Goal: Task Accomplishment & Management: Complete application form

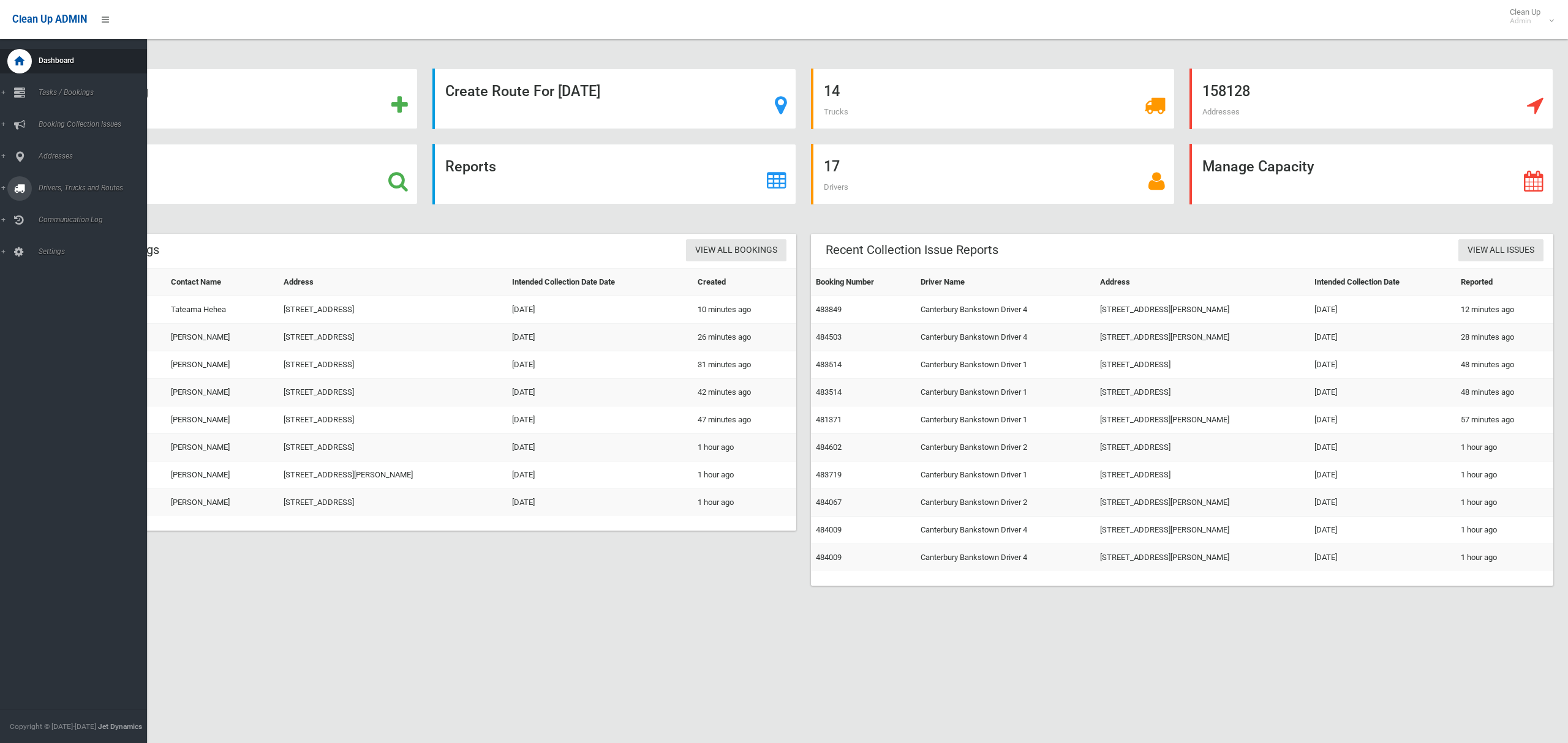
click at [74, 189] on span "Drivers, Trucks and Routes" at bounding box center [91, 188] width 112 height 9
click at [55, 256] on span "Routes" at bounding box center [85, 260] width 102 height 9
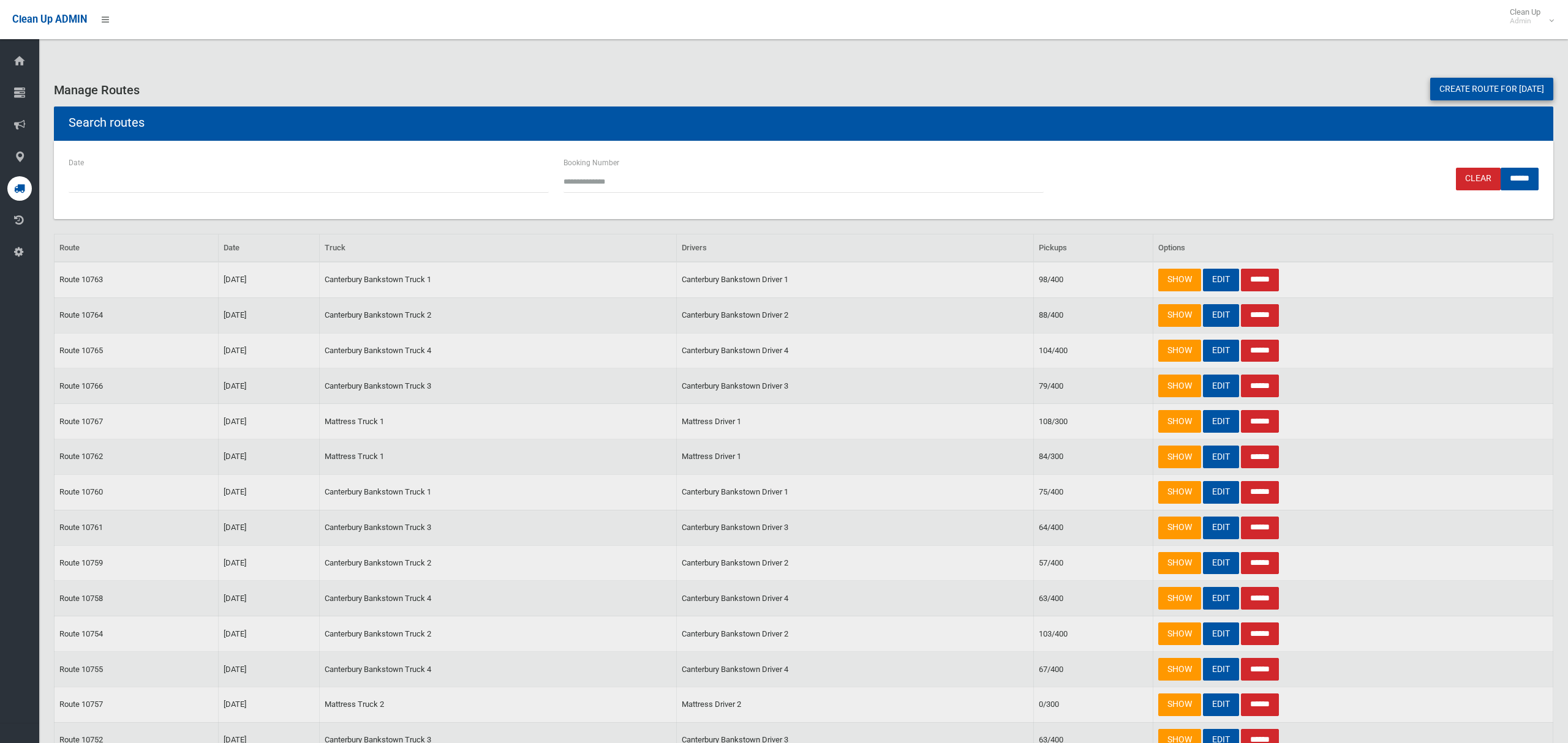
click at [1453, 93] on link "Create route for tomorrow" at bounding box center [1492, 89] width 123 height 23
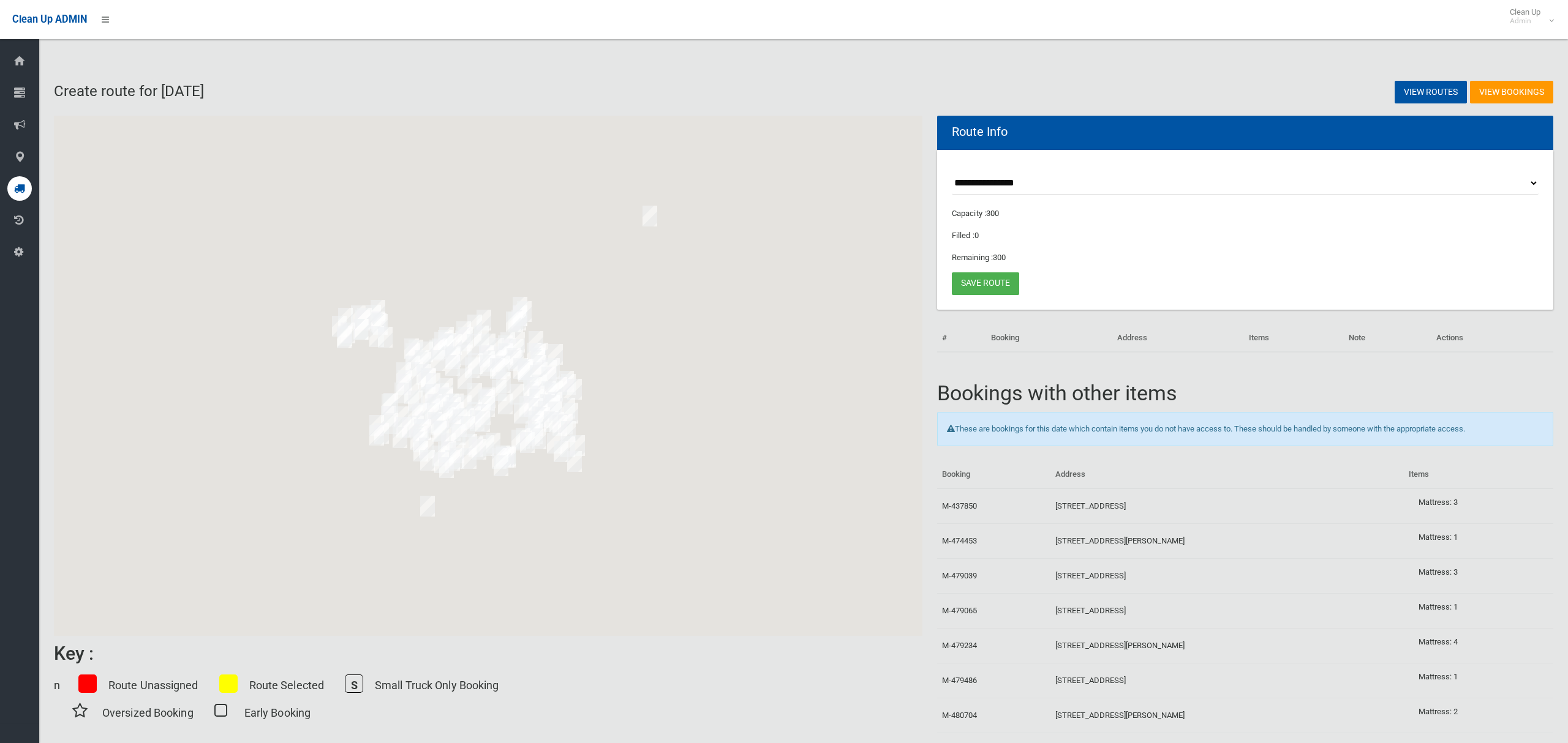
click at [992, 181] on select "**********" at bounding box center [1245, 183] width 587 height 23
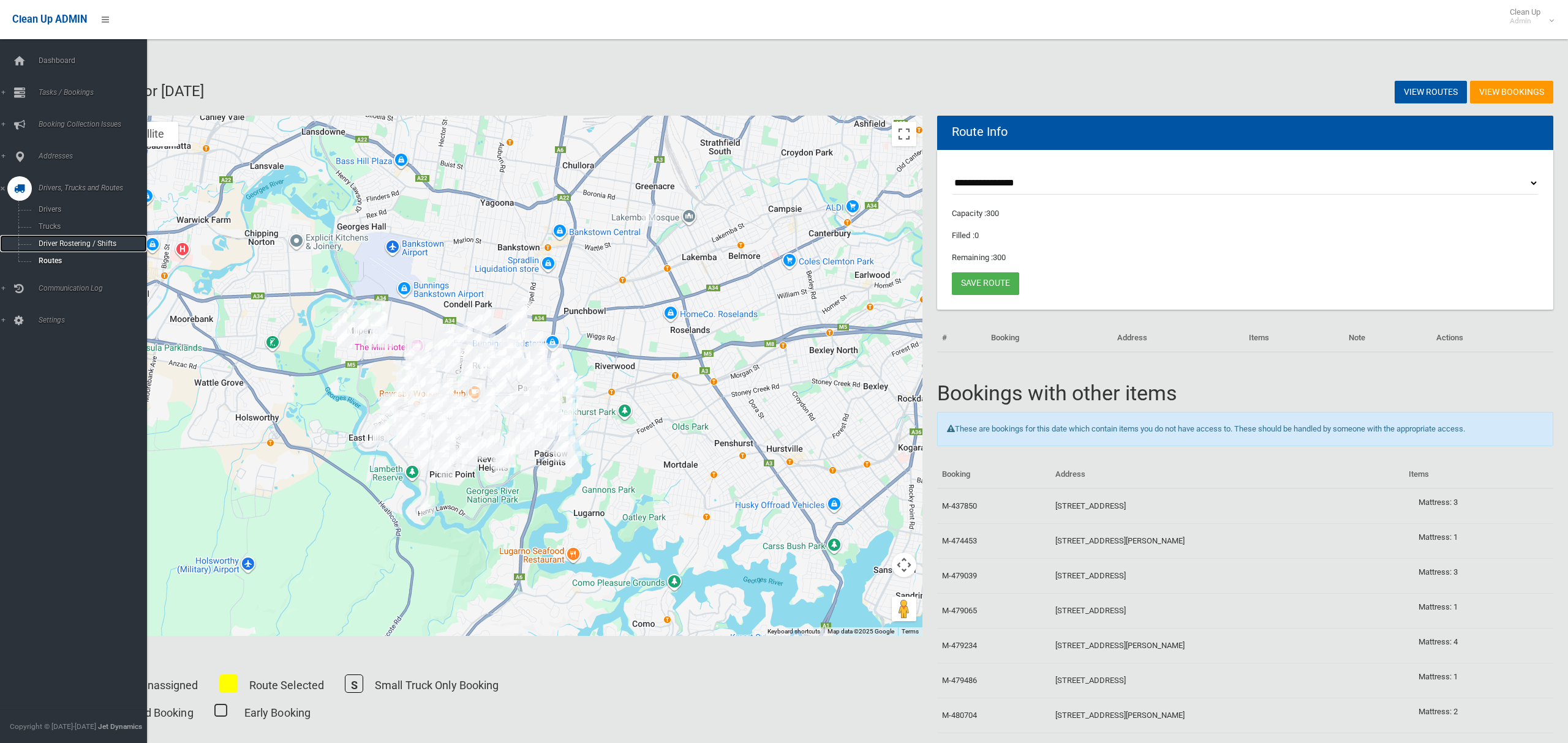
click at [39, 239] on span "Driver Rostering / Shifts" at bounding box center [85, 243] width 102 height 9
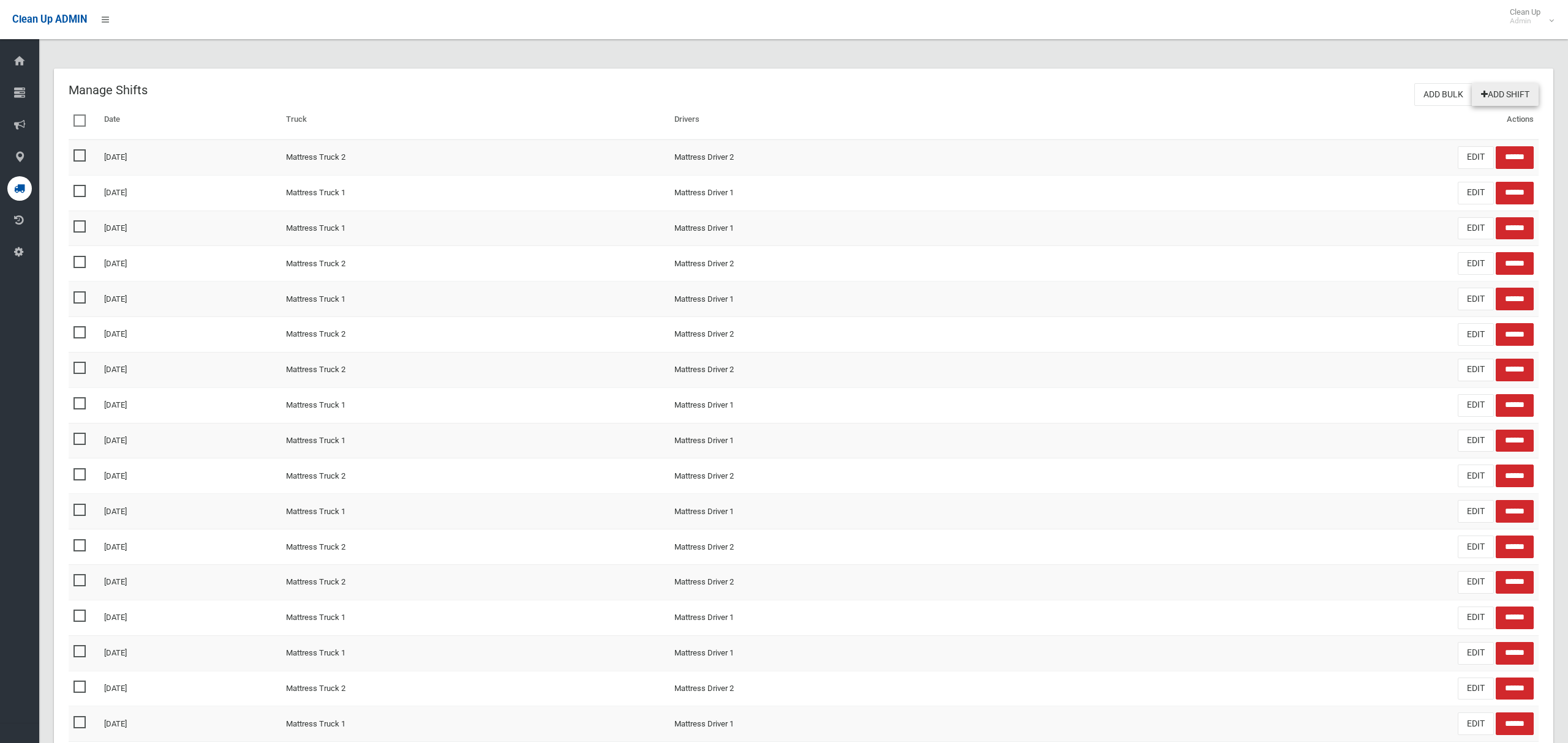
click at [1494, 98] on link "Add Shift" at bounding box center [1504, 95] width 66 height 23
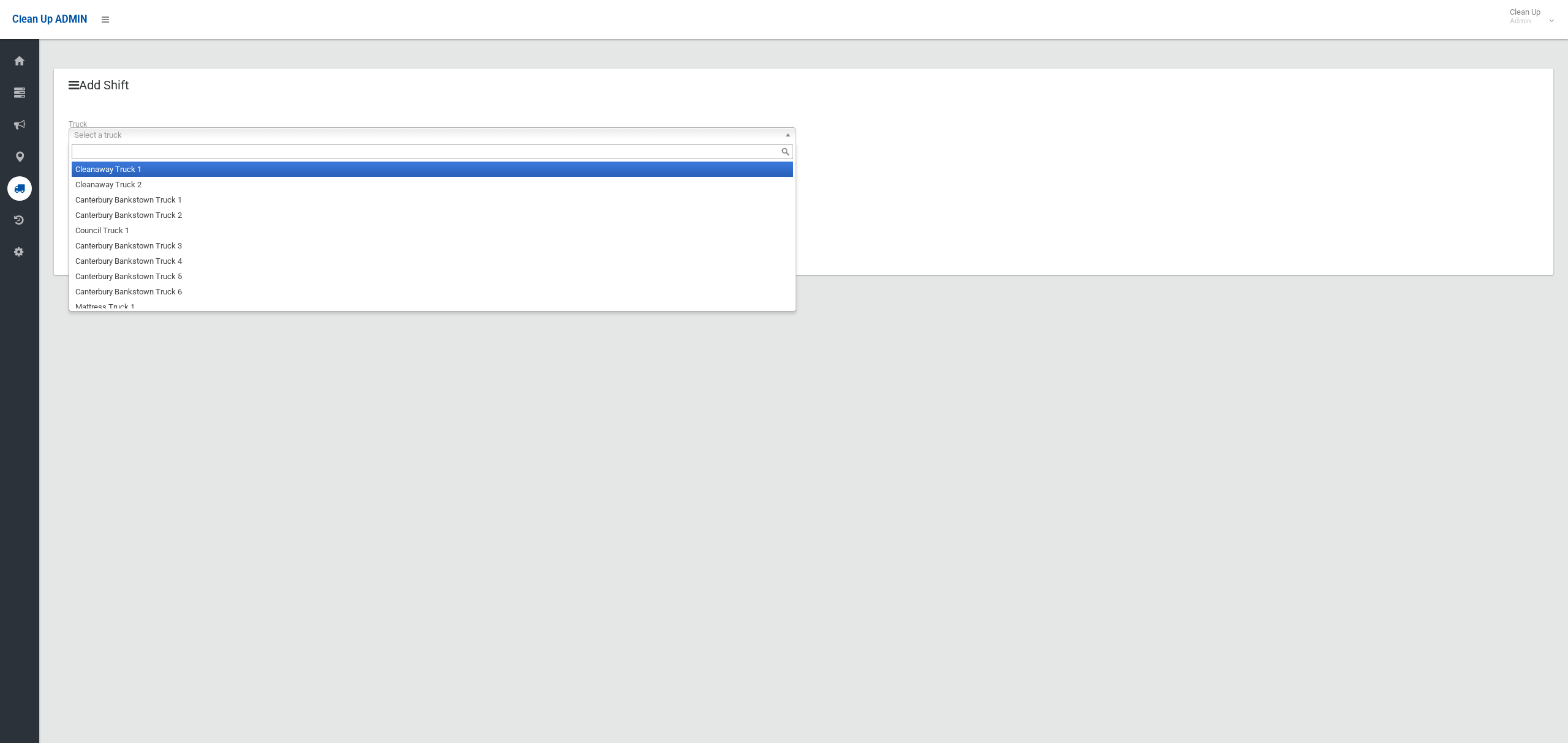
click at [182, 134] on span "Select a truck" at bounding box center [426, 135] width 705 height 14
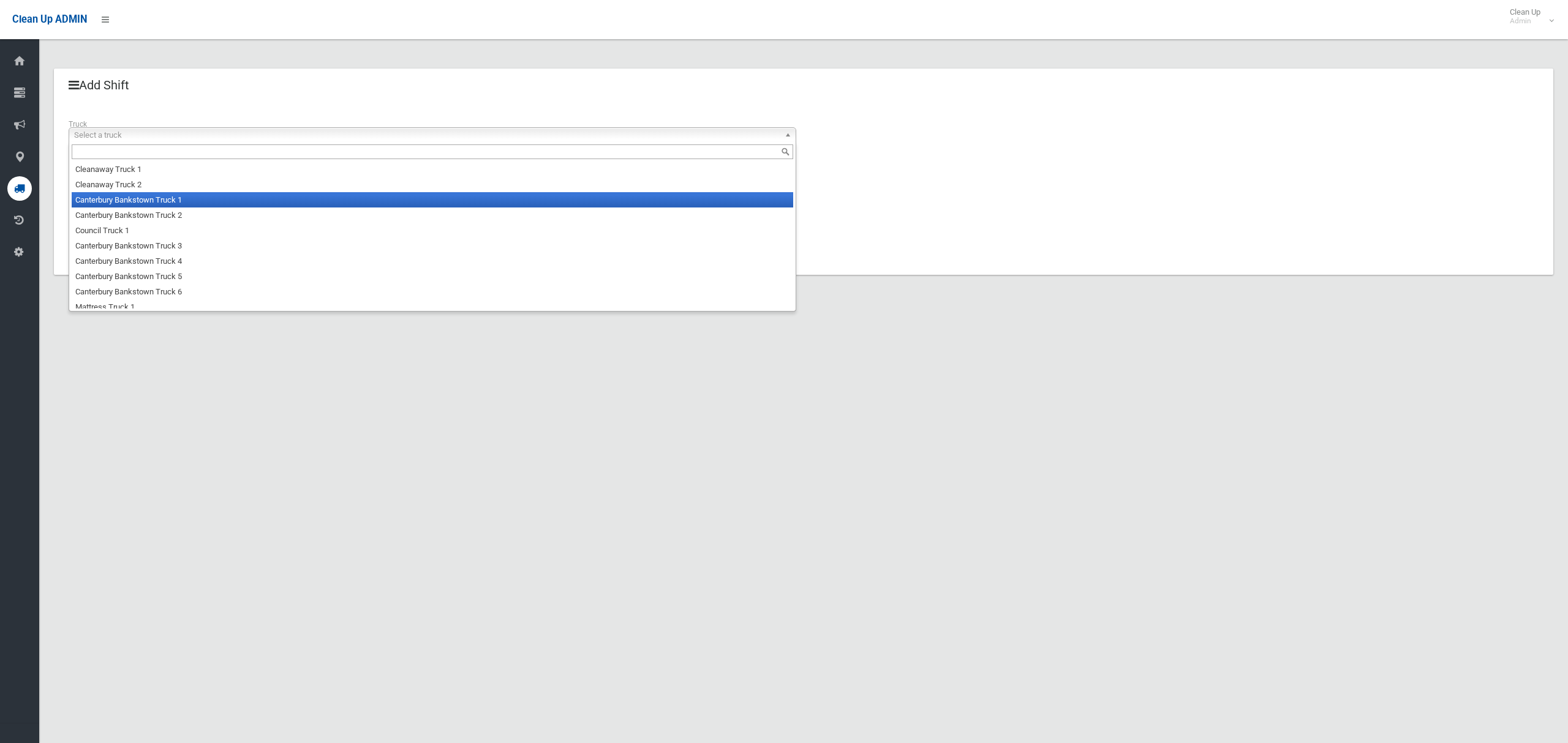
click at [154, 201] on li "Canterbury Bankstown Truck 1" at bounding box center [432, 200] width 721 height 15
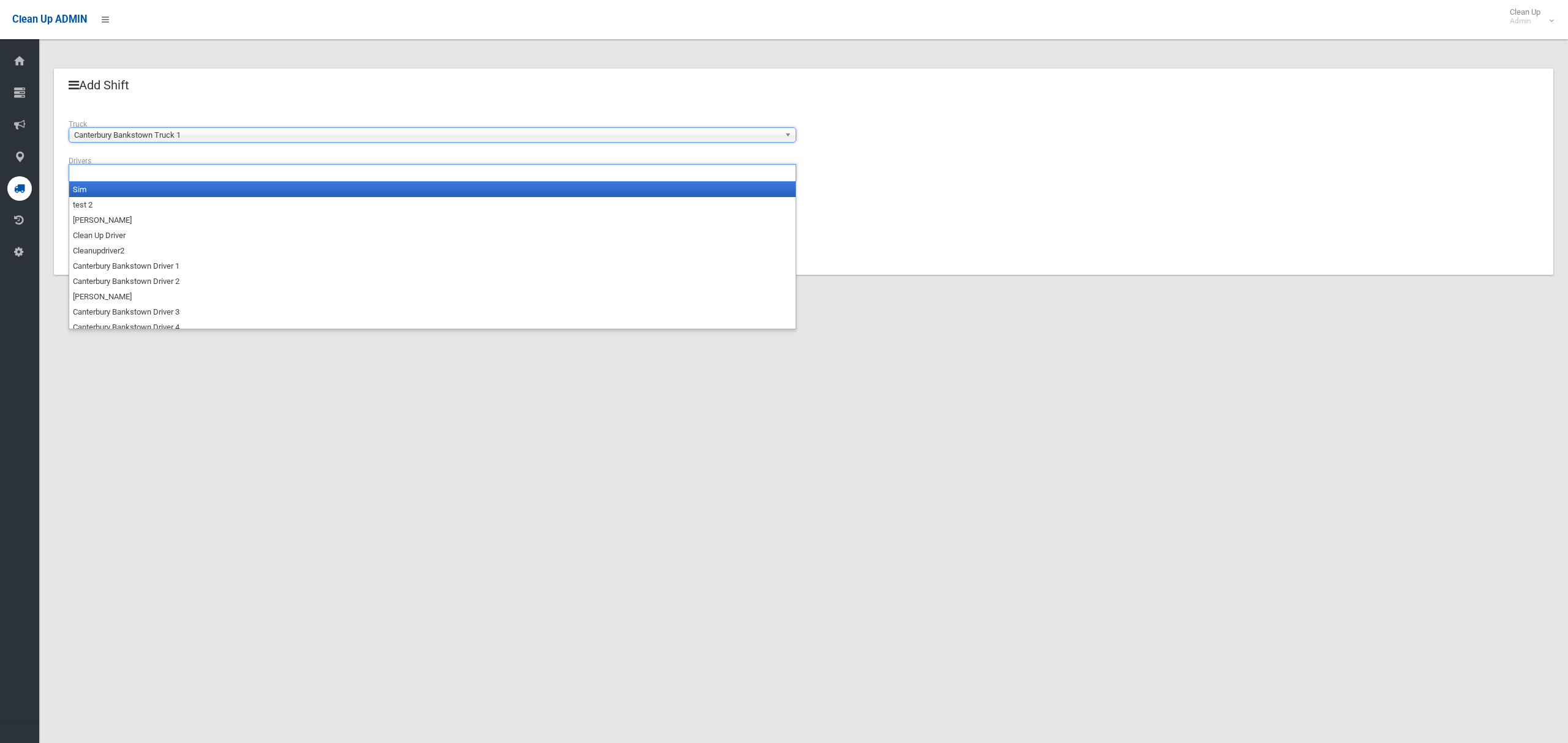
click at [170, 176] on ul at bounding box center [432, 173] width 727 height 18
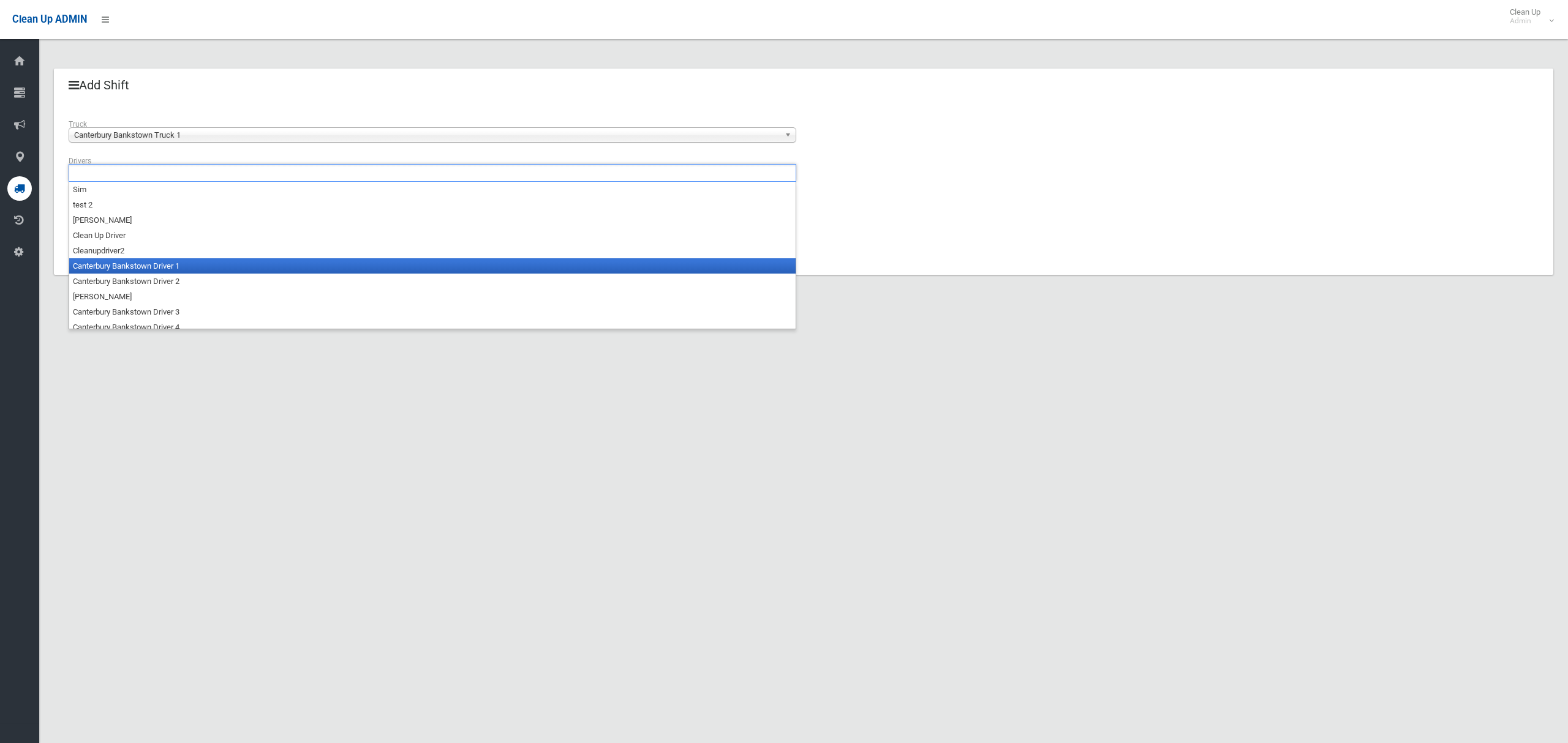
click at [161, 269] on li "Canterbury Bankstown Driver 1" at bounding box center [432, 266] width 726 height 15
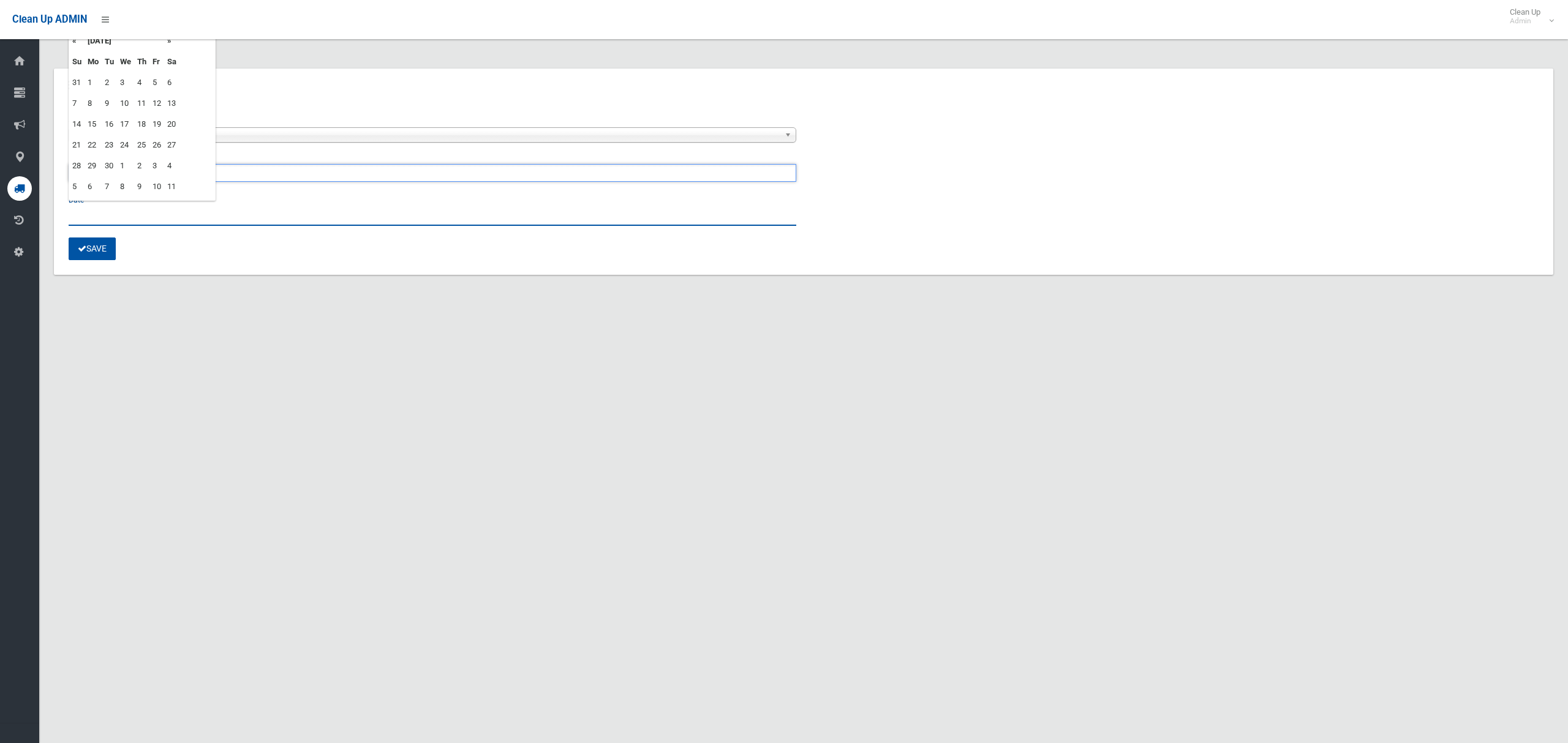
click at [106, 206] on input "text" at bounding box center [432, 214] width 727 height 23
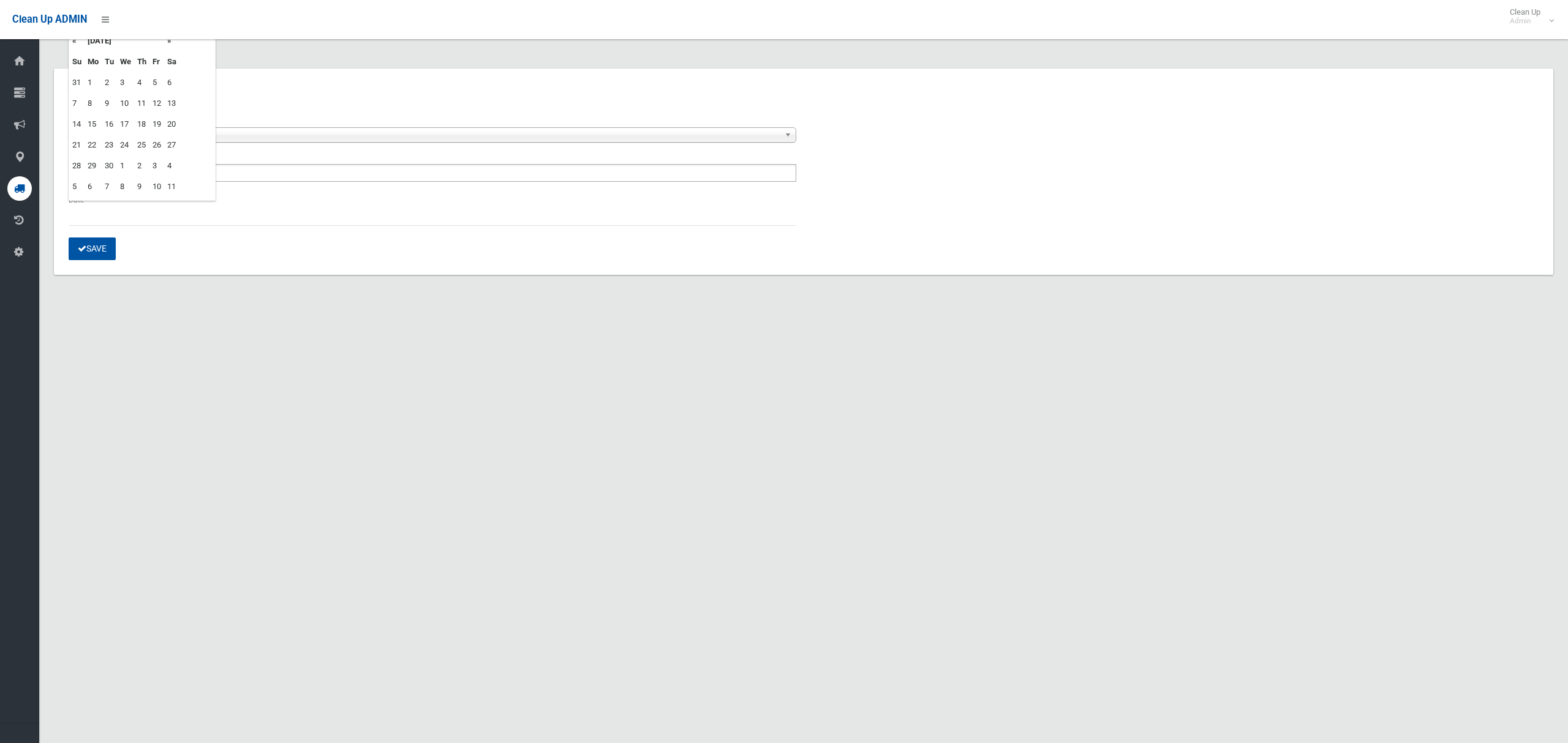
click at [144, 142] on td "25" at bounding box center [141, 145] width 15 height 21
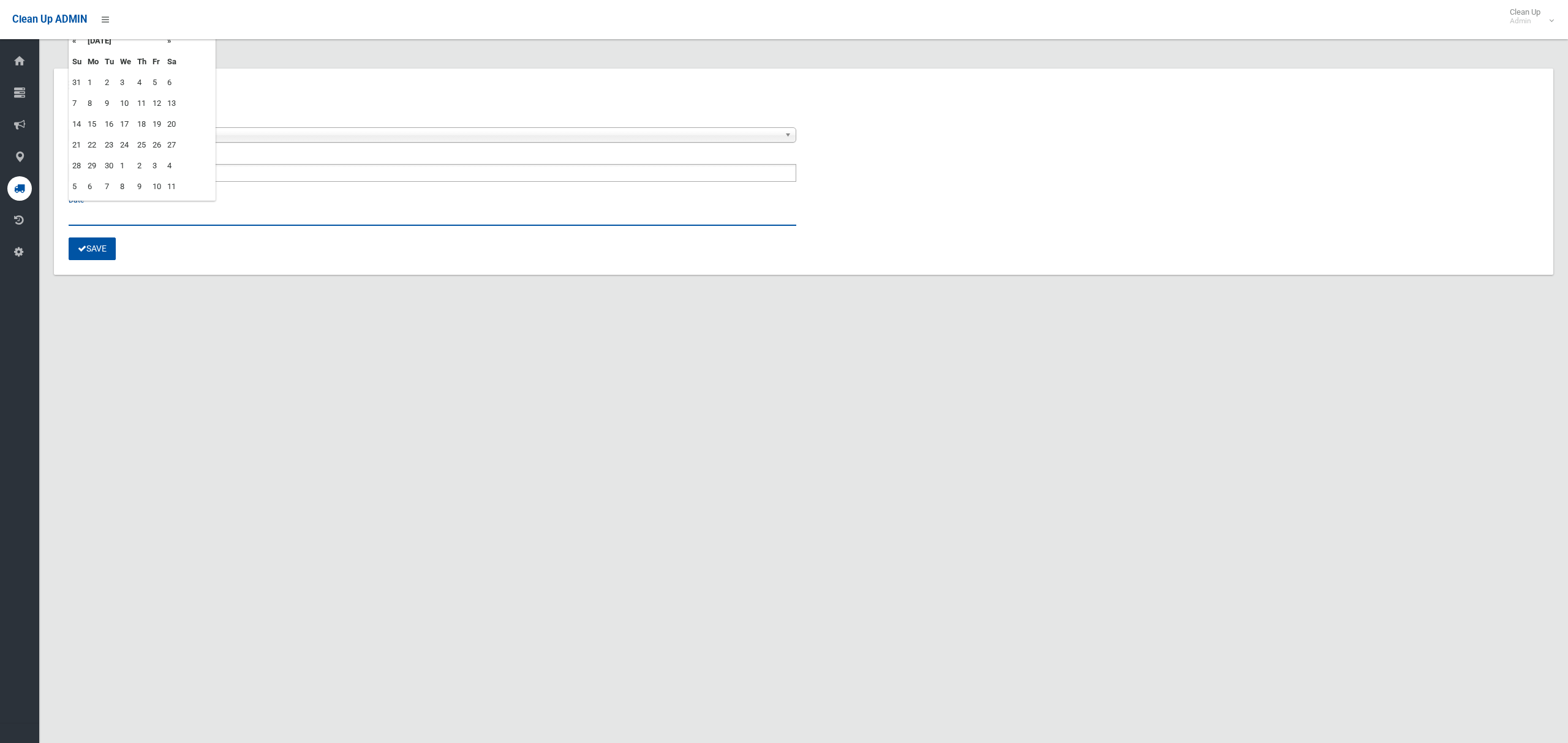
type input "**********"
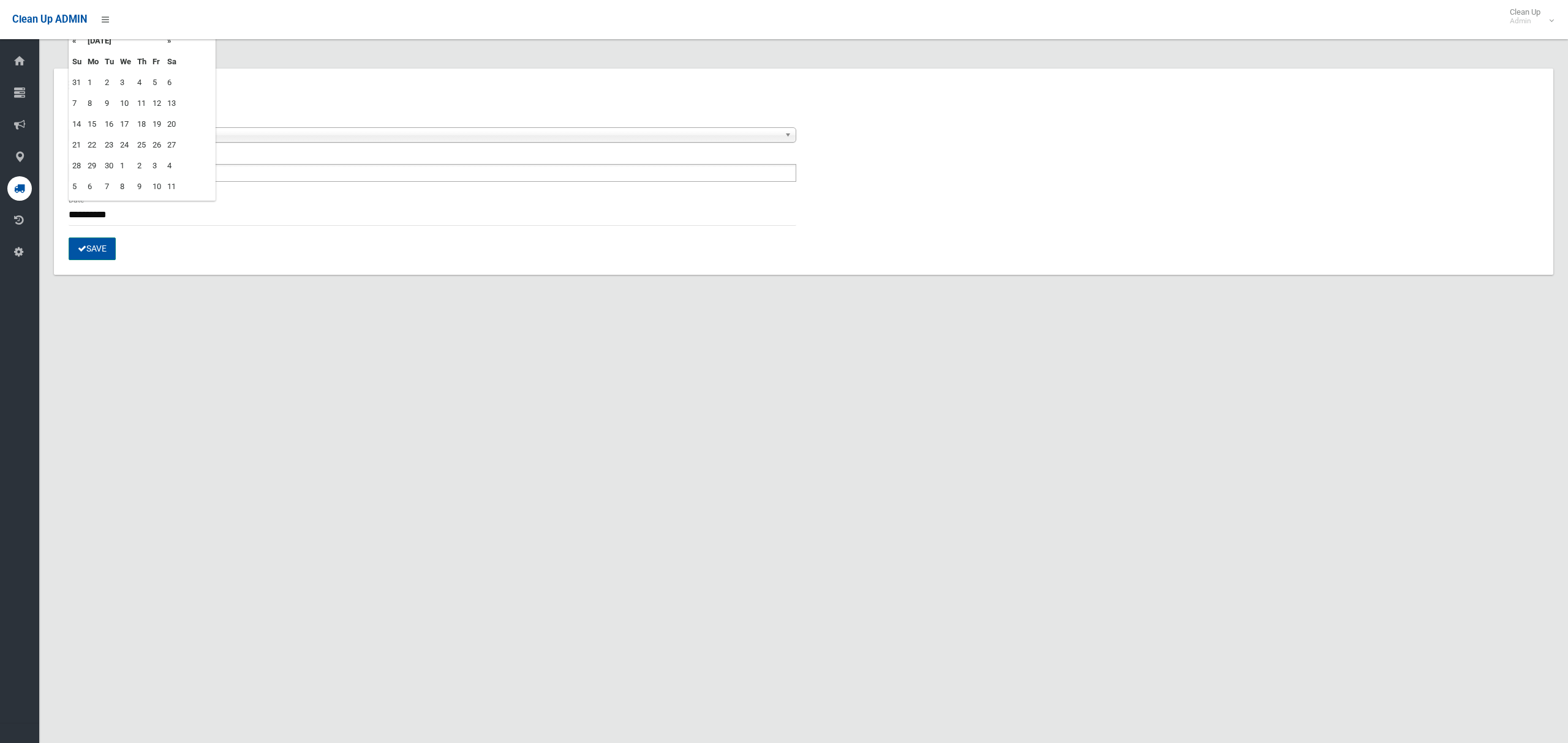
click at [96, 251] on button "Save" at bounding box center [92, 249] width 47 height 23
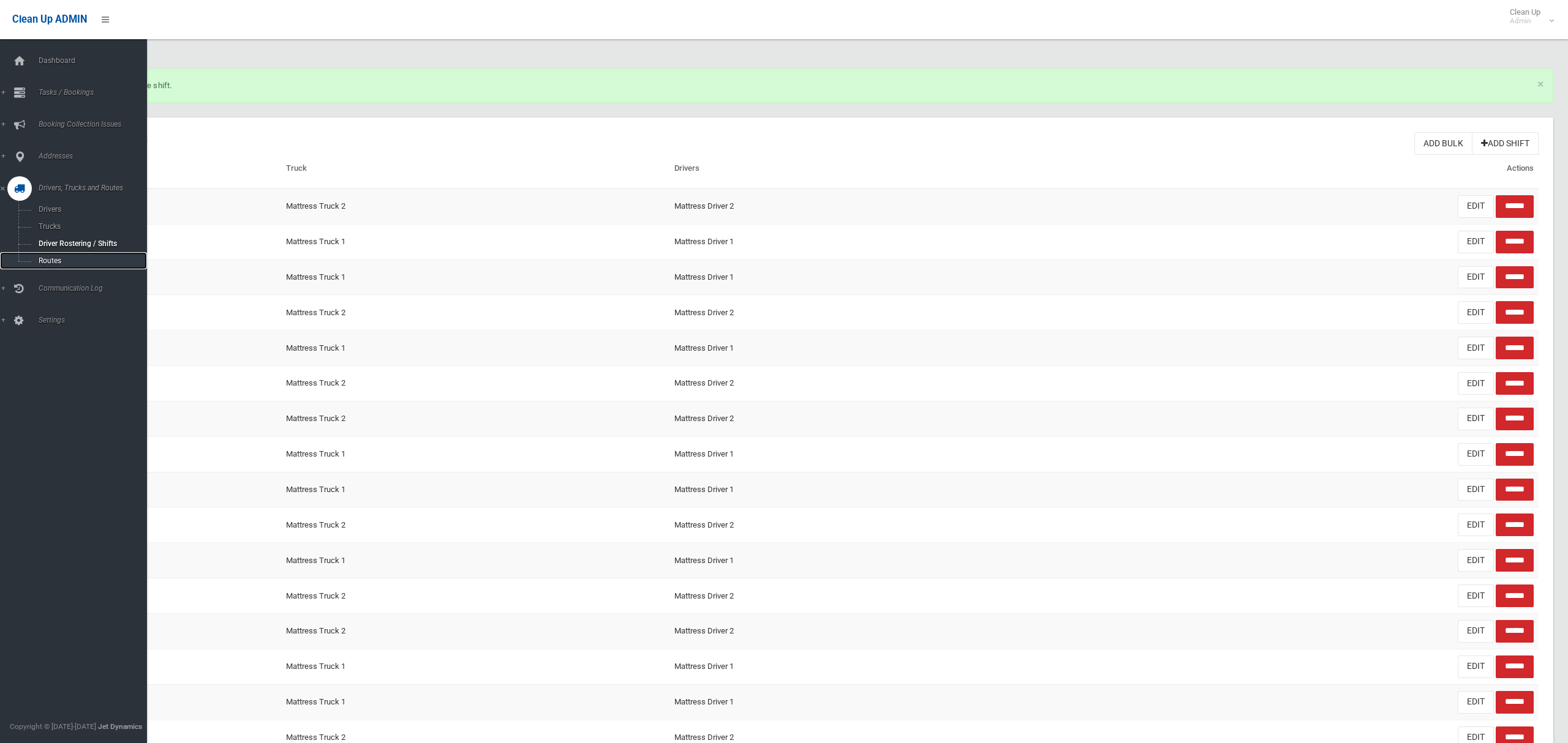
click at [46, 256] on span "Routes" at bounding box center [85, 260] width 102 height 9
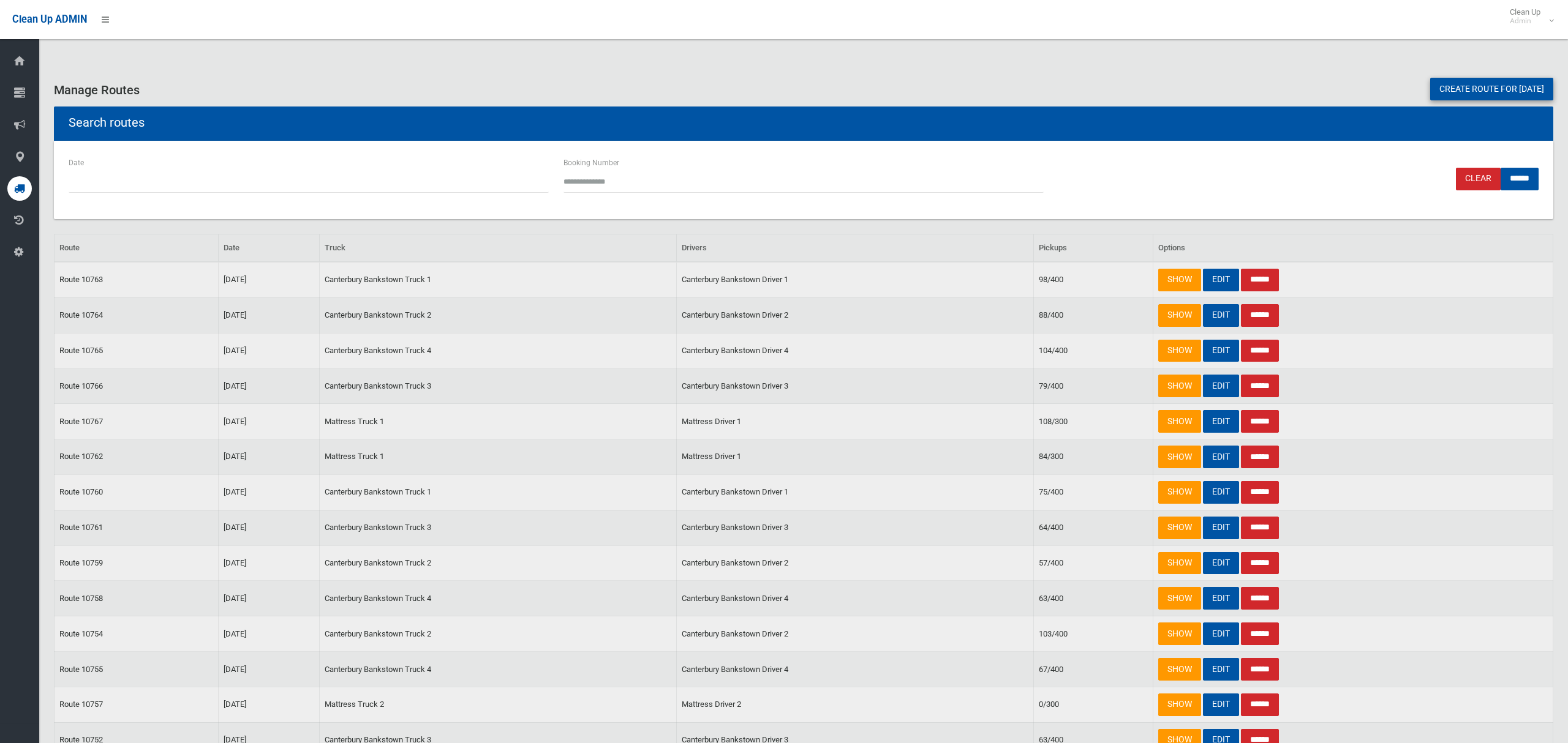
click at [1482, 71] on div "Manage Routes Create route for tomorrow" at bounding box center [803, 87] width 1514 height 38
click at [1482, 85] on link "Create route for tomorrow" at bounding box center [1492, 89] width 123 height 23
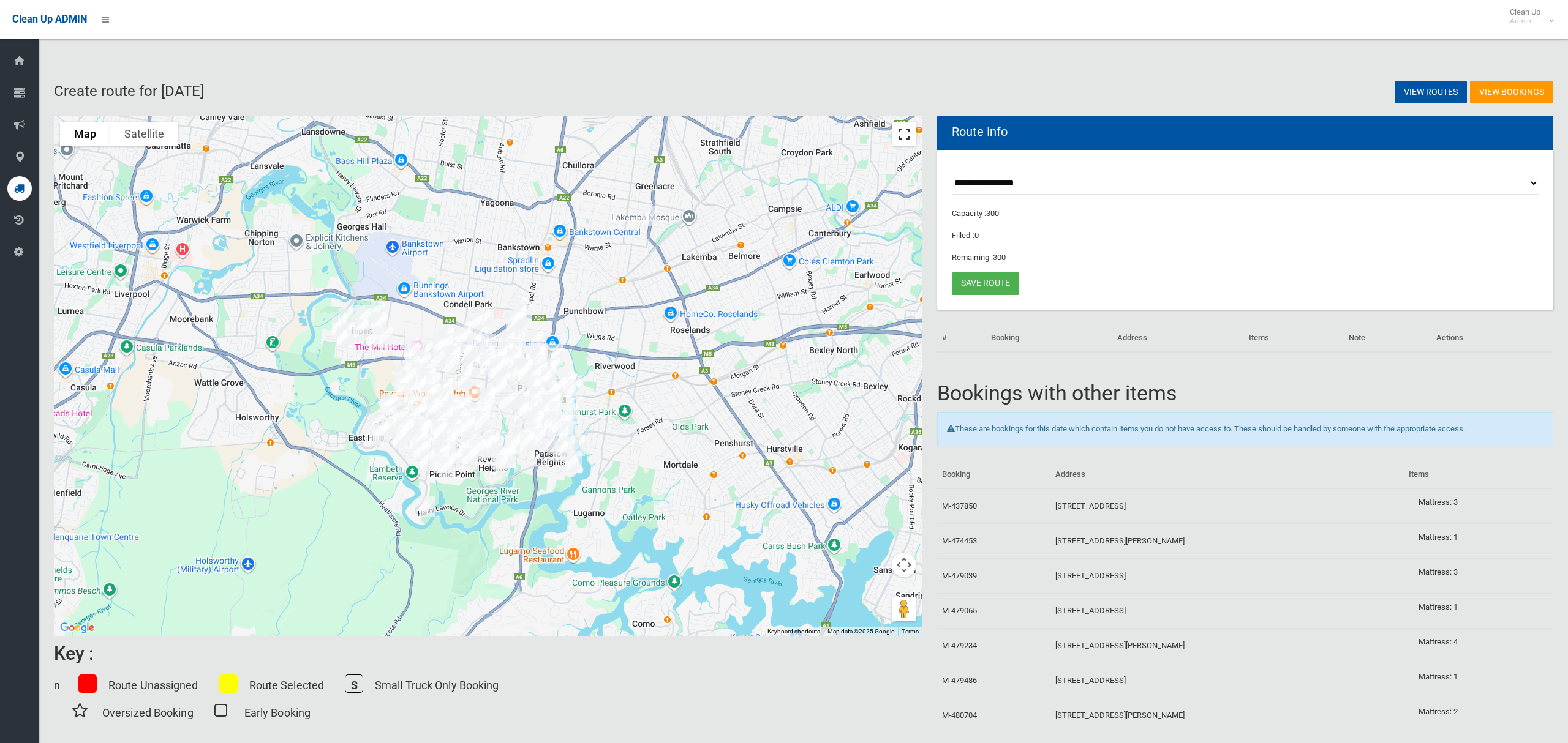
click at [906, 134] on button "Toggle fullscreen view" at bounding box center [904, 134] width 25 height 25
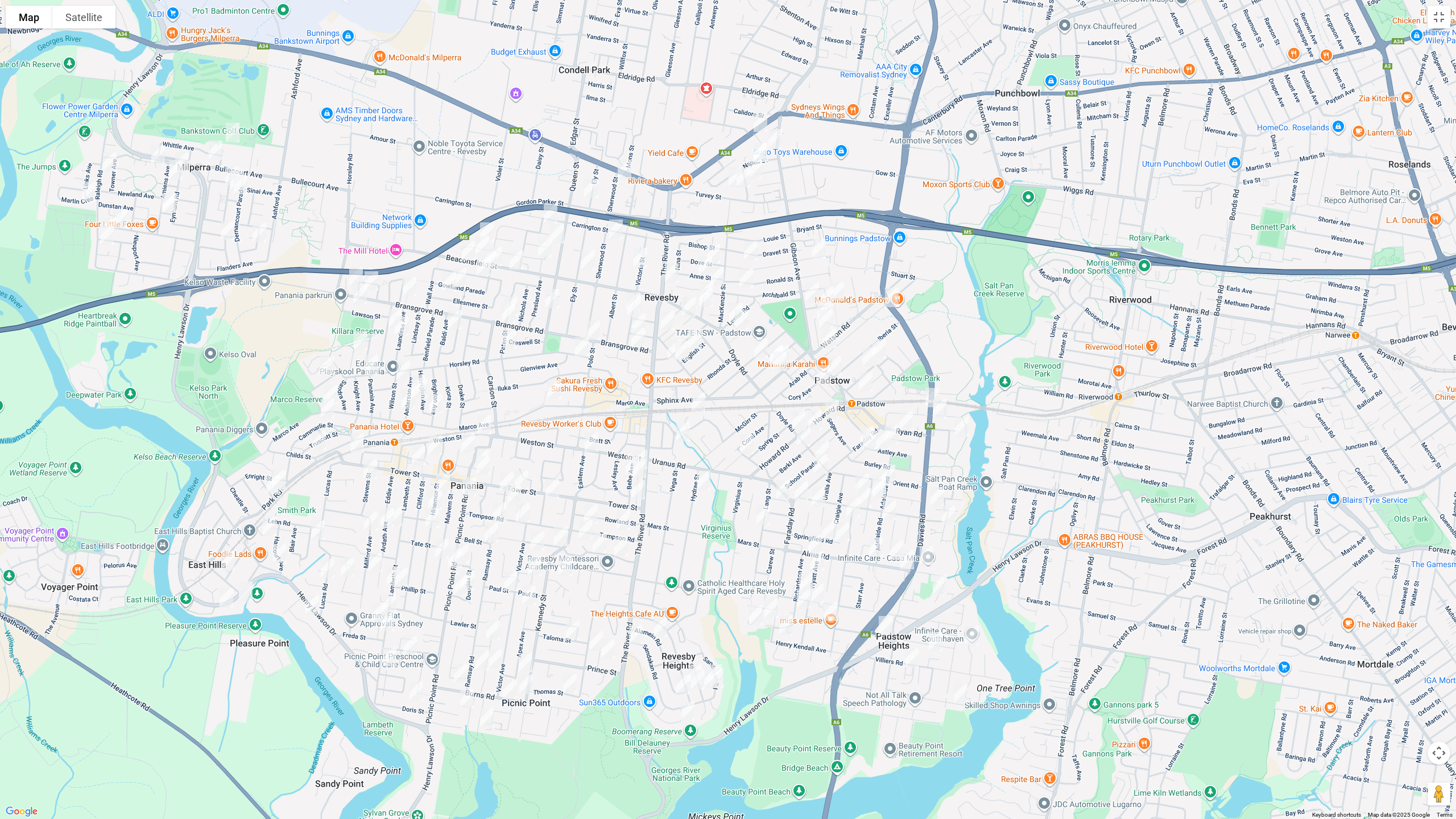
click at [230, 131] on img "18 Keysor Place, MILPERRA NSW 2214" at bounding box center [233, 132] width 23 height 28
click at [215, 151] on img "59 Bullecourt Avenue, MILPERRA NSW 2214" at bounding box center [216, 150] width 23 height 28
click at [156, 153] on img "34 Ruthven Avenue, MILPERRA NSW 2214" at bounding box center [158, 154] width 23 height 28
click at [105, 168] on img "60 Raleigh Road, MILPERRA NSW 2214" at bounding box center [110, 162] width 23 height 28
drag, startPoint x: 87, startPoint y: 190, endPoint x: 117, endPoint y: 206, distance: 34.0
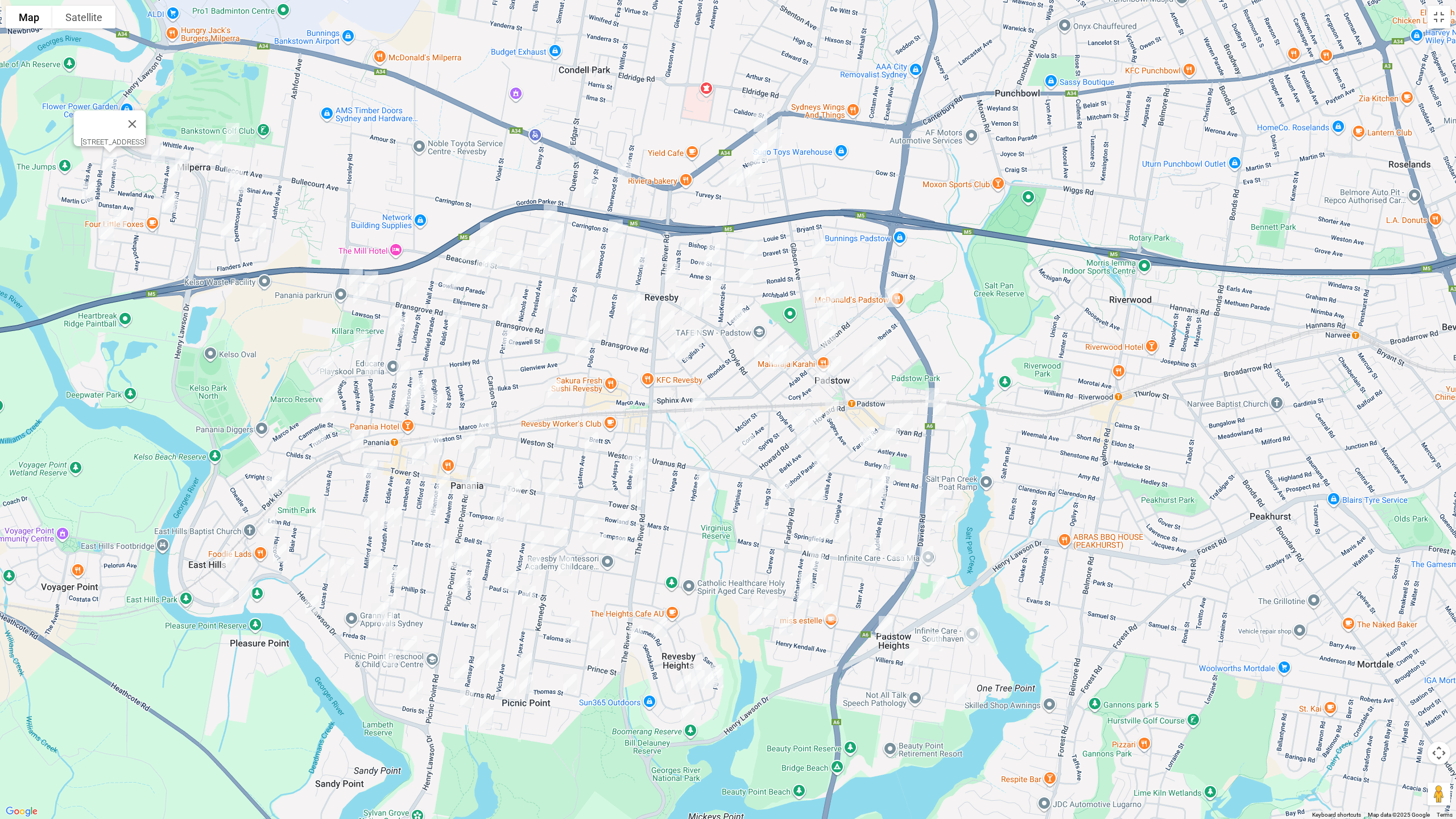
click at [87, 189] on img "57 Martin Crescent, MILPERRA NSW 2214" at bounding box center [89, 191] width 23 height 28
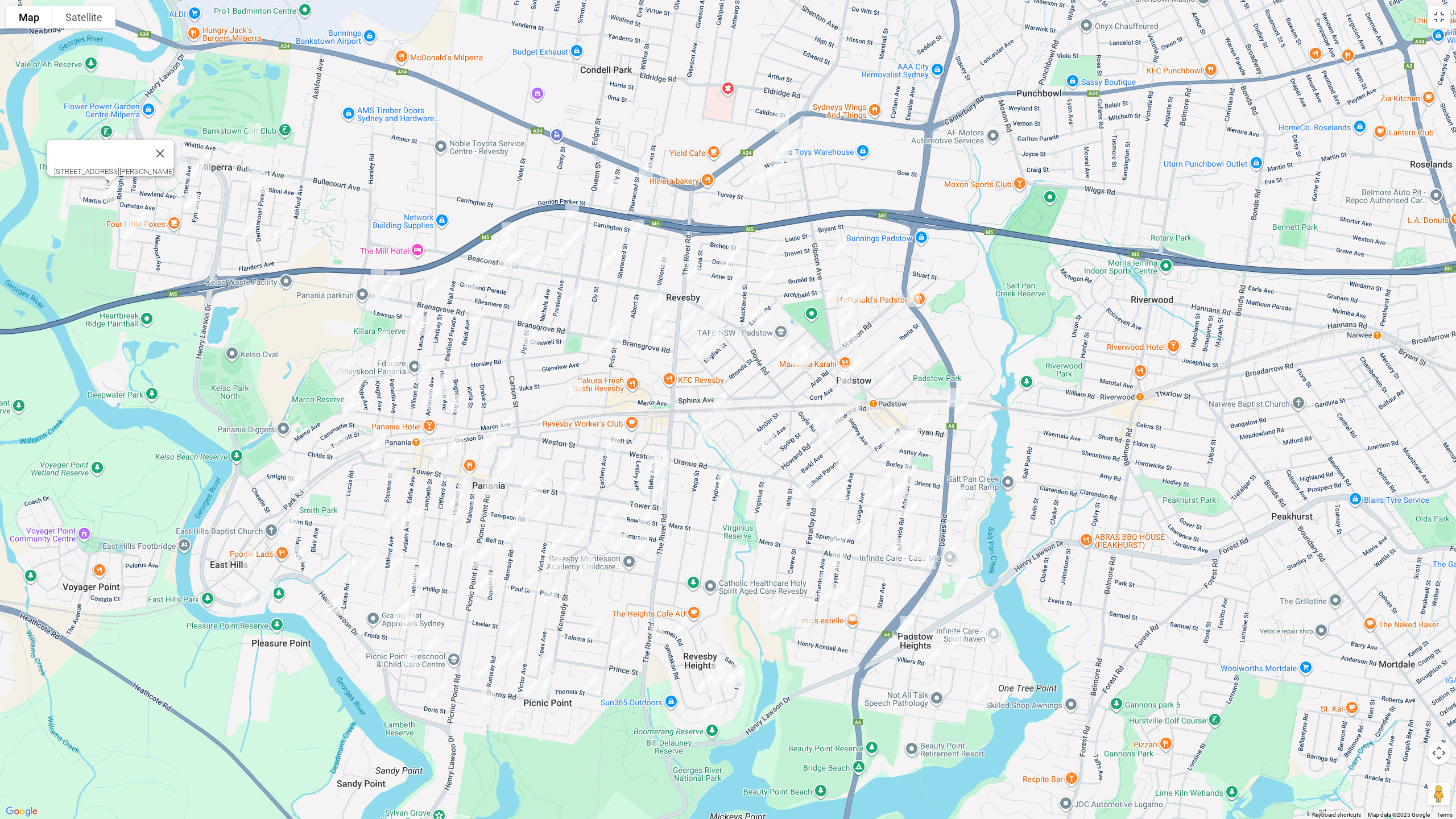
click at [123, 211] on div "57 Martin Crescent, MILPERRA NSW 2214" at bounding box center [728, 409] width 1456 height 819
click at [142, 207] on img "46 Pozieres Avenue, MILPERRA NSW 2214" at bounding box center [142, 219] width 23 height 28
click at [126, 214] on img "18 Raleigh Road, MILPERRA NSW 2214" at bounding box center [130, 228] width 23 height 28
click at [130, 234] on img "12 Raleigh Road, MILPERRA NSW 2214" at bounding box center [129, 235] width 23 height 28
click at [205, 150] on img "63 Eynham Road, MILPERRA NSW 2214" at bounding box center [204, 162] width 23 height 28
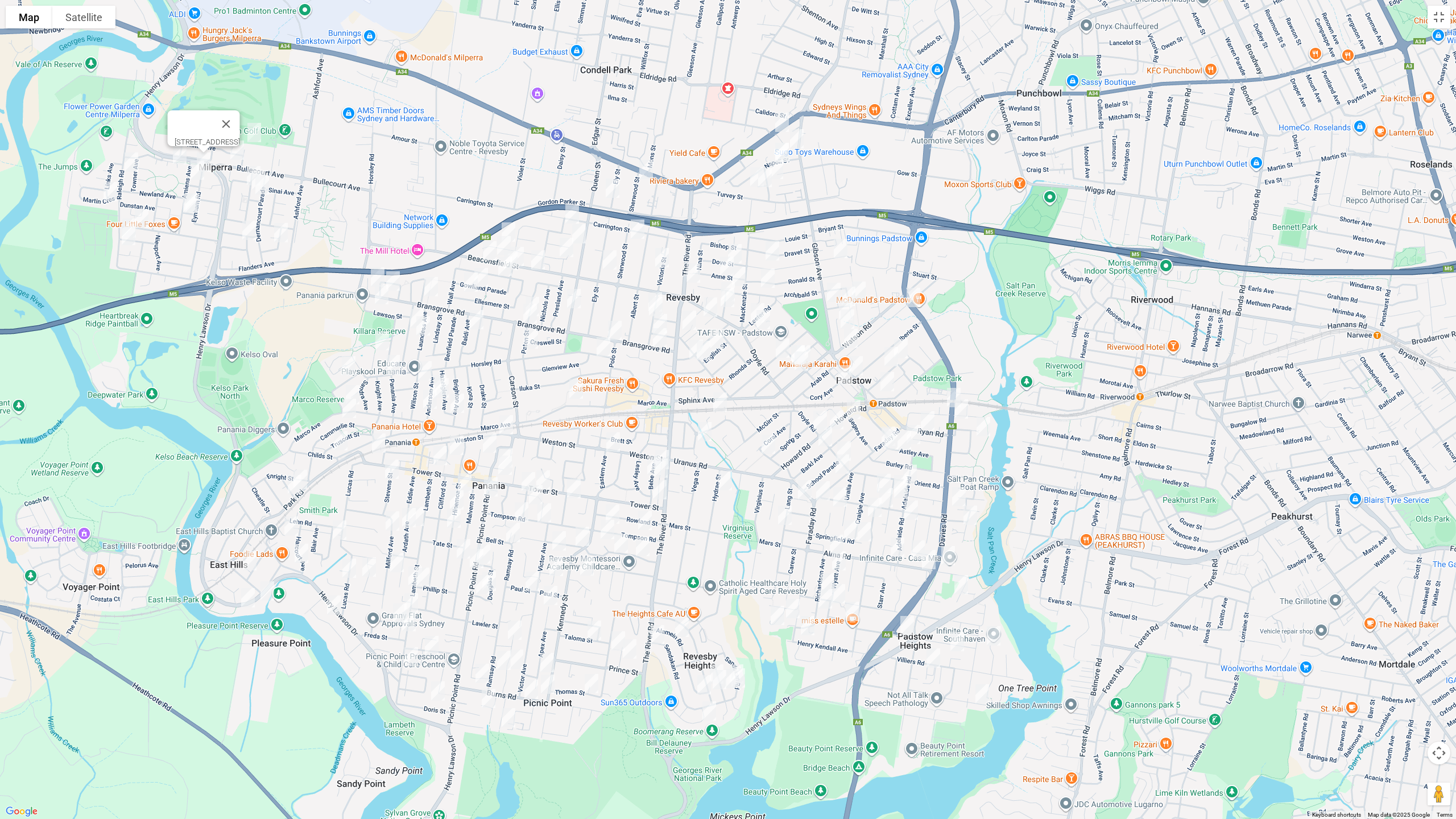
click at [197, 168] on img "13 Amiens Avenue, MILPERRA NSW 2214" at bounding box center [197, 170] width 23 height 28
click at [179, 199] on img "39 Amiens Avenue, MILPERRA NSW 2214" at bounding box center [190, 203] width 23 height 28
click at [194, 211] on img "4 Oakleigh Avenue, MILPERRA NSW 2214" at bounding box center [192, 203] width 23 height 28
click at [248, 234] on img "10 Proyart Avenue, MILPERRA NSW 2214" at bounding box center [249, 230] width 23 height 28
click at [285, 233] on img "13 Somme Crescent, MILPERRA NSW 2214" at bounding box center [281, 233] width 23 height 28
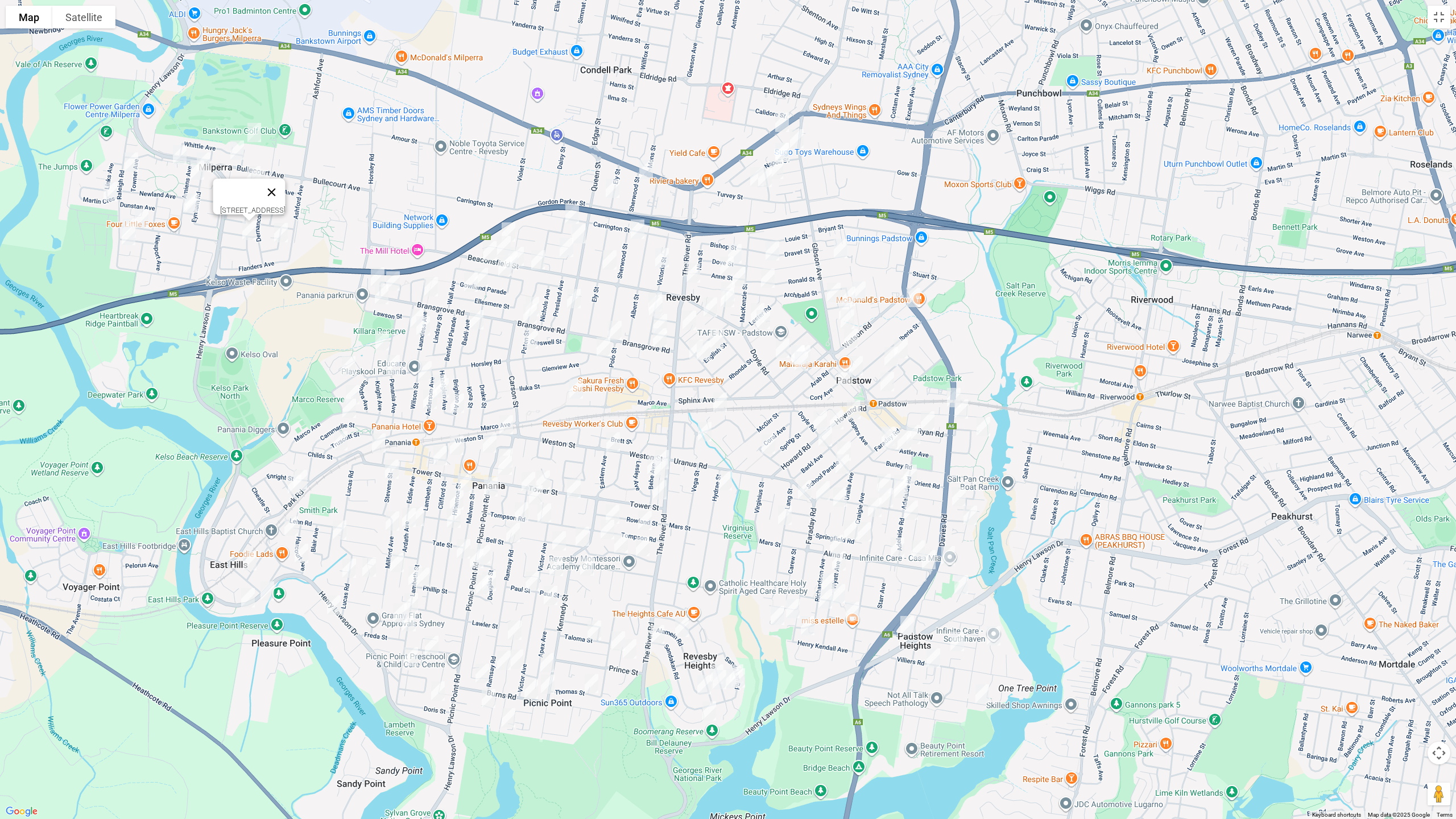
click at [286, 190] on button "Close" at bounding box center [271, 192] width 27 height 27
click at [244, 165] on img "11 Armentieres Avenue, MILPERRA NSW 2214" at bounding box center [254, 175] width 23 height 28
click at [257, 172] on img "5 Bapaume Place, MILPERRA NSW 2214" at bounding box center [263, 185] width 23 height 28
drag, startPoint x: 284, startPoint y: 232, endPoint x: 283, endPoint y: 224, distance: 8.1
click at [283, 231] on img "13 Somme Crescent, MILPERRA NSW 2214" at bounding box center [281, 233] width 23 height 28
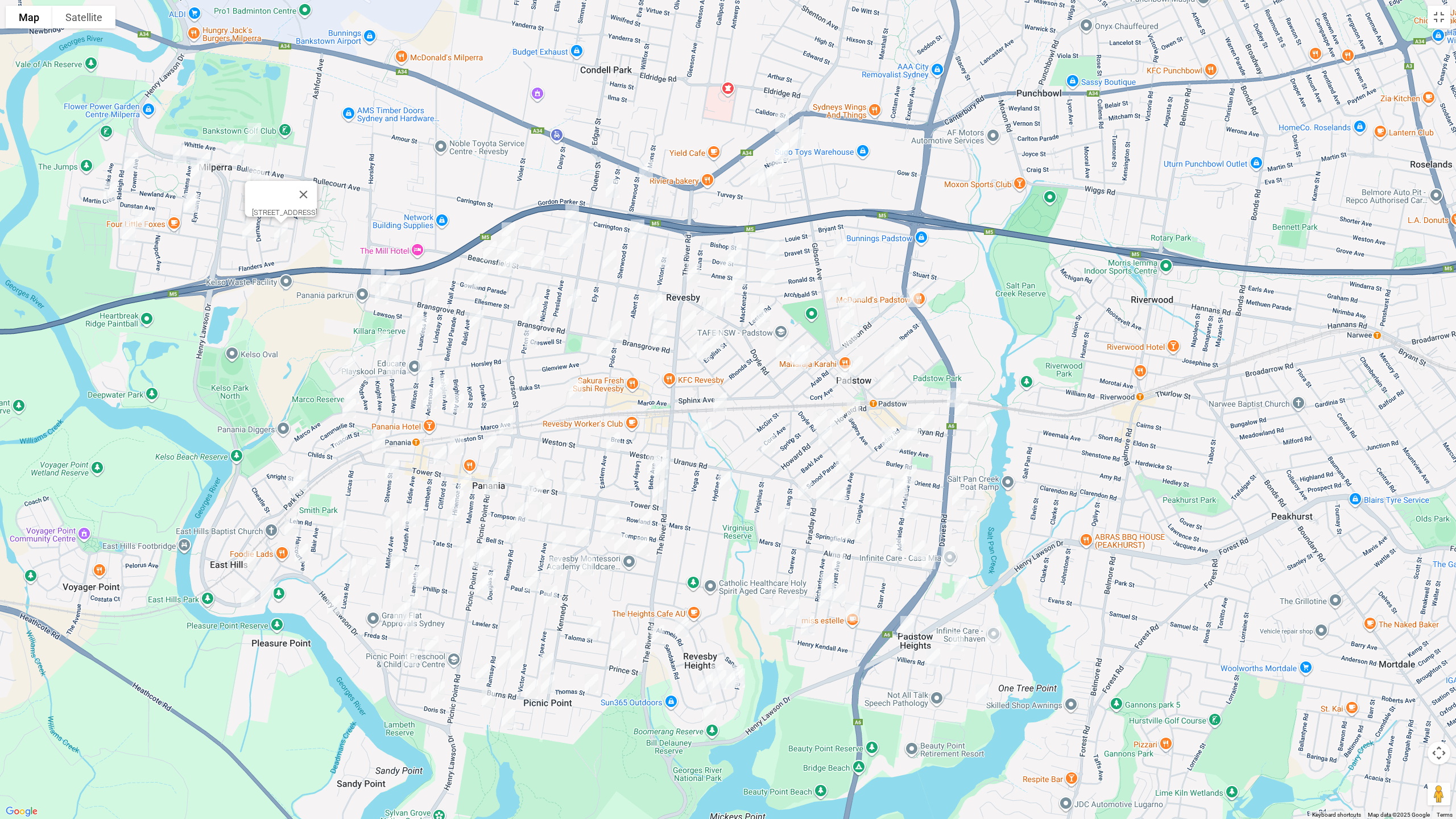
drag, startPoint x: 350, startPoint y: 188, endPoint x: 328, endPoint y: 188, distance: 22.0
click at [317, 188] on button "Close" at bounding box center [303, 194] width 27 height 27
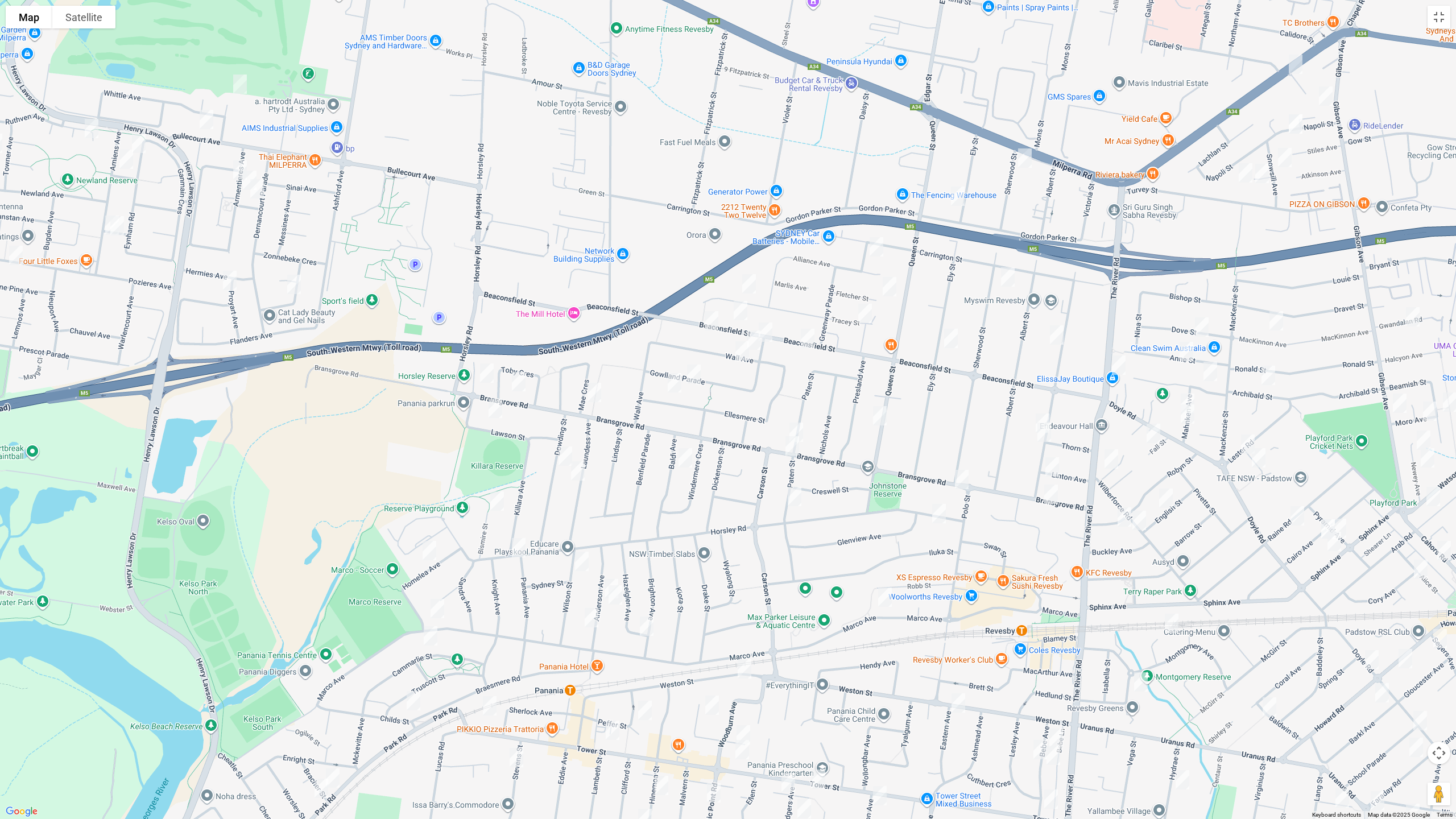
click at [244, 179] on img "20 Armentieres Avenue, MILPERRA NSW 2214" at bounding box center [249, 180] width 23 height 28
click at [1301, 72] on img "192 Canterbury Road, BANKSTOWN NSW 2200" at bounding box center [1296, 64] width 23 height 28
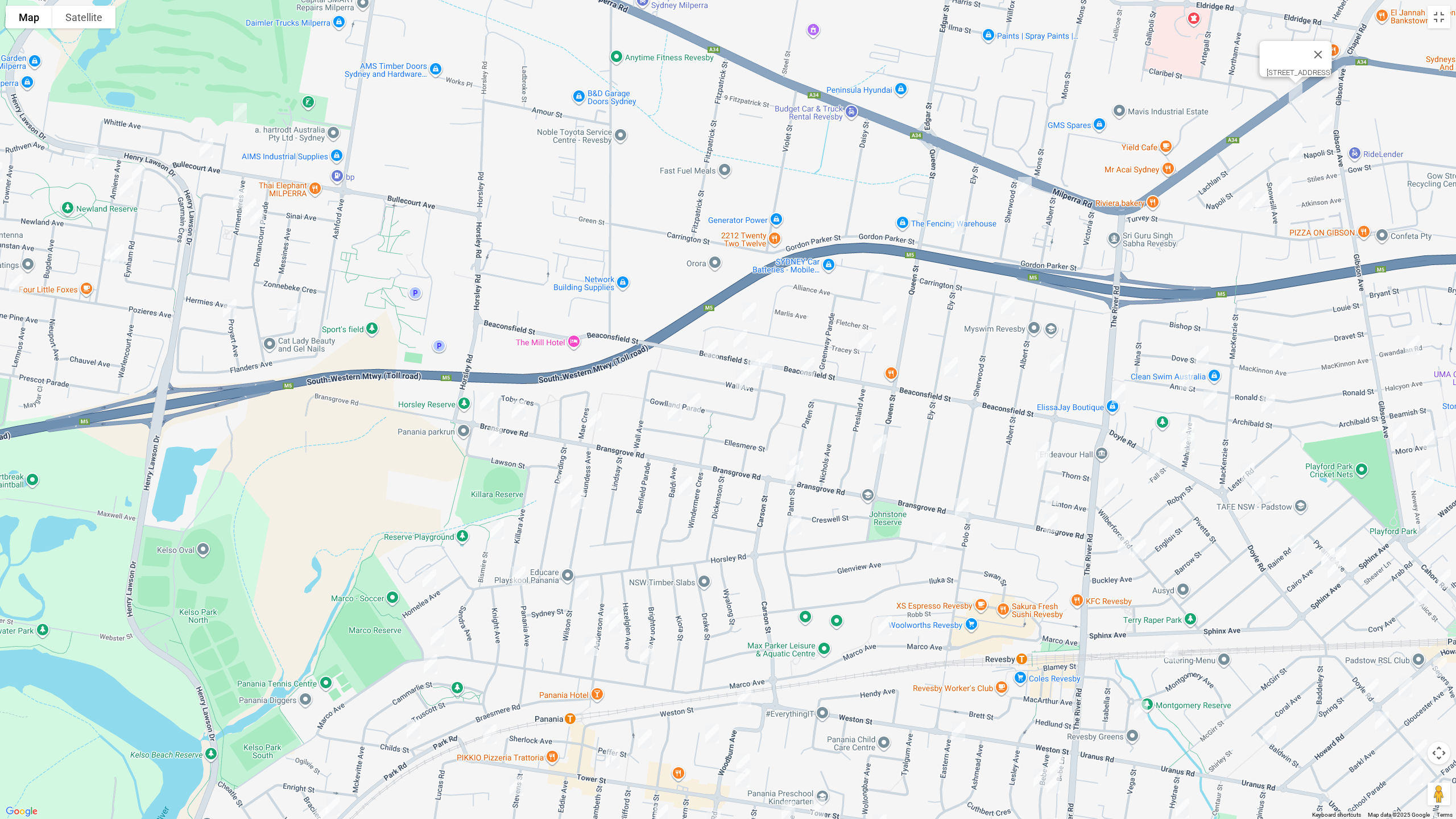
click at [1326, 129] on img "25 Gibson Avenue, PADSTOW NSW 2211" at bounding box center [1326, 124] width 23 height 28
click at [1293, 156] on img "17A Napoli Street, PADSTOW NSW 2211" at bounding box center [1296, 153] width 23 height 28
click at [1289, 185] on img "11 Snowsill Avenue, REVESBY NSW 2212" at bounding box center [1285, 186] width 23 height 28
click at [1265, 207] on img "5 Reiba Crescent, REVESBY NSW 2212" at bounding box center [1262, 202] width 23 height 28
click at [1244, 205] on img "46 Turvey Street, REVESBY NSW 2212" at bounding box center [1245, 201] width 23 height 28
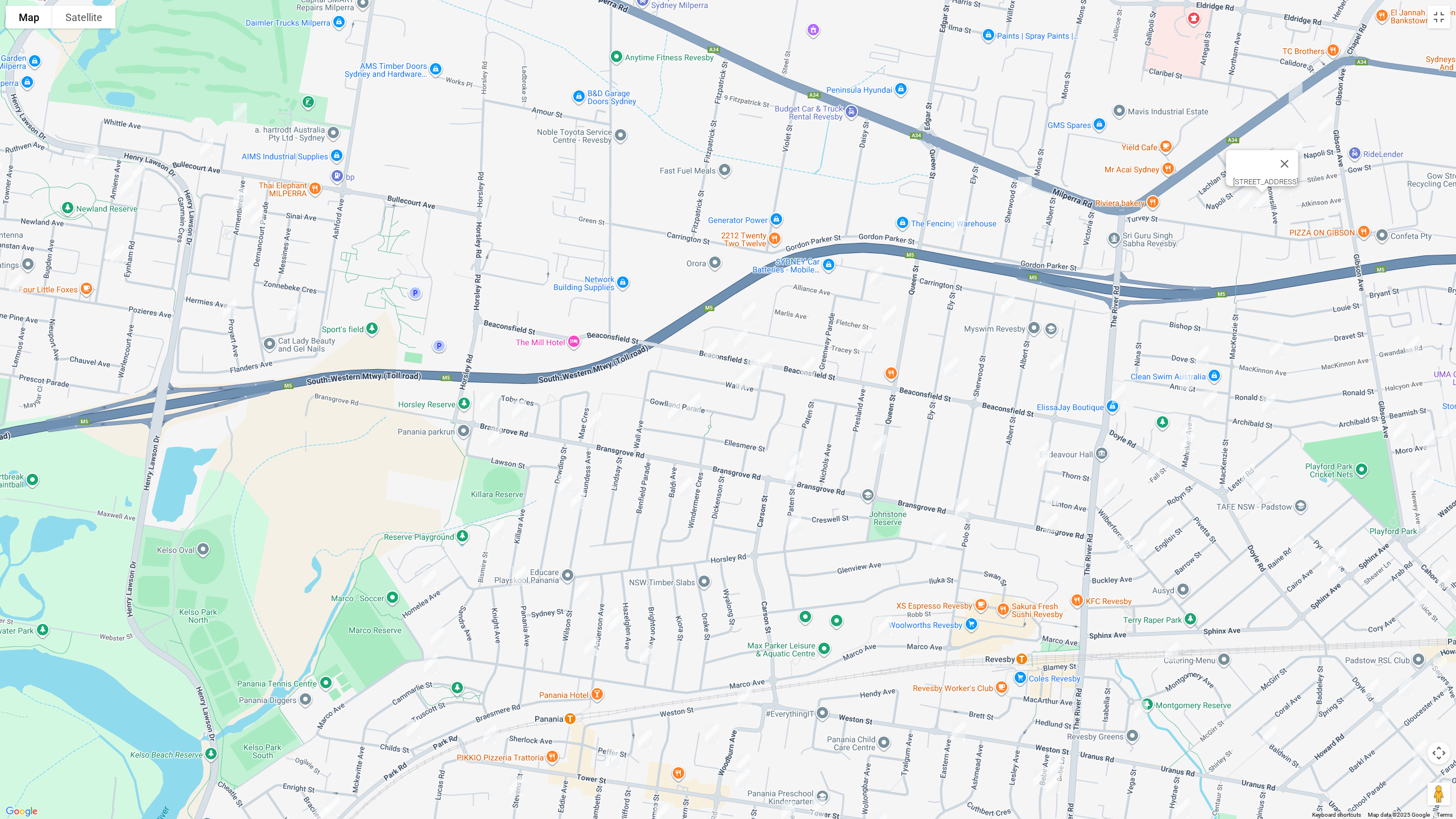
click at [1022, 184] on img "1B Sherwood Street, REVESBY NSW 2212" at bounding box center [1025, 186] width 23 height 28
click at [956, 225] on img "28A Ely Street, REVESBY NSW 2212" at bounding box center [958, 225] width 23 height 28
drag, startPoint x: 1243, startPoint y: 197, endPoint x: 1240, endPoint y: 211, distance: 14.3
click at [1243, 196] on img "46 Turvey Street, REVESBY NSW 2212" at bounding box center [1245, 201] width 23 height 28
click at [878, 276] on img "50 Greenway Parade, REVESBY NSW 2212" at bounding box center [876, 275] width 23 height 28
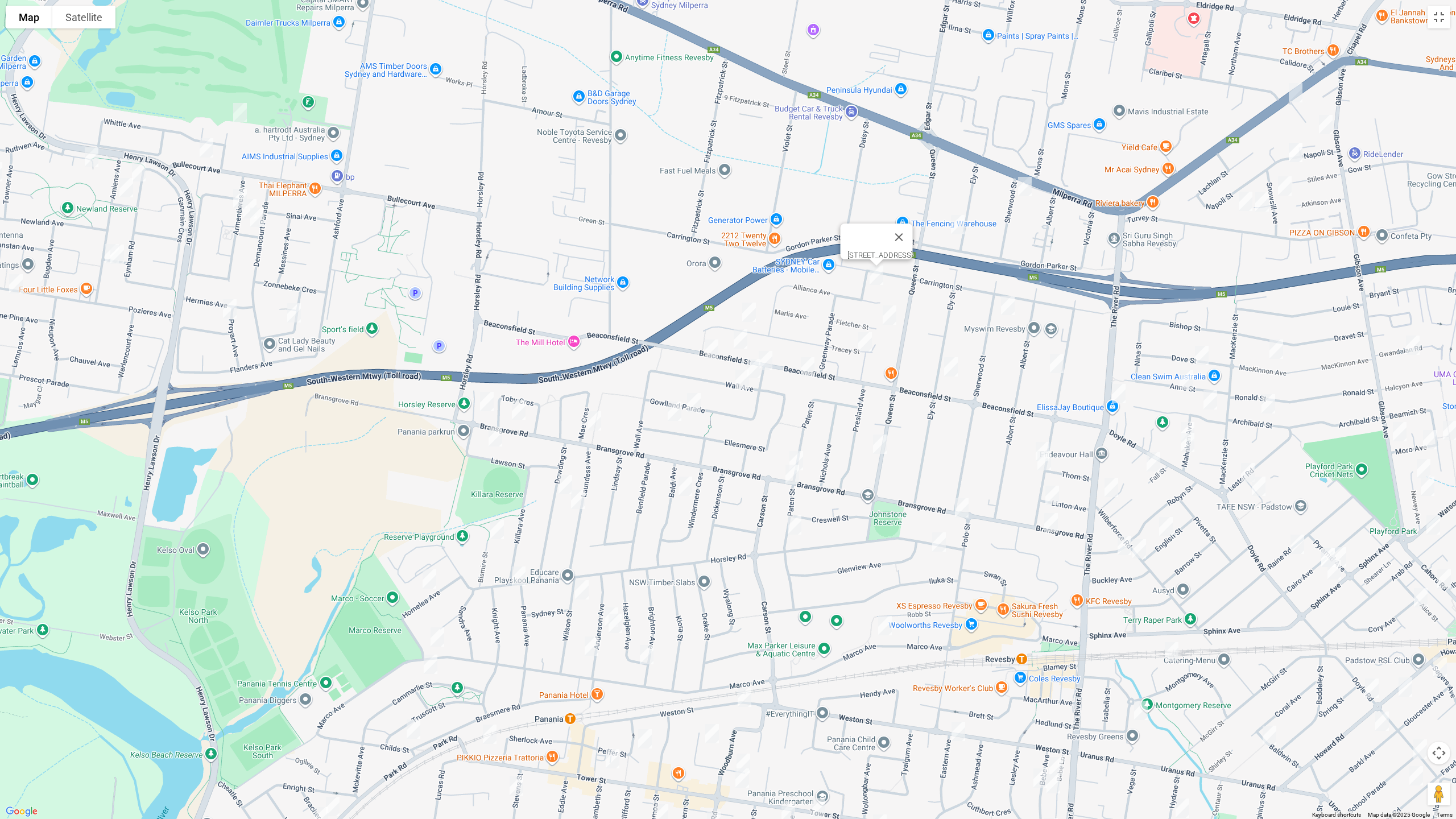
click at [747, 305] on img "2/56 Tracey Street, REVESBY NSW 2212" at bounding box center [749, 312] width 23 height 28
click at [737, 336] on img "100 Beaconsfield Street, REVESBY NSW 2212" at bounding box center [740, 339] width 23 height 28
click at [704, 354] on img "145 Beaconsfield Street, REVESBY NSW 2212" at bounding box center [711, 349] width 23 height 28
click at [594, 421] on img "44 Mae Crescent, PANANIA NSW 2213" at bounding box center [594, 421] width 23 height 28
click at [484, 402] on img "220A Horsley Road, PANANIA NSW 2213" at bounding box center [487, 401] width 23 height 28
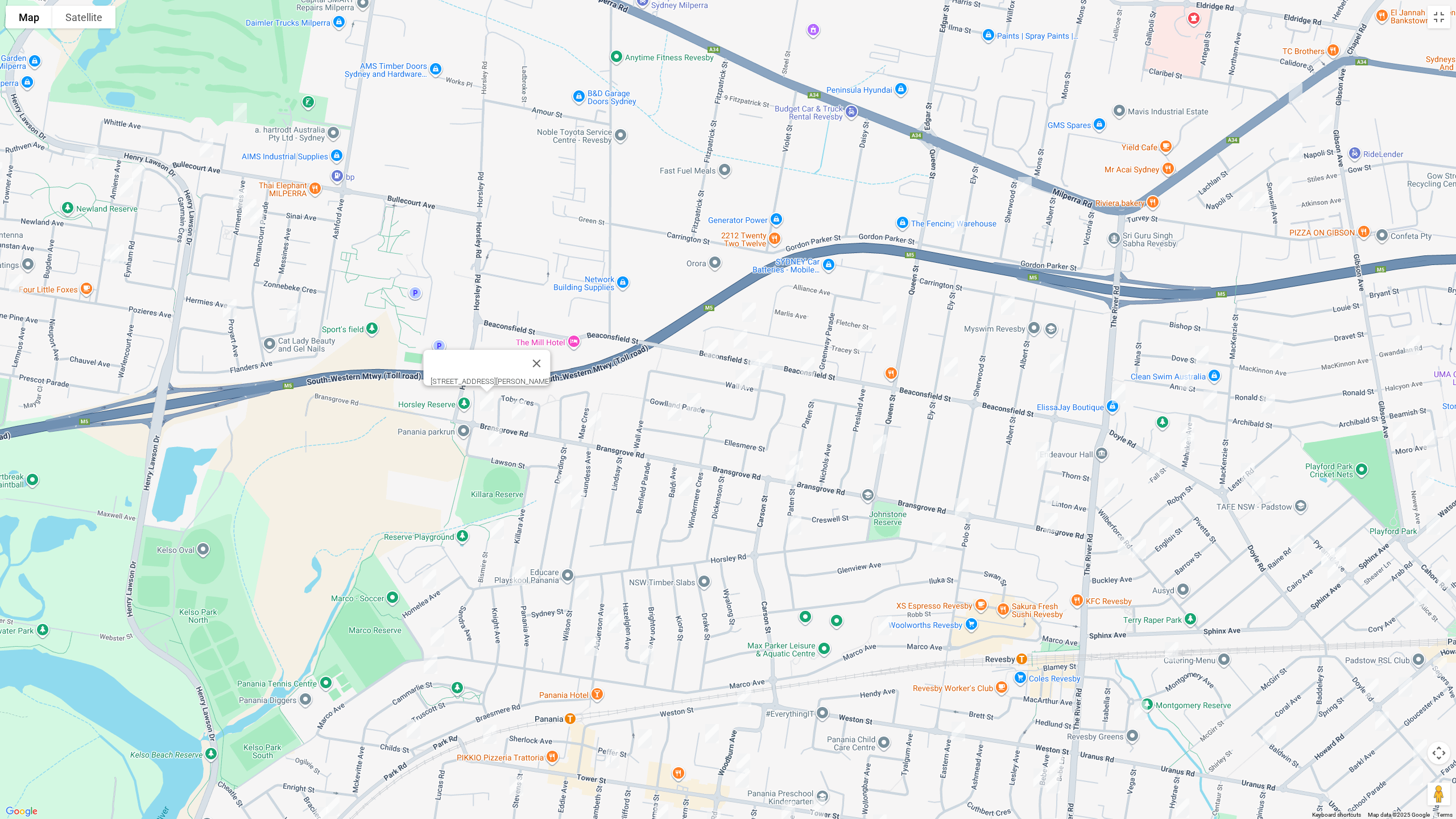
click at [517, 411] on img "230 Bransgrove Road, PANANIA NSW 2213" at bounding box center [519, 410] width 23 height 28
click at [494, 441] on img "22 Lawson Street, PANANIA NSW 2213" at bounding box center [495, 436] width 23 height 28
click at [772, 360] on img "55 Gowlland Parade, REVESBY NSW 2212" at bounding box center [766, 361] width 23 height 28
click at [754, 369] on img "77A Wall Avenue, PANANIA NSW 2213" at bounding box center [754, 369] width 23 height 28
click at [743, 381] on img "56 Wall Avenue, PANANIA NSW 2213" at bounding box center [742, 379] width 23 height 28
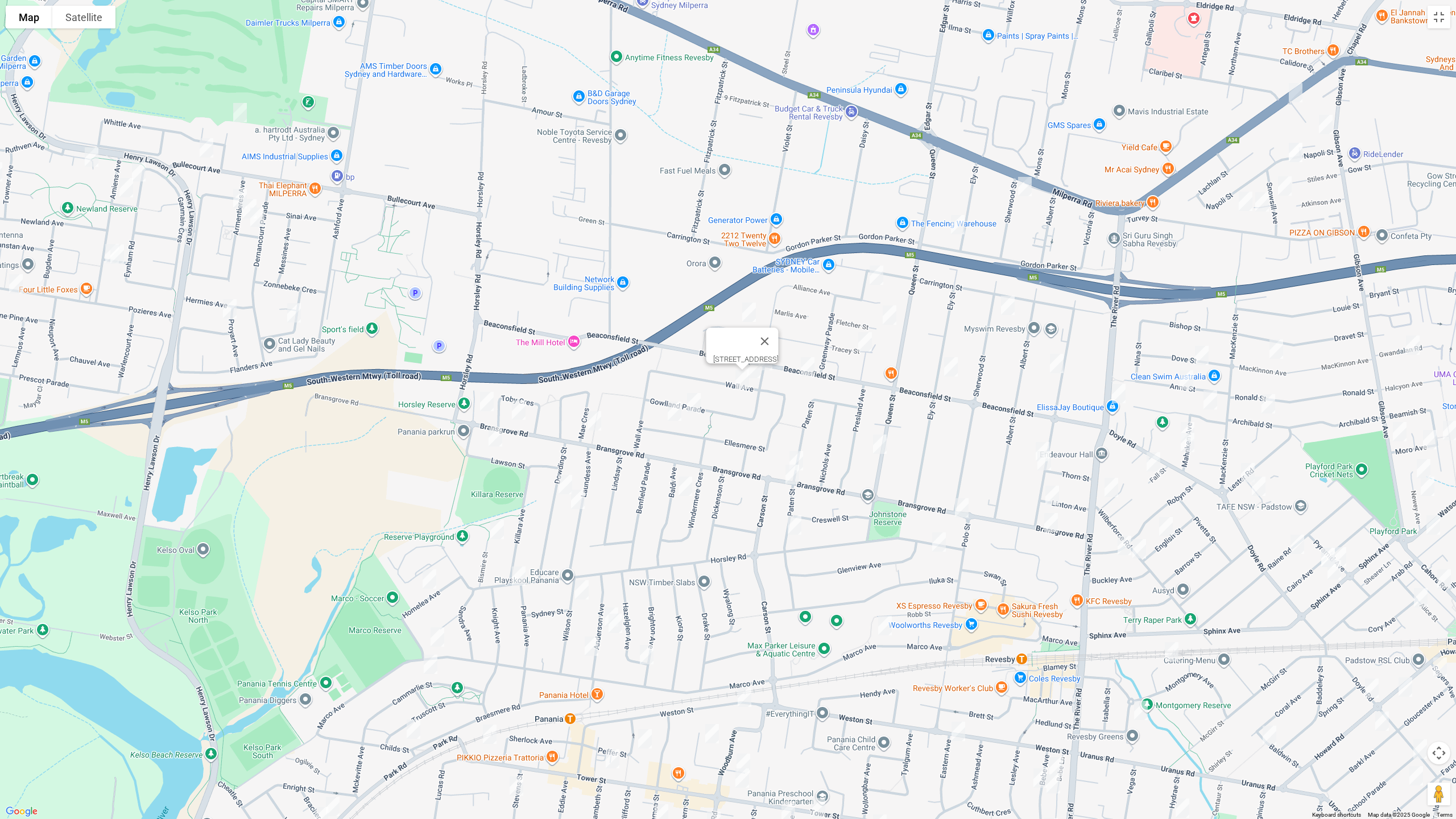
click at [695, 402] on img "16a Gowlland Parade, PANANIA NSW 2213" at bounding box center [694, 403] width 23 height 28
click at [672, 416] on img "7 Ellesmere Street, PANANIA NSW 2213" at bounding box center [674, 411] width 23 height 28
click at [491, 436] on img "22 Lawson Street, PANANIA NSW 2213" at bounding box center [495, 436] width 23 height 28
click at [567, 481] on img "20 Dowding Street, PANANIA NSW 2213" at bounding box center [565, 485] width 23 height 28
click at [578, 503] on img "24A Laundess Avenue, PANANIA NSW 2213" at bounding box center [578, 499] width 23 height 28
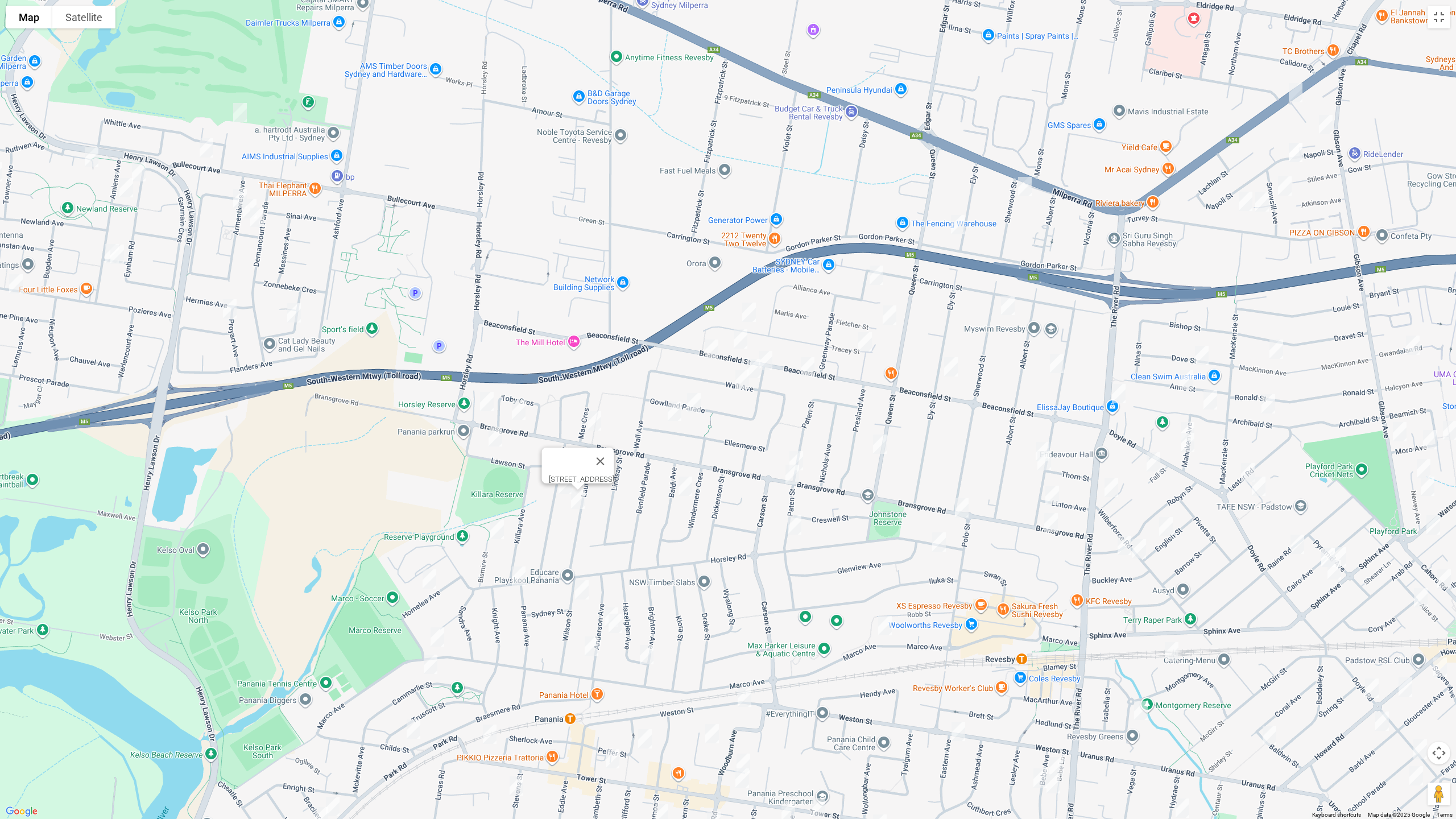
click at [493, 530] on img "9 Bismire Street, PANANIA NSW 2213" at bounding box center [497, 530] width 23 height 28
click at [429, 577] on img "12A Homelea Avenue, PANANIA NSW 2213" at bounding box center [429, 579] width 23 height 28
click at [517, 575] on img "155B Horsley Road, PANANIA NSW 2213" at bounding box center [519, 576] width 23 height 28
click at [427, 579] on img "12A Homelea Avenue, PANANIA NSW 2213" at bounding box center [429, 579] width 23 height 28
click at [442, 636] on img "240 Marco Avenue, PANANIA NSW 2213" at bounding box center [437, 637] width 23 height 28
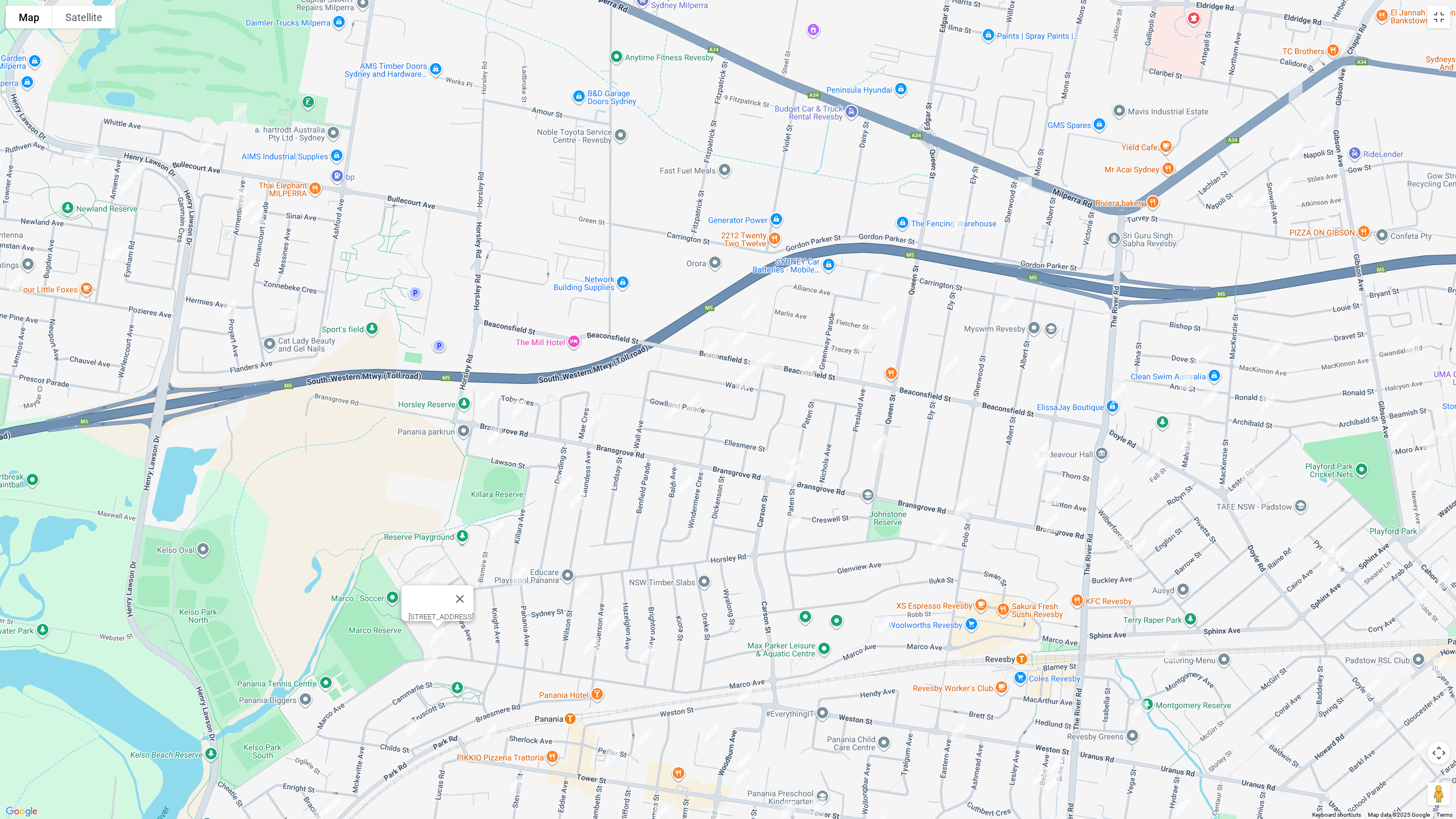
click at [432, 659] on img "22A Cammarlie Street, PANANIA NSW 2213" at bounding box center [431, 664] width 23 height 28
click at [579, 593] on img "5 Wilson Street, PANANIA NSW 2213" at bounding box center [582, 590] width 23 height 28
click at [685, 491] on img "9 Baldi Avenue, PANANIA NSW 2213" at bounding box center [686, 487] width 23 height 28
click at [892, 312] on img "19 Fletcher Street, REVESBY NSW 2212" at bounding box center [889, 315] width 23 height 28
click at [861, 339] on img "5A Tracey Street, REVESBY NSW 2212" at bounding box center [865, 342] width 23 height 28
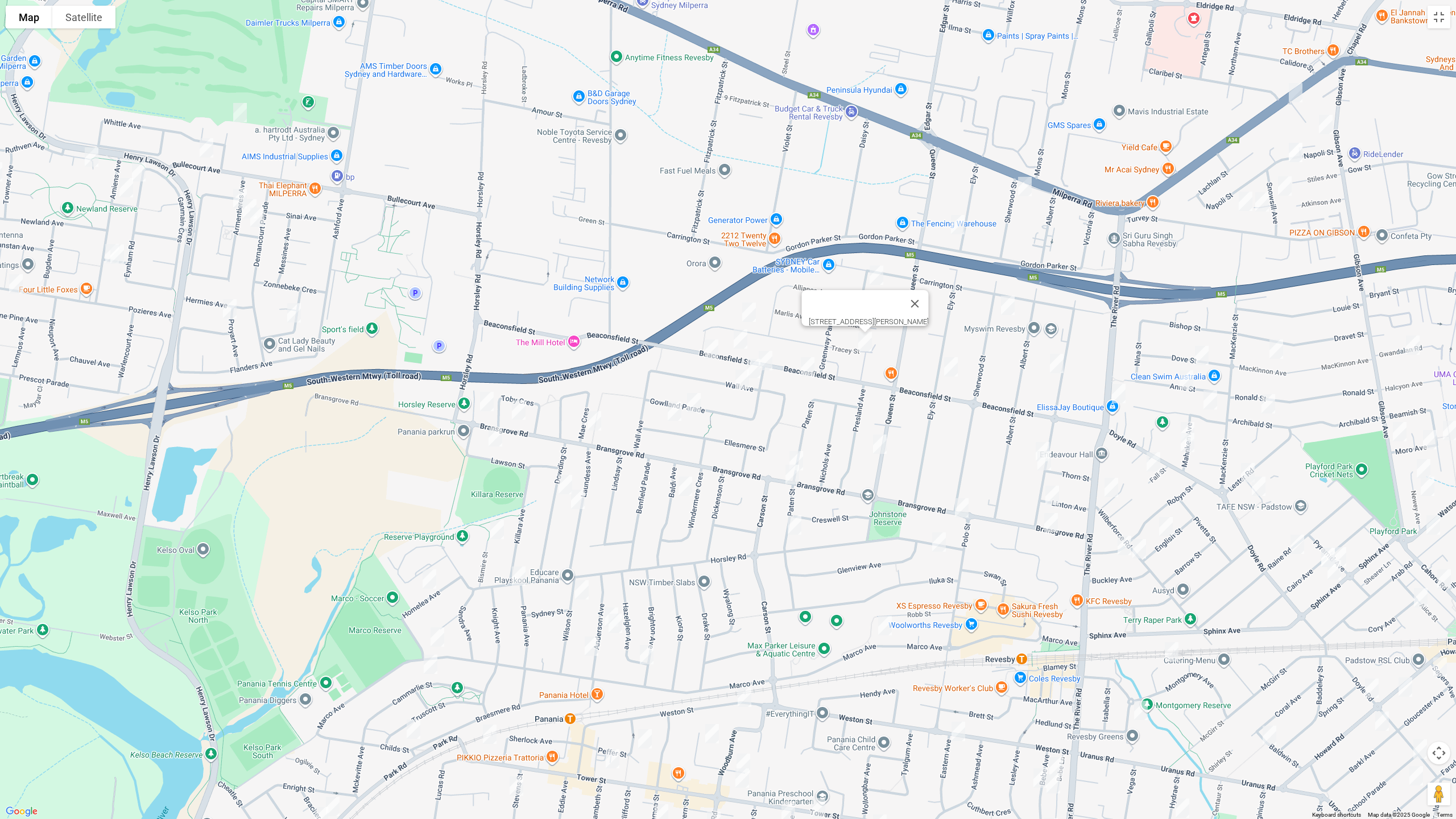
click at [806, 369] on img "101A Beaconsfield Street, REVESBY NSW 2212" at bounding box center [807, 367] width 23 height 28
click at [951, 367] on img "83 Ely Street, REVESBY NSW 2212" at bounding box center [951, 367] width 23 height 28
click at [882, 441] on img "126 Queen Street, REVESBY NSW 2212" at bounding box center [880, 444] width 23 height 28
click at [799, 451] on img "128 Bransgrove Road, PANANIA NSW 2213" at bounding box center [796, 460] width 23 height 28
click at [795, 474] on img "35 Paten Street, REVESBY NSW 2212" at bounding box center [792, 474] width 23 height 28
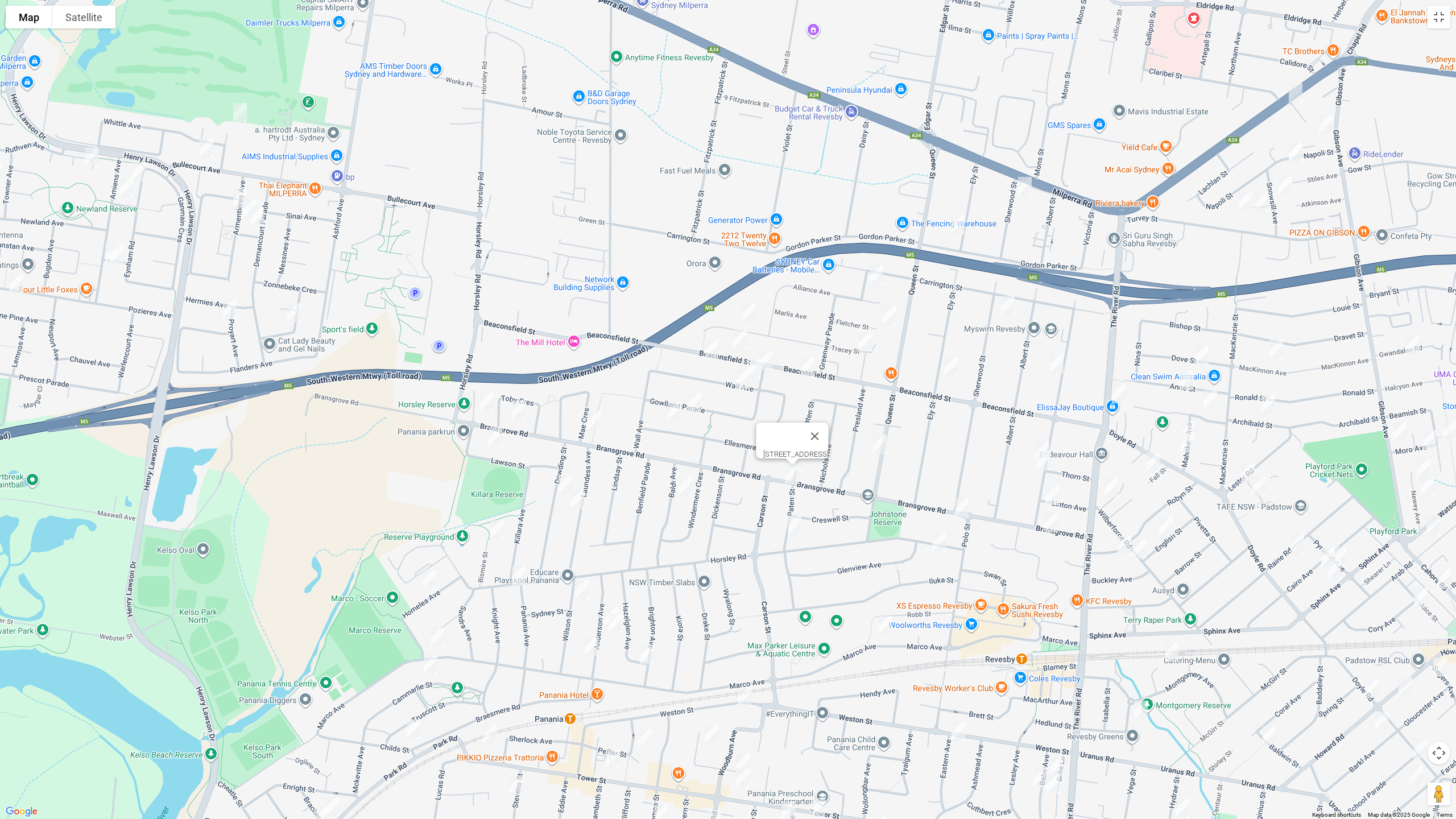
click at [797, 528] on img "12 Paten Street, REVESBY NSW 2212" at bounding box center [794, 525] width 23 height 28
click at [1012, 302] on img "2/39 Sherwood Street, REVESBY NSW 2212" at bounding box center [1007, 305] width 23 height 28
click at [1059, 361] on img "58 Victoria Street, REVESBY NSW 2212" at bounding box center [1057, 363] width 23 height 28
click at [1033, 443] on img "96 Victoria Street, REVESBY NSW 2212" at bounding box center [1043, 451] width 23 height 28
click at [1045, 464] on img "1/100 Victoria Street, REVESBY NSW 2212" at bounding box center [1044, 460] width 23 height 28
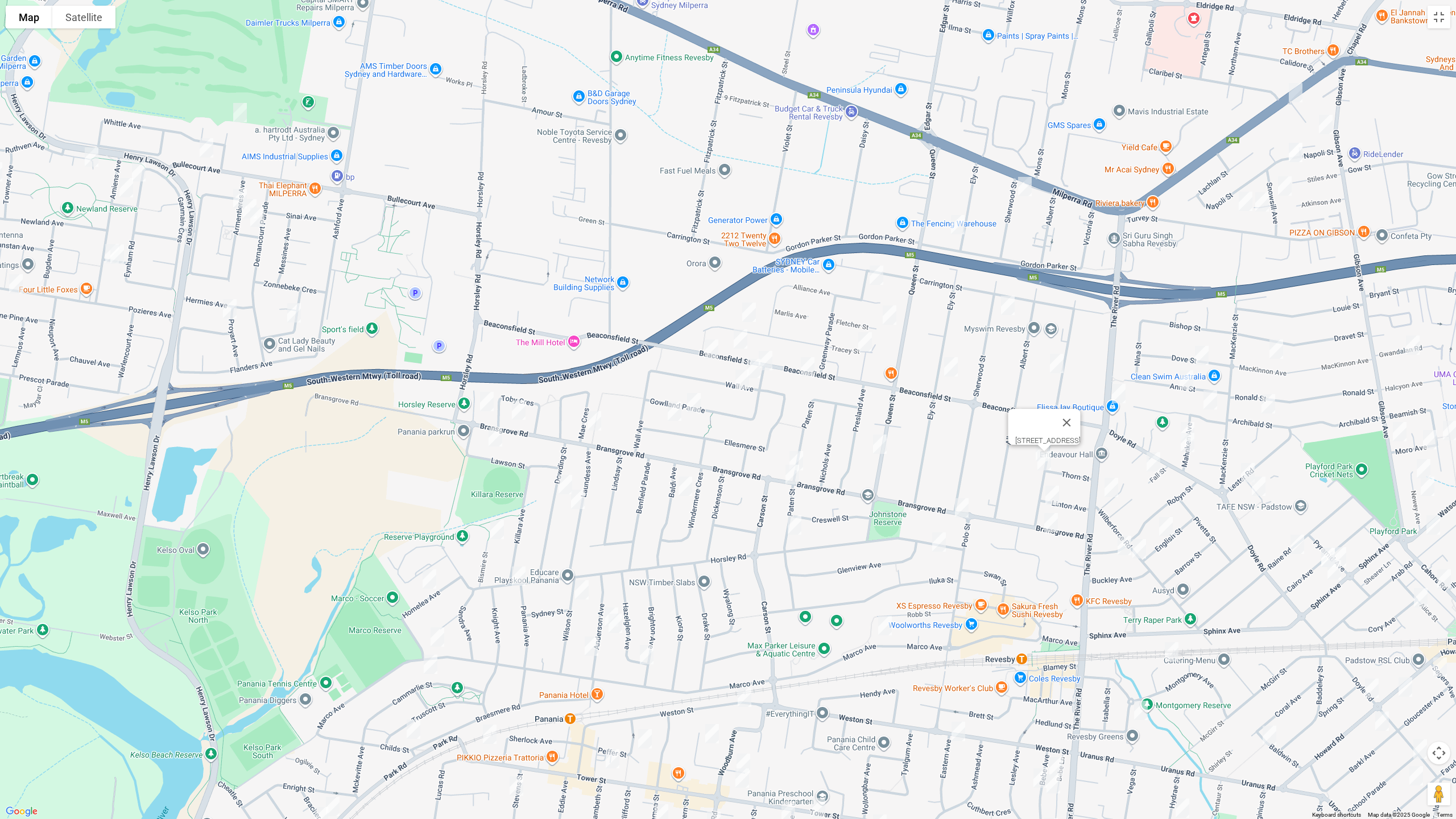
click at [1056, 496] on img "17 Linton Avenue, REVESBY NSW 2212" at bounding box center [1052, 495] width 23 height 28
click at [1049, 522] on img "17 Bransgrove Road, REVESBY NSW 2212" at bounding box center [1051, 523] width 23 height 28
click at [959, 510] on img "51 Bransgrove Road, REVESBY NSW 2212" at bounding box center [962, 508] width 23 height 28
click at [940, 537] on img "7 Horsley Road, REVESBY NSW 2212" at bounding box center [939, 542] width 23 height 28
click at [1205, 355] on img "11A Dove Street, REVESBY NSW 2212" at bounding box center [1201, 355] width 23 height 28
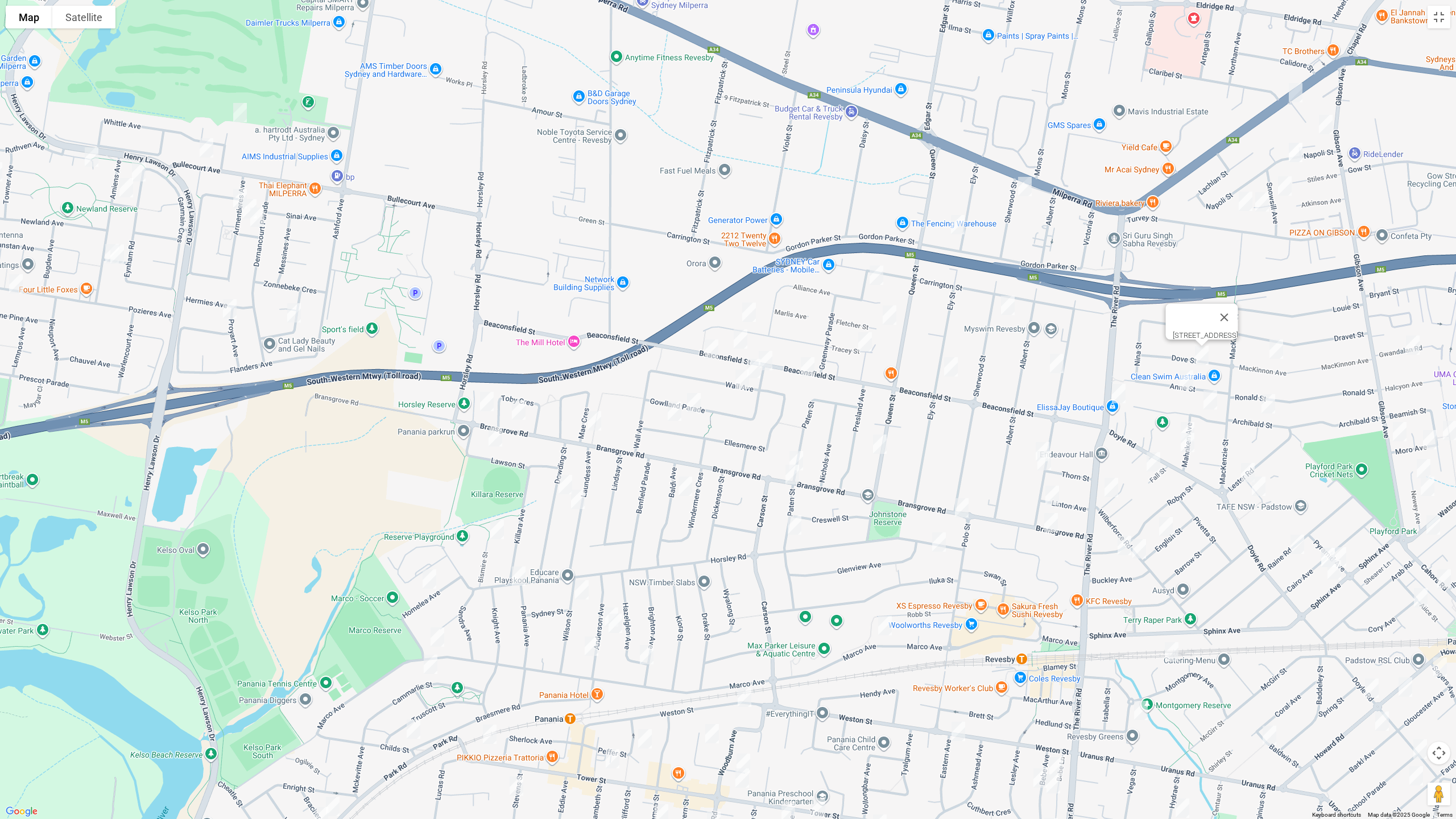
click at [1180, 382] on img "17 Anne Street, REVESBY NSW 2212" at bounding box center [1186, 380] width 23 height 28
drag, startPoint x: 1207, startPoint y: 508, endPoint x: 1048, endPoint y: 480, distance: 161.4
click at [1029, 480] on div "[STREET_ADDRESS][PERSON_NAME]" at bounding box center [728, 409] width 1456 height 819
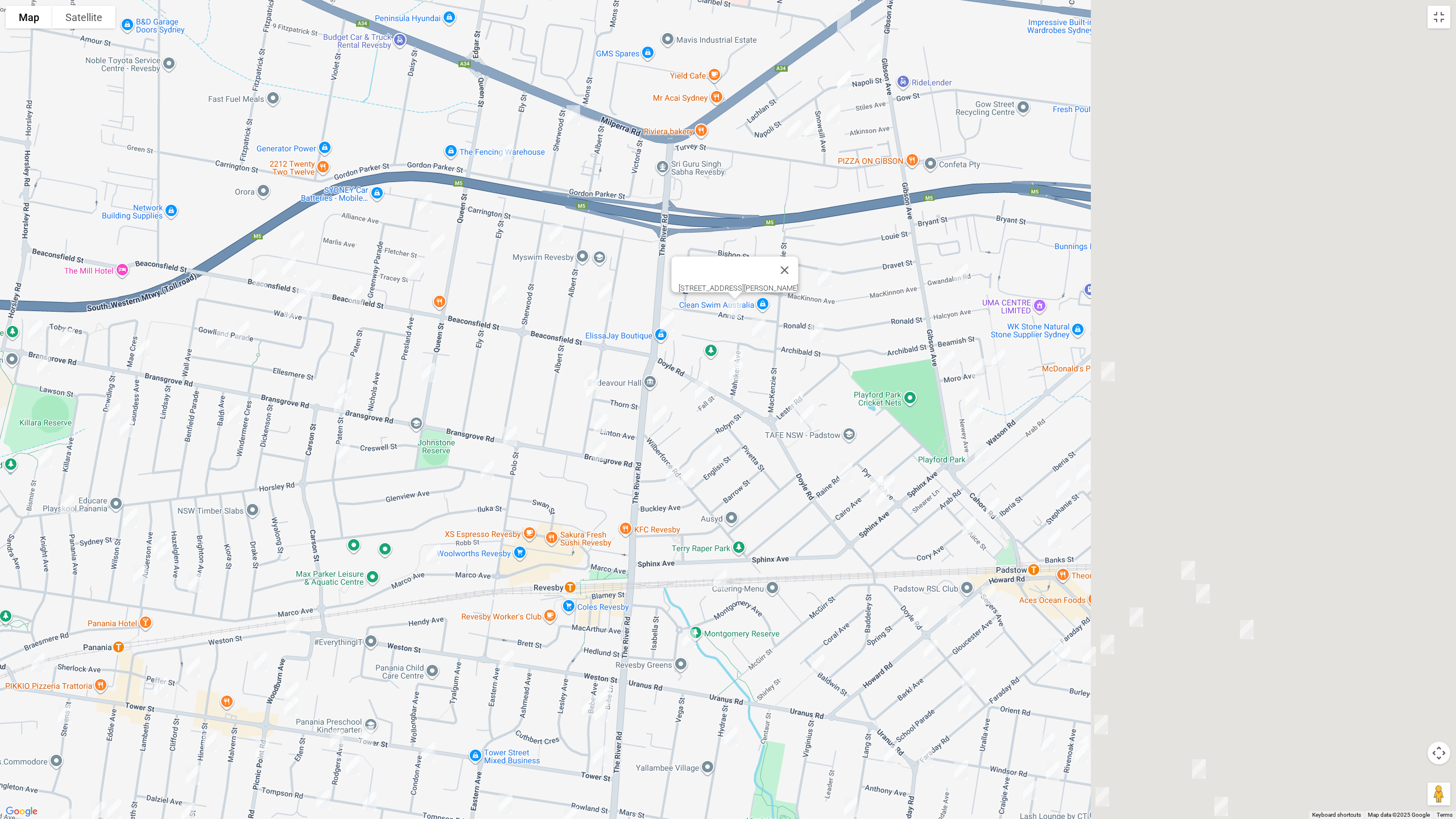
drag, startPoint x: 1189, startPoint y: 490, endPoint x: 691, endPoint y: 358, distance: 515.2
click at [763, 419] on div "[STREET_ADDRESS][PERSON_NAME]" at bounding box center [728, 409] width 1456 height 819
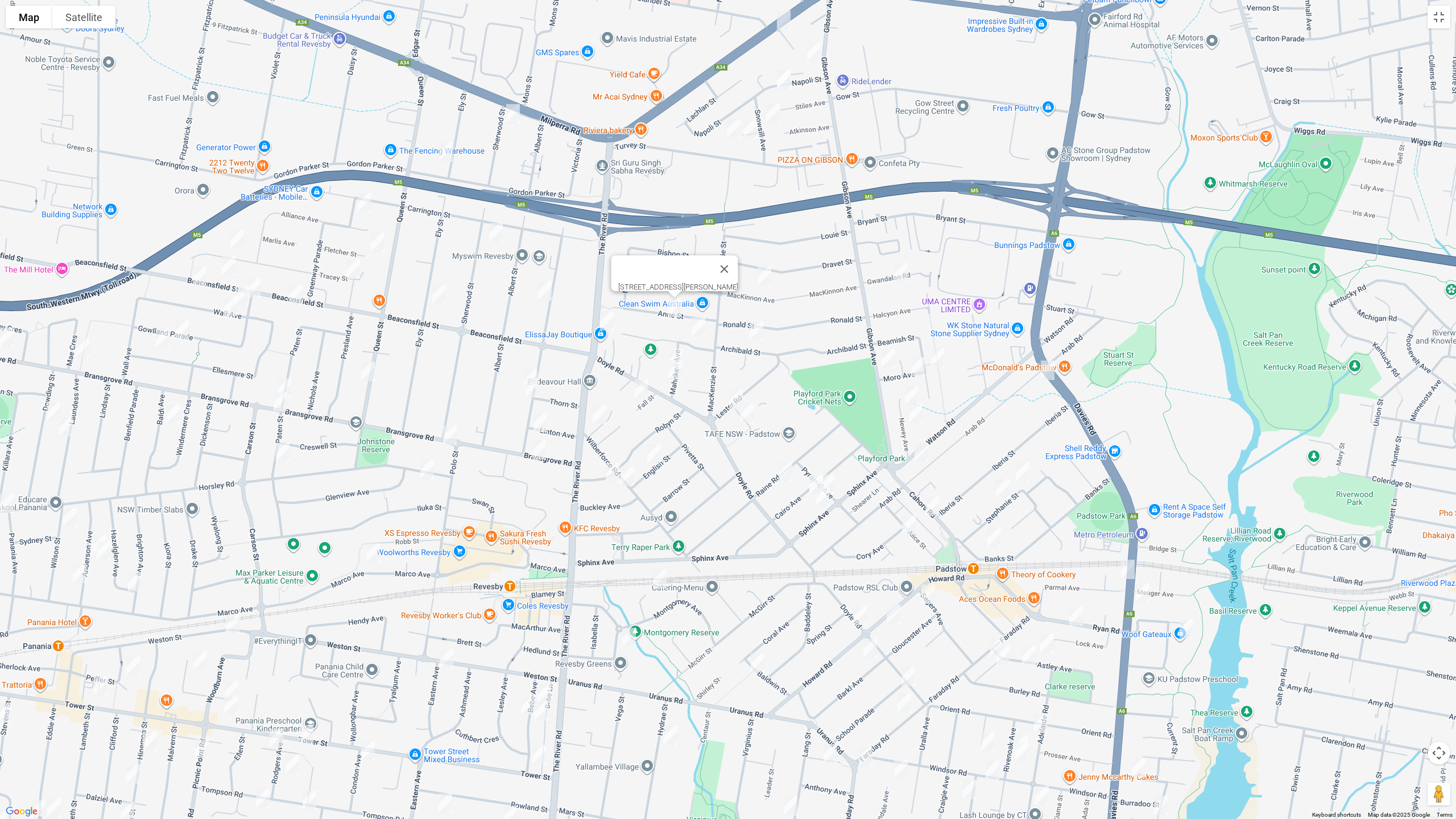
click at [602, 318] on img "69 The River Road, REVESBY NSW 2212" at bounding box center [607, 321] width 23 height 28
click at [761, 267] on img "44 Mackinnon Avenue, PADSTOW NSW 2211" at bounding box center [764, 276] width 23 height 28
click at [754, 330] on img "46 Archibald Street, PADSTOW NSW 2211" at bounding box center [756, 331] width 23 height 28
drag, startPoint x: 702, startPoint y: 331, endPoint x: 682, endPoint y: 346, distance: 25.0
click at [702, 331] on img "6A Langdale Avenue, REVESBY NSW 2212" at bounding box center [698, 327] width 23 height 28
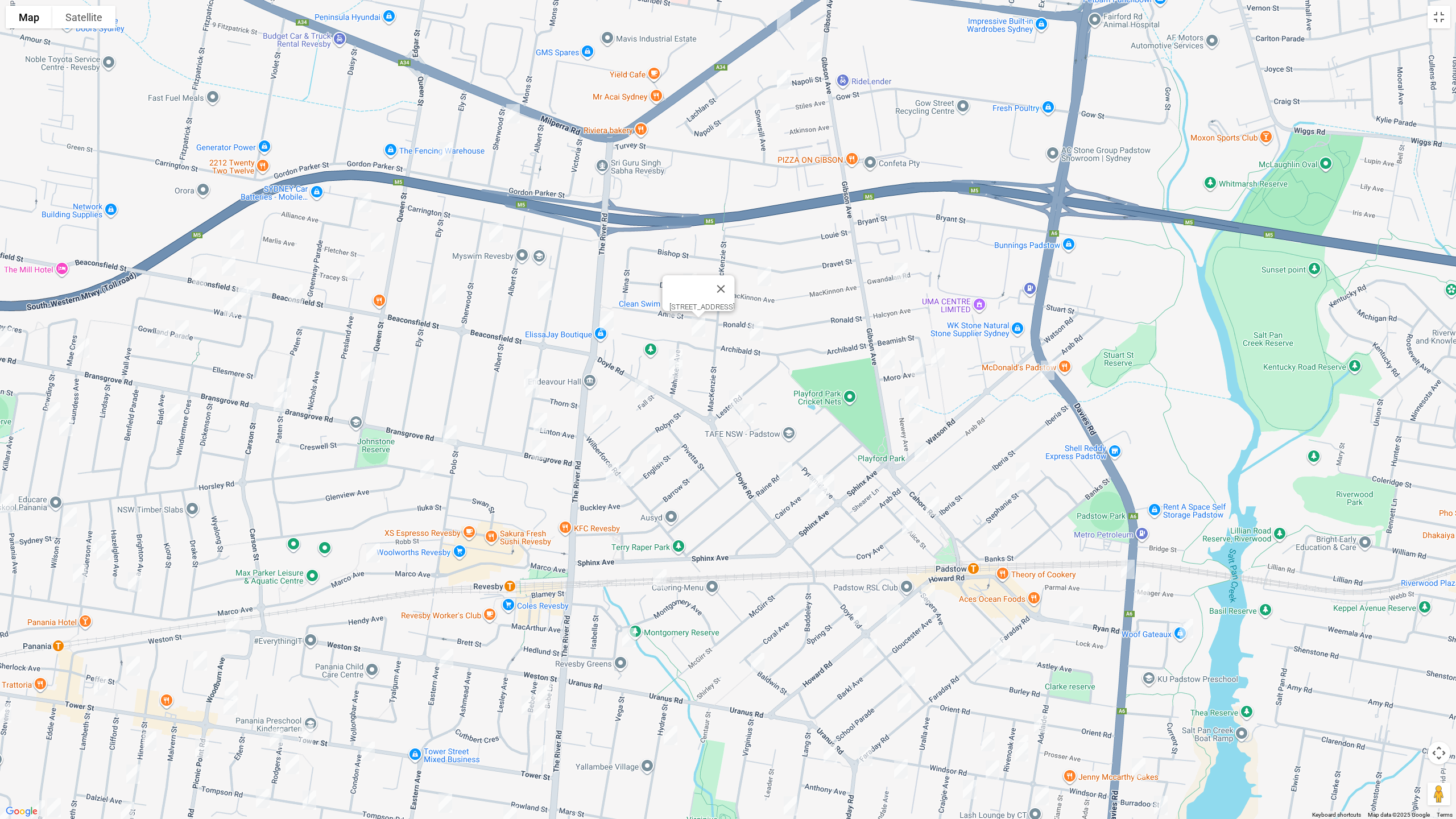
click at [671, 346] on img "12a Mahnken Avenue, REVESBY NSW 2212" at bounding box center [676, 359] width 23 height 28
click at [673, 375] on img "16A Mahnken Avenue, REVESBY NSW 2212" at bounding box center [676, 369] width 23 height 28
click at [638, 391] on img "4 Fall Street, REVESBY NSW 2212" at bounding box center [642, 389] width 23 height 28
click at [599, 415] on img "13 Haddon Crescent, REVESBY NSW 2212" at bounding box center [599, 414] width 23 height 28
click at [653, 454] on img "14 English Street, REVESBY NSW 2212" at bounding box center [654, 454] width 23 height 28
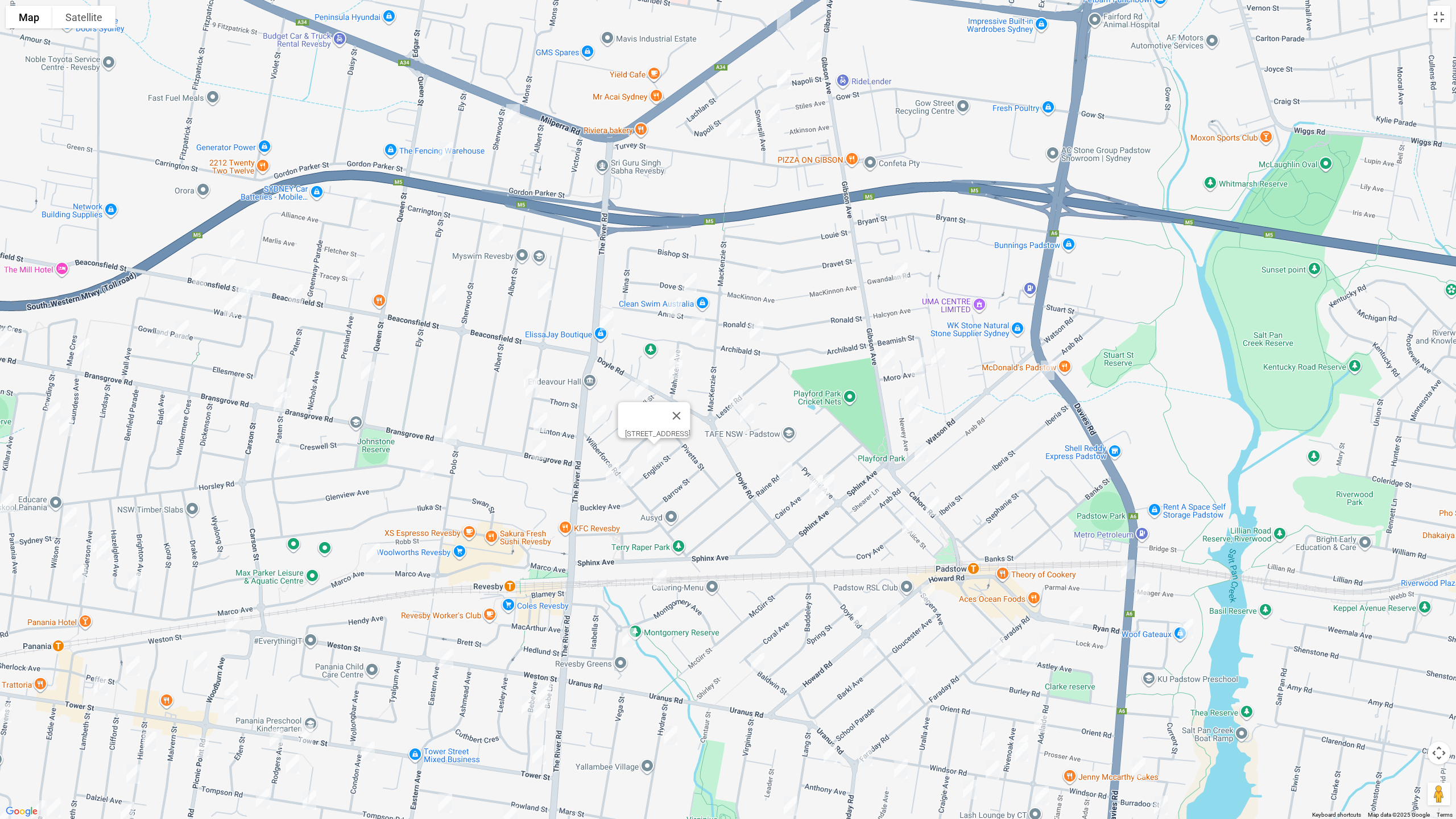
click at [611, 473] on img "3 Vaughan Avenue, REVESBY NSW 2212" at bounding box center [613, 473] width 23 height 28
click at [624, 480] on img "16 Wilberforce Road, REVESBY NSW 2212" at bounding box center [628, 476] width 23 height 28
click at [606, 479] on img "3 Vaughan Avenue, REVESBY NSW 2212" at bounding box center [613, 473] width 23 height 28
click at [899, 279] on img "7a Gwandalan Road, PADSTOW NSW 2211" at bounding box center [901, 272] width 23 height 28
click at [888, 360] on img "12 Moro Avenue, PADSTOW NSW 2211" at bounding box center [888, 359] width 23 height 28
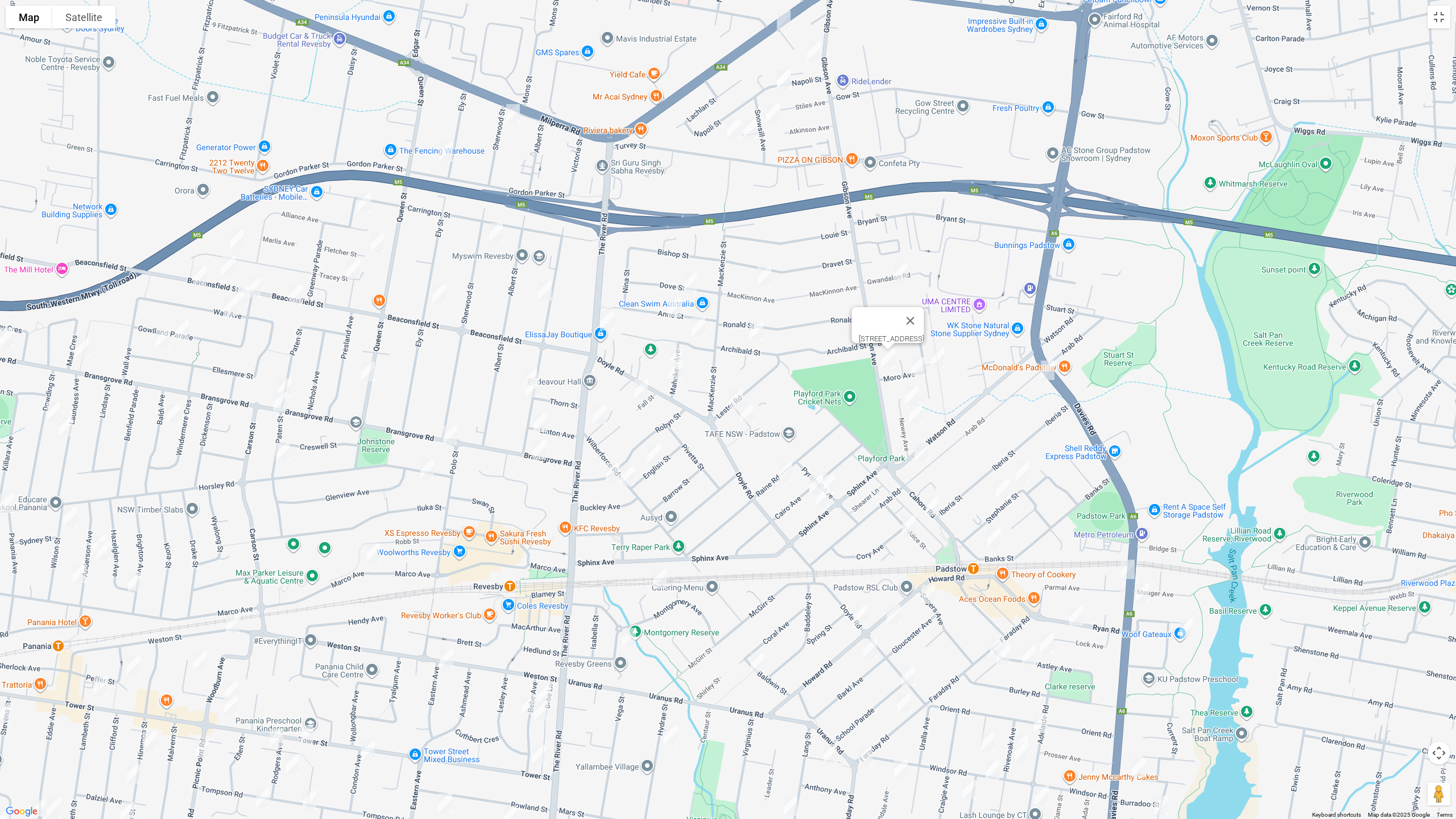
drag, startPoint x: 936, startPoint y: 360, endPoint x: 921, endPoint y: 364, distance: 15.5
click at [937, 360] on img "37 Beamish Street, PADSTOW NSW 2211" at bounding box center [938, 358] width 23 height 28
click at [913, 365] on img "5 Moro Avenue, PADSTOW NSW 2211" at bounding box center [917, 367] width 23 height 28
click at [908, 388] on img "17 Newey Avenue, PADSTOW NSW 2211" at bounding box center [911, 396] width 23 height 28
click at [915, 413] on img "7 Newey Avenue, PADSTOW NSW 2211" at bounding box center [916, 413] width 23 height 28
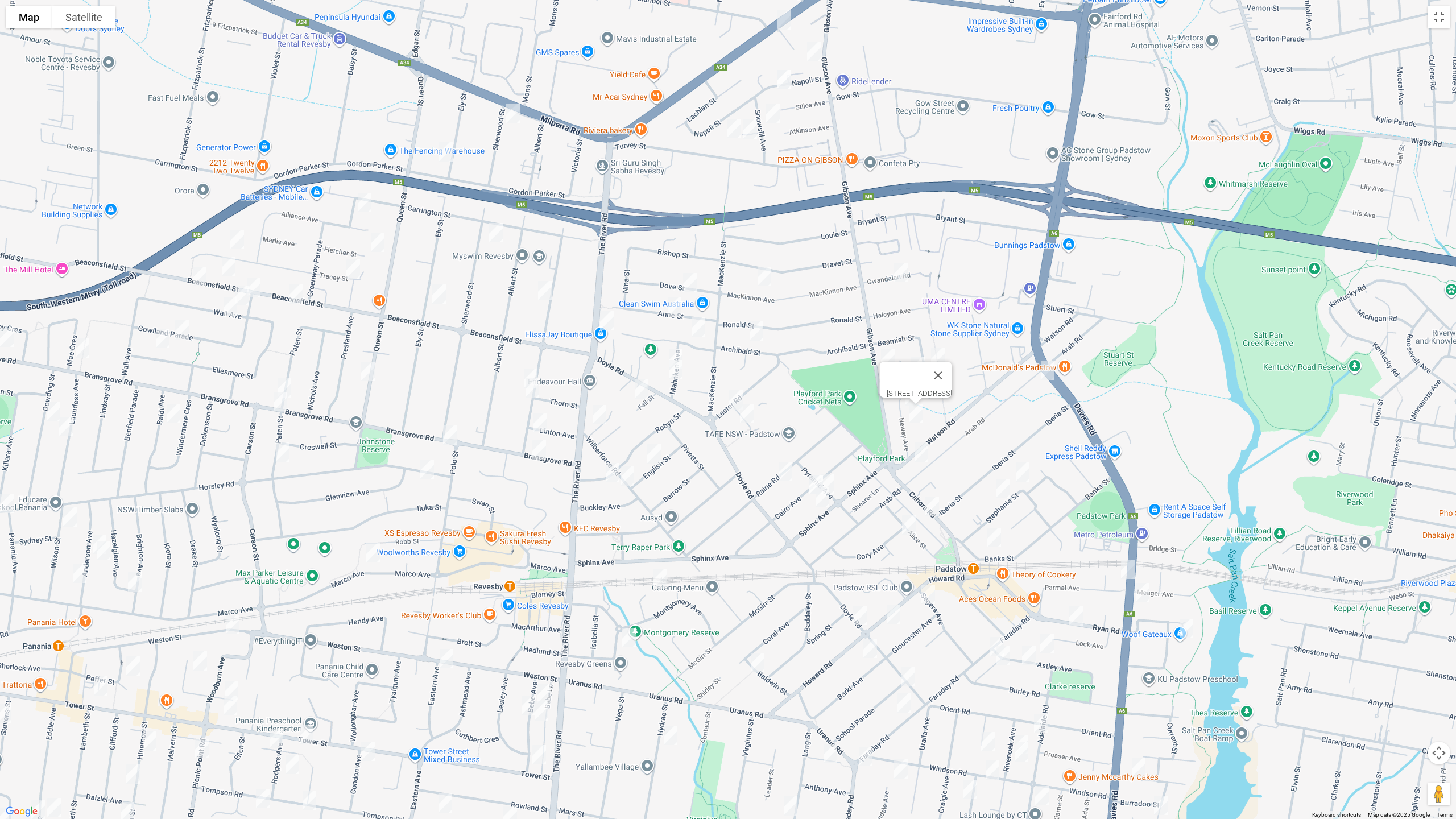
click at [727, 396] on img "34 Blackall Street, REVESBY NSW 2212" at bounding box center [736, 399] width 23 height 28
click at [747, 417] on img "26 Blackall Street, REVESBY NSW 2212" at bounding box center [747, 413] width 23 height 28
click at [776, 467] on img "23 Raine Road, PADSTOW NSW 2211" at bounding box center [785, 472] width 23 height 28
click at [812, 479] on img "17 Cairo Avenue, PADSTOW NSW 2211" at bounding box center [816, 485] width 23 height 28
click at [834, 481] on img "16 Pyramid Avenue, PADSTOW NSW 2211" at bounding box center [828, 484] width 23 height 28
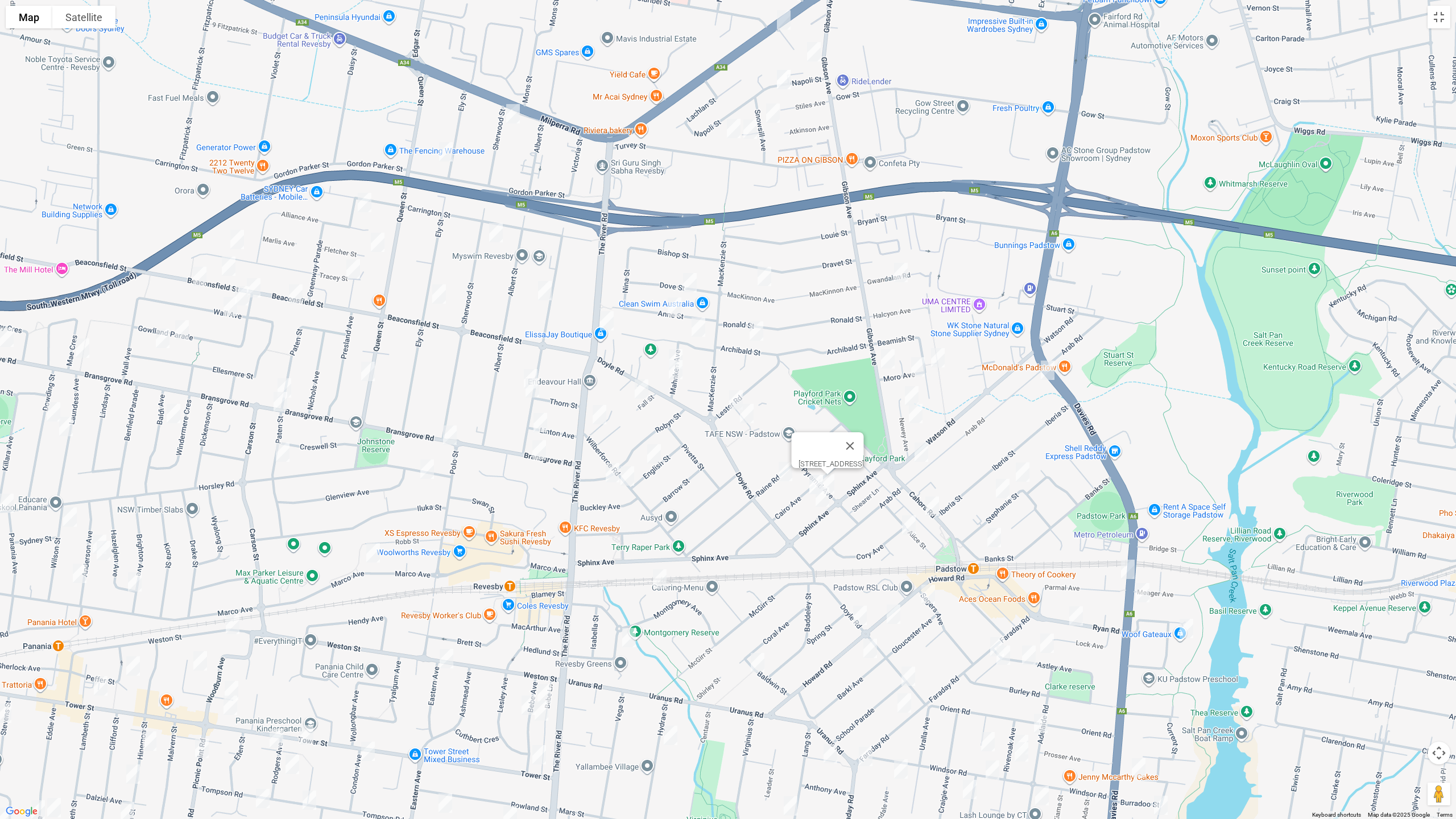
click at [820, 501] on img "18 Sphinx Avenue, PADSTOW NSW 2211" at bounding box center [822, 497] width 23 height 28
click at [923, 456] on img "87 Watson Road, PADSTOW NSW 2211" at bounding box center [921, 452] width 23 height 28
click at [933, 507] on img "1/118 Cahors Road, PADSTOW NSW 2211" at bounding box center [932, 506] width 23 height 28
drag, startPoint x: 911, startPoint y: 527, endPoint x: 932, endPoint y: 525, distance: 21.1
click at [910, 526] on img "12 Alice Street, PADSTOW NSW 2211" at bounding box center [909, 525] width 23 height 28
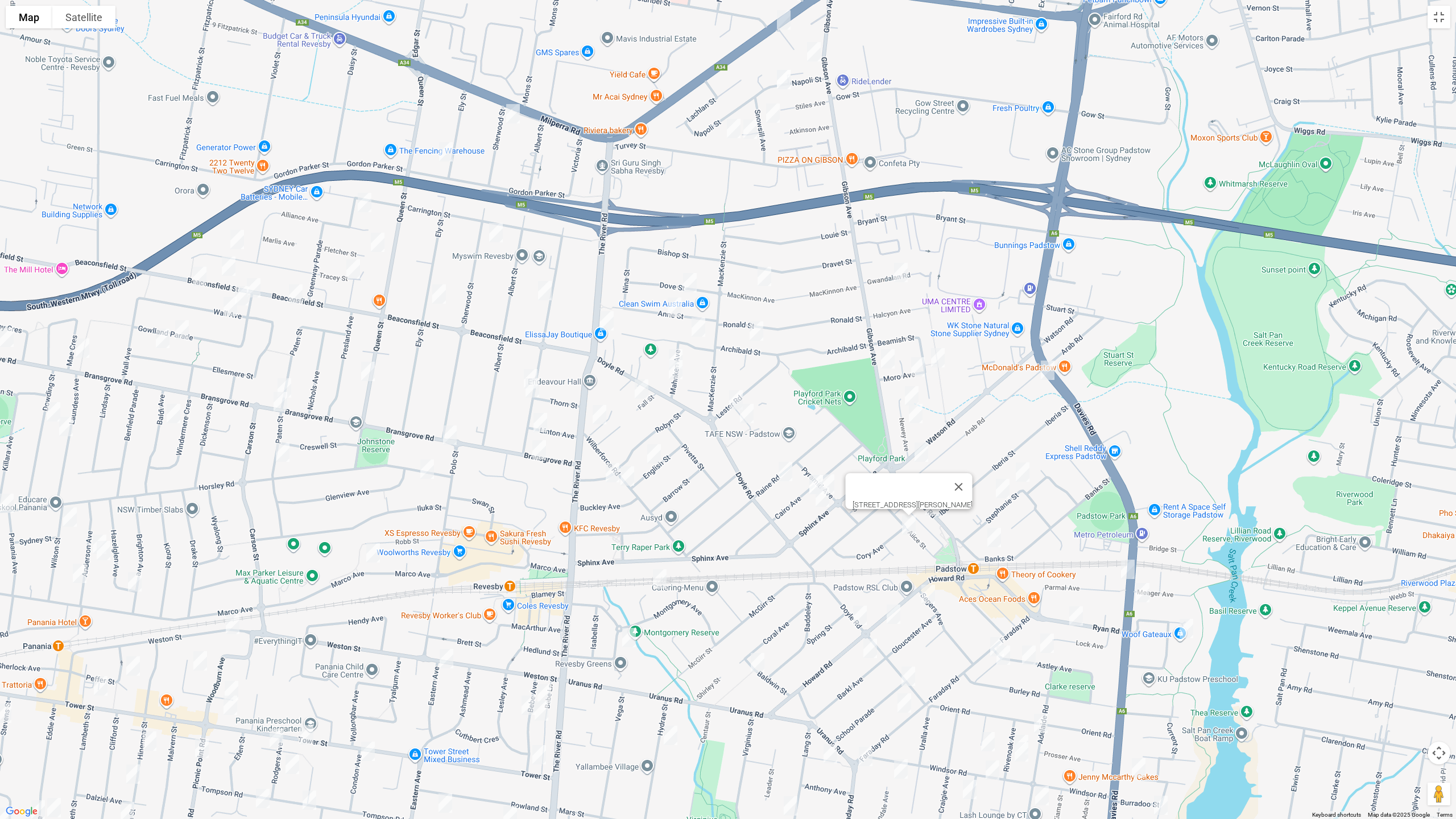
click at [1020, 471] on img "18 Stephanie Street, PADSTOW NSW 2211" at bounding box center [1022, 472] width 23 height 28
click at [1001, 488] on img "30 Stephanie Street, PADSTOW NSW 2211" at bounding box center [1003, 488] width 23 height 28
click at [992, 540] on img "4 Banks Street, PADSTOW NSW 2211" at bounding box center [994, 538] width 23 height 28
click at [1045, 367] on img "35A Arab Road, PADSTOW NSW 2211" at bounding box center [1048, 370] width 23 height 28
drag, startPoint x: 1058, startPoint y: 453, endPoint x: 979, endPoint y: 386, distance: 103.6
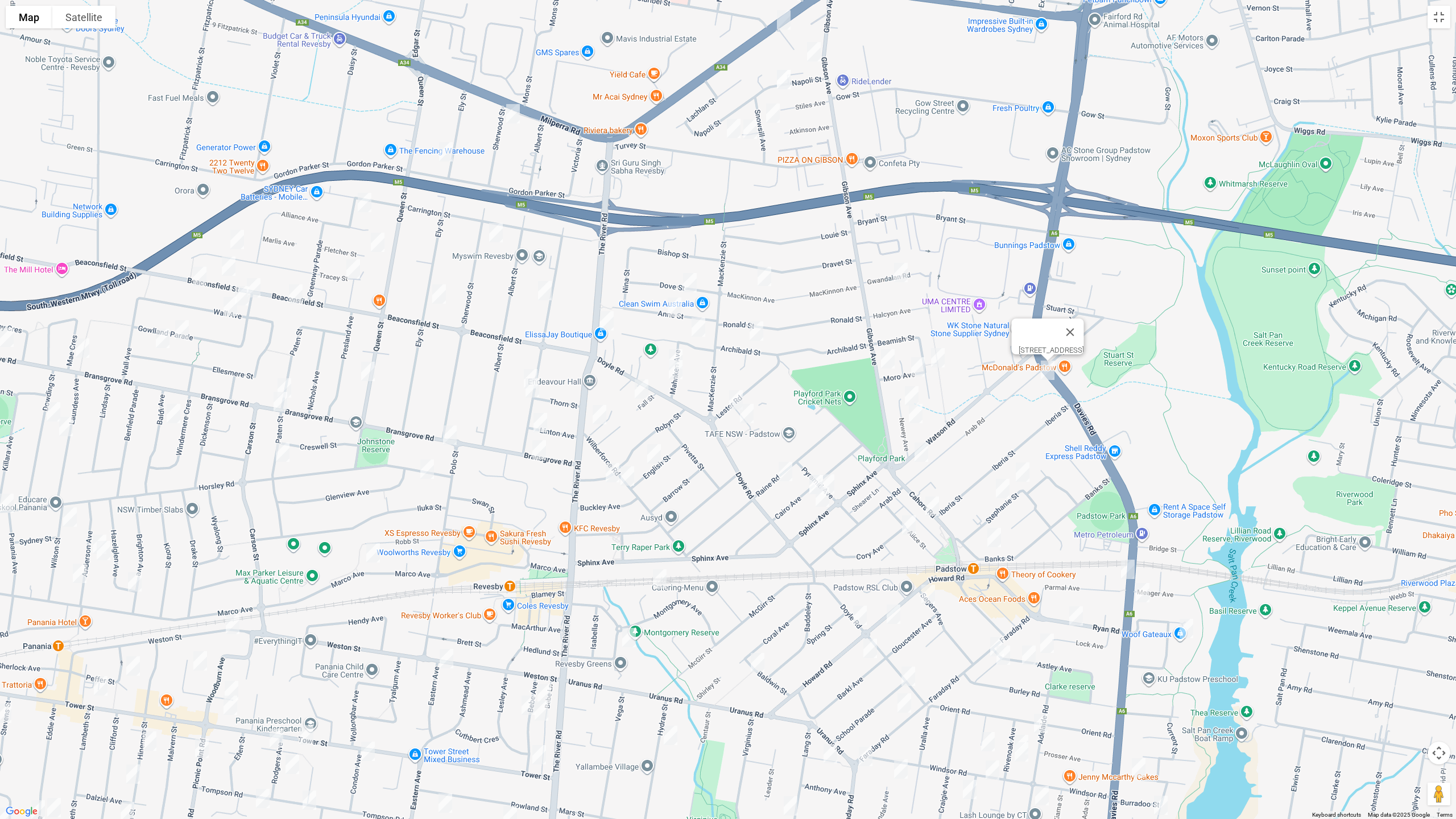
click at [949, 333] on div "[STREET_ADDRESS]" at bounding box center [728, 409] width 1456 height 819
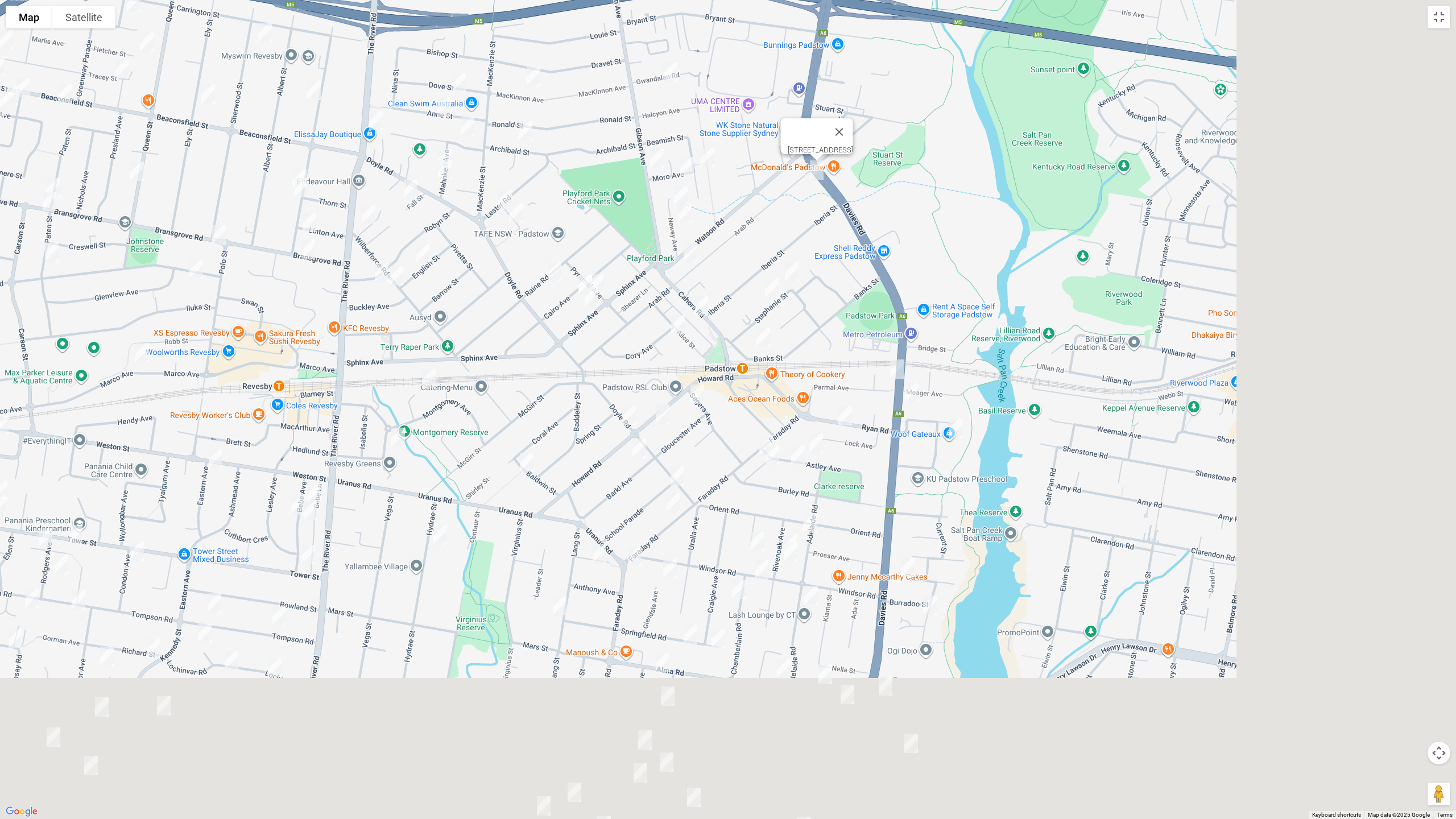
drag, startPoint x: 896, startPoint y: 331, endPoint x: 813, endPoint y: 220, distance: 138.6
click at [813, 219] on div "[STREET_ADDRESS]" at bounding box center [728, 409] width 1456 height 819
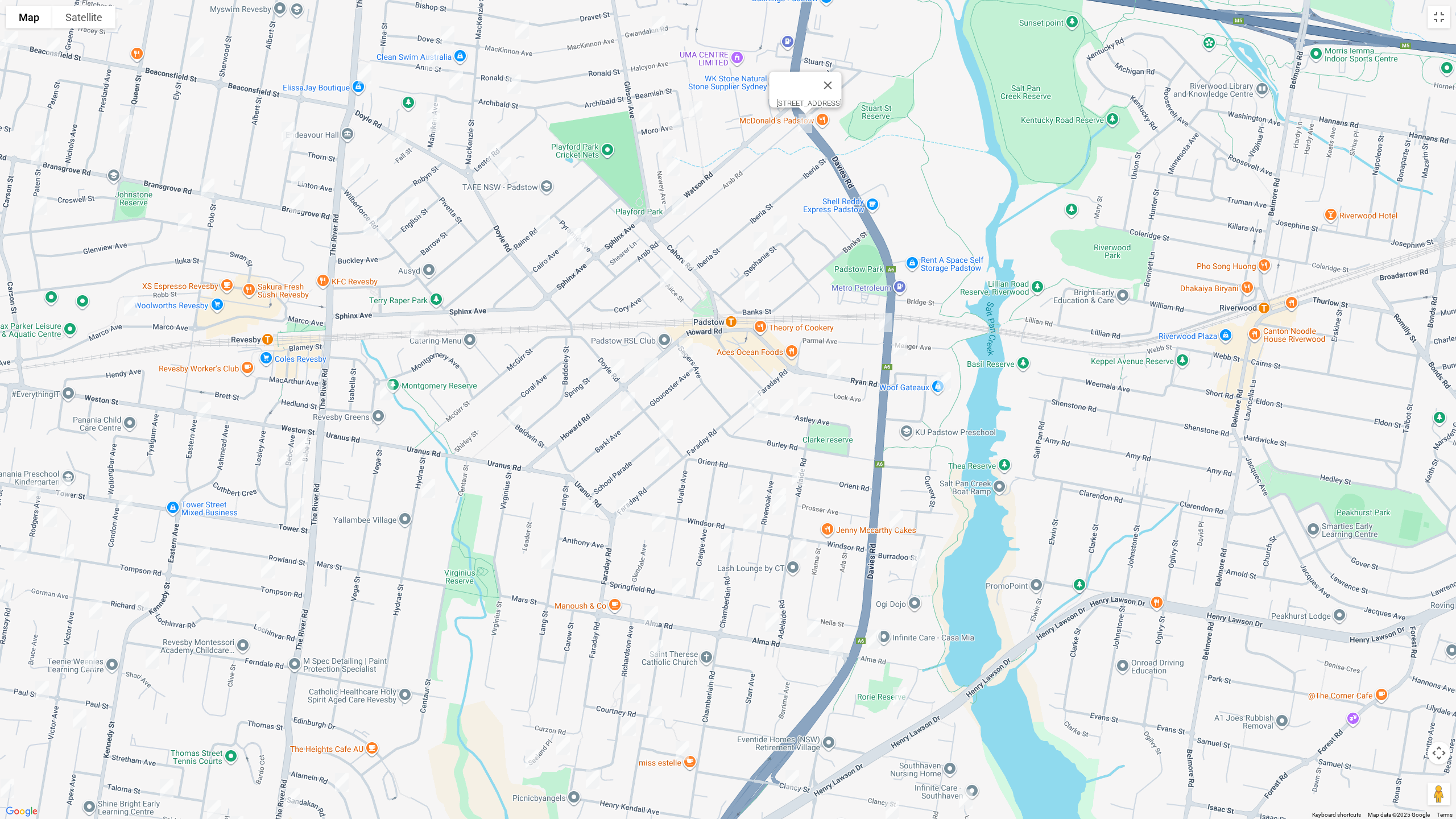
click at [880, 319] on img "74 Davies Road, PADSTOW NSW 2211" at bounding box center [886, 323] width 23 height 28
click at [900, 346] on img "97 Davies Road, PADSTOW NSW 2211" at bounding box center [900, 346] width 23 height 28
click at [945, 376] on img "26 Truro Parade, PADSTOW NSW 2211" at bounding box center [944, 382] width 23 height 28
click at [942, 384] on img "26 Truro Parade, PADSTOW NSW 2211" at bounding box center [944, 382] width 23 height 28
click at [837, 367] on img "13A Ryan Road, PADSTOW NSW 2211" at bounding box center [834, 369] width 23 height 28
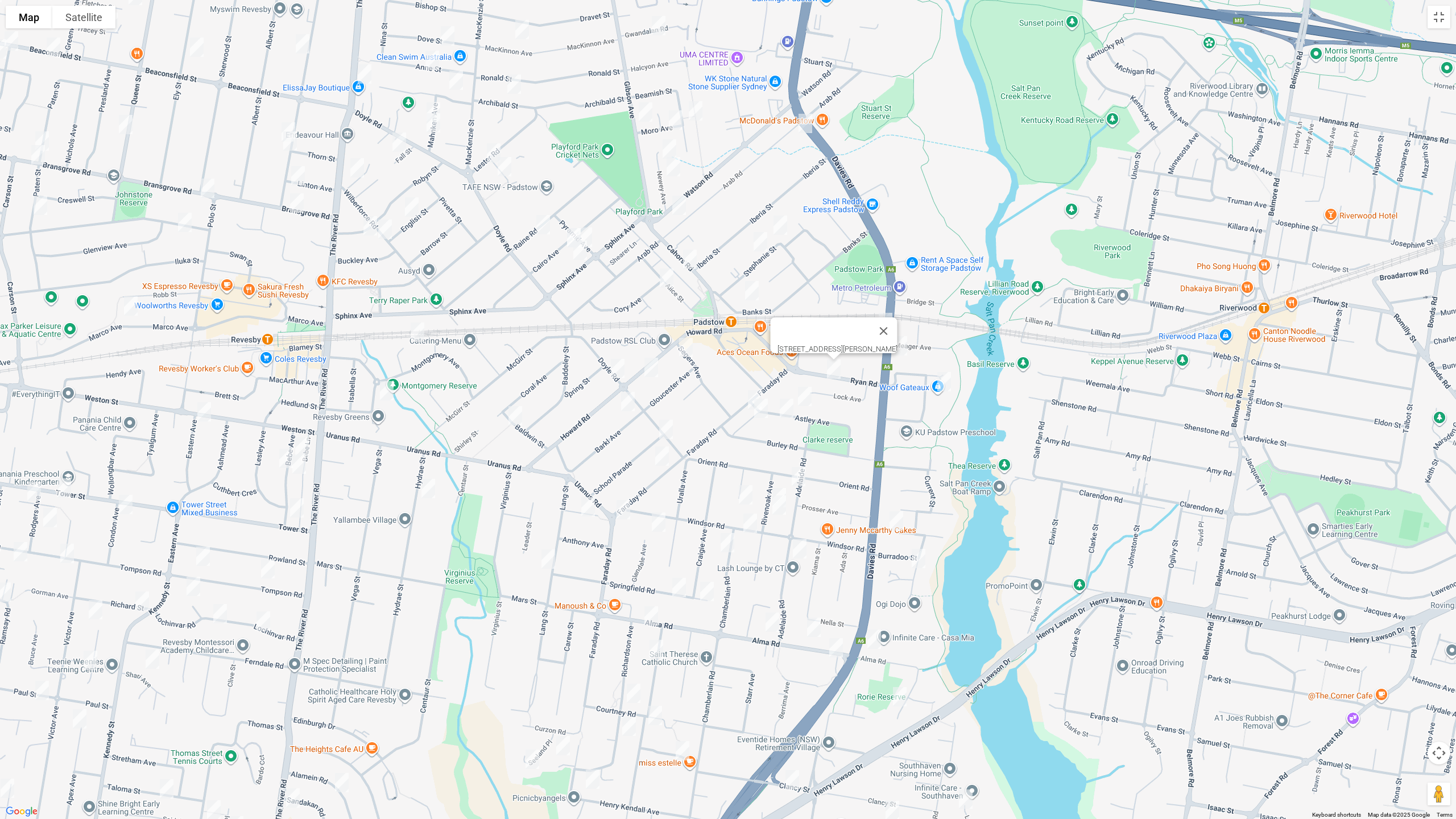
click at [806, 392] on img "15 Astley Avenue, PADSTOW NSW 2211" at bounding box center [805, 397] width 23 height 28
click at [748, 387] on img "29 Faraday Road, PADSTOW NSW 2211" at bounding box center [754, 399] width 23 height 28
click at [757, 410] on img "2 Astley Avenue, PADSTOW NSW 2211" at bounding box center [761, 408] width 23 height 28
click at [788, 413] on img "12 Astley Avenue, PADSTOW NSW 2211" at bounding box center [786, 408] width 23 height 28
click at [799, 475] on img "10 Adelaide Road, PADSTOW NSW 2211" at bounding box center [799, 477] width 23 height 28
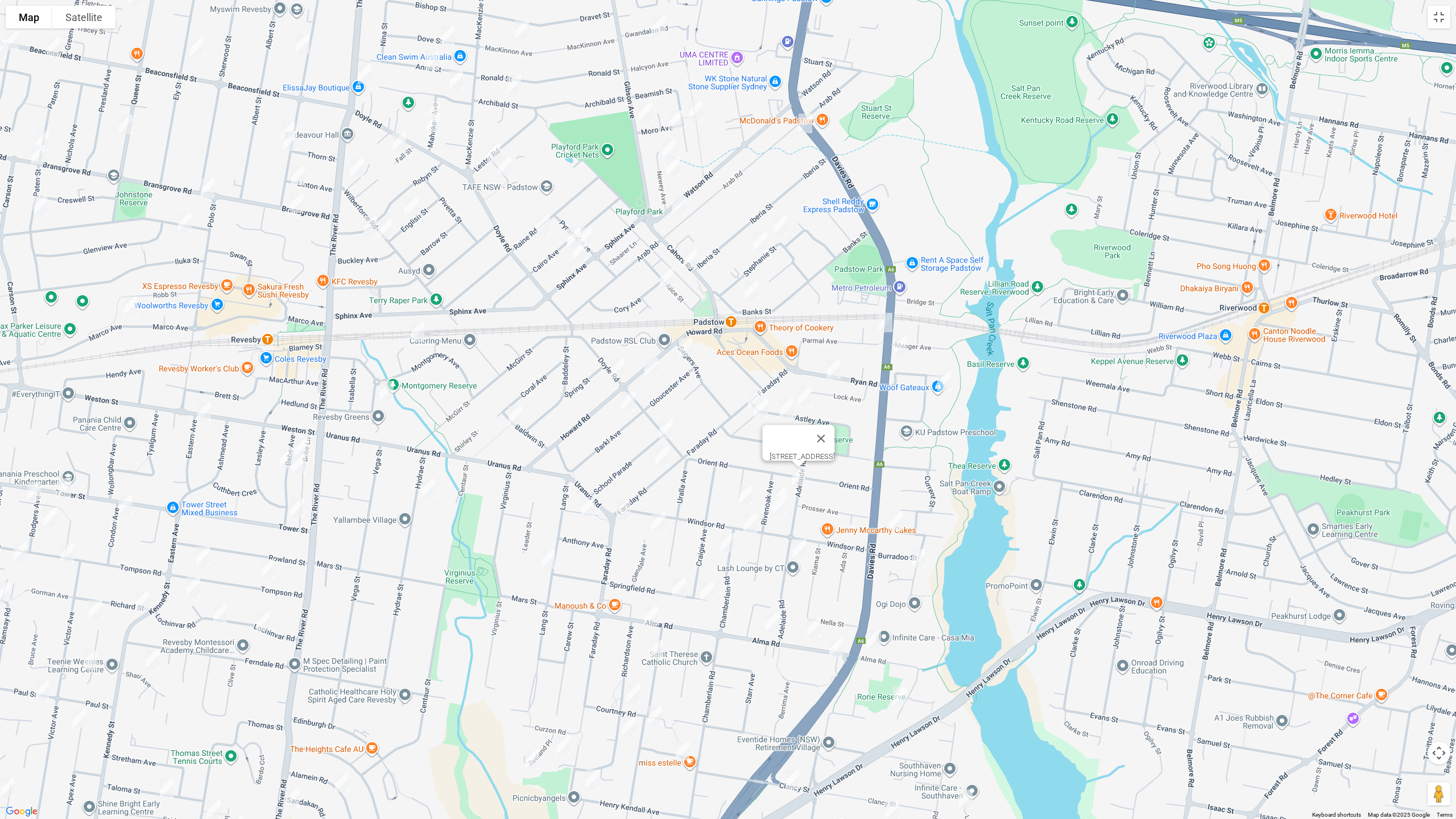
click at [898, 518] on img "12 Weenamana Place, PADSTOW NSW 2211" at bounding box center [896, 521] width 23 height 28
drag, startPoint x: 919, startPoint y: 555, endPoint x: 899, endPoint y: 545, distance: 22.4
click at [919, 555] on img "14 Werona Avenue, PADSTOW NSW 2211" at bounding box center [918, 558] width 23 height 28
click at [688, 344] on img "2A Segers Avenue, PADSTOW NSW 2211" at bounding box center [686, 347] width 23 height 28
click at [654, 366] on img "111 Howard Road, PADSTOW NSW 2211" at bounding box center [651, 368] width 23 height 28
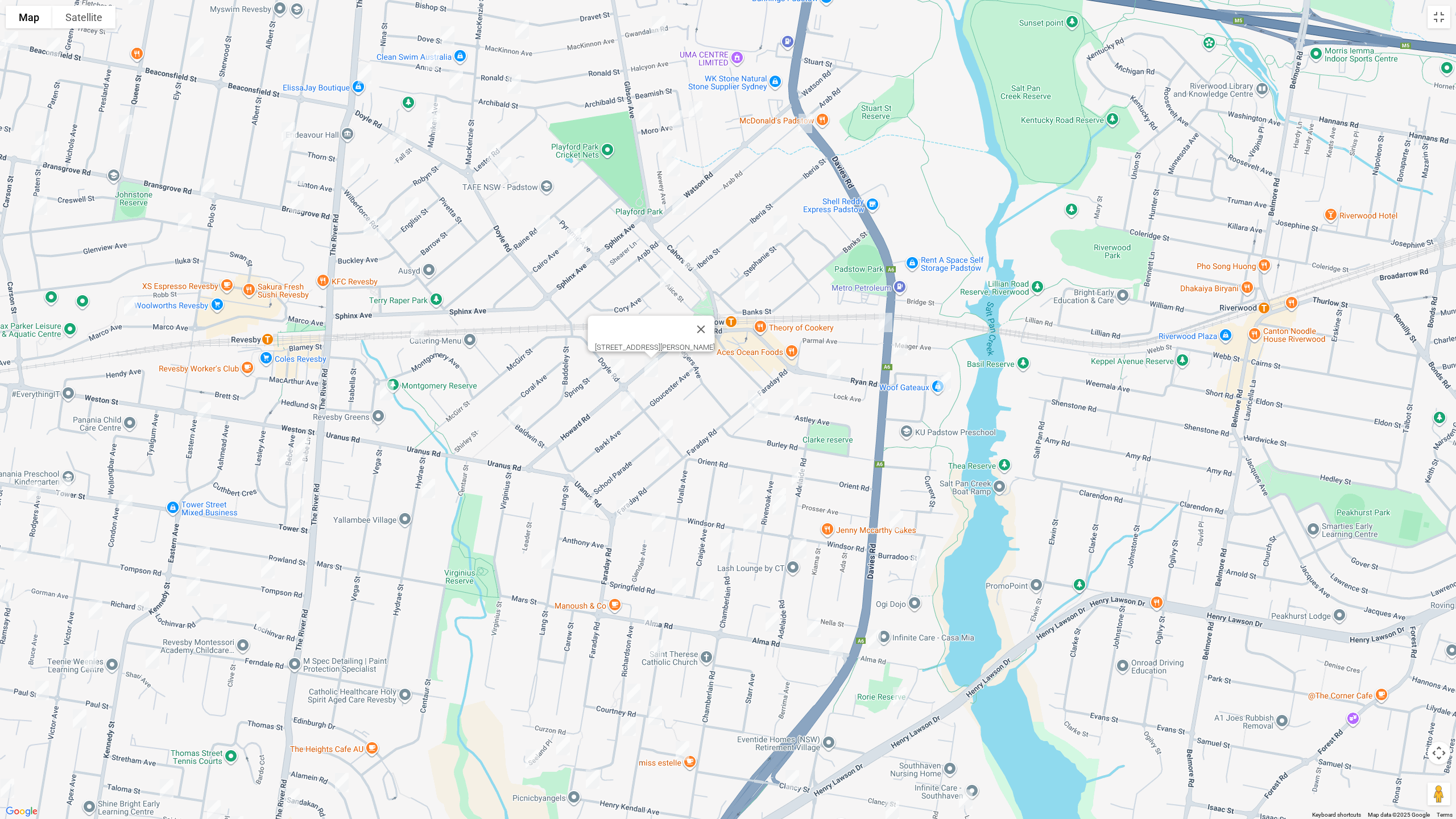
click at [611, 370] on img "110A Doyle Road, PADSTOW NSW 2211" at bounding box center [618, 369] width 23 height 28
click at [624, 397] on img "4A Barkl Avenue, PADSTOW NSW 2211" at bounding box center [628, 401] width 23 height 28
click at [665, 429] on img "134 Doyle Road, PADSTOW NSW 2211" at bounding box center [666, 429] width 23 height 28
click at [662, 460] on img "36 Faraday Road, PADSTOW NSW 2211" at bounding box center [662, 456] width 23 height 28
click at [698, 410] on button "Close" at bounding box center [684, 418] width 27 height 27
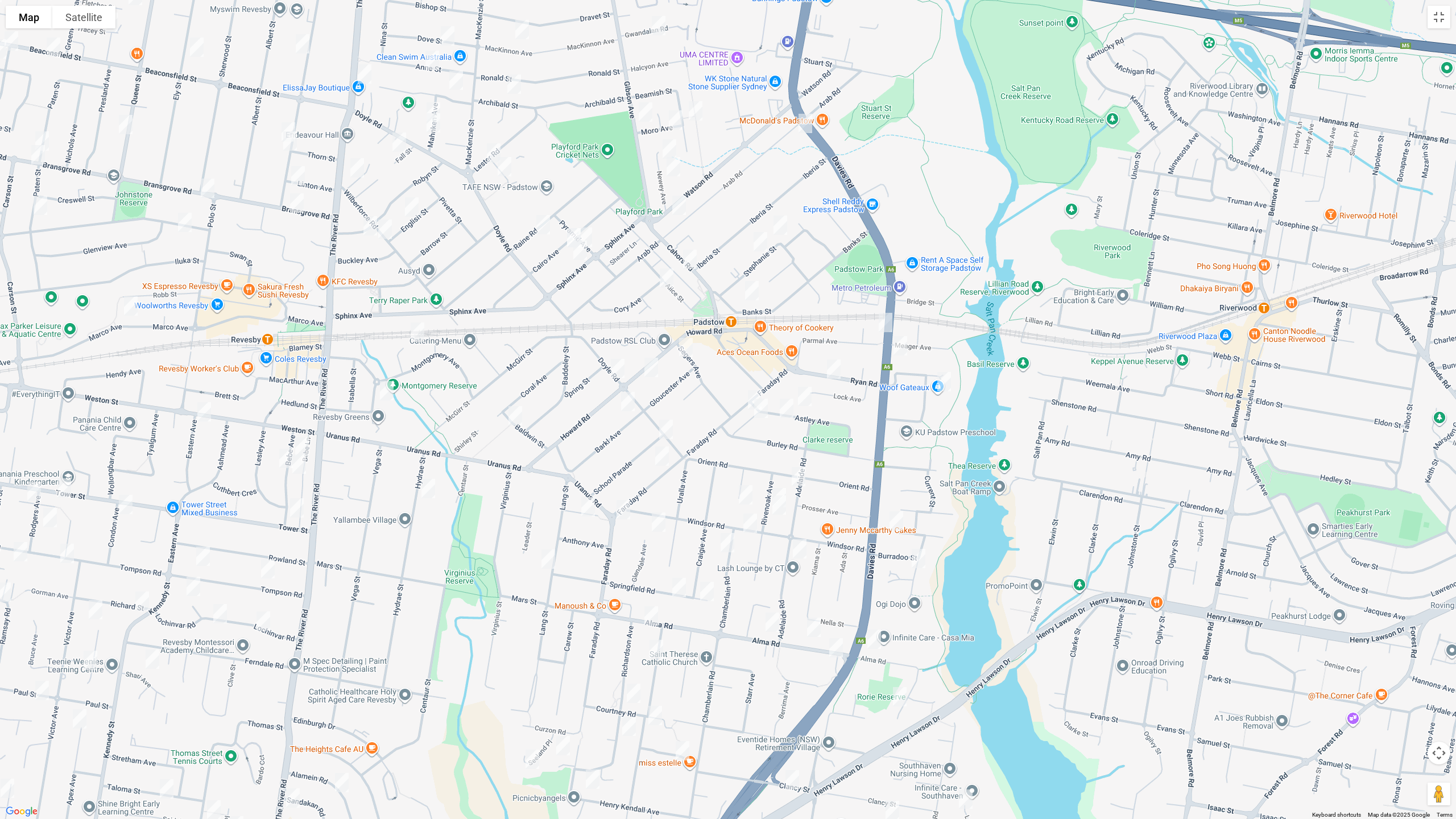
click at [670, 428] on img "134 Doyle Road, PADSTOW NSW 2211" at bounding box center [666, 429] width 23 height 28
click at [744, 491] on img "6 Blanche Avenue, PADSTOW NSW 2211" at bounding box center [746, 495] width 23 height 28
click at [775, 487] on img "13 Rivenoak Avenue, PADSTOW NSW 2211" at bounding box center [779, 497] width 23 height 28
click at [778, 507] on img "17 Rivenoak Avenue, PADSTOW NSW 2211" at bounding box center [779, 505] width 23 height 28
click at [751, 520] on img "45 Windsor Road, PADSTOW NSW 2211" at bounding box center [750, 523] width 23 height 28
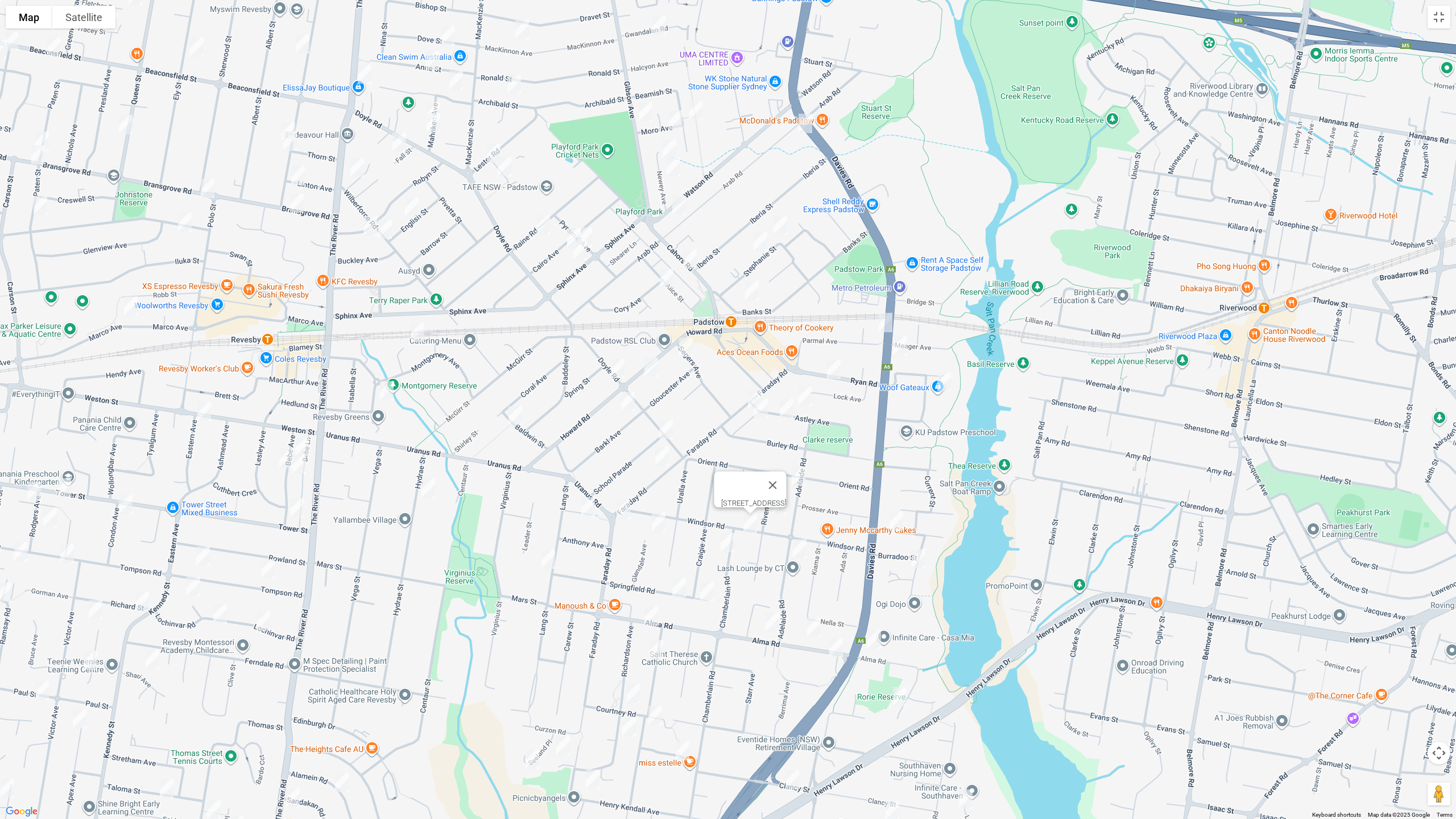
click at [801, 551] on img "23 Adelaide Road, PADSTOW NSW 2211" at bounding box center [799, 548] width 23 height 28
click at [874, 643] on img "42 Alma Road, PADSTOW NSW 2211" at bounding box center [874, 639] width 23 height 28
click at [903, 690] on img "10 Wainwright Avenue, PADSTOW NSW 2211" at bounding box center [900, 696] width 23 height 28
click at [724, 544] on img "8 Chamberlain Road, PADSTOW NSW 2211" at bounding box center [727, 542] width 23 height 28
click at [614, 511] on img "99 Faraday Road, PADSTOW NSW 2211" at bounding box center [623, 510] width 23 height 28
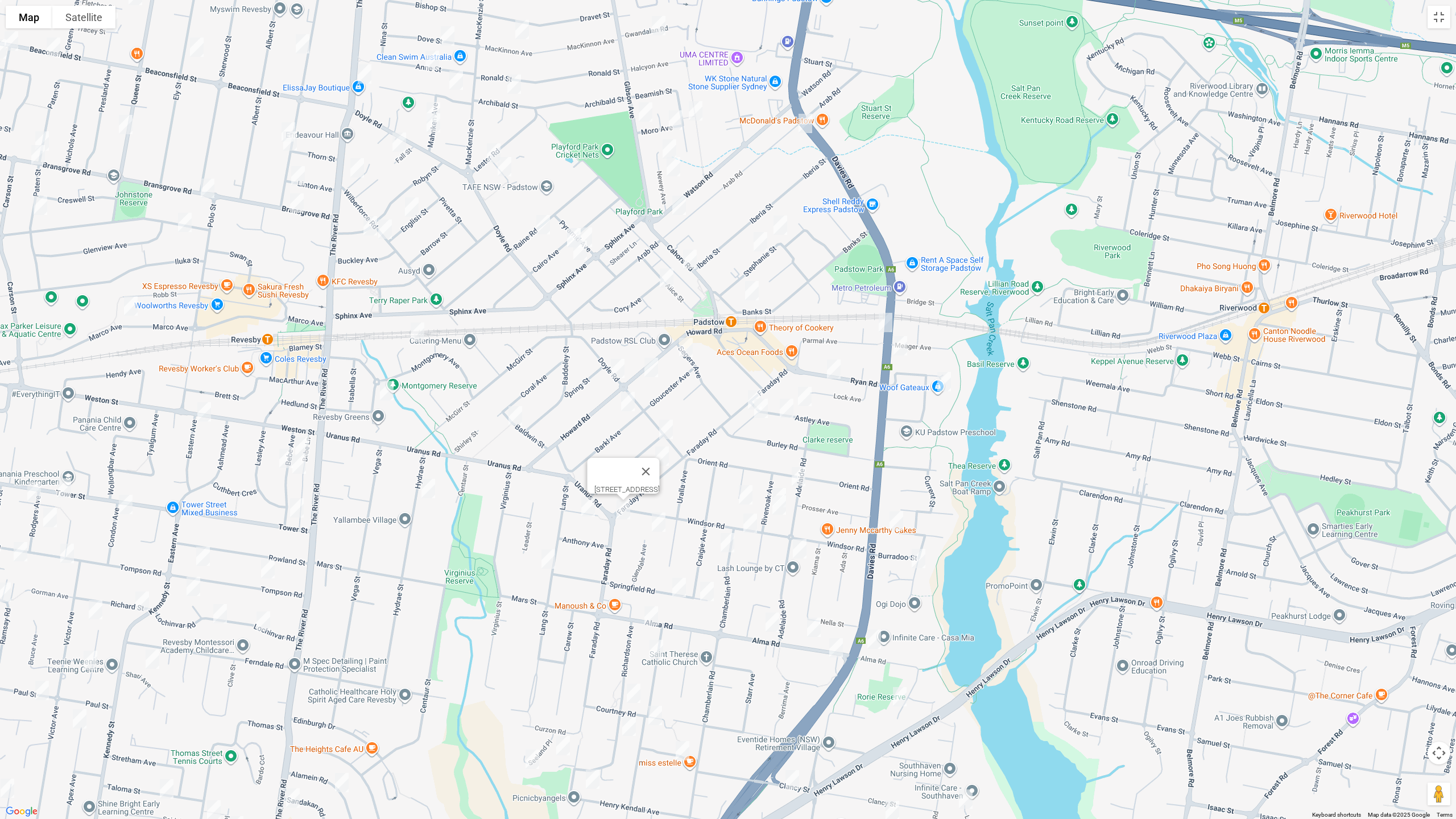
drag, startPoint x: 657, startPoint y: 525, endPoint x: 640, endPoint y: 526, distance: 17.0
click at [657, 525] on img "1/18 Glendale Avenue, PADSTOW NSW 2211" at bounding box center [658, 522] width 23 height 28
click at [584, 516] on img "7 Hercules Avenue, PADSTOW NSW 2211" at bounding box center [588, 507] width 23 height 28
click at [547, 554] on img "2/50 Lang Street, PADSTOW NSW 2211" at bounding box center [548, 559] width 23 height 28
click at [680, 586] on img "17A Springfield Road, PADSTOW NSW 2211" at bounding box center [679, 587] width 23 height 28
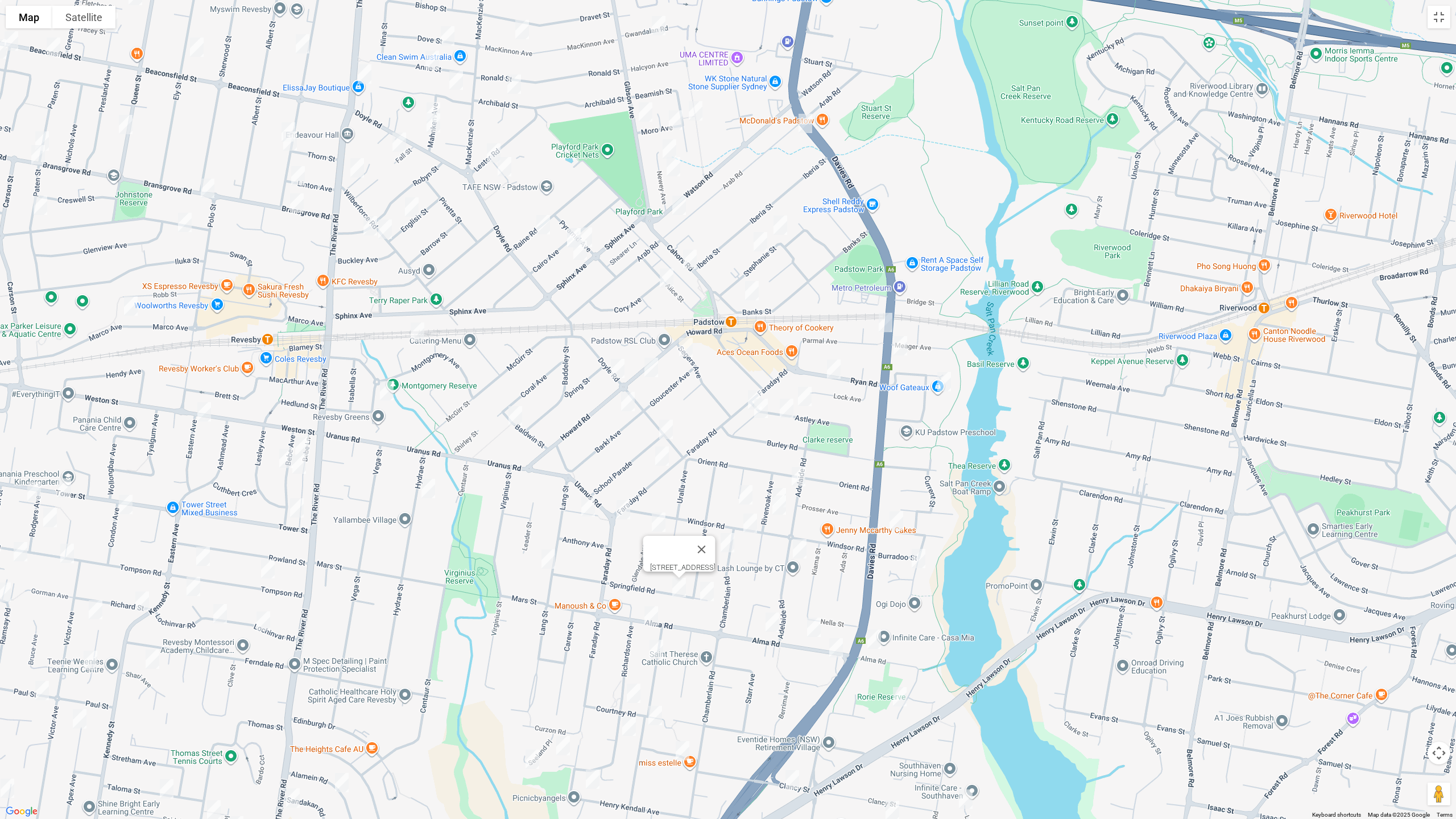
click at [706, 592] on img "5 Springfield Road, PADSTOW NSW 2211" at bounding box center [707, 592] width 23 height 28
click at [772, 622] on img "78 Alma Road, PADSTOW NSW 2211" at bounding box center [772, 622] width 23 height 28
click at [815, 628] on img "62B Alma Road, PADSTOW NSW 2211" at bounding box center [813, 628] width 23 height 28
click at [837, 650] on img "53 Alma Road, PADSTOW NSW 2211" at bounding box center [836, 648] width 23 height 28
click at [656, 615] on img "123 Alma Road, PADSTOW NSW 2211" at bounding box center [651, 616] width 23 height 28
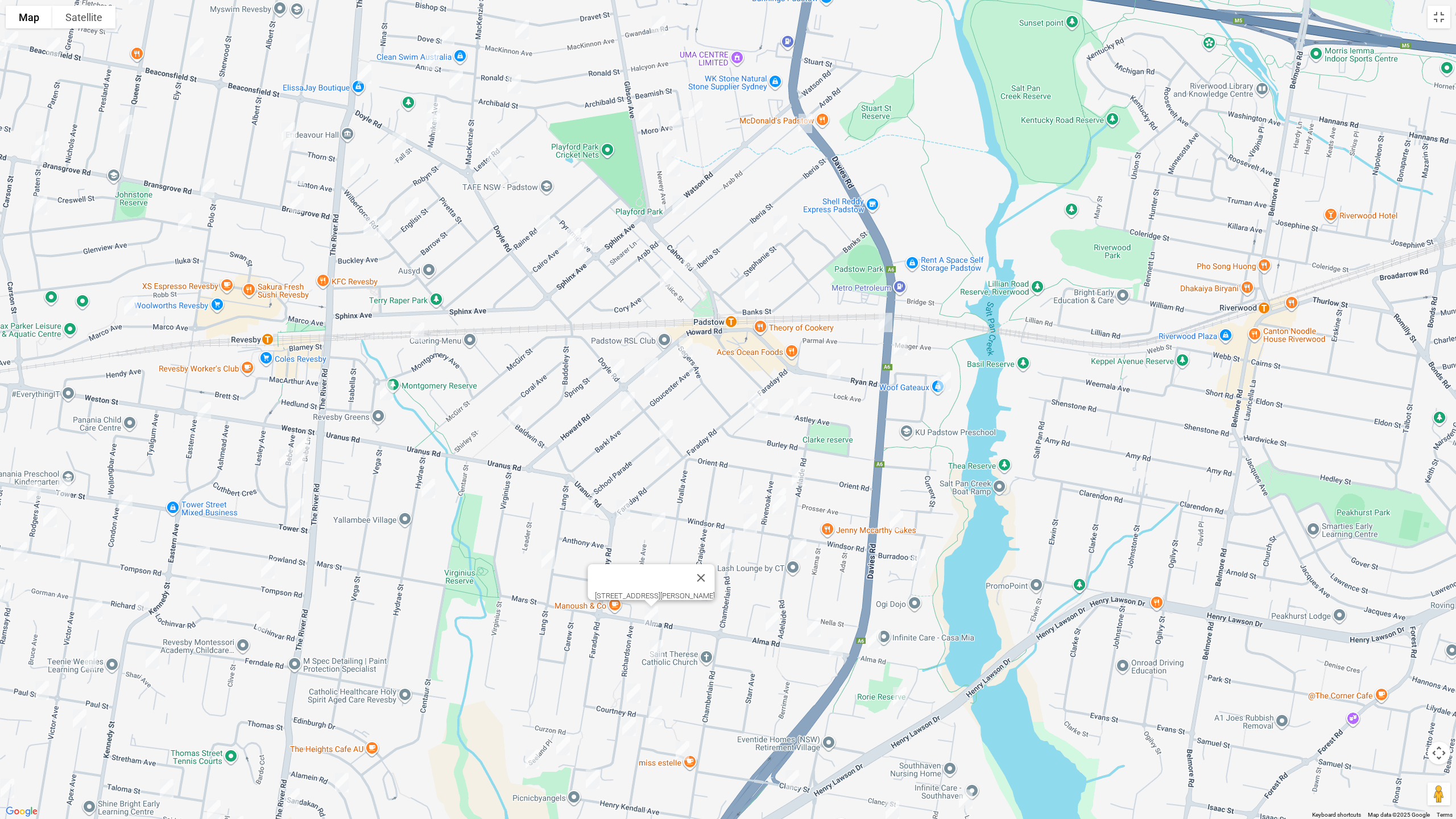
click at [658, 645] on img "12 Wyatt Avenue, PADSTOW NSW 2211" at bounding box center [657, 650] width 23 height 28
click at [635, 689] on img "31 Richardson Avenue, PADSTOW NSW 2211" at bounding box center [634, 693] width 23 height 28
click at [650, 690] on img "3 Connolly Avenue, PADSTOW HEIGHTS NSW 2211" at bounding box center [655, 716] width 23 height 28
click at [682, 690] on img "3 Susan Avenue, PADSTOW HEIGHTS NSW 2211" at bounding box center [682, 751] width 23 height 28
drag, startPoint x: 555, startPoint y: 742, endPoint x: 591, endPoint y: 748, distance: 36.5
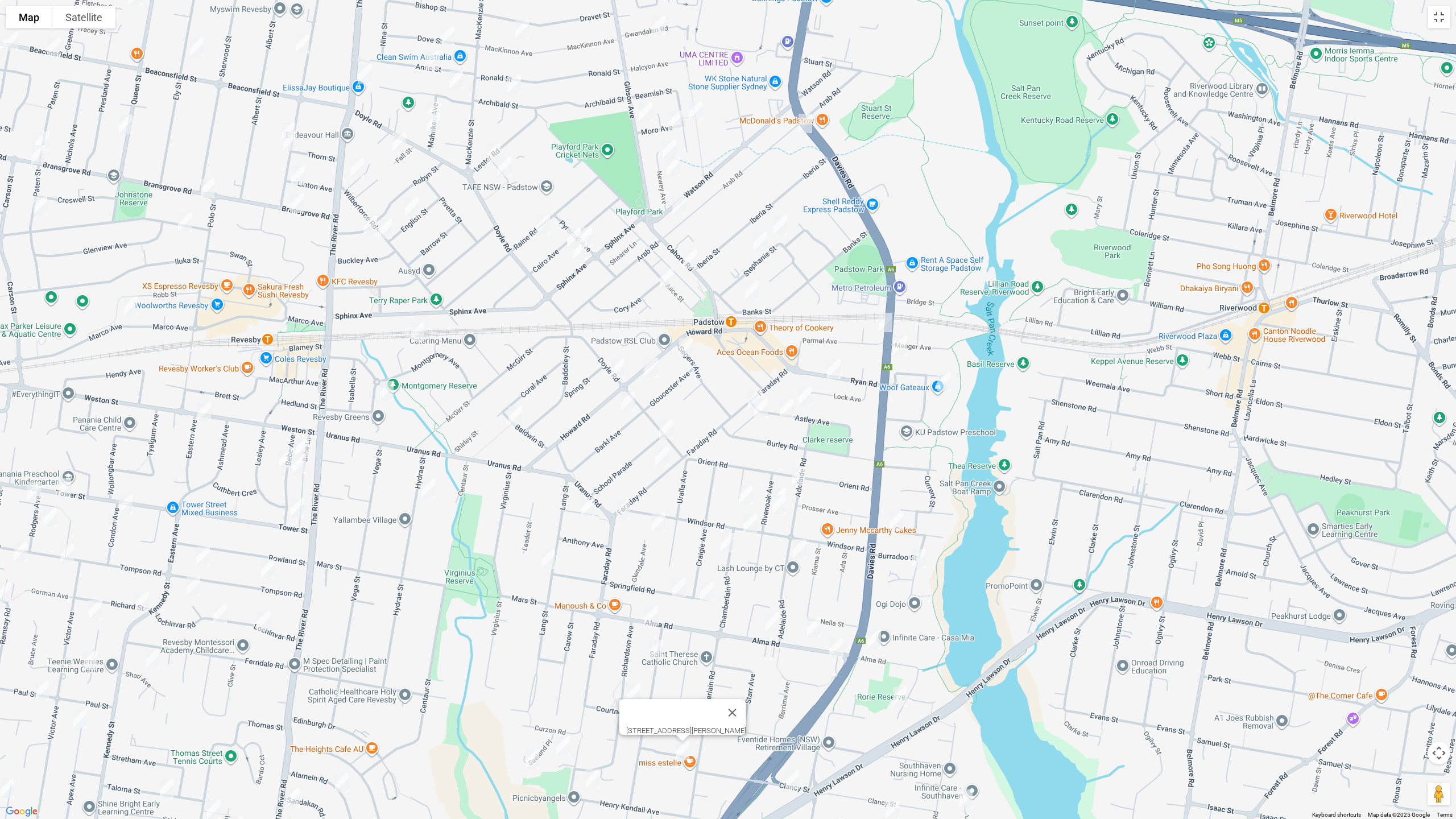
click at [556, 690] on img "3 Gwen Place, PADSTOW HEIGHTS NSW 2211" at bounding box center [563, 746] width 23 height 28
click at [563, 690] on img "3 Gwen Place, PADSTOW HEIGHTS NSW 2211" at bounding box center [563, 746] width 23 height 28
click at [631, 690] on img "39 Richardson Avenue, PADSTOW HEIGHTS NSW 2211" at bounding box center [629, 726] width 23 height 28
click at [594, 690] on img "50 Henry Kendall Avenue, PADSTOW HEIGHTS NSW 2211" at bounding box center [592, 779] width 23 height 28
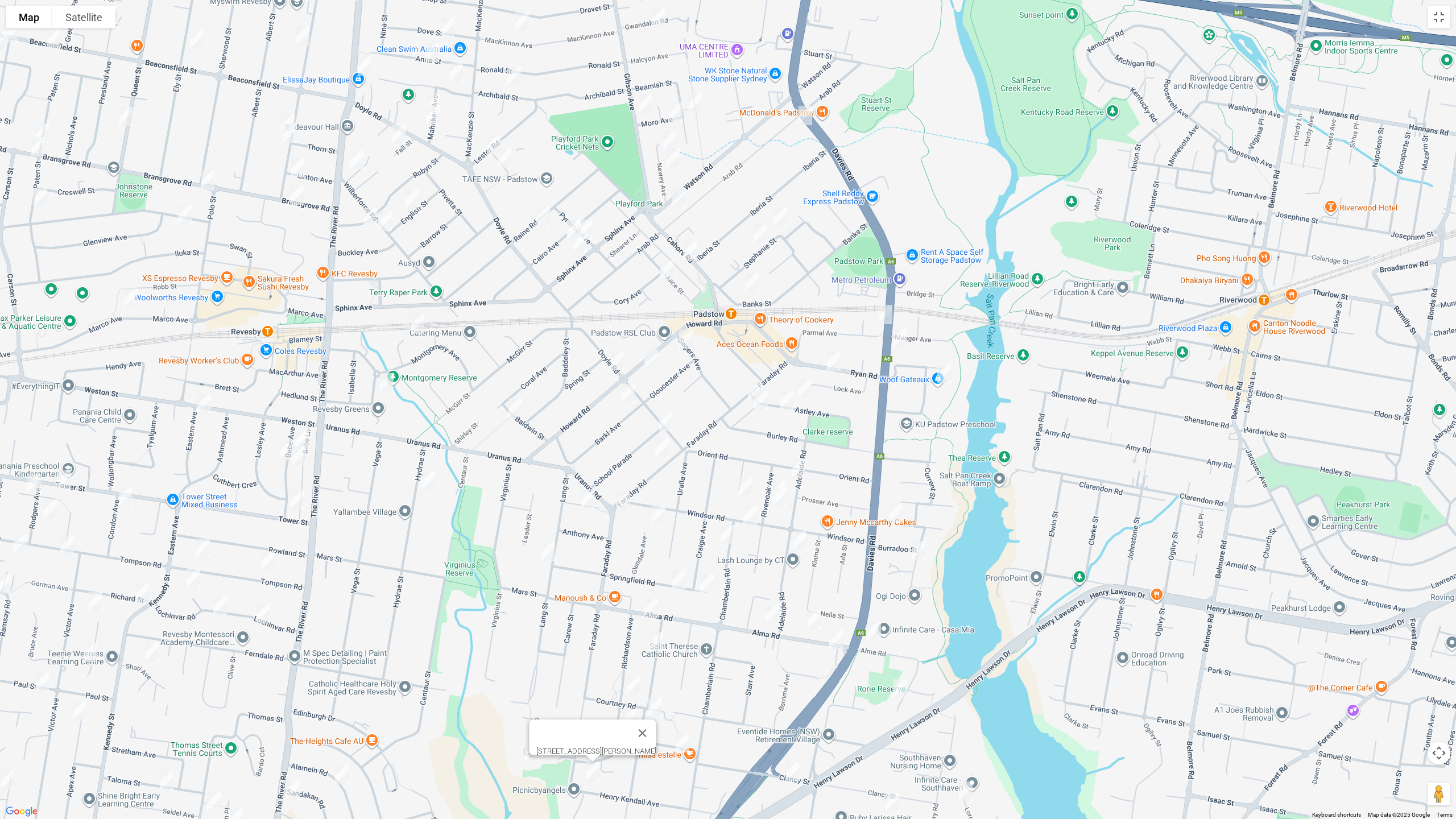
click at [535, 690] on img "19 Seeland Place, PADSTOW HEIGHTS NSW 2211" at bounding box center [532, 751] width 23 height 28
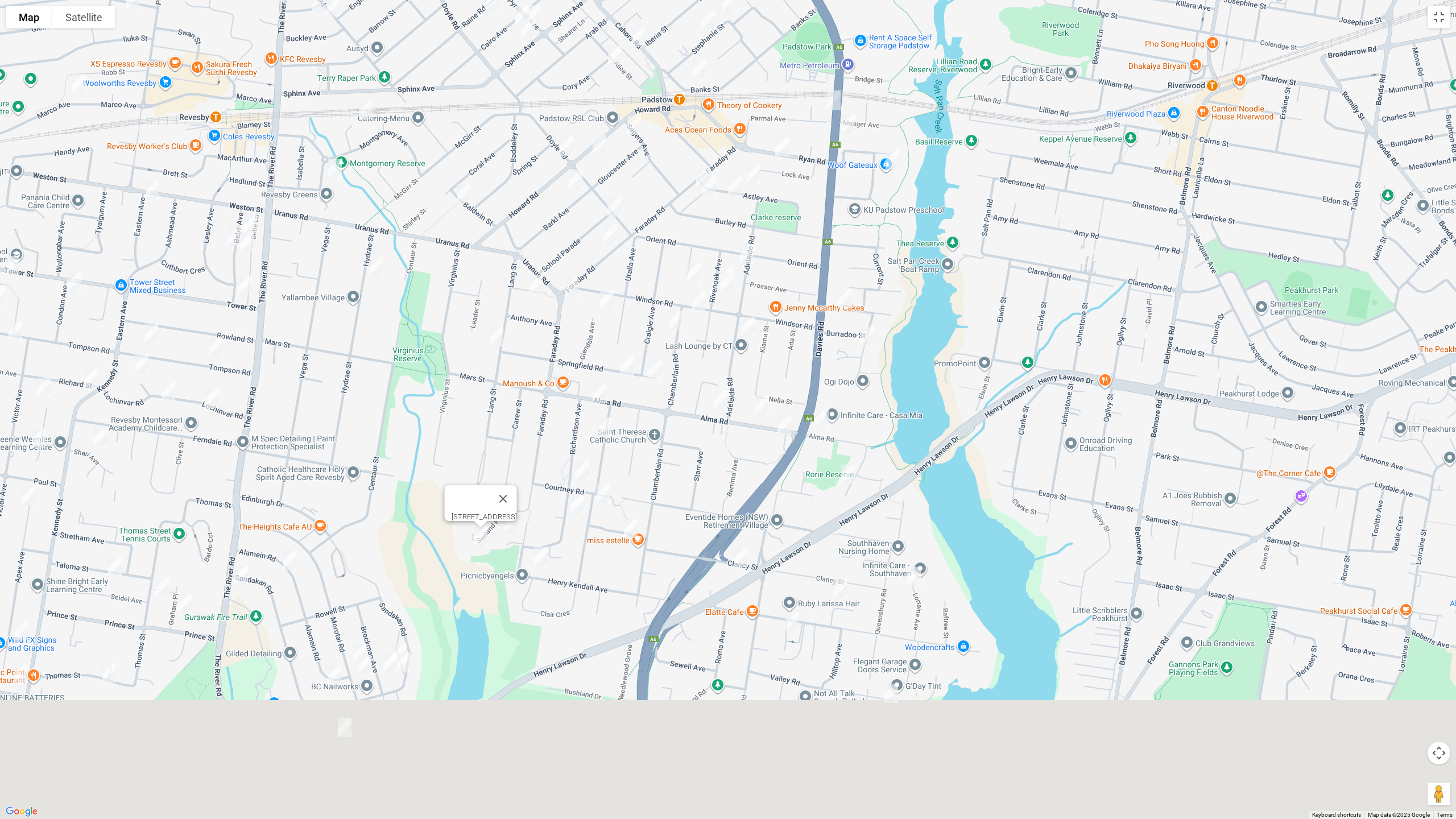
drag, startPoint x: 805, startPoint y: 725, endPoint x: 732, endPoint y: 459, distance: 275.8
click at [732, 459] on div "19 Seeland Place, PADSTOW HEIGHTS NSW 2211" at bounding box center [728, 409] width 1456 height 819
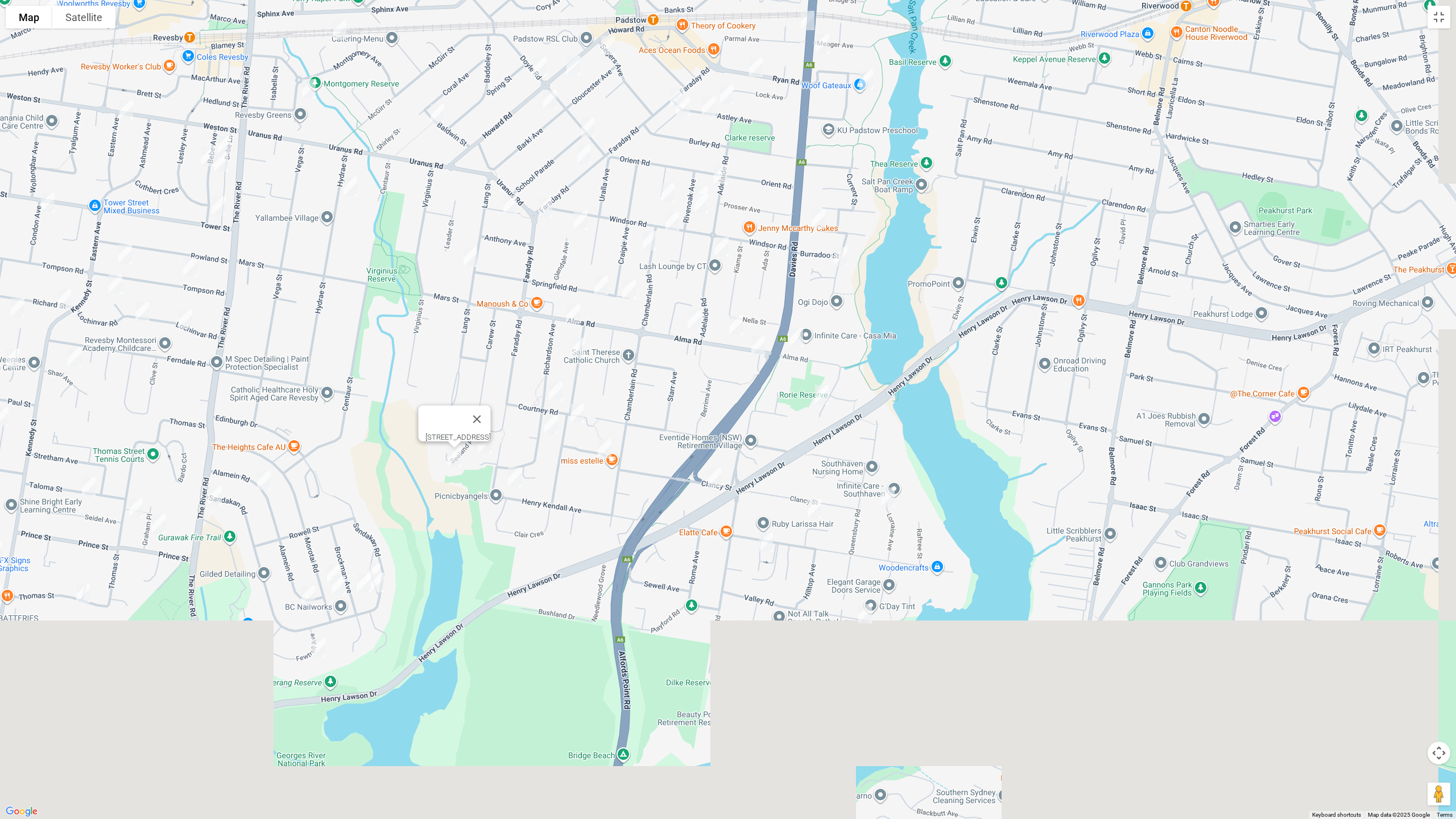
click at [712, 473] on img "53A Clancy Street, PADSTOW HEIGHTS NSW 2211" at bounding box center [714, 478] width 23 height 28
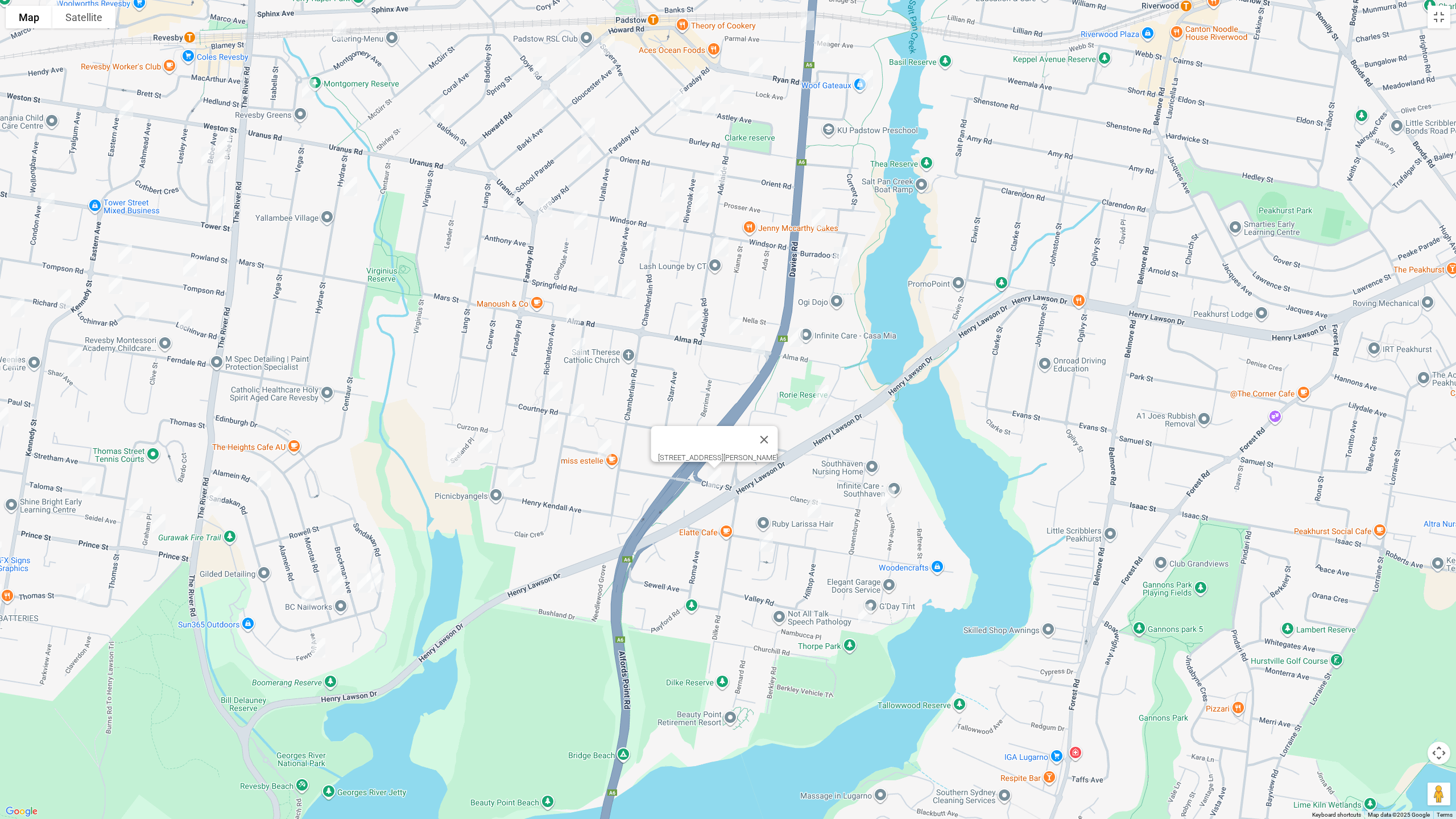
drag, startPoint x: 888, startPoint y: 492, endPoint x: 878, endPoint y: 498, distance: 11.7
click at [888, 494] on img "13 Lorraine Avenue, PADSTOW HEIGHTS NSW 2211" at bounding box center [888, 497] width 23 height 28
click at [808, 504] on img "1 Barry Crescent, PADSTOW HEIGHTS NSW 2211" at bounding box center [814, 509] width 23 height 28
click at [888, 503] on img "13 Lorraine Avenue, PADSTOW HEIGHTS NSW 2211" at bounding box center [888, 497] width 23 height 28
click at [867, 613] on img "11 Valley Road, PADSTOW HEIGHTS NSW 2211" at bounding box center [865, 614] width 23 height 28
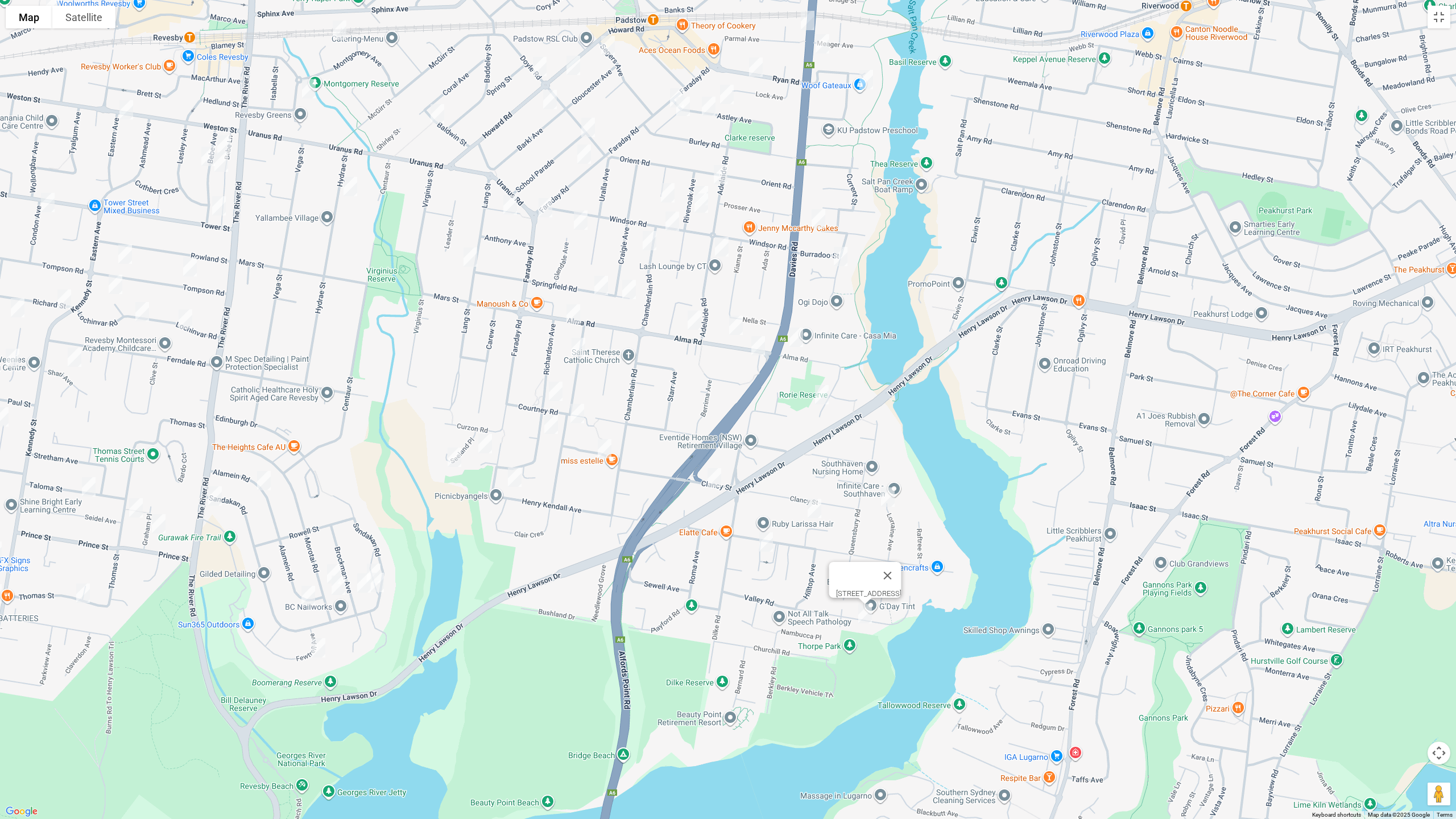
click at [762, 535] on img "99 Villiers Road, PADSTOW HEIGHTS NSW 2211" at bounding box center [766, 542] width 23 height 28
click at [373, 562] on img "86 Sandakan Road, REVESBY HEIGHTS NSW 2212" at bounding box center [374, 573] width 23 height 28
click at [378, 582] on img "82A Sandakan Road, REVESBY HEIGHTS NSW 2212" at bounding box center [377, 583] width 23 height 28
click at [360, 584] on img "31 Brockman Avenue, REVESBY HEIGHTS NSW 2212" at bounding box center [364, 583] width 23 height 28
click at [307, 597] on img "3/63 Alamein Road, REVESBY HEIGHTS NSW 2212" at bounding box center [308, 595] width 23 height 28
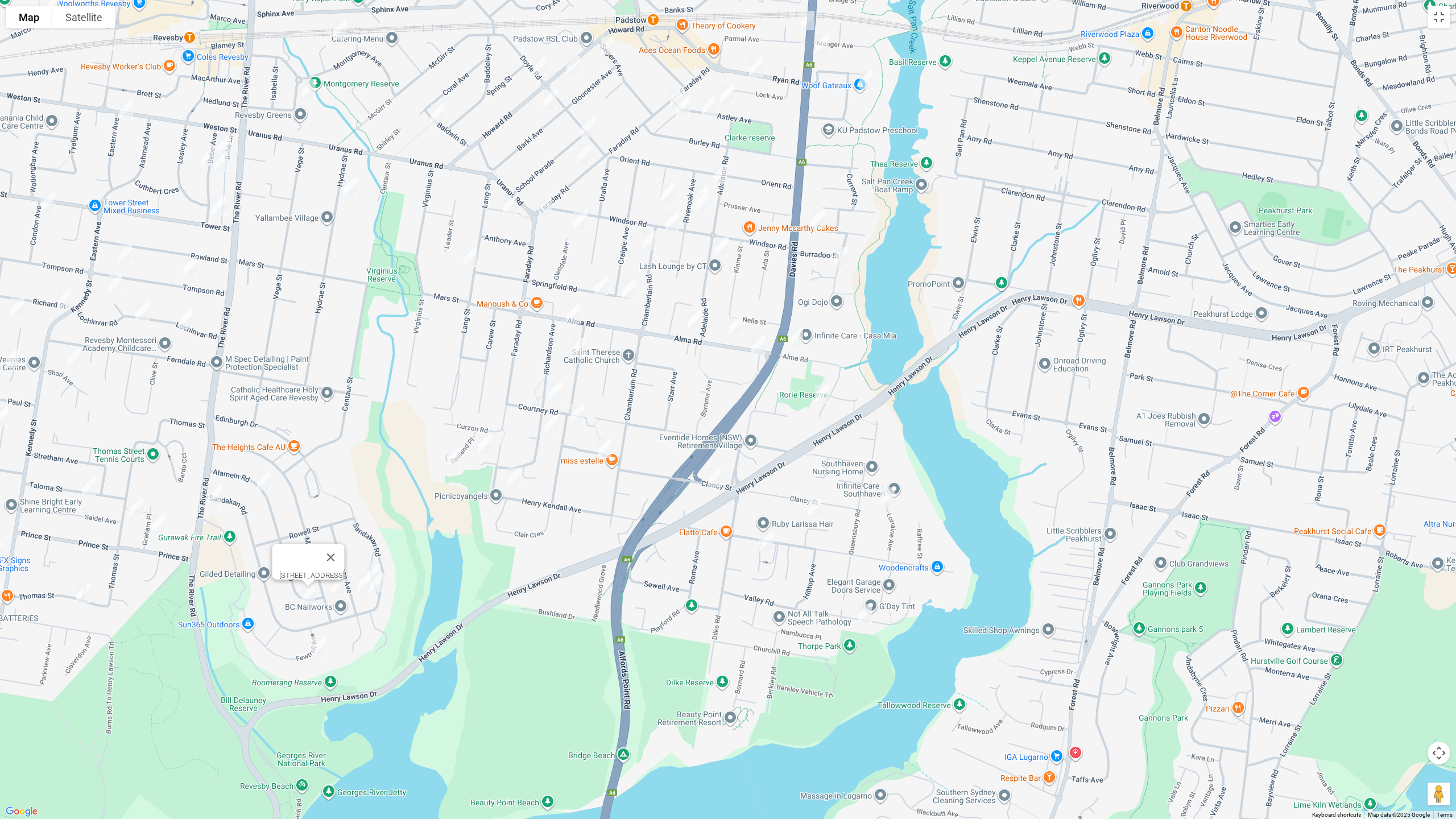
drag, startPoint x: 320, startPoint y: 647, endPoint x: 317, endPoint y: 640, distance: 7.6
click at [319, 647] on img "1/11 Fewtrell Avenue, REVESBY HEIGHTS NSW 2212" at bounding box center [318, 648] width 23 height 28
click at [332, 563] on img "70A Morotai Road, REVESBY HEIGHTS NSW 2212" at bounding box center [334, 574] width 23 height 28
click at [334, 588] on img "76a Morotai Road, REVESBY HEIGHTS NSW 2212" at bounding box center [338, 585] width 23 height 28
click at [260, 481] on img "19 Alamein Road, REVESBY HEIGHTS NSW 2212" at bounding box center [264, 480] width 23 height 28
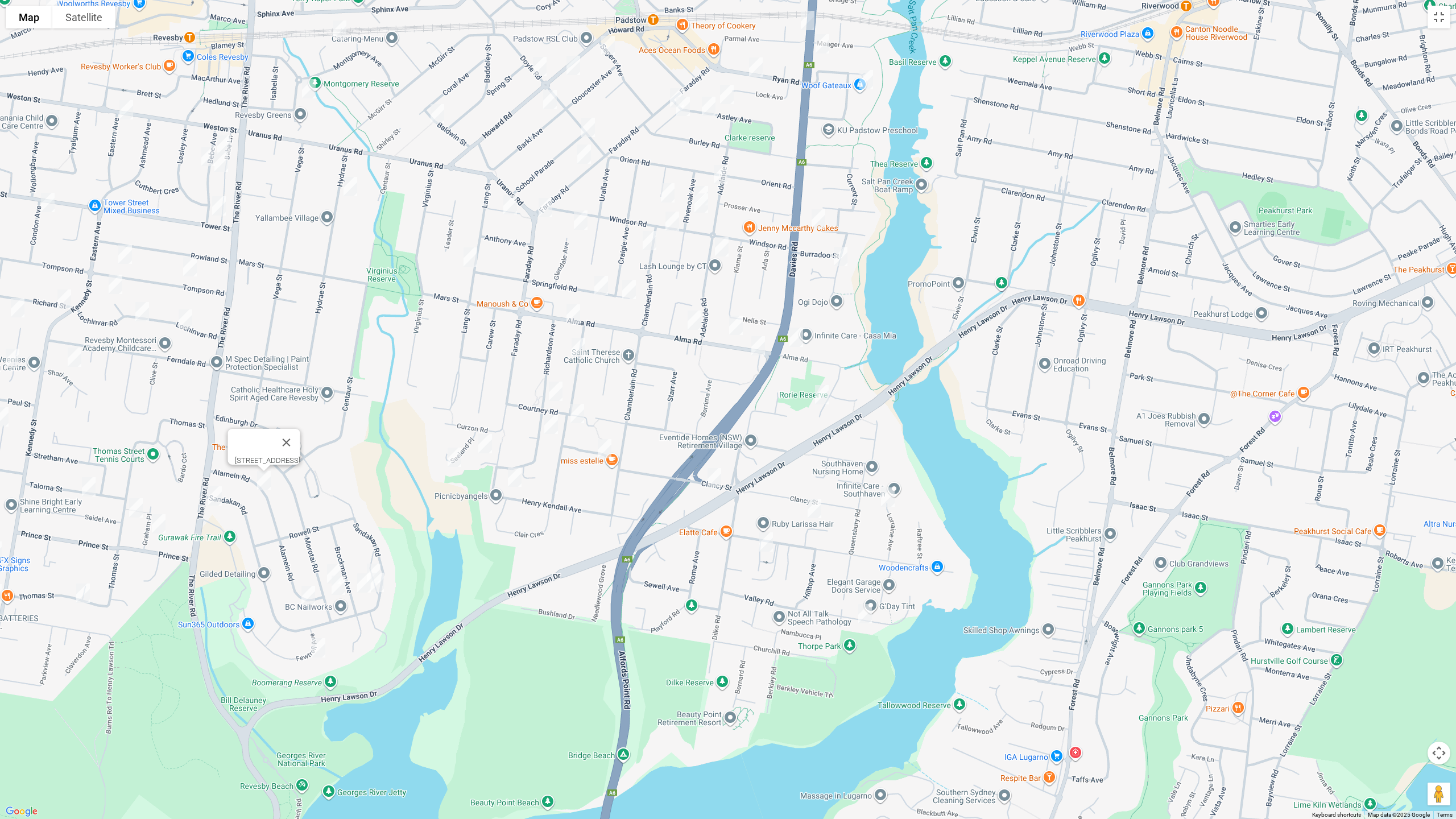
click at [219, 495] on img "311 The River Road, REVESBY HEIGHTS NSW 2212" at bounding box center [215, 495] width 23 height 28
click at [355, 187] on img "23 Hydrae Street, REVESBY NSW 2212" at bounding box center [351, 186] width 23 height 28
drag, startPoint x: 425, startPoint y: 235, endPoint x: 573, endPoint y: 445, distance: 256.9
click at [639, 479] on div "23 Hydrae Street, REVESBY NSW 2212" at bounding box center [728, 409] width 1456 height 819
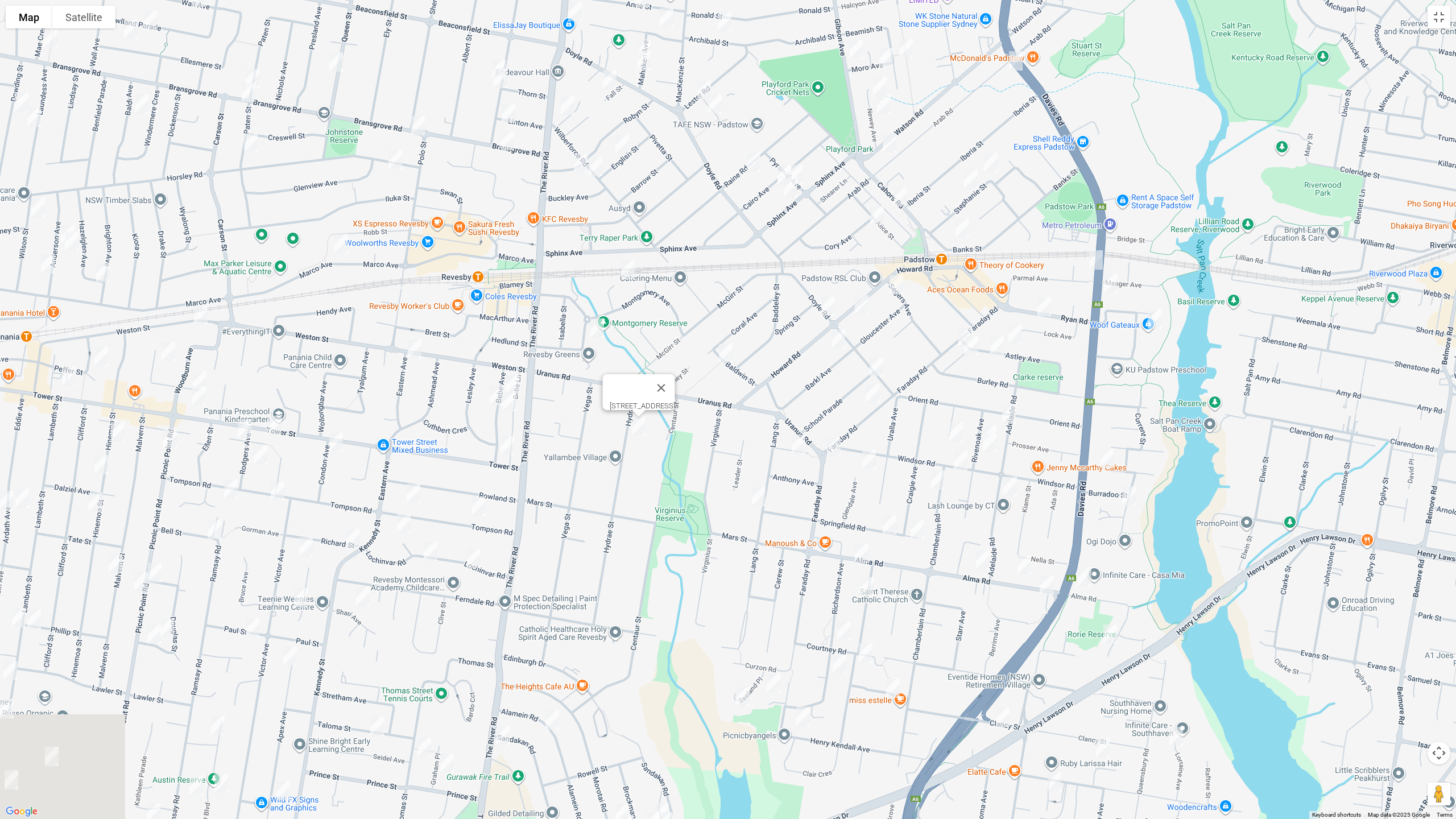
drag, startPoint x: 597, startPoint y: 475, endPoint x: 729, endPoint y: 574, distance: 165.0
click at [729, 574] on div "23 Hydrae Street, REVESBY NSW 2212" at bounding box center [728, 409] width 1456 height 819
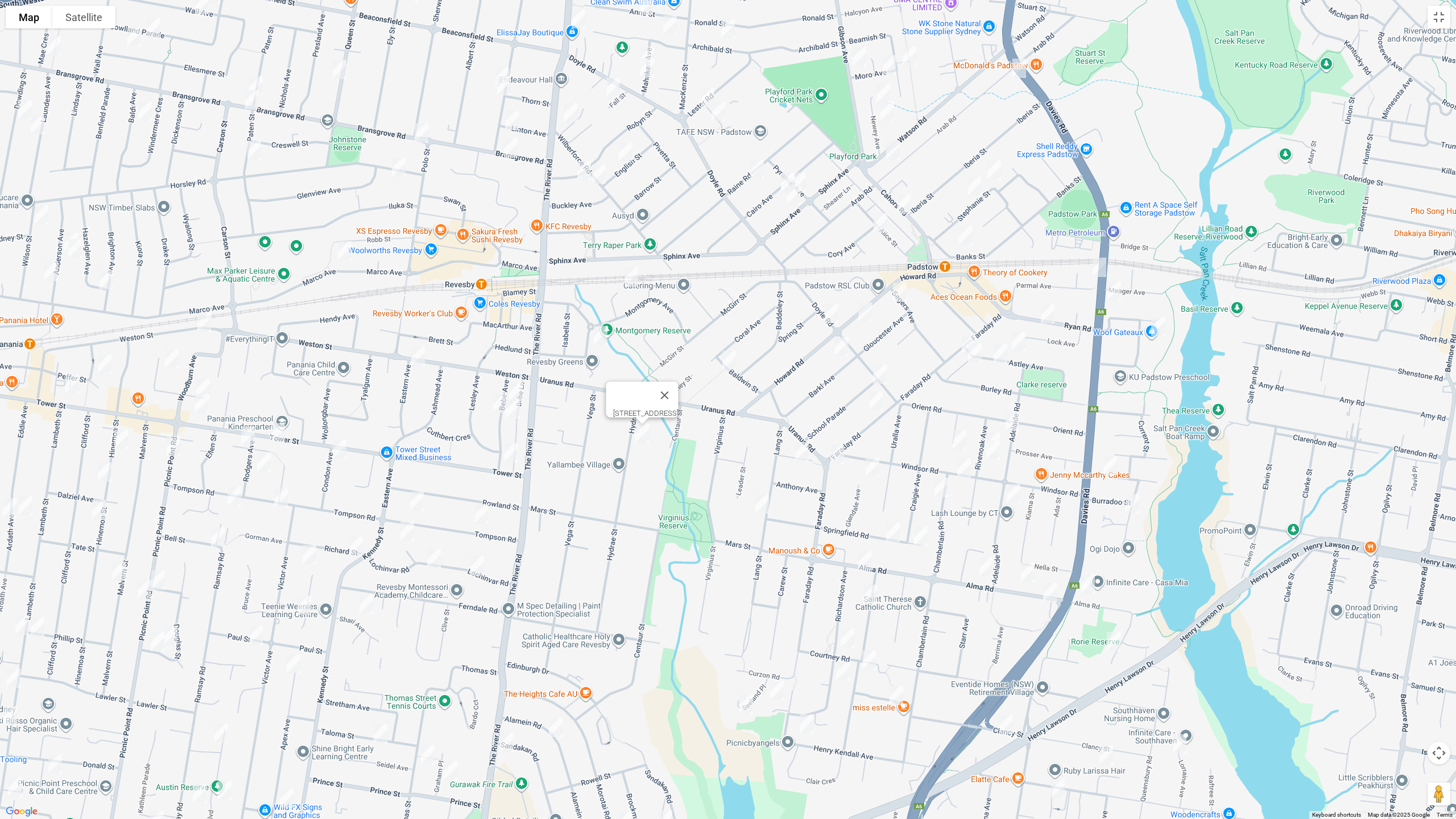
click at [632, 273] on img "20 Murphy Street, REVESBY NSW 2212" at bounding box center [631, 277] width 23 height 28
click at [730, 355] on img "17 Baldwin Street, PADSTOW NSW 2211" at bounding box center [729, 361] width 23 height 28
click at [600, 331] on img "3 Jamieson Street, REVESBY NSW 2212" at bounding box center [600, 336] width 23 height 28
click at [340, 246] on img "104 Marco Avenue, REVESBY NSW 2212" at bounding box center [345, 250] width 23 height 28
click at [414, 353] on img "45 Weston Street, REVESBY NSW 2212" at bounding box center [418, 356] width 23 height 28
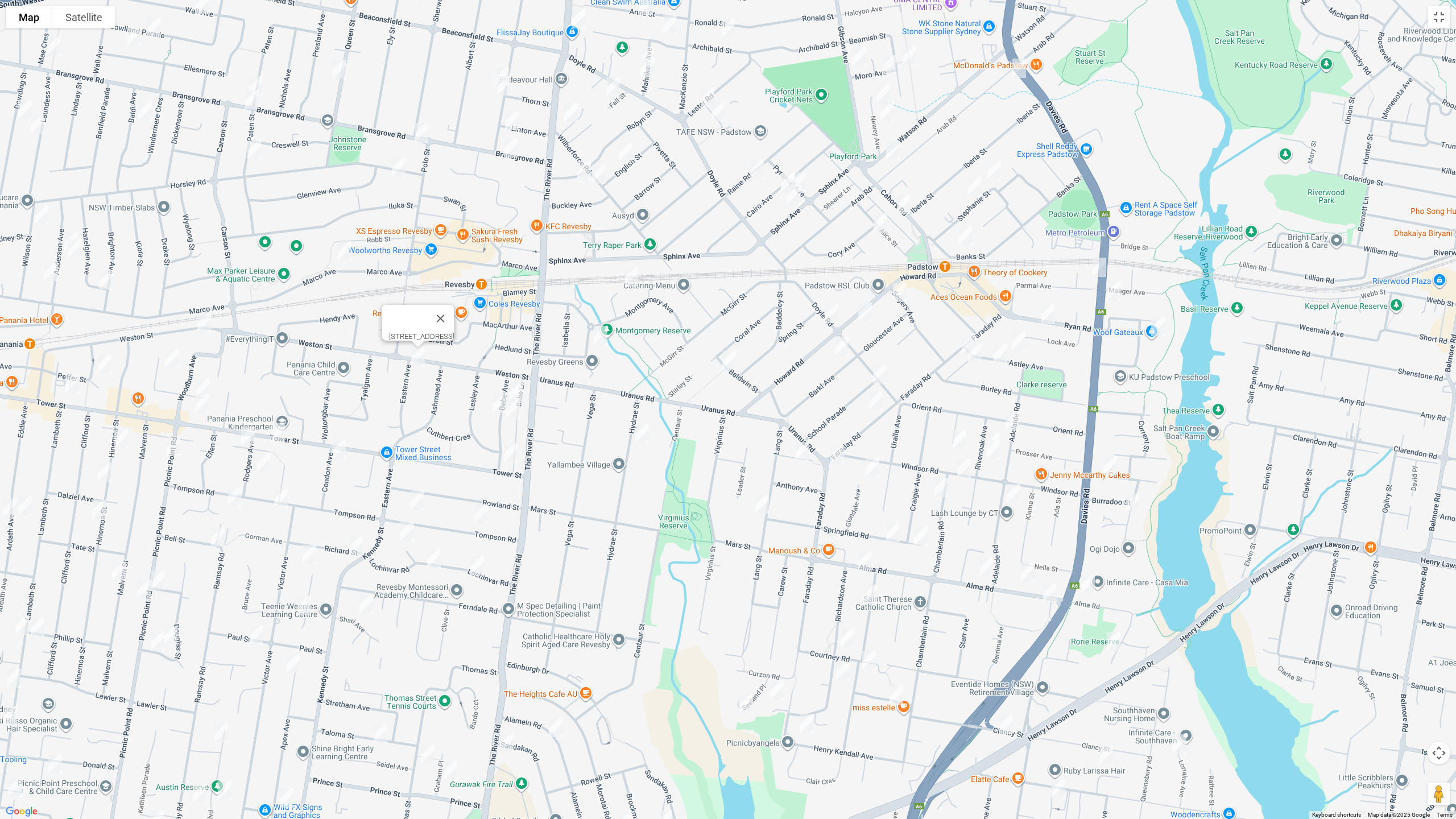
click at [517, 384] on img "9 Bebe Avenue, REVESBY NSW 2212" at bounding box center [516, 391] width 23 height 28
click at [488, 398] on img "18 Bebe Avenue, REVESBY NSW 2212" at bounding box center [500, 403] width 23 height 28
click at [514, 413] on img "19 Bebe Avenue, REVESBY NSW 2212" at bounding box center [513, 409] width 23 height 28
click at [510, 453] on img "4 Tower Street, REVESBY NSW 2212" at bounding box center [510, 452] width 23 height 28
click at [476, 518] on img "22 Tompson Road, REVESBY NSW 2212" at bounding box center [482, 513] width 23 height 28
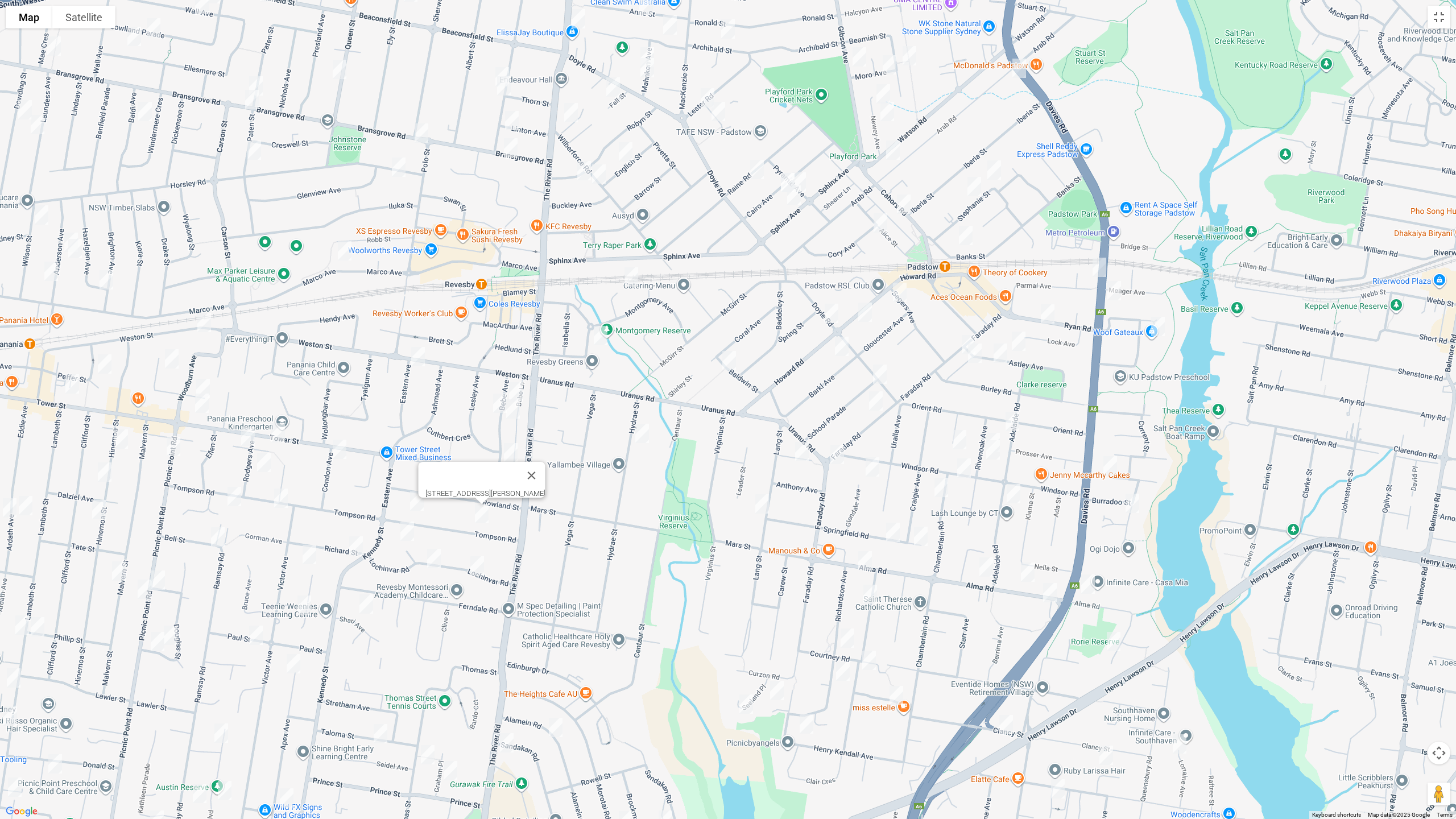
click at [478, 570] on img "9 Lochinvar Road, REVESBY NSW 2212" at bounding box center [477, 566] width 23 height 28
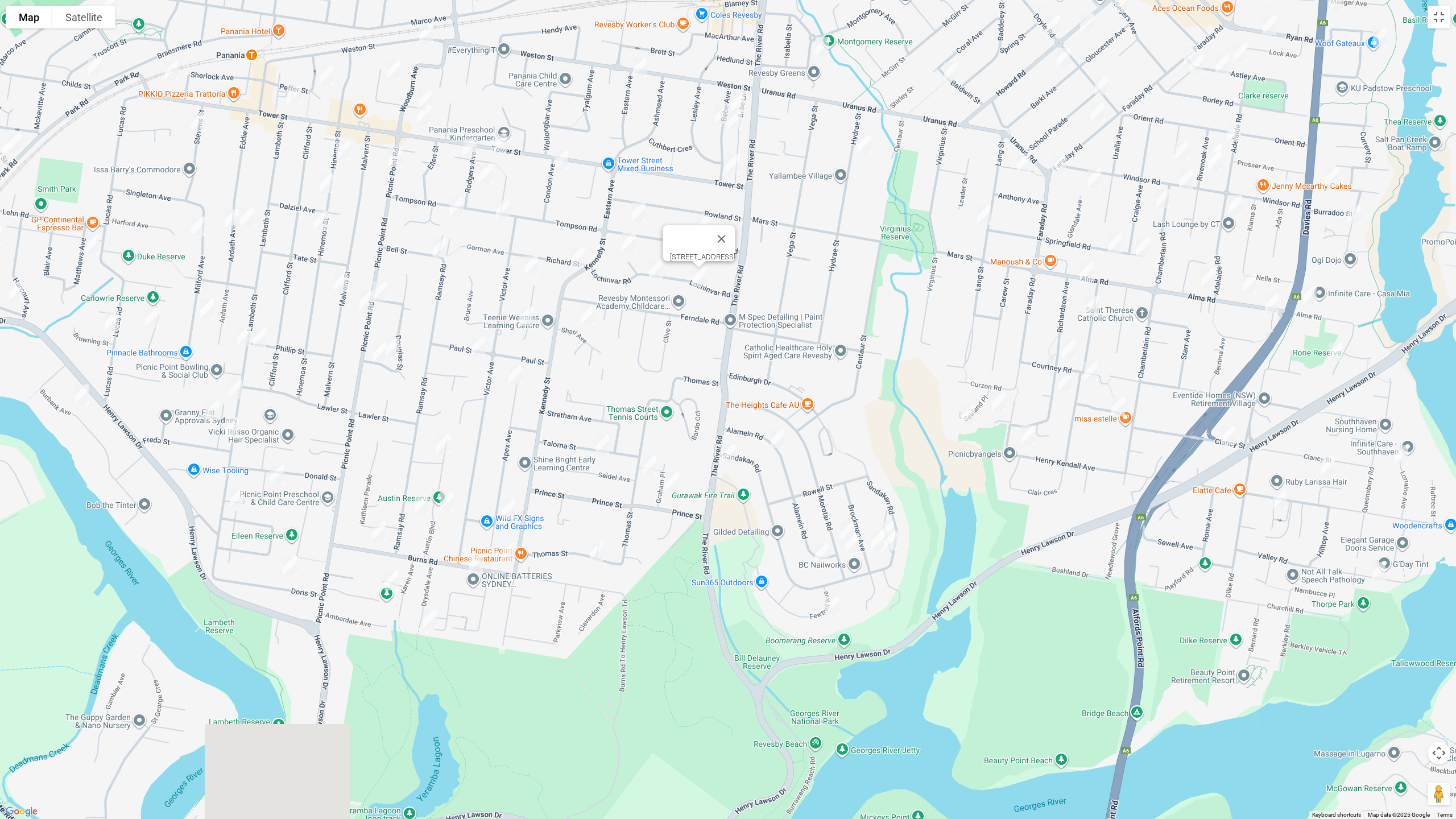
drag, startPoint x: 680, startPoint y: 451, endPoint x: 796, endPoint y: 287, distance: 200.9
click at [796, 287] on div "9 Lochinvar Road, REVESBY NSW 2212" at bounding box center [728, 409] width 1456 height 819
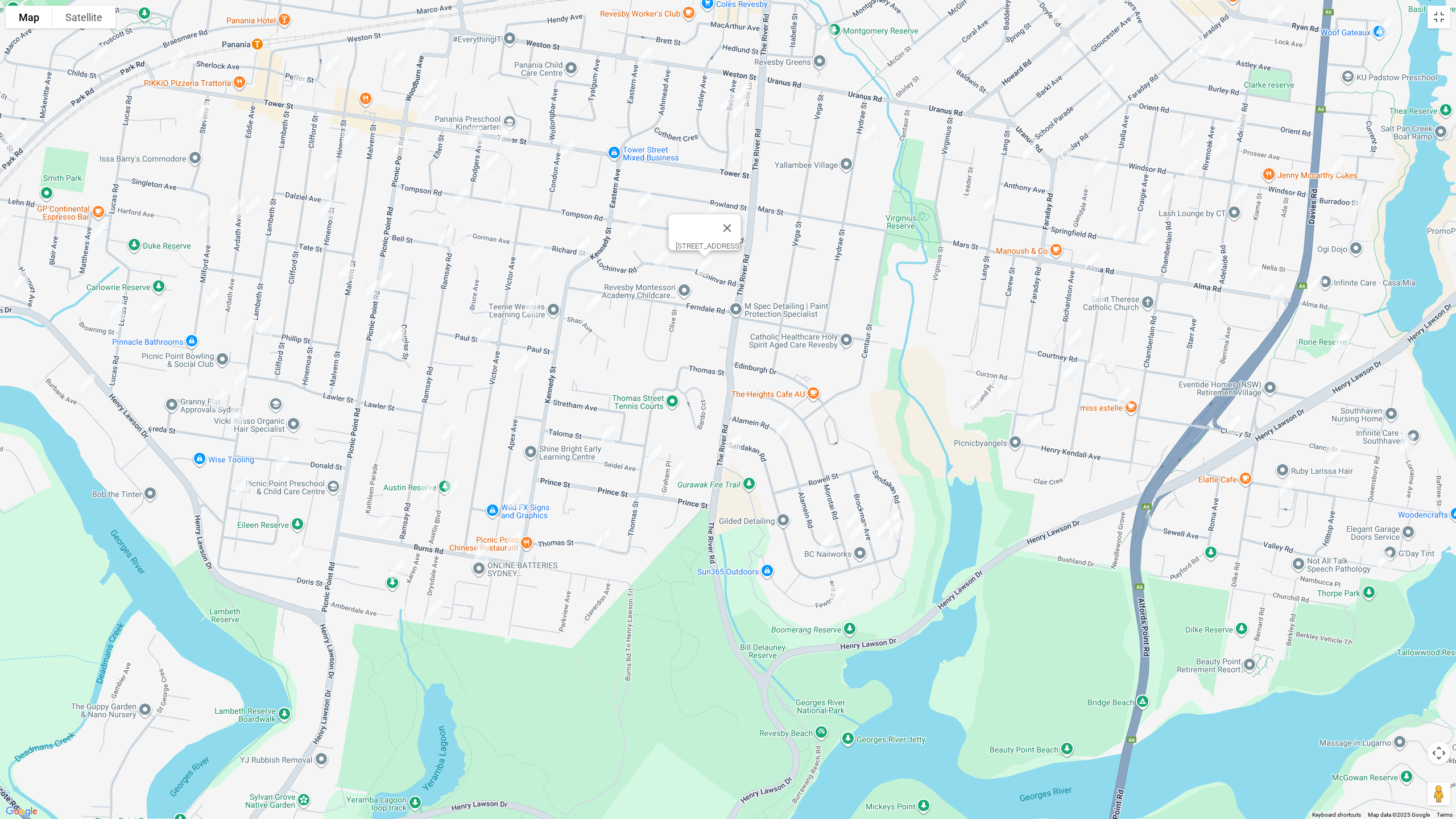
click at [604, 432] on img "16 Taloma Street, PICNIC POINT NSW 2213" at bounding box center [608, 434] width 23 height 28
click at [651, 452] on img "74 Thomas Street, PICNIC POINT NSW 2213" at bounding box center [655, 455] width 23 height 28
click at [679, 467] on img "1 Graham Place, PICNIC POINT NSW 2213" at bounding box center [678, 471] width 23 height 28
click at [604, 535] on img "26 Thomas Street, PICNIC POINT NSW 2213" at bounding box center [602, 540] width 23 height 28
drag, startPoint x: 638, startPoint y: 202, endPoint x: 635, endPoint y: 209, distance: 7.6
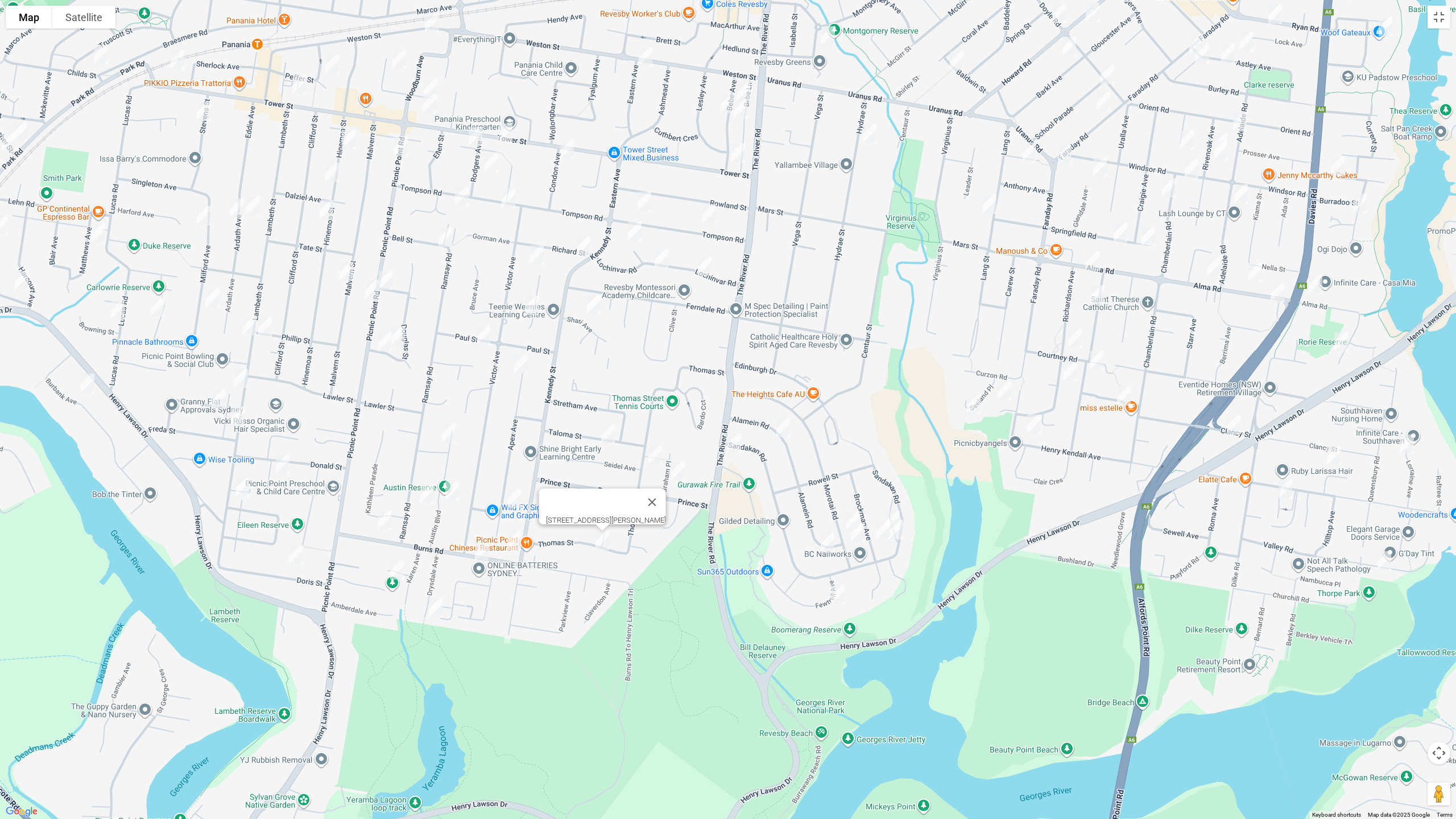
click at [637, 206] on img "58 Tompson Road, REVESBY NSW 2212" at bounding box center [644, 201] width 23 height 28
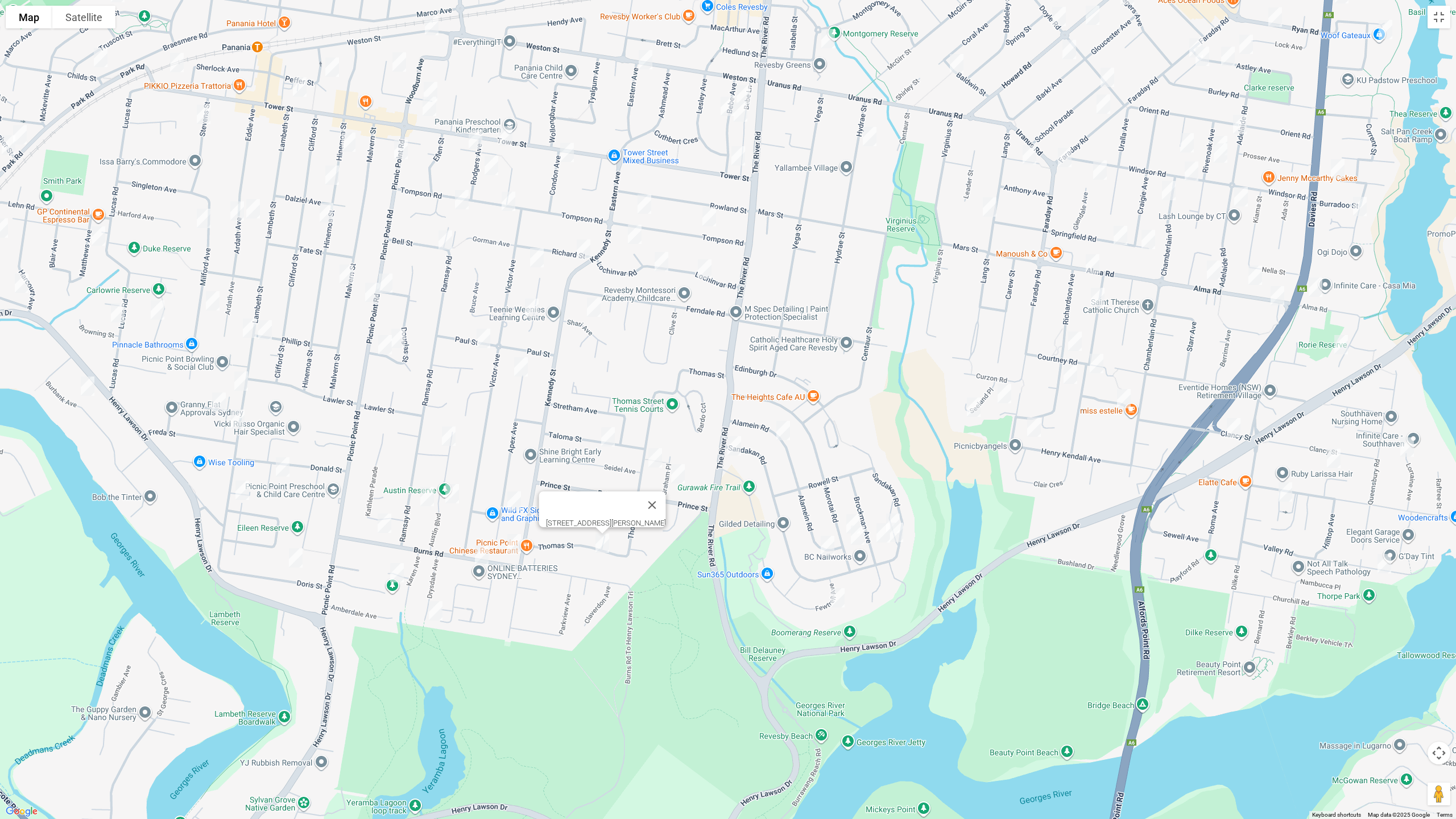
click at [644, 205] on img "58 Tompson Road, REVESBY NSW 2212" at bounding box center [644, 204] width 23 height 28
drag, startPoint x: 640, startPoint y: 237, endPoint x: 641, endPoint y: 256, distance: 19.0
click at [638, 238] on img "10 Melinga Place, REVESBY NSW 2212" at bounding box center [635, 235] width 23 height 28
click at [664, 261] on img "29 Lochinvar Road, REVESBY NSW 2212" at bounding box center [661, 262] width 23 height 28
click at [589, 309] on img "6 Shari Avenue, PICNIC POINT NSW 2213" at bounding box center [593, 307] width 23 height 28
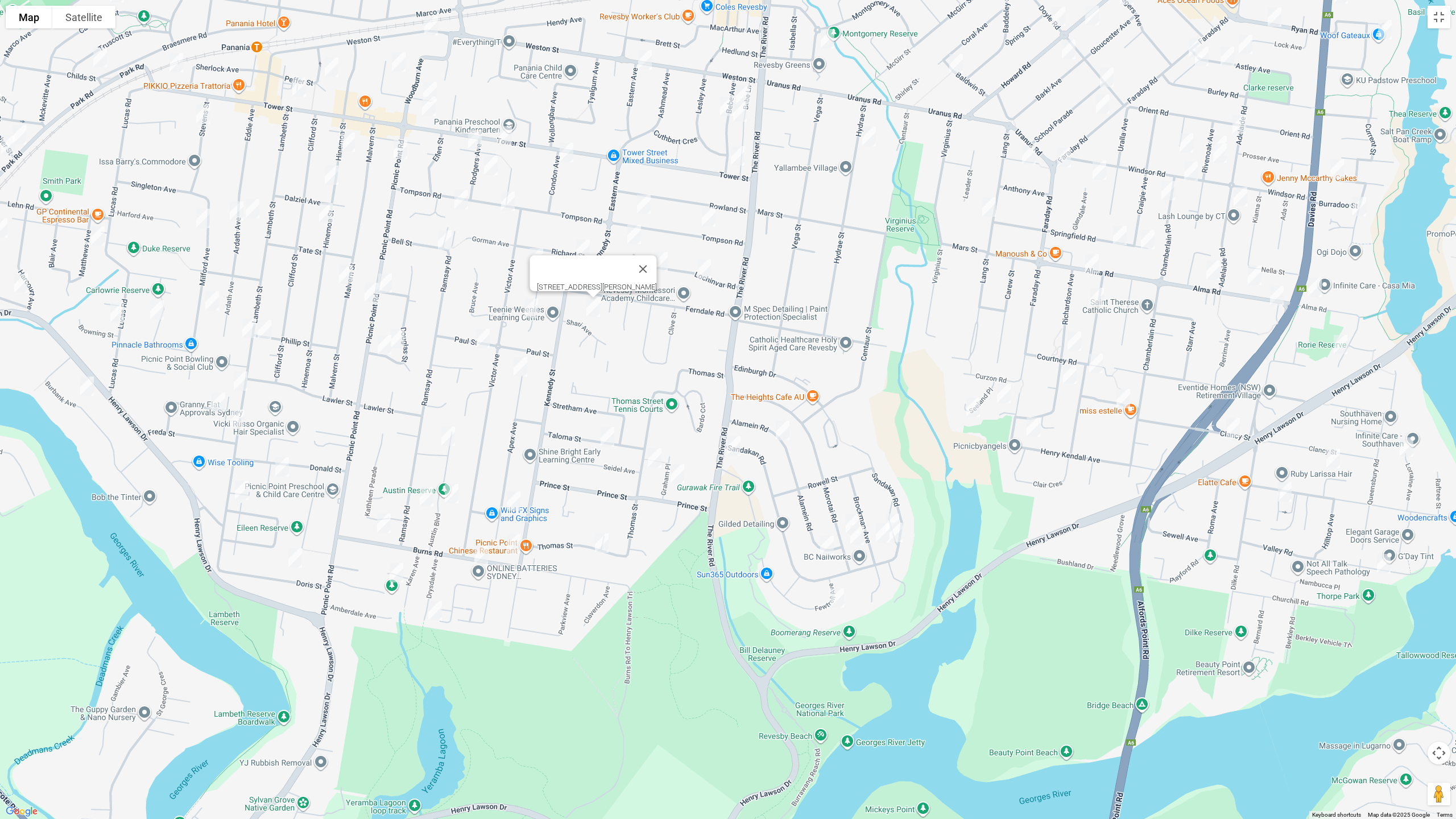
drag, startPoint x: 637, startPoint y: 228, endPoint x: 599, endPoint y: 190, distance: 53.7
click at [636, 230] on img "10 Melinga Place, REVESBY NSW 2212" at bounding box center [634, 235] width 23 height 28
click at [564, 156] on img "2/1 Condon Avenue, PANANIA NSW 2213" at bounding box center [566, 153] width 23 height 28
click at [634, 235] on img "10 Melinga Place, REVESBY NSW 2212" at bounding box center [634, 235] width 23 height 28
drag, startPoint x: 584, startPoint y: 256, endPoint x: 574, endPoint y: 259, distance: 10.4
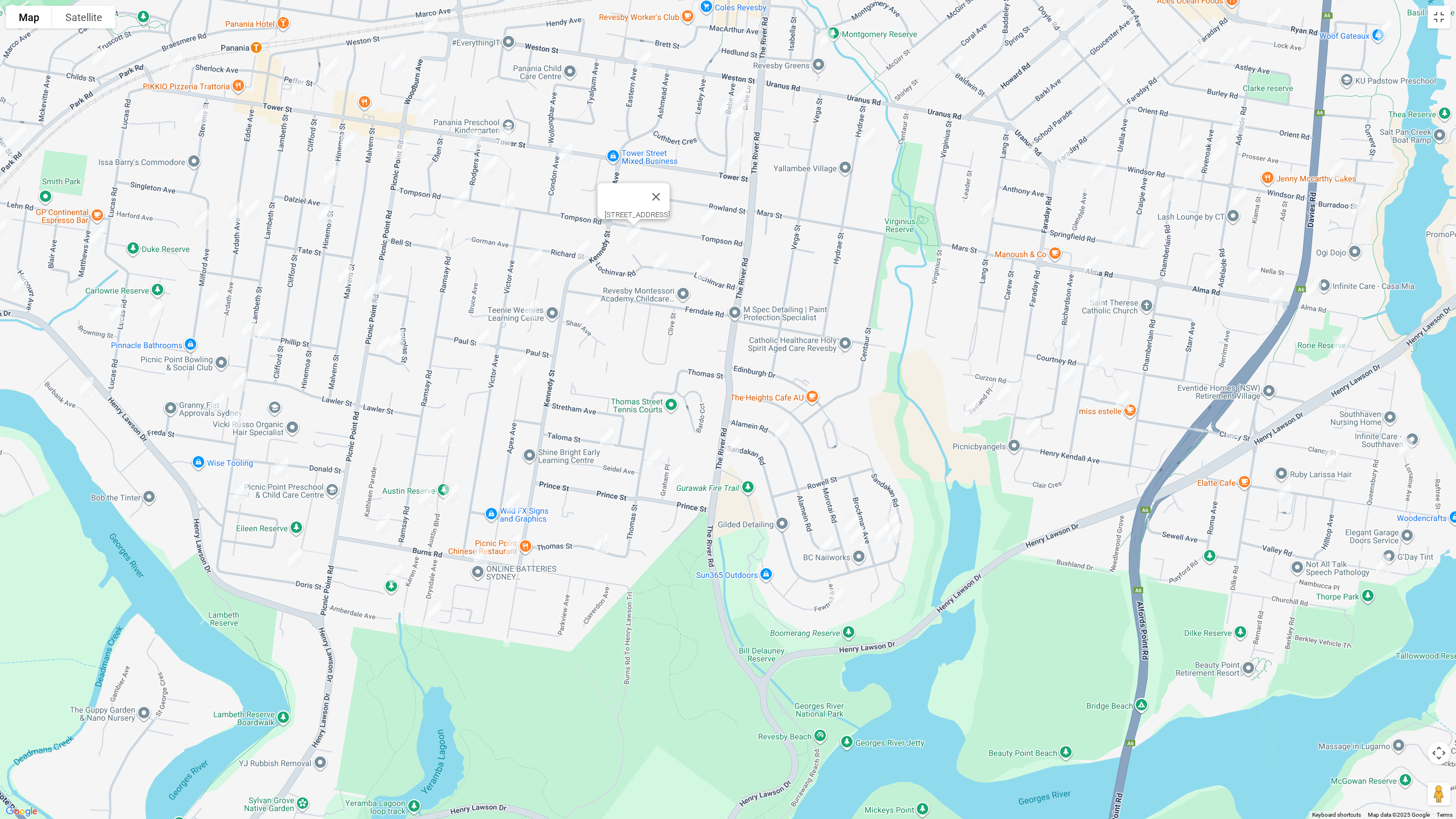
click at [584, 257] on img "30 Richard Street, PANANIA NSW 2213" at bounding box center [583, 249] width 23 height 28
click at [534, 258] on img "32 Garnsey Avenue, PANANIA NSW 2213" at bounding box center [536, 258] width 23 height 28
click at [531, 316] on img "14 Garnsey Avenue, PANANIA NSW 2213" at bounding box center [531, 309] width 23 height 28
click at [480, 333] on img "23 Paul Street, PANANIA NSW 2213" at bounding box center [482, 339] width 23 height 28
click at [522, 363] on img "66 Apex Avenue, PICNIC POINT NSW 2213" at bounding box center [520, 368] width 23 height 28
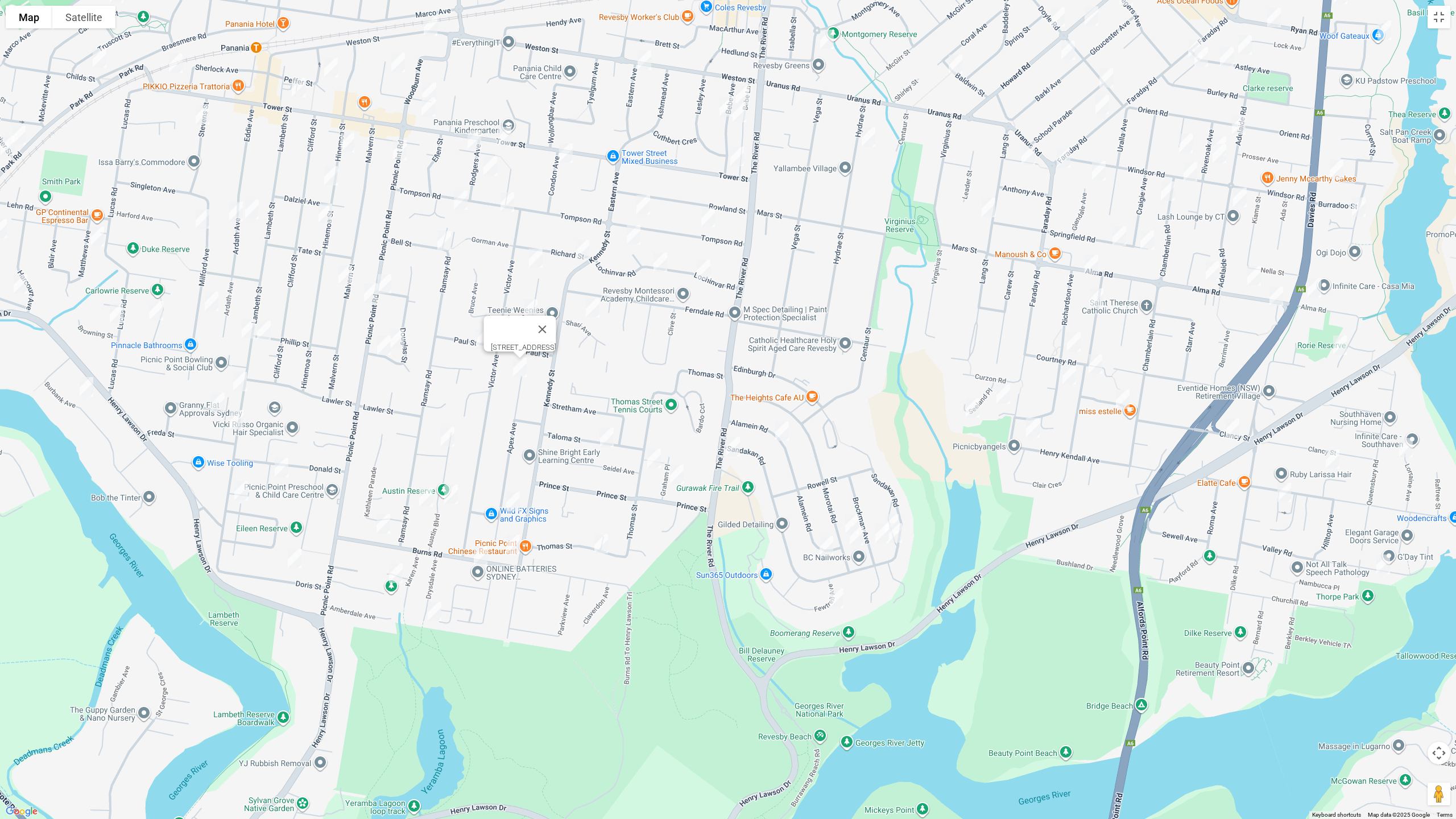
click at [447, 440] on img "64A Austin Boulevard, PICNIC POINT NSW 2213" at bounding box center [448, 436] width 23 height 28
click at [511, 503] on img "29A Apex Avenue, PICNIC POINT NSW 2213" at bounding box center [513, 502] width 23 height 28
click at [424, 503] on img "3/93 Ramsay Road, PICNIC POINT NSW 2213" at bounding box center [426, 497] width 23 height 28
click at [451, 501] on img "16 Austin Boulevard, PICNIC POINT NSW 2213" at bounding box center [451, 495] width 23 height 28
click at [513, 545] on img "46 Burns Road, PICNIC POINT NSW 2213" at bounding box center [513, 544] width 23 height 28
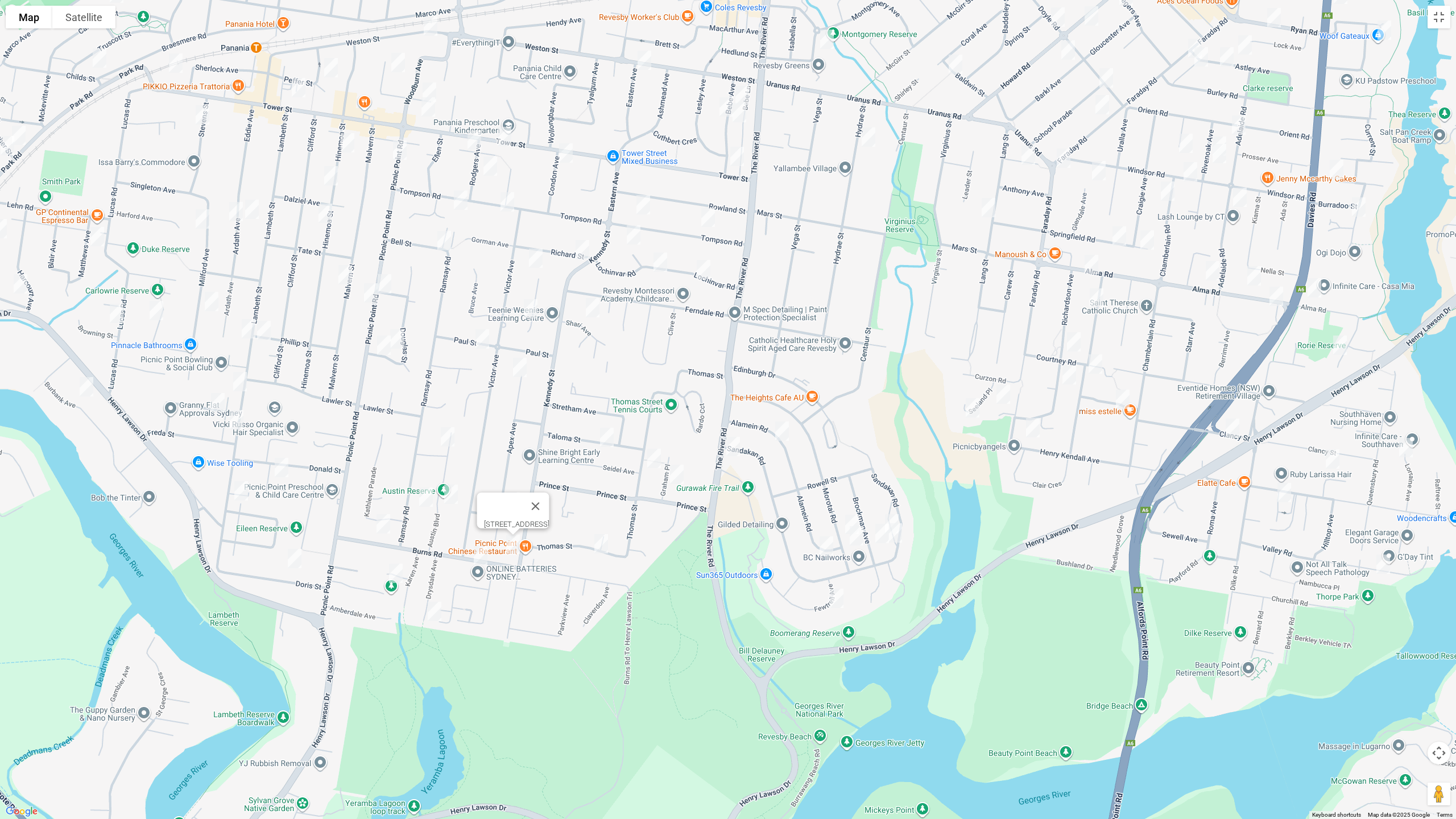
click at [479, 557] on img "51 Burns Road, PICNIC POINT NSW 2213" at bounding box center [480, 555] width 23 height 28
click at [379, 530] on img "72A Burns Road, PICNIC POINT NSW 2213" at bounding box center [383, 524] width 23 height 28
click at [397, 573] on img "8 Samoa Avenue, PICNIC POINT NSW 2213" at bounding box center [396, 573] width 23 height 28
click at [435, 614] on img "25 Drysdale Avenue, PICNIC POINT NSW 2213" at bounding box center [435, 611] width 23 height 28
click at [283, 469] on img "1 Denny Road, PICNIC POINT NSW 2213" at bounding box center [281, 467] width 23 height 28
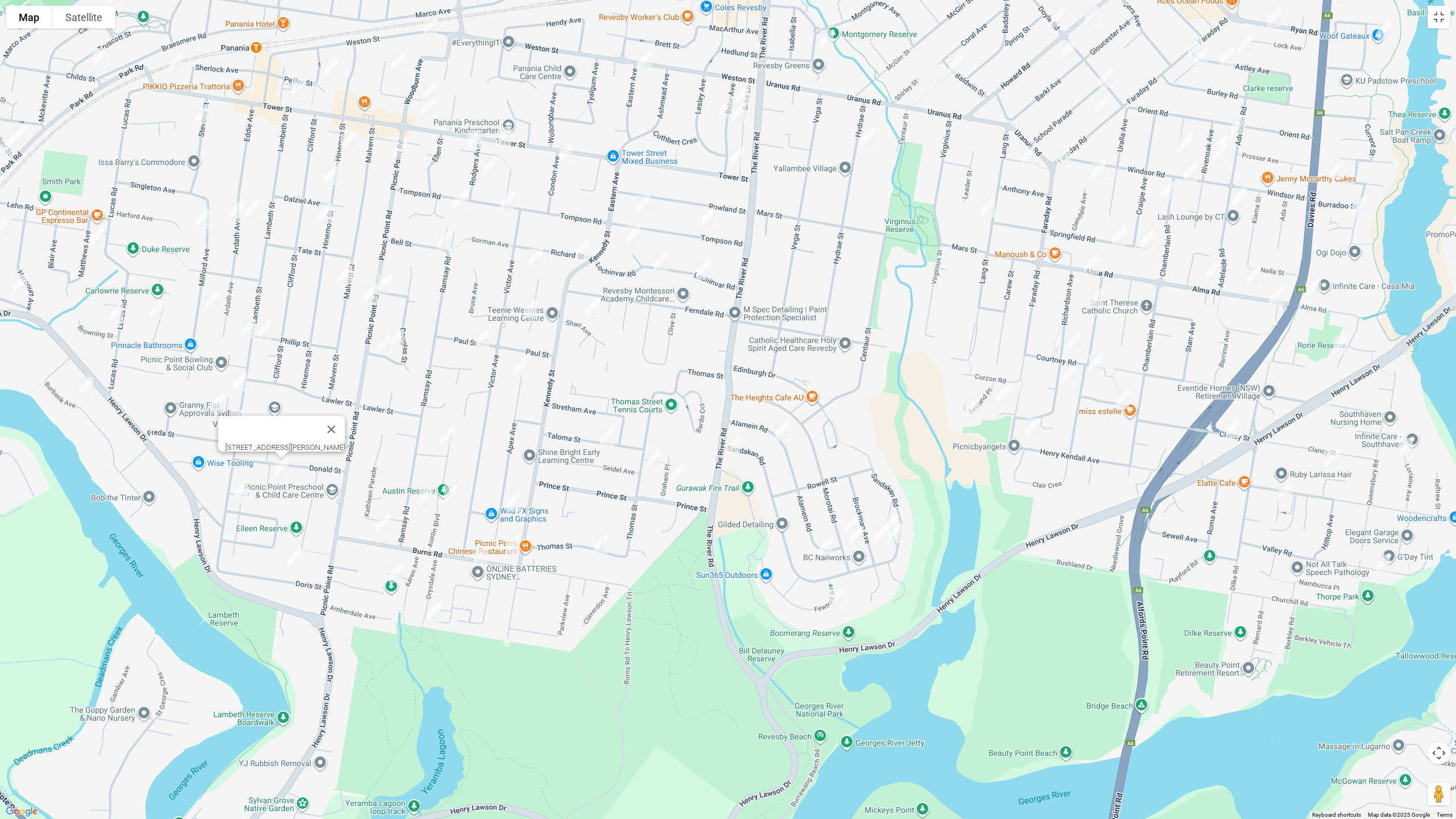
drag, startPoint x: 241, startPoint y: 490, endPoint x: 269, endPoint y: 517, distance: 38.9
click at [241, 489] on img "149 Lambeth Street, PICNIC POINT NSW 2213" at bounding box center [241, 491] width 23 height 28
click at [298, 560] on img "18 Doris Street, PICNIC POINT NSW 2213" at bounding box center [294, 558] width 23 height 28
click at [386, 280] on img "59 Picnic Point Road, PANANIA NSW 2213" at bounding box center [384, 284] width 23 height 28
click at [367, 289] on img "74 Picnic Point Road, PANANIA NSW 2213" at bounding box center [371, 293] width 23 height 28
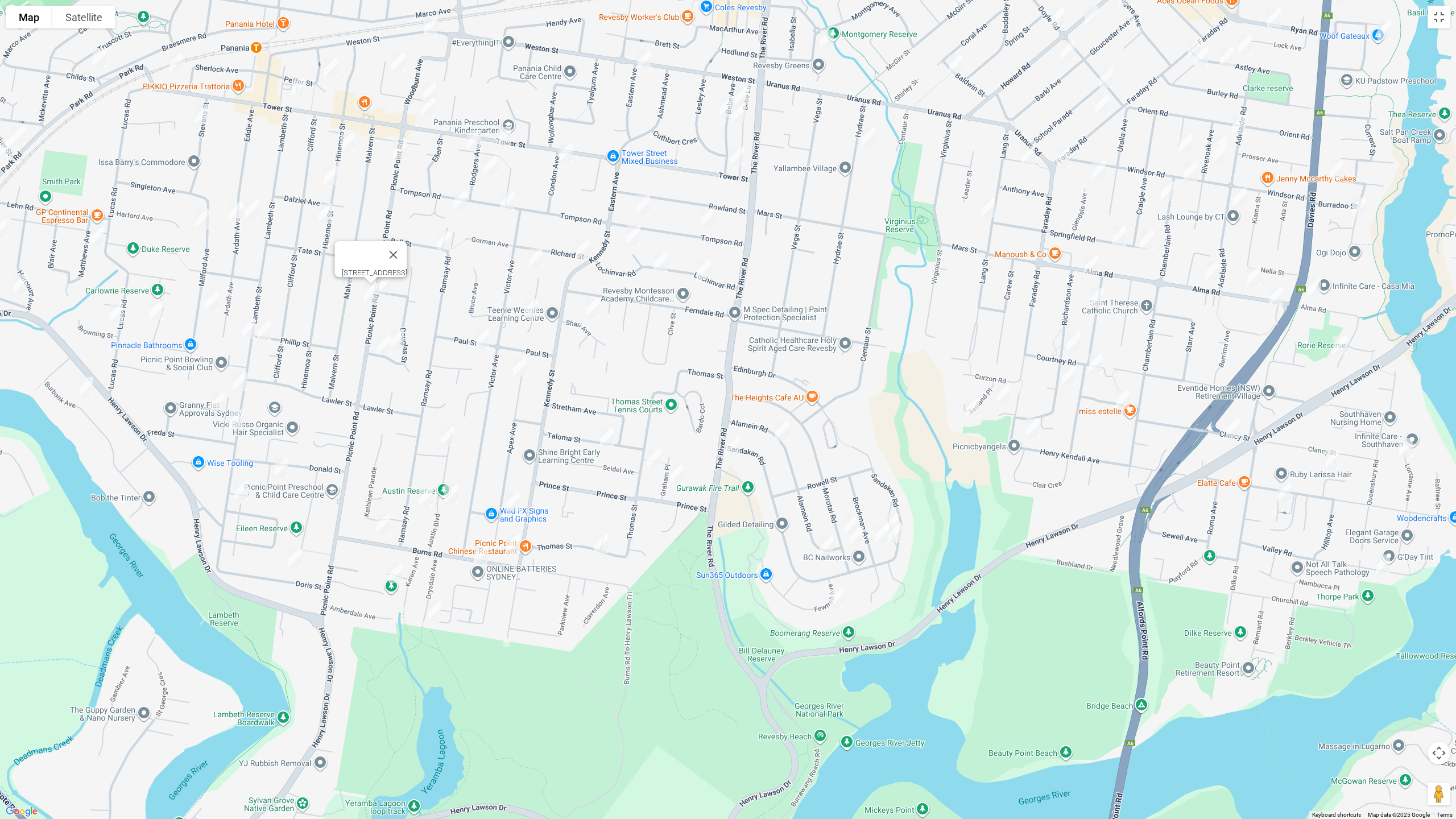
click at [402, 338] on img "44 Douglas Street, PANANIA NSW 2213" at bounding box center [397, 339] width 23 height 28
click at [380, 346] on img "63 Douglas Street, PANANIA NSW 2213" at bounding box center [384, 346] width 23 height 28
click at [502, 136] on img "105 Tower Street, PANANIA NSW 2213" at bounding box center [504, 137] width 23 height 28
click at [472, 145] on img "2 Rodgers Avenue, PANANIA NSW 2213" at bounding box center [474, 140] width 23 height 28
click at [490, 169] on img "13 Rodgers Avenue, PANANIA NSW 2213" at bounding box center [490, 166] width 23 height 28
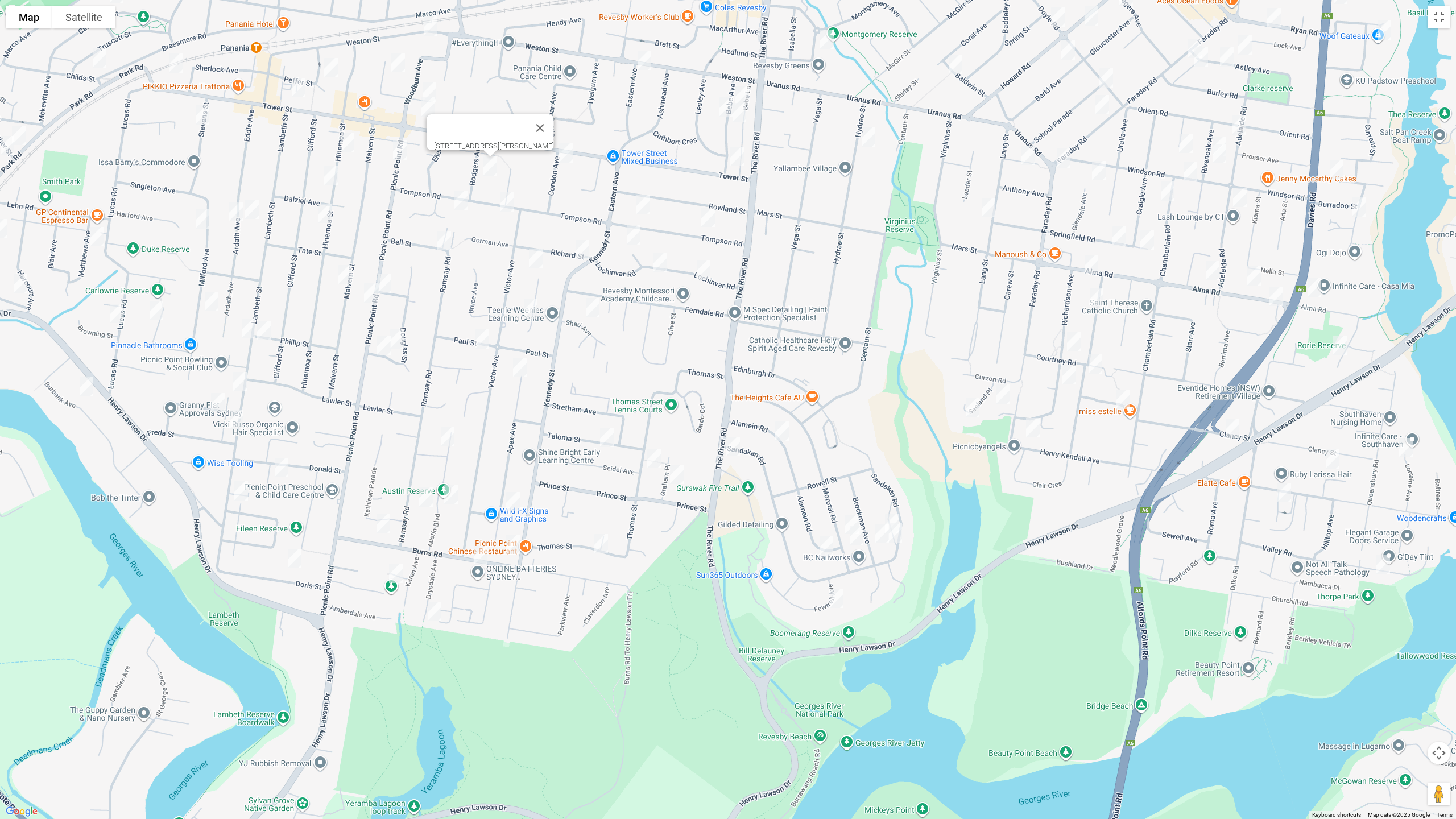
click at [508, 199] on img "95 Tompson Road, PANANIA NSW 2213" at bounding box center [508, 202] width 23 height 28
click at [461, 204] on img "115 Tompson Road, PANANIA NSW 2213" at bounding box center [461, 200] width 23 height 28
click at [438, 246] on img "1B Bell Street, PANANIA NSW 2213" at bounding box center [444, 241] width 23 height 28
click at [435, 81] on img "8 Panorama Parade, PANANIA NSW 2213" at bounding box center [429, 92] width 23 height 28
click at [429, 115] on img "124 Tower Street, PANANIA NSW 2213" at bounding box center [428, 108] width 23 height 28
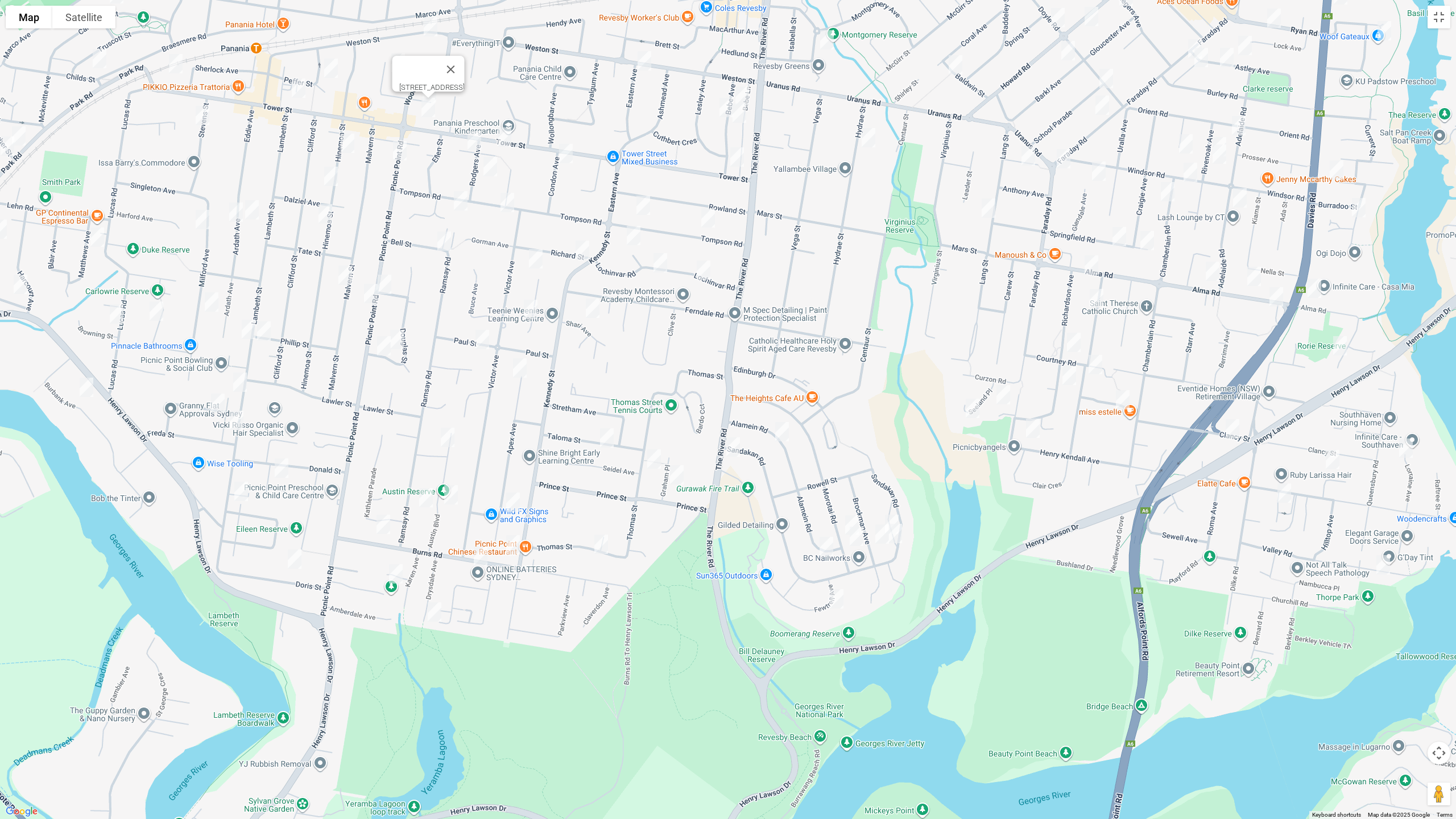
click at [404, 153] on img "14 Picnic Point Road, PANANIA NSW 2213" at bounding box center [400, 151] width 23 height 28
drag, startPoint x: 441, startPoint y: 32, endPoint x: 435, endPoint y: 39, distance: 9.2
click at [440, 33] on img "143A Weston Street, PANANIA NSW 2213" at bounding box center [431, 26] width 23 height 28
click at [426, 31] on img "143A Weston Street, PANANIA NSW 2213" at bounding box center [431, 26] width 23 height 28
click at [434, 28] on img "143A Weston Street, PANANIA NSW 2213" at bounding box center [431, 26] width 23 height 28
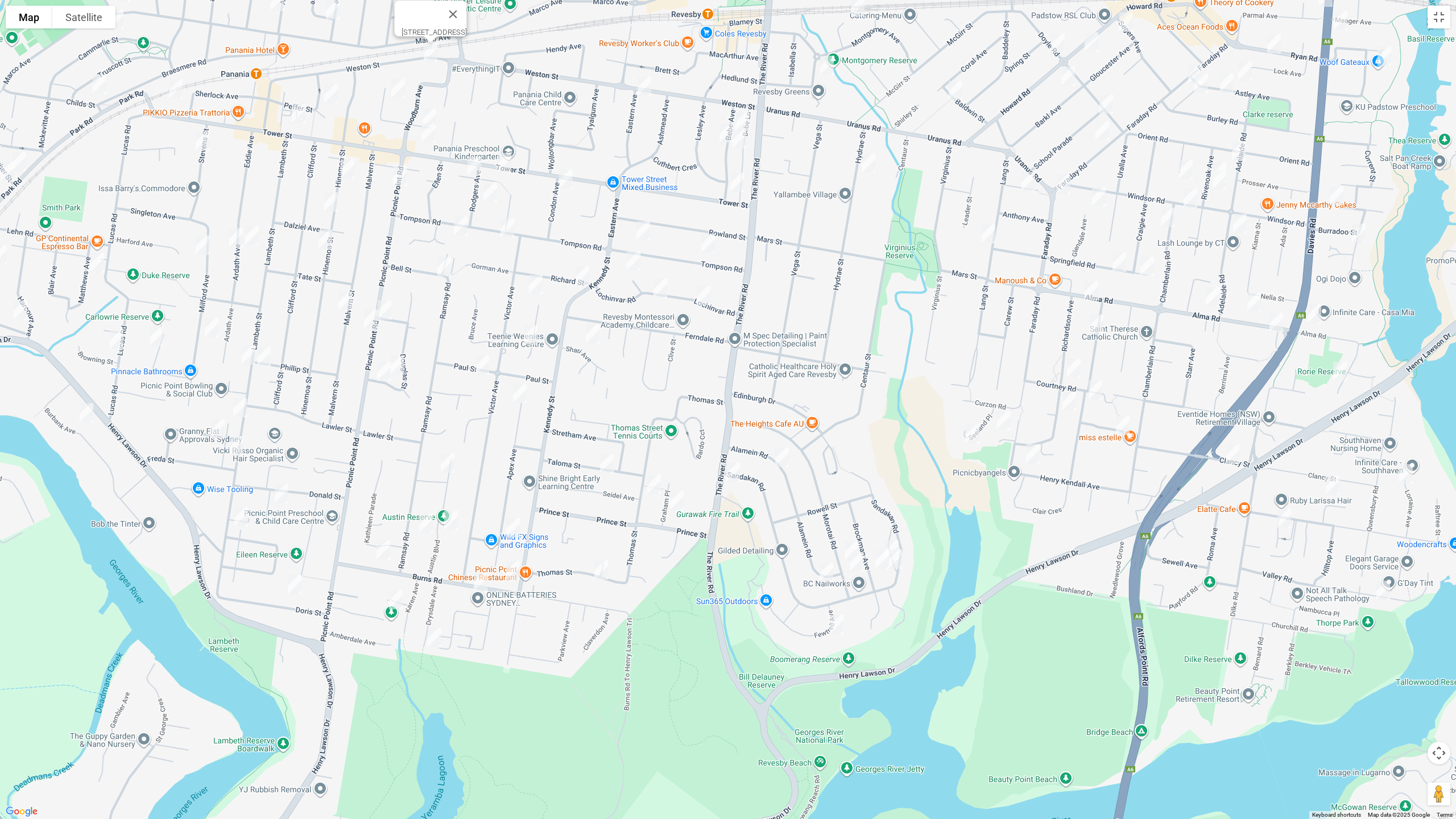
click at [402, 28] on div at bounding box center [420, 14] width 38 height 27
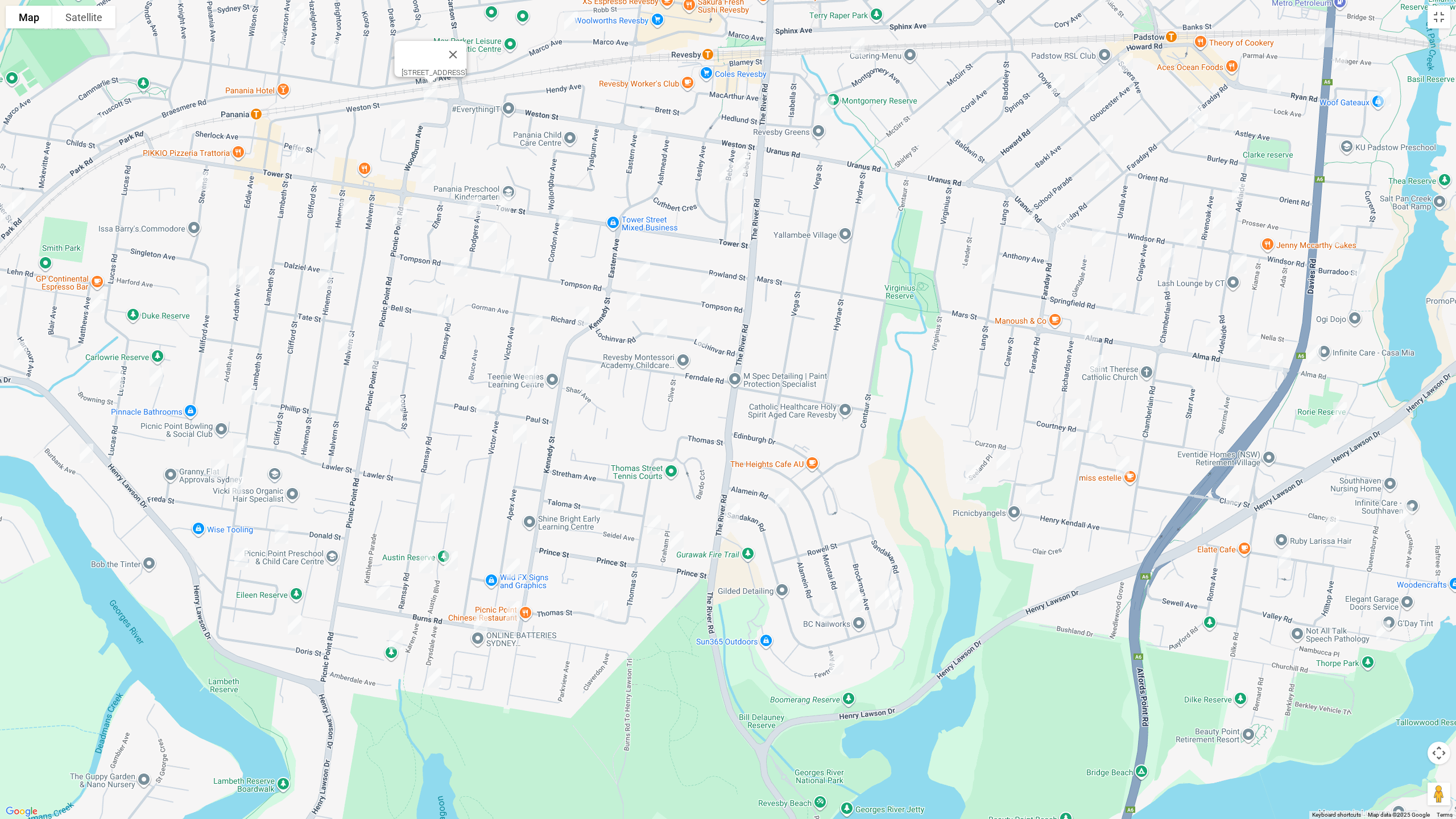
click at [399, 123] on img "45 Panorama Parade, PANANIA NSW 2213" at bounding box center [398, 129] width 23 height 28
click at [339, 141] on img "13 Peffer Street, PANANIA NSW 2213" at bounding box center [331, 134] width 23 height 28
click at [301, 153] on img "174 Tower Street, PANANIA NSW 2213" at bounding box center [299, 154] width 23 height 28
click at [345, 215] on img "41 Hinemoa Street, PANANIA NSW 2213" at bounding box center [347, 209] width 23 height 28
click at [330, 240] on img "60 Hinemoa Street, PANANIA NSW 2213" at bounding box center [331, 242] width 23 height 28
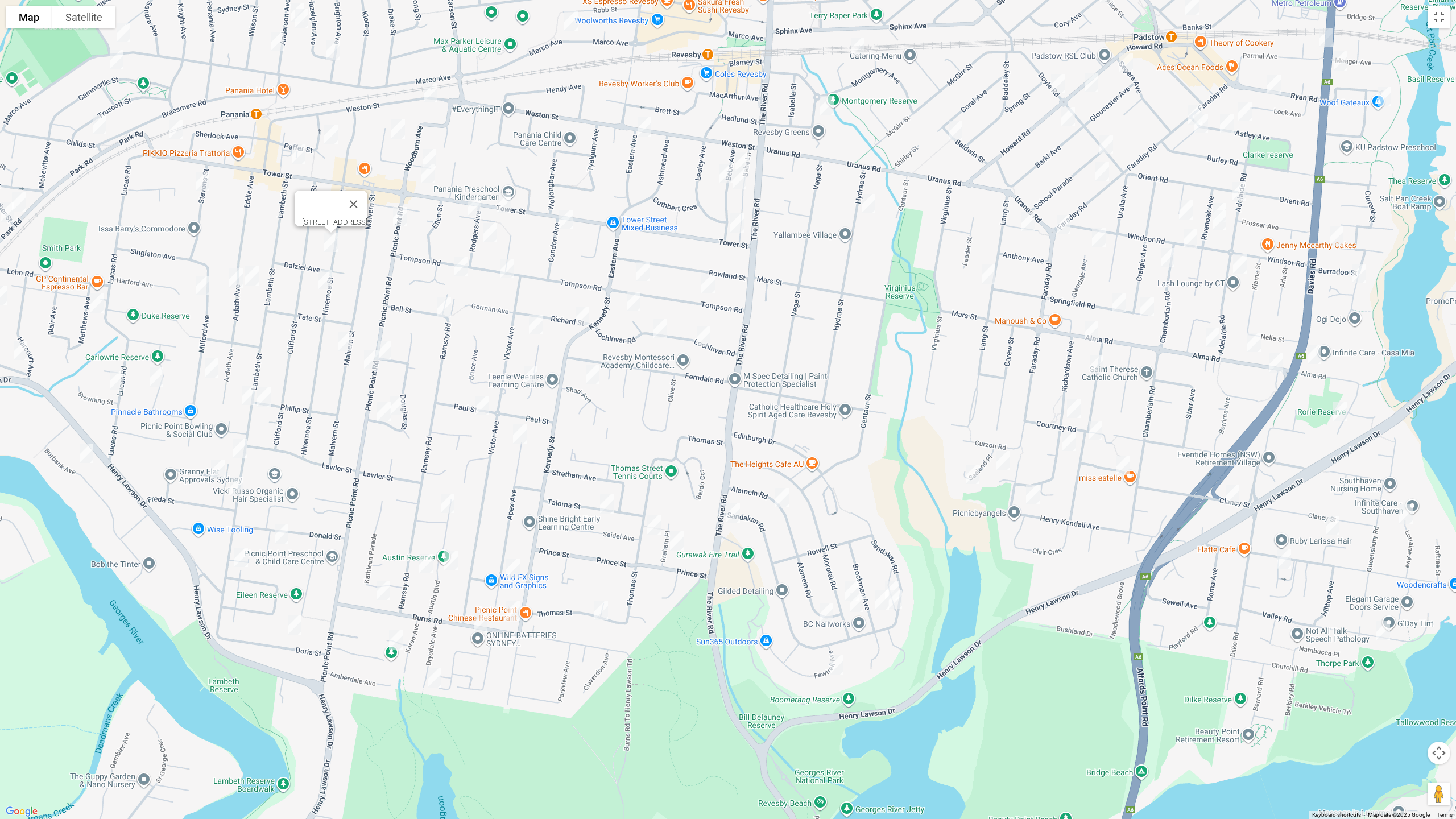
click at [326, 275] on img "66 Hinemoa Street, PANANIA NSW 2213" at bounding box center [325, 279] width 23 height 28
click at [345, 346] on img "72 Malvern Street, PANANIA NSW 2213" at bounding box center [345, 341] width 23 height 28
click at [203, 178] on img "10 Stevens Street, PANANIA NSW 2213" at bounding box center [203, 182] width 23 height 28
click at [204, 289] on img "18 Milford Avenue, PANANIA NSW 2213" at bounding box center [203, 286] width 23 height 28
click at [238, 286] on img "52 Ardath Avenue, PANANIA NSW 2213" at bounding box center [236, 278] width 23 height 28
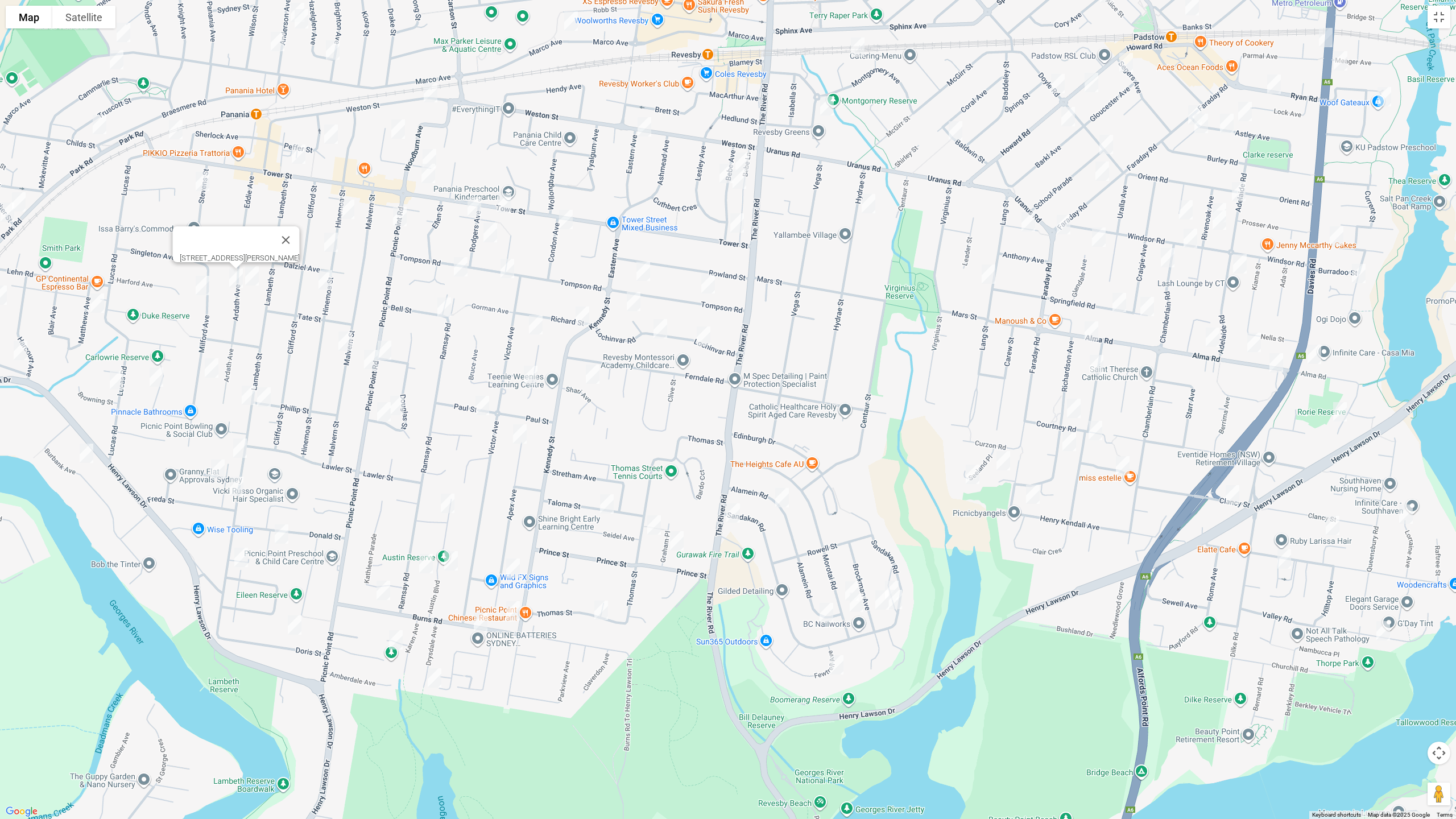
click at [255, 281] on img "55 Ardath Avenue, PANANIA NSW 2213" at bounding box center [252, 276] width 23 height 28
drag, startPoint x: 208, startPoint y: 368, endPoint x: 234, endPoint y: 375, distance: 26.9
click at [208, 369] on img "51 Milford Avenue, PANANIA NSW 2213" at bounding box center [212, 368] width 23 height 28
drag, startPoint x: 245, startPoint y: 395, endPoint x: 259, endPoint y: 400, distance: 14.9
click at [245, 395] on img "112A Lambeth Street, PANANIA NSW 2213" at bounding box center [249, 395] width 23 height 28
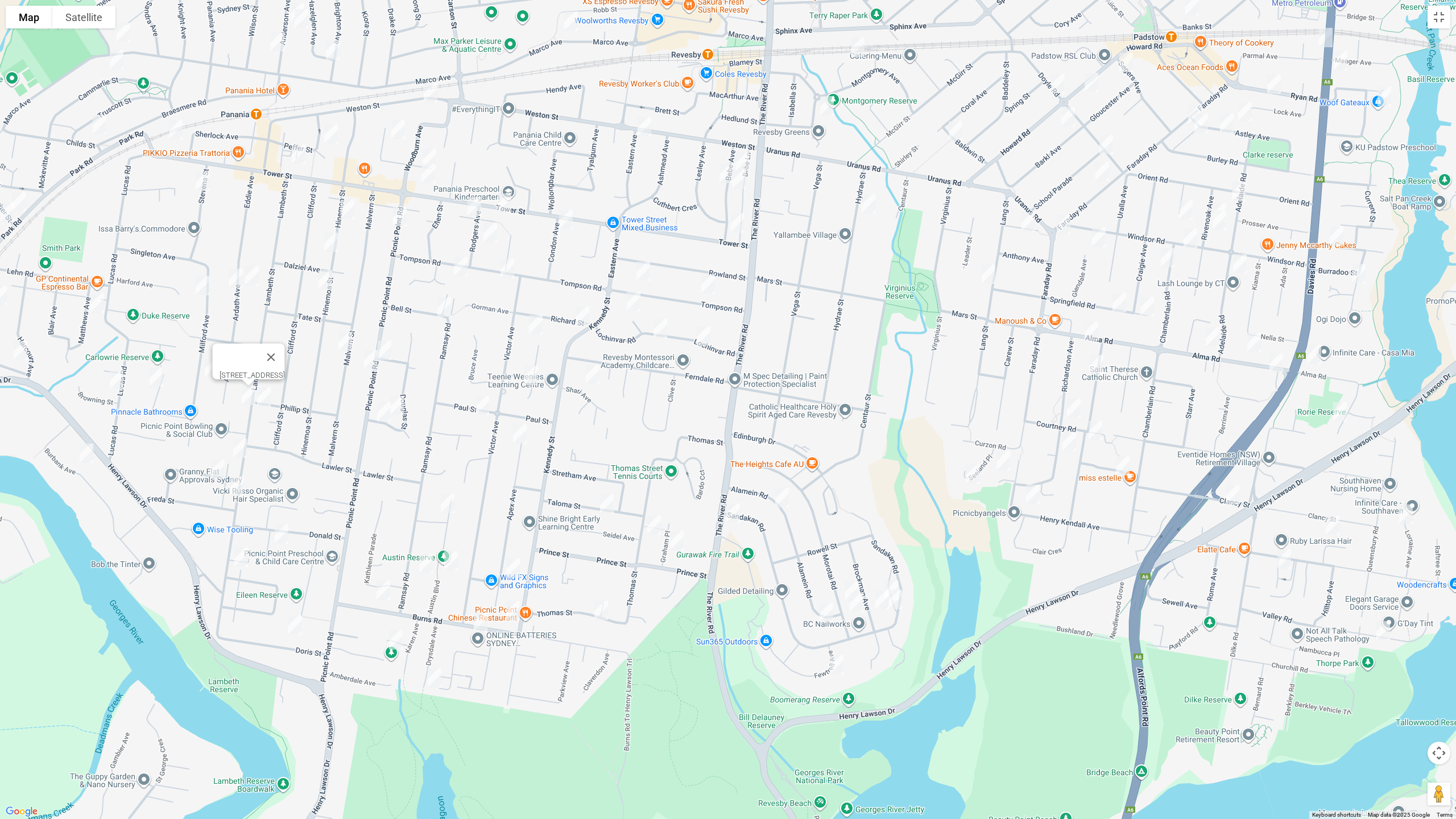
click at [264, 400] on img "1 Phillip Street, PANANIA NSW 2213" at bounding box center [264, 397] width 23 height 28
click at [239, 447] on img "1/136 Lambeth Street, PANANIA NSW 2213" at bounding box center [240, 448] width 23 height 28
click at [216, 467] on img "7 Irene Street, PANANIA NSW 2213" at bounding box center [218, 469] width 23 height 28
click at [240, 488] on img "168 Lambeth Street, PANANIA NSW 2213" at bounding box center [236, 487] width 23 height 28
click at [235, 481] on img "168 Lambeth Street, PANANIA NSW 2213" at bounding box center [236, 487] width 23 height 28
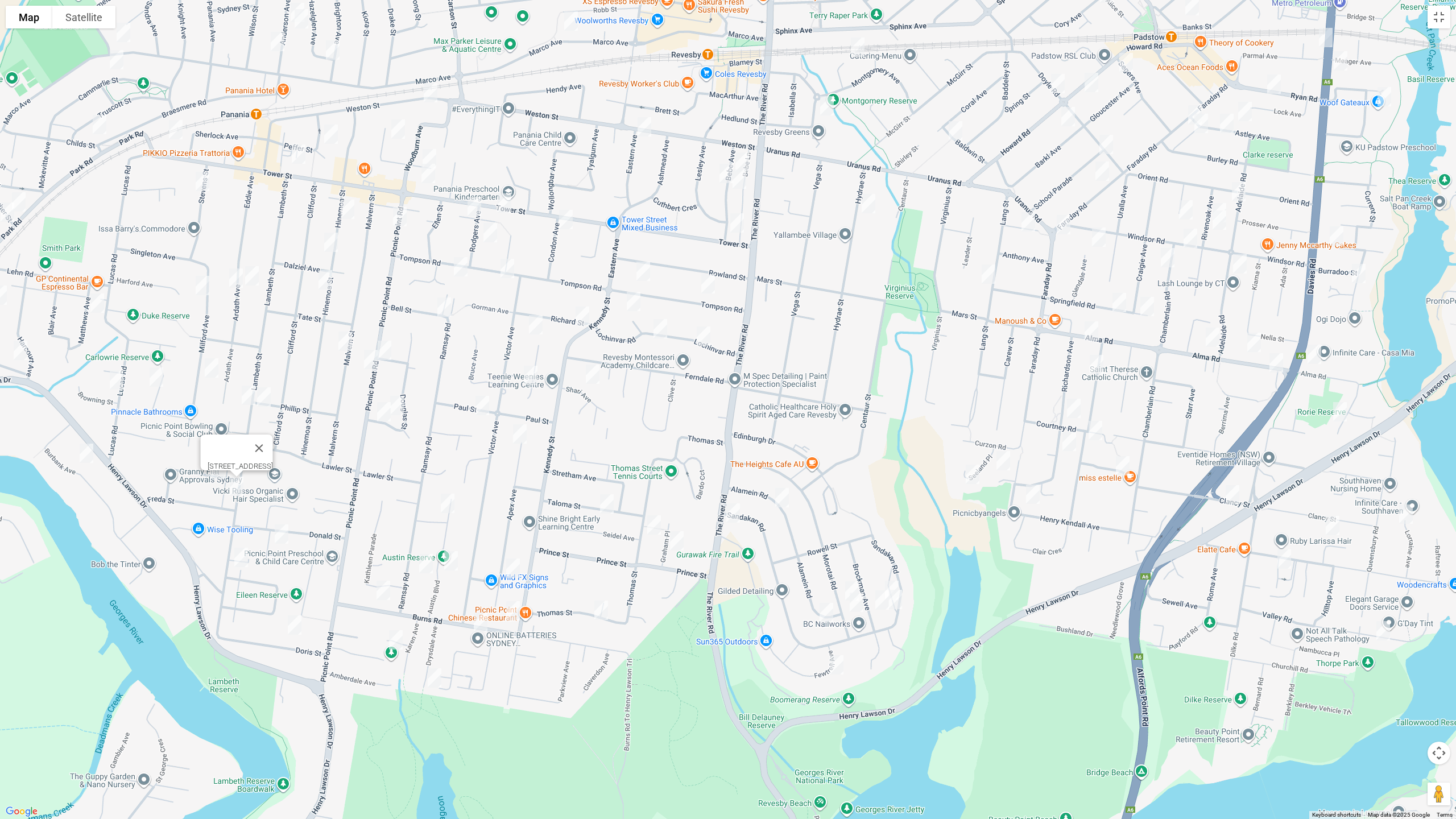
drag, startPoint x: 264, startPoint y: 299, endPoint x: 429, endPoint y: 249, distance: 172.4
click at [439, 237] on div "[STREET_ADDRESS]" at bounding box center [728, 409] width 1456 height 819
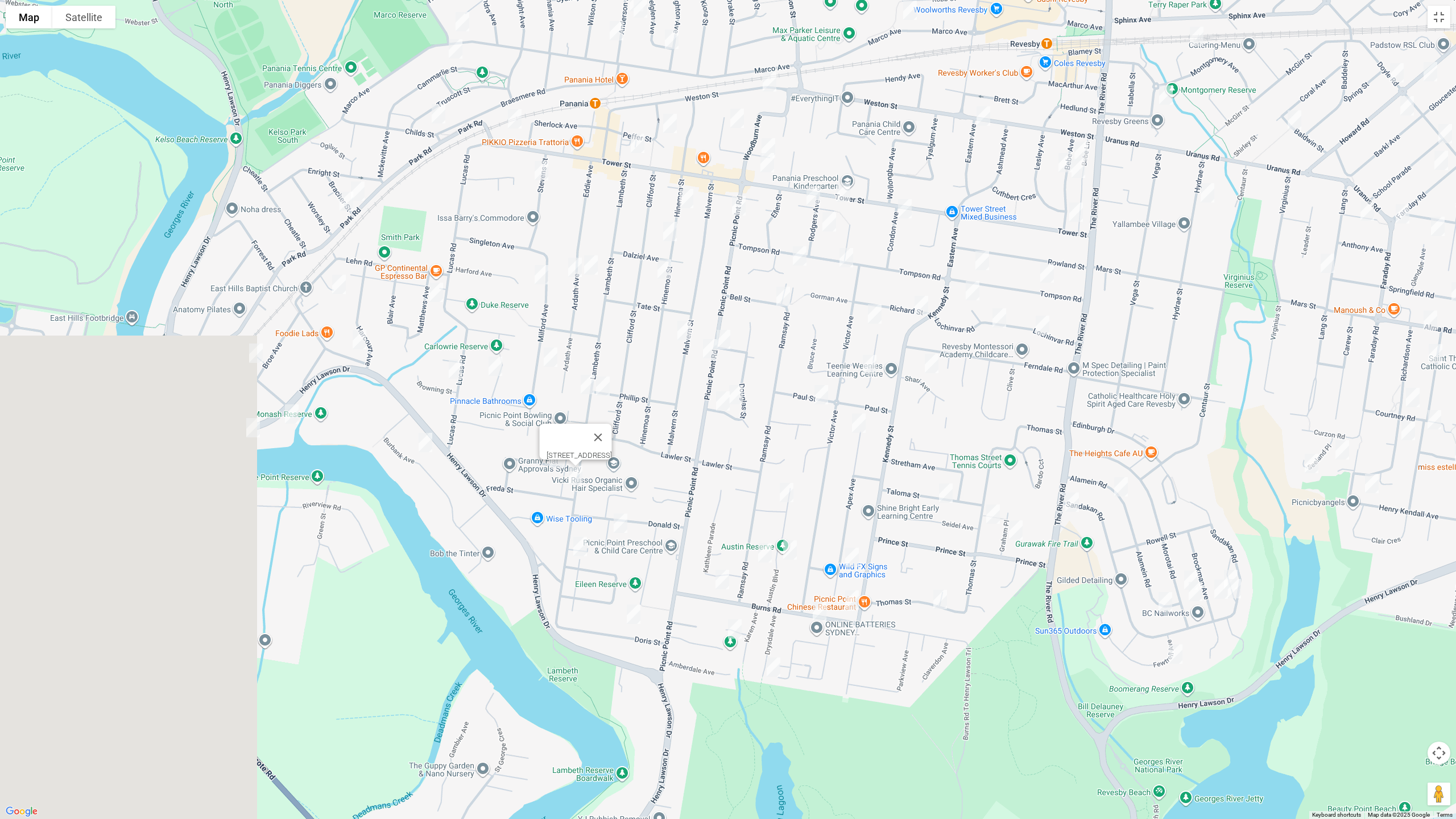
drag, startPoint x: 271, startPoint y: 299, endPoint x: 637, endPoint y: 331, distance: 367.4
click at [637, 331] on div "[STREET_ADDRESS]" at bounding box center [728, 409] width 1456 height 819
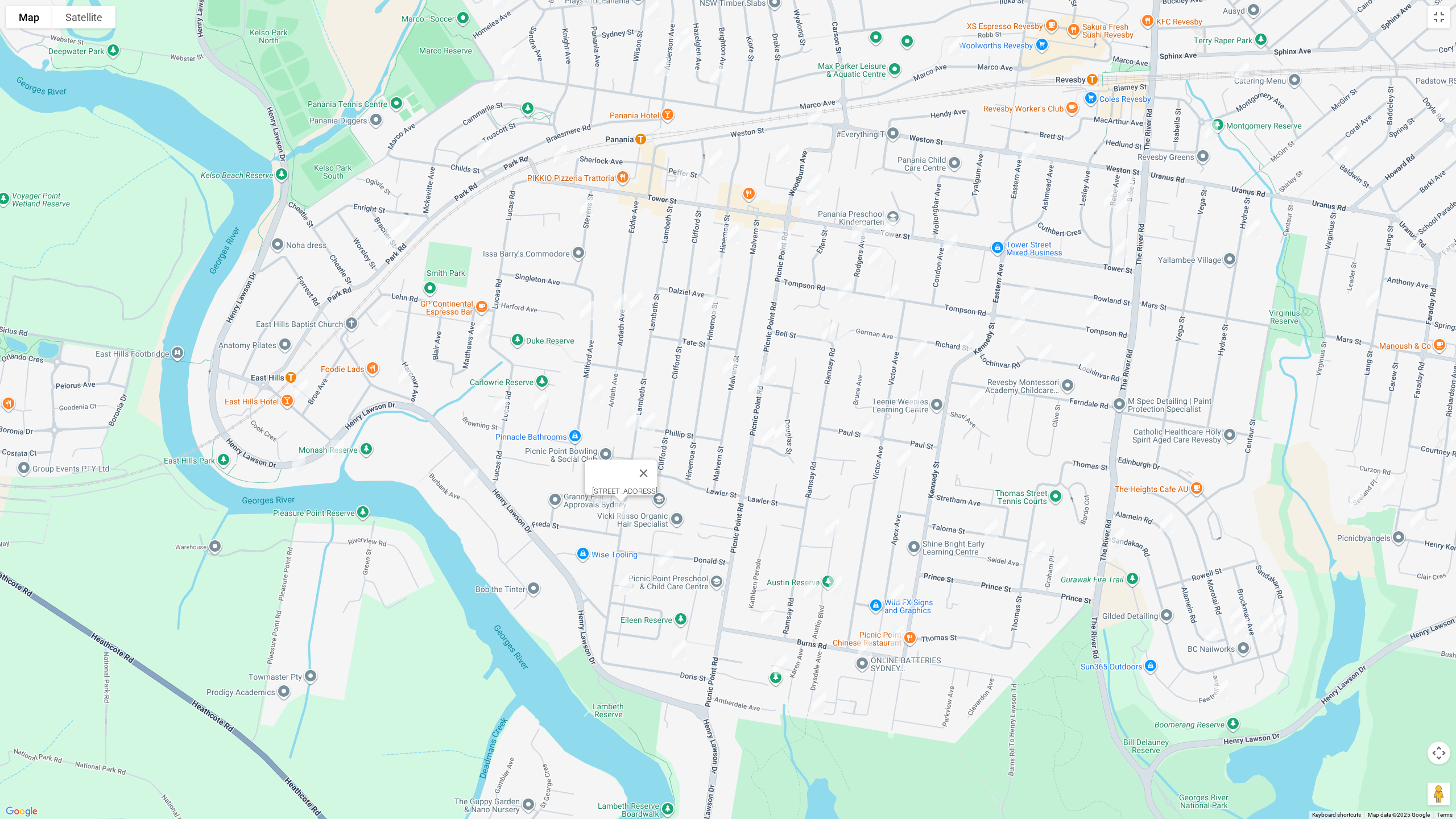
click at [296, 388] on img "24 Maclaurin Avenue, EAST HILLS NSW 2213" at bounding box center [301, 389] width 23 height 28
click at [340, 455] on img "606 Henry Lawson Drive, EAST HILLS NSW 2213" at bounding box center [338, 450] width 23 height 28
click at [296, 467] on img "584 Henry Lawson Drive, EAST HILLS NSW 2213" at bounding box center [299, 464] width 23 height 28
click at [383, 320] on img "12 Cowland Avenue, EAST HILLS NSW 2213" at bounding box center [384, 320] width 23 height 28
click at [481, 331] on img "9 Matthews Avenue, EAST HILLS NSW 2213" at bounding box center [482, 328] width 23 height 28
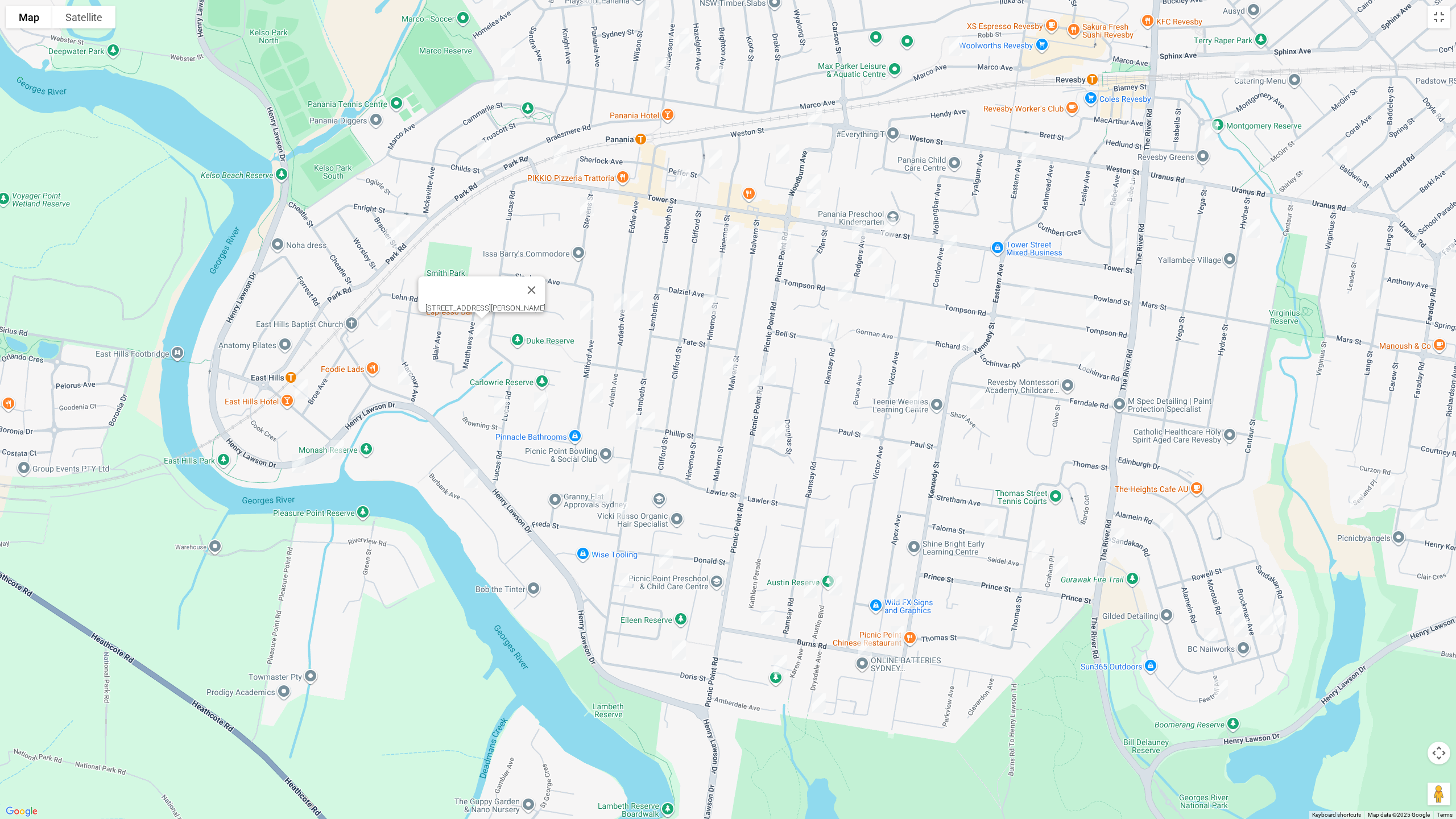
click at [406, 372] on img "2 Forrest Road, EAST HILLS NSW 2213" at bounding box center [405, 376] width 23 height 28
click at [506, 402] on img "62 Lucas Road, EAST HILLS NSW 2213" at bounding box center [501, 405] width 23 height 28
click at [536, 405] on img "27 Gracemar Avenue, PANANIA NSW 2213" at bounding box center [541, 402] width 23 height 28
click at [474, 476] on img "22 Burbank Avenue, EAST HILLS NSW 2213" at bounding box center [471, 478] width 23 height 28
click at [405, 217] on img "3 Bracher Street, EAST HILLS NSW 2213" at bounding box center [404, 227] width 23 height 28
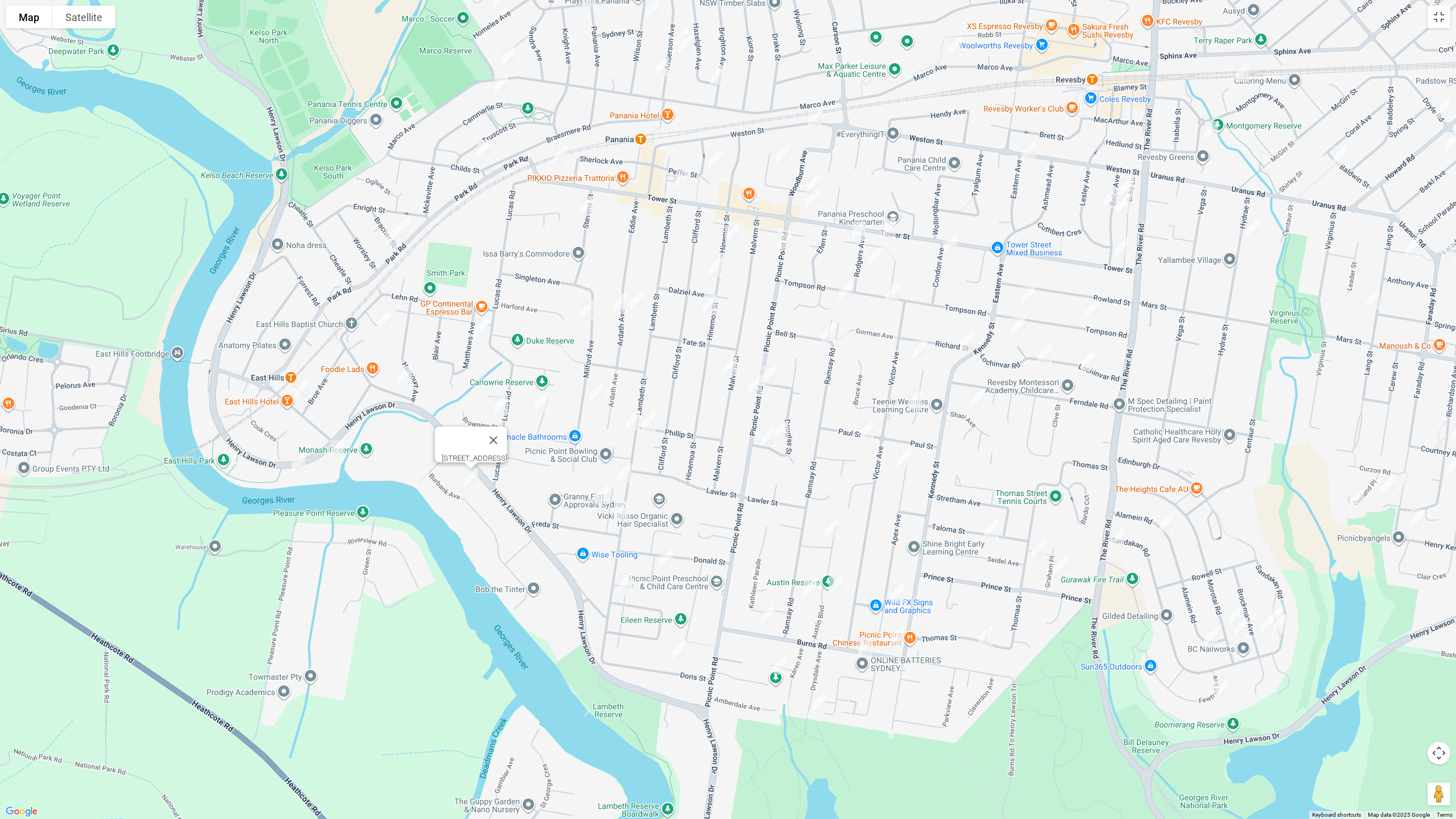
click at [390, 239] on img "34 Park Road, EAST HILLS NSW 2213" at bounding box center [392, 237] width 23 height 28
click at [405, 232] on img "3 Bracher Street, EAST HILLS NSW 2213" at bounding box center [404, 227] width 23 height 28
drag, startPoint x: 479, startPoint y: 245, endPoint x: 502, endPoint y: 274, distance: 37.0
click at [378, 384] on div "[STREET_ADDRESS][PERSON_NAME]" at bounding box center [728, 409] width 1456 height 819
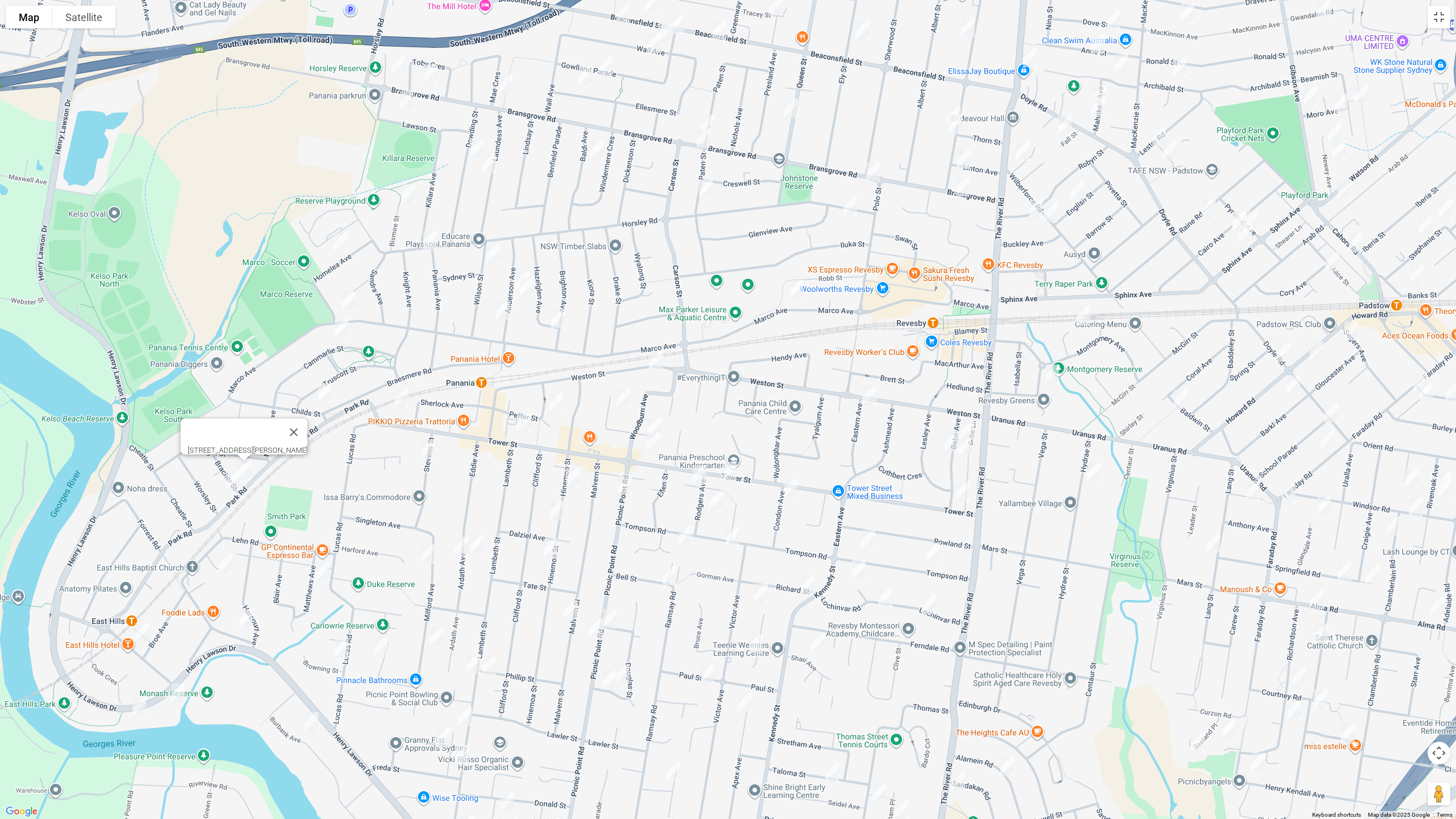
drag, startPoint x: 427, startPoint y: 373, endPoint x: 348, endPoint y: 509, distance: 157.3
click at [347, 510] on div "[STREET_ADDRESS][PERSON_NAME]" at bounding box center [728, 409] width 1456 height 819
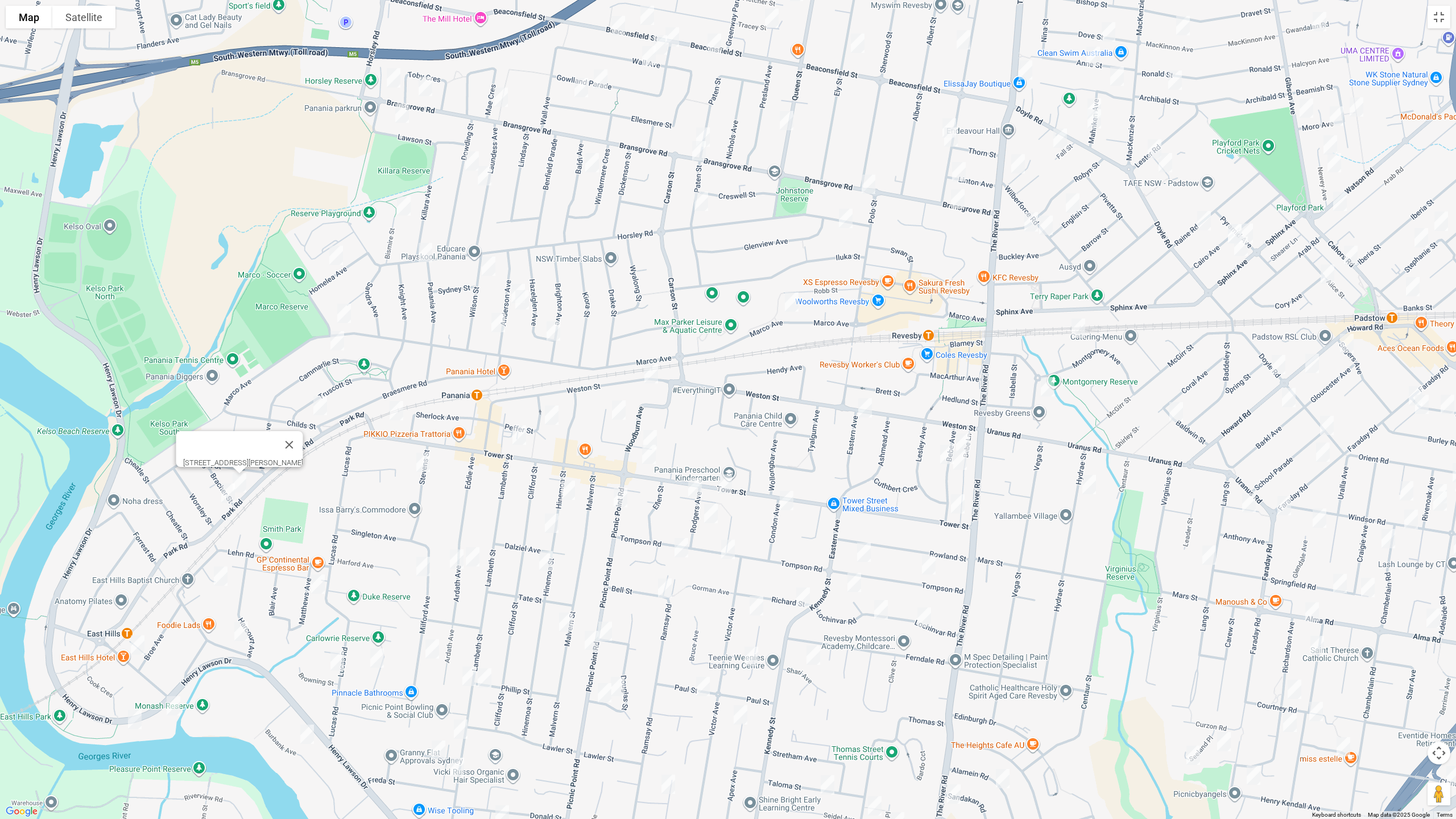
click at [317, 408] on img "2 Childs Street, PANANIA NSW 2213" at bounding box center [320, 406] width 23 height 28
click at [402, 415] on img "232 Tower Street, PANANIA NSW 2213" at bounding box center [397, 411] width 23 height 28
click at [513, 279] on div "[STREET_ADDRESS]" at bounding box center [728, 409] width 1456 height 819
click at [513, 279] on img "19 Anderson Avenue, PANANIA NSW 2213" at bounding box center [518, 294] width 23 height 28
click at [520, 300] on img "21 Anderson Avenue, PANANIA NSW 2213" at bounding box center [522, 300] width 23 height 28
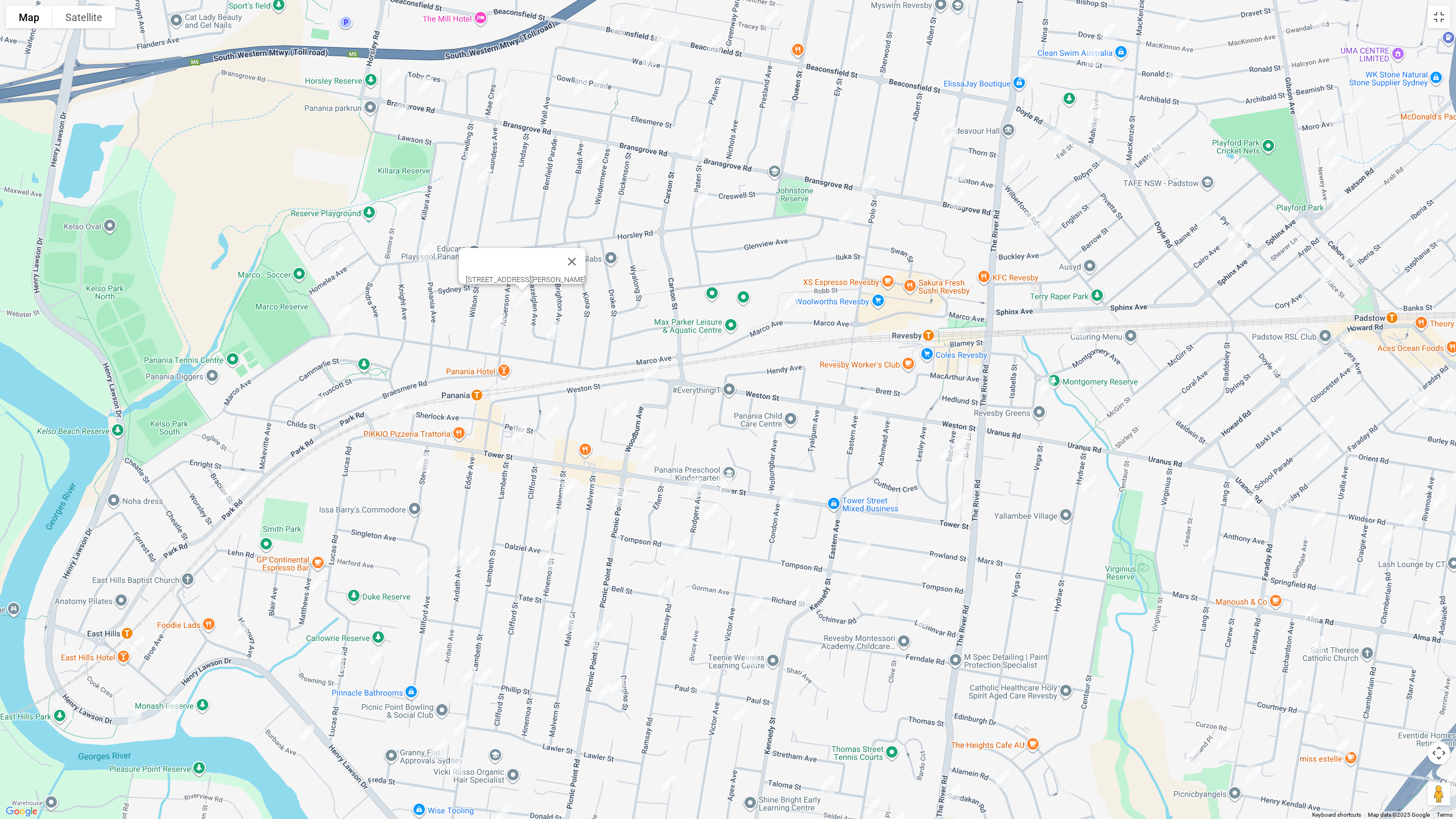
click at [555, 331] on img "36 Brighton Avenue, PANANIA NSW 2213" at bounding box center [553, 331] width 23 height 28
click at [498, 325] on img "32 Anderson Avenue, PANANIA NSW 2213" at bounding box center [498, 323] width 23 height 28
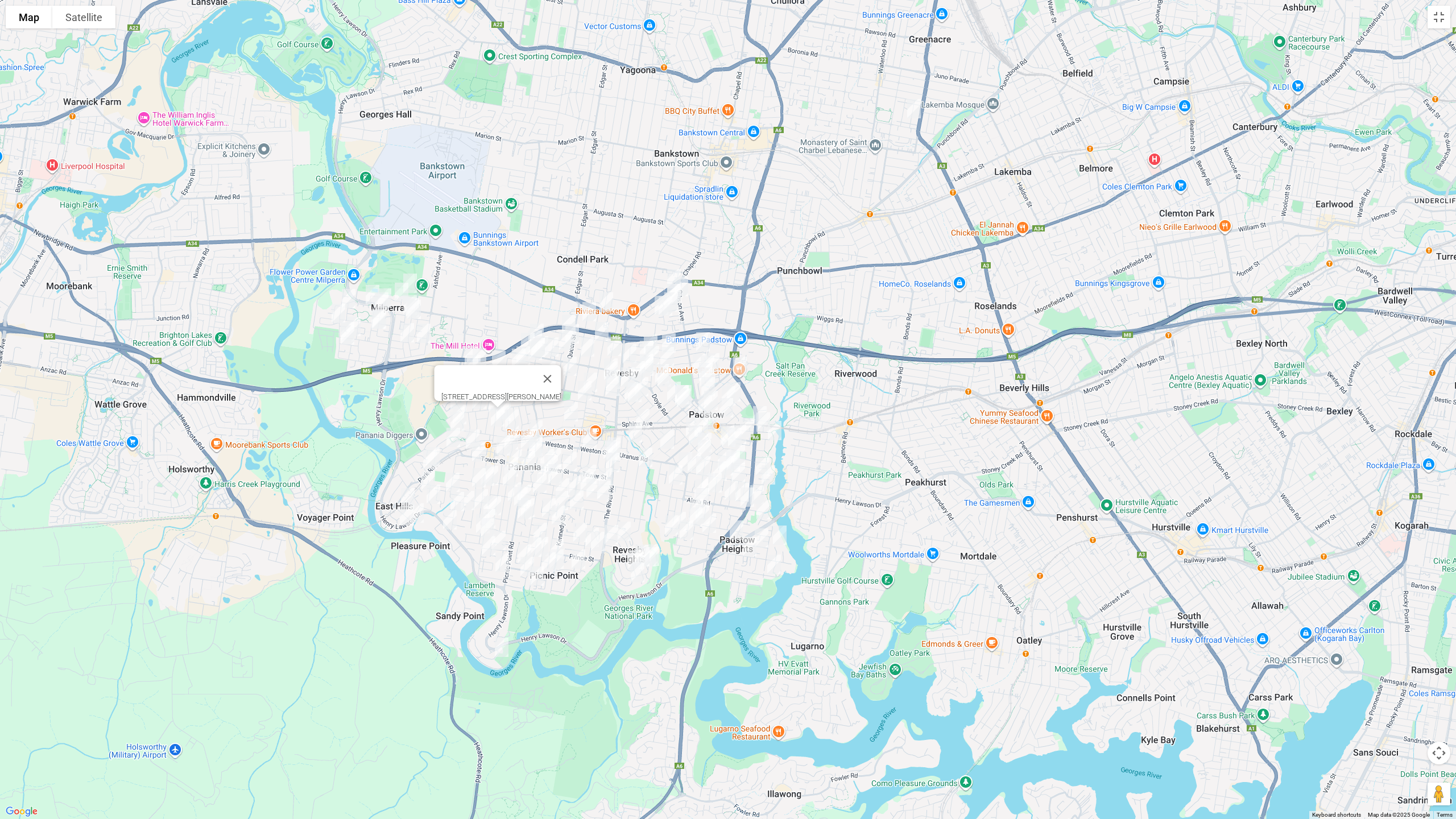
click at [507, 647] on img "3 Carinya Road, PICNIC POINT NSW 2213" at bounding box center [501, 647] width 23 height 28
click at [497, 647] on img "3 Carinya Road, PICNIC POINT NSW 2213" at bounding box center [501, 647] width 23 height 28
click at [1442, 22] on button "Toggle fullscreen view" at bounding box center [1438, 17] width 23 height 23
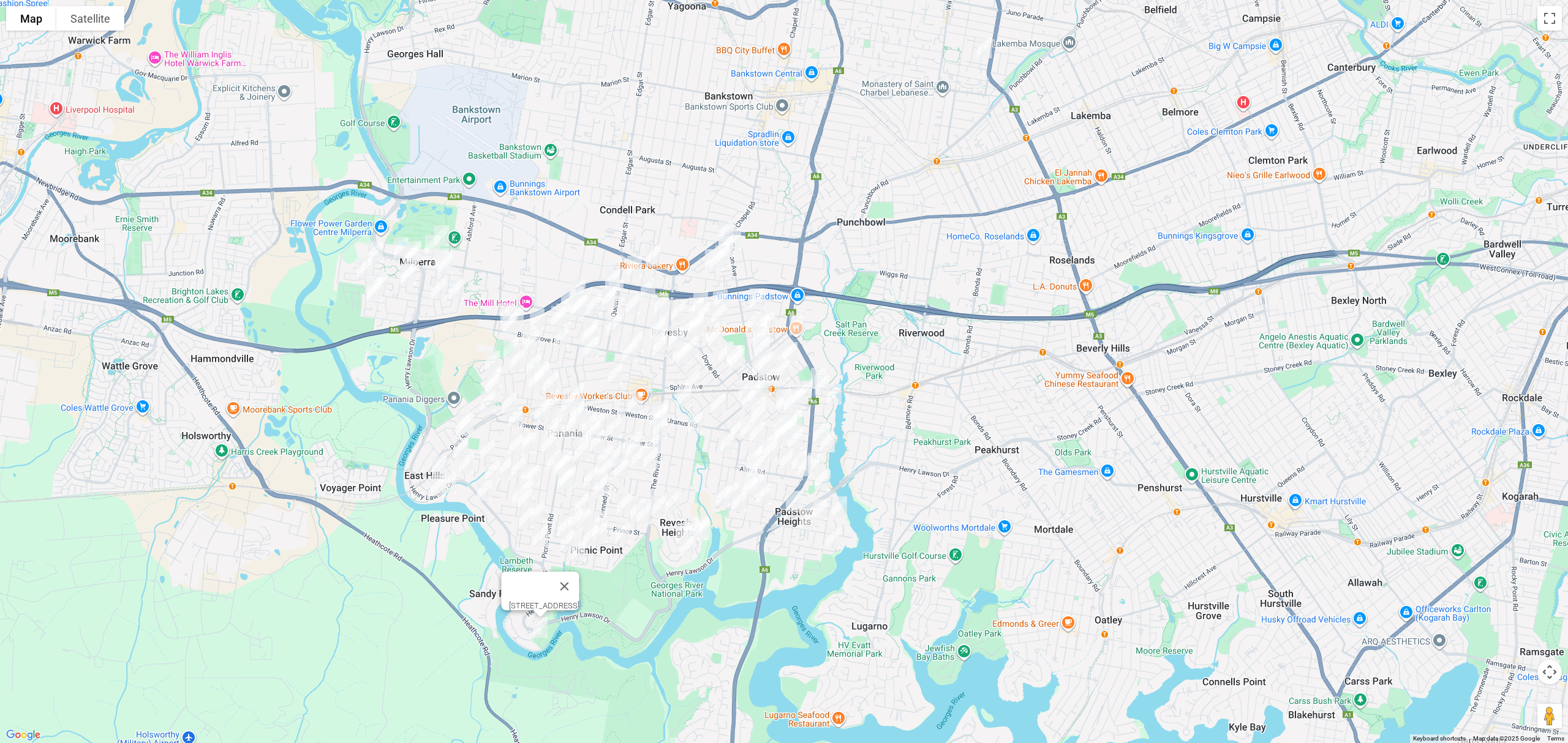
drag, startPoint x: 814, startPoint y: 269, endPoint x: 765, endPoint y: 472, distance: 208.8
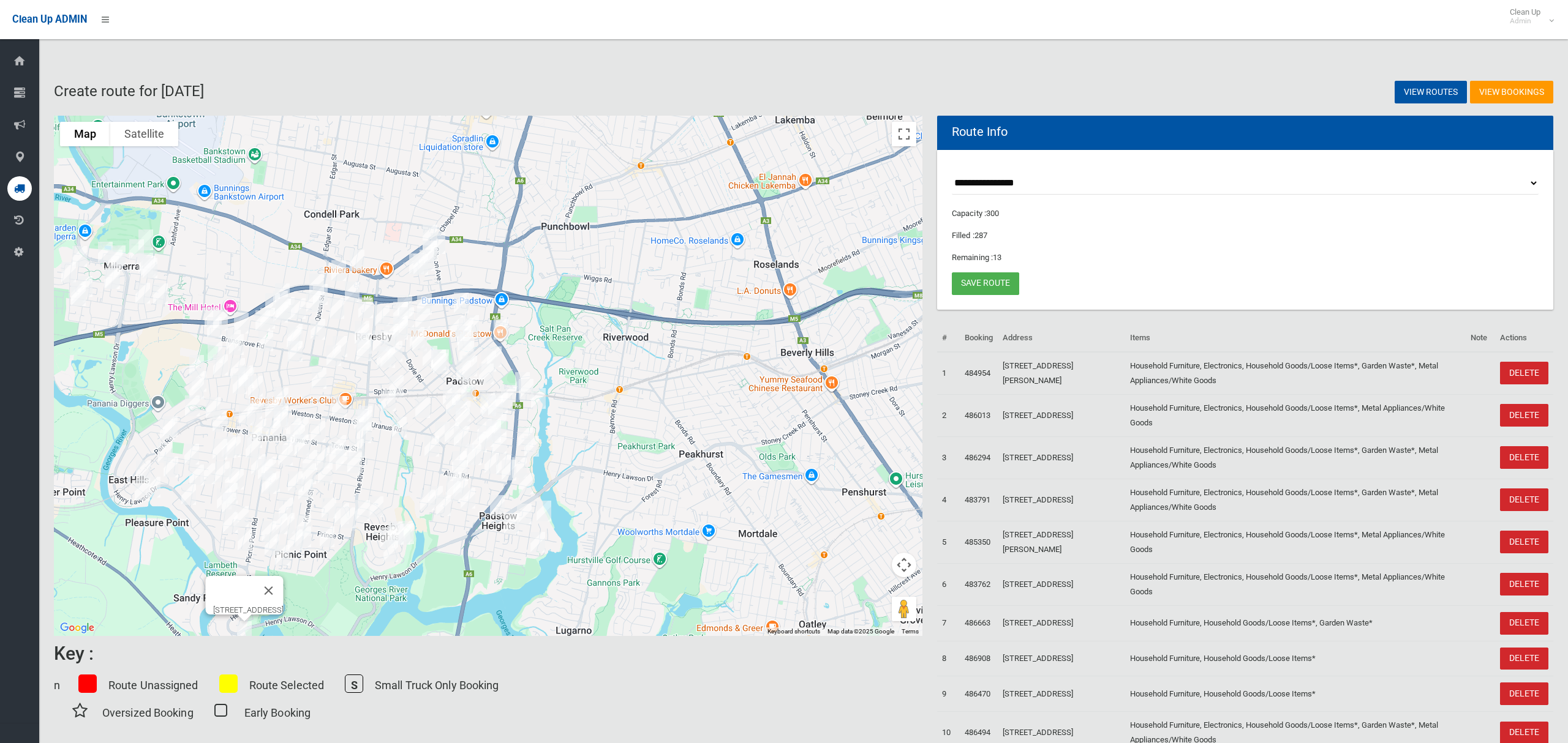
click at [765, 472] on div "3 Carinya Road, PICNIC POINT NSW 2213" at bounding box center [488, 376] width 868 height 520
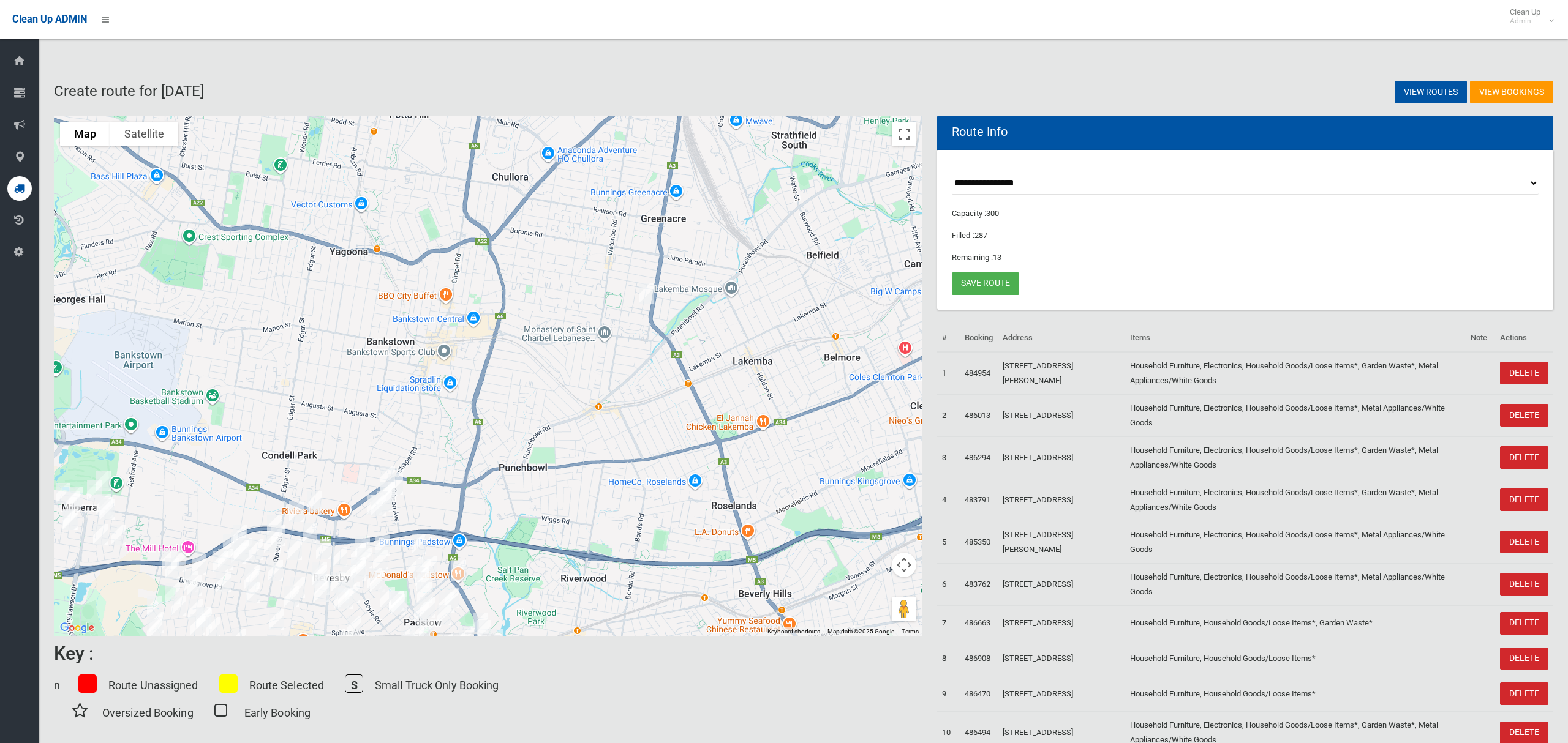
drag, startPoint x: 788, startPoint y: 298, endPoint x: 757, endPoint y: 499, distance: 203.4
click at [757, 499] on div "3 Carinya Road, PICNIC POINT NSW 2213" at bounding box center [488, 376] width 868 height 520
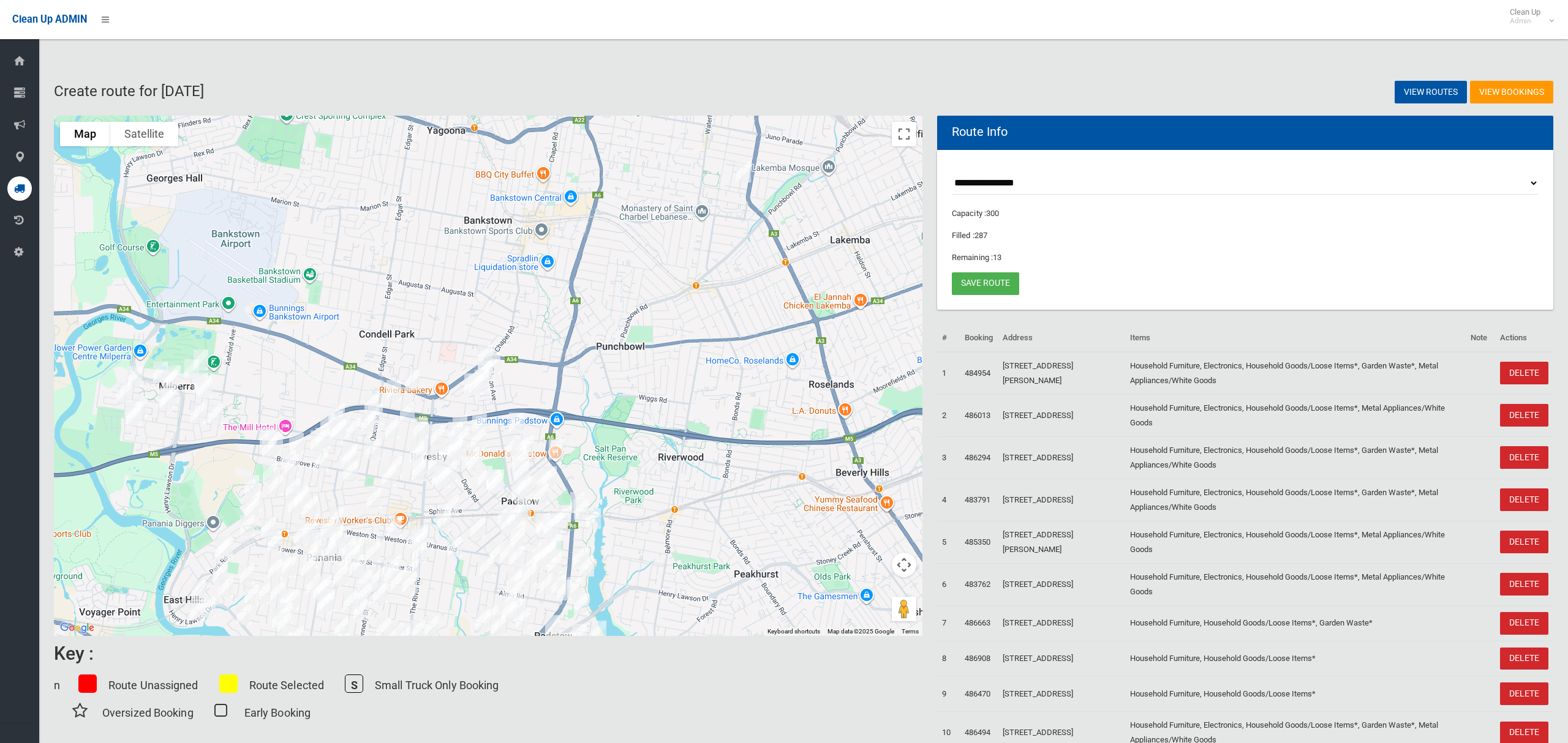
drag, startPoint x: 559, startPoint y: 438, endPoint x: 702, endPoint y: 213, distance: 266.6
click at [702, 213] on div "3 Carinya Road, PICNIC POINT NSW 2213" at bounding box center [488, 376] width 868 height 520
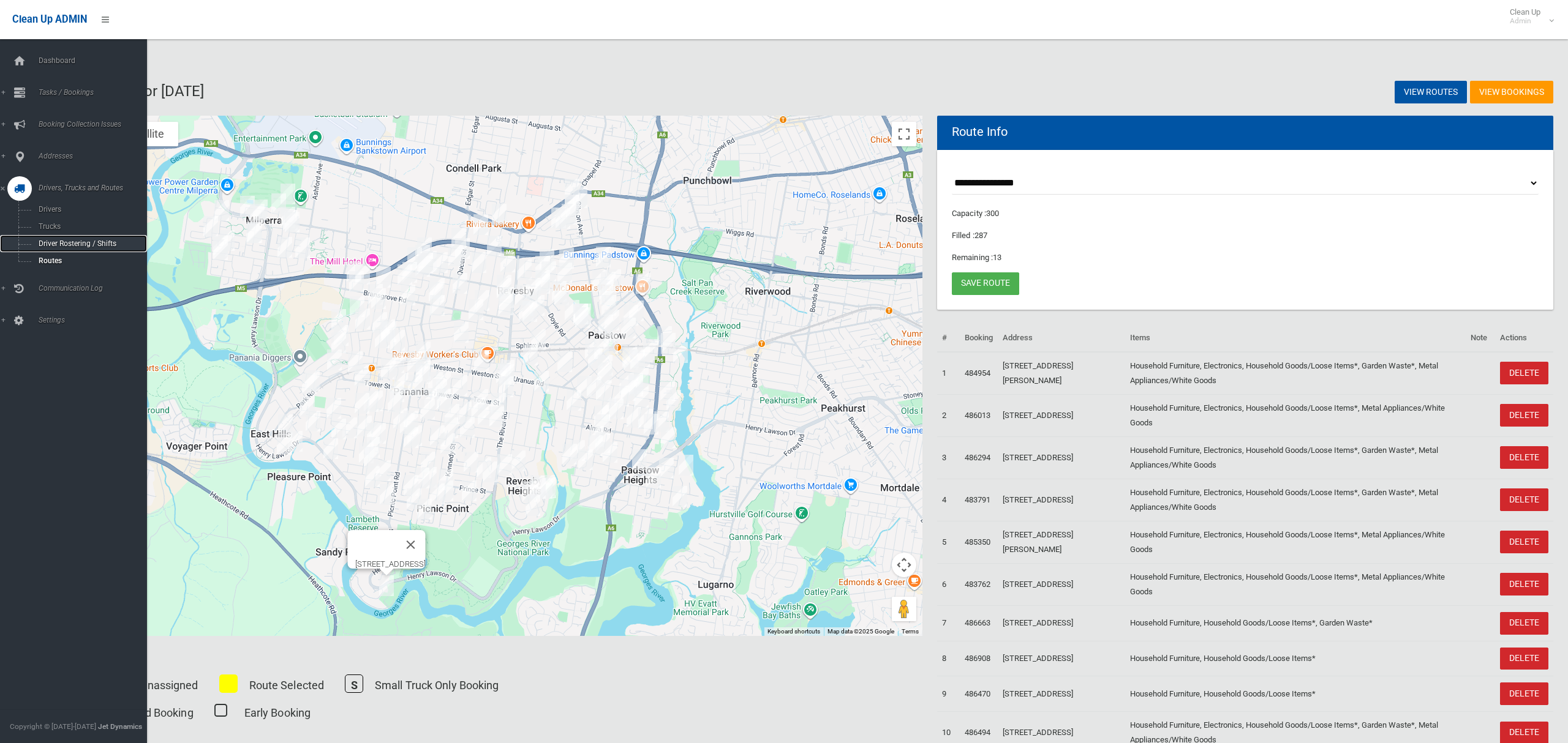
click at [73, 241] on span "Driver Rostering / Shifts" at bounding box center [85, 243] width 102 height 9
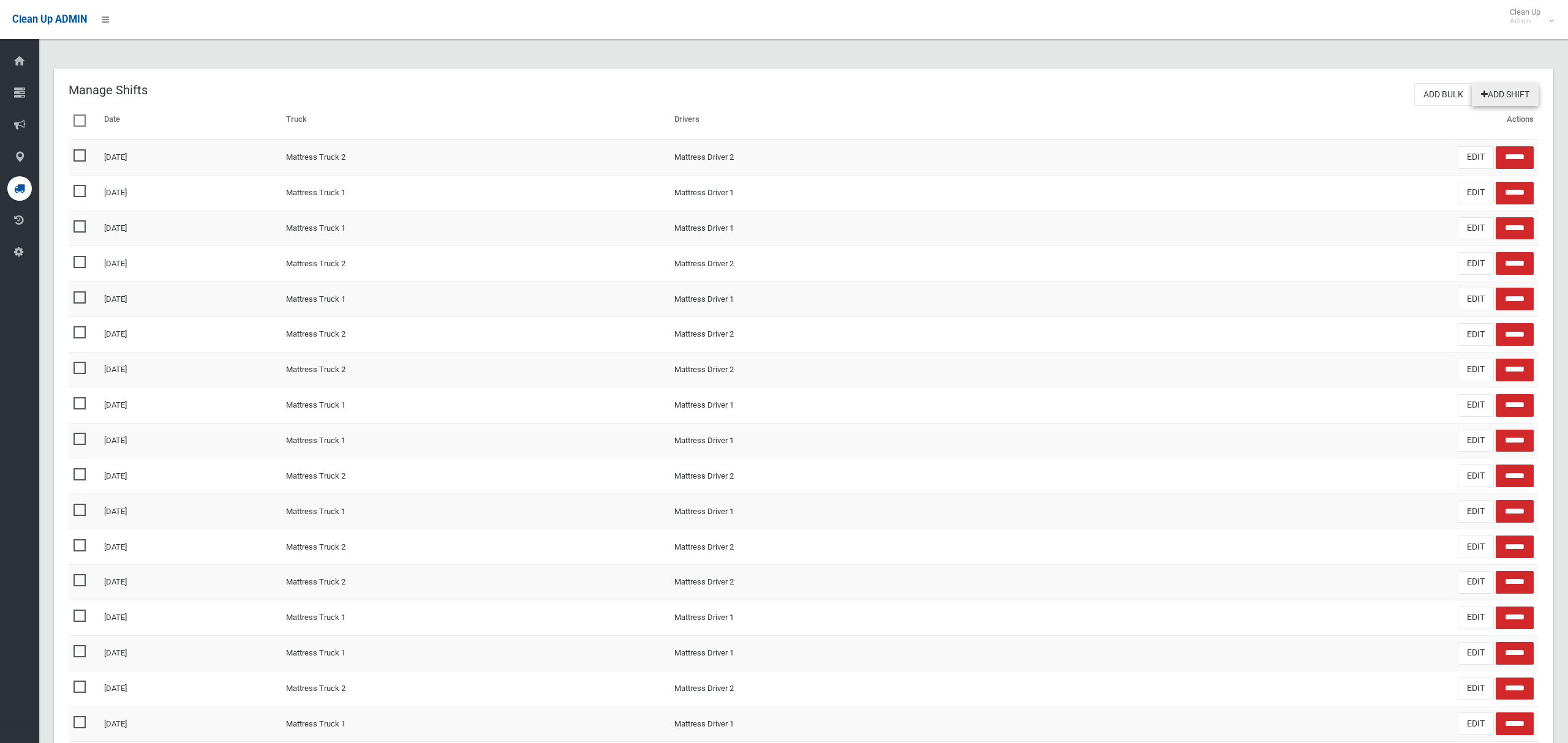
click at [1503, 96] on link "Add Shift" at bounding box center [1504, 95] width 66 height 23
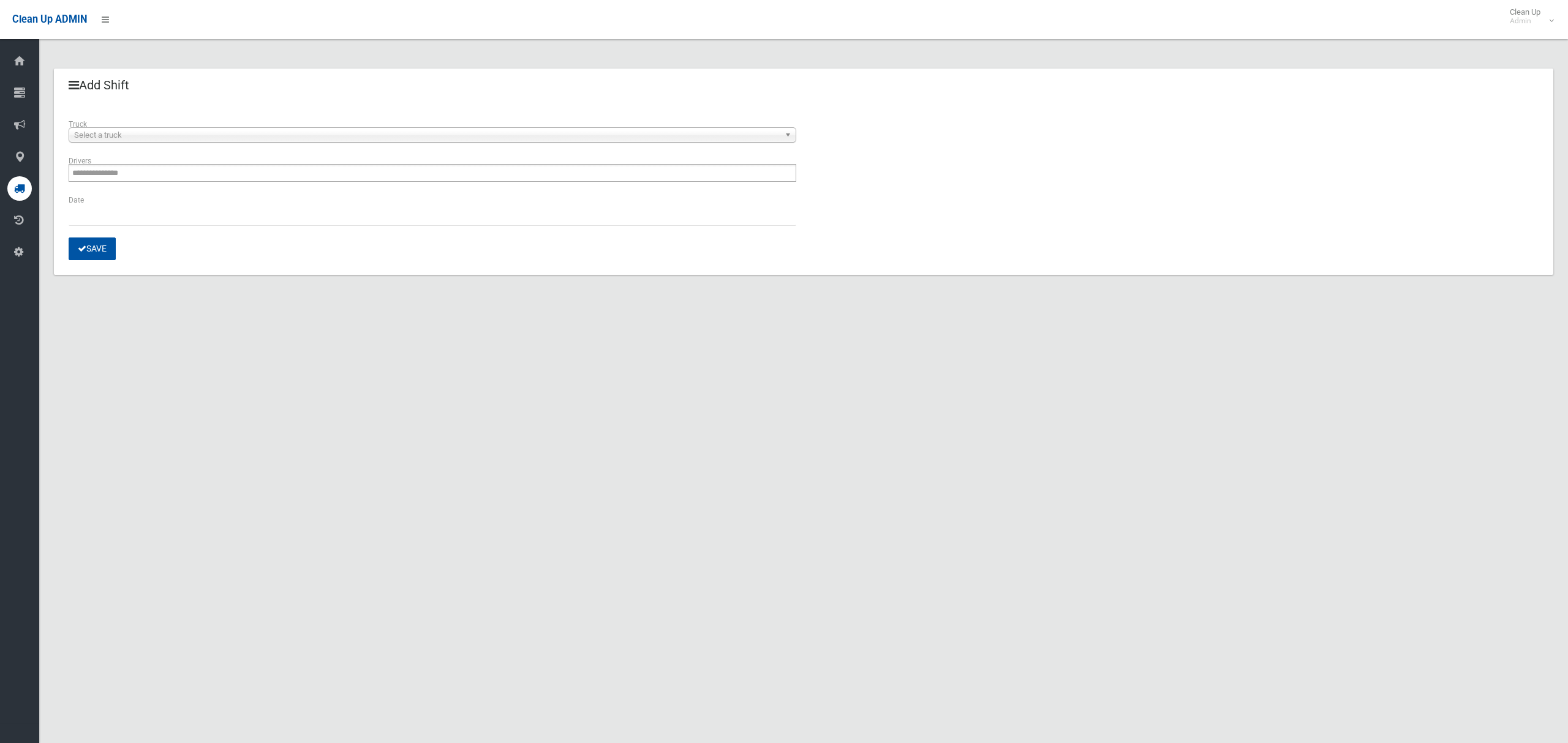
click at [151, 135] on span "Select a truck" at bounding box center [426, 135] width 705 height 14
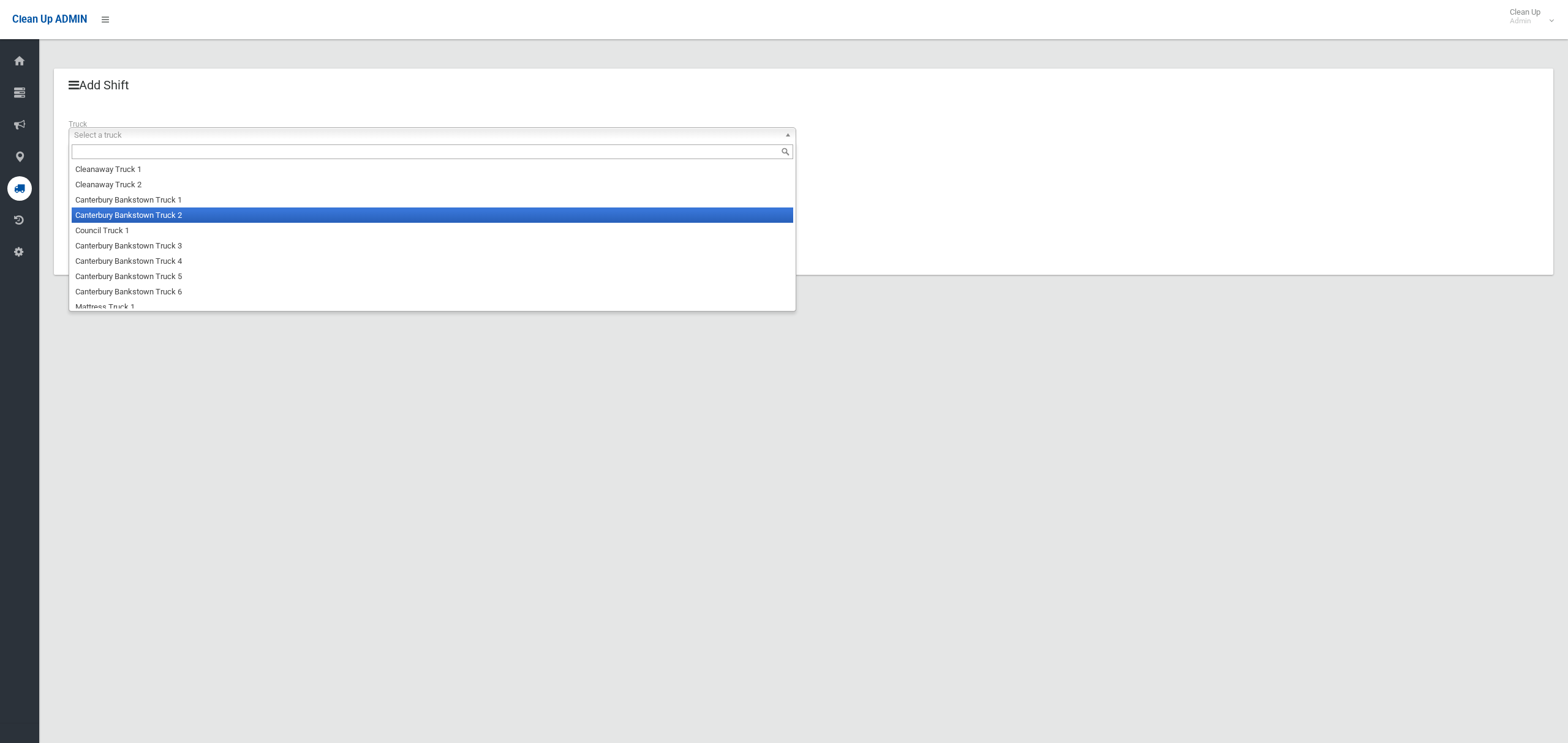
click at [155, 218] on li "Canterbury Bankstown Truck 2" at bounding box center [432, 215] width 721 height 15
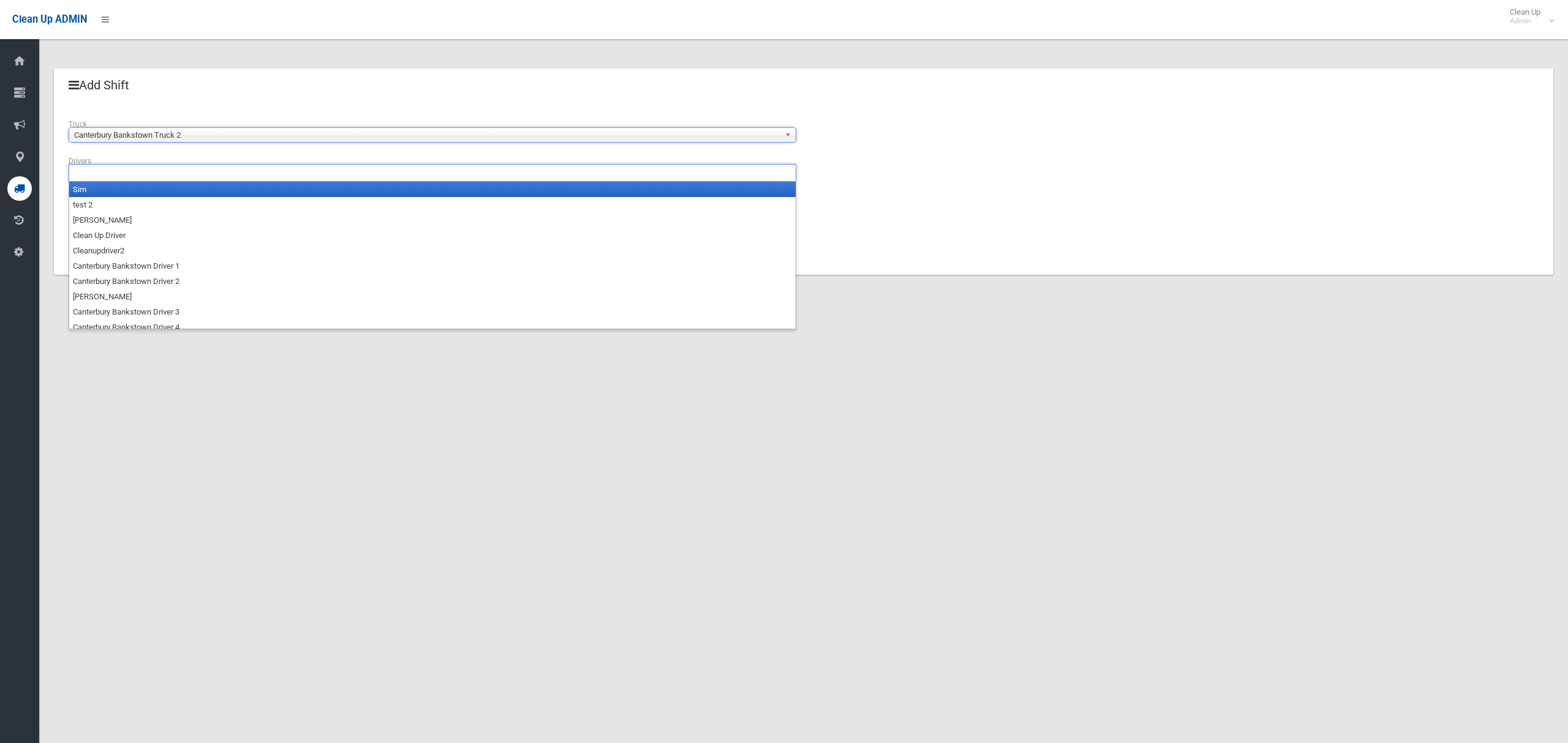
click at [151, 181] on ul at bounding box center [432, 173] width 727 height 18
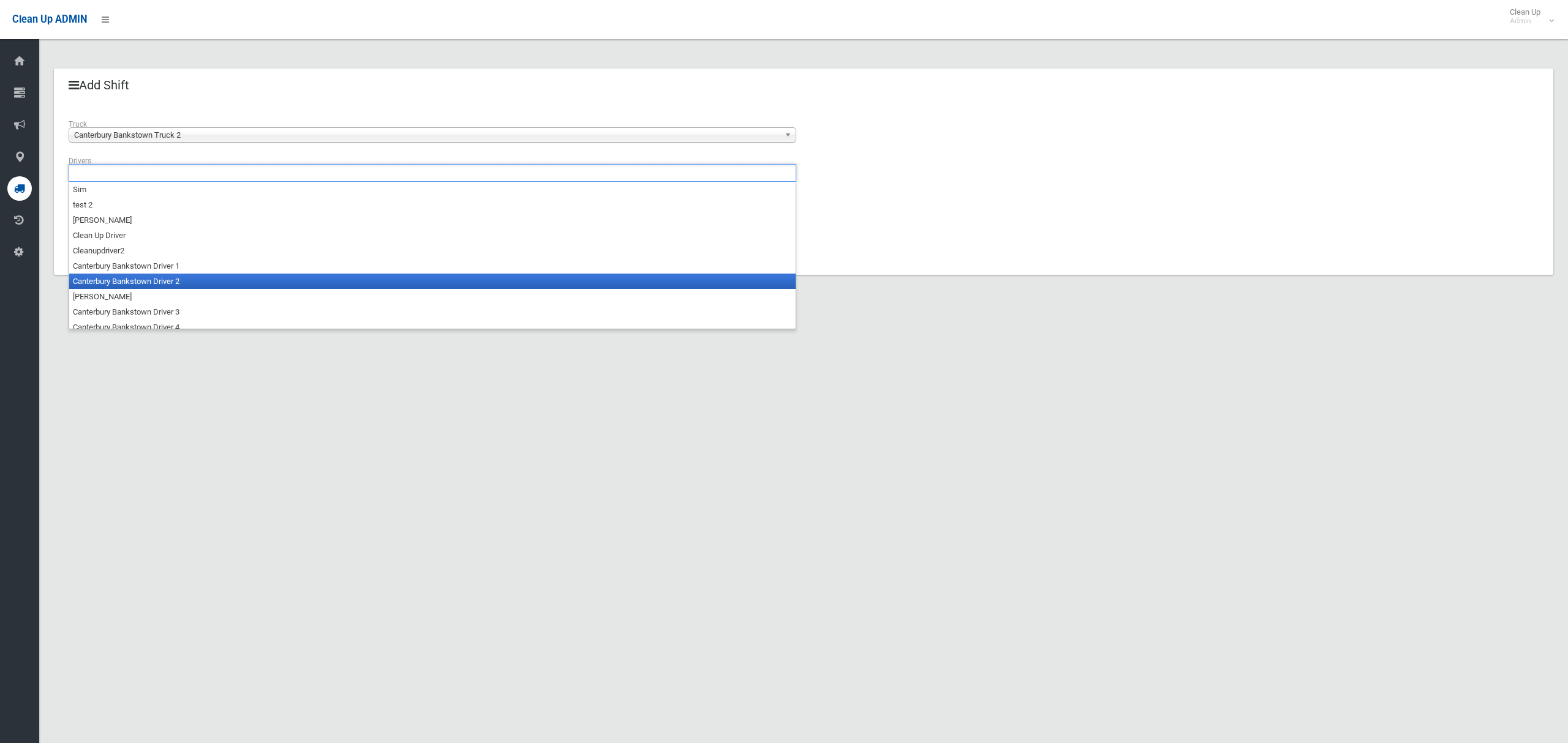
click at [159, 287] on li "Canterbury Bankstown Driver 2" at bounding box center [432, 281] width 726 height 15
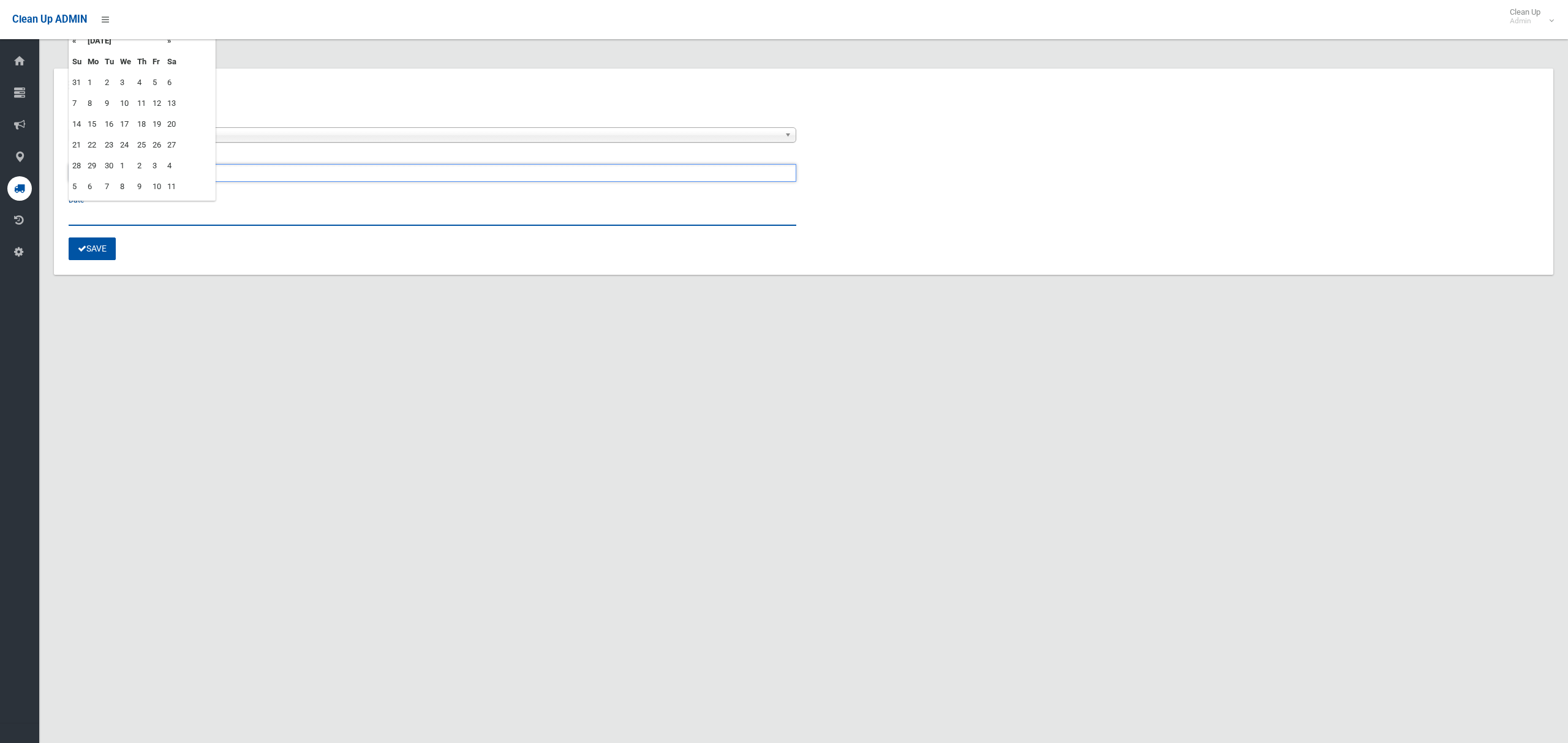
click at [88, 225] on input "text" at bounding box center [432, 214] width 727 height 23
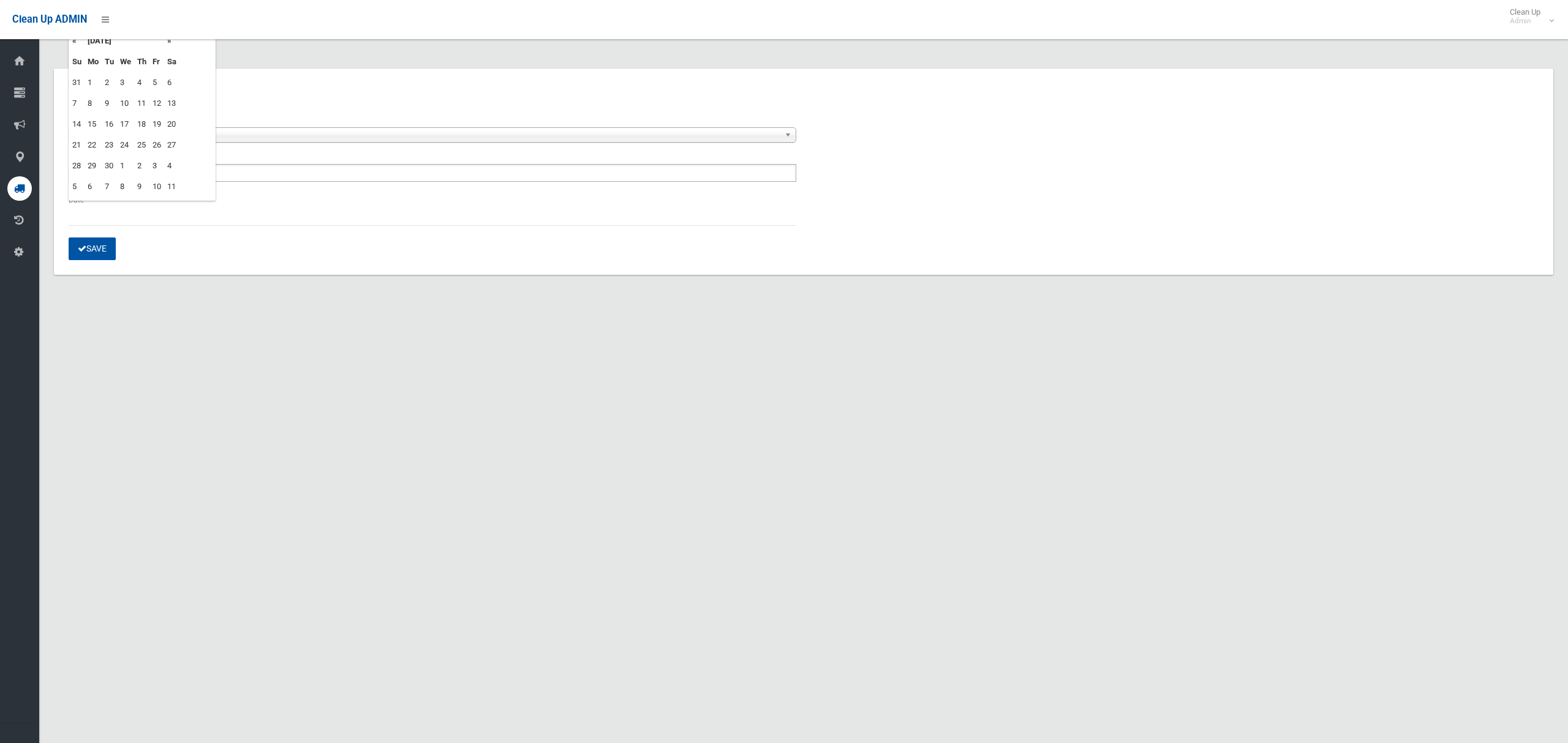
click at [142, 142] on td "25" at bounding box center [141, 145] width 15 height 21
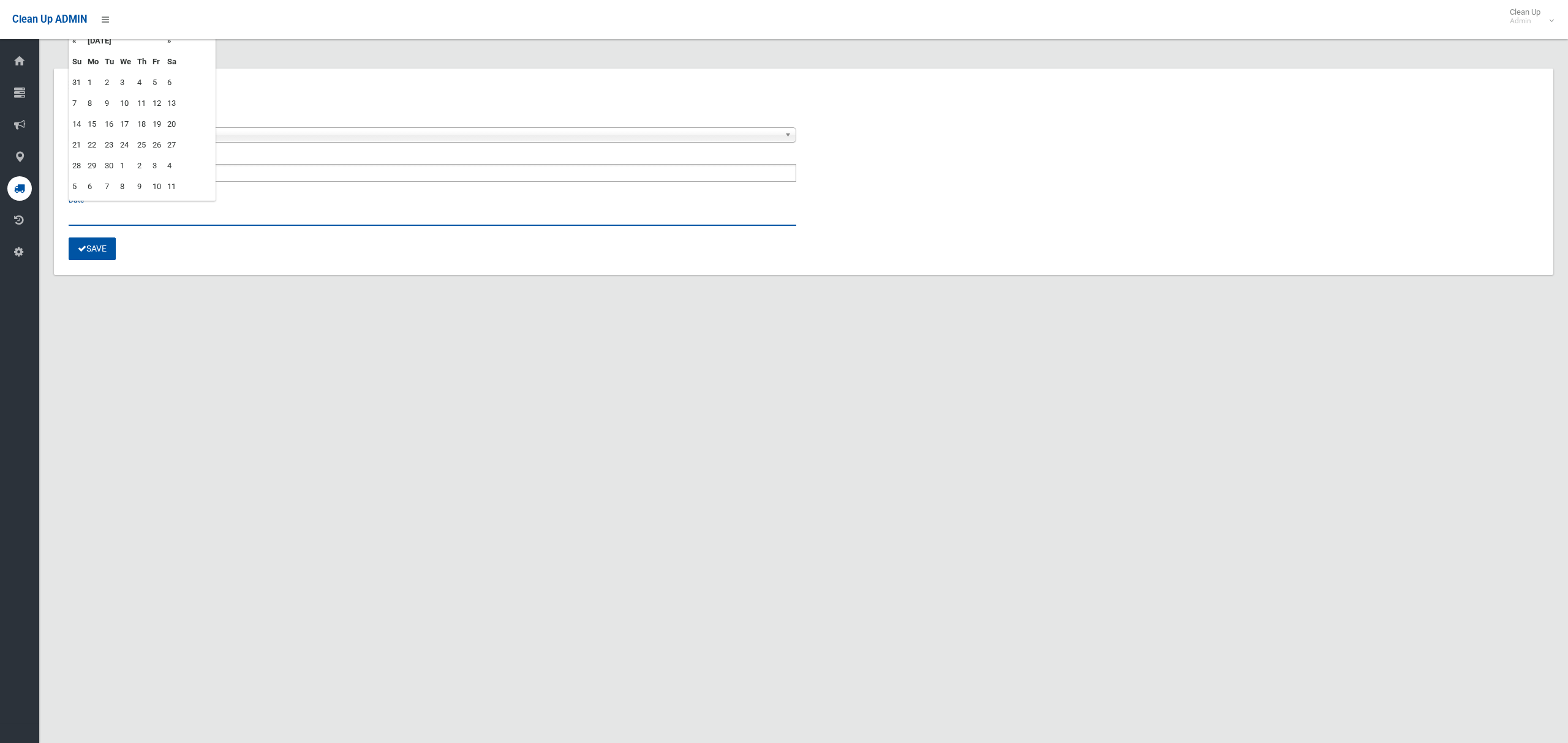
type input "**********"
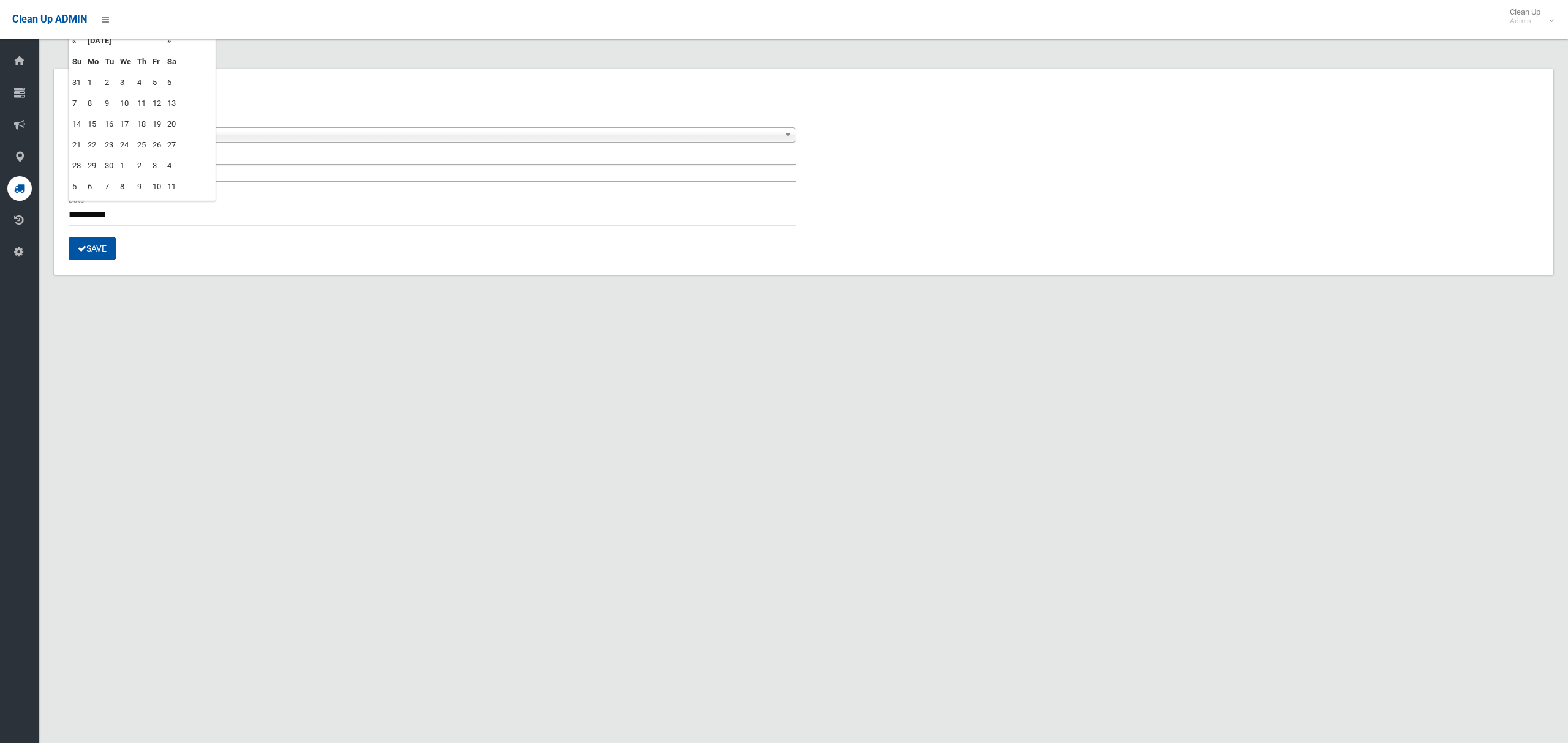
click at [135, 327] on div "**********" at bounding box center [784, 385] width 1568 height 743
click at [91, 247] on button "Save" at bounding box center [92, 249] width 47 height 23
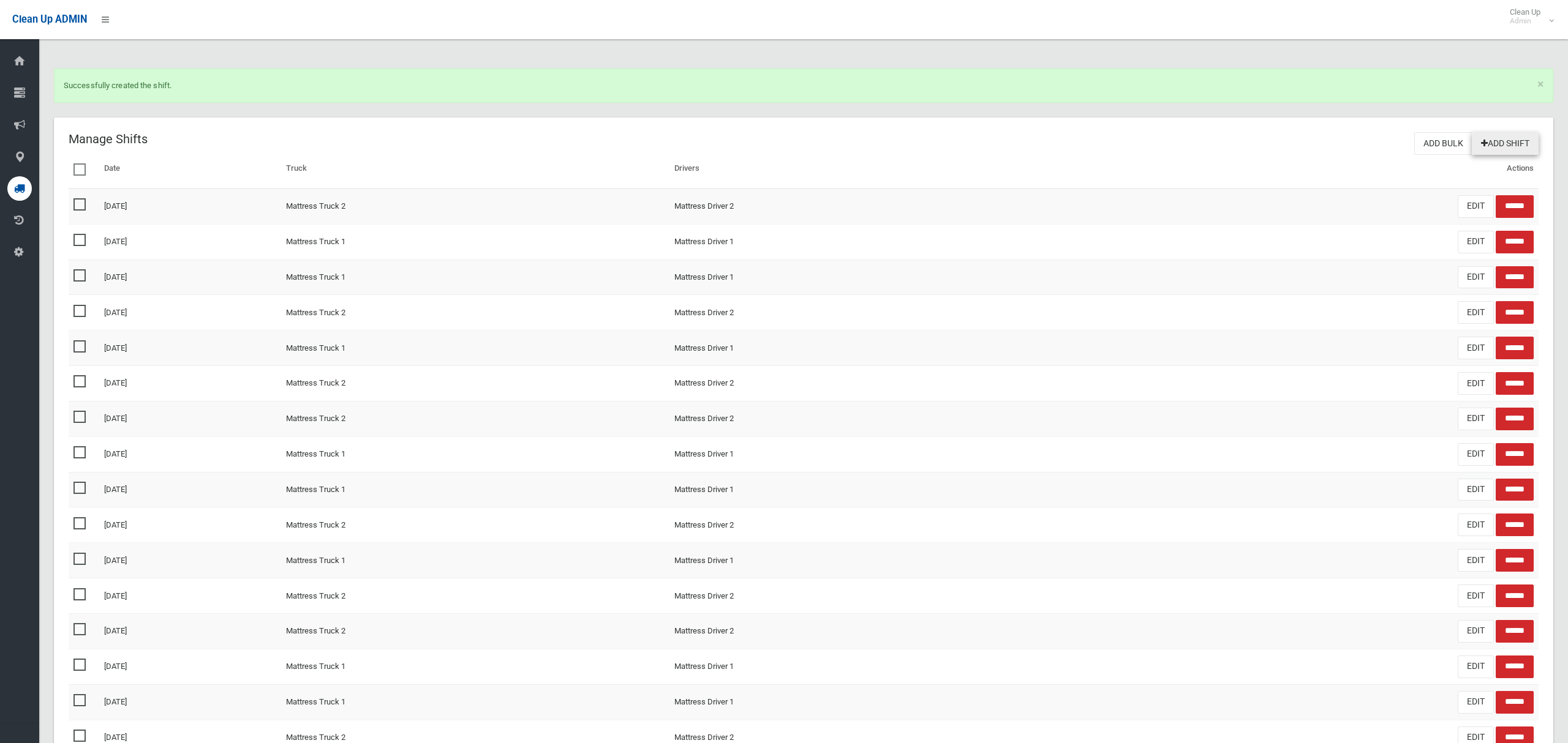
click at [1508, 150] on link "Add Shift" at bounding box center [1504, 143] width 66 height 23
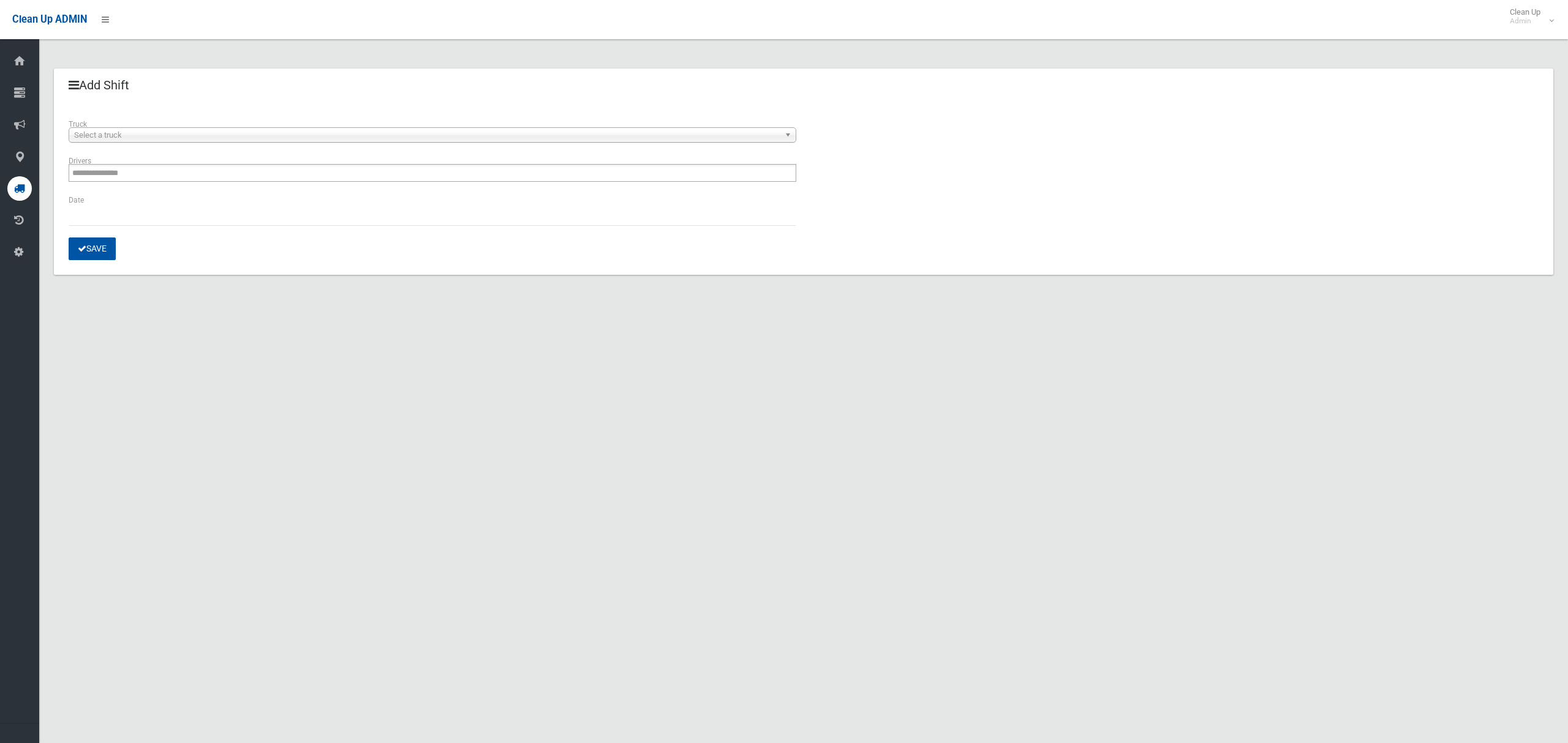
click at [159, 130] on span "Select a truck" at bounding box center [426, 135] width 705 height 14
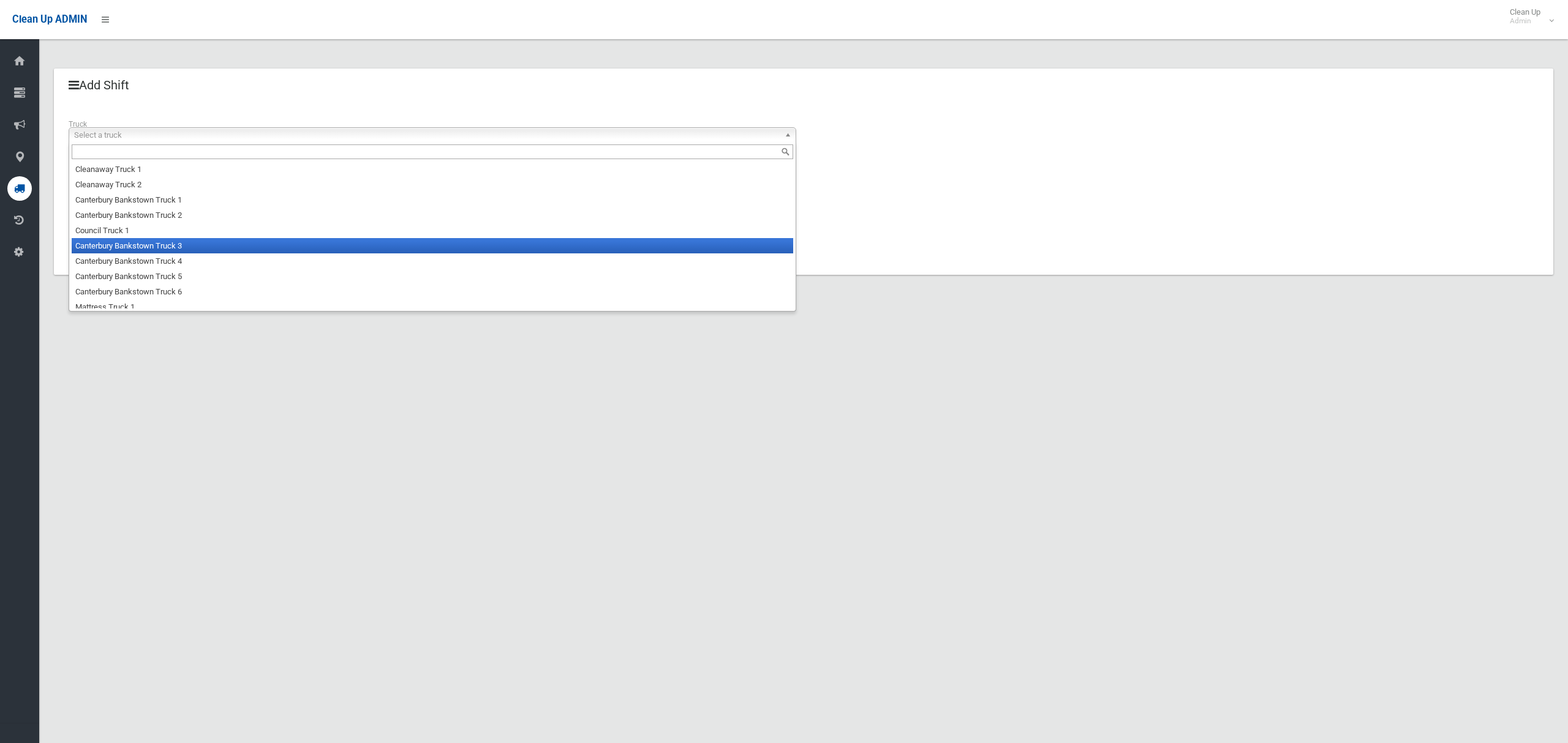
click at [159, 245] on li "Canterbury Bankstown Truck 3" at bounding box center [432, 246] width 721 height 15
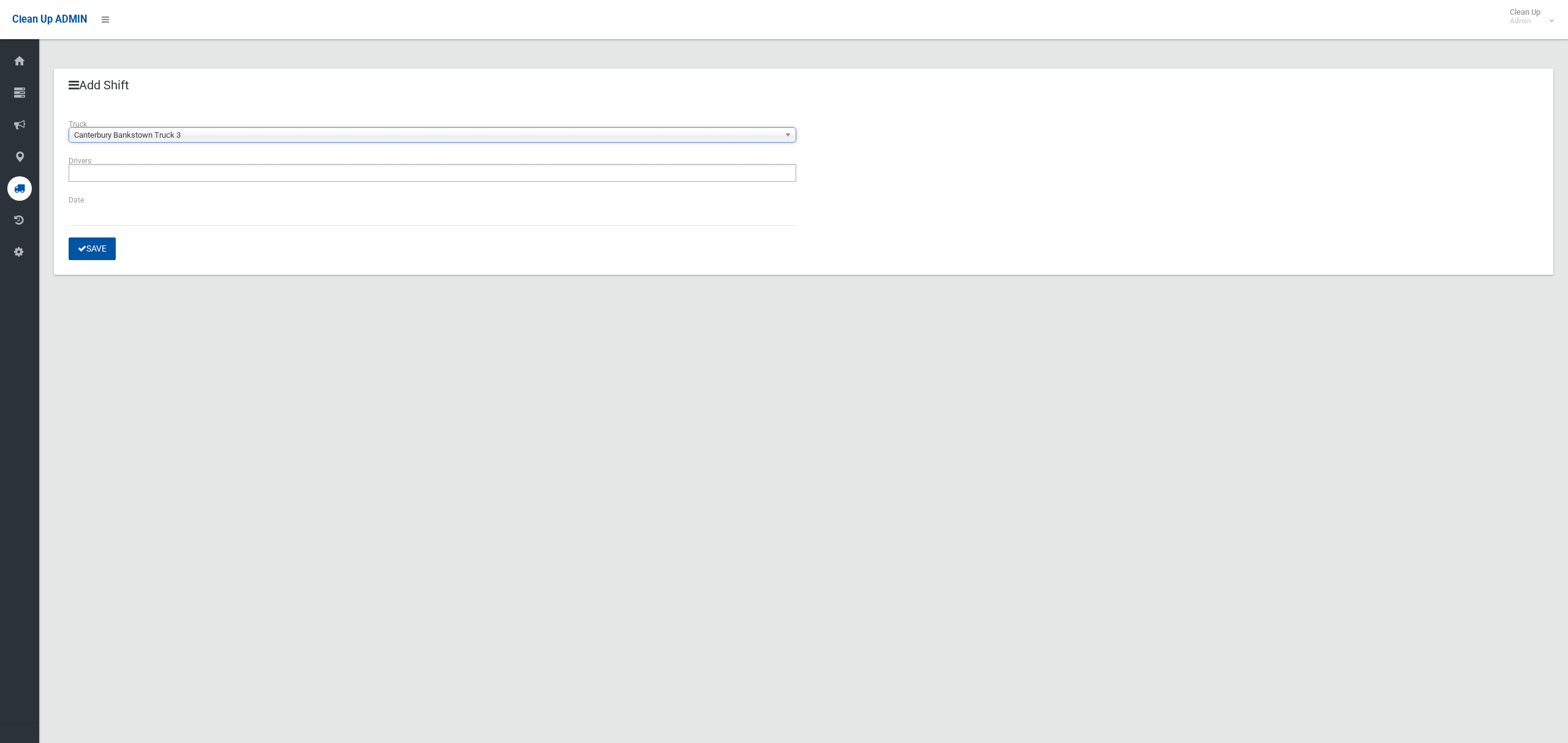
click at [134, 173] on input "text" at bounding box center [104, 173] width 65 height 15
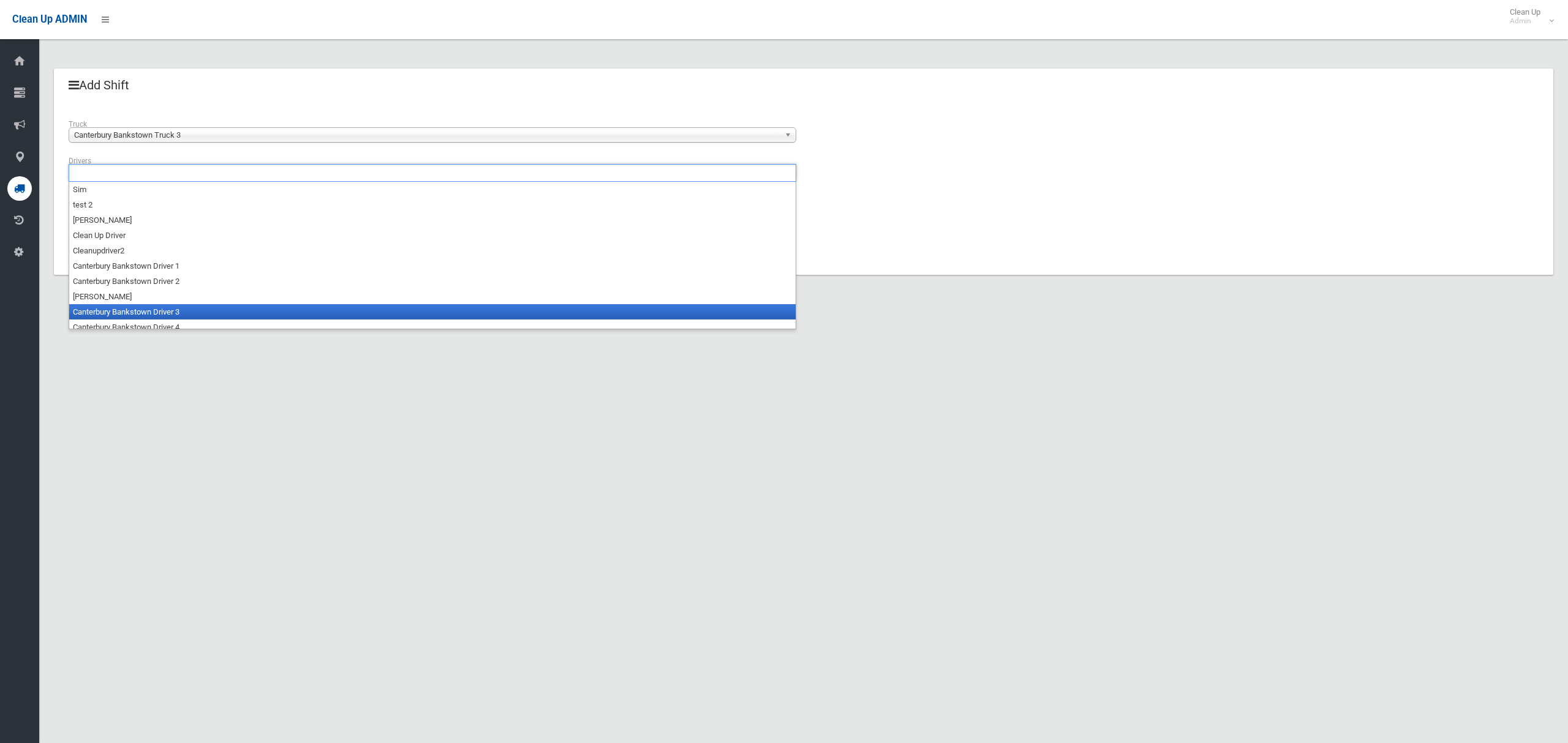
click at [159, 307] on li "Canterbury Bankstown Driver 3" at bounding box center [432, 312] width 726 height 15
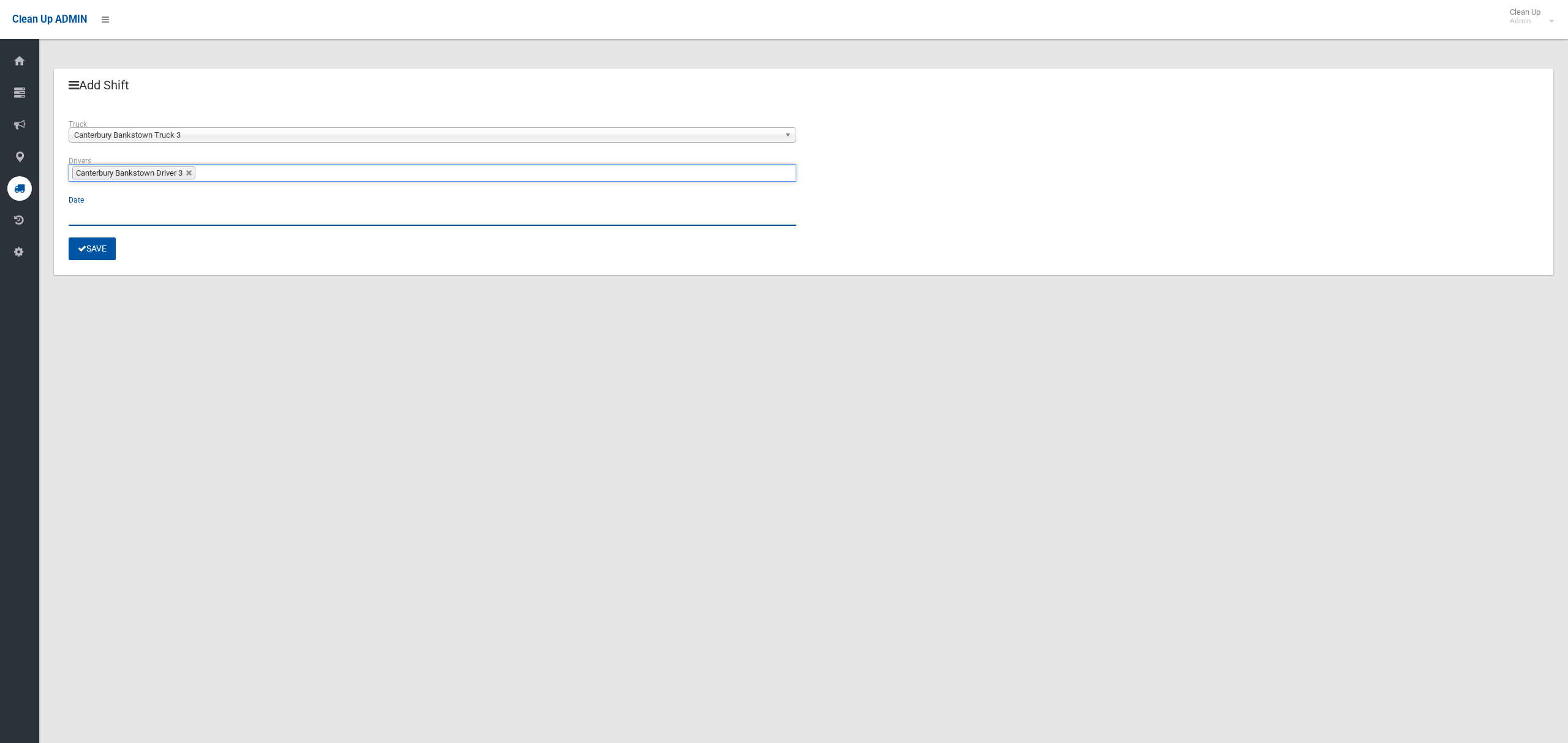
click at [91, 220] on input "text" at bounding box center [432, 214] width 727 height 23
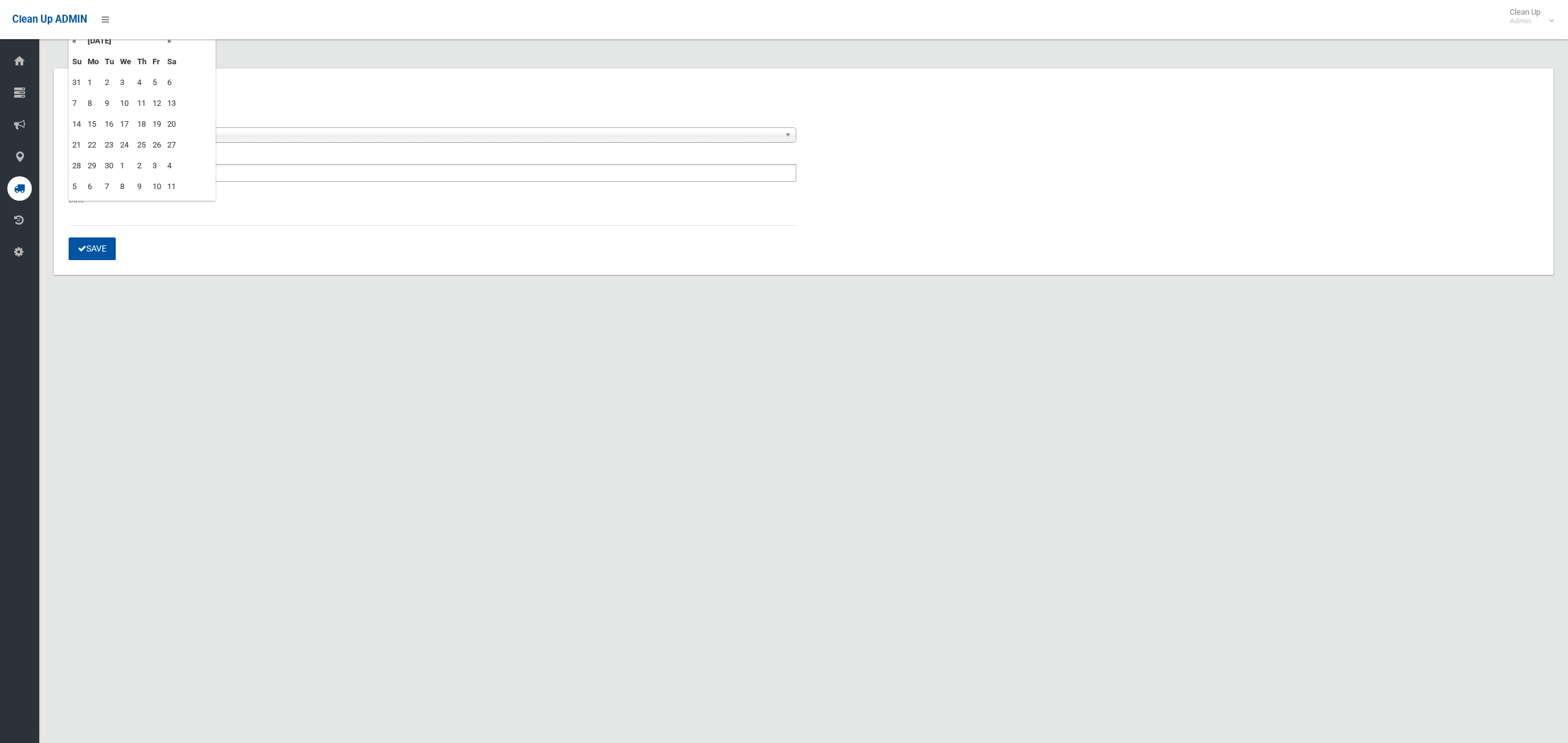
click at [141, 143] on td "25" at bounding box center [141, 145] width 15 height 21
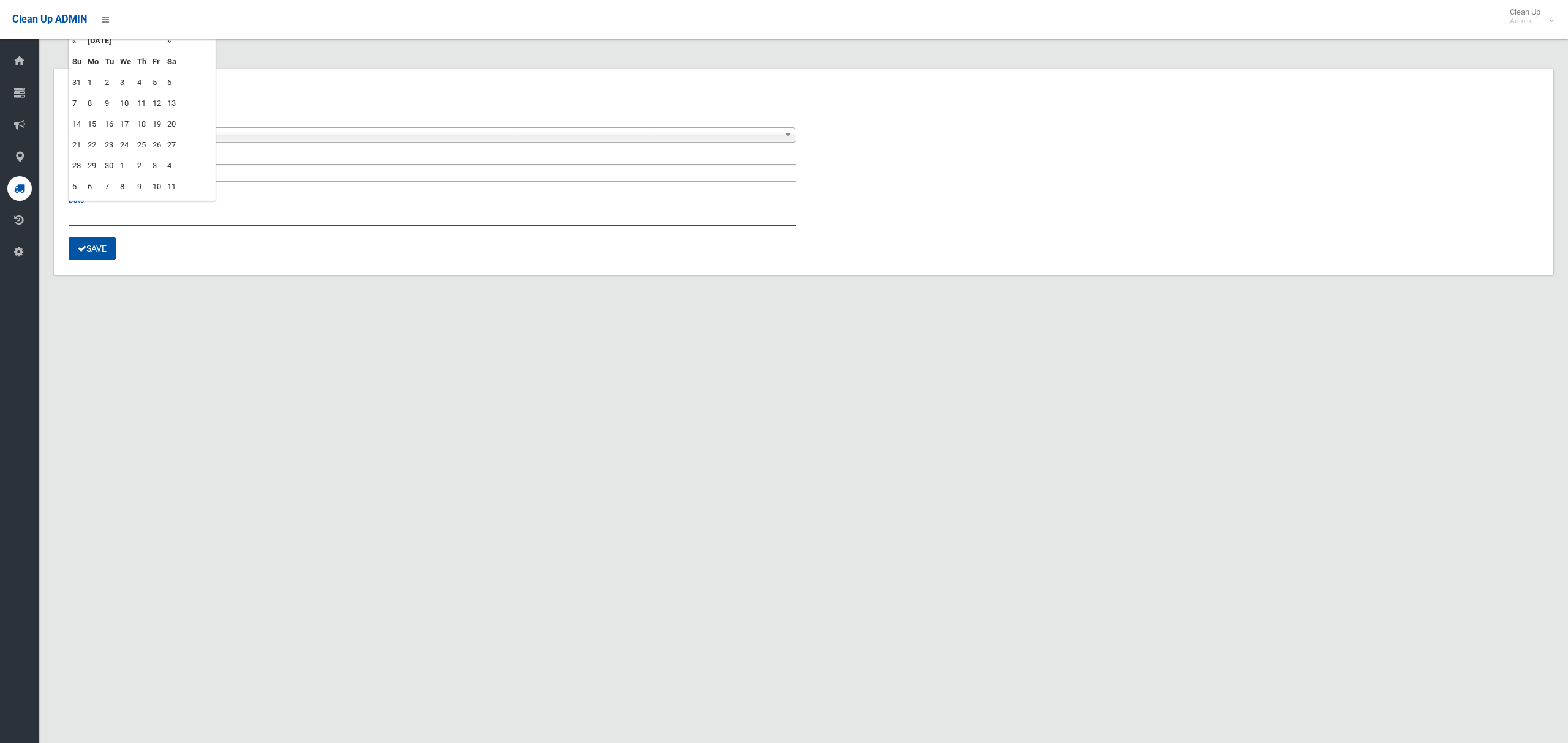
type input "**********"
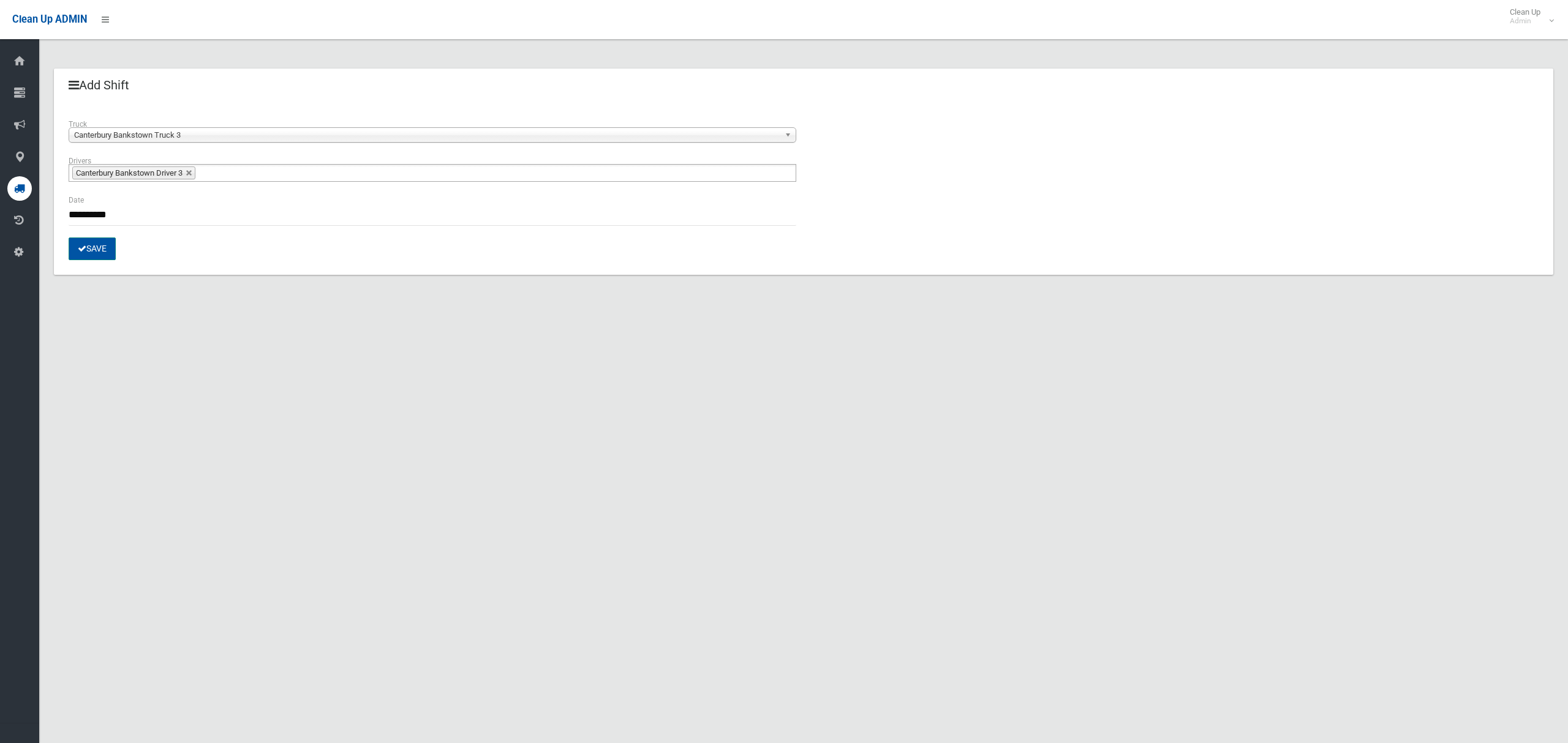
click at [96, 250] on button "Save" at bounding box center [92, 249] width 47 height 23
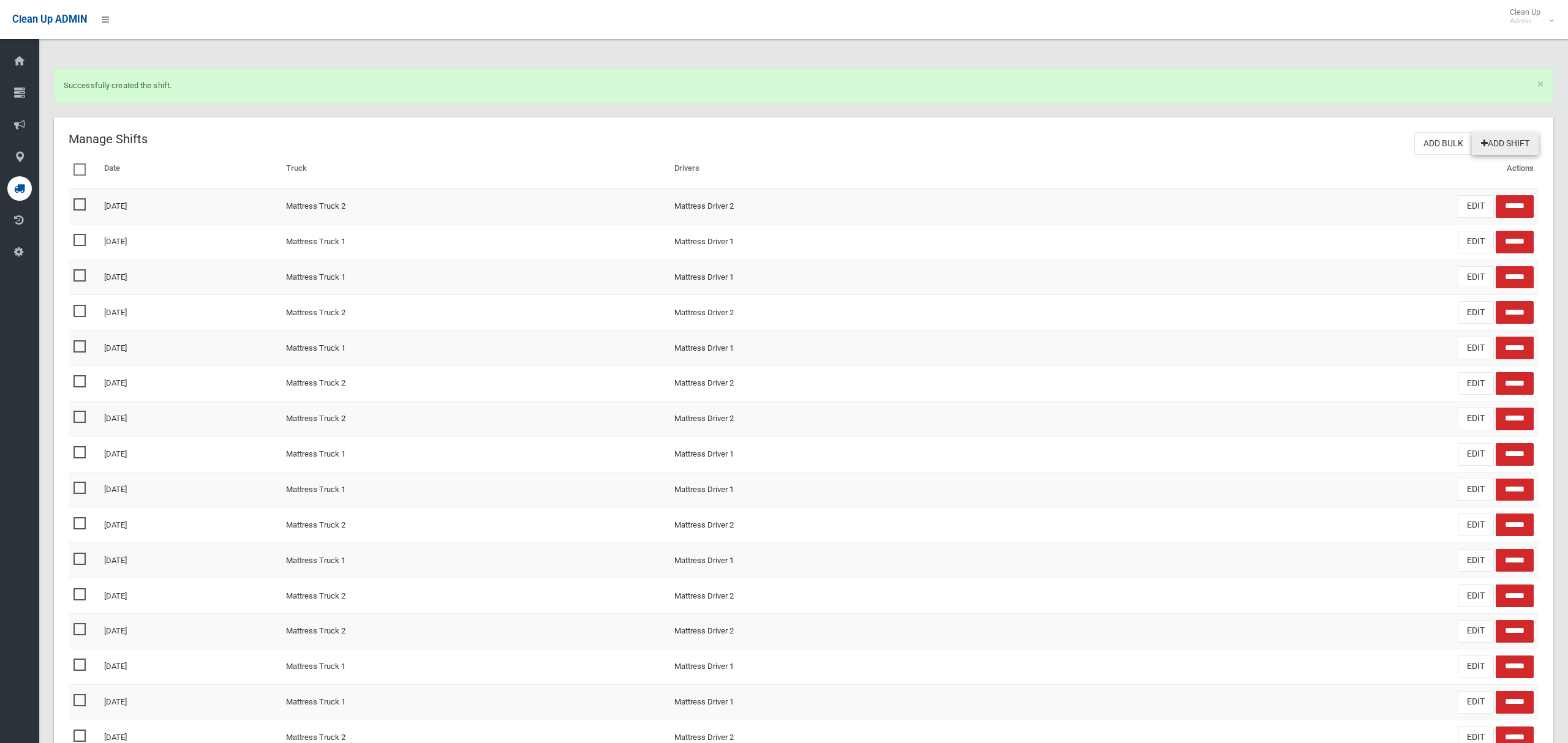
click at [1487, 144] on link "Add Shift" at bounding box center [1504, 143] width 66 height 23
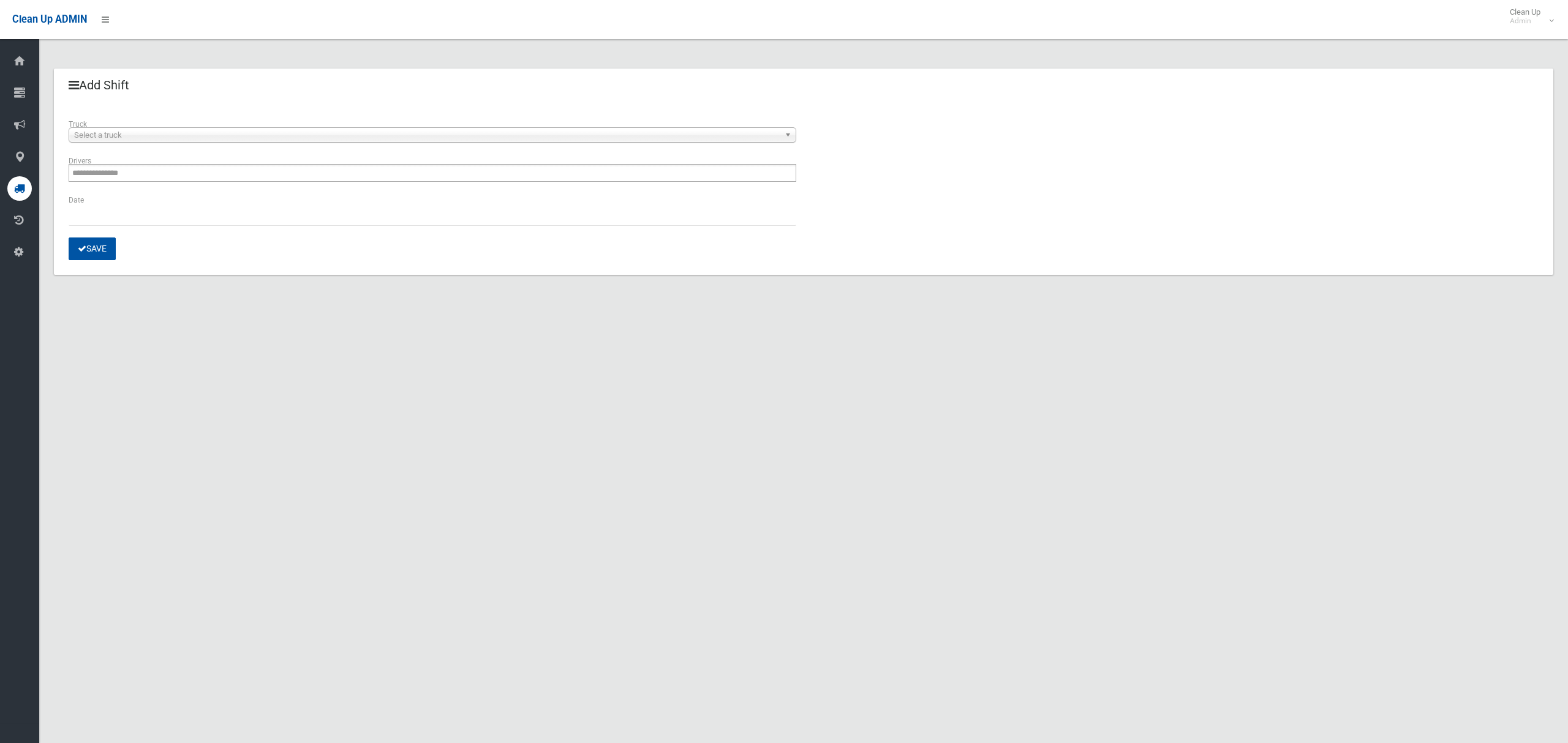
click at [184, 139] on span "Select a truck" at bounding box center [426, 135] width 705 height 14
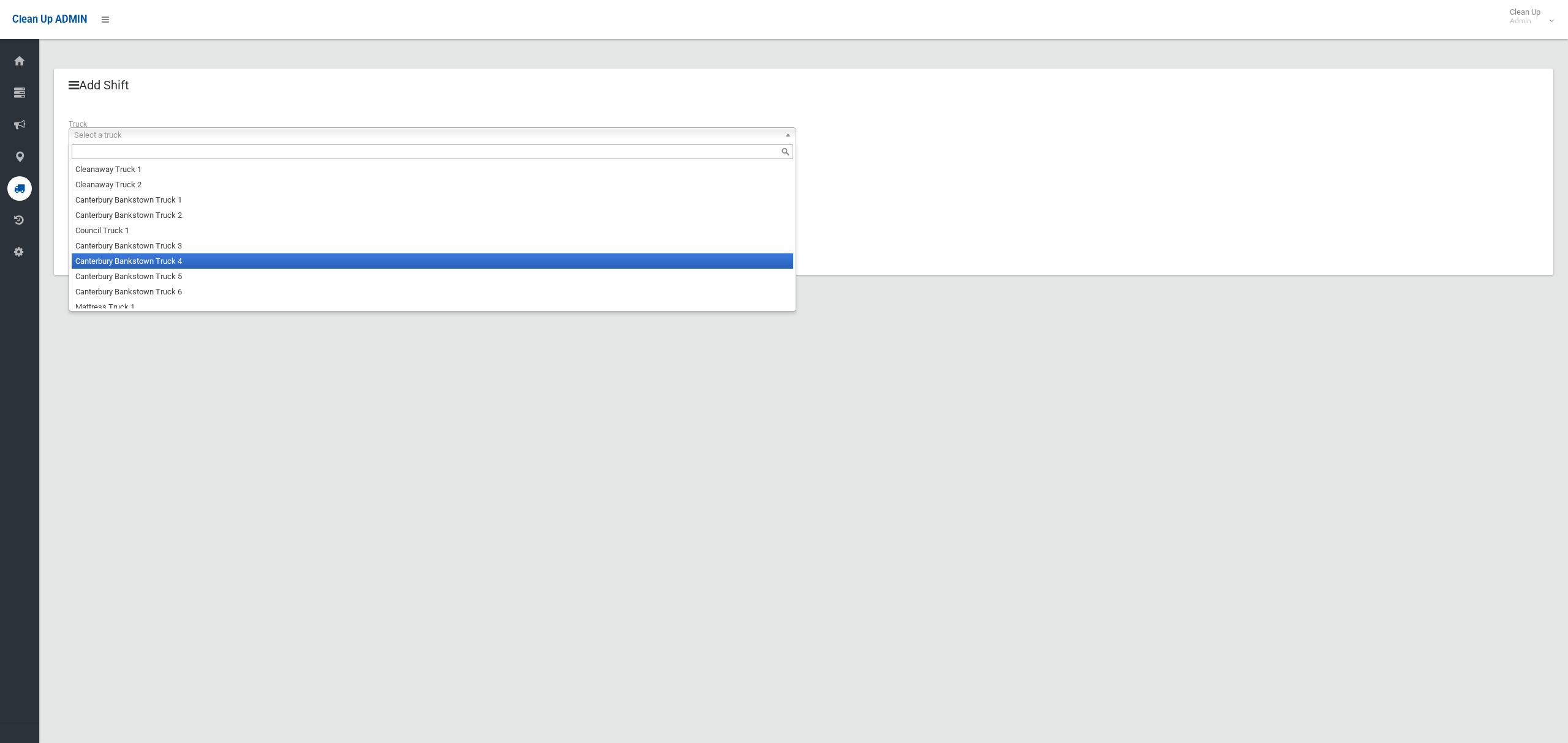
click at [194, 260] on li "Canterbury Bankstown Truck 4" at bounding box center [432, 261] width 721 height 15
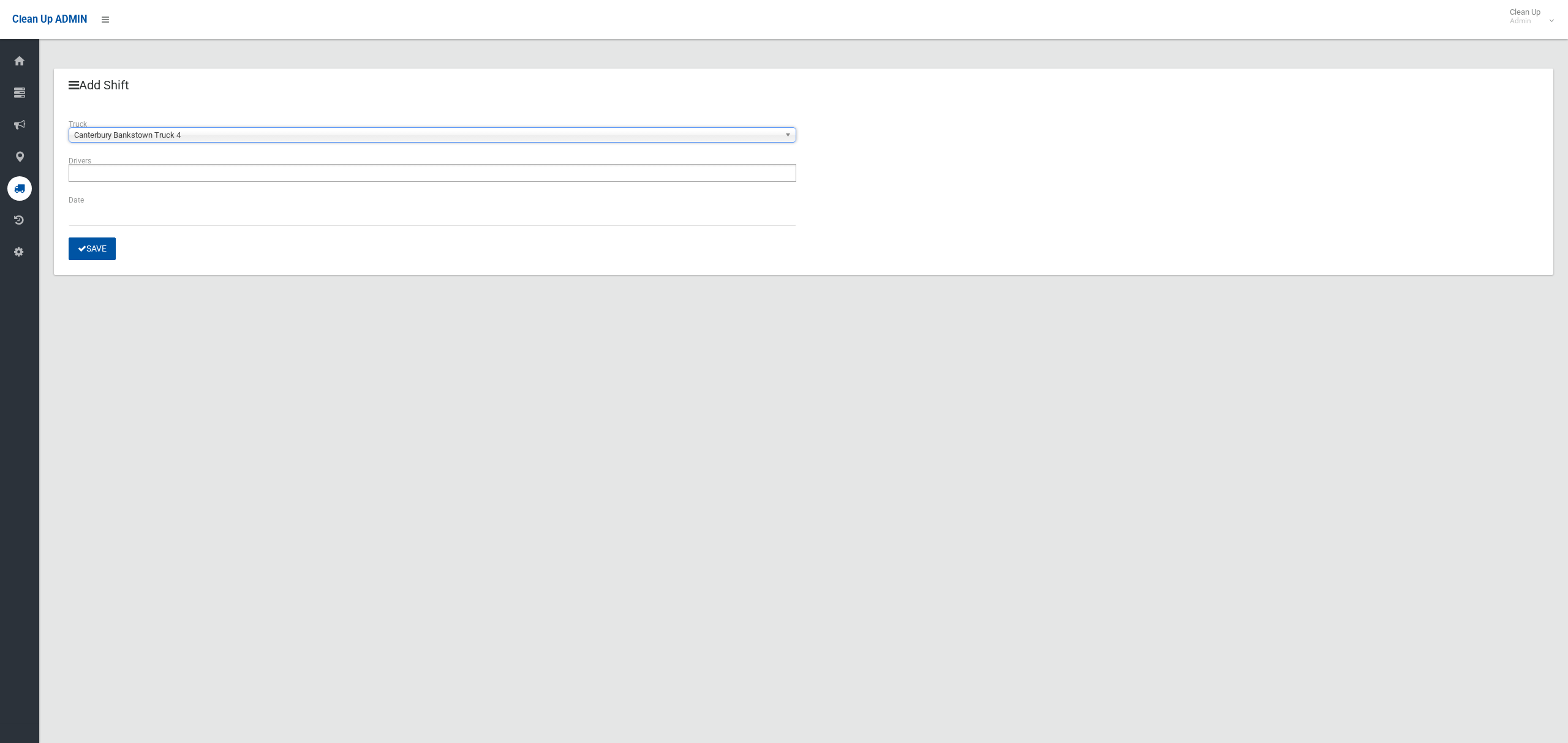
click at [116, 178] on input "text" at bounding box center [104, 173] width 65 height 15
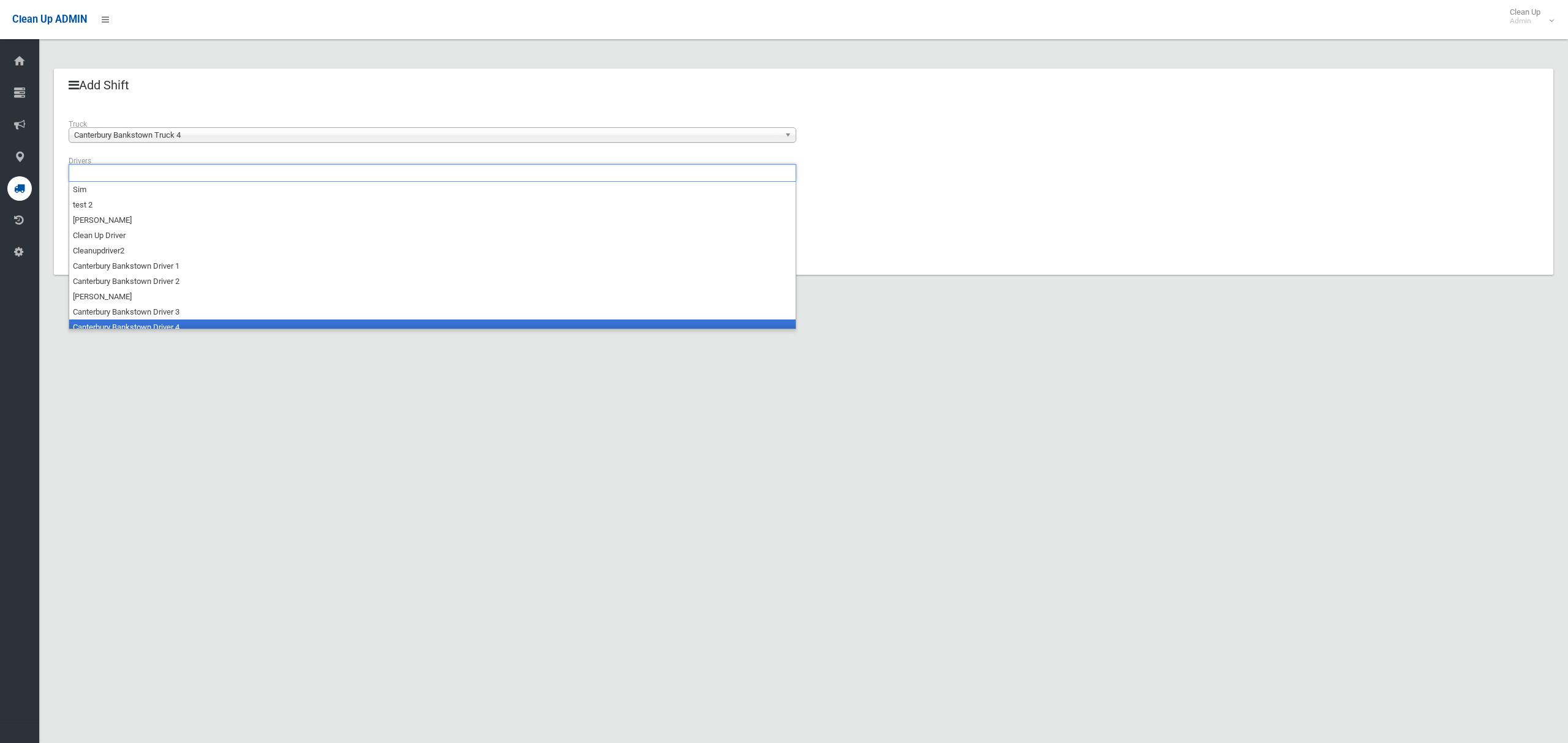
scroll to position [6, 0]
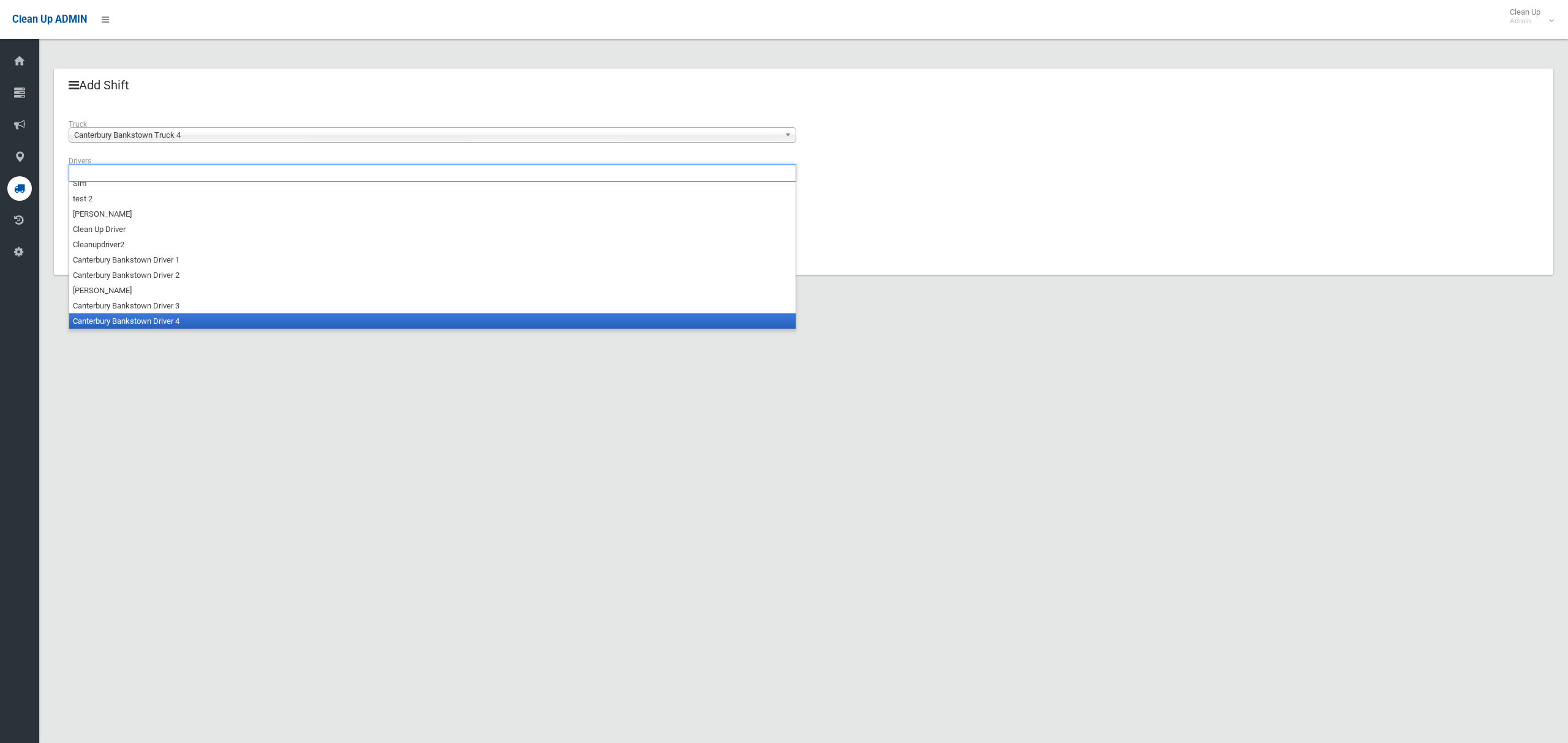
click at [159, 322] on li "Canterbury Bankstown Driver 4" at bounding box center [432, 321] width 726 height 15
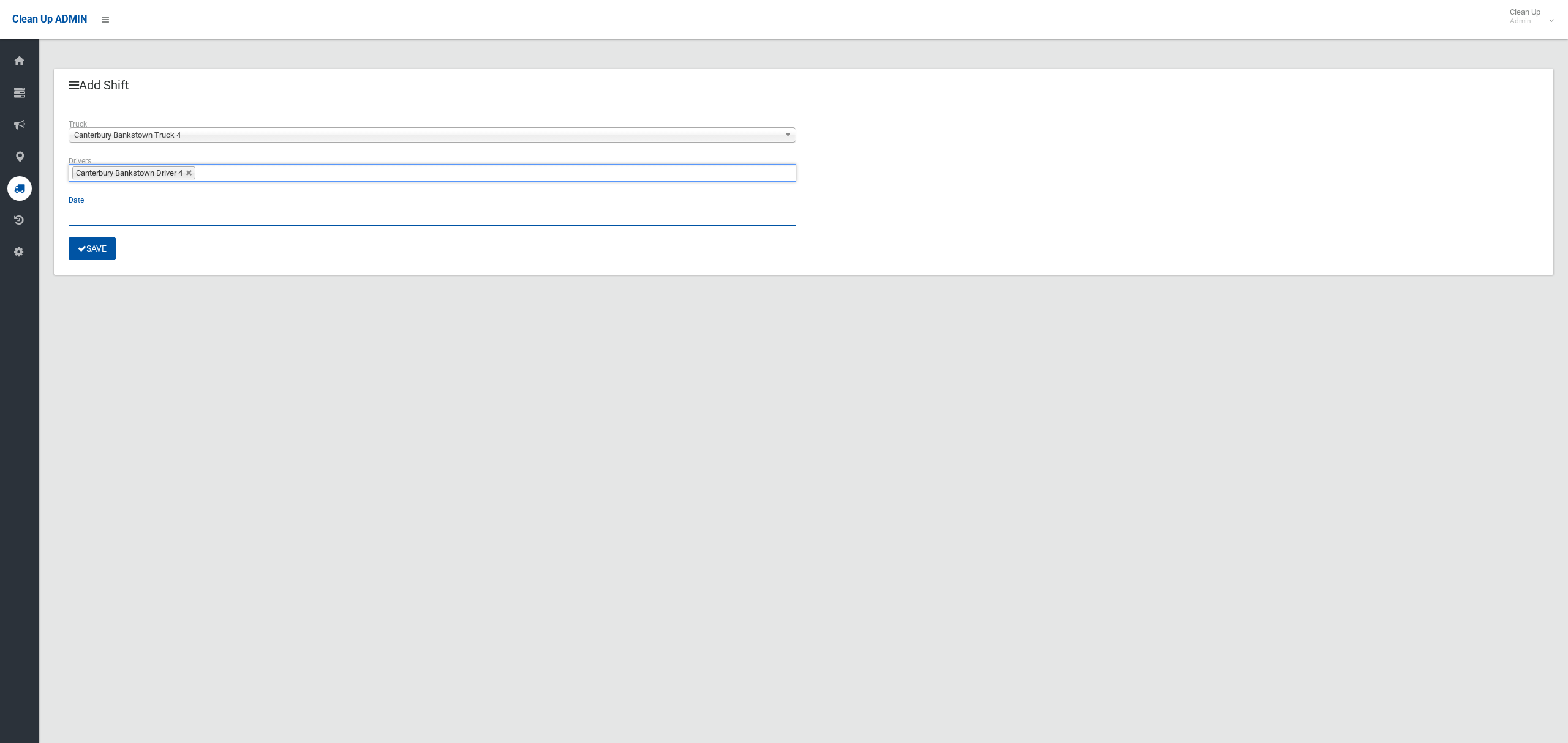
click at [73, 206] on input "text" at bounding box center [432, 214] width 727 height 23
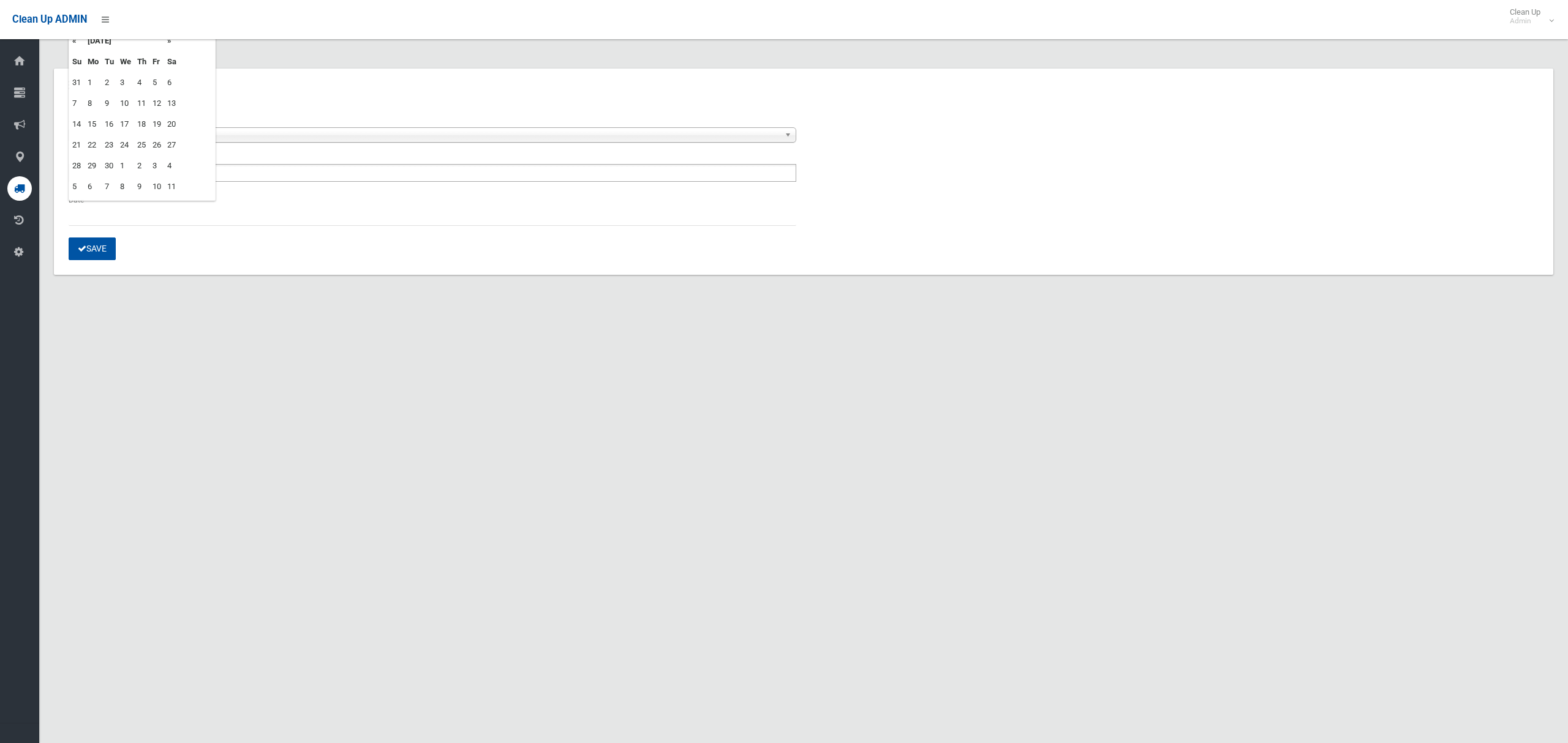
click at [142, 144] on td "25" at bounding box center [141, 145] width 15 height 21
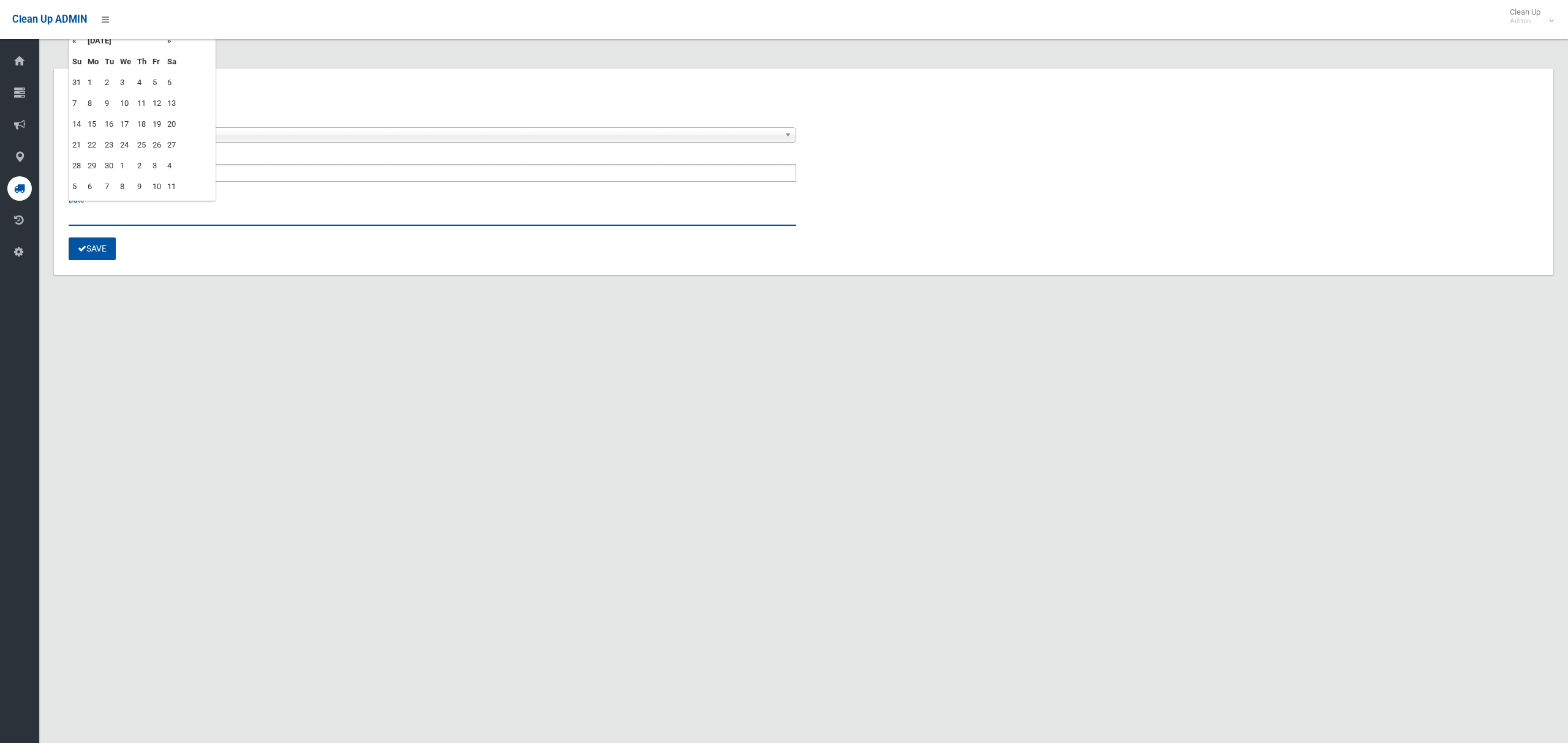
type input "**********"
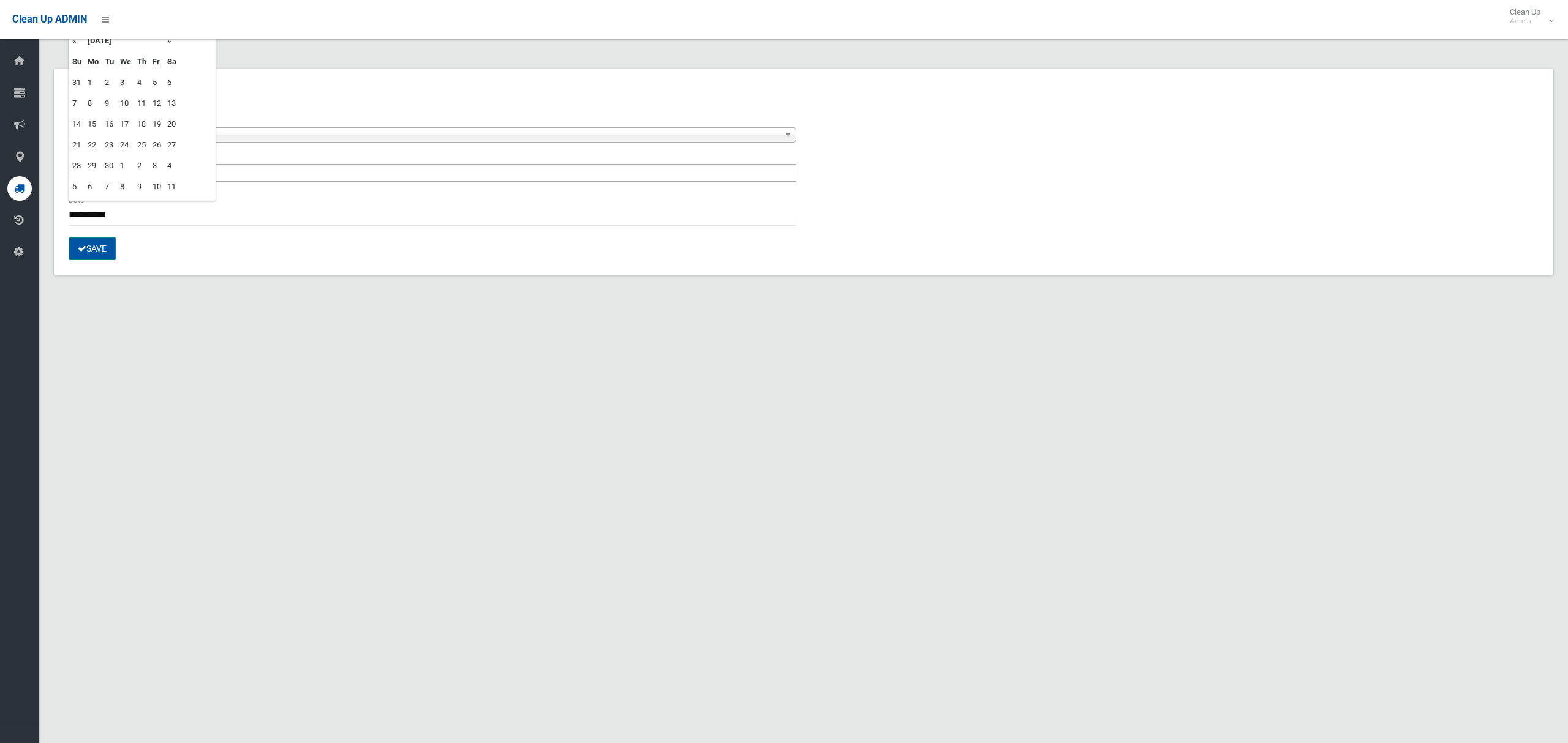
click at [97, 255] on button "Save" at bounding box center [92, 249] width 47 height 23
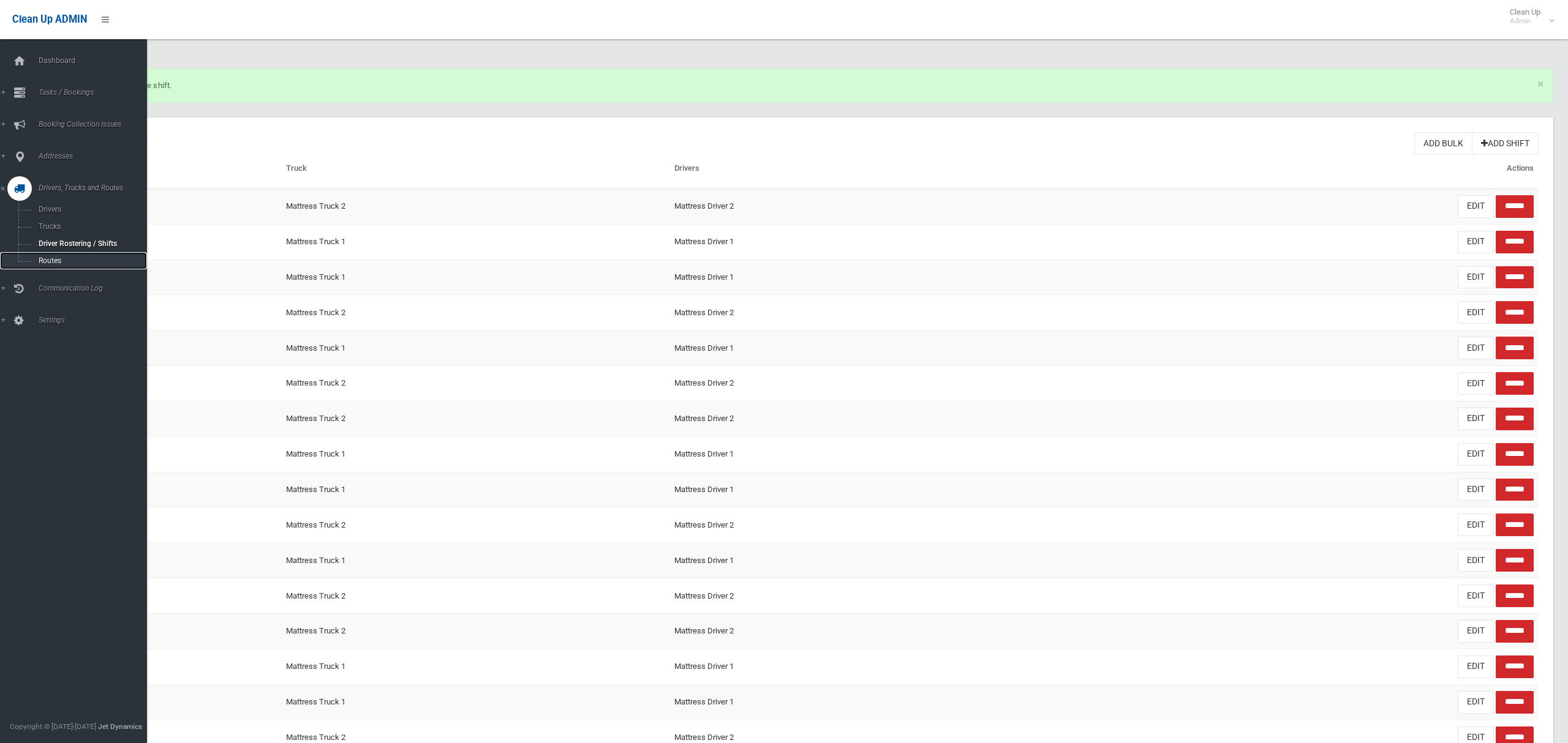
click at [51, 258] on span "Routes" at bounding box center [85, 260] width 102 height 9
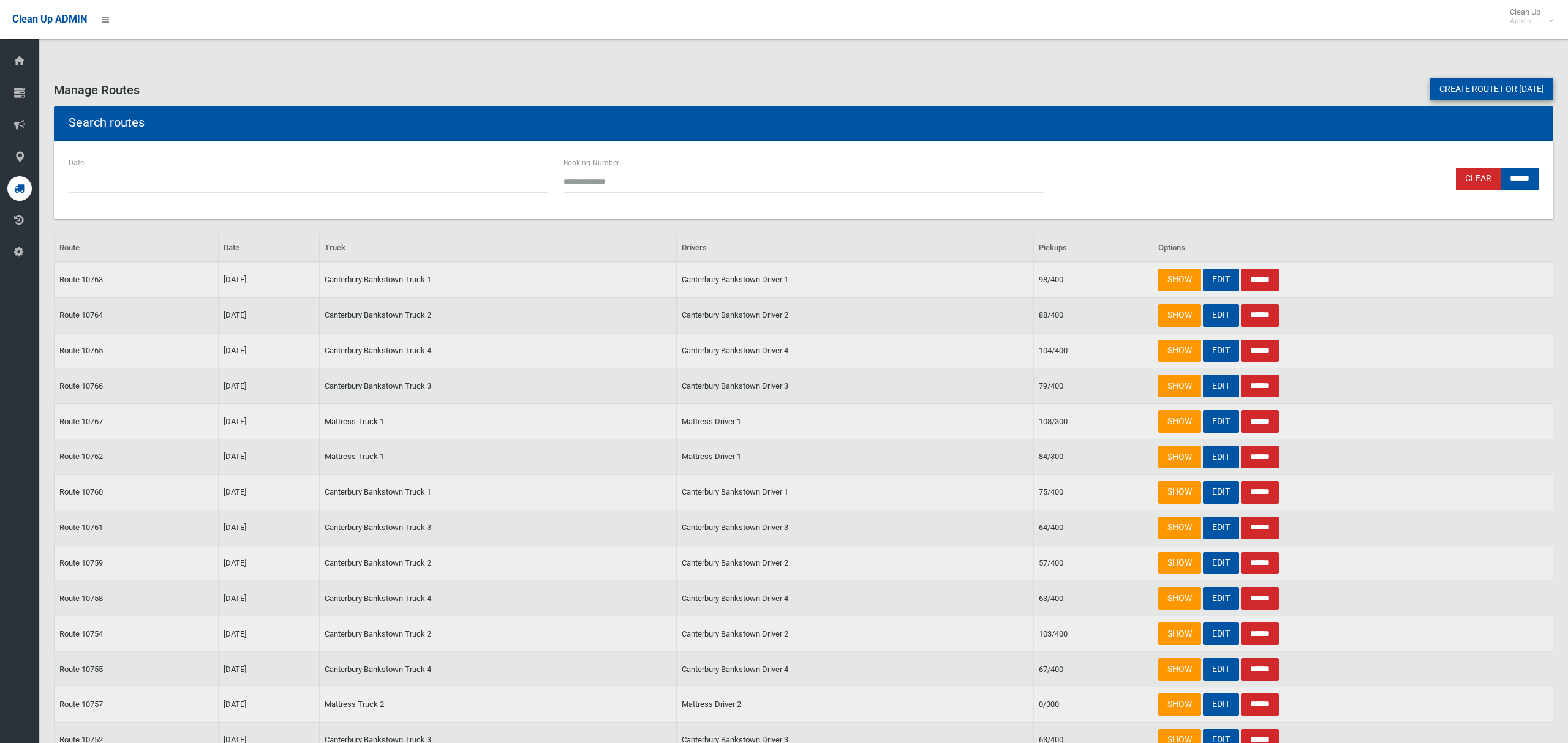
click at [1493, 90] on link "Create route for tomorrow" at bounding box center [1492, 89] width 123 height 23
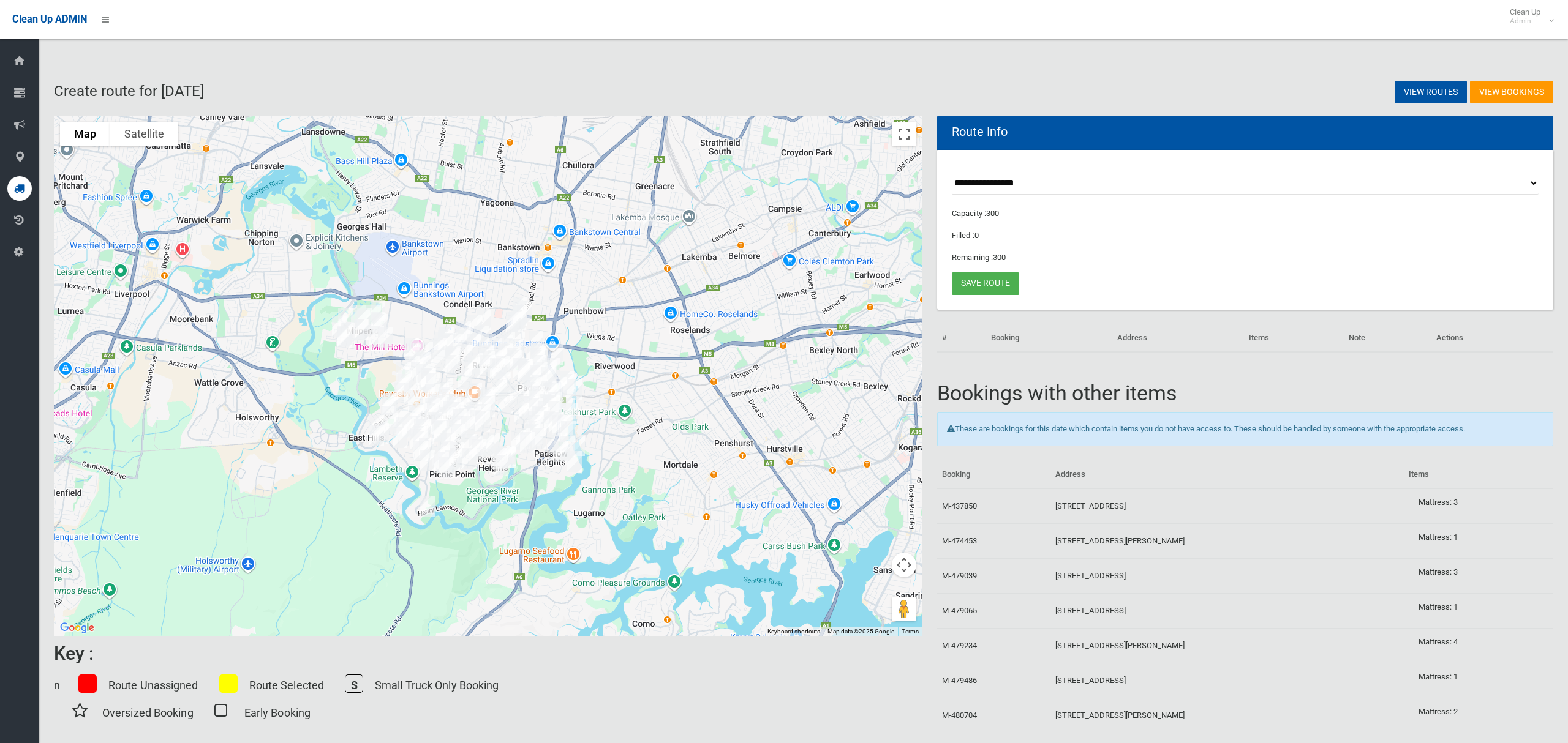
click at [993, 187] on select "**********" at bounding box center [1245, 183] width 587 height 23
select select "*****"
click at [952, 172] on select "**********" at bounding box center [1245, 183] width 587 height 23
click at [904, 140] on button "Toggle fullscreen view" at bounding box center [904, 134] width 25 height 25
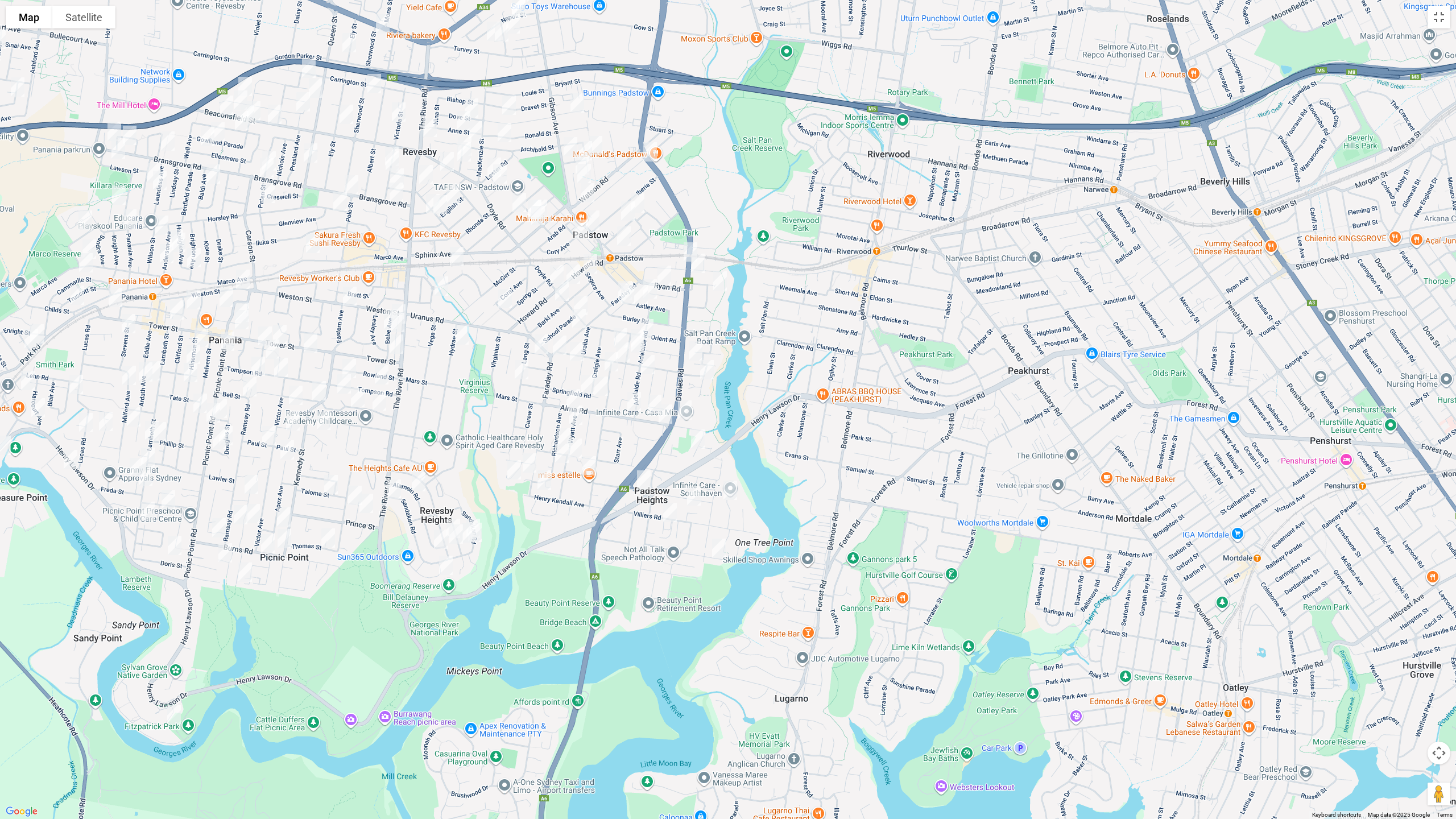
click at [641, 478] on img "53A Clancy Street, PADSTOW HEIGHTS NSW 2211" at bounding box center [643, 480] width 23 height 28
click at [687, 249] on img "97 Davies Road, PADSTOW NSW 2211" at bounding box center [698, 264] width 23 height 28
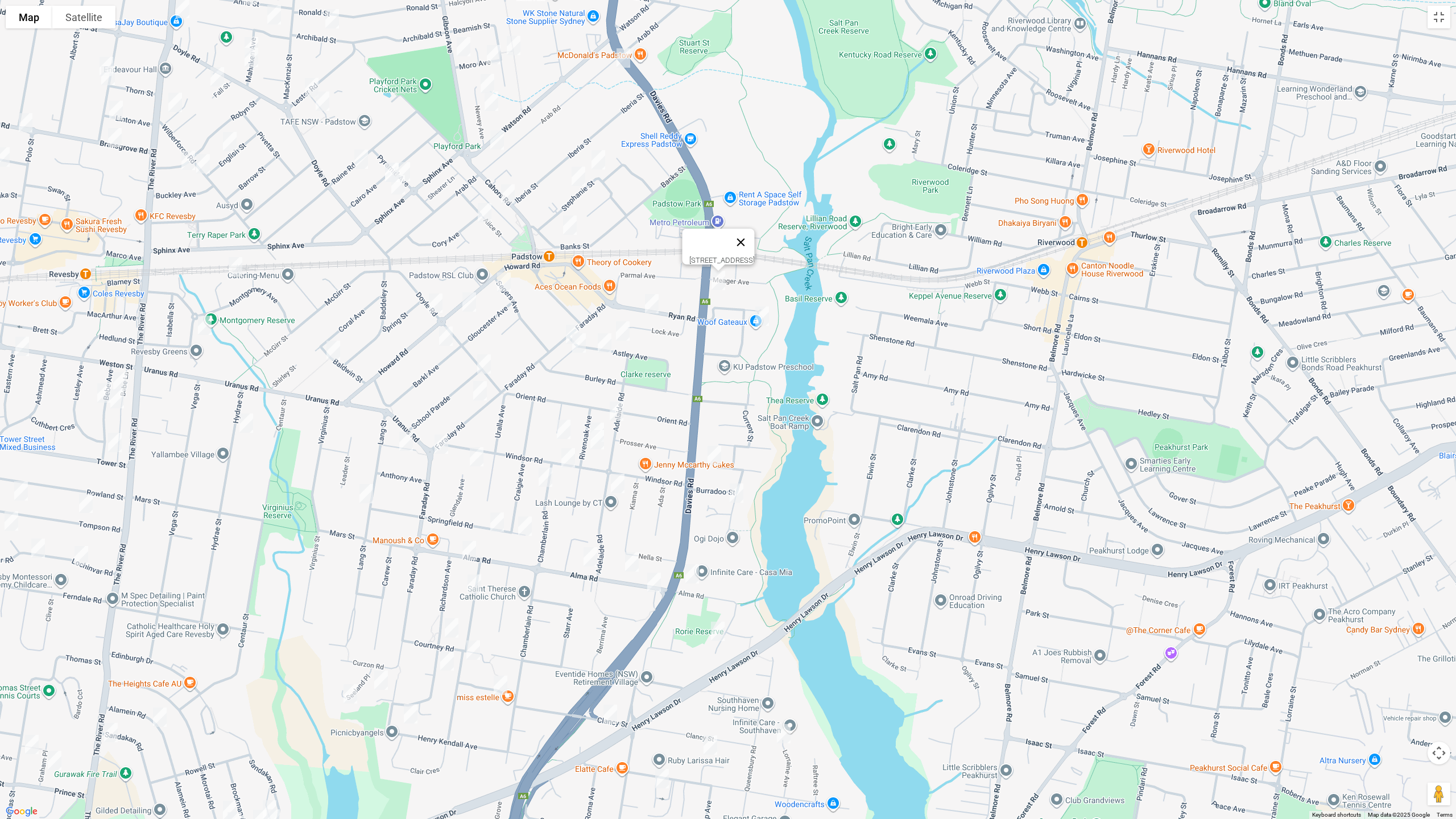
click at [754, 236] on button "Close" at bounding box center [740, 242] width 27 height 27
click at [702, 257] on img "74 Davies Road, PADSTOW NSW 2211" at bounding box center [703, 257] width 23 height 28
click at [429, 298] on img "110A Doyle Road, PADSTOW NSW 2211" at bounding box center [435, 303] width 23 height 28
click at [488, 367] on img "134 Doyle Road, PADSTOW NSW 2211" at bounding box center [484, 364] width 23 height 28
click at [115, 444] on img "4 Tower Street, REVESBY NSW 2212" at bounding box center [115, 443] width 23 height 28
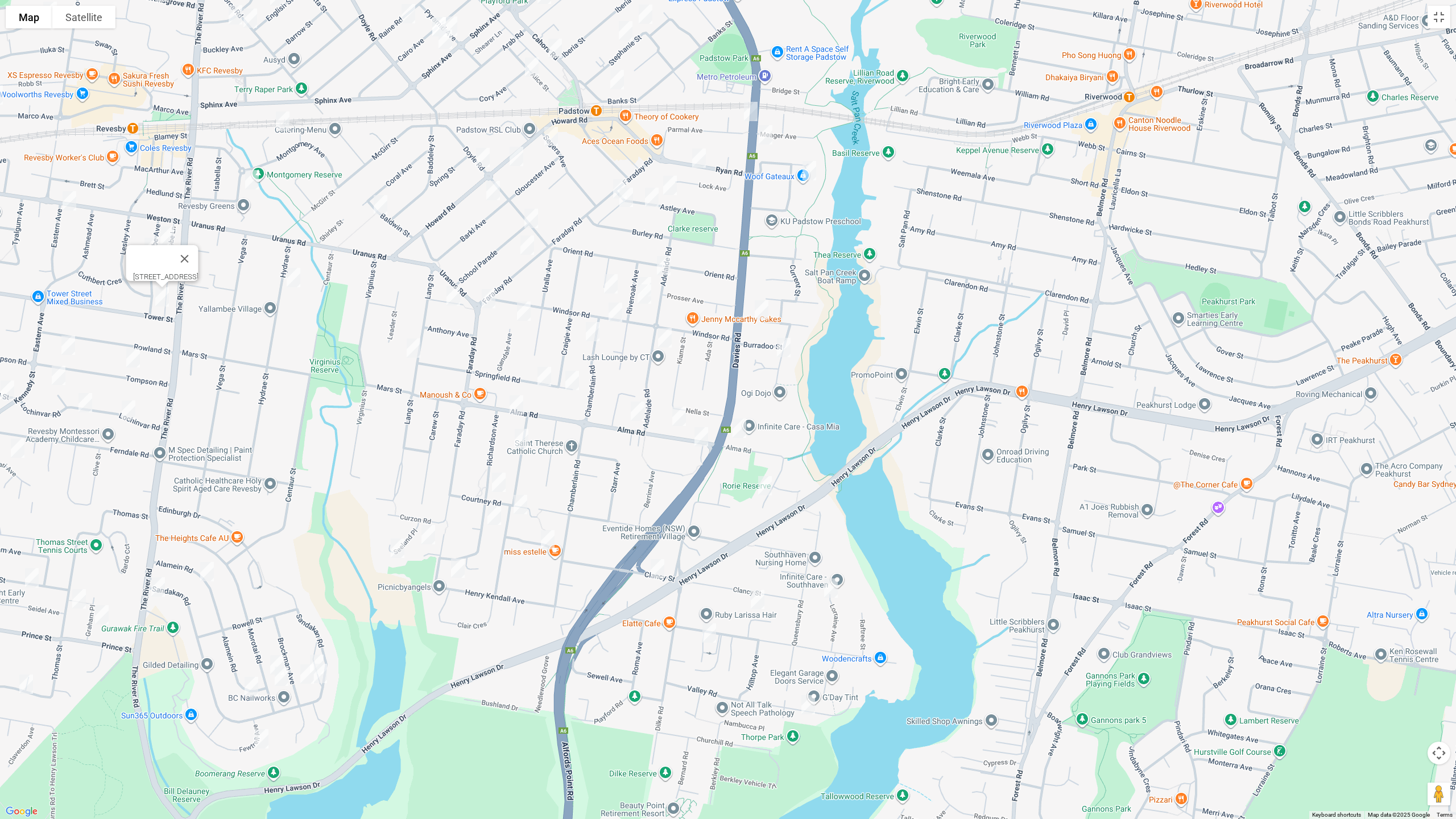
drag, startPoint x: 323, startPoint y: 542, endPoint x: 363, endPoint y: 396, distance: 151.4
click at [370, 391] on div "[STREET_ADDRESS]" at bounding box center [728, 409] width 1456 height 819
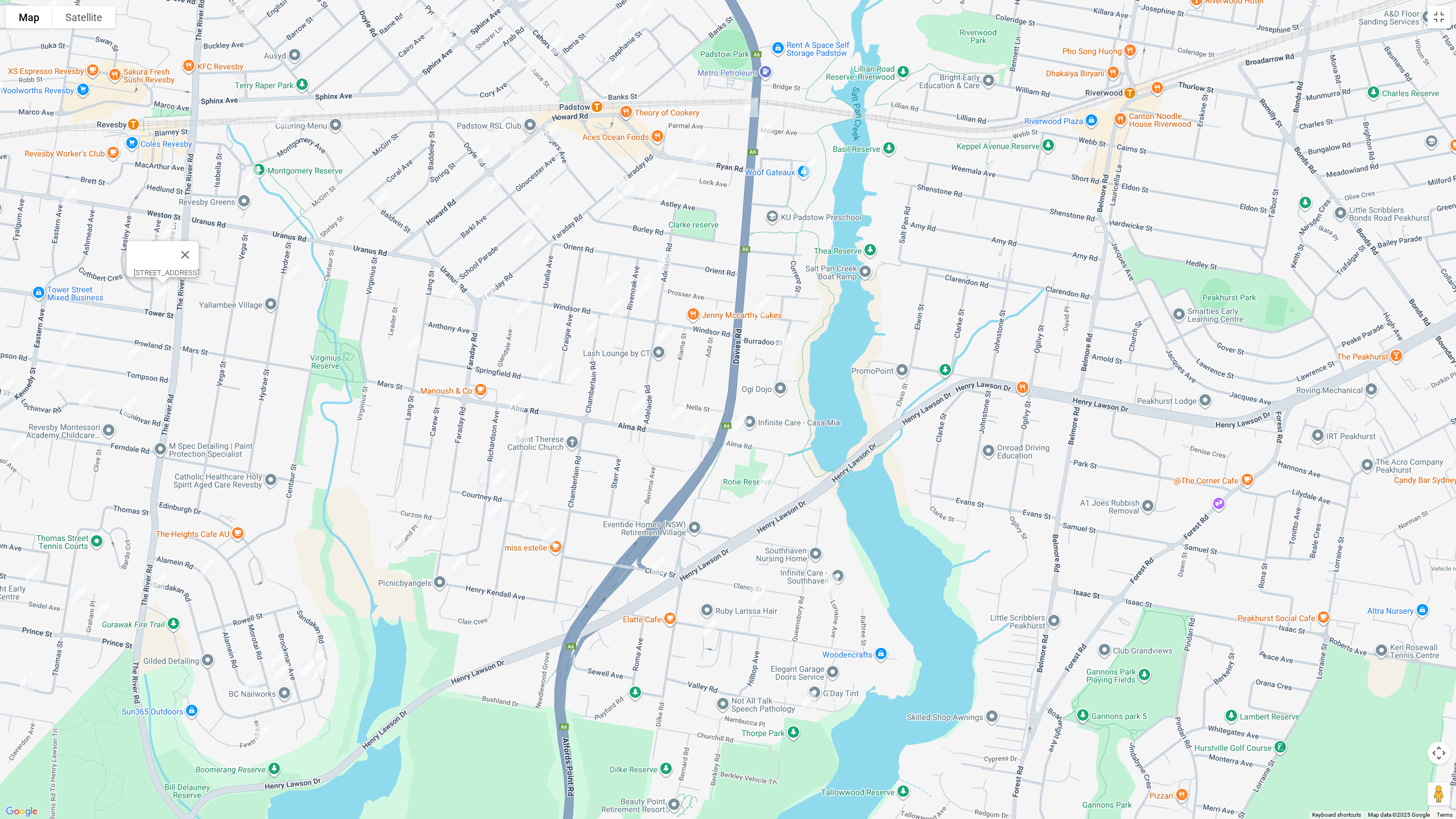
click at [160, 589] on img "311 The River Road, REVESBY HEIGHTS NSW 2212" at bounding box center [159, 583] width 23 height 28
drag, startPoint x: 810, startPoint y: 164, endPoint x: 803, endPoint y: 187, distance: 24.0
click at [810, 165] on img "26 Truro Parade, PADSTOW NSW 2211" at bounding box center [810, 167] width 23 height 28
click at [763, 306] on img "12 Weenamana Place, PADSTOW NSW 2211" at bounding box center [762, 306] width 23 height 28
click at [787, 342] on img "14 Werona Avenue, PADSTOW NSW 2211" at bounding box center [784, 344] width 23 height 28
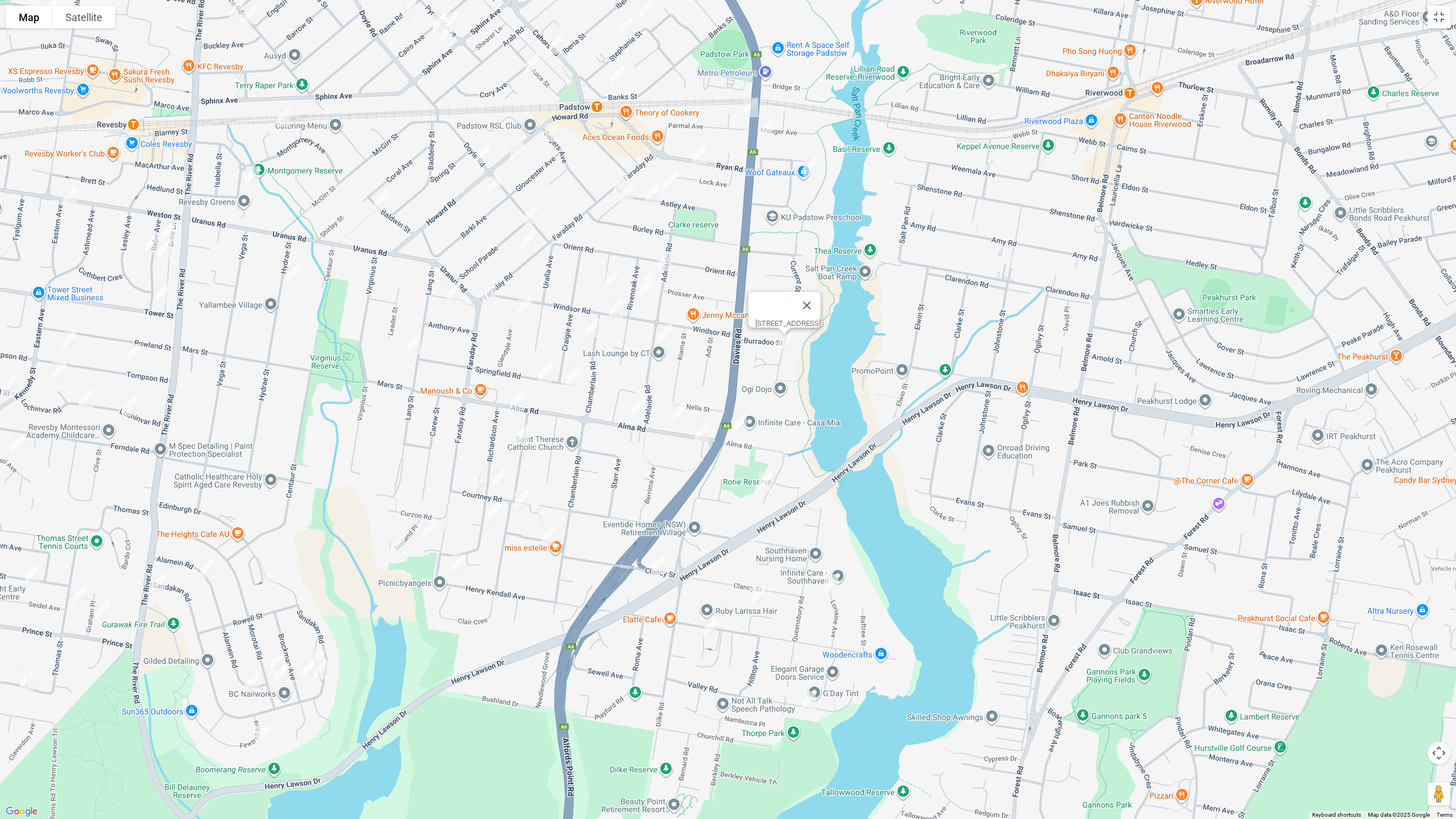
drag, startPoint x: 736, startPoint y: 418, endPoint x: 747, endPoint y: 434, distance: 19.4
click at [736, 419] on img "42 Alma Road, PADSTOW NSW 2211" at bounding box center [739, 424] width 23 height 28
click at [742, 431] on img "42 Alma Road, PADSTOW NSW 2211" at bounding box center [739, 424] width 23 height 28
click at [765, 480] on img "10 Wainwright Avenue, PADSTOW NSW 2211" at bounding box center [766, 481] width 23 height 28
click at [833, 591] on img "13 Lorraine Avenue, PADSTOW HEIGHTS NSW 2211" at bounding box center [831, 584] width 23 height 28
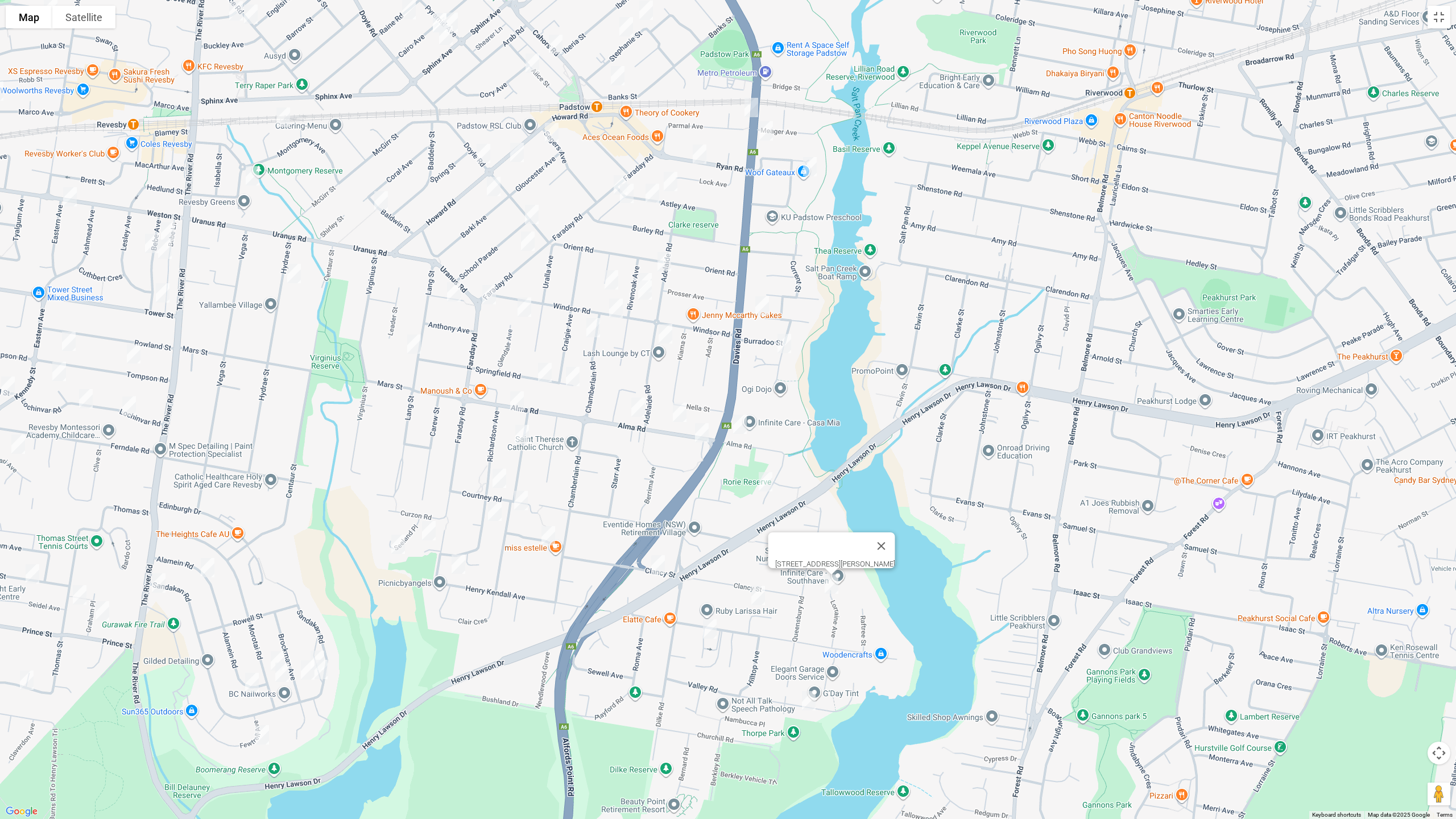
click at [761, 600] on img "1 Barry Crescent, PADSTOW HEIGHTS NSW 2211" at bounding box center [758, 595] width 23 height 28
click at [706, 629] on img "99 Villiers Road, PADSTOW HEIGHTS NSW 2211" at bounding box center [709, 629] width 23 height 28
click at [813, 690] on img "11 Valley Road, PADSTOW HEIGHTS NSW 2211" at bounding box center [809, 701] width 23 height 28
click at [700, 153] on img "13A Ryan Road, PADSTOW NSW 2211" at bounding box center [700, 154] width 23 height 28
click at [671, 181] on img "15 Astley Avenue, PADSTOW NSW 2211" at bounding box center [671, 182] width 23 height 28
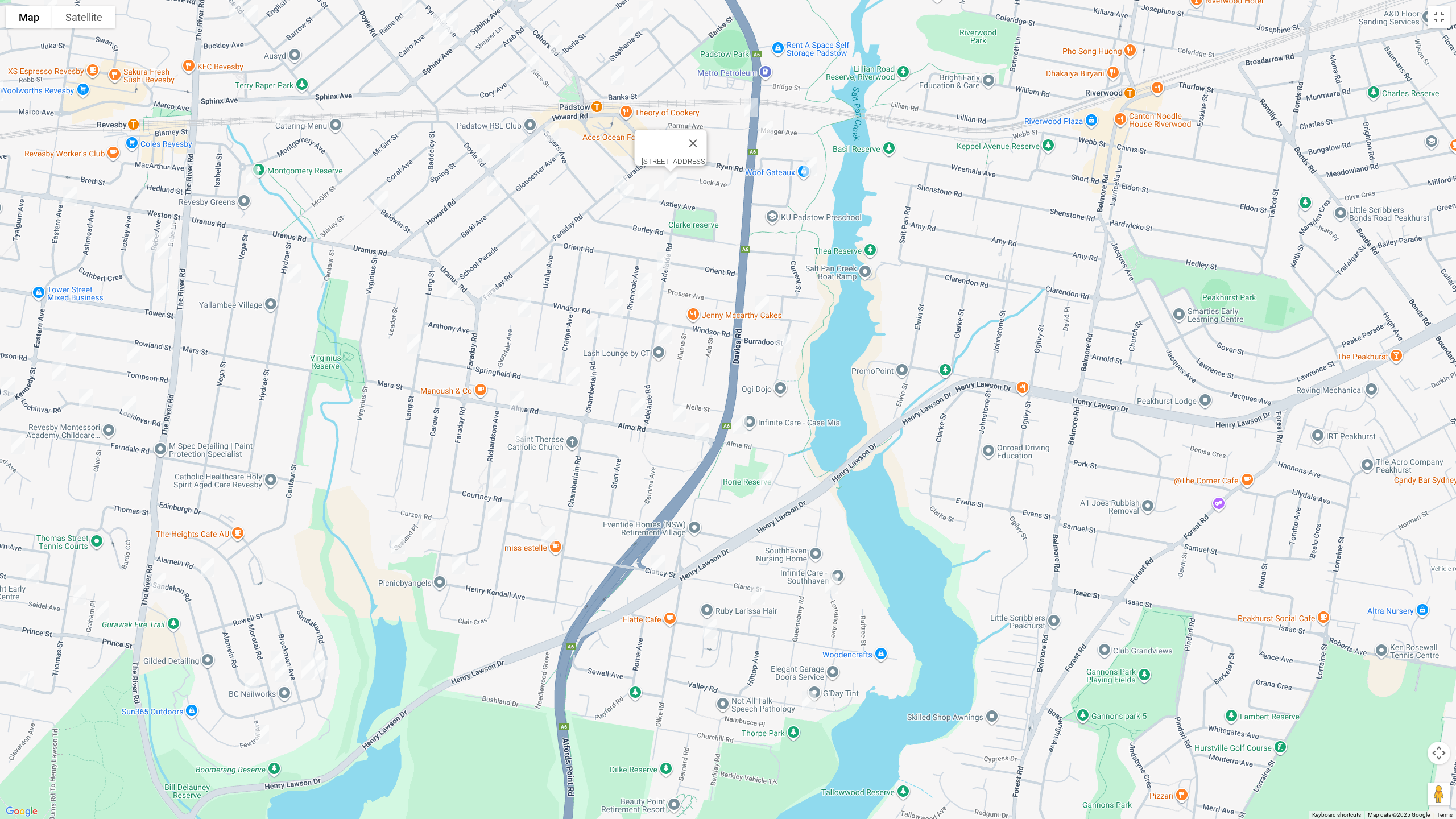
click at [650, 192] on img "12 Astley Avenue, PADSTOW NSW 2211" at bounding box center [652, 193] width 23 height 28
click at [610, 187] on img "29 Faraday Road, PADSTOW NSW 2211" at bounding box center [620, 185] width 23 height 28
click at [629, 201] on img "2 Astley Avenue, PADSTOW NSW 2211" at bounding box center [627, 193] width 23 height 28
click at [671, 262] on img "10 Adelaide Road, PADSTOW NSW 2211" at bounding box center [665, 262] width 23 height 28
click at [645, 269] on img "13 Rivenoak Avenue, PADSTOW NSW 2211" at bounding box center [645, 283] width 23 height 28
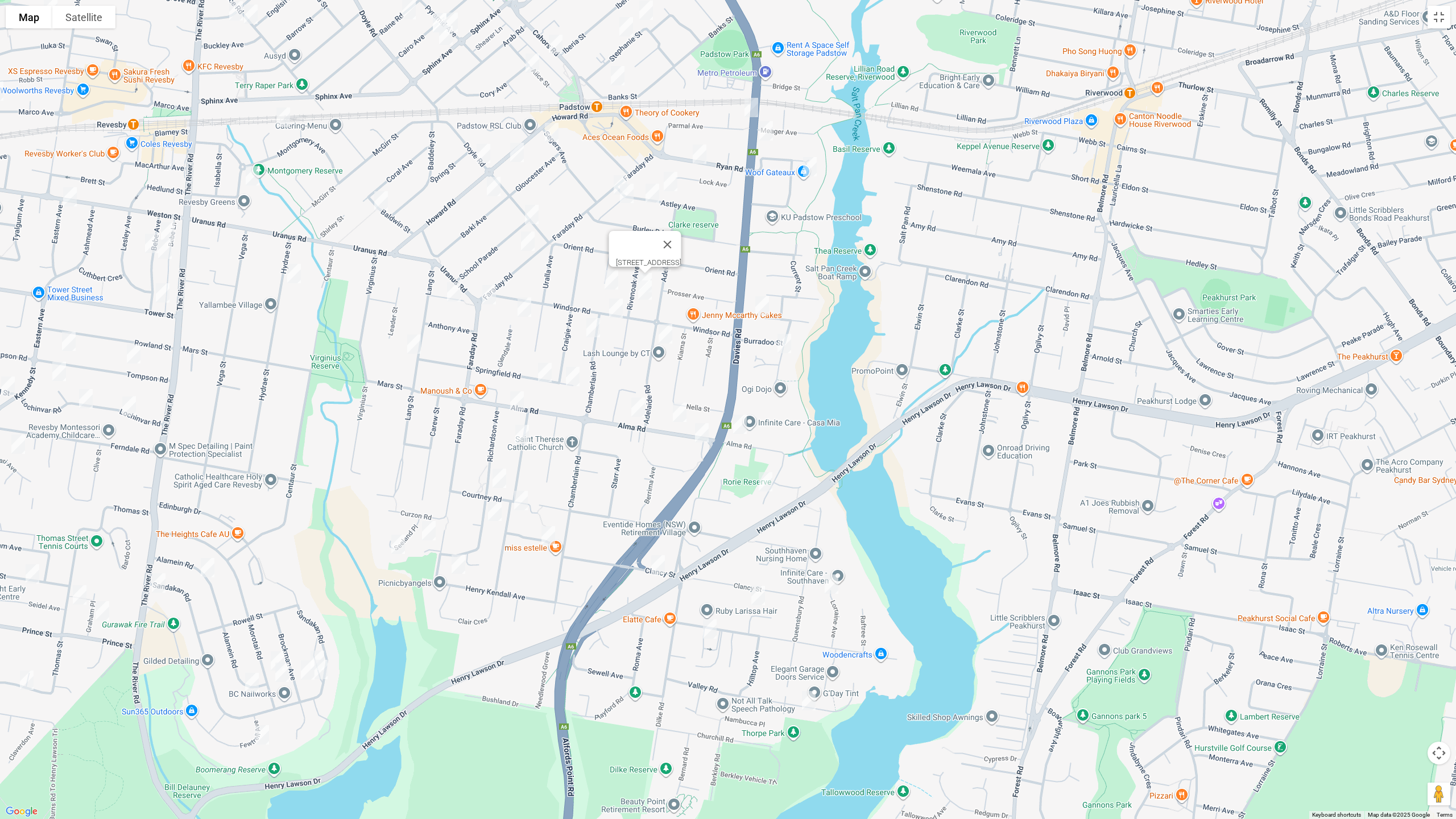
click at [643, 295] on img "17 Rivenoak Avenue, PADSTOW NSW 2211" at bounding box center [645, 290] width 23 height 28
click at [667, 333] on img "23 Adelaide Road, PADSTOW NSW 2211" at bounding box center [665, 334] width 23 height 28
click at [641, 402] on img "78 Alma Road, PADSTOW NSW 2211" at bounding box center [638, 407] width 23 height 28
click at [676, 413] on img "62B Alma Road, PADSTOW NSW 2211" at bounding box center [680, 413] width 23 height 28
drag, startPoint x: 700, startPoint y: 434, endPoint x: 687, endPoint y: 421, distance: 18.4
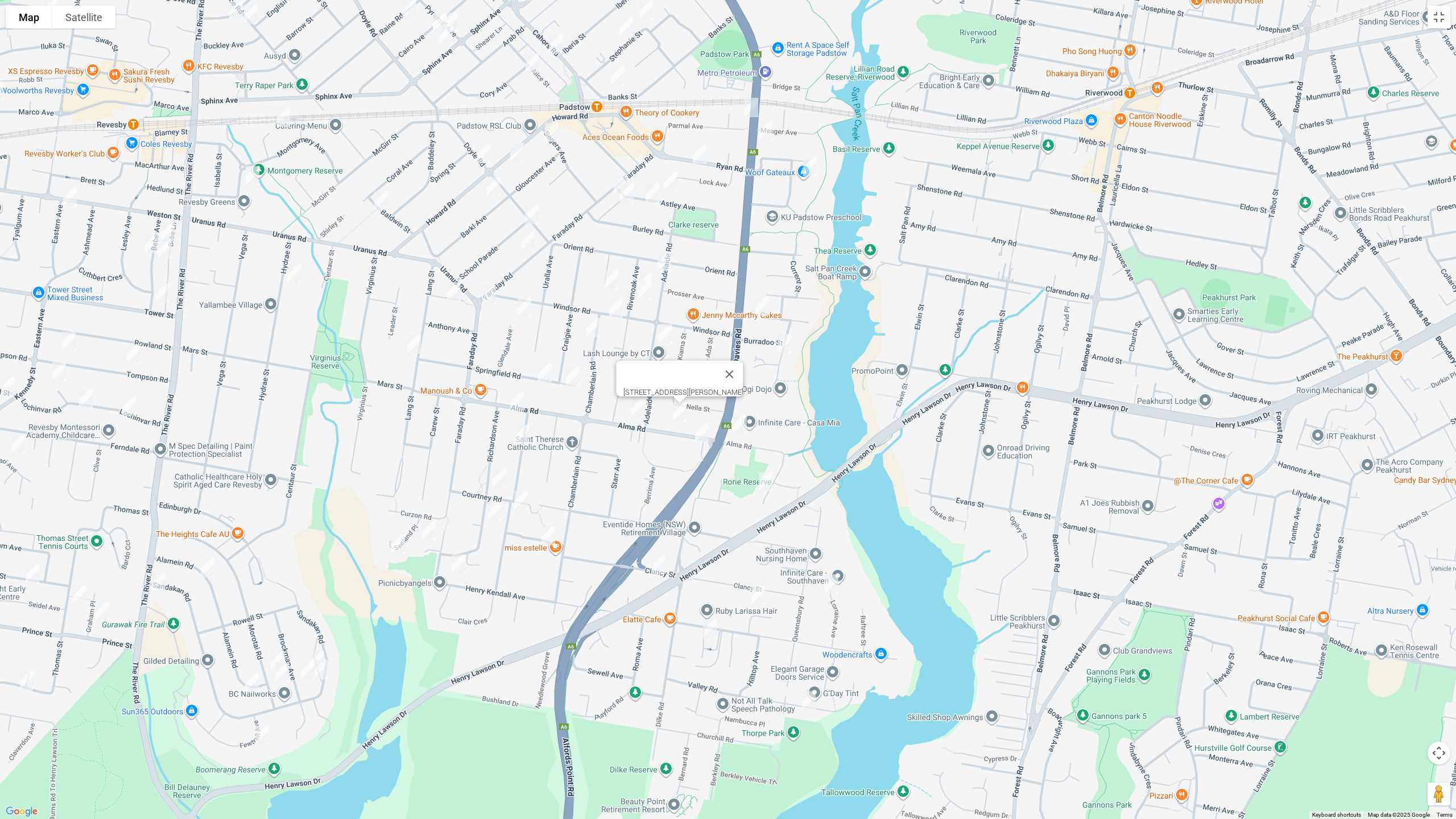
click at [701, 434] on img "53 Alma Road, PADSTOW NSW 2211" at bounding box center [702, 433] width 23 height 28
click at [612, 277] on img "6 Blanche Avenue, PADSTOW NSW 2211" at bounding box center [612, 279] width 23 height 28
click at [617, 307] on img "45 Windsor Road, PADSTOW NSW 2211" at bounding box center [616, 309] width 23 height 28
click at [596, 330] on img "8 Chamberlain Road, PADSTOW NSW 2211" at bounding box center [593, 328] width 23 height 28
click at [575, 373] on img "5 Springfield Road, PADSTOW NSW 2211" at bounding box center [573, 376] width 23 height 28
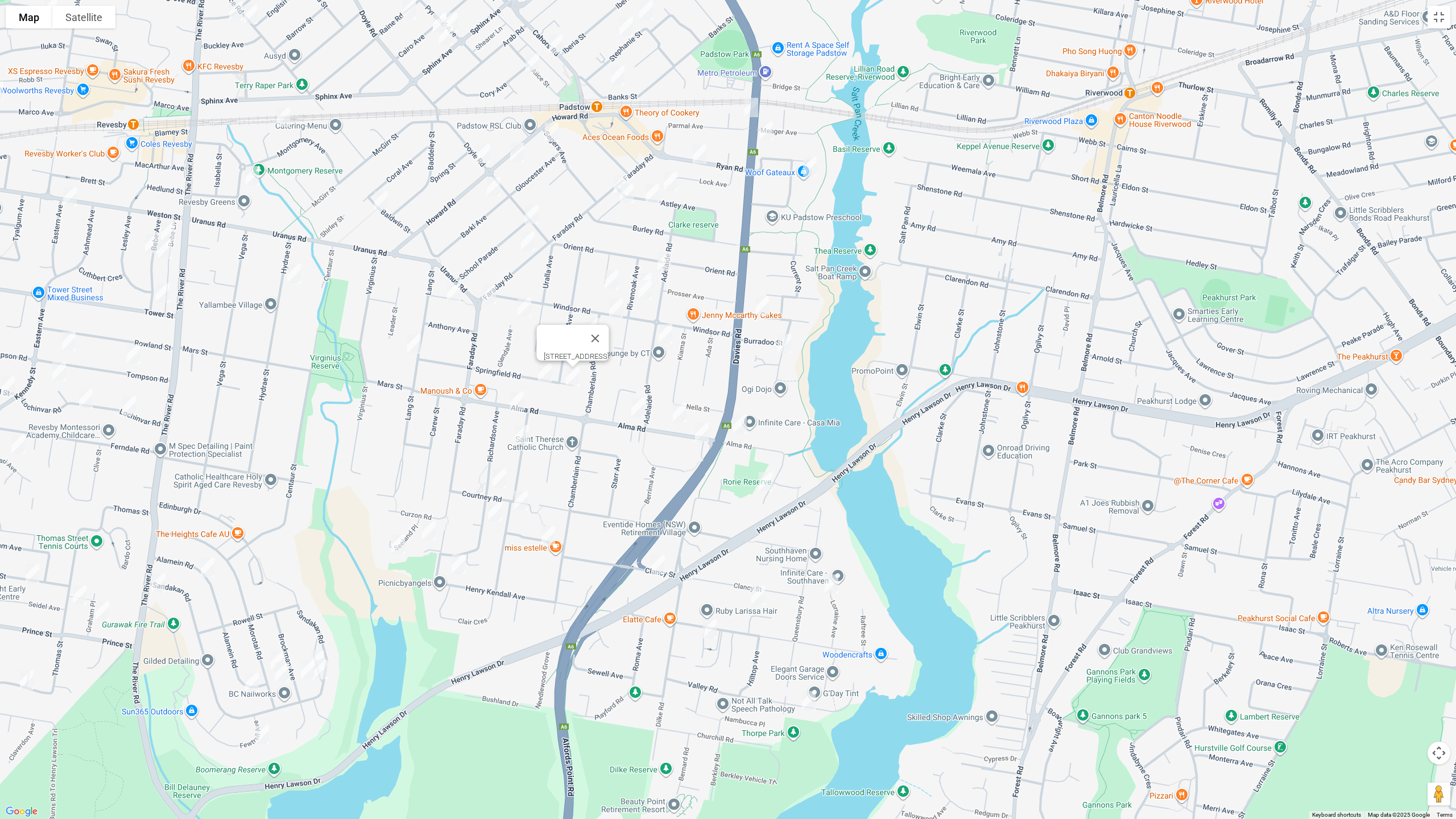
click at [528, 243] on img "36 Faraday Road, PADSTOW NSW 2211" at bounding box center [528, 241] width 23 height 28
click at [525, 305] on img "1/18 Glendale Avenue, PADSTOW NSW 2211" at bounding box center [524, 307] width 23 height 28
click at [553, 136] on img "2A Segers Avenue, PADSTOW NSW 2211" at bounding box center [552, 132] width 23 height 28
click at [513, 151] on img "111 Howard Road, PADSTOW NSW 2211" at bounding box center [517, 153] width 23 height 28
click at [496, 188] on img "4A Barkl Avenue, PADSTOW NSW 2211" at bounding box center [494, 186] width 23 height 28
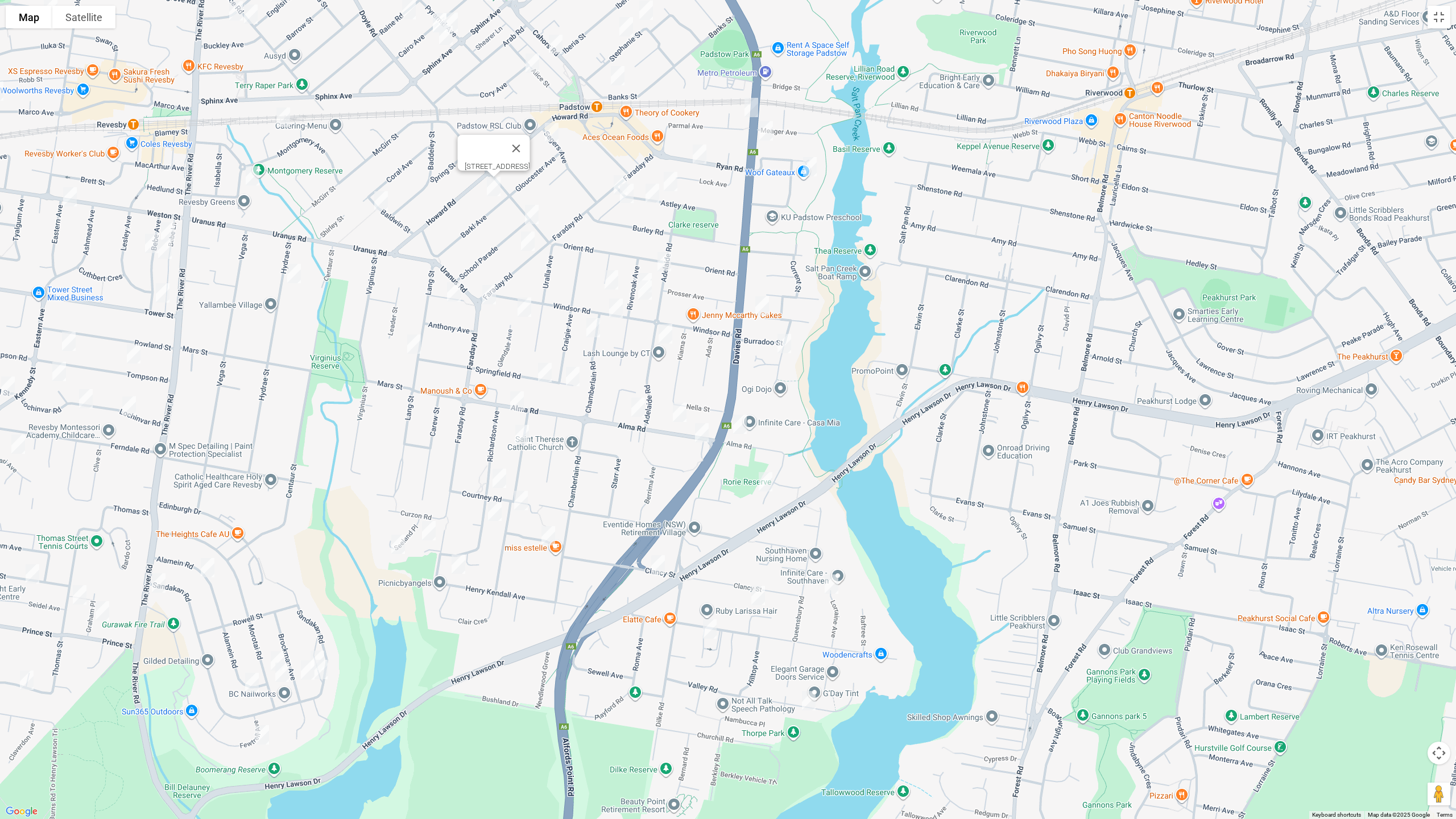
click at [457, 294] on img "7 Hercules Avenue, PADSTOW NSW 2211" at bounding box center [454, 292] width 23 height 28
click at [487, 294] on img "99 Faraday Road, PADSTOW NSW 2211" at bounding box center [489, 294] width 23 height 28
click at [540, 372] on img "17A Springfield Road, PADSTOW NSW 2211" at bounding box center [545, 372] width 23 height 28
click at [518, 402] on img "123 Alma Road, PADSTOW NSW 2211" at bounding box center [517, 401] width 23 height 28
click at [527, 437] on img "12 Wyatt Avenue, PADSTOW NSW 2211" at bounding box center [522, 435] width 23 height 28
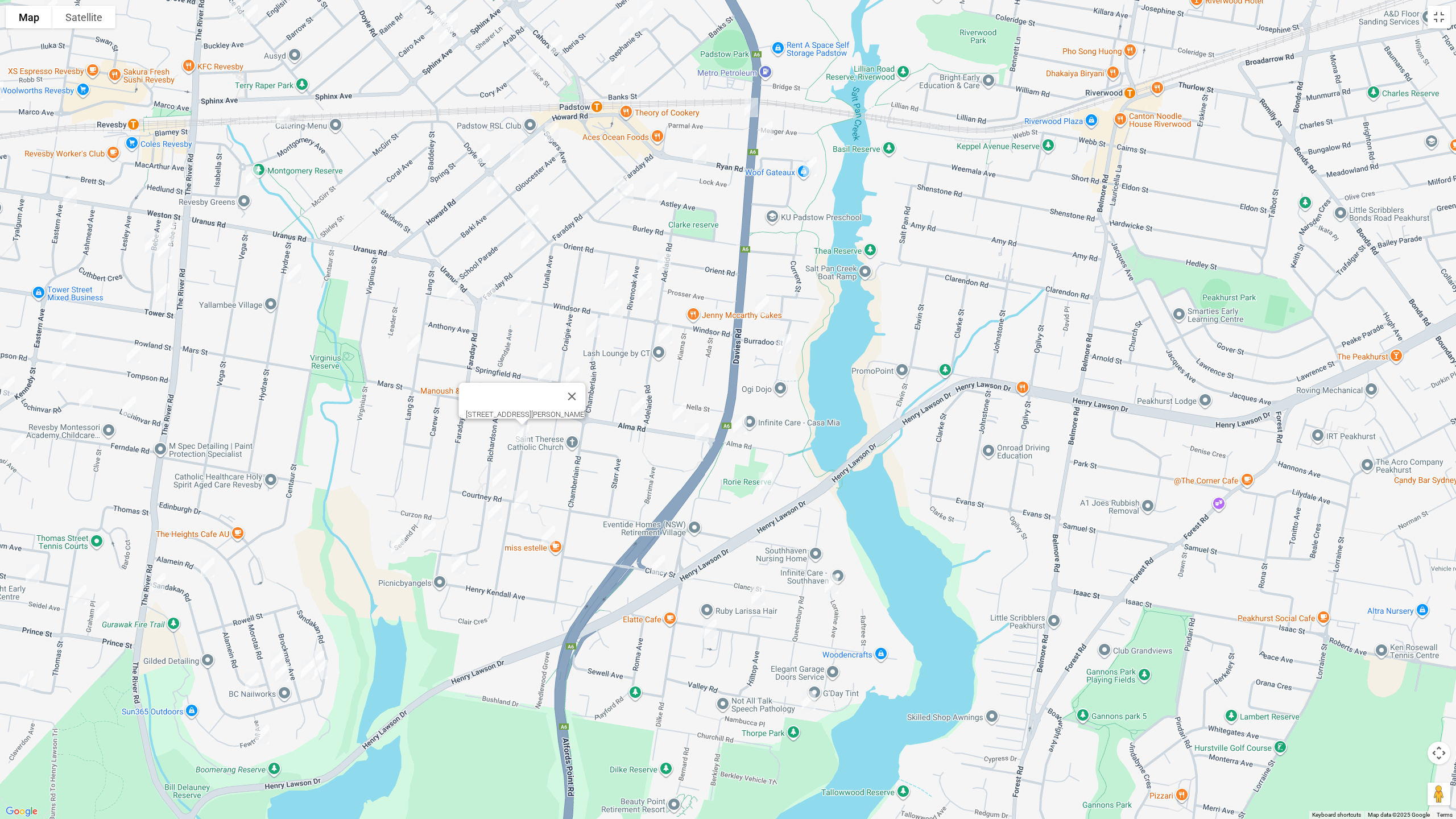
click at [502, 473] on img "31 Richardson Avenue, PADSTOW NSW 2211" at bounding box center [500, 478] width 23 height 28
click at [519, 503] on img "3 Connolly Avenue, PADSTOW HEIGHTS NSW 2211" at bounding box center [521, 501] width 23 height 28
click at [545, 543] on img "3 Susan Avenue, PADSTOW HEIGHTS NSW 2211" at bounding box center [548, 536] width 23 height 28
drag, startPoint x: 428, startPoint y: 526, endPoint x: 443, endPoint y: 536, distance: 18.0
click at [428, 527] on img "3 Gwen Place, PADSTOW HEIGHTS NSW 2211" at bounding box center [429, 531] width 23 height 28
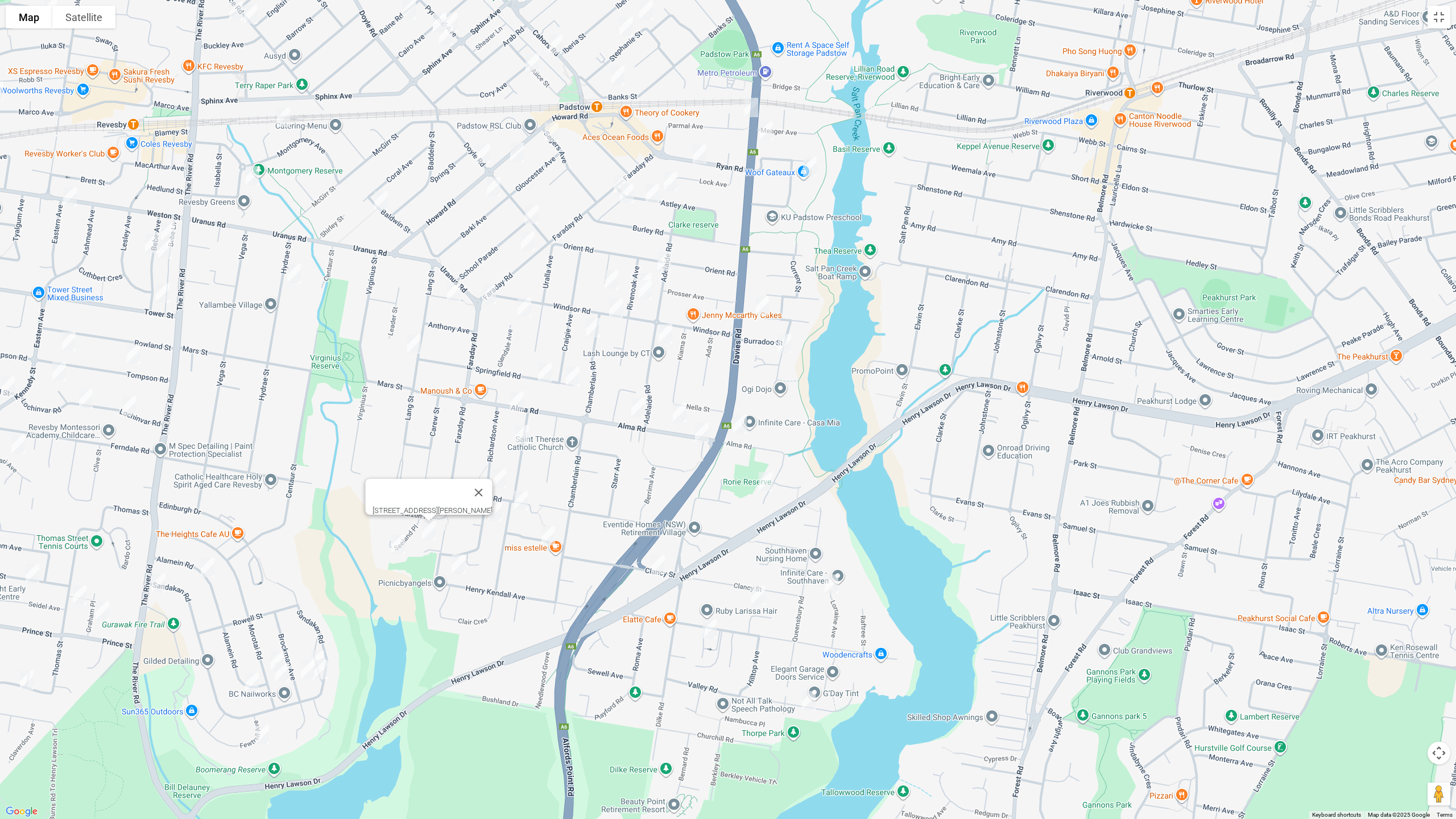
click at [494, 525] on img "39 Richardson Avenue, PADSTOW HEIGHTS NSW 2211" at bounding box center [494, 511] width 23 height 28
click at [457, 567] on img "50 Henry Kendall Avenue, PADSTOW HEIGHTS NSW 2211" at bounding box center [458, 564] width 23 height 28
click at [397, 553] on img "19 Seeland Place, PADSTOW HEIGHTS NSW 2211" at bounding box center [398, 544] width 23 height 28
drag, startPoint x: 207, startPoint y: 570, endPoint x: 222, endPoint y: 578, distance: 17.0
click at [208, 570] on img "19 Alamein Road, REVESBY HEIGHTS NSW 2212" at bounding box center [208, 568] width 23 height 28
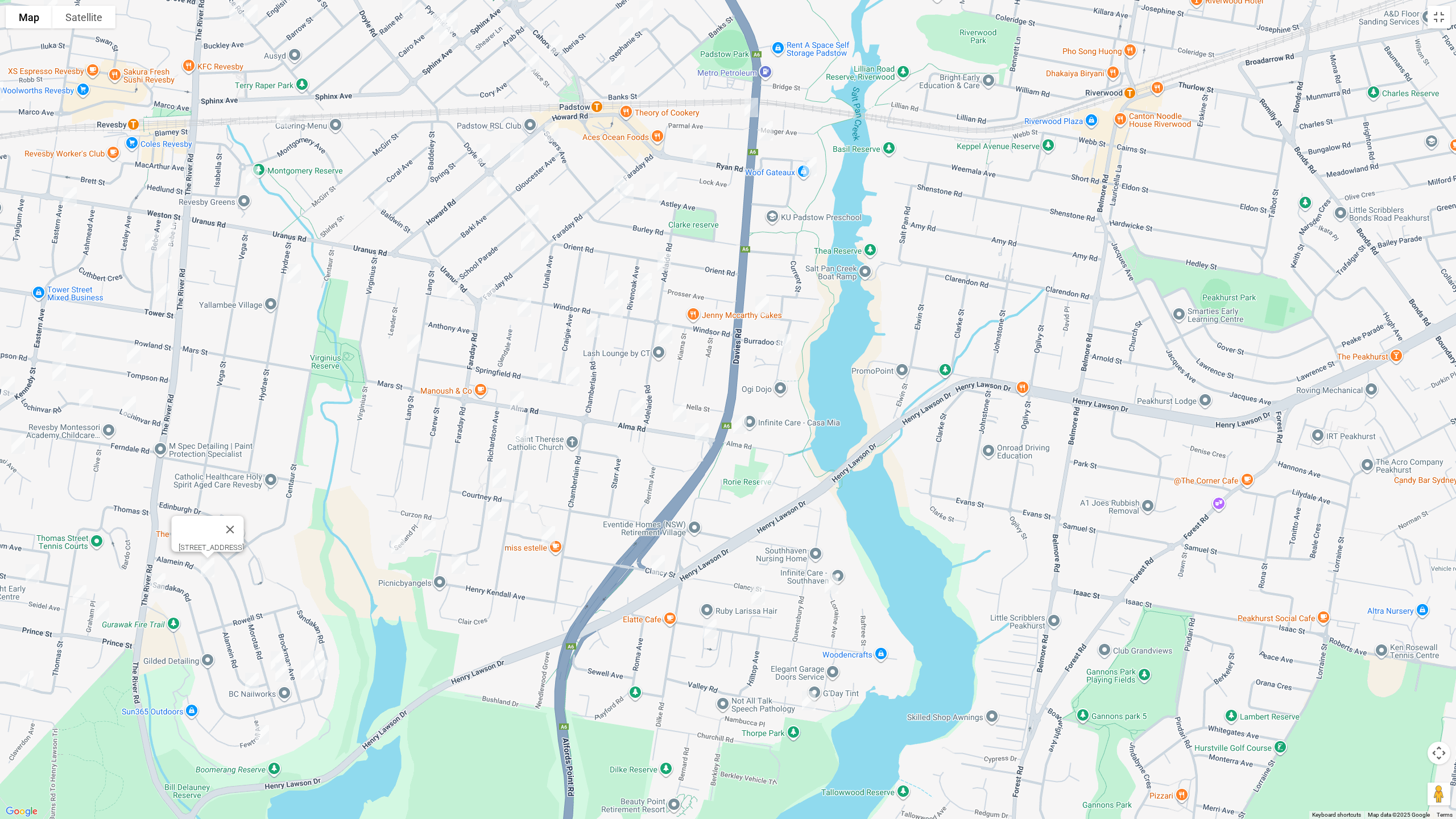
click at [316, 651] on img "86 Sandakan Road, REVESBY HEIGHTS NSW 2212" at bounding box center [317, 660] width 23 height 28
click at [321, 672] on img "82A Sandakan Road, REVESBY HEIGHTS NSW 2212" at bounding box center [321, 669] width 23 height 28
click at [308, 673] on img "31 Brockman Avenue, REVESBY HEIGHTS NSW 2212" at bounding box center [308, 670] width 23 height 28
click at [269, 660] on img "70A Morotai Road, REVESBY HEIGHTS NSW 2212" at bounding box center [278, 661] width 23 height 28
click at [279, 671] on img "76a Morotai Road, REVESBY HEIGHTS NSW 2212" at bounding box center [282, 672] width 23 height 28
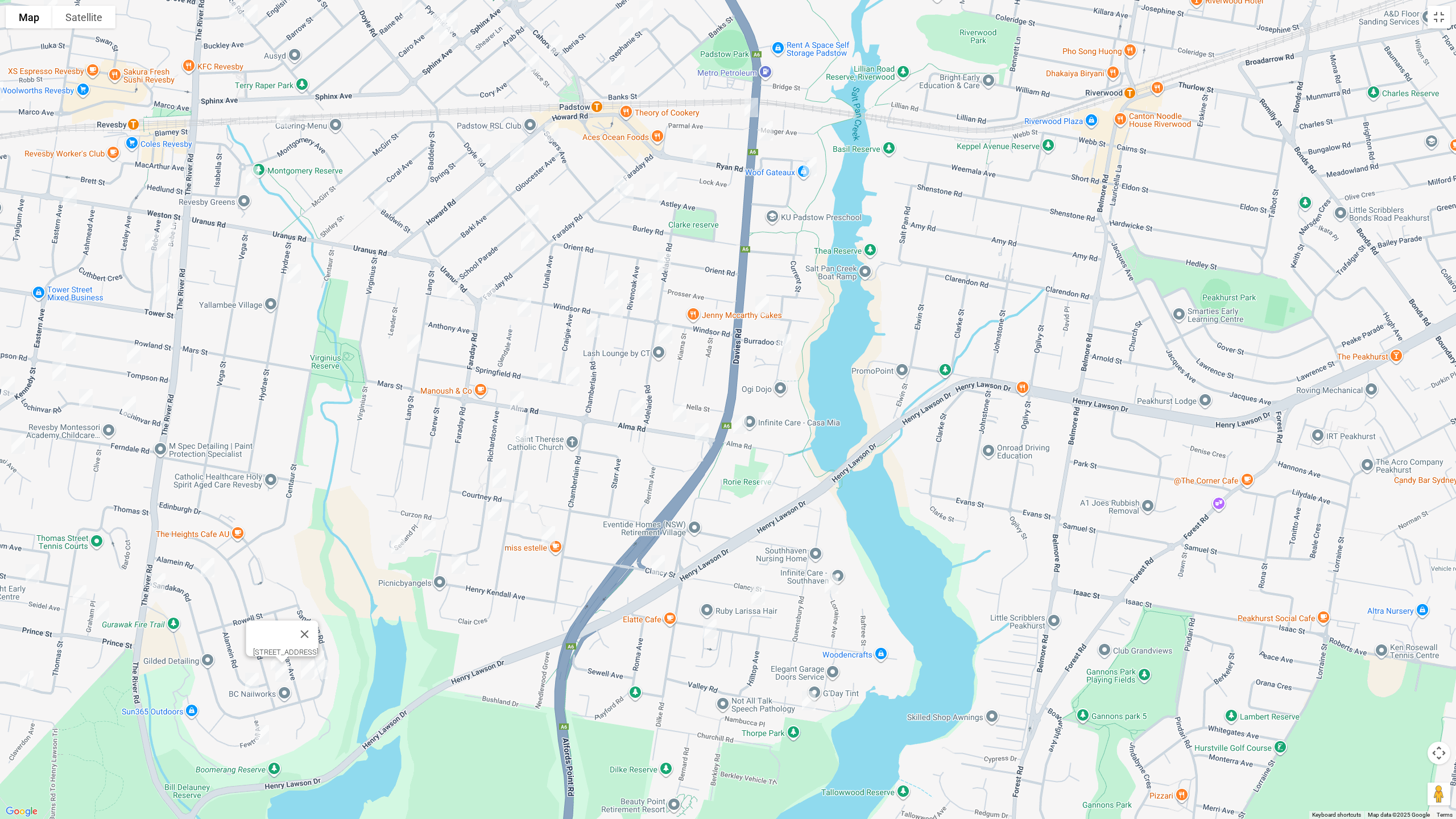
click at [252, 681] on img "3/63 Alamein Road, REVESBY HEIGHTS NSW 2212" at bounding box center [252, 682] width 23 height 28
click at [259, 690] on img "1/11 Fewtrell Avenue, REVESBY HEIGHTS NSW 2212" at bounding box center [263, 734] width 23 height 28
click at [162, 297] on img "4 Tower Street, REVESBY NSW 2212" at bounding box center [163, 293] width 23 height 28
click at [414, 346] on img "2/50 Lang Street, PADSTOW NSW 2211" at bounding box center [414, 344] width 23 height 28
click at [1440, 21] on button "Toggle fullscreen view" at bounding box center [1438, 17] width 23 height 23
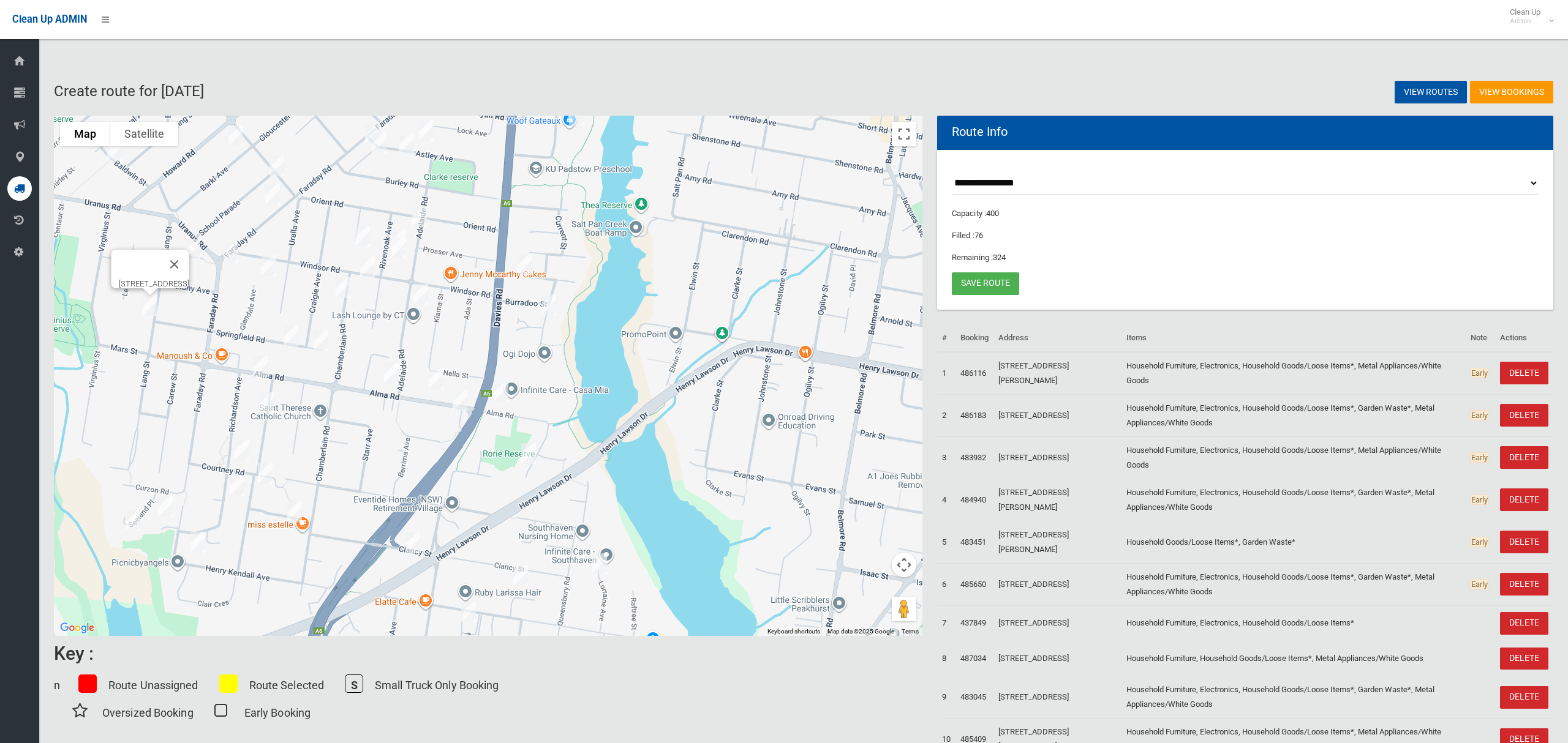
drag, startPoint x: 465, startPoint y: 315, endPoint x: 648, endPoint y: 366, distance: 190.0
click at [643, 394] on div "2/50 Lang Street, PADSTOW NSW 2211" at bounding box center [488, 376] width 868 height 520
click at [905, 133] on button "Toggle fullscreen view" at bounding box center [904, 134] width 25 height 25
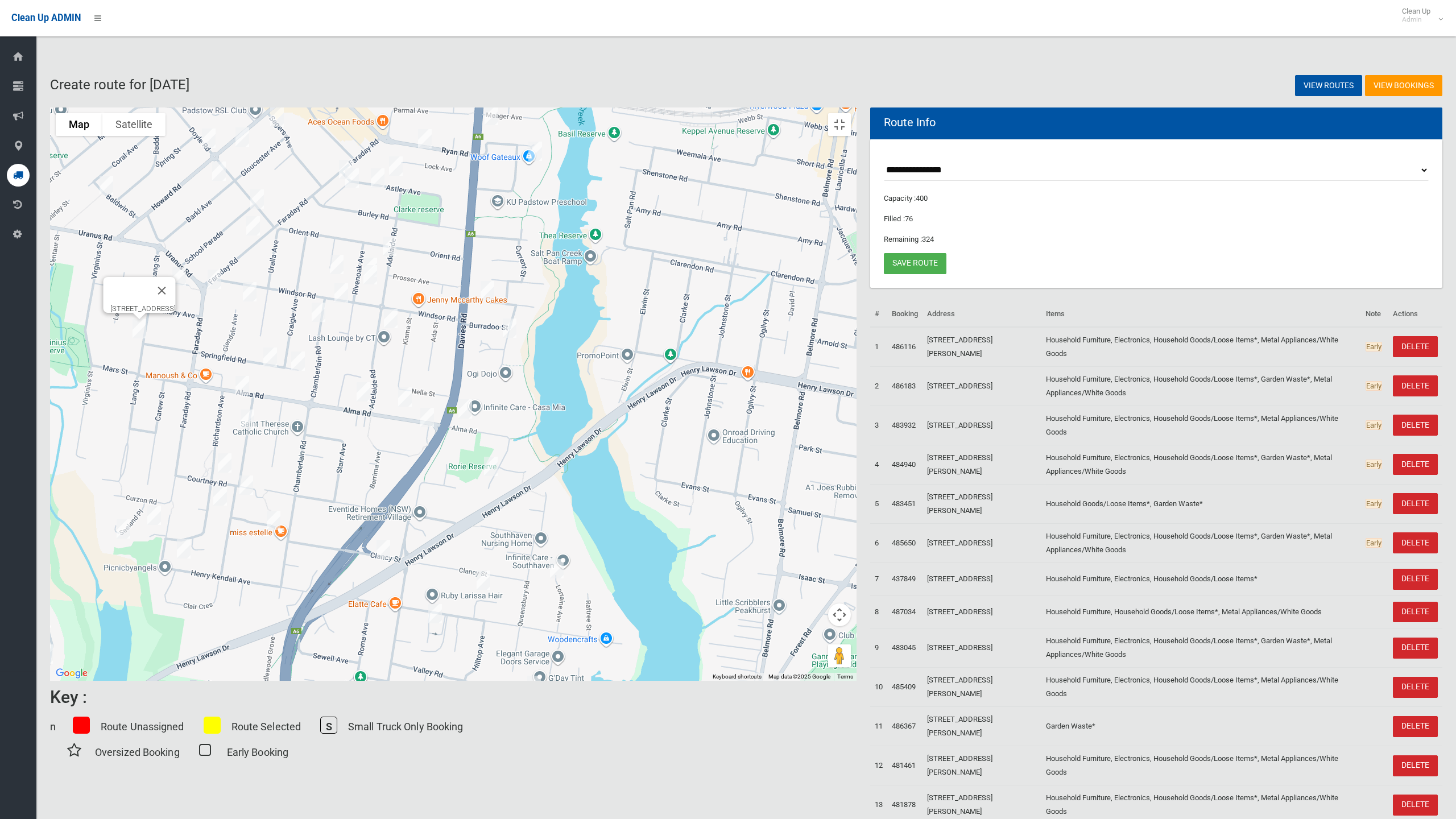
click at [118, 199] on img "17 Baldwin Street, PADSTOW NSW 2211" at bounding box center [107, 185] width 23 height 28
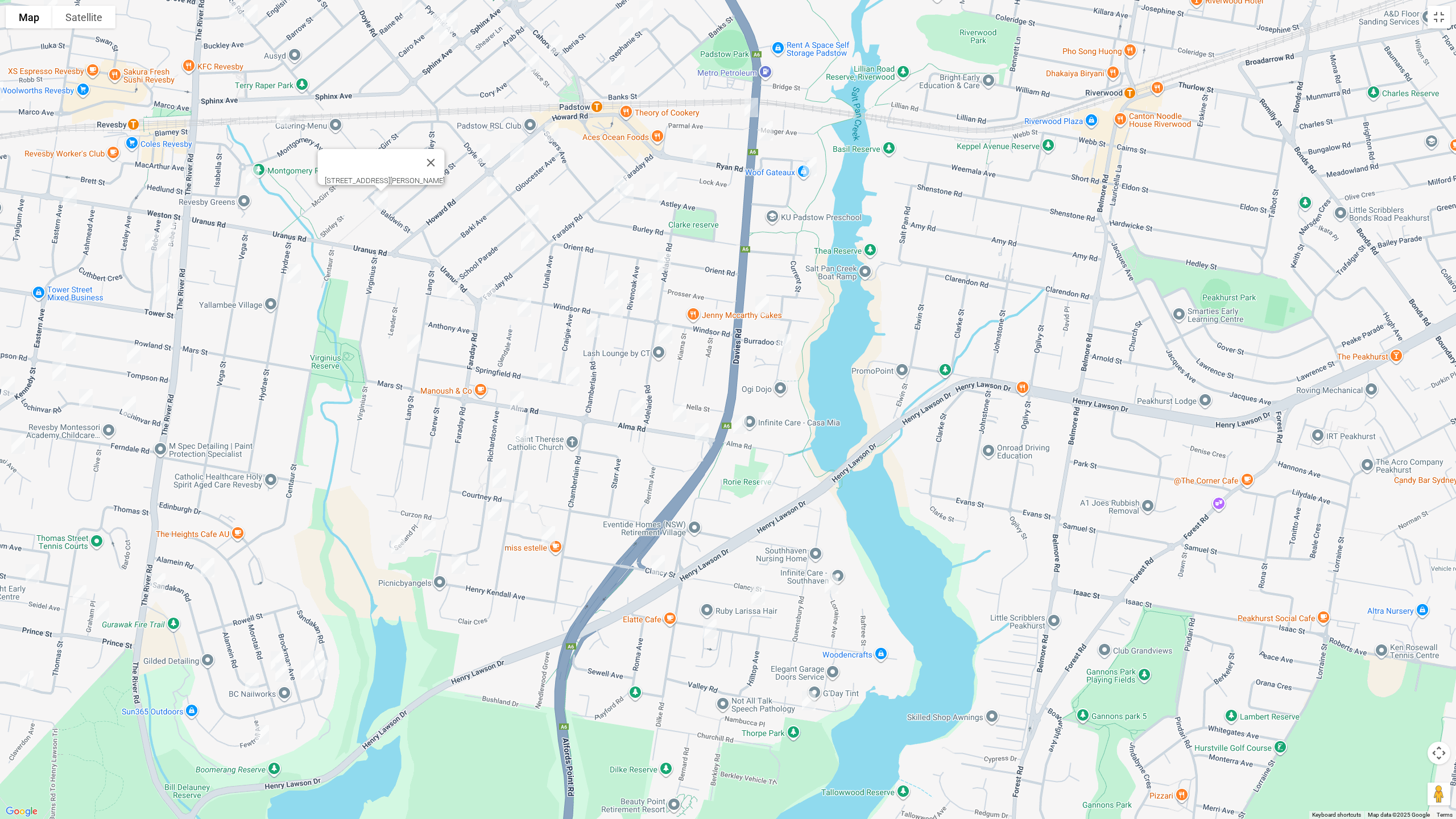
click at [293, 268] on img "23 Hydrae Street, REVESBY NSW 2212" at bounding box center [294, 273] width 23 height 28
drag, startPoint x: 380, startPoint y: 368, endPoint x: 488, endPoint y: 402, distance: 113.2
click at [490, 406] on div "23 Hydrae Street, REVESBY NSW 2212" at bounding box center [728, 409] width 1456 height 819
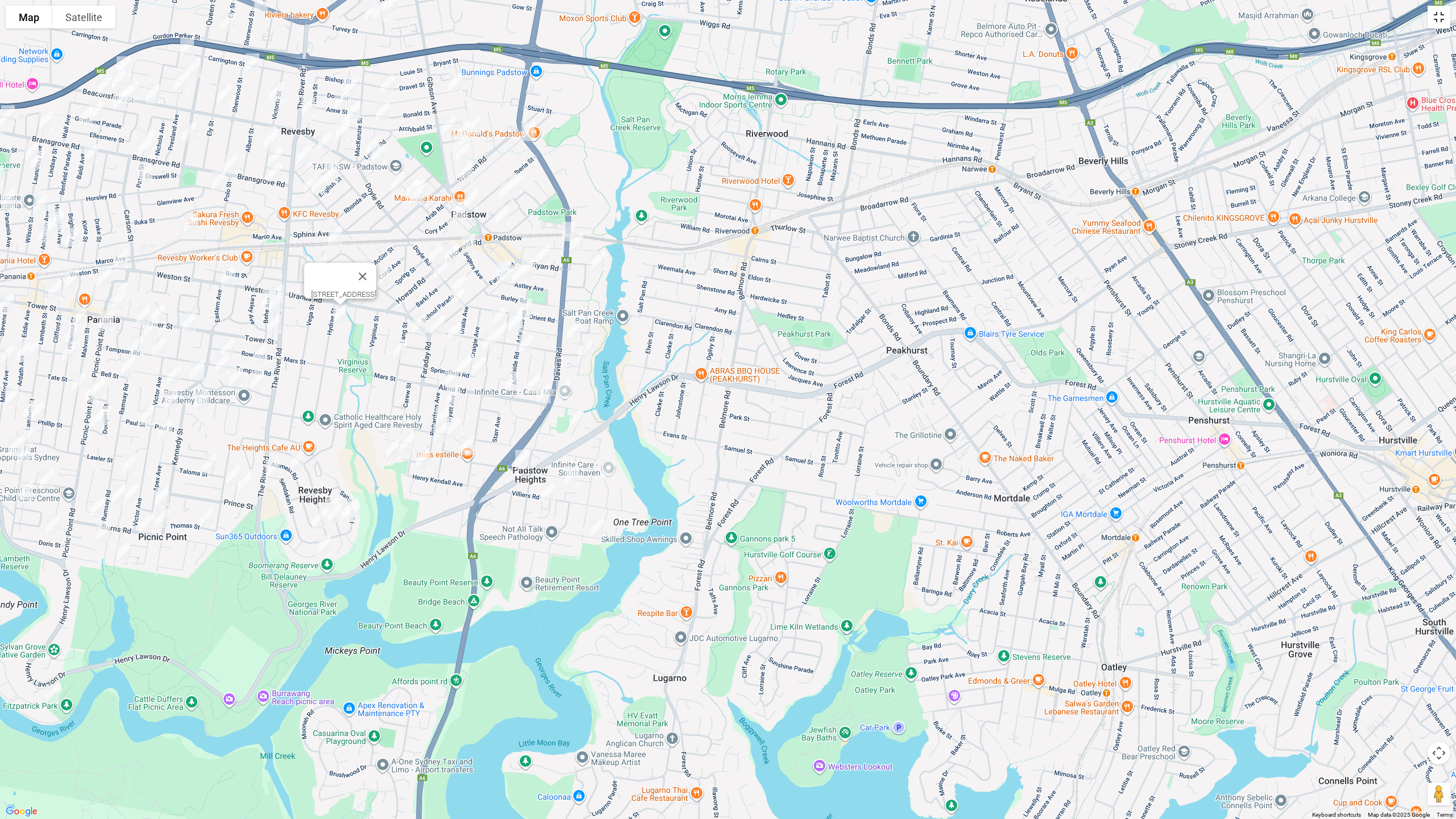
click at [1442, 23] on button "Toggle fullscreen view" at bounding box center [1438, 17] width 23 height 23
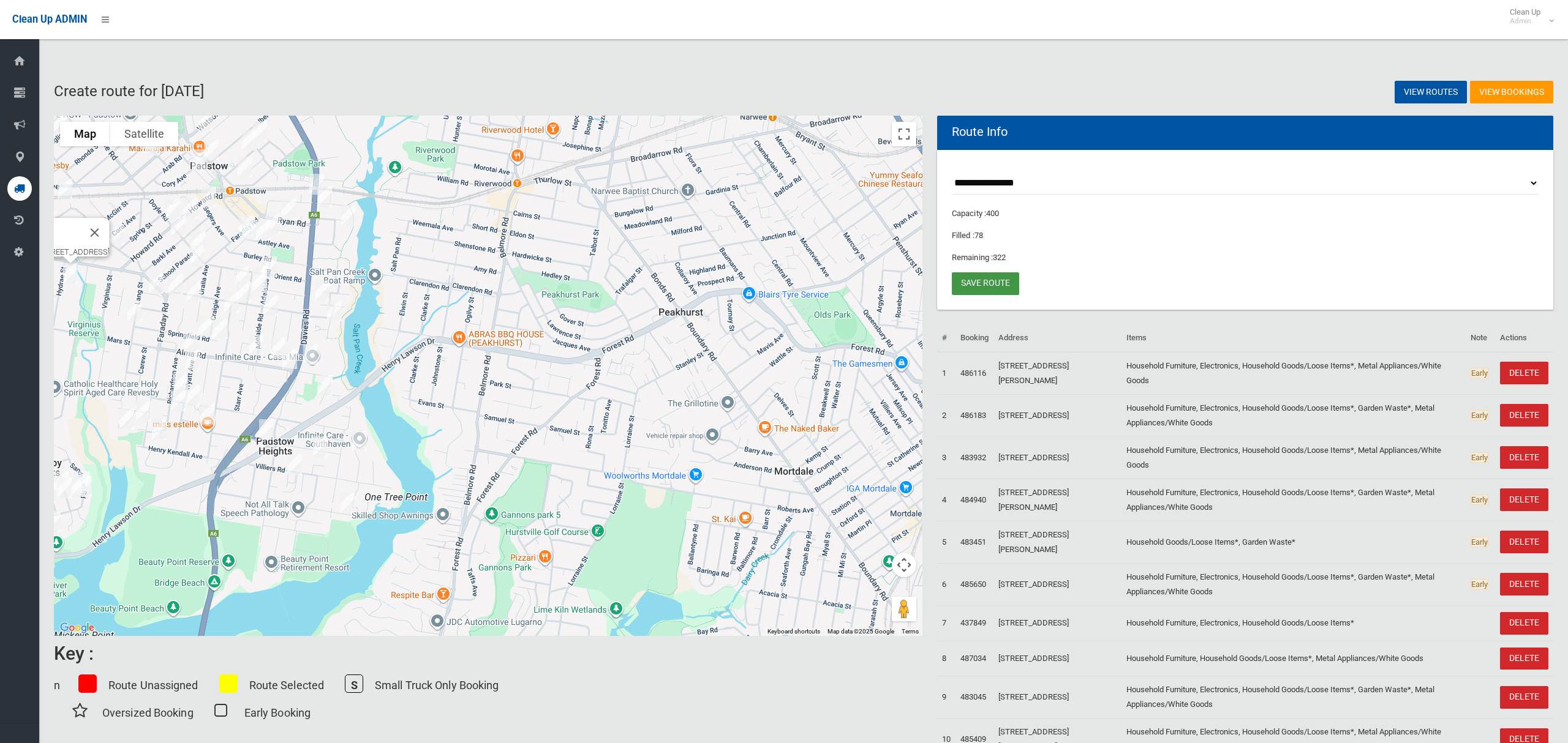
click at [980, 281] on link "Save route" at bounding box center [985, 284] width 67 height 23
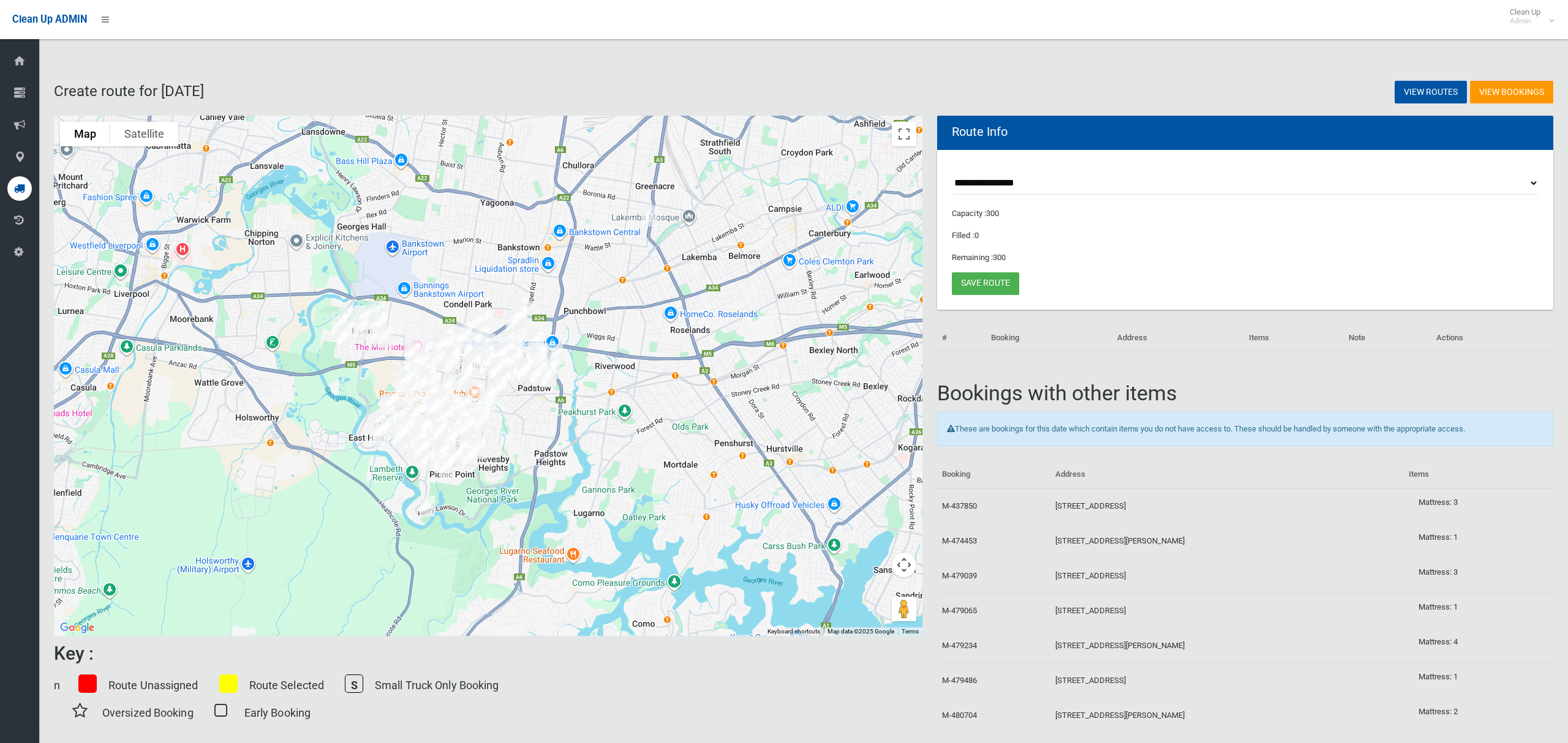
click at [1007, 193] on select "**********" at bounding box center [1245, 183] width 587 height 23
select select "*****"
click at [952, 172] on select "**********" at bounding box center [1245, 183] width 587 height 23
drag, startPoint x: 904, startPoint y: 139, endPoint x: 902, endPoint y: 237, distance: 98.0
click at [903, 139] on button "Toggle fullscreen view" at bounding box center [904, 134] width 25 height 25
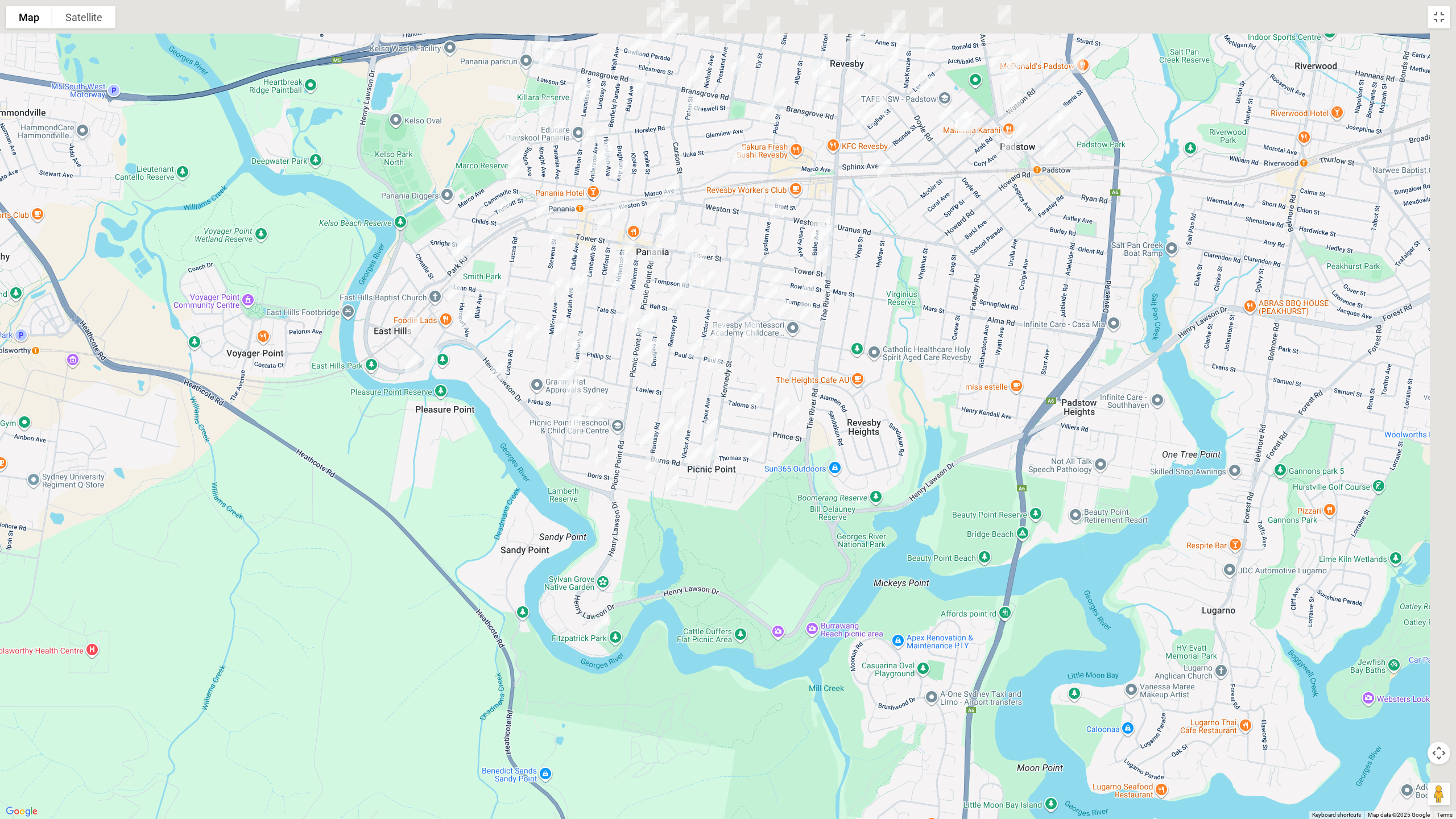
drag, startPoint x: 792, startPoint y: 474, endPoint x: 655, endPoint y: 549, distance: 156.2
click at [657, 549] on div at bounding box center [728, 409] width 1456 height 819
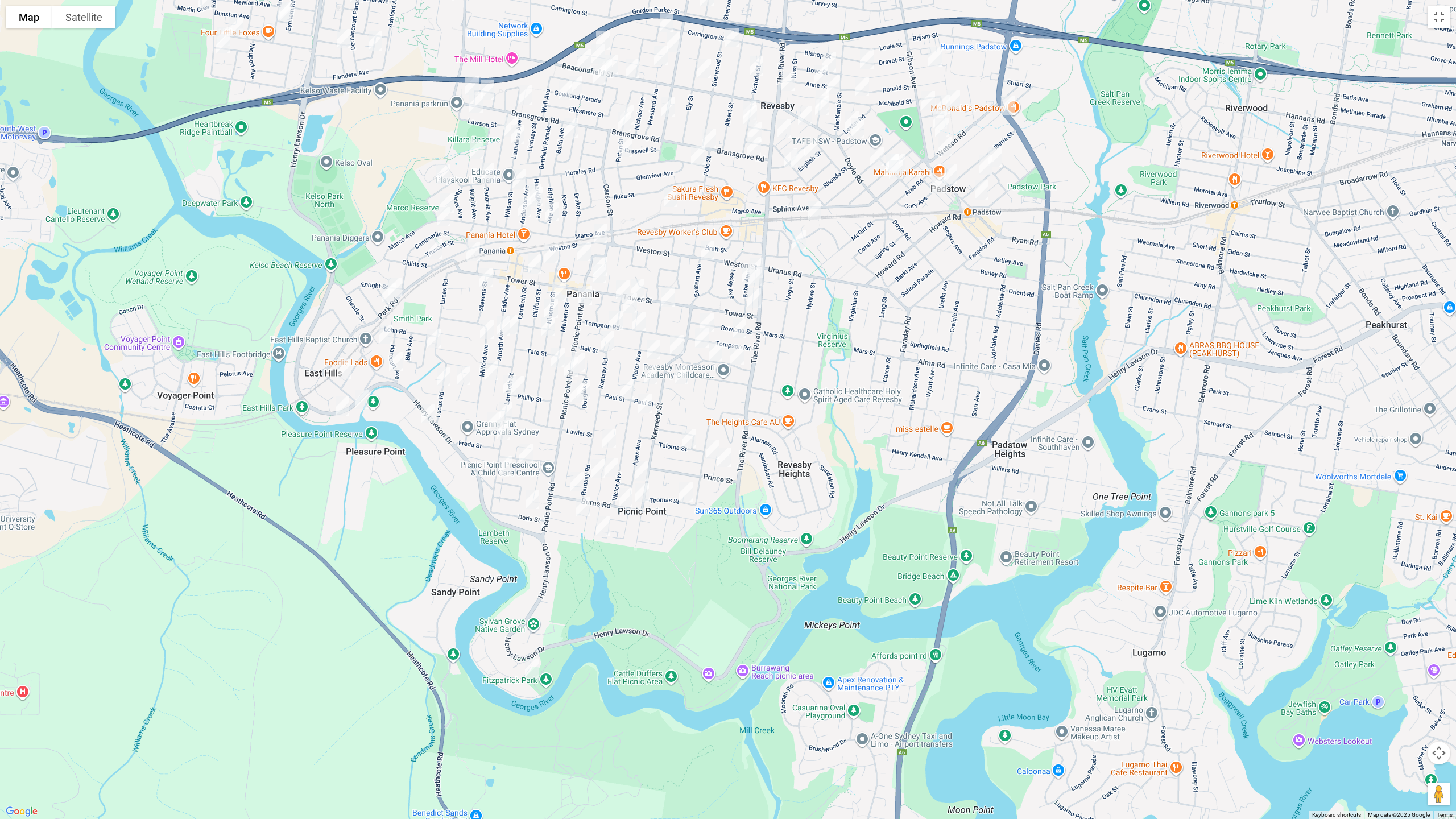
click at [367, 403] on img "606 Henry Lawson Drive, EAST HILLS NSW 2213" at bounding box center [361, 399] width 23 height 28
click at [338, 410] on img "584 Henry Lawson Drive, EAST HILLS NSW 2213" at bounding box center [343, 406] width 23 height 28
click at [708, 248] on img "45 Weston Street, REVESBY NSW 2212" at bounding box center [708, 250] width 23 height 28
click at [757, 295] on img "4 Tower Street, REVESBY NSW 2212" at bounding box center [754, 298] width 23 height 28
click at [640, 287] on img "105 Tower Street, PANANIA NSW 2213" at bounding box center [637, 288] width 23 height 28
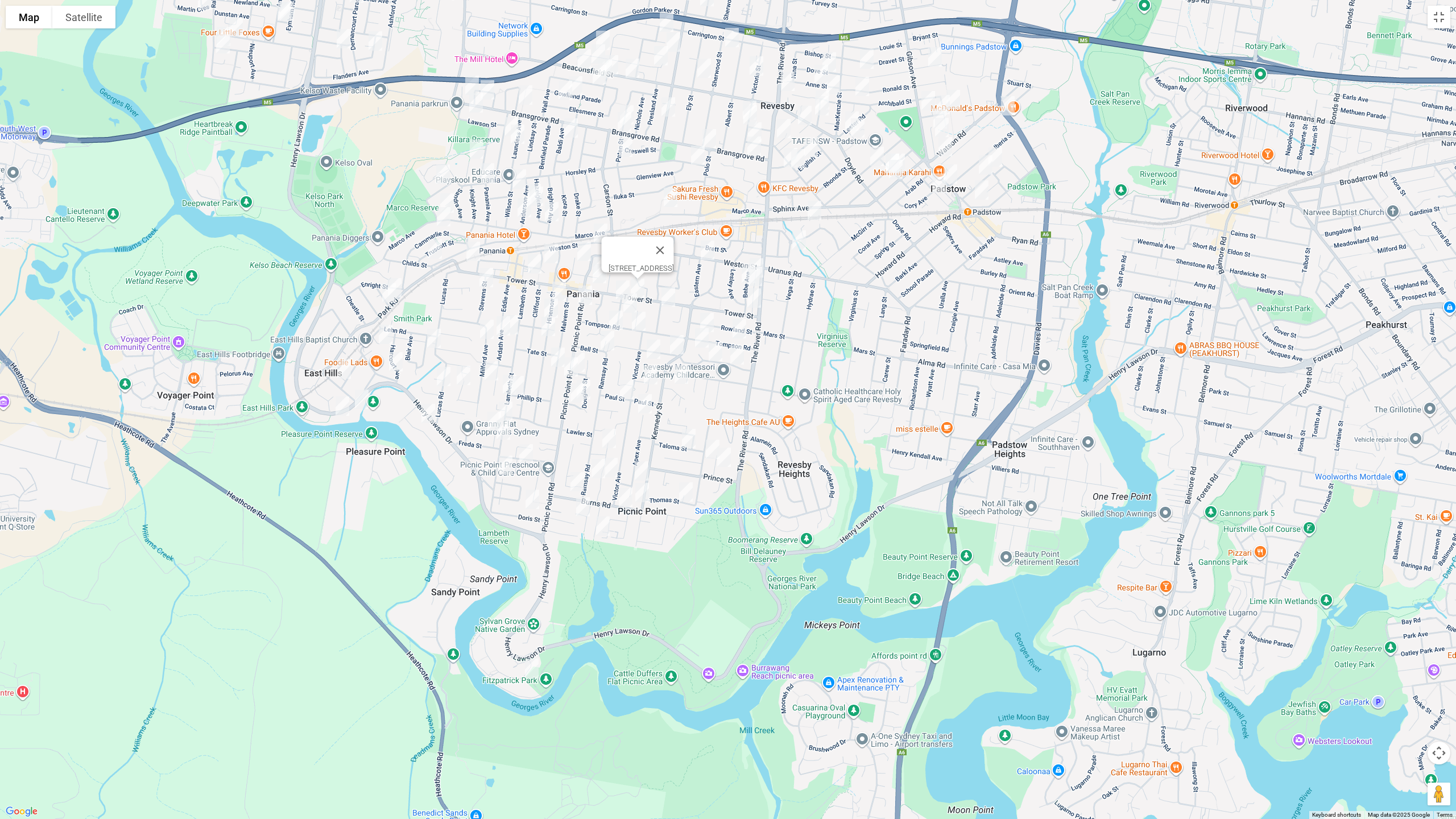
click at [533, 265] on img "174 Tower Street, PANANIA NSW 2213" at bounding box center [535, 264] width 23 height 28
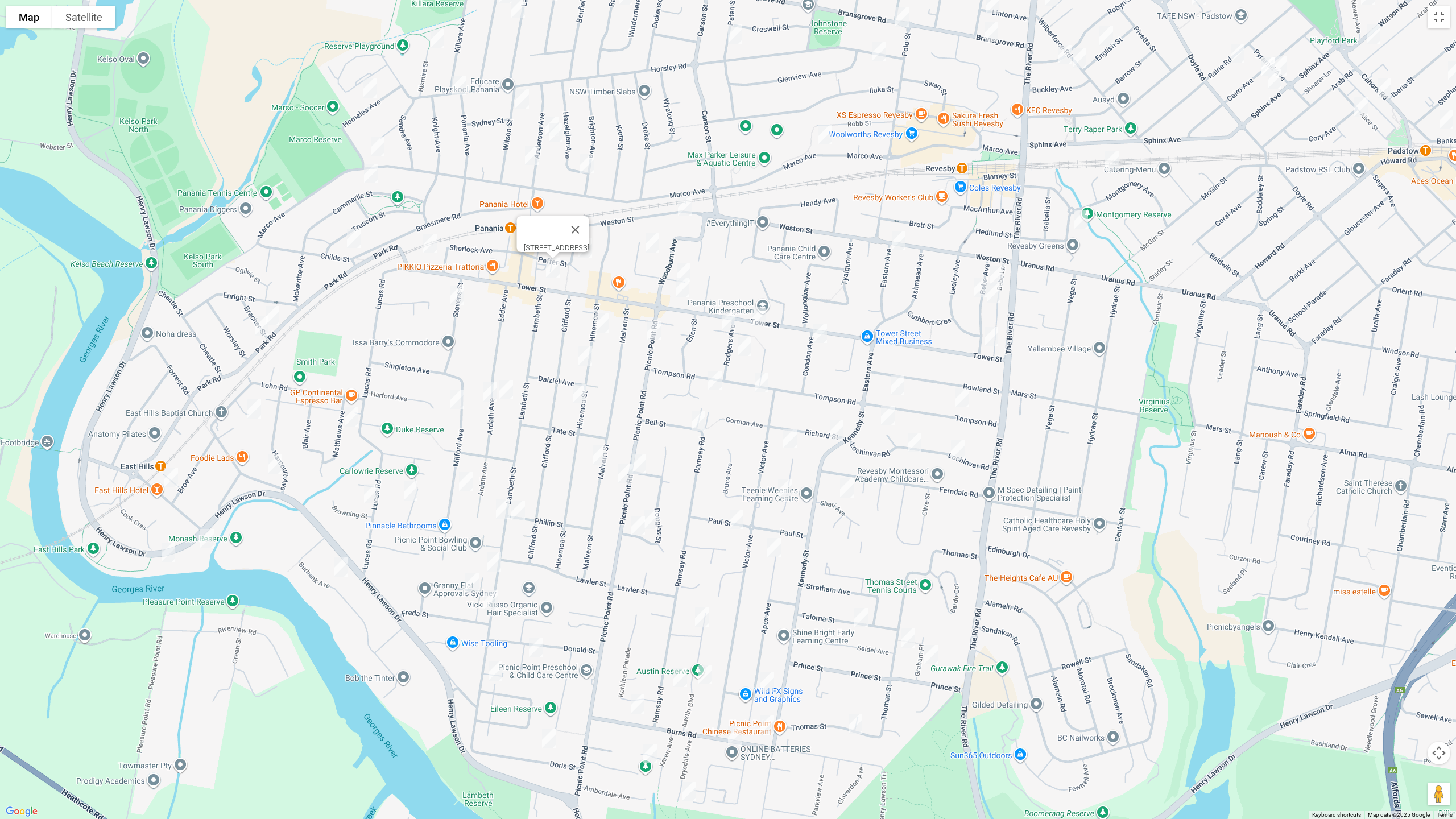
click at [430, 248] on img "232 Tower Street, PANANIA NSW 2213" at bounding box center [430, 243] width 23 height 28
drag, startPoint x: 687, startPoint y: 207, endPoint x: 754, endPoint y: 245, distance: 77.0
click at [687, 207] on img "143A Weston Street, PANANIA NSW 2213" at bounding box center [685, 206] width 23 height 28
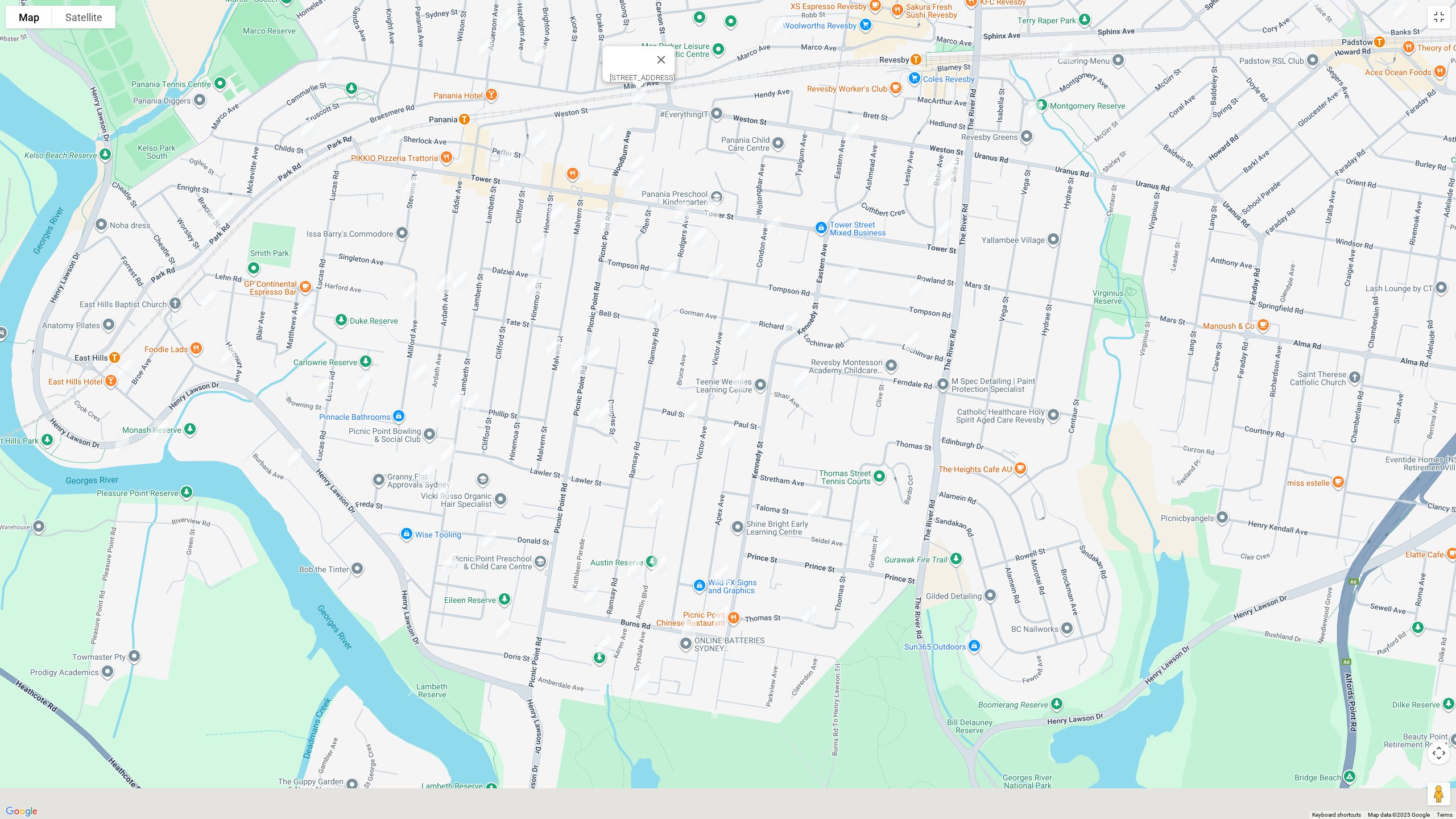
drag, startPoint x: 898, startPoint y: 332, endPoint x: 710, endPoint y: 359, distance: 189.9
click at [854, 227] on div "143A Weston Street, PANANIA NSW 2213" at bounding box center [728, 409] width 1456 height 819
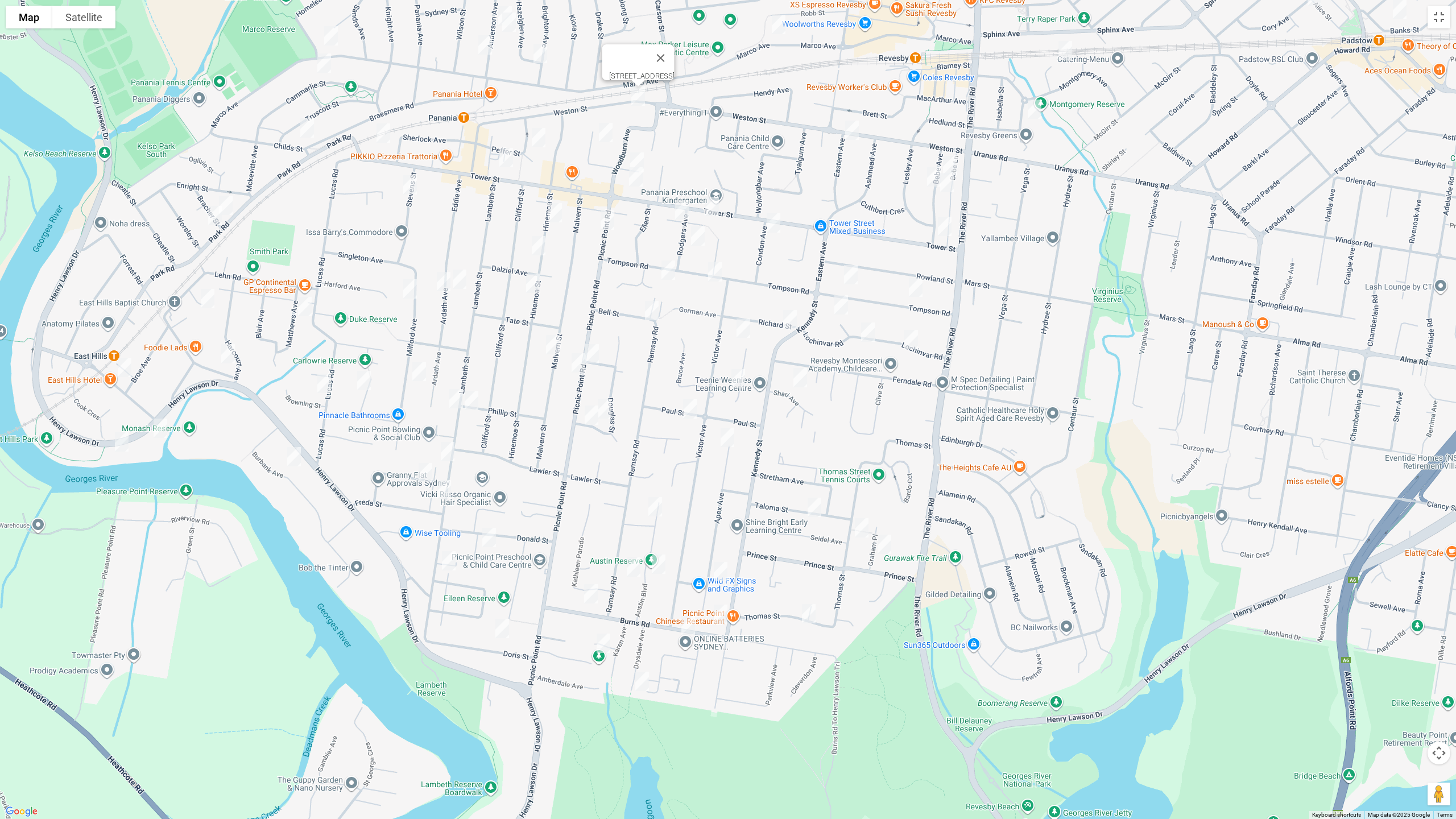
click at [213, 215] on img "34 Park Road, EAST HILLS NSW 2213" at bounding box center [215, 215] width 23 height 28
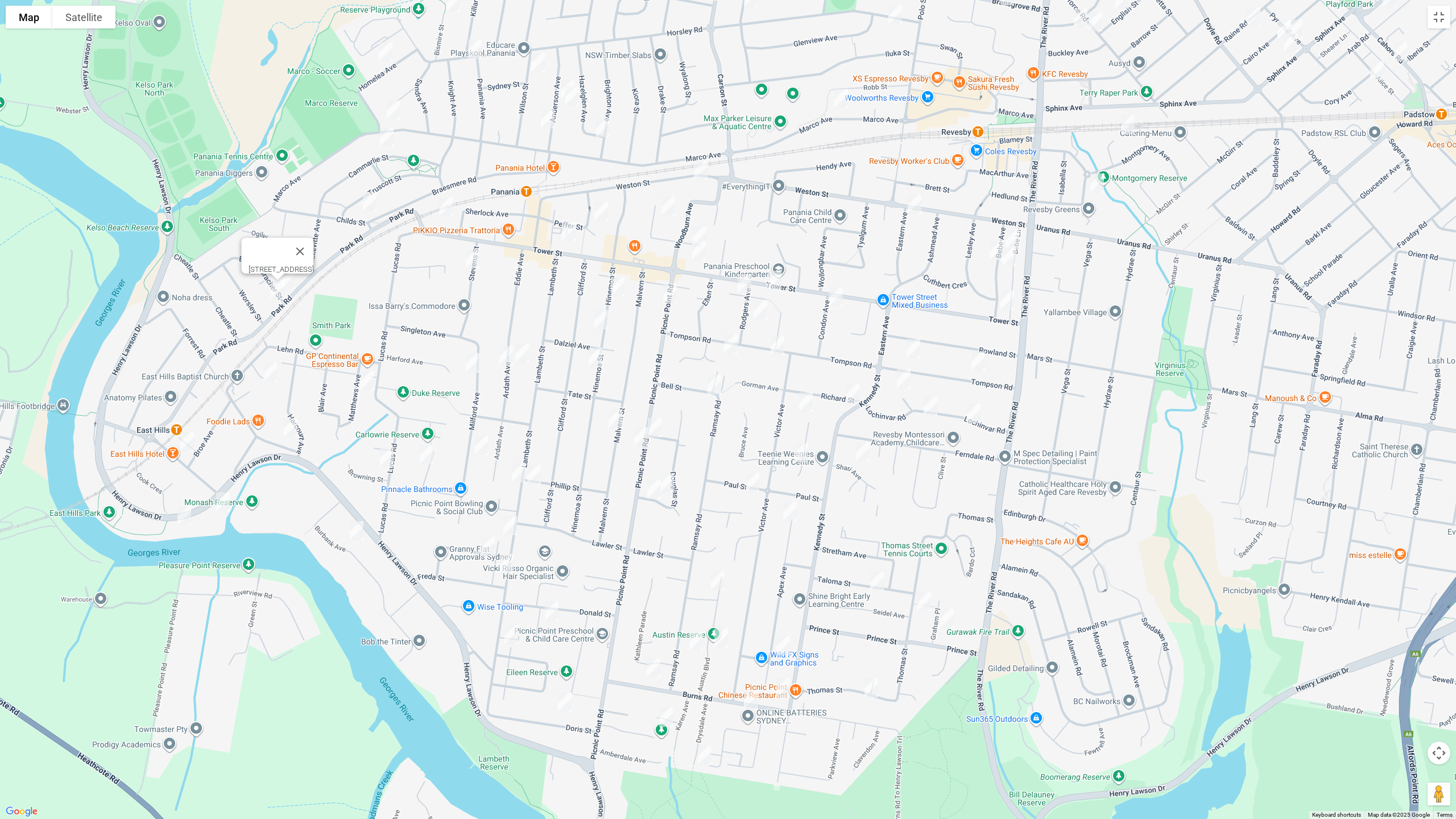
drag, startPoint x: 211, startPoint y: 402, endPoint x: 259, endPoint y: 465, distance: 79.2
click at [259, 465] on div "34 Park Road, EAST HILLS NSW 2213" at bounding box center [728, 409] width 1456 height 819
click at [279, 294] on img "34 Park Road, EAST HILLS NSW 2213" at bounding box center [279, 291] width 23 height 28
click at [1438, 17] on button "Toggle fullscreen view" at bounding box center [1438, 17] width 23 height 23
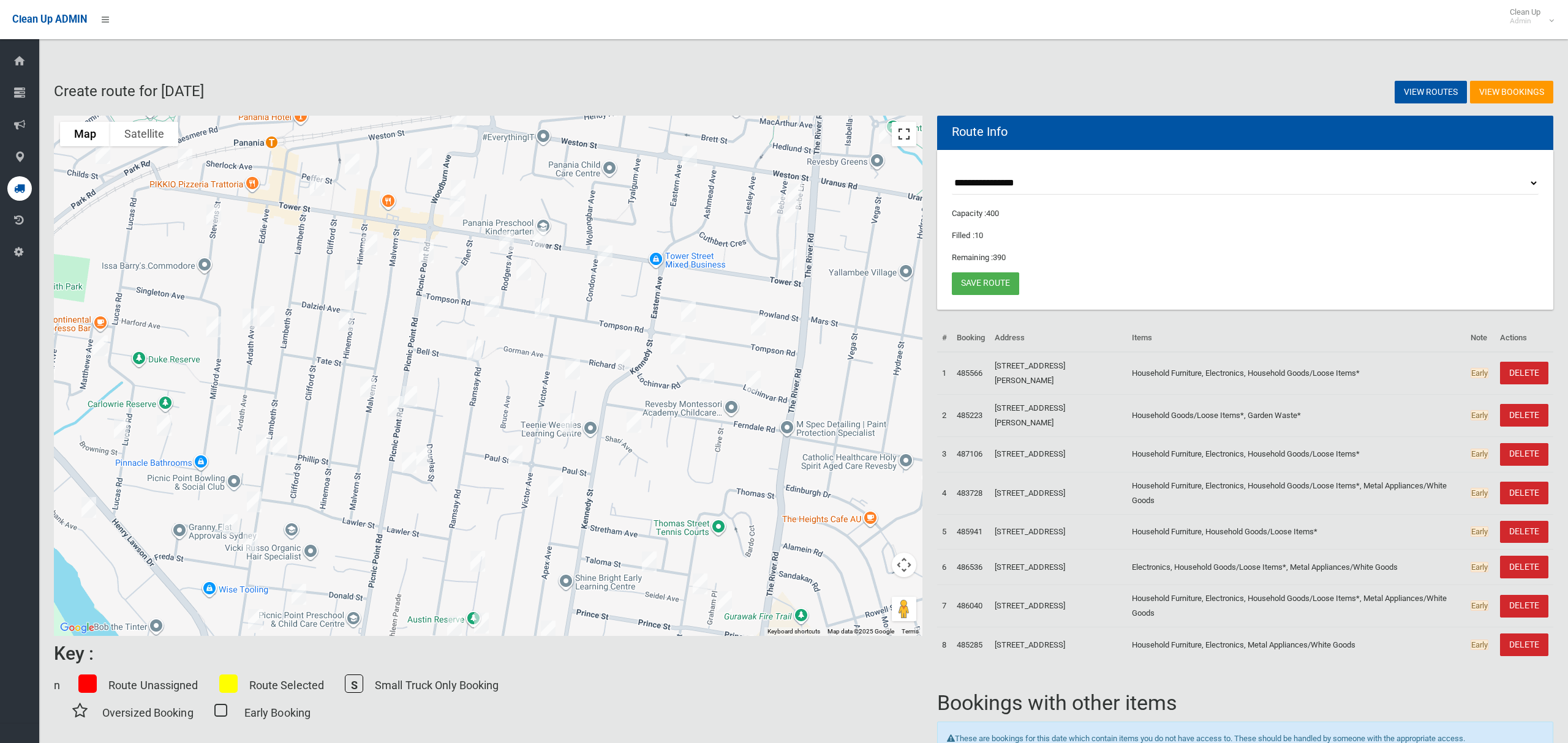
click at [907, 140] on button "Toggle fullscreen view" at bounding box center [904, 134] width 25 height 25
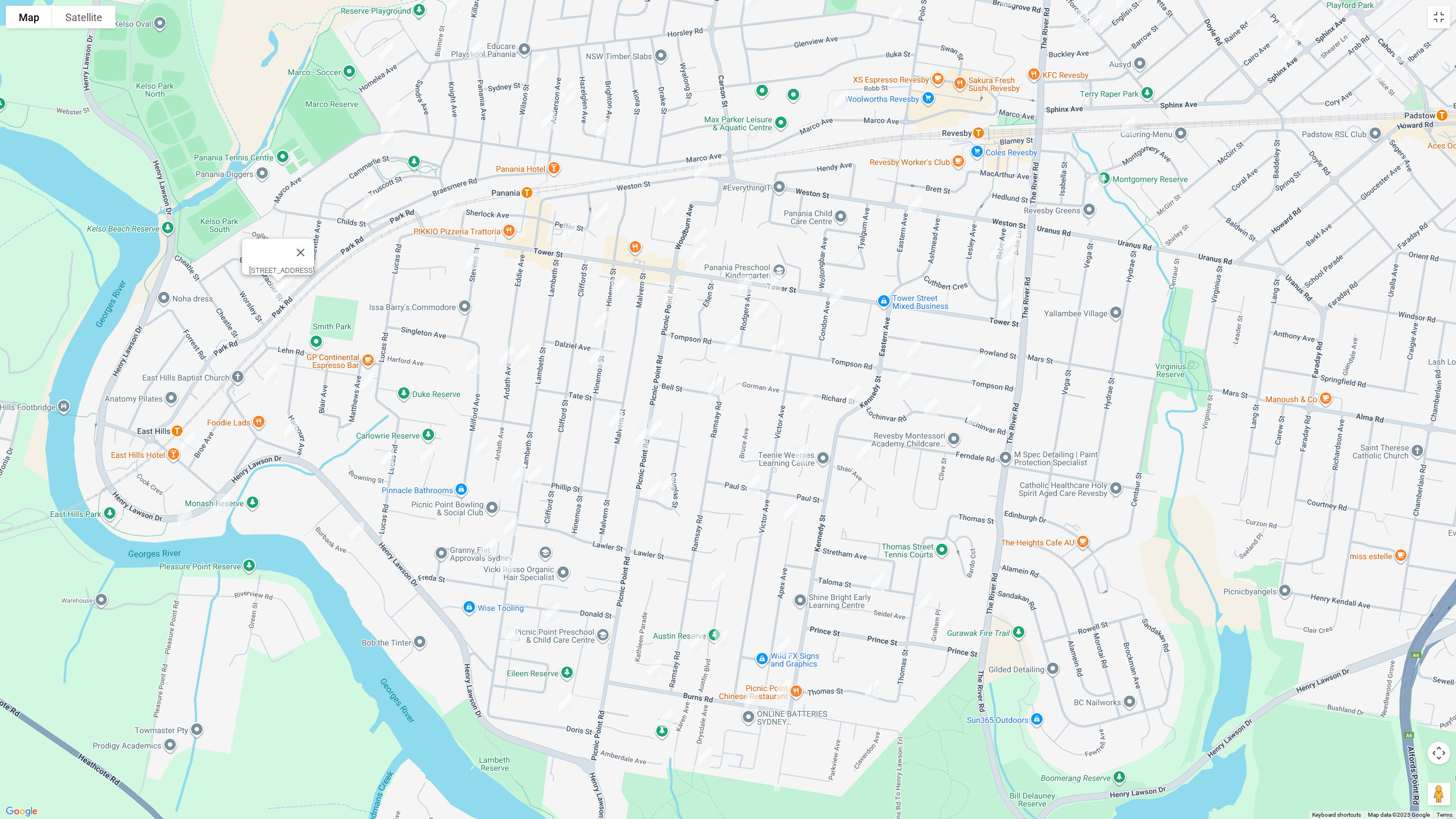
click at [189, 443] on img "24 Maclaurin Avenue, EAST HILLS NSW 2213" at bounding box center [188, 443] width 23 height 28
click at [269, 373] on img "12 Cowland Avenue, EAST HILLS NSW 2213" at bounding box center [271, 374] width 23 height 28
click at [290, 428] on img "2 Forrest Road, EAST HILLS NSW 2213" at bounding box center [291, 428] width 23 height 28
drag, startPoint x: 375, startPoint y: 384, endPoint x: 386, endPoint y: 375, distance: 14.2
click at [375, 384] on img "9 Matthews Avenue, EAST HILLS NSW 2213" at bounding box center [368, 382] width 23 height 28
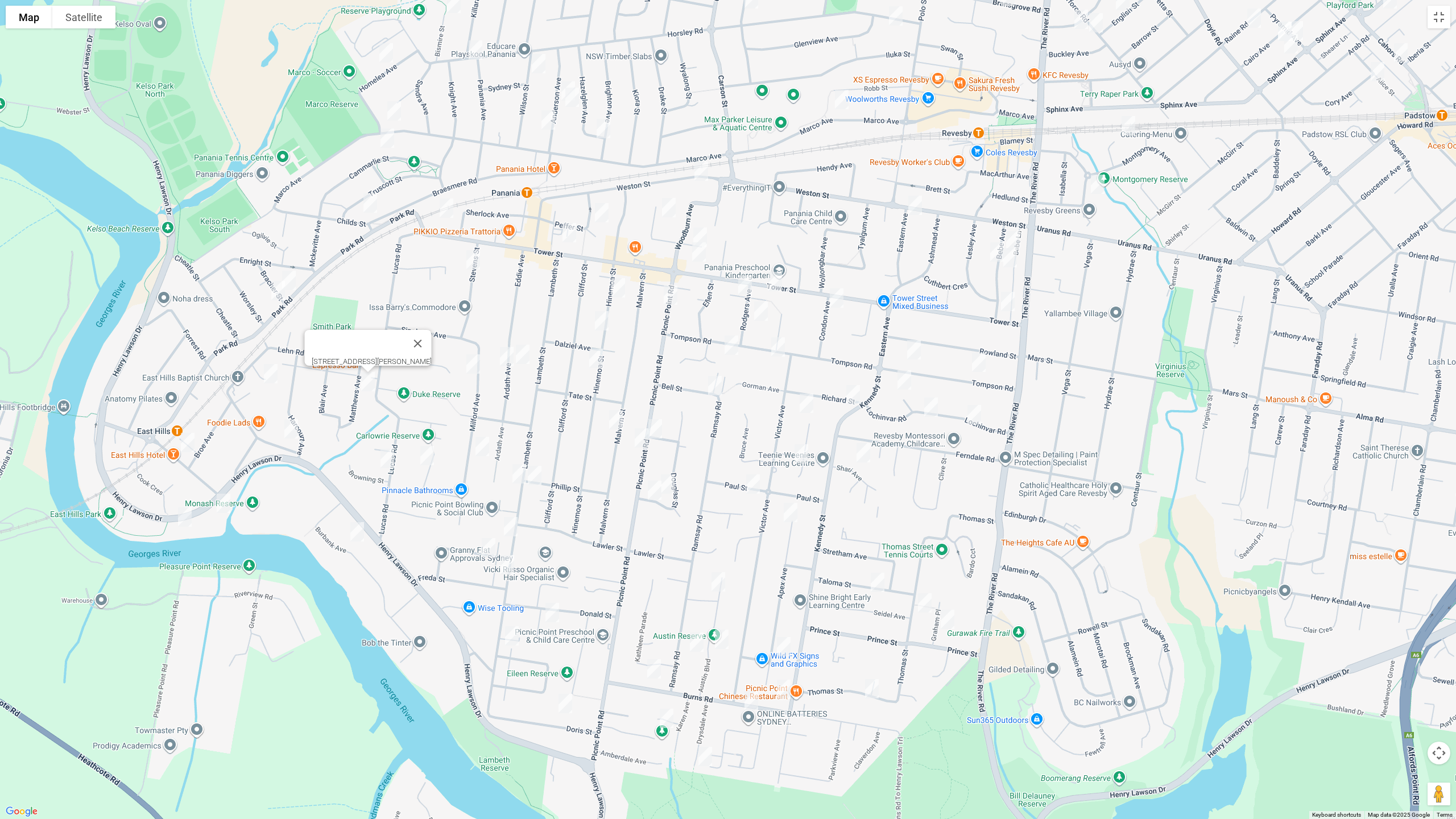
click at [478, 261] on img "10 Stevens Street, PANANIA NSW 2213" at bounding box center [473, 260] width 23 height 28
click at [474, 365] on img "18 Milford Avenue, PANANIA NSW 2213" at bounding box center [473, 364] width 23 height 28
click at [425, 454] on img "27 Gracemar Avenue, PANANIA NSW 2213" at bounding box center [427, 456] width 23 height 28
click at [386, 458] on img "62 Lucas Road, EAST HILLS NSW 2213" at bounding box center [387, 458] width 23 height 28
click at [357, 534] on img "22 Burbank Avenue, EAST HILLS NSW 2213" at bounding box center [357, 532] width 23 height 28
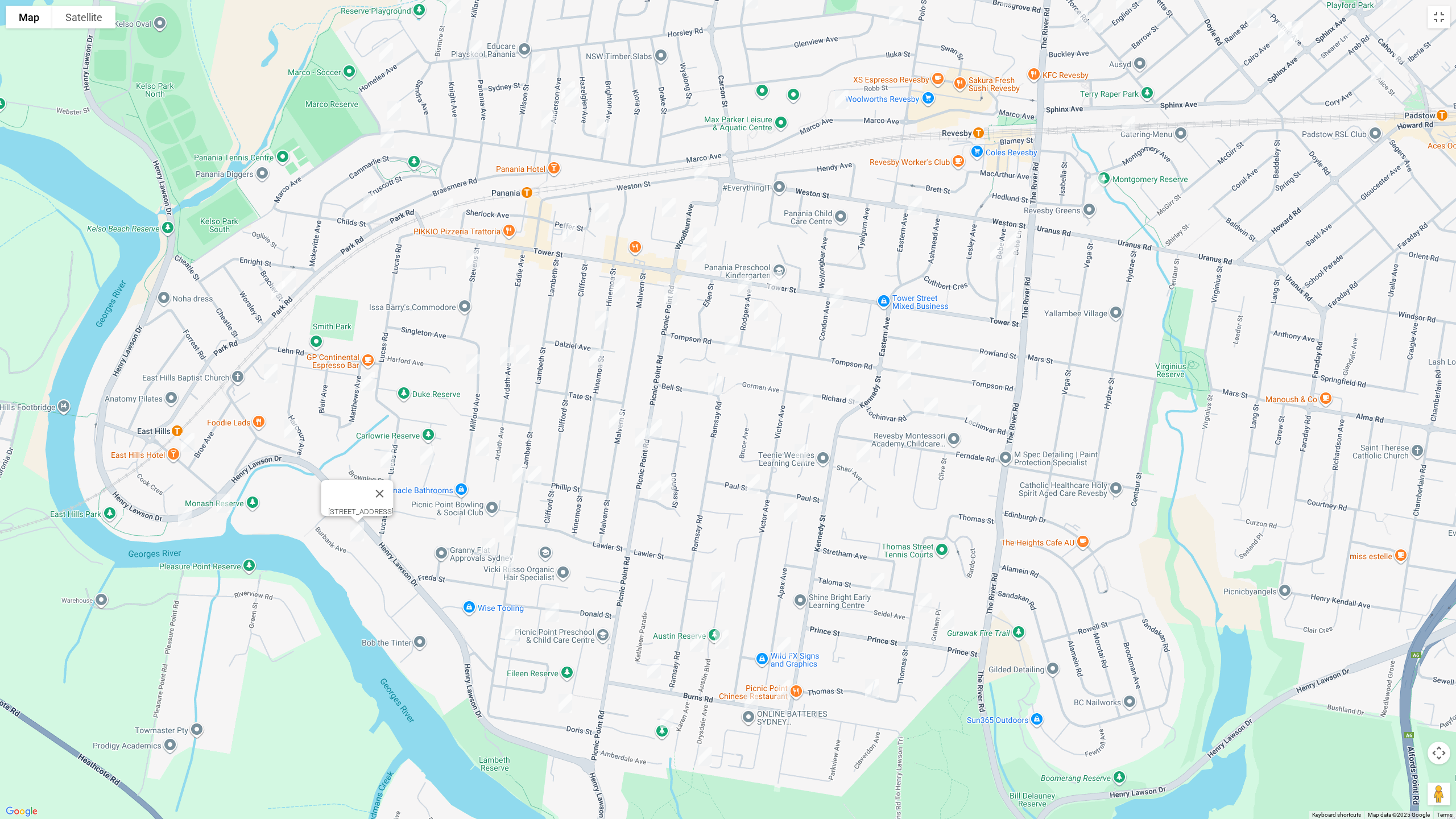
click at [484, 442] on img "51 Milford Avenue, PANANIA NSW 2213" at bounding box center [482, 446] width 23 height 28
click at [481, 451] on img "51 Milford Avenue, PANANIA NSW 2213" at bounding box center [482, 447] width 23 height 28
click at [516, 475] on img "112A Lambeth Street, PANANIA NSW 2213" at bounding box center [519, 474] width 23 height 28
click at [534, 480] on img "1 Phillip Street, PANANIA NSW 2213" at bounding box center [535, 476] width 23 height 28
click at [509, 525] on img "1/136 Lambeth Street, PANANIA NSW 2213" at bounding box center [510, 527] width 23 height 28
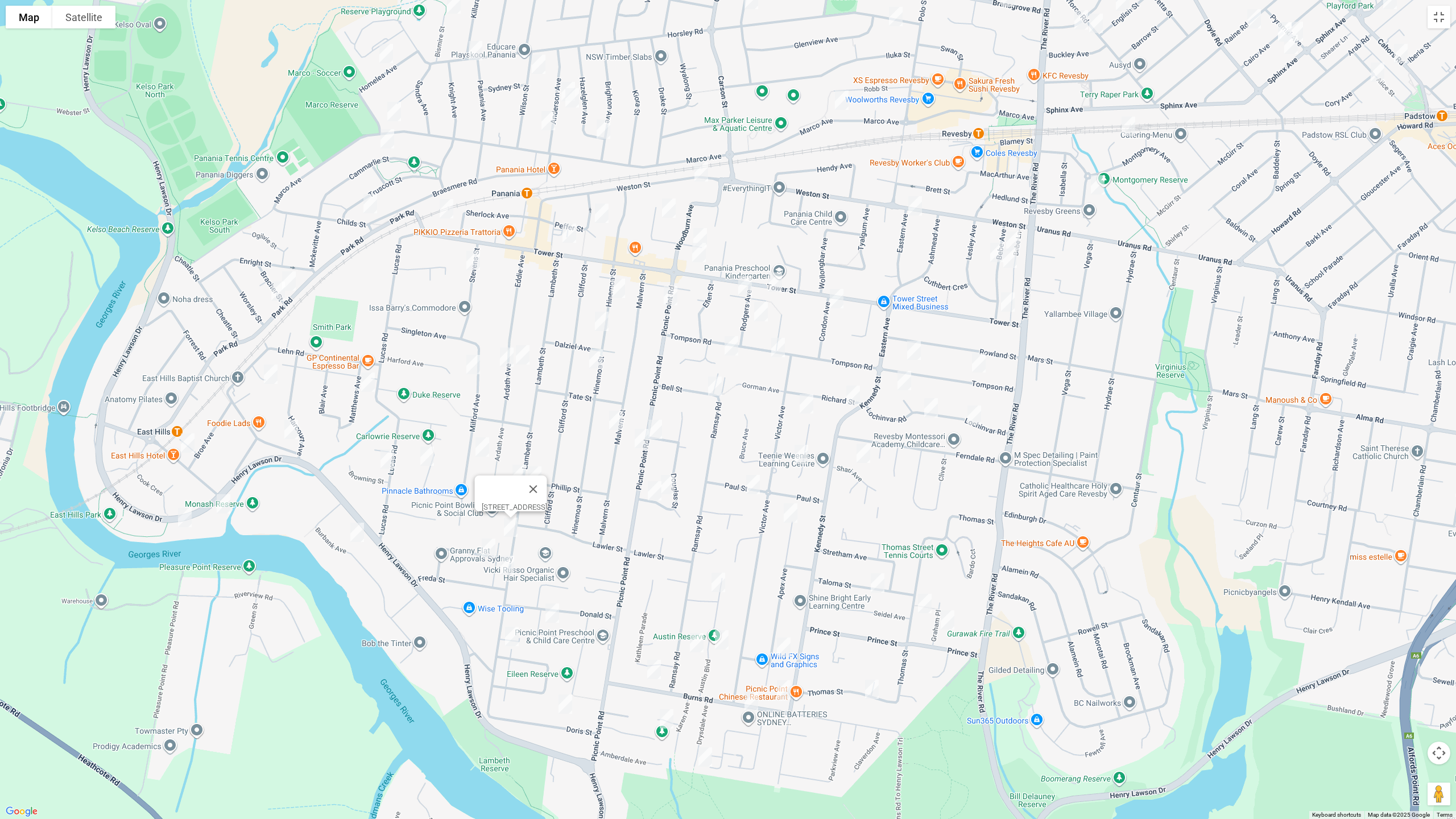
click at [488, 544] on img "7 Irene Street, PANANIA NSW 2213" at bounding box center [488, 548] width 23 height 28
click at [508, 567] on img "168 Lambeth Street, PANANIA NSW 2213" at bounding box center [508, 565] width 23 height 28
click at [551, 614] on img "1 Denny Road, PICNIC POINT NSW 2213" at bounding box center [553, 613] width 23 height 28
click at [509, 637] on img "149 Lambeth Street, PICNIC POINT NSW 2213" at bounding box center [512, 637] width 23 height 28
click at [565, 690] on img "18 Doris Street, PICNIC POINT NSW 2213" at bounding box center [565, 704] width 23 height 28
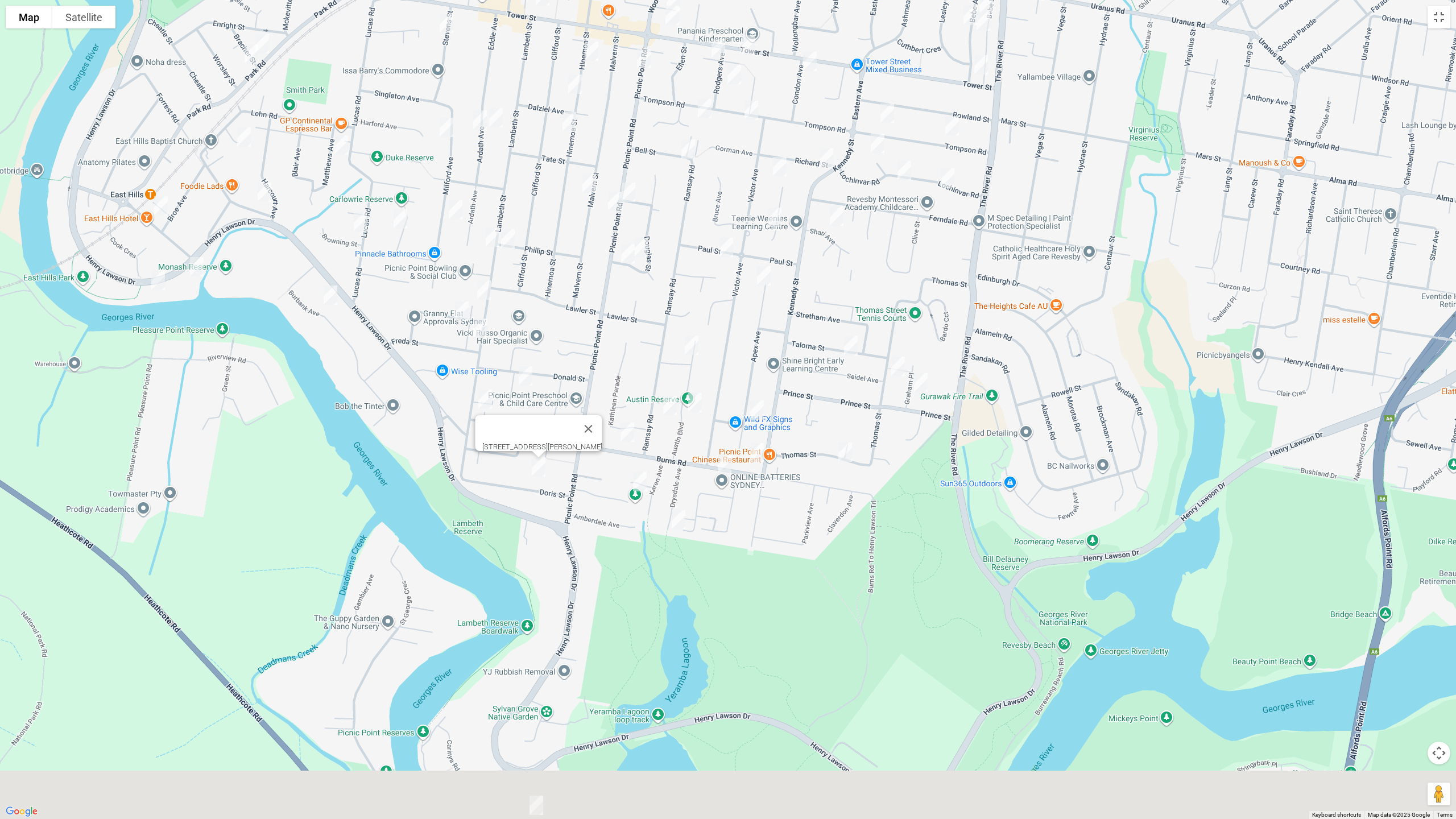
drag, startPoint x: 632, startPoint y: 622, endPoint x: 579, endPoint y: 698, distance: 92.7
click at [605, 383] on div "18 Doris Street, PICNIC POINT NSW 2213" at bounding box center [728, 409] width 1456 height 819
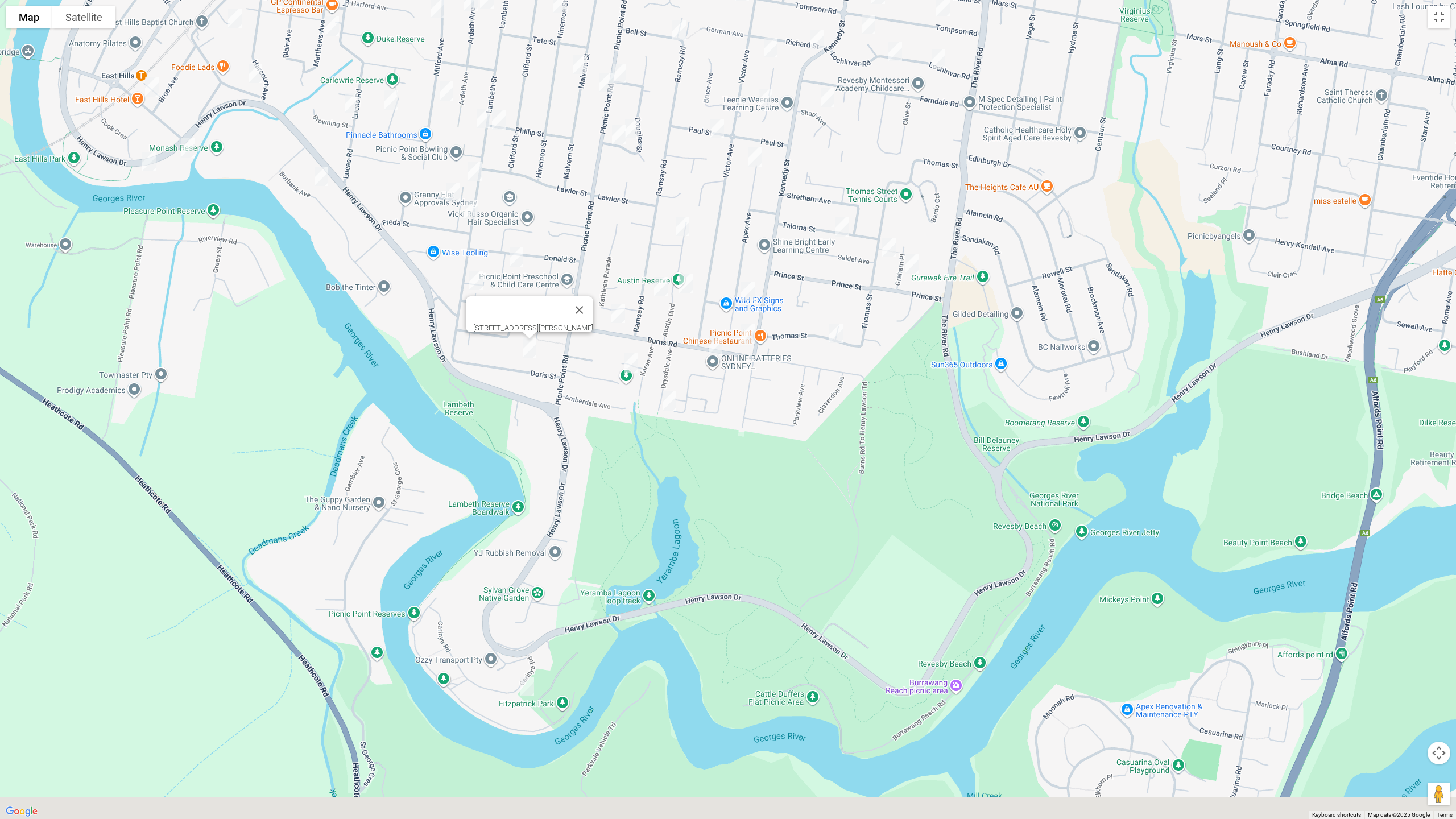
drag, startPoint x: 593, startPoint y: 693, endPoint x: 552, endPoint y: 650, distance: 59.4
click at [584, 588] on div "18 Doris Street, PICNIC POINT NSW 2213" at bounding box center [728, 409] width 1456 height 819
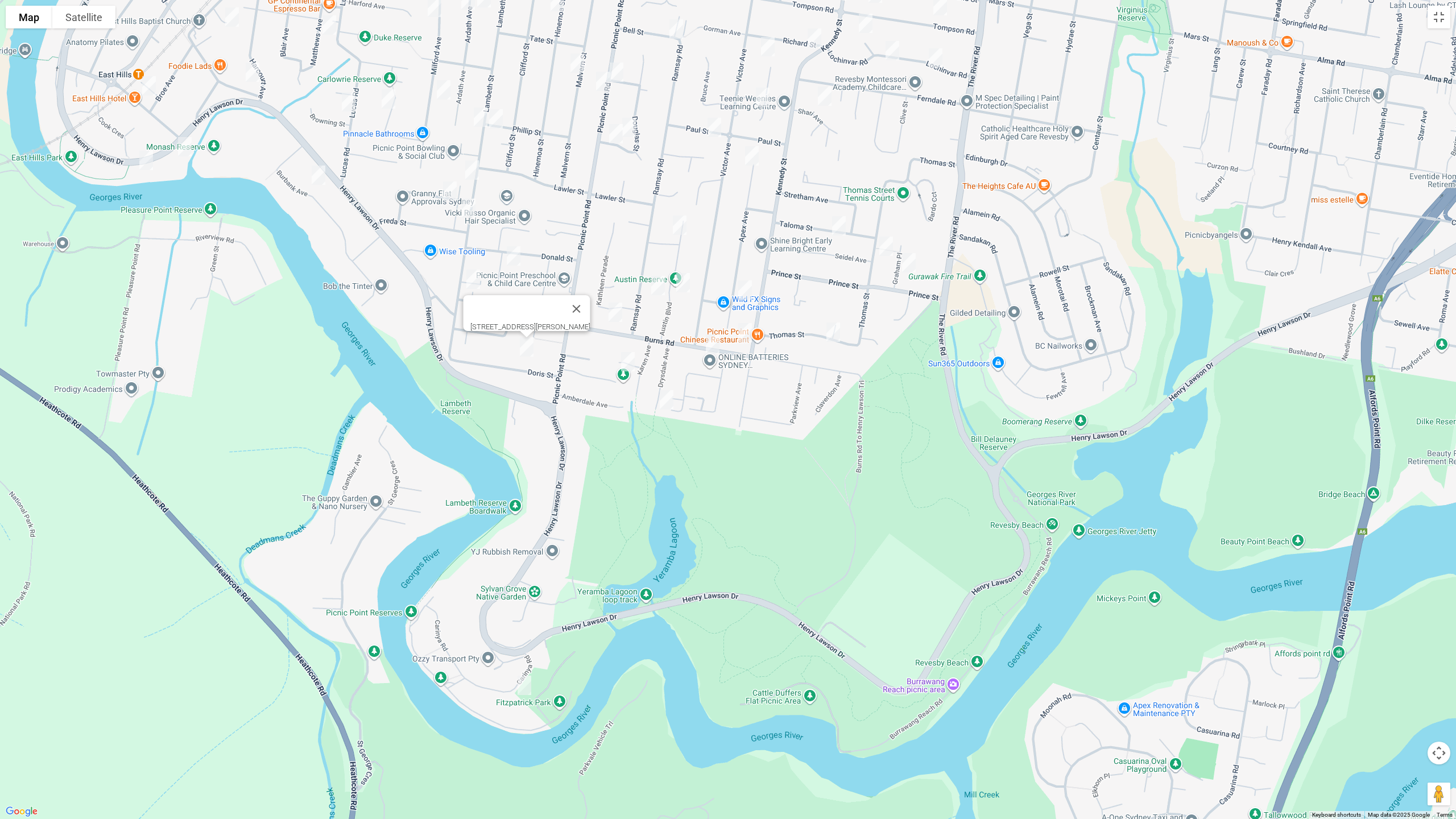
click at [521, 680] on img "3 Carinya Road, PICNIC POINT NSW 2213" at bounding box center [524, 685] width 23 height 28
click at [680, 226] on img "64A Austin Boulevard, PICNIC POINT NSW 2213" at bounding box center [680, 225] width 23 height 28
click at [684, 285] on img "16 Austin Boulevard, PICNIC POINT NSW 2213" at bounding box center [683, 283] width 23 height 28
click at [654, 287] on img "3/93 Ramsay Road, PICNIC POINT NSW 2213" at bounding box center [658, 286] width 23 height 28
click at [613, 312] on img "72A Burns Road, PICNIC POINT NSW 2213" at bounding box center [615, 312] width 23 height 28
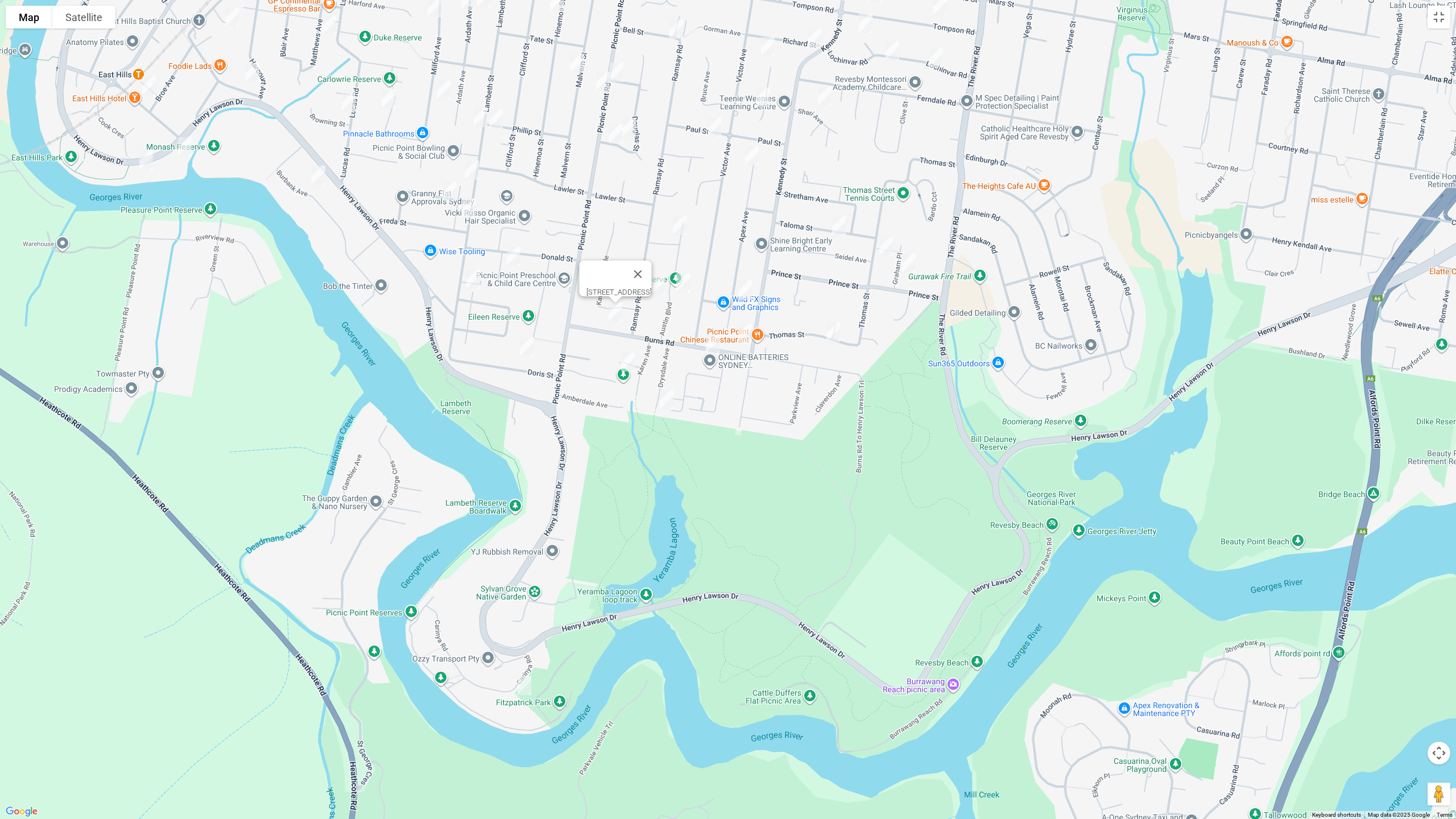
drag, startPoint x: 628, startPoint y: 361, endPoint x: 631, endPoint y: 366, distance: 5.8
click at [629, 361] on img "8 Samoa Avenue, PICNIC POINT NSW 2213" at bounding box center [628, 361] width 23 height 28
click at [665, 401] on img "25 Drysdale Avenue, PICNIC POINT NSW 2213" at bounding box center [666, 399] width 23 height 28
drag, startPoint x: 747, startPoint y: 285, endPoint x: 744, endPoint y: 332, distance: 47.1
click at [747, 285] on img "29A Apex Avenue, PICNIC POINT NSW 2213" at bounding box center [745, 290] width 23 height 28
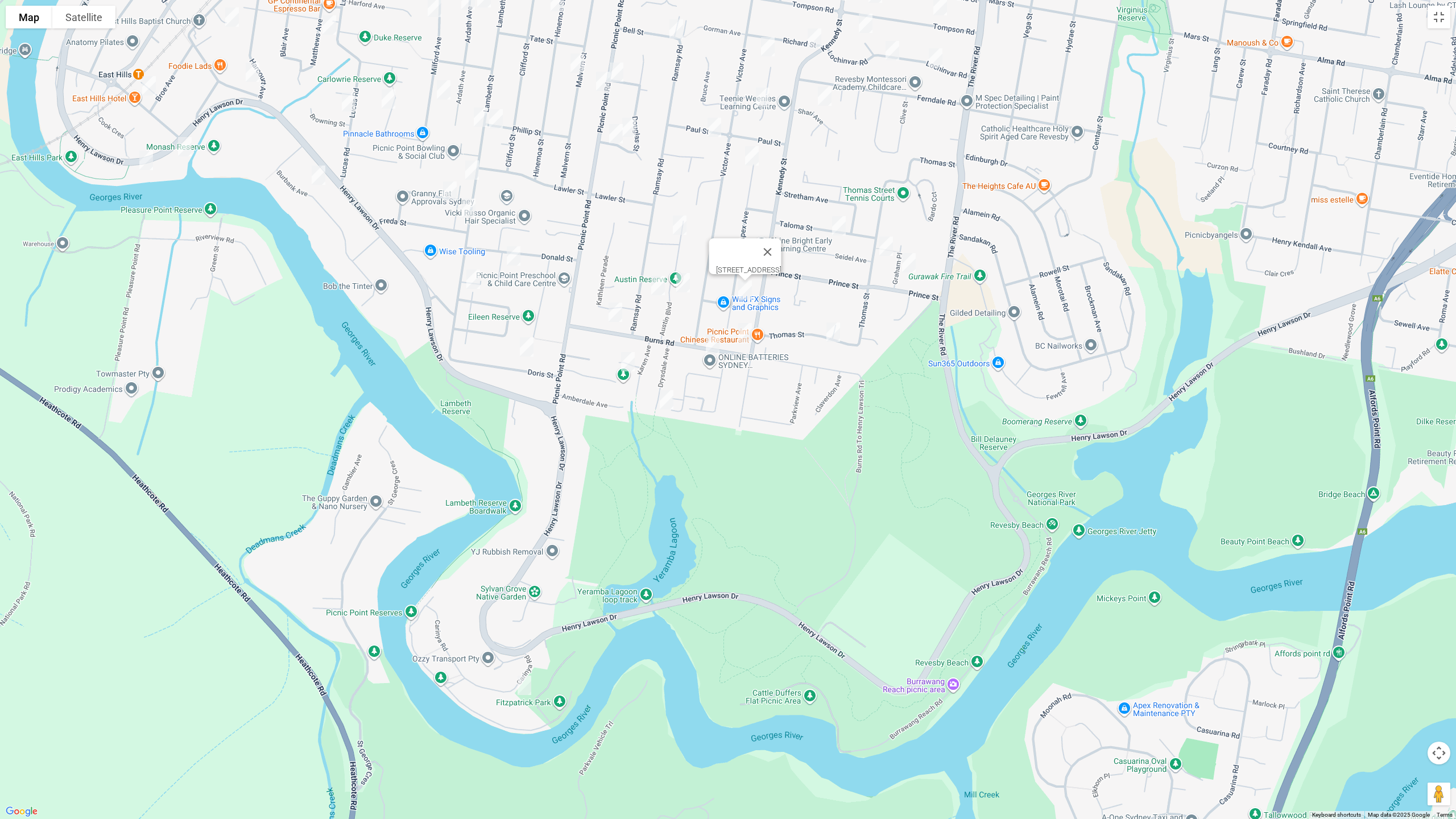
click at [744, 339] on img "46 Burns Road, PICNIC POINT NSW 2213" at bounding box center [745, 332] width 23 height 28
click at [707, 344] on img "51 Burns Road, PICNIC POINT NSW 2213" at bounding box center [713, 344] width 23 height 28
click at [828, 335] on img "26 Thomas Street, PICNIC POINT NSW 2213" at bounding box center [833, 332] width 23 height 28
click at [833, 222] on img "16 Taloma Street, PICNIC POINT NSW 2213" at bounding box center [839, 226] width 23 height 28
click at [888, 246] on img "74 Thomas Street, PICNIC POINT NSW 2213" at bounding box center [886, 246] width 23 height 28
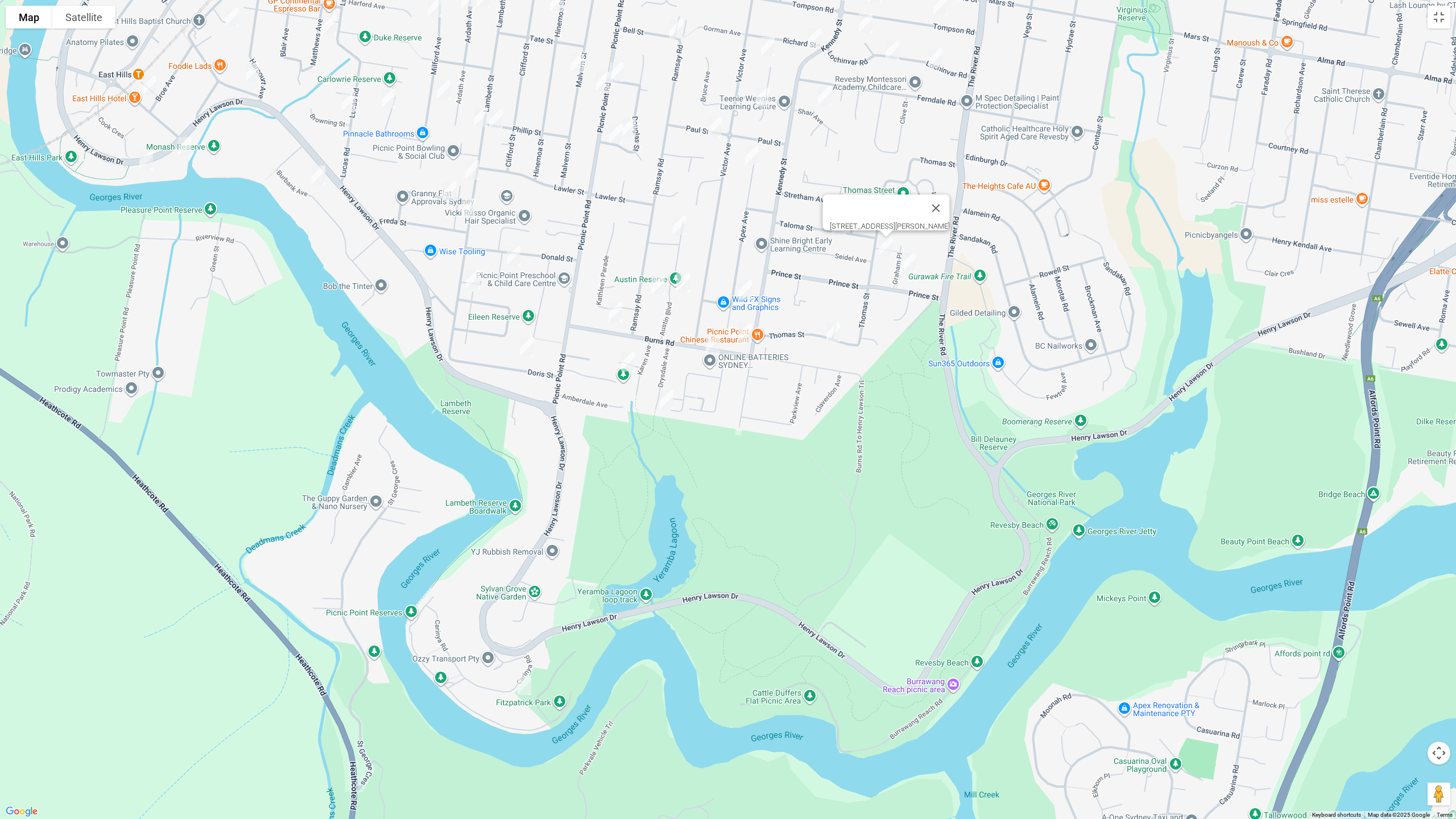
click at [912, 257] on img "1 Graham Place, PICNIC POINT NSW 2213" at bounding box center [909, 263] width 23 height 28
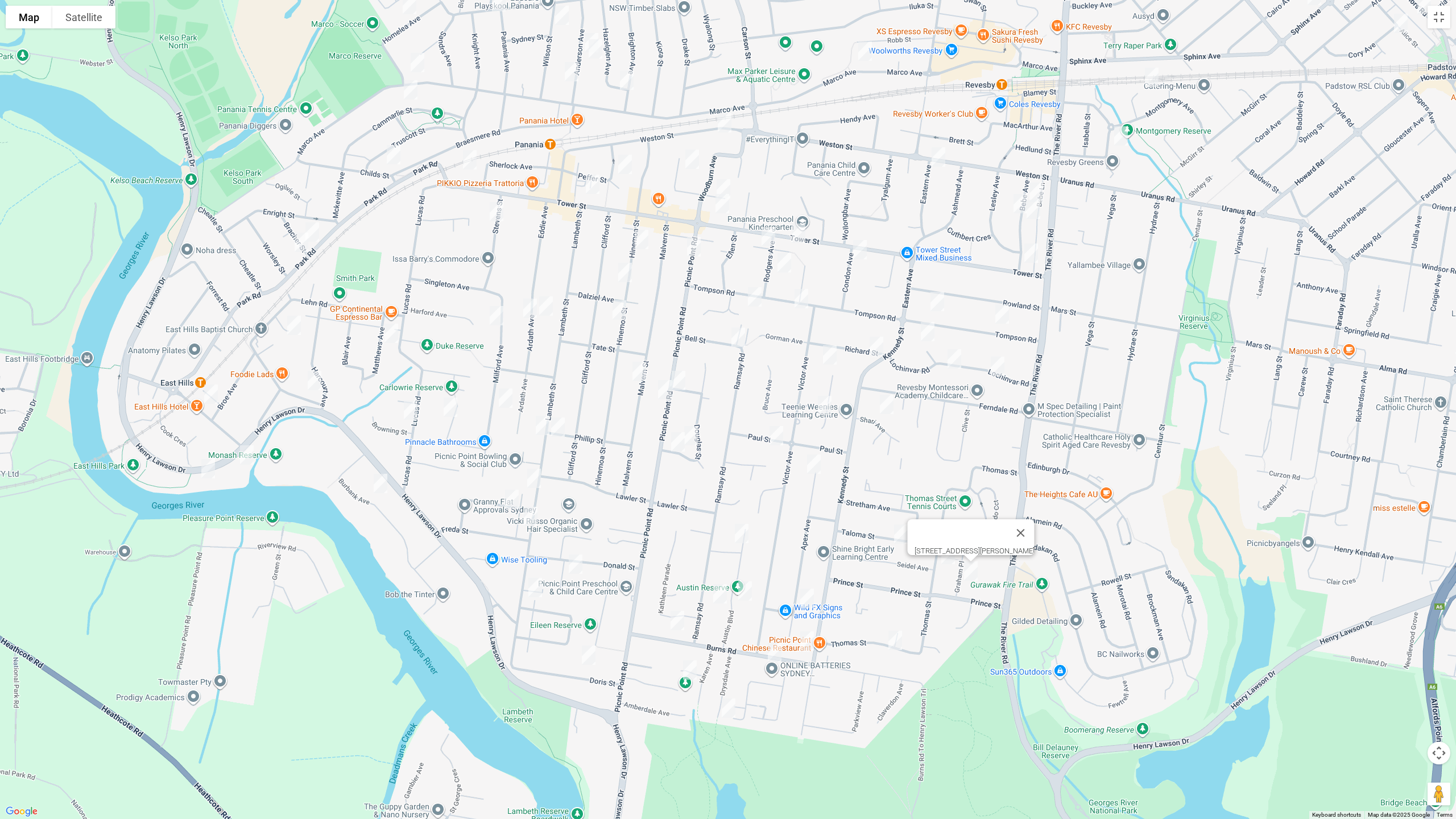
drag, startPoint x: 898, startPoint y: 168, endPoint x: 962, endPoint y: 495, distance: 333.2
click at [962, 495] on div "[STREET_ADDRESS][PERSON_NAME]" at bounding box center [728, 409] width 1456 height 819
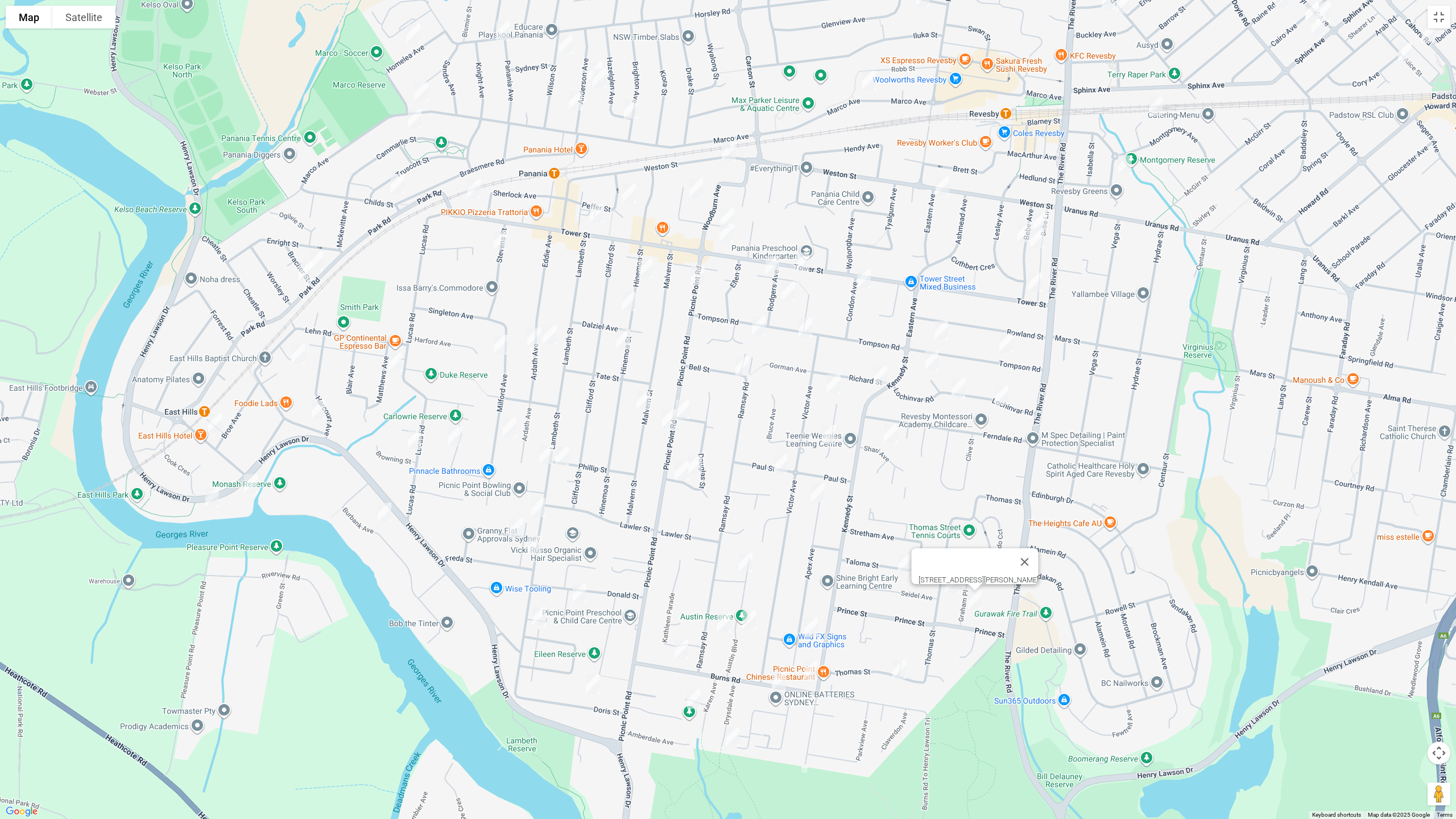
drag, startPoint x: 553, startPoint y: 336, endPoint x: 554, endPoint y: 342, distance: 6.1
click at [553, 336] on img "55 Ardath Avenue, PANANIA NSW 2213" at bounding box center [550, 335] width 23 height 28
click at [526, 339] on img "52 Ardath Avenue, PANANIA NSW 2213" at bounding box center [534, 337] width 23 height 28
click at [627, 191] on img "13 Peffer Street, PANANIA NSW 2213" at bounding box center [629, 193] width 23 height 28
click at [700, 190] on img "45 Panorama Parade, PANANIA NSW 2213" at bounding box center [696, 188] width 23 height 28
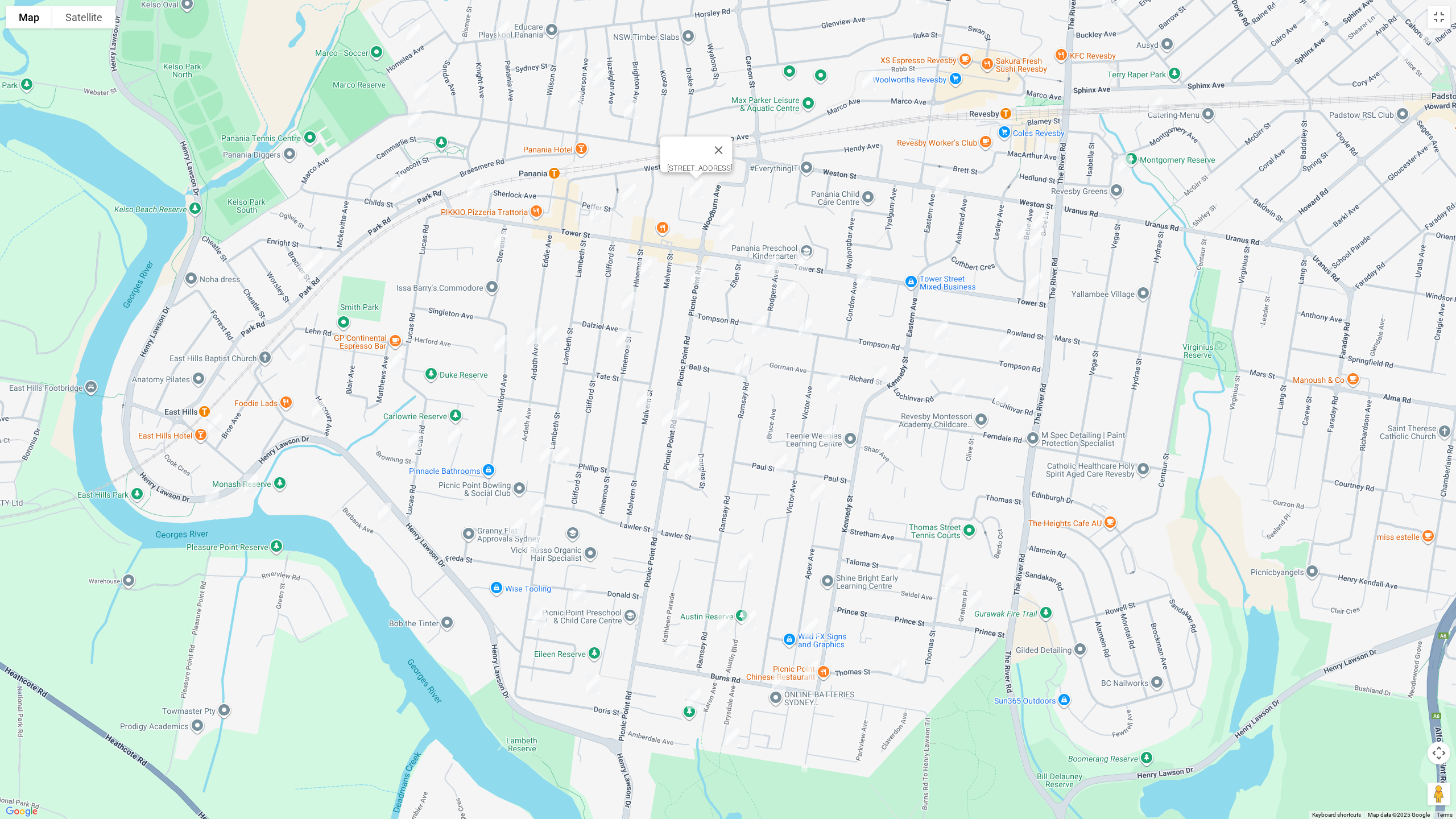
click at [732, 211] on img "8 Panorama Parade, PANANIA NSW 2213" at bounding box center [727, 218] width 23 height 28
click at [724, 235] on img "124 Tower Street, PANANIA NSW 2213" at bounding box center [726, 233] width 23 height 28
click at [650, 269] on img "41 Hinemoa Street, PANANIA NSW 2213" at bounding box center [645, 268] width 23 height 28
click at [701, 278] on img "14 Picnic Point Road, PANANIA NSW 2213" at bounding box center [698, 276] width 23 height 28
click at [622, 307] on img "60 Hinemoa Street, PANANIA NSW 2213" at bounding box center [629, 302] width 23 height 28
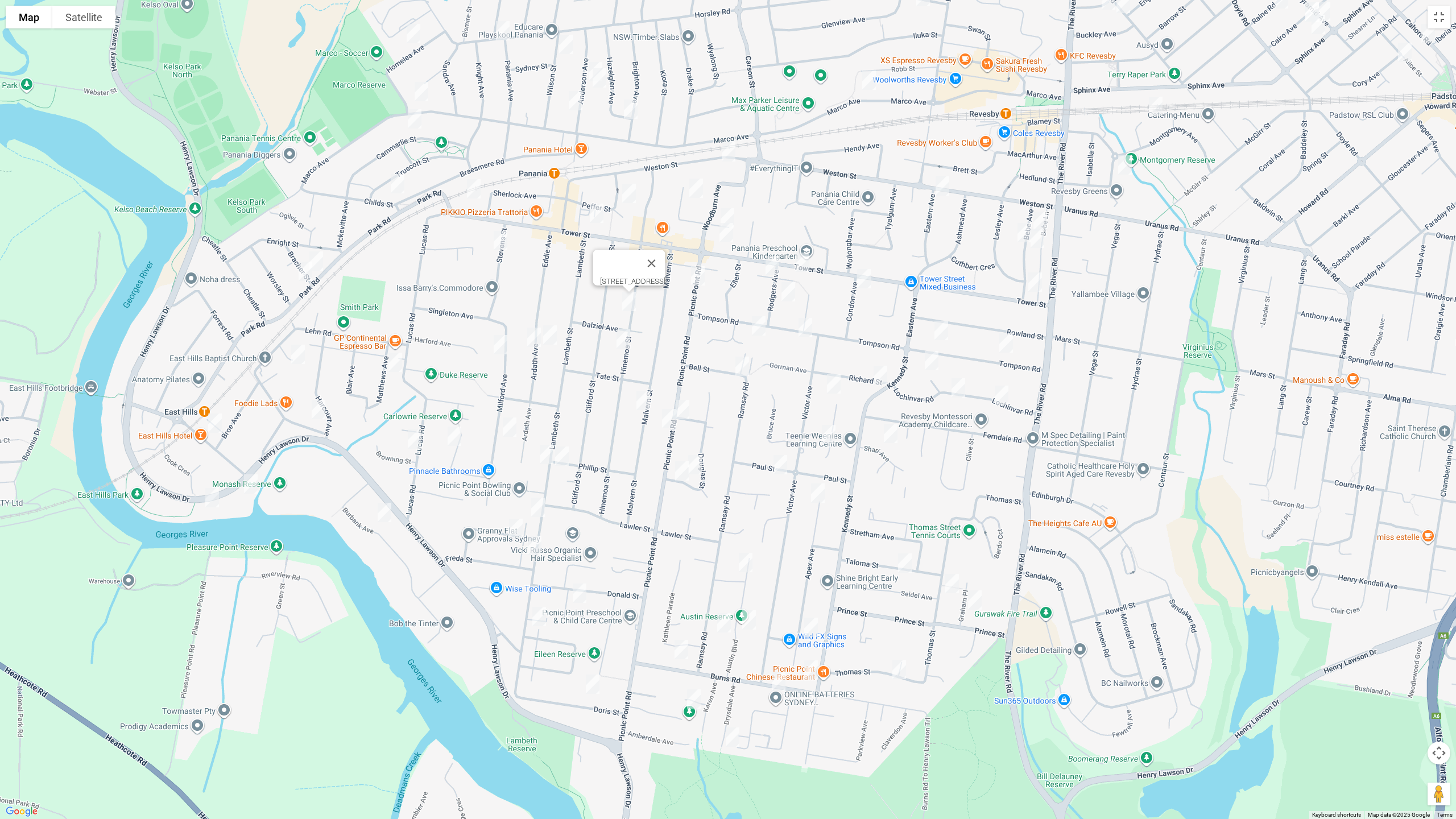
click at [624, 341] on img "66 Hinemoa Street, PANANIA NSW 2213" at bounding box center [623, 339] width 23 height 28
click at [643, 400] on img "72 Malvern Street, PANANIA NSW 2213" at bounding box center [643, 400] width 23 height 28
click at [686, 406] on img "59 Picnic Point Road, PANANIA NSW 2213" at bounding box center [682, 409] width 23 height 28
click at [665, 416] on img "74 Picnic Point Road, PANANIA NSW 2213" at bounding box center [669, 419] width 23 height 28
click at [678, 470] on img "63 Douglas Street, PANANIA NSW 2213" at bounding box center [682, 471] width 23 height 28
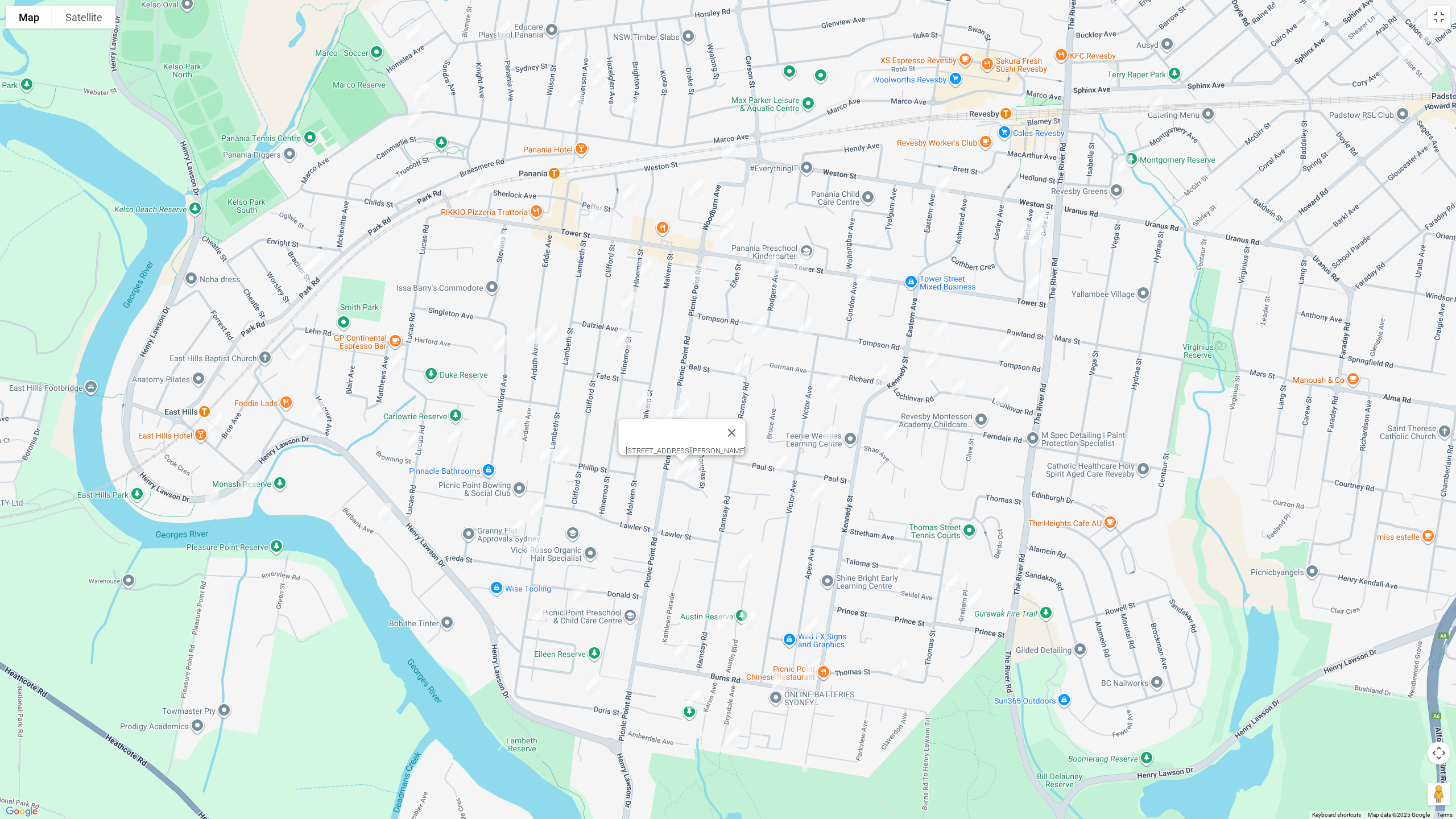
click at [700, 467] on img "44 Douglas Street, PANANIA NSW 2213" at bounding box center [695, 465] width 23 height 28
click at [783, 465] on img "23 Paul Street, PANANIA NSW 2213" at bounding box center [780, 465] width 23 height 28
click at [817, 488] on img "66 Apex Avenue, PICNIC POINT NSW 2213" at bounding box center [818, 493] width 23 height 28
click at [828, 422] on img "14 Garnsey Avenue, PANANIA NSW 2213" at bounding box center [828, 435] width 23 height 28
click at [893, 431] on img "6 Shari Avenue, PICNIC POINT NSW 2213" at bounding box center [890, 434] width 23 height 28
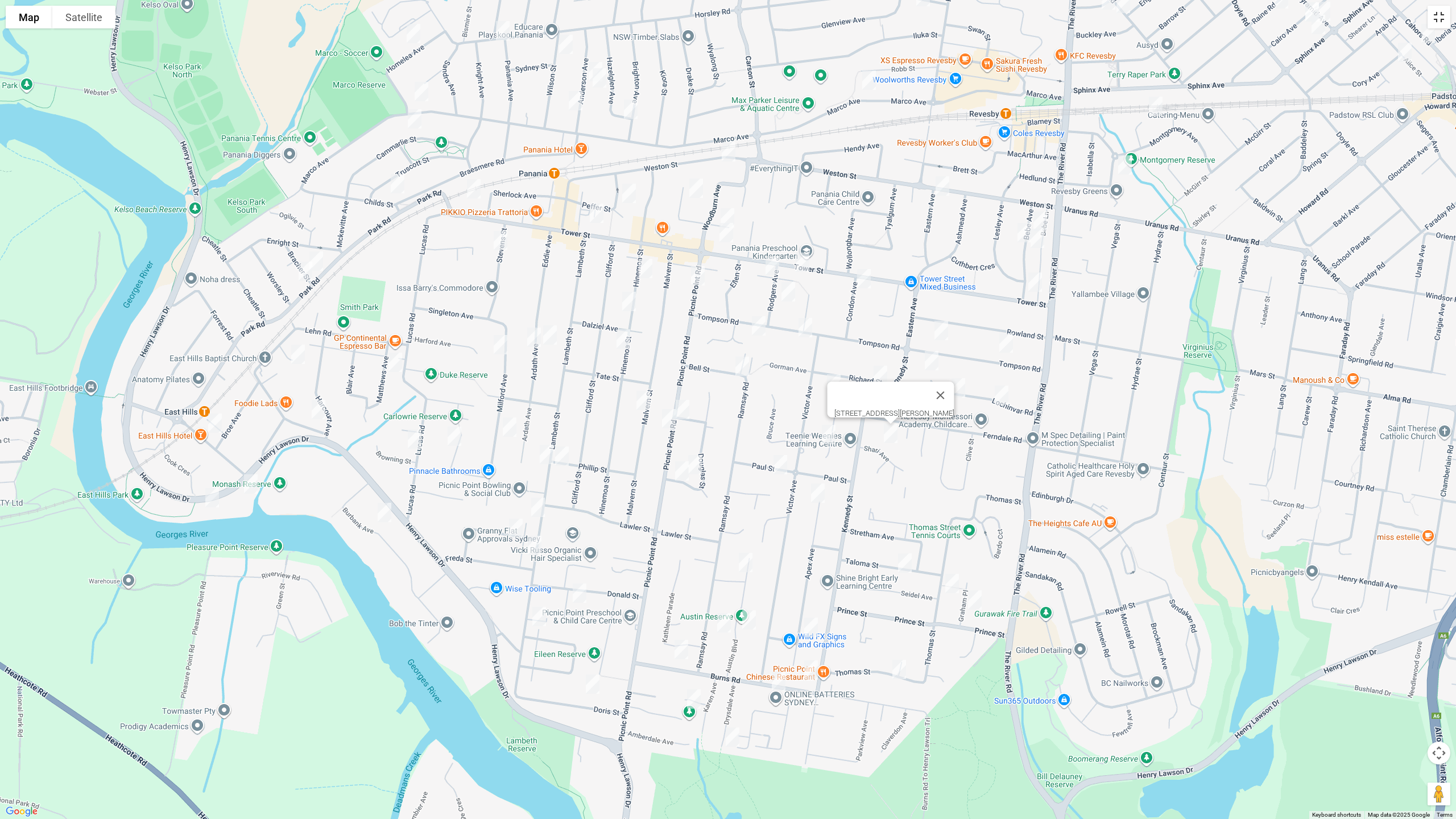
click at [1435, 19] on button "Toggle fullscreen view" at bounding box center [1438, 17] width 23 height 23
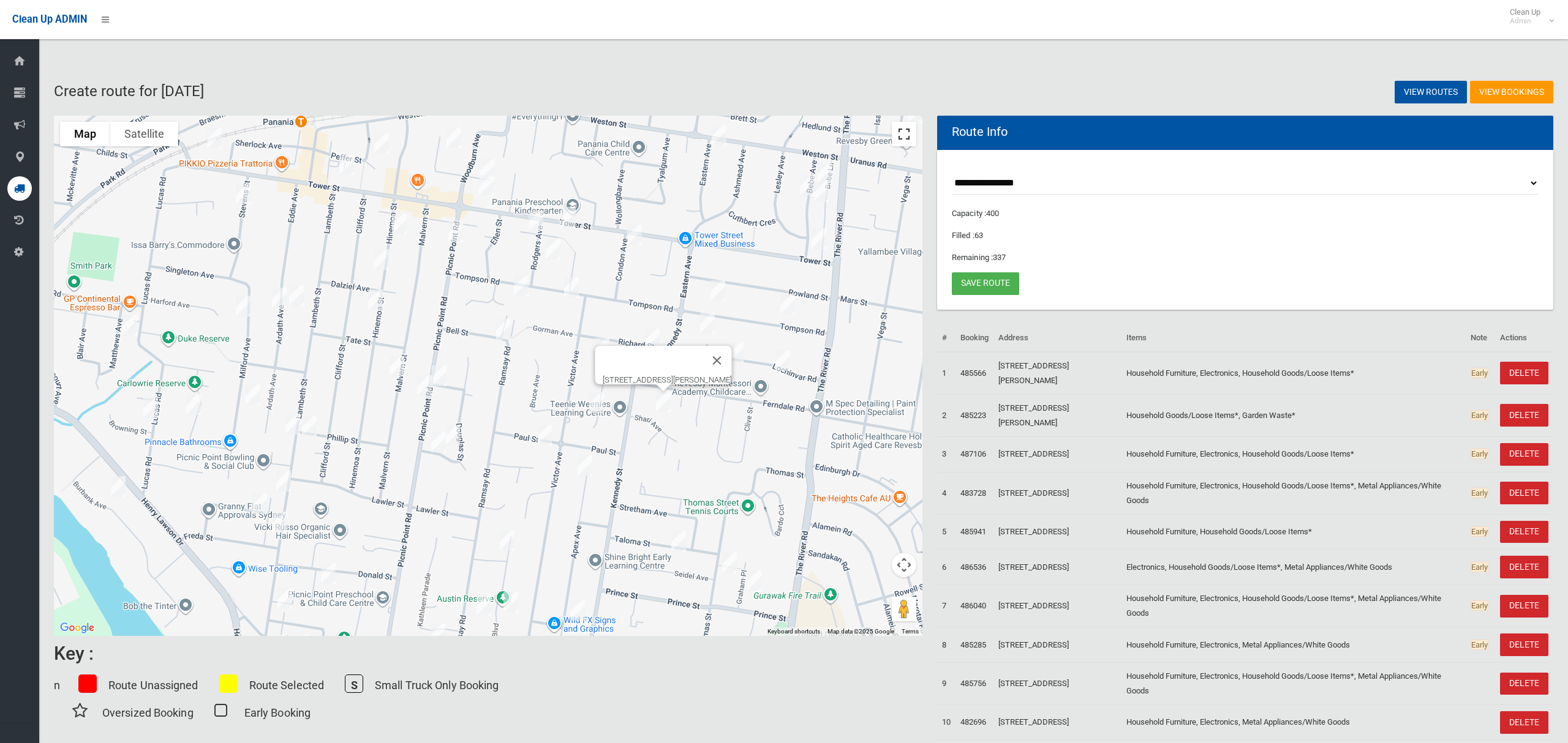
click at [900, 134] on button "Toggle fullscreen view" at bounding box center [904, 134] width 25 height 25
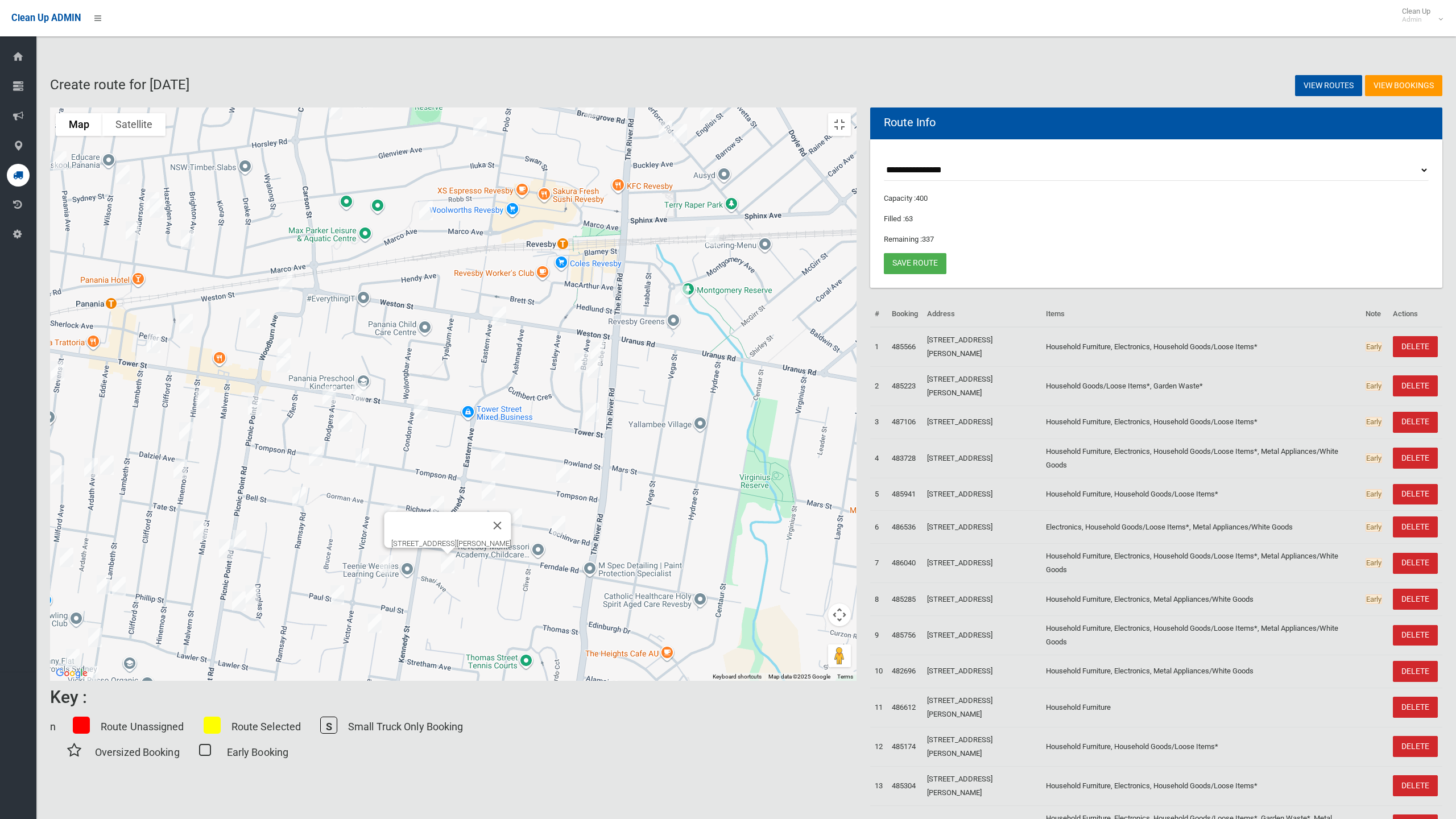
drag, startPoint x: 836, startPoint y: 199, endPoint x: 666, endPoint y: 345, distance: 224.1
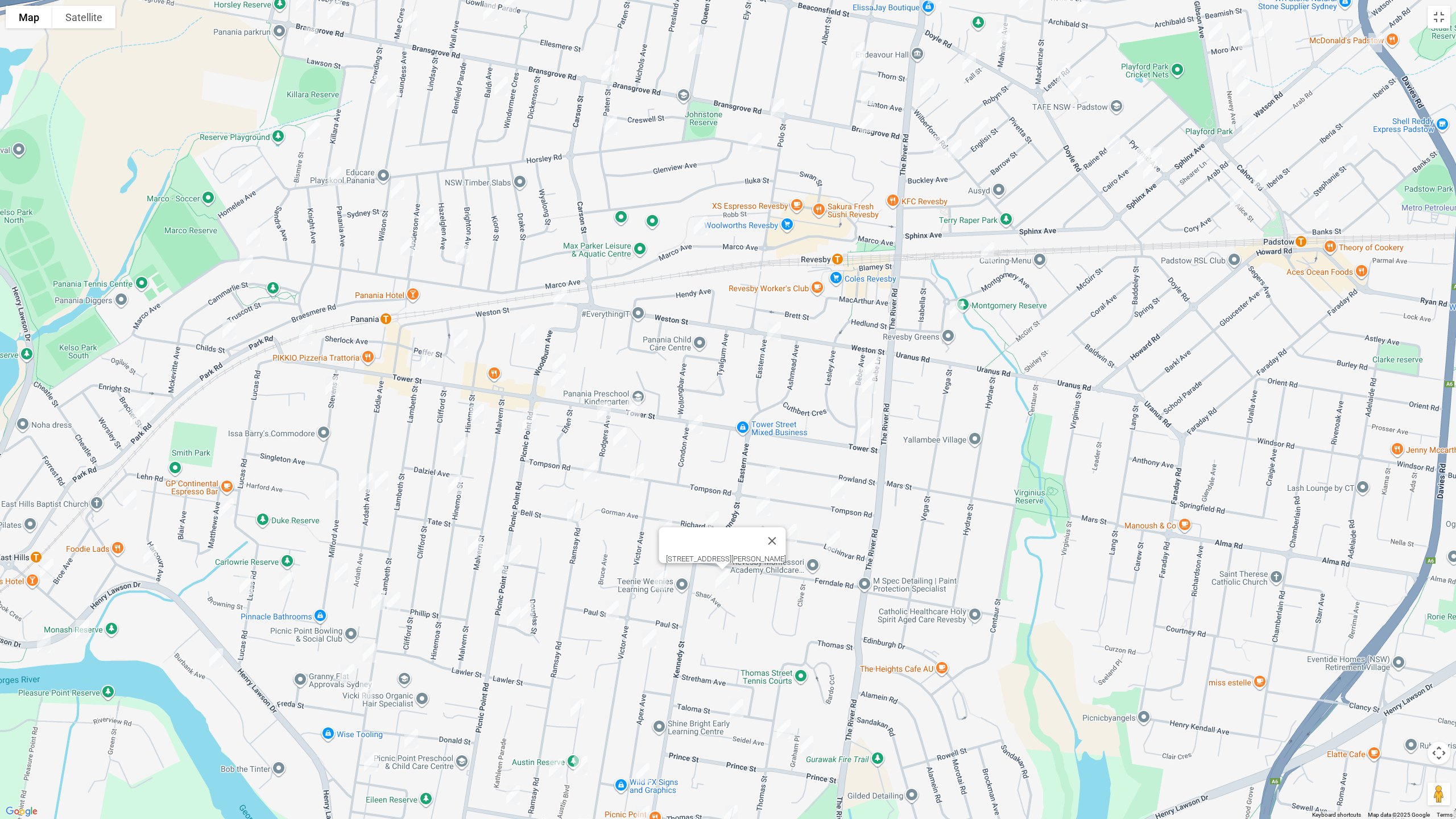
click at [666, 345] on div "6 Shari Avenue, PICNIC POINT NSW 2213" at bounding box center [728, 409] width 1456 height 819
click at [1442, 22] on button "Toggle fullscreen view" at bounding box center [1438, 17] width 23 height 23
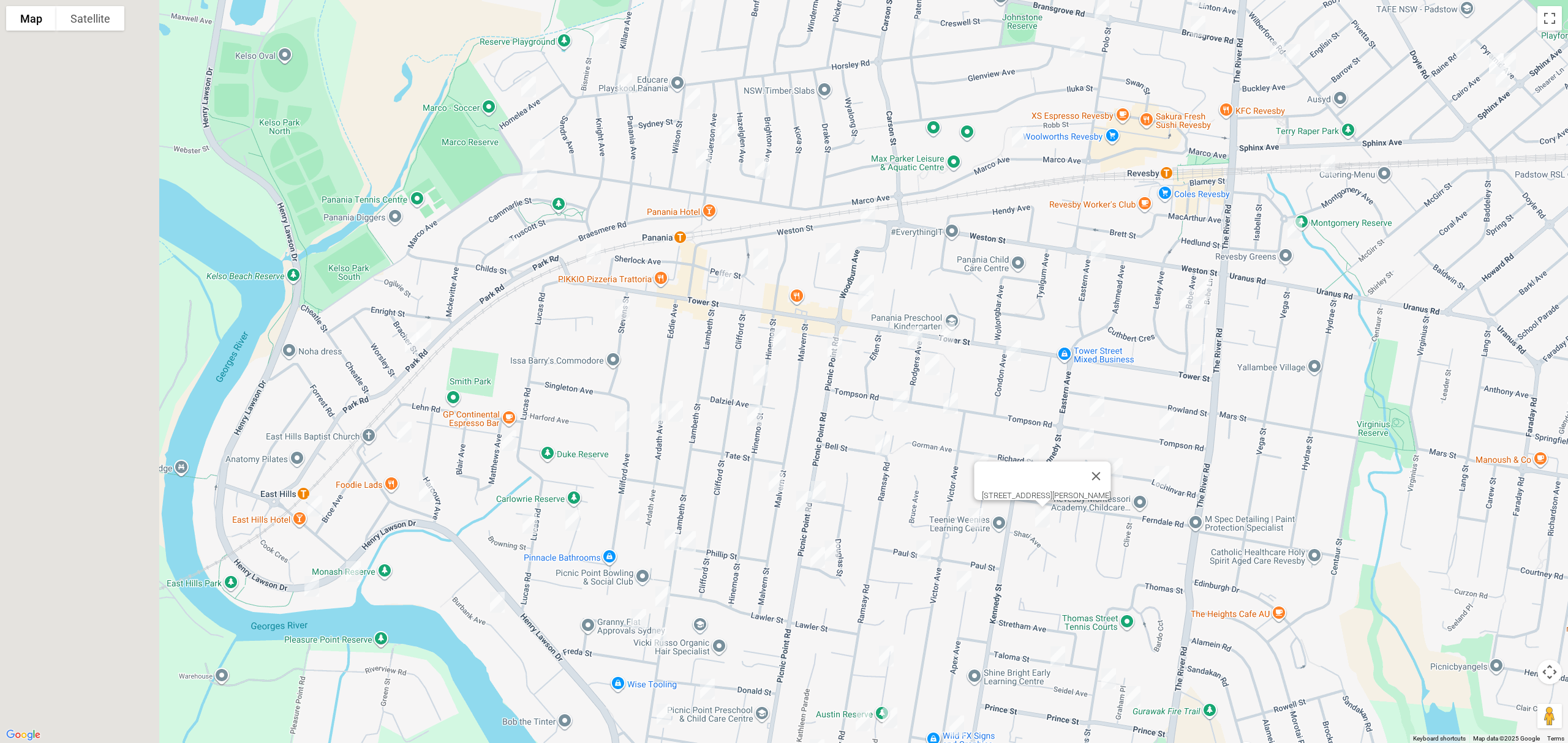
drag, startPoint x: 404, startPoint y: 300, endPoint x: 371, endPoint y: 266, distance: 47.4
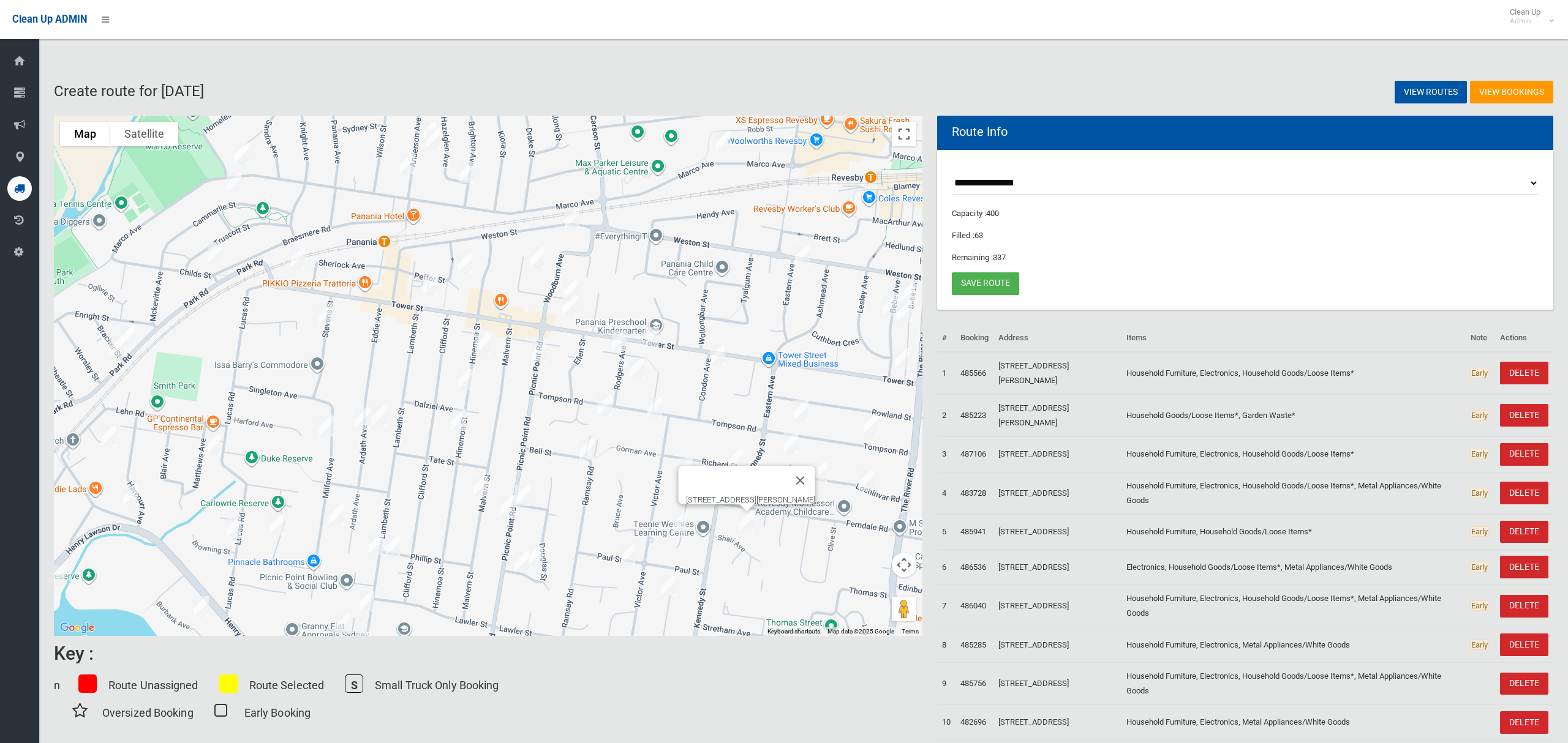
click at [672, 263] on div "6 Shari Avenue, PICNIC POINT NSW 2213" at bounding box center [488, 376] width 868 height 520
click at [116, 353] on img "34 Park Road, EAST HILLS NSW 2213" at bounding box center [117, 347] width 25 height 30
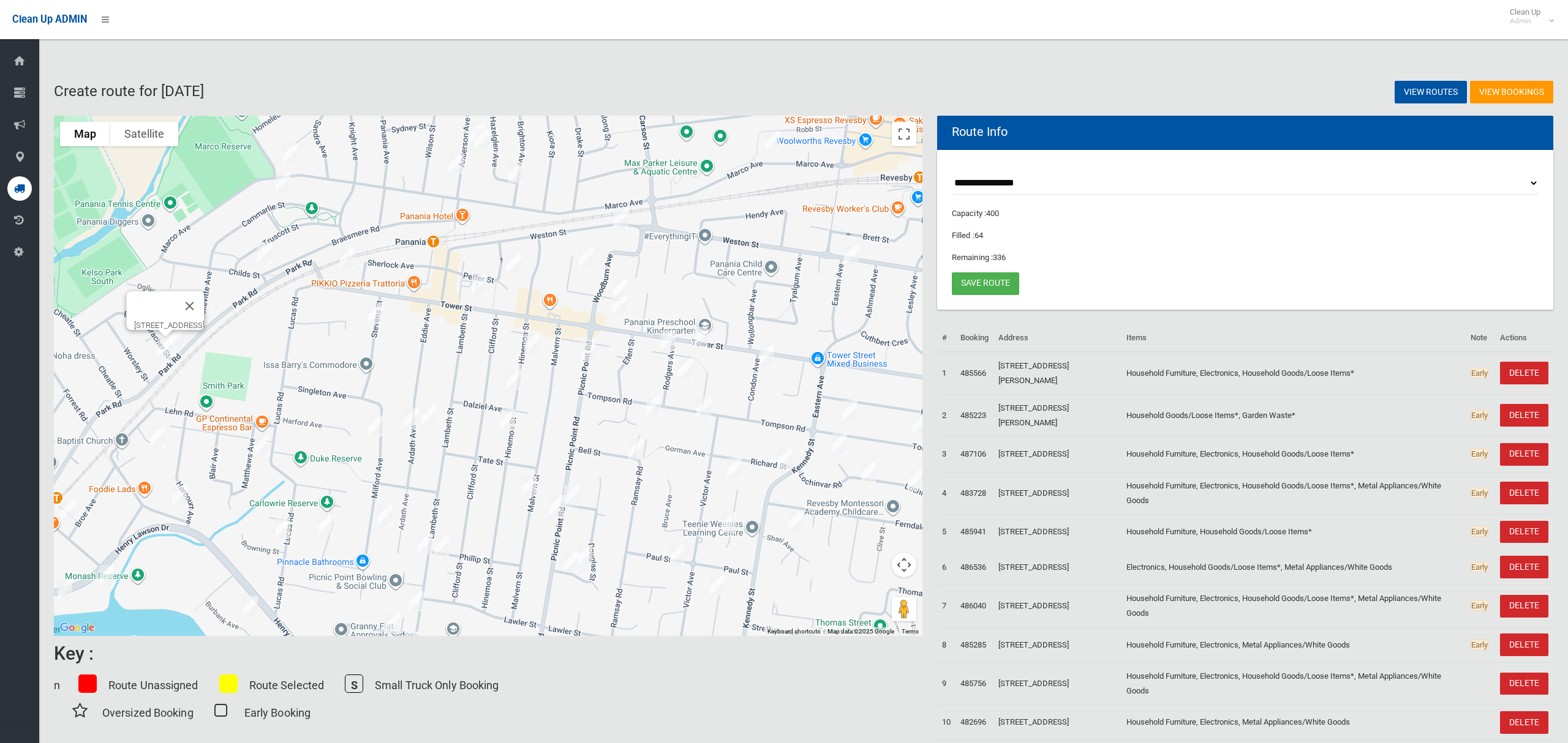
click at [164, 353] on img "34 Park Road, EAST HILLS NSW 2213" at bounding box center [165, 347] width 25 height 30
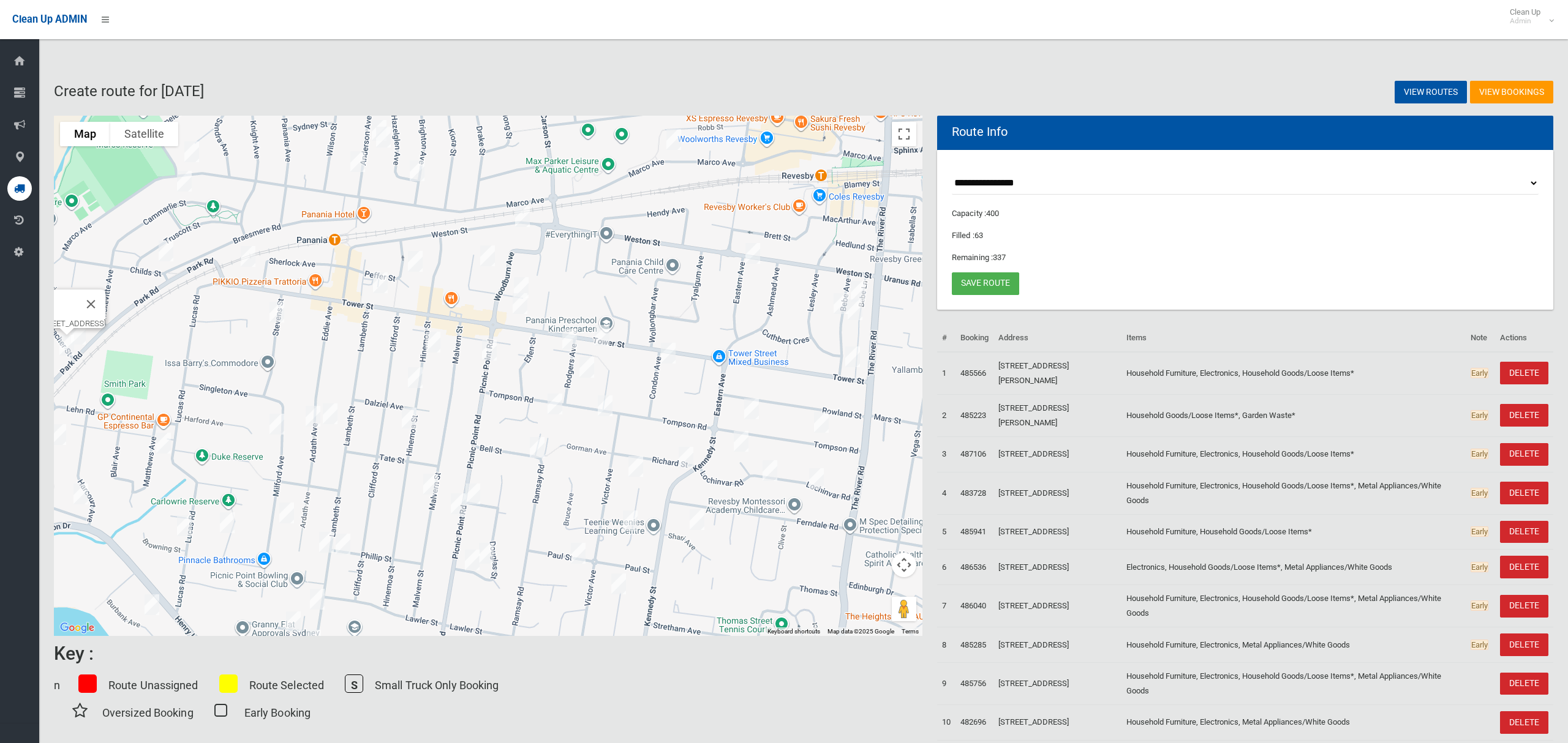
drag, startPoint x: 760, startPoint y: 262, endPoint x: 616, endPoint y: 260, distance: 144.0
click at [616, 260] on div "To navigate, press the arrow keys. 34 Park Road, EAST HILLS NSW 2213" at bounding box center [488, 376] width 868 height 520
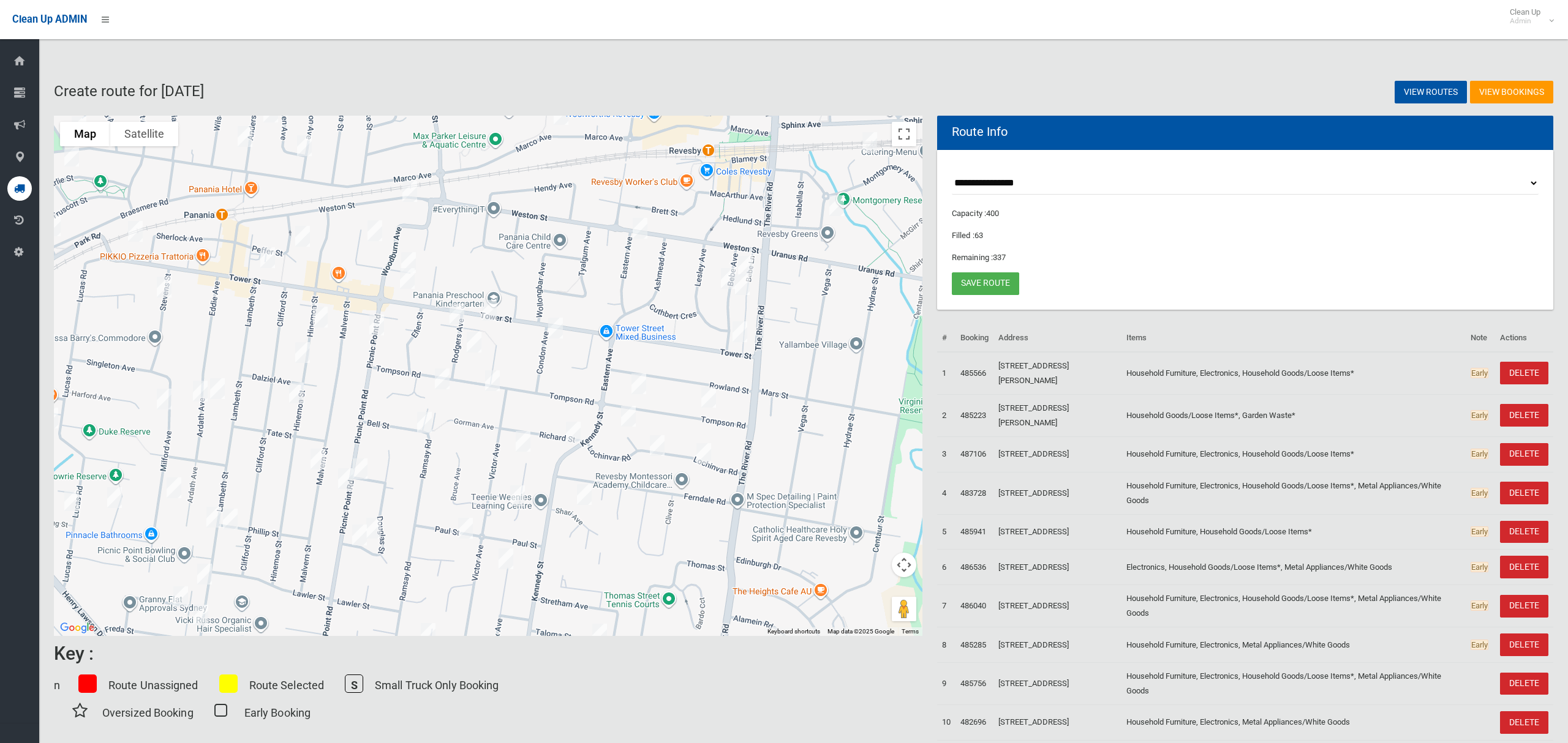
drag, startPoint x: 617, startPoint y: 288, endPoint x: 552, endPoint y: 262, distance: 70.0
click at [552, 262] on div "34 Park Road, EAST HILLS NSW 2213" at bounding box center [488, 376] width 868 height 520
click at [975, 288] on link "Save route" at bounding box center [985, 284] width 67 height 23
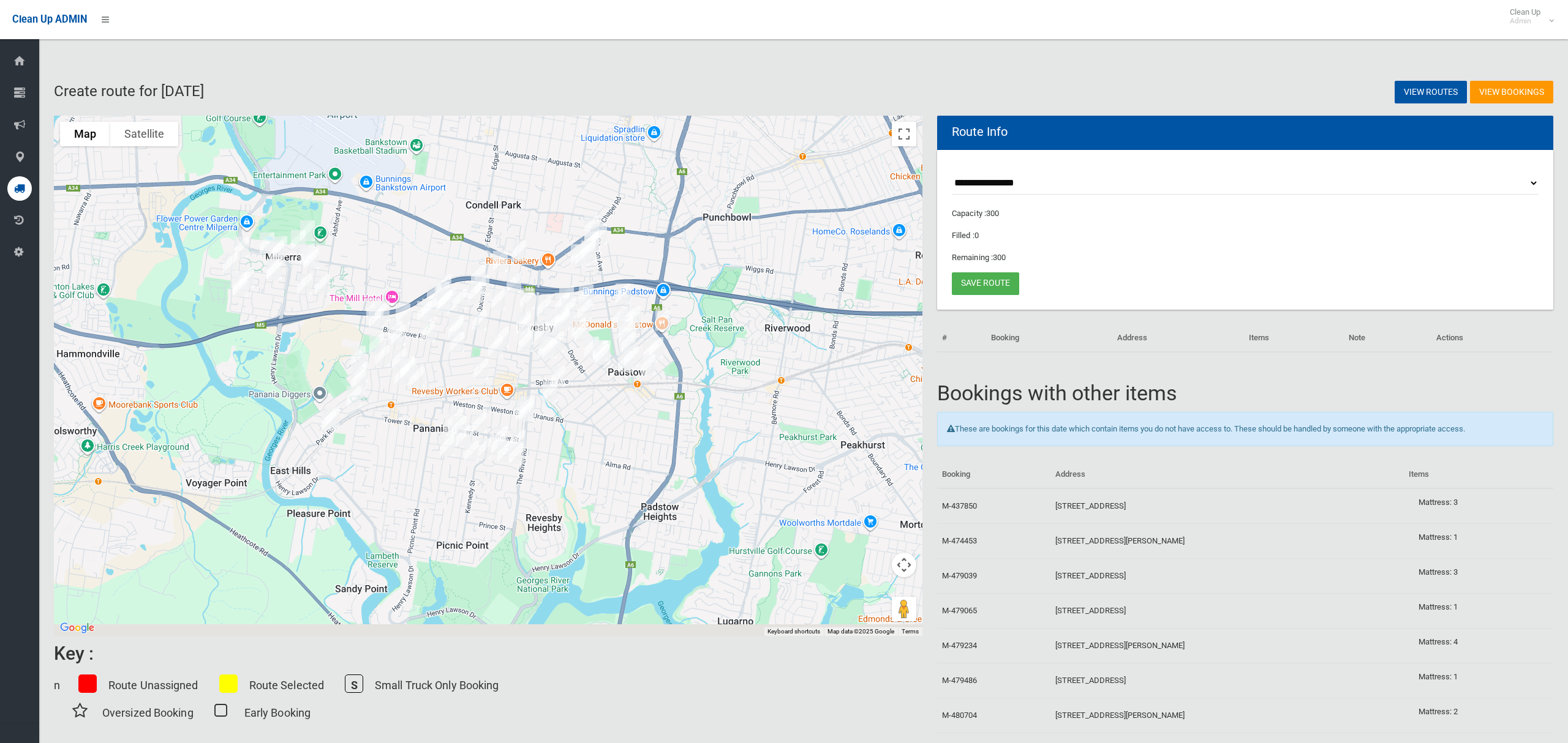
drag, startPoint x: 752, startPoint y: 378, endPoint x: 857, endPoint y: 243, distance: 171.0
click at [802, 264] on div at bounding box center [488, 376] width 868 height 520
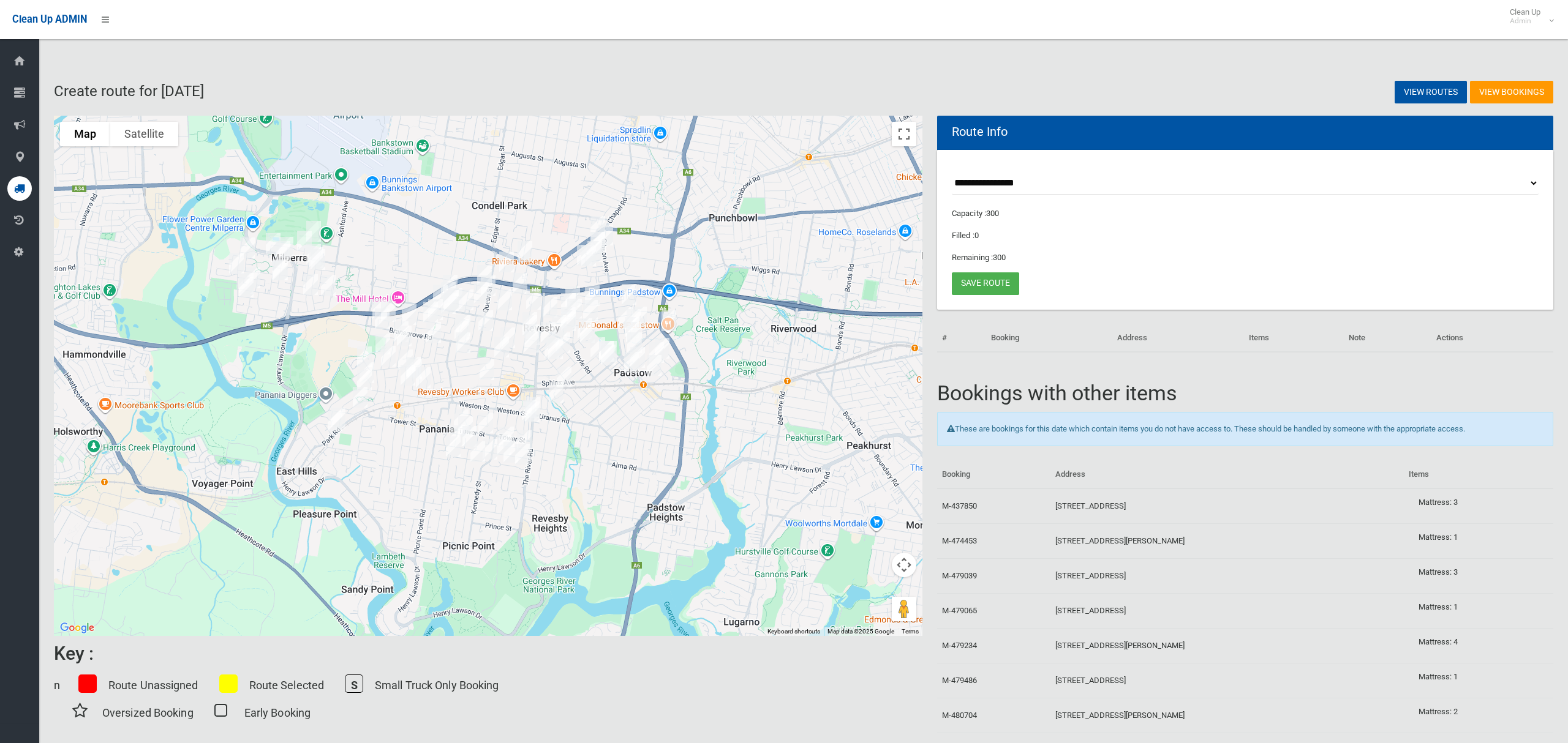
click at [1017, 182] on select "**********" at bounding box center [1245, 183] width 587 height 23
select select "*****"
click at [952, 172] on select "**********" at bounding box center [1245, 183] width 587 height 23
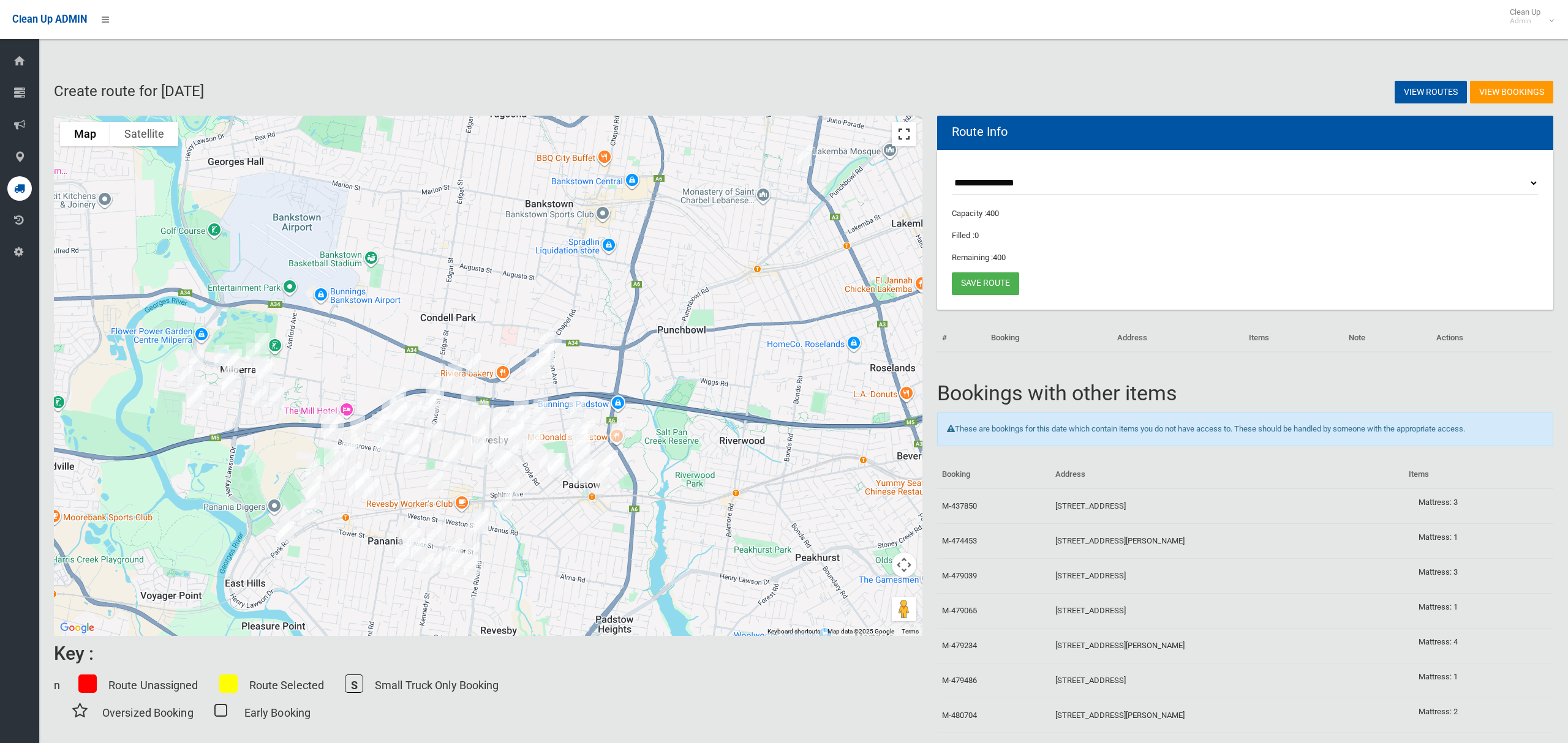
click at [907, 132] on button "Toggle fullscreen view" at bounding box center [904, 134] width 25 height 25
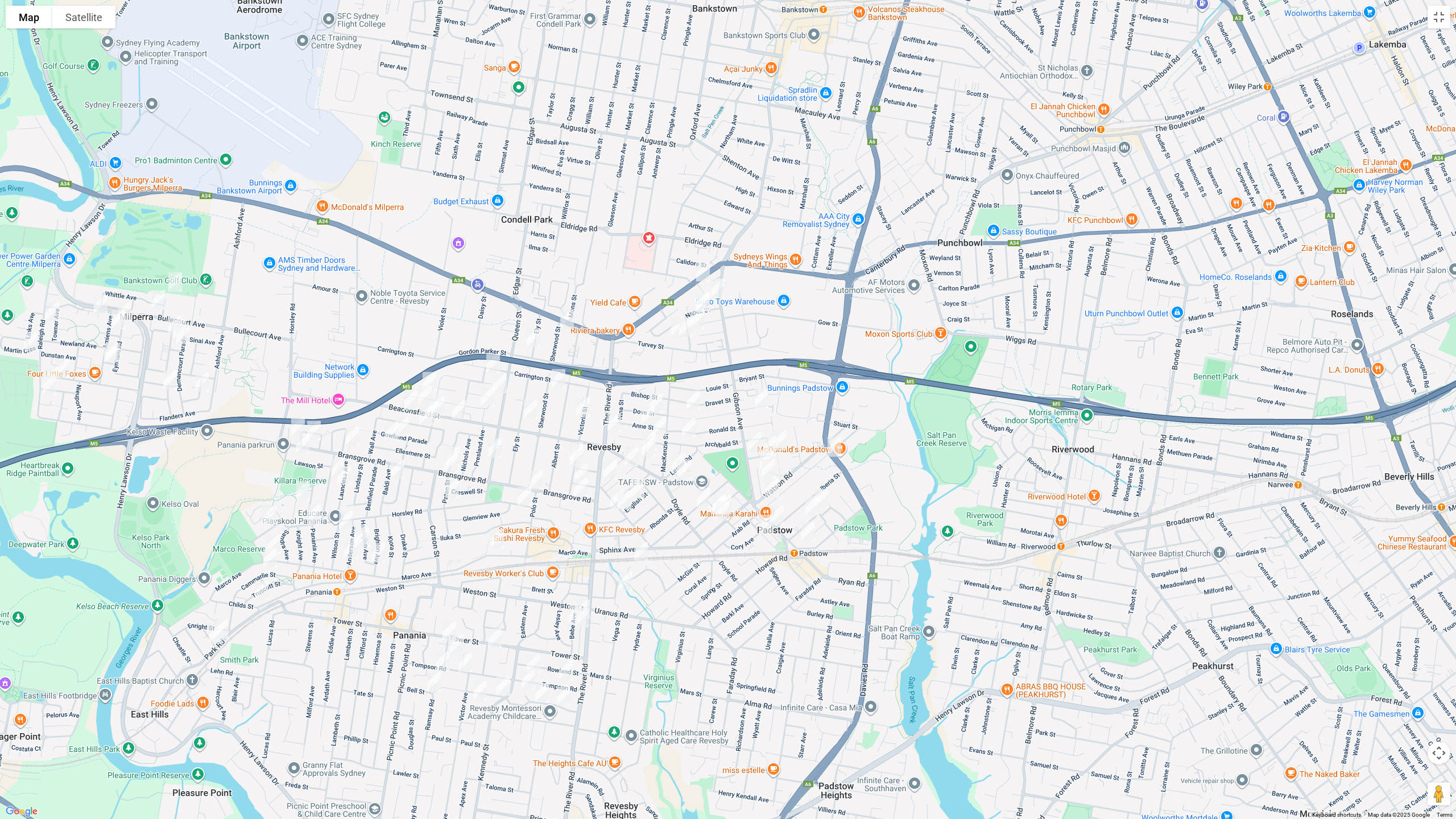
click at [704, 262] on img "192 Canterbury Road, BANKSTOWN NSW 2200" at bounding box center [703, 272] width 23 height 28
click at [723, 287] on img "25 Gibson Avenue, PADSTOW NSW 2211" at bounding box center [717, 288] width 23 height 28
click at [611, 420] on img "69 The River Road, REVESBY NSW 2212" at bounding box center [614, 422] width 23 height 28
click at [769, 488] on img "87 Watson Road, PADSTOW NSW 2211" at bounding box center [772, 488] width 23 height 28
click at [722, 516] on img "18 Sphinx Avenue, PADSTOW NSW 2211" at bounding box center [722, 510] width 23 height 28
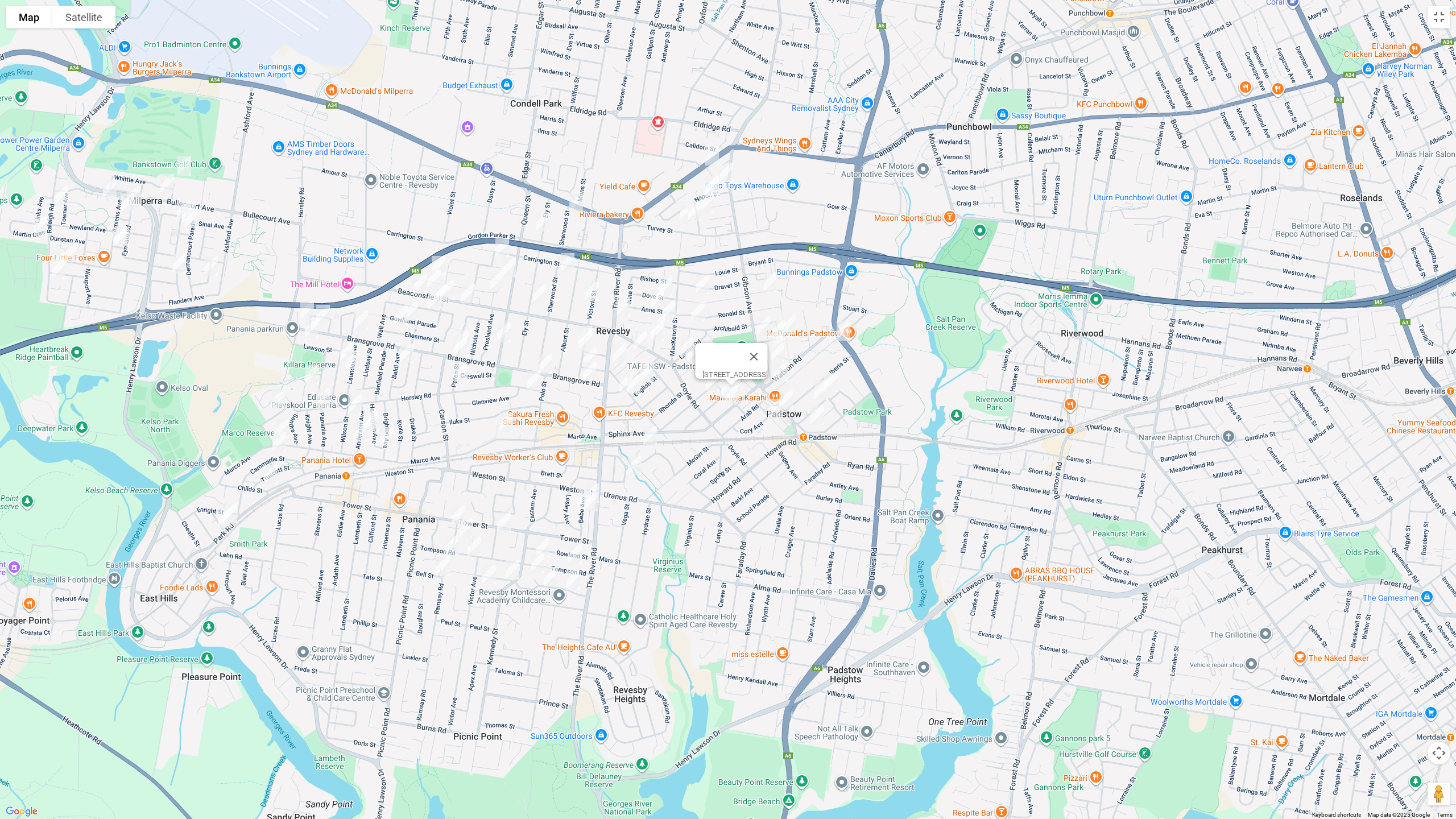
drag, startPoint x: 719, startPoint y: 551, endPoint x: 728, endPoint y: 433, distance: 118.3
click at [728, 433] on div "[STREET_ADDRESS]" at bounding box center [728, 409] width 1456 height 819
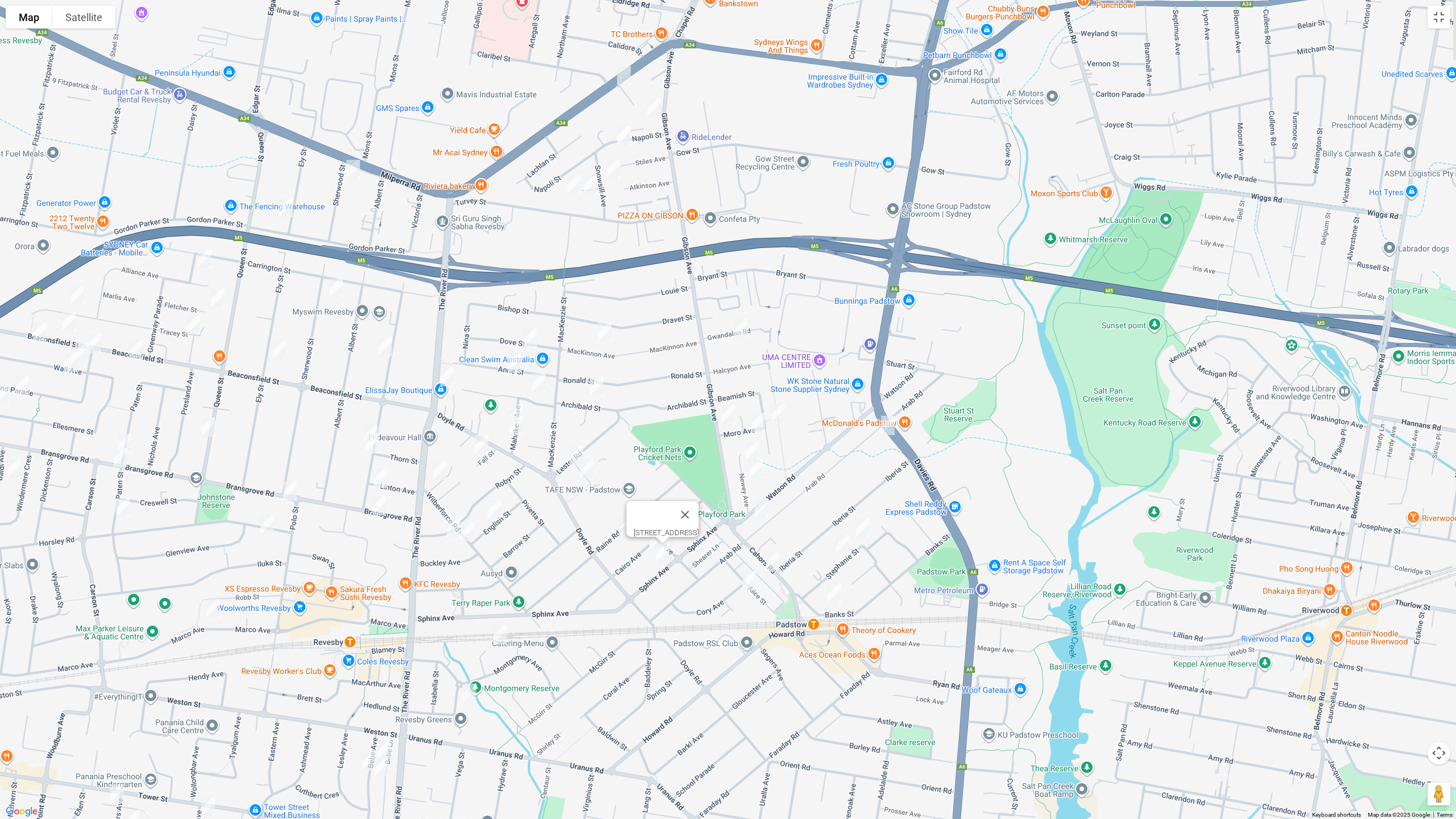
drag, startPoint x: 758, startPoint y: 424, endPoint x: 693, endPoint y: 642, distance: 227.5
click at [695, 644] on div "[STREET_ADDRESS]" at bounding box center [728, 409] width 1456 height 819
click at [740, 326] on img "7a Gwandalan Road, PADSTOW NSW 2211" at bounding box center [740, 329] width 23 height 28
click at [886, 426] on img "35A Arab Road, PADSTOW NSW 2211" at bounding box center [888, 427] width 23 height 28
click at [727, 413] on img "12 Moro Avenue, PADSTOW NSW 2211" at bounding box center [727, 416] width 23 height 28
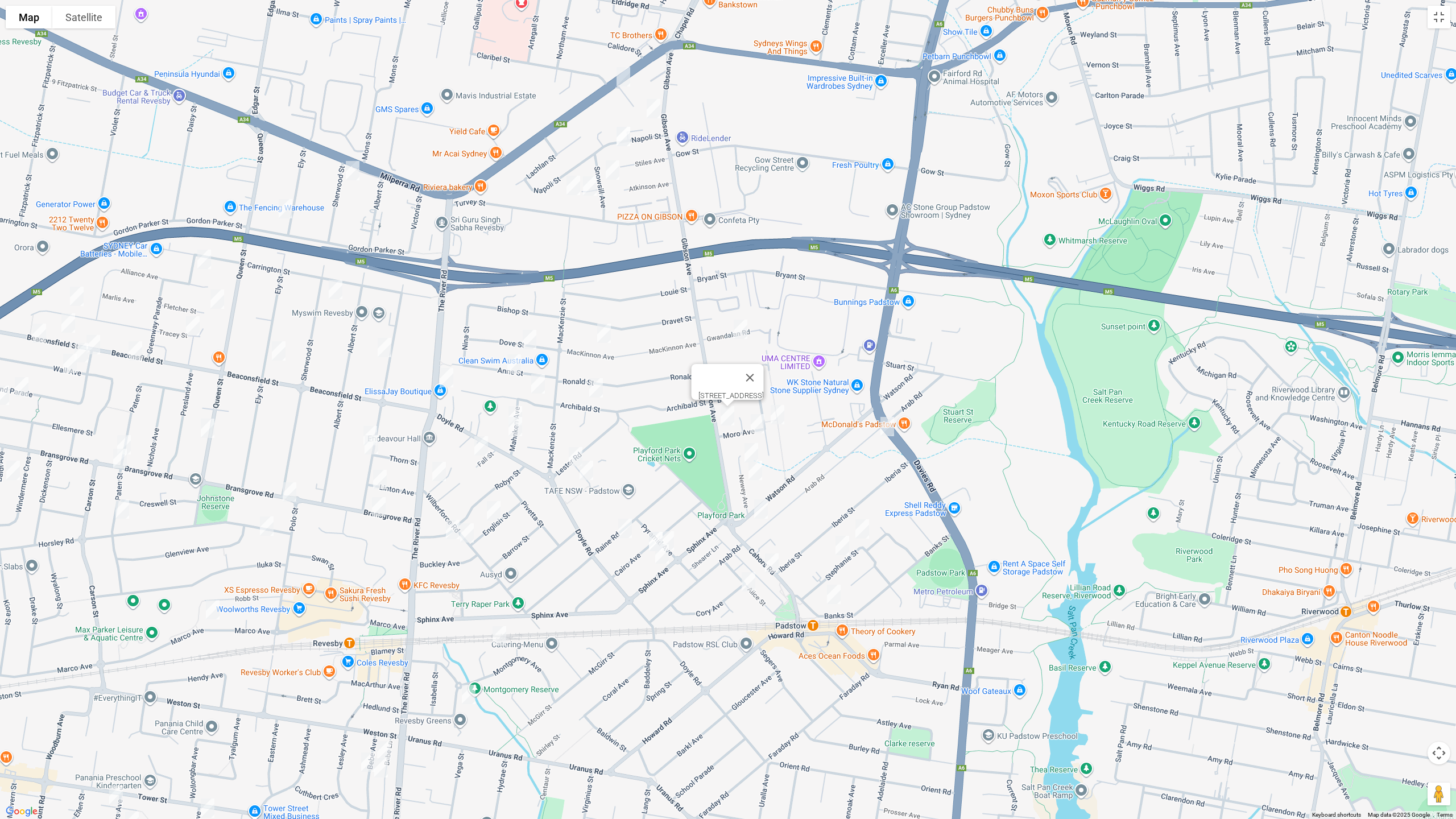
click at [778, 413] on img "37 Beamish Street, PADSTOW NSW 2211" at bounding box center [777, 414] width 23 height 28
click at [754, 422] on img "5 Moro Avenue, PADSTOW NSW 2211" at bounding box center [757, 424] width 23 height 28
click at [751, 448] on img "17 Newey Avenue, PADSTOW NSW 2211" at bounding box center [751, 452] width 23 height 28
click at [758, 474] on img "7 Newey Avenue, PADSTOW NSW 2211" at bounding box center [755, 470] width 23 height 28
click at [862, 532] on img "18 Stephanie Street, PADSTOW NSW 2211" at bounding box center [862, 529] width 23 height 28
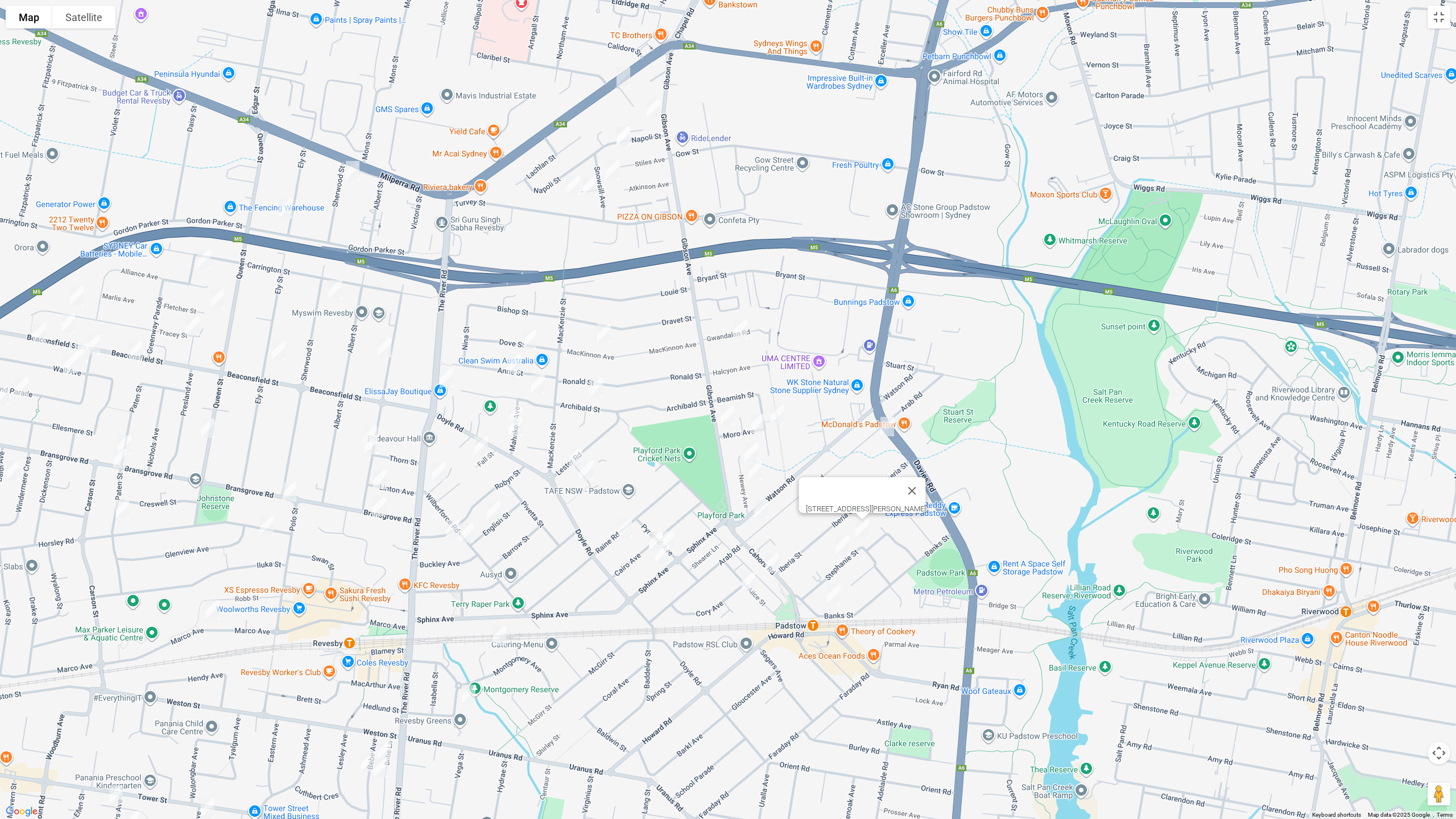
click at [834, 545] on img "30 Stephanie Street, PADSTOW NSW 2211" at bounding box center [843, 546] width 23 height 28
click at [835, 599] on img "4 Banks Street, PADSTOW NSW 2211" at bounding box center [834, 594] width 23 height 28
click at [752, 584] on img "12 Alice Street, PADSTOW NSW 2211" at bounding box center [748, 582] width 23 height 28
drag, startPoint x: 774, startPoint y: 577, endPoint x: 775, endPoint y: 584, distance: 7.1
click at [775, 577] on img "1/118 Cahors Road, PADSTOW NSW 2211" at bounding box center [772, 563] width 23 height 28
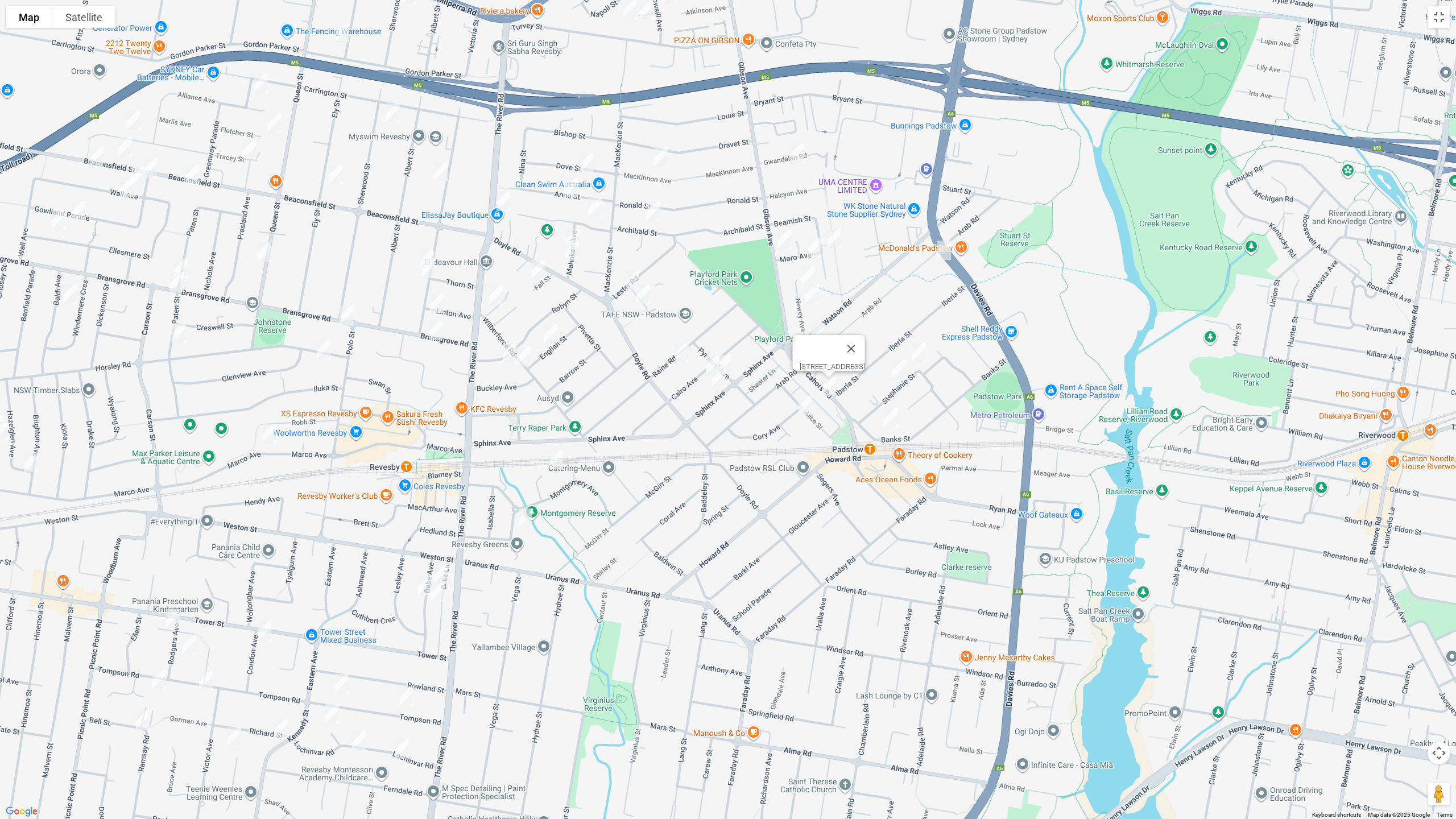
drag, startPoint x: 617, startPoint y: 577, endPoint x: 647, endPoint y: 435, distance: 145.1
click at [653, 436] on div "[STREET_ADDRESS]" at bounding box center [728, 409] width 1456 height 819
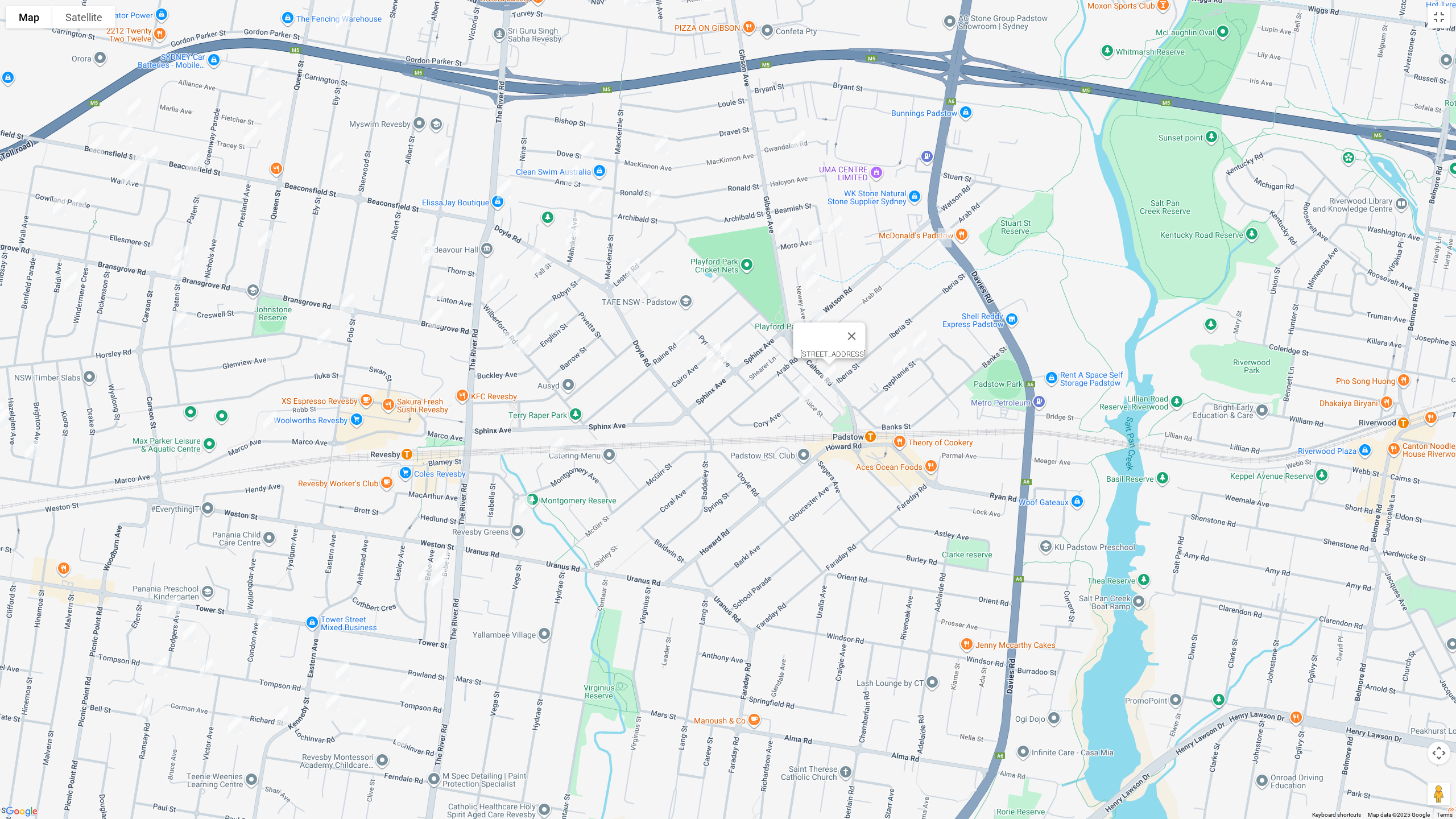
click at [555, 444] on img "20 Murphy Street, REVESBY NSW 2212" at bounding box center [557, 447] width 23 height 28
click at [530, 506] on img "3 Jamieson Street, REVESBY NSW 2212" at bounding box center [526, 505] width 23 height 28
click at [530, 508] on img "3 Jamieson Street, REVESBY NSW 2212" at bounding box center [526, 505] width 23 height 28
click at [680, 340] on img "23 Raine Road, PADSTOW NSW 2211" at bounding box center [682, 339] width 23 height 28
click at [710, 344] on img "17 Cairo Avenue, PADSTOW NSW 2211" at bounding box center [713, 353] width 23 height 28
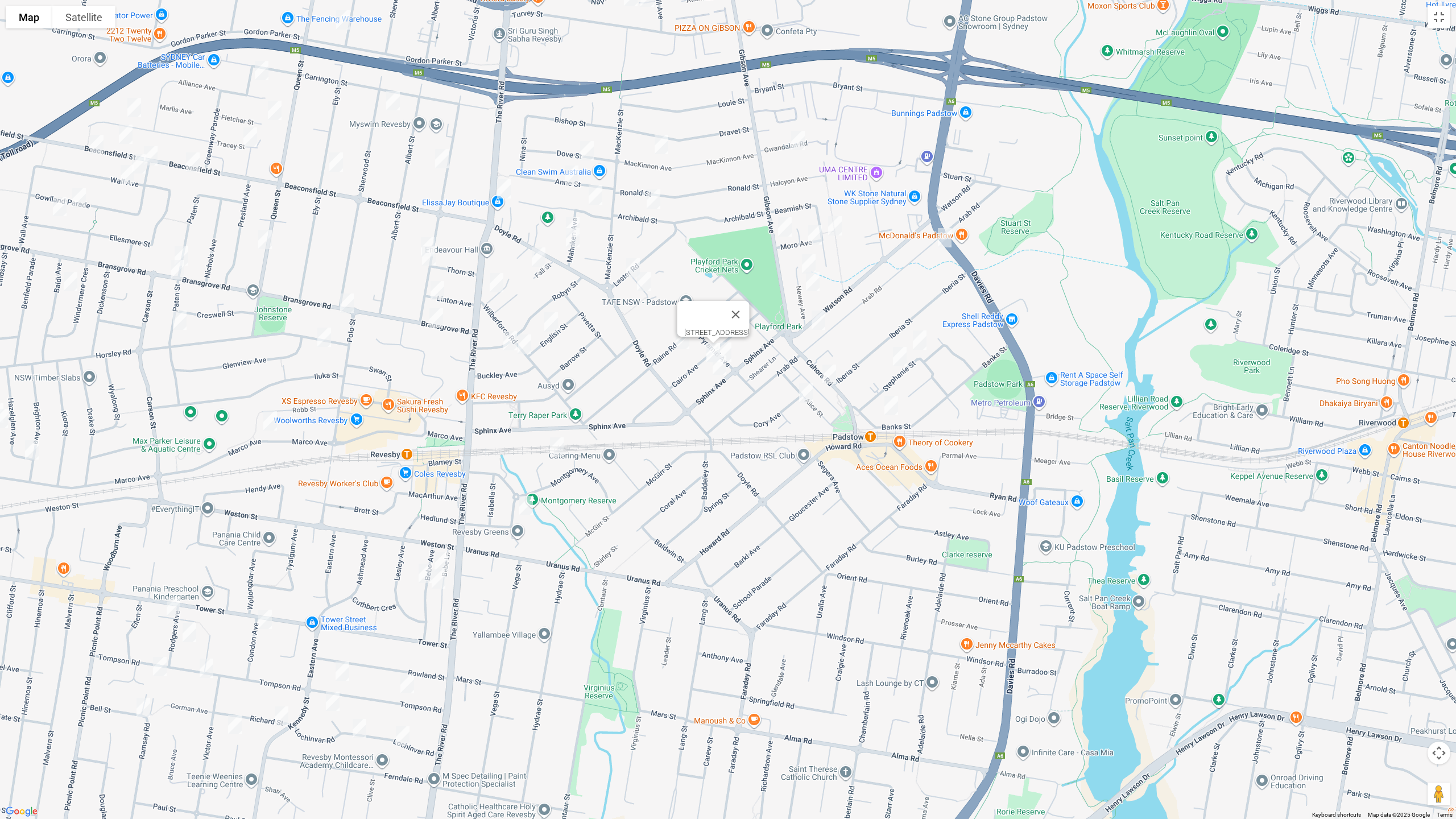
click at [732, 346] on img "16 Pyramid Avenue, PADSTOW NSW 2211" at bounding box center [724, 352] width 23 height 28
drag, startPoint x: 728, startPoint y: 211, endPoint x: 769, endPoint y: 344, distance: 139.2
click at [769, 348] on div "[STREET_ADDRESS]" at bounding box center [728, 409] width 1456 height 819
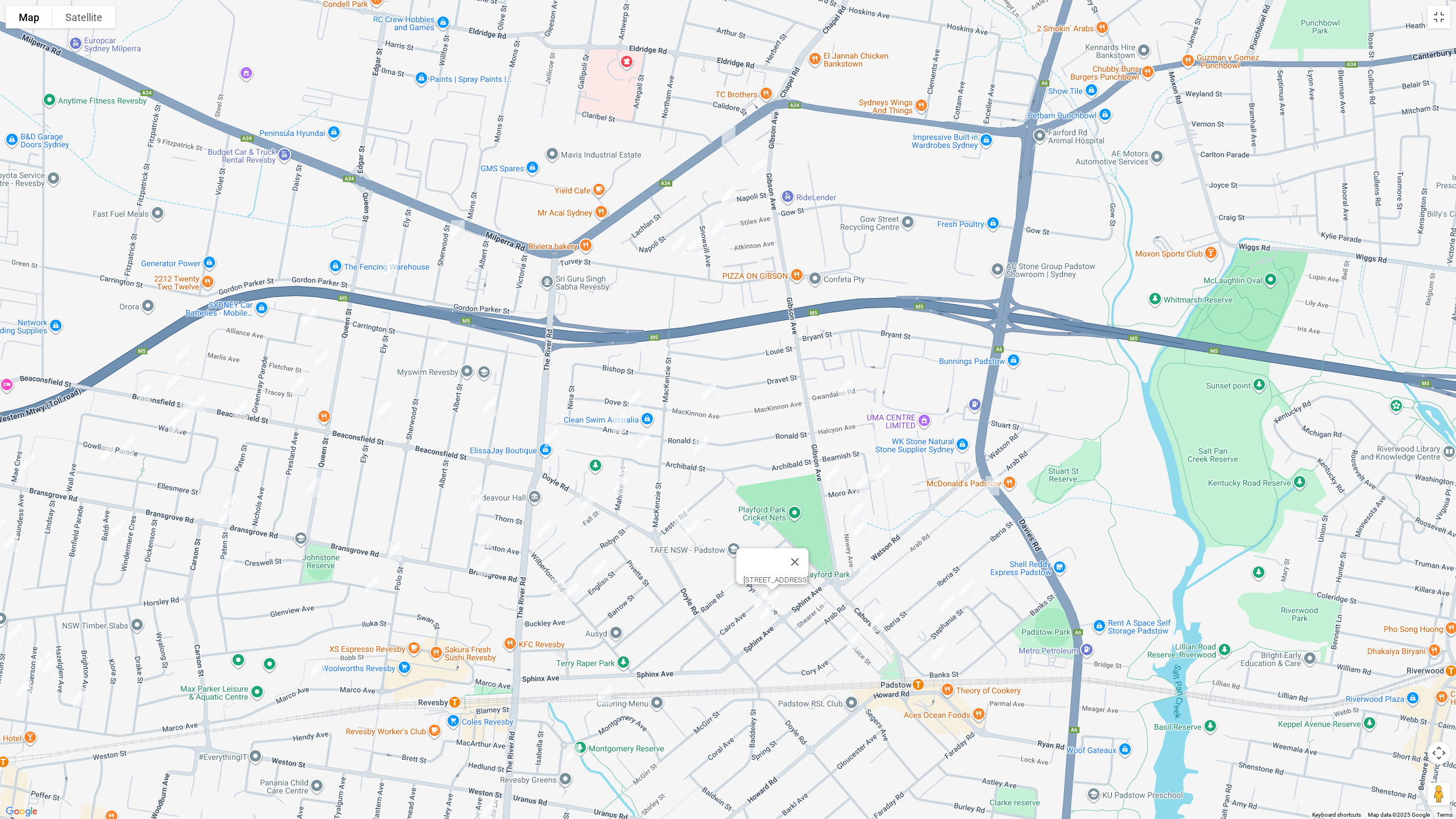
drag, startPoint x: 741, startPoint y: 199, endPoint x: 791, endPoint y: 467, distance: 272.6
click at [791, 467] on div "[STREET_ADDRESS]" at bounding box center [728, 409] width 1456 height 819
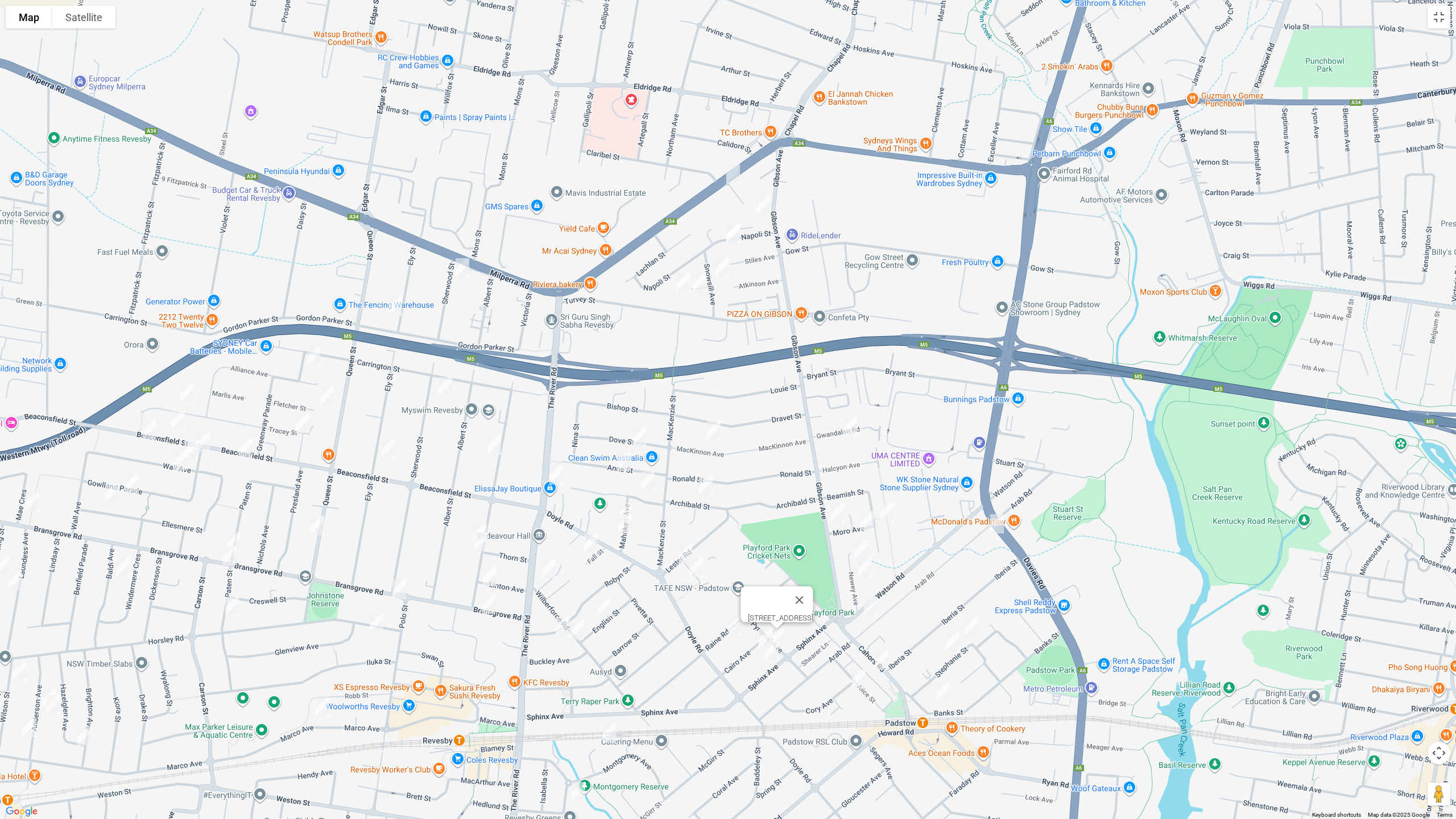
click at [732, 236] on img "17A Napoli Street, PADSTOW NSW 2211" at bounding box center [733, 234] width 23 height 28
click at [722, 267] on img "11 Snowsill Avenue, REVESBY NSW 2212" at bounding box center [722, 267] width 23 height 28
click at [702, 287] on img "5 Reiba Crescent, REVESBY NSW 2212" at bounding box center [700, 283] width 23 height 28
click at [685, 283] on img "46 Turvey Street, REVESBY NSW 2212" at bounding box center [683, 283] width 23 height 28
click at [714, 434] on img "44 Mackinnon Avenue, PADSTOW NSW 2211" at bounding box center [714, 430] width 23 height 28
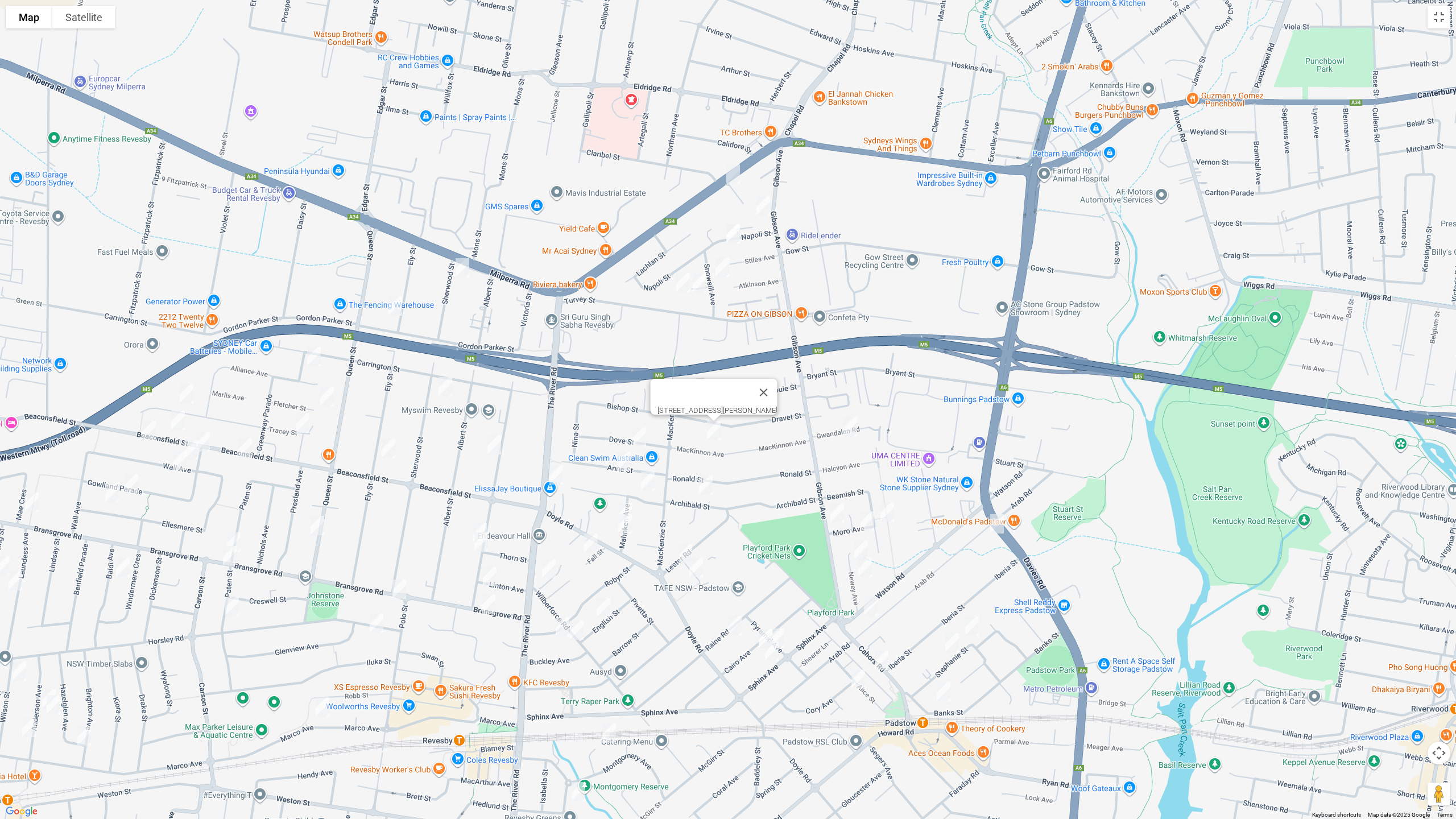
click at [706, 485] on img "46 Archibald Street, PADSTOW NSW 2211" at bounding box center [706, 485] width 23 height 28
drag, startPoint x: 762, startPoint y: 443, endPoint x: 751, endPoint y: 446, distance: 11.4
click at [761, 443] on button "Close" at bounding box center [755, 447] width 27 height 27
click at [644, 435] on img "11A Dove Street, REVESBY NSW 2212" at bounding box center [639, 436] width 23 height 28
click at [622, 461] on img "17 Anne Street, REVESBY NSW 2212" at bounding box center [624, 461] width 23 height 28
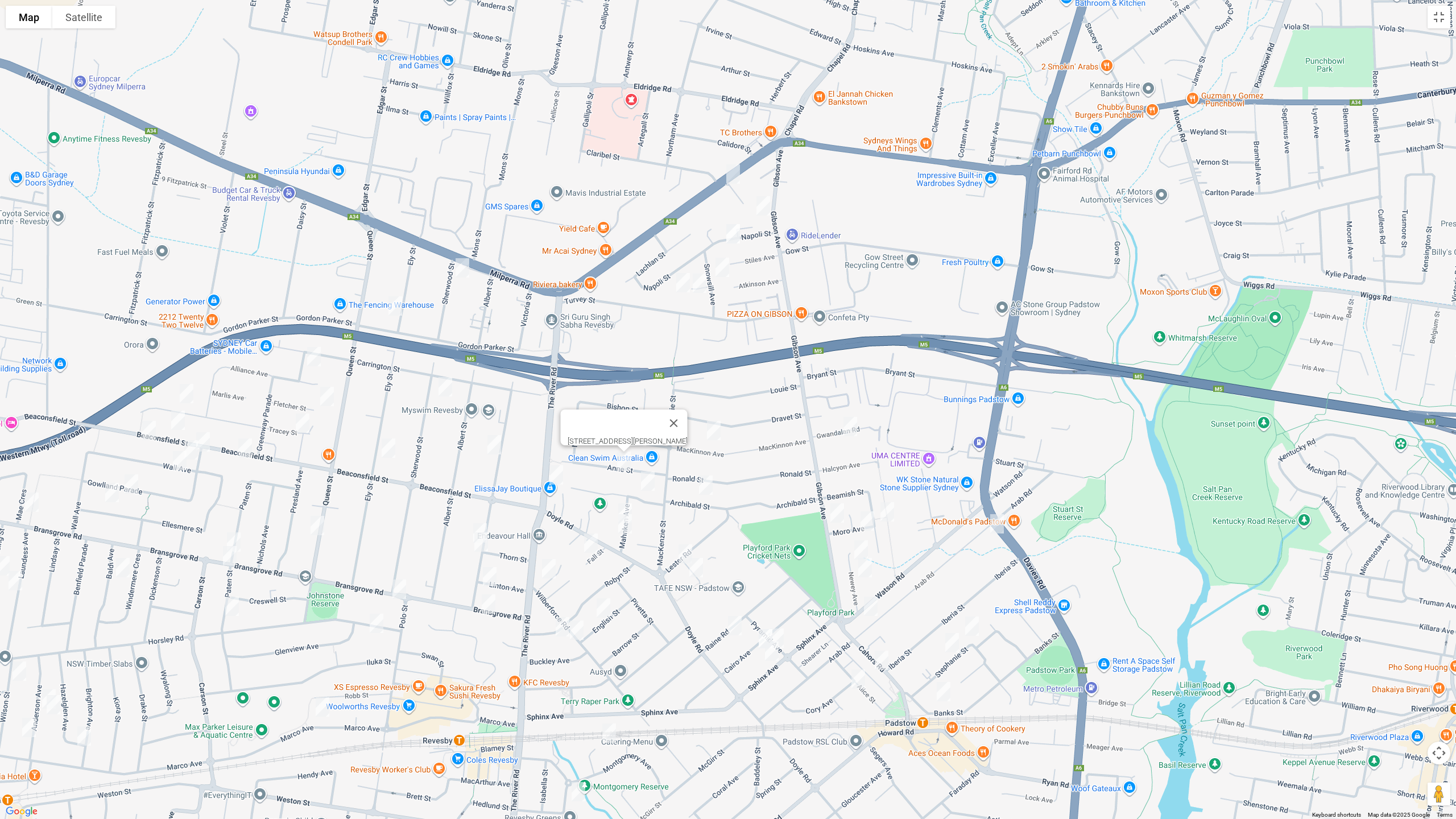
click at [649, 483] on img "6A Langdale Avenue, REVESBY NSW 2212" at bounding box center [648, 481] width 23 height 28
click at [628, 499] on img "12a Mahnken Avenue, REVESBY NSW 2212" at bounding box center [625, 513] width 23 height 28
drag, startPoint x: 622, startPoint y: 526, endPoint x: 631, endPoint y: 529, distance: 9.5
click at [623, 526] on img "16A Mahnken Avenue, REVESBY NSW 2212" at bounding box center [625, 524] width 23 height 28
click at [682, 552] on img "34 Blackall Street, REVESBY NSW 2212" at bounding box center [686, 554] width 23 height 28
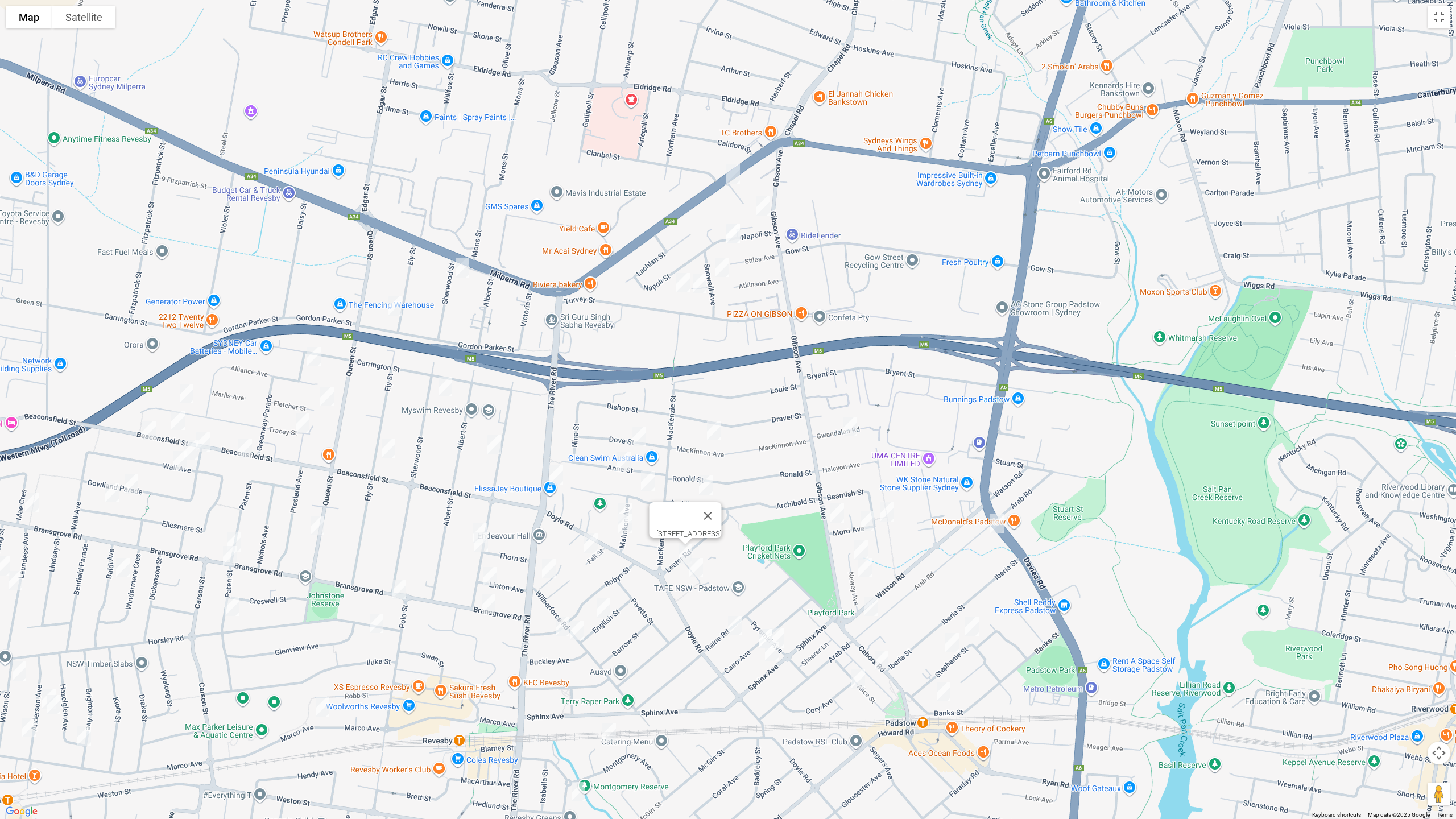
click at [702, 574] on img "26 Blackall Street, REVESBY NSW 2212" at bounding box center [696, 568] width 23 height 28
click at [696, 569] on img "26 Blackall Street, REVESBY NSW 2212" at bounding box center [696, 568] width 23 height 28
click at [589, 546] on img "4 Fall Street, REVESBY NSW 2212" at bounding box center [591, 543] width 23 height 28
click at [626, 533] on img "16A Mahnken Avenue, REVESBY NSW 2212" at bounding box center [625, 524] width 23 height 28
click at [550, 568] on img "13 Haddon Crescent, REVESBY NSW 2212" at bounding box center [549, 569] width 23 height 28
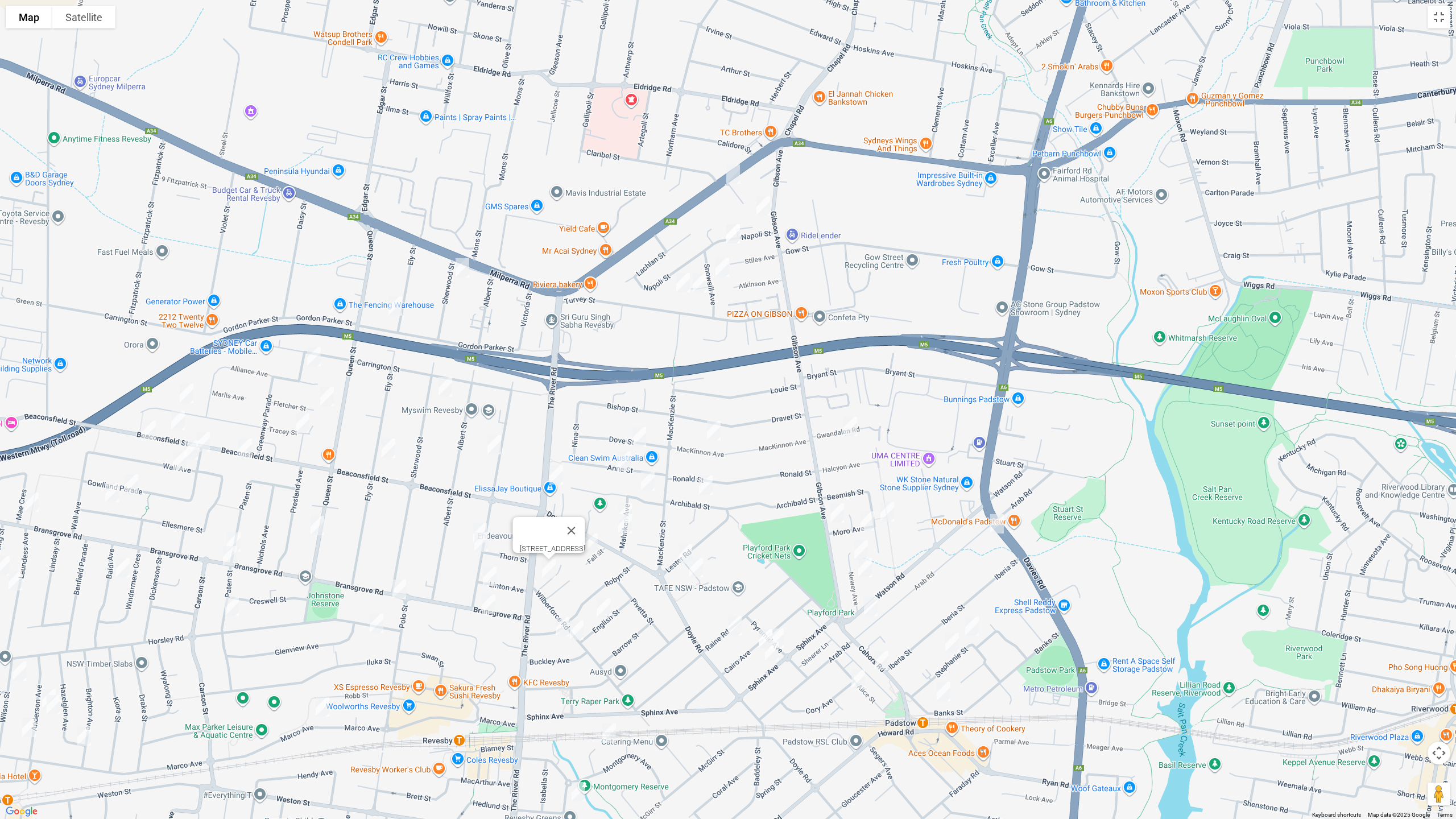
click at [601, 610] on img "14 English Street, REVESBY NSW 2212" at bounding box center [604, 608] width 23 height 28
drag, startPoint x: 579, startPoint y: 631, endPoint x: 568, endPoint y: 634, distance: 11.4
click at [579, 631] on img "16 Wilberforce Road, REVESBY NSW 2212" at bounding box center [576, 630] width 23 height 28
click at [561, 626] on img "3 Vaughan Avenue, REVESBY NSW 2212" at bounding box center [562, 627] width 23 height 28
drag, startPoint x: 688, startPoint y: 577, endPoint x: 806, endPoint y: 496, distance: 143.1
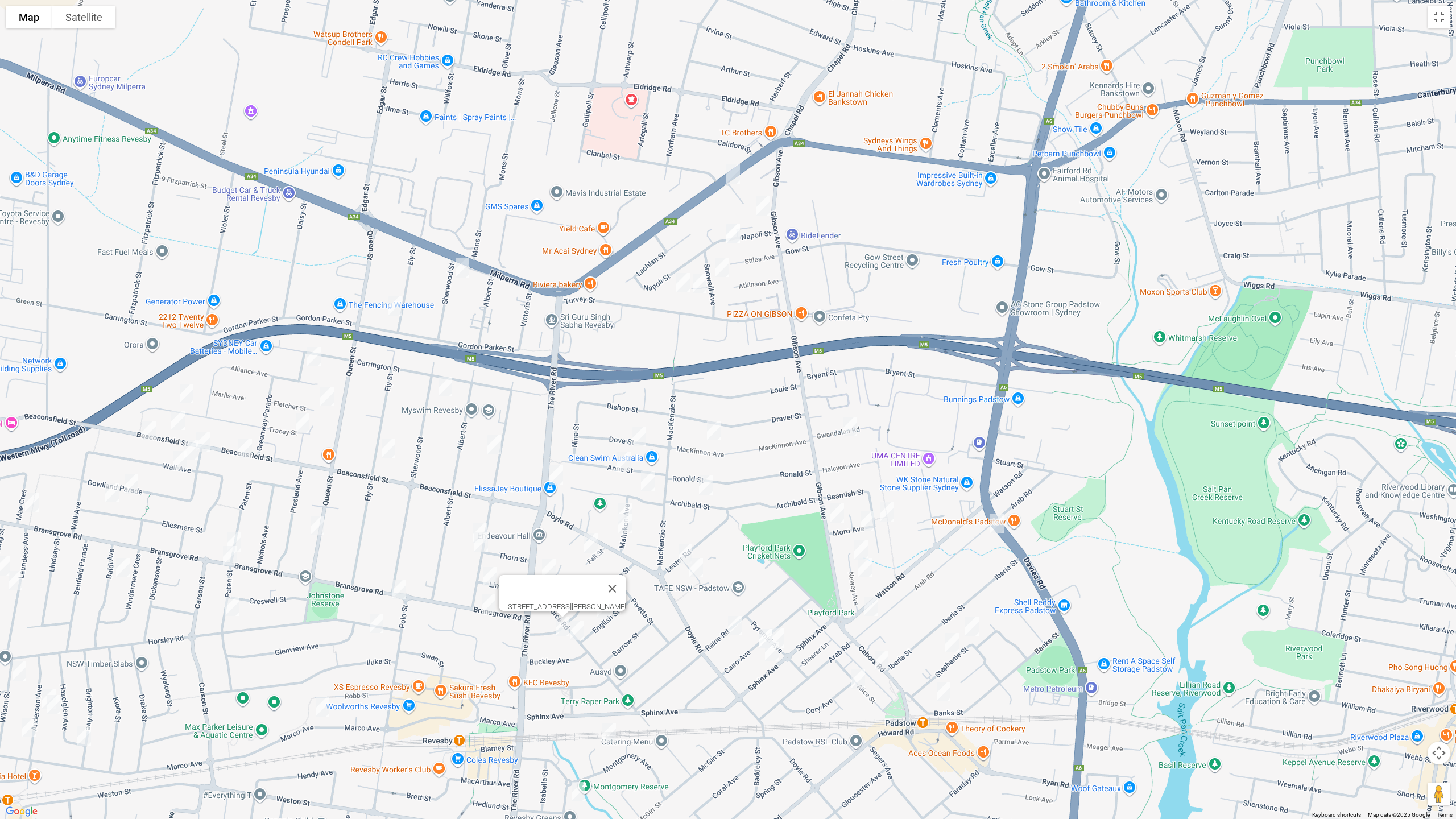
click at [837, 479] on div "3 Vaughan Avenue, REVESBY NSW 2212" at bounding box center [728, 409] width 1456 height 819
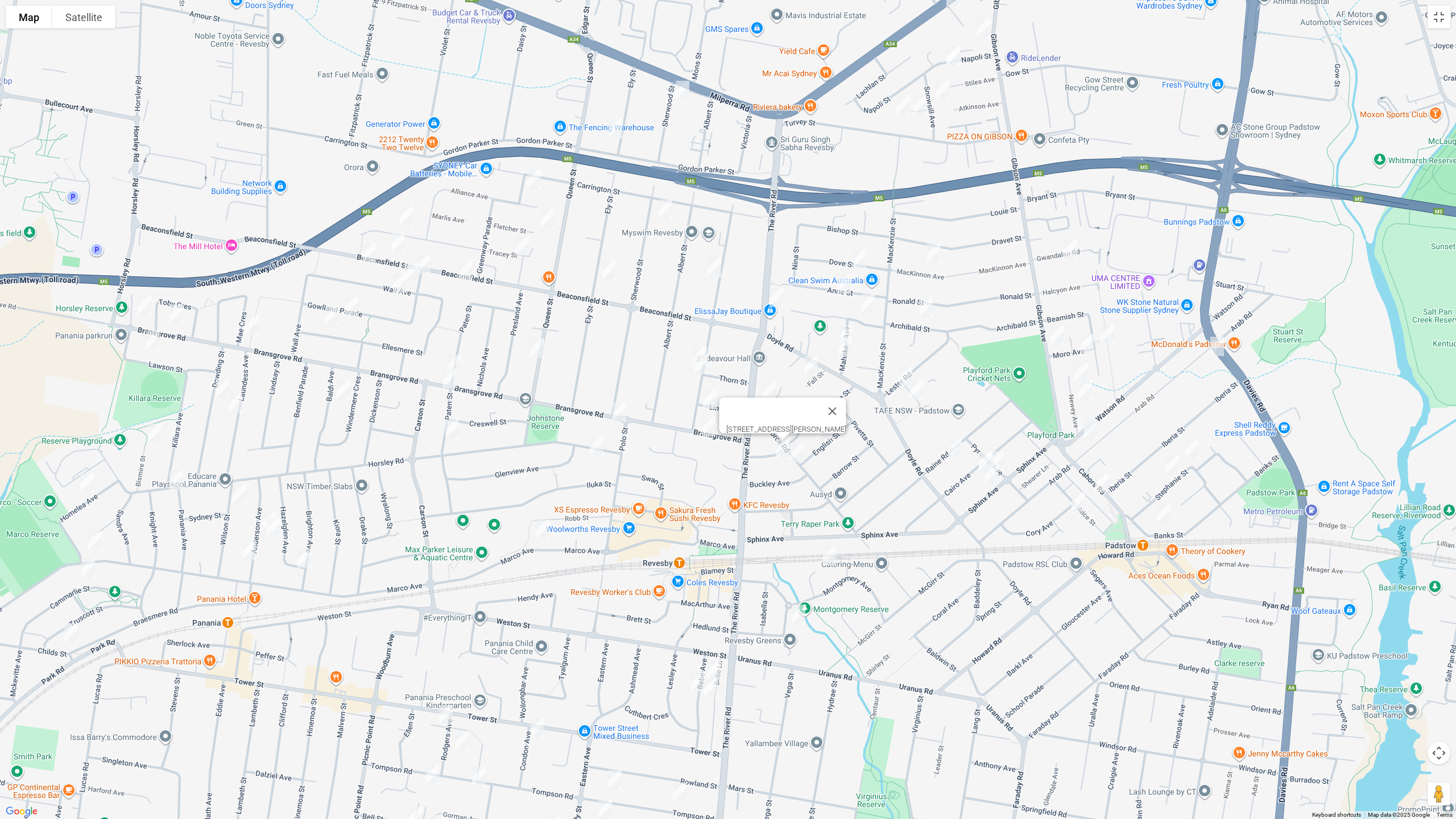
drag, startPoint x: 754, startPoint y: 533, endPoint x: 1004, endPoint y: 290, distance: 348.6
click at [1007, 291] on div "3 Vaughan Avenue, REVESBY NSW 2212" at bounding box center [728, 409] width 1456 height 819
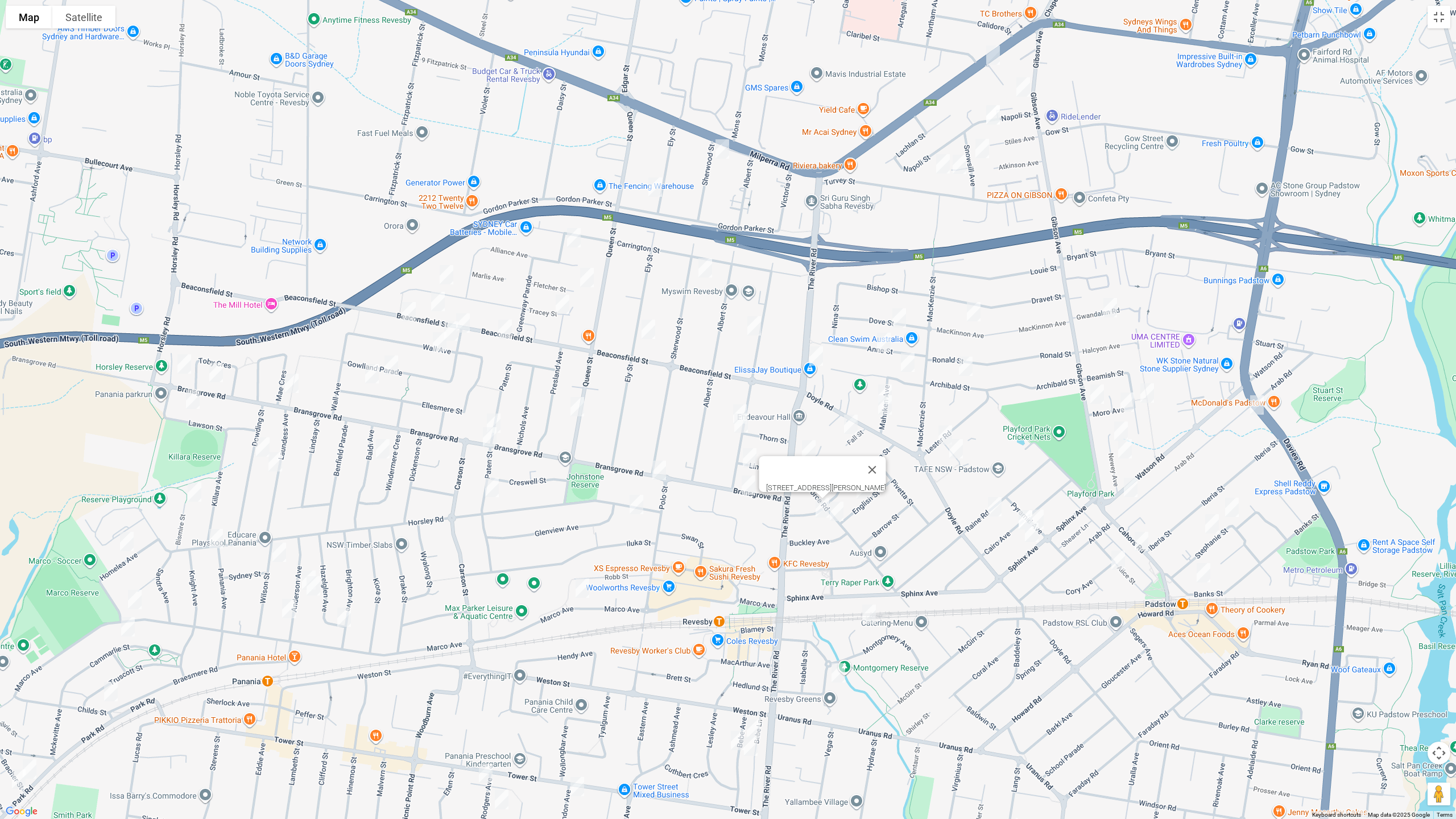
drag, startPoint x: 862, startPoint y: 518, endPoint x: 844, endPoint y: 704, distance: 186.9
click at [844, 690] on div "3 Vaughan Avenue, REVESBY NSW 2212" at bounding box center [728, 409] width 1456 height 819
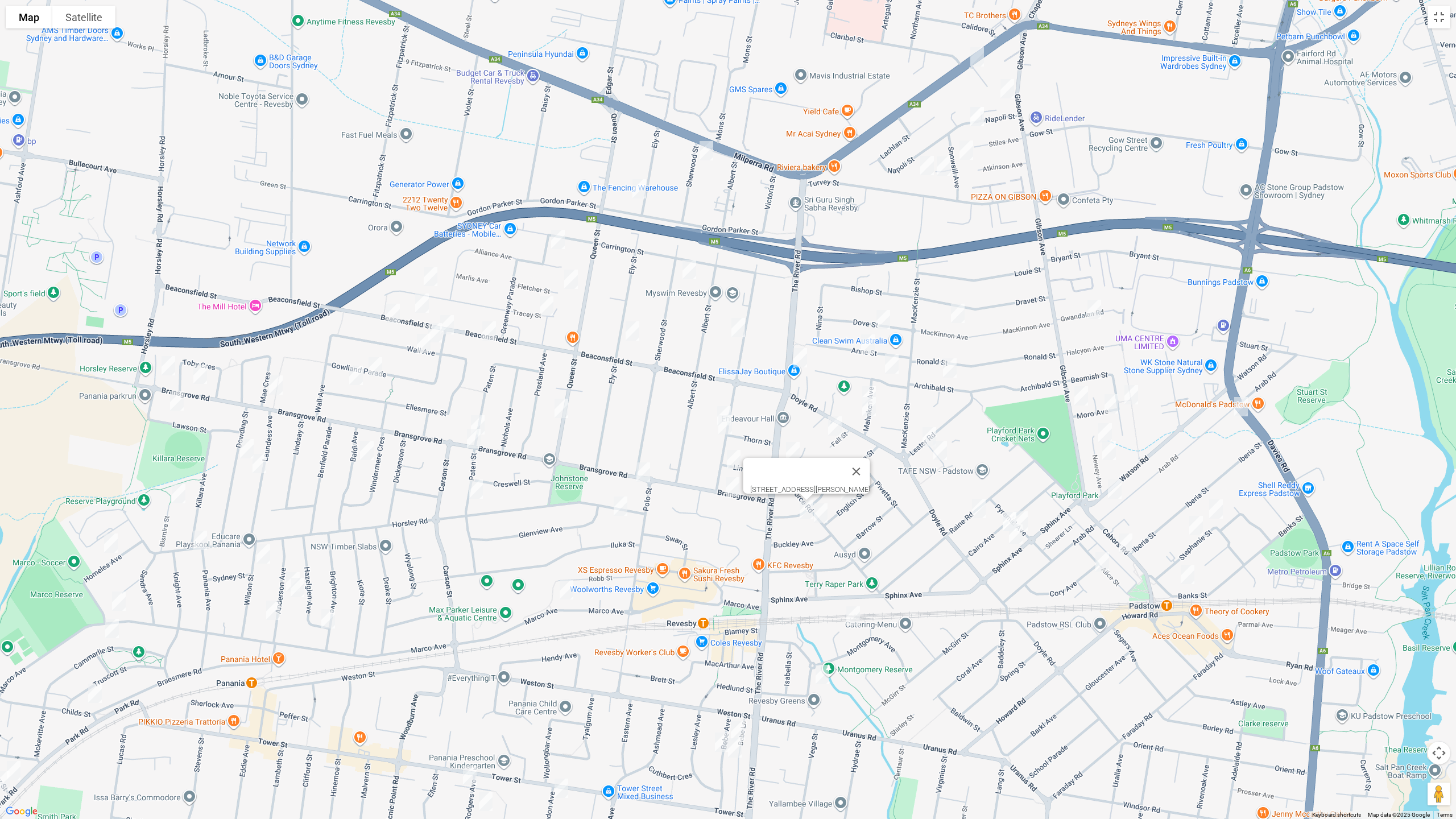
click at [738, 320] on img "58 Victoria Street, REVESBY NSW 2212" at bounding box center [739, 328] width 23 height 28
click at [724, 403] on img "96 Victoria Street, REVESBY NSW 2212" at bounding box center [724, 416] width 23 height 28
click at [723, 424] on img "1/100 Victoria Street, REVESBY NSW 2212" at bounding box center [725, 425] width 23 height 28
click at [736, 460] on img "17 Linton Avenue, REVESBY NSW 2212" at bounding box center [733, 459] width 23 height 28
click at [732, 488] on img "17 Bransgrove Road, REVESBY NSW 2212" at bounding box center [732, 487] width 23 height 28
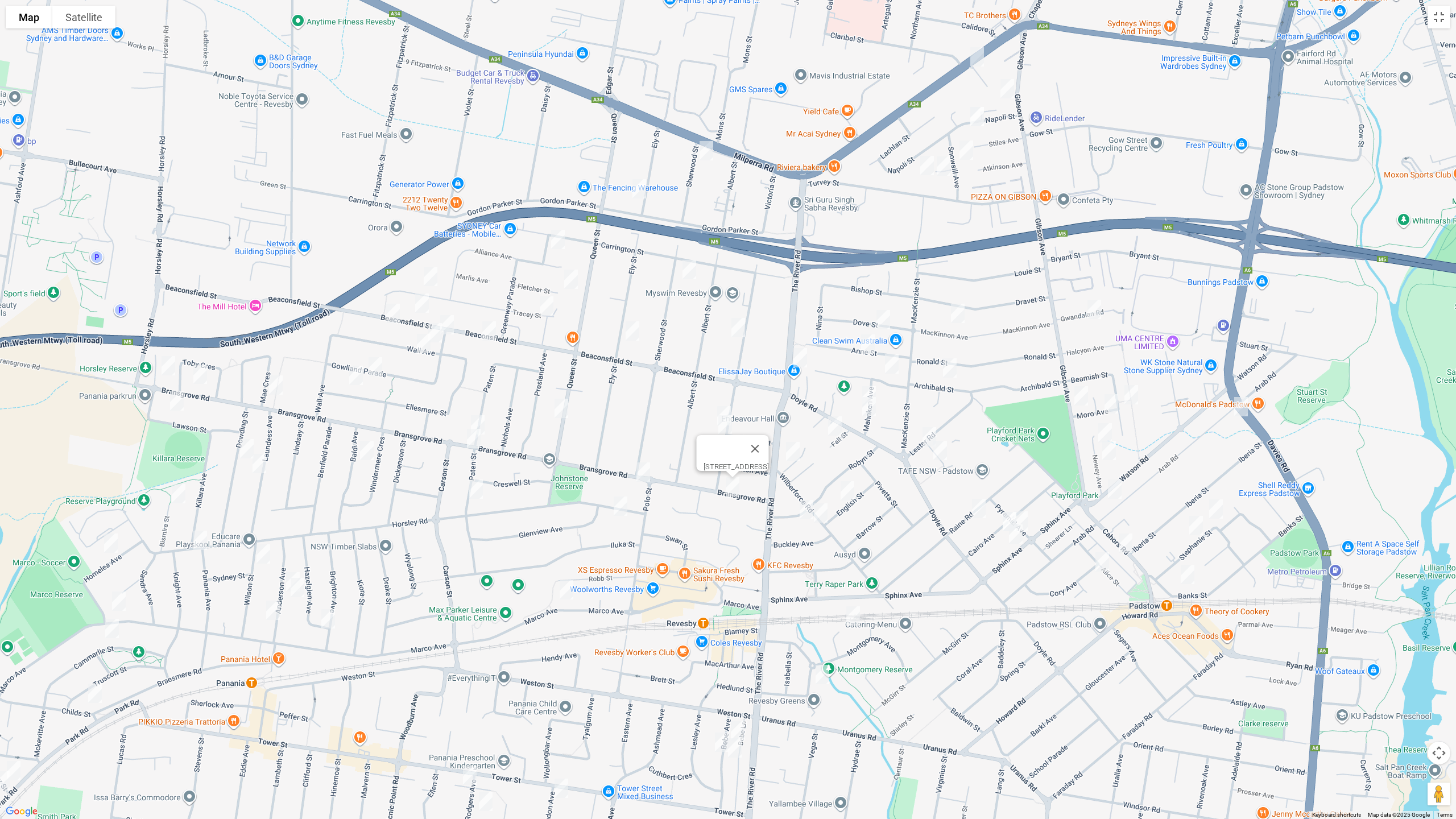
click at [644, 474] on img "51 Bransgrove Road, REVESBY NSW 2212" at bounding box center [643, 472] width 23 height 28
click at [621, 508] on img "7 Horsley Road, REVESBY NSW 2212" at bounding box center [620, 506] width 23 height 28
click at [568, 592] on img "104 Marco Avenue, REVESBY NSW 2212" at bounding box center [567, 590] width 23 height 28
click at [685, 270] on img "2/39 Sherwood Street, REVESBY NSW 2212" at bounding box center [689, 270] width 23 height 28
click at [634, 333] on img "83 Ely Street, REVESBY NSW 2212" at bounding box center [633, 331] width 23 height 28
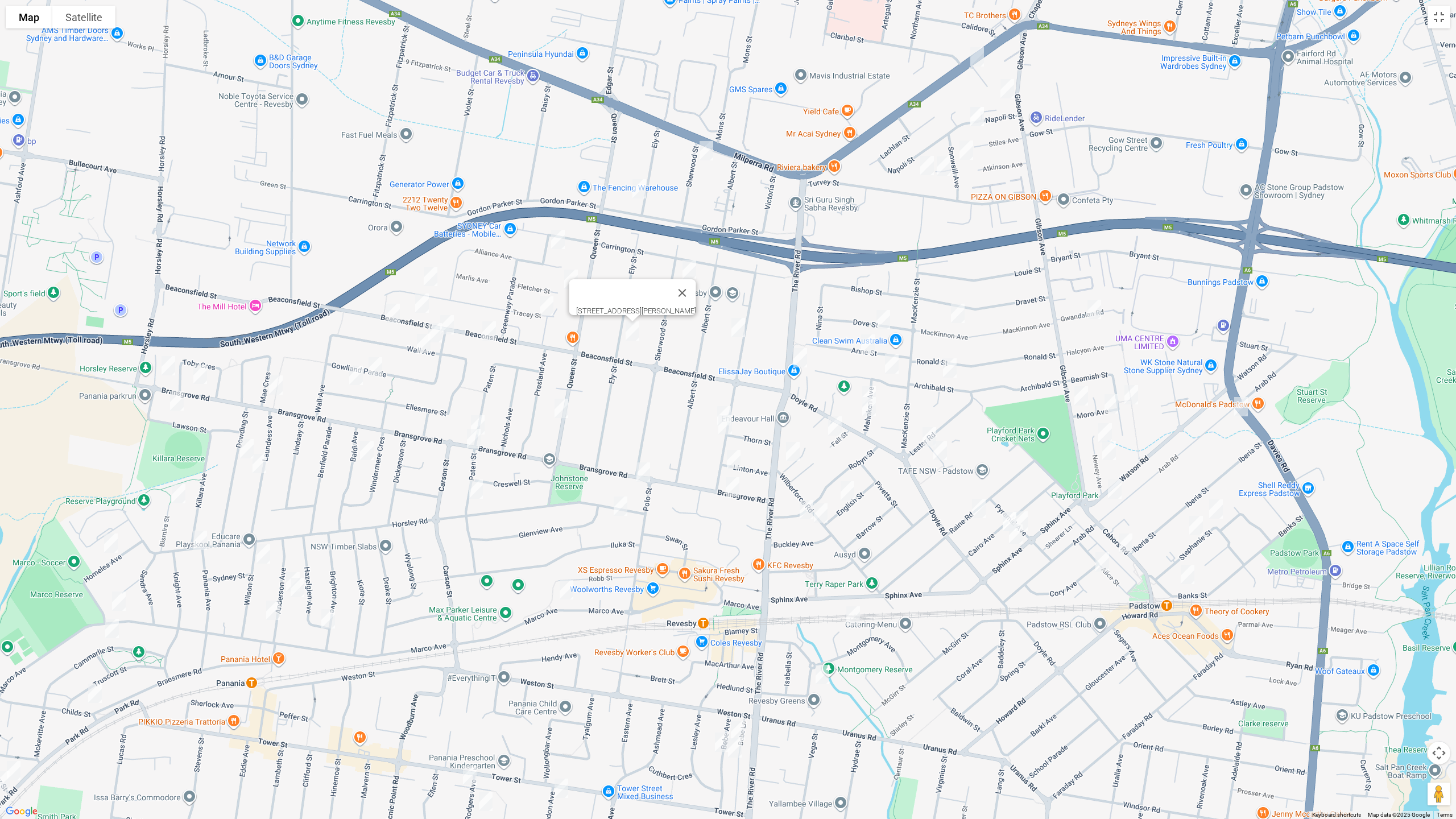
click at [560, 244] on img "50 Greenway Parade, REVESBY NSW 2212" at bounding box center [558, 239] width 23 height 28
click at [559, 238] on img "50 Greenway Parade, REVESBY NSW 2212" at bounding box center [558, 239] width 23 height 28
click at [569, 280] on img "19 Fletcher Street, REVESBY NSW 2212" at bounding box center [571, 279] width 23 height 28
click at [549, 307] on img "5A Tracey Street, REVESBY NSW 2212" at bounding box center [546, 306] width 23 height 28
drag, startPoint x: 565, startPoint y: 406, endPoint x: 539, endPoint y: 414, distance: 27.2
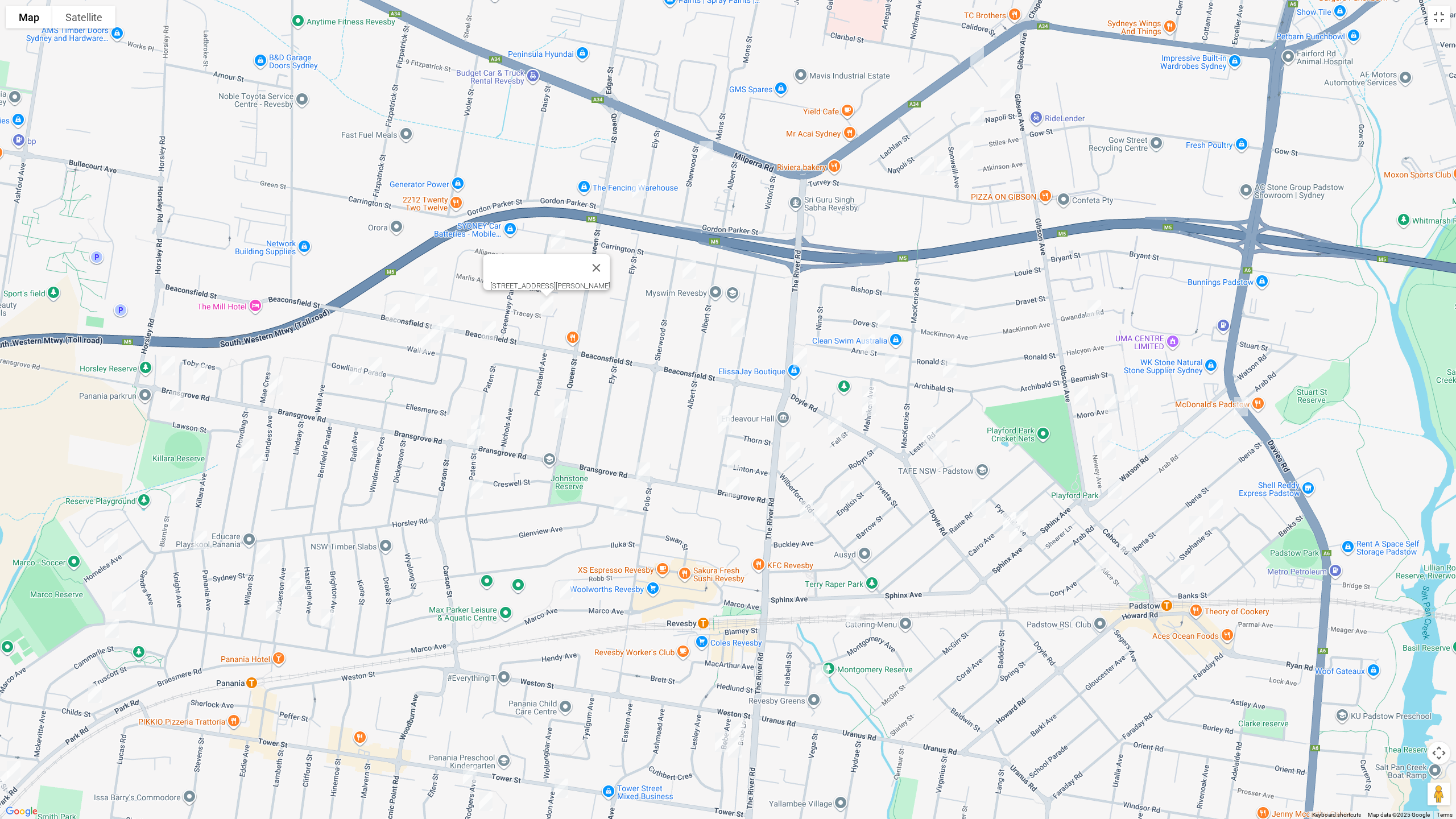
click at [563, 406] on img "126 Queen Street, REVESBY NSW 2212" at bounding box center [561, 408] width 23 height 28
click at [479, 414] on img "128 Bransgrove Road, PANANIA NSW 2213" at bounding box center [478, 425] width 23 height 28
click at [476, 438] on img "35 Paten Street, REVESBY NSW 2212" at bounding box center [474, 438] width 23 height 28
click at [479, 491] on img "12 Paten Street, REVESBY NSW 2212" at bounding box center [476, 489] width 23 height 28
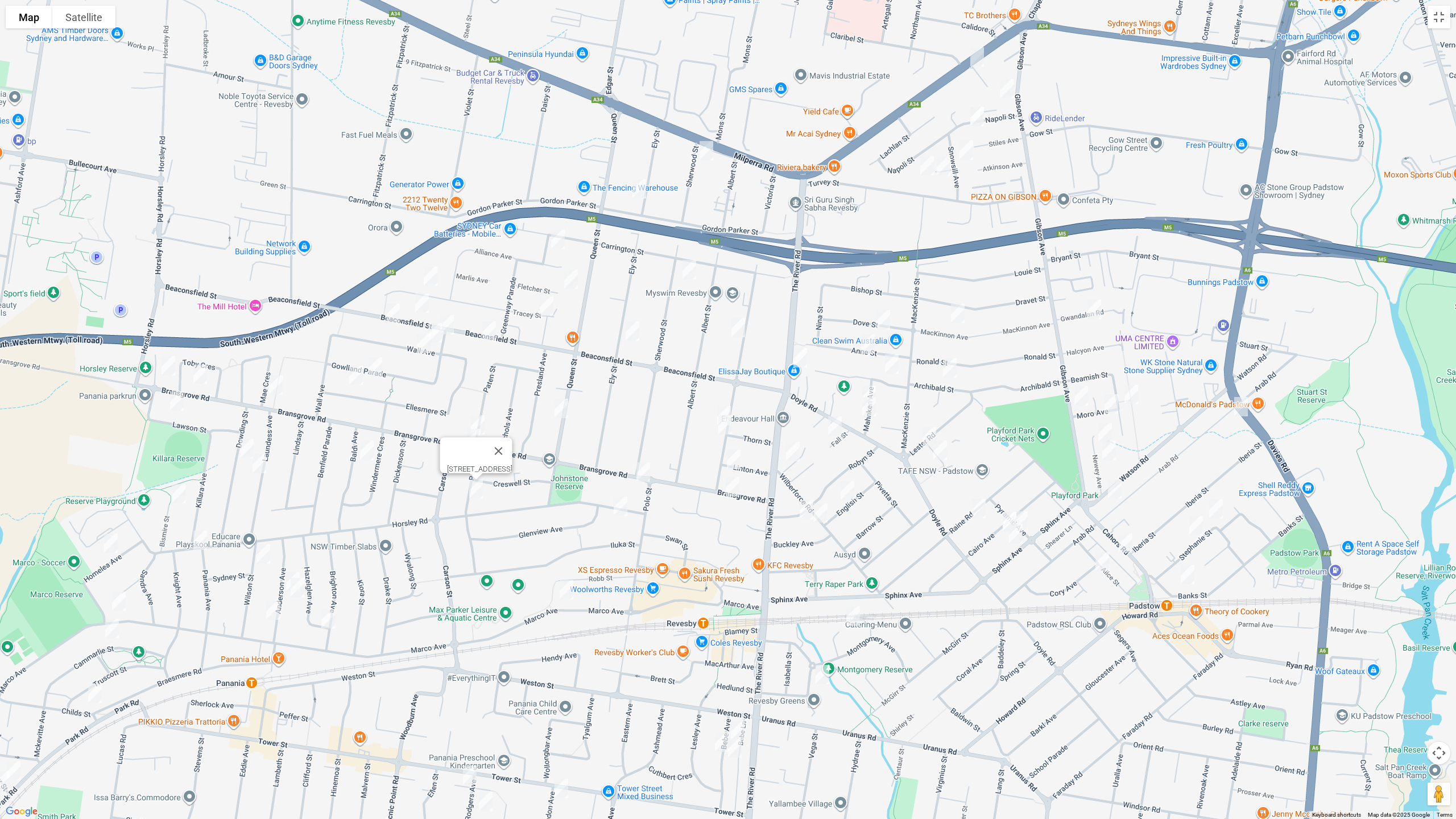
click at [493, 327] on img "101A Beaconsfield Street, REVESBY NSW 2212" at bounding box center [489, 331] width 23 height 28
click at [525, 288] on button "Close" at bounding box center [511, 293] width 27 height 27
drag, startPoint x: 512, startPoint y: 506, endPoint x: 655, endPoint y: 483, distance: 144.8
click at [657, 483] on div at bounding box center [728, 409] width 1456 height 819
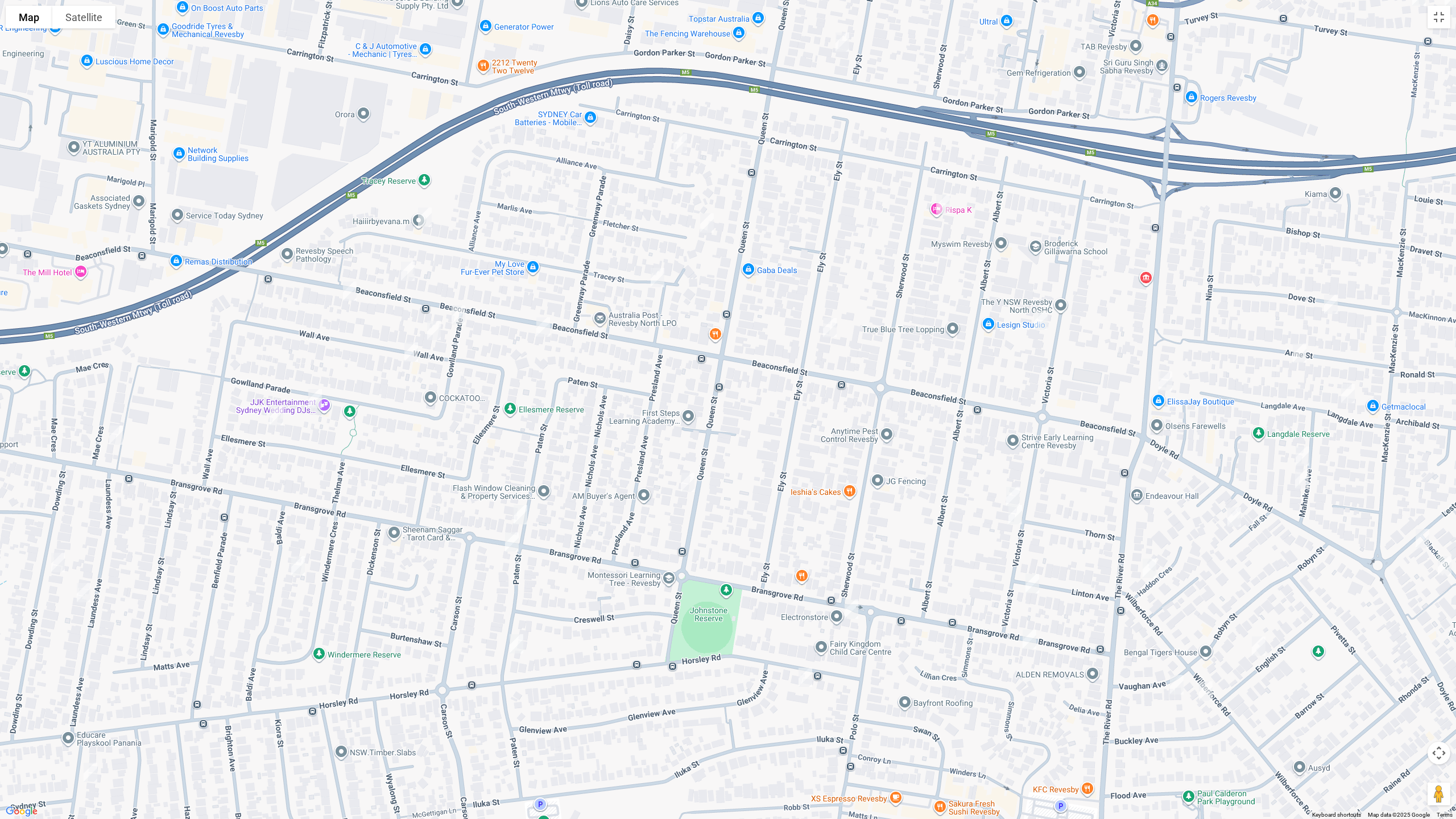
drag, startPoint x: 462, startPoint y: 318, endPoint x: 504, endPoint y: 333, distance: 44.6
click at [462, 316] on img "55 Gowlland Parade, REVESBY NSW 2212" at bounding box center [458, 315] width 23 height 28
click at [464, 316] on img "55 Gowlland Parade, REVESBY NSW 2212" at bounding box center [458, 315] width 23 height 28
click at [1445, 23] on button "Toggle fullscreen view" at bounding box center [1438, 17] width 23 height 23
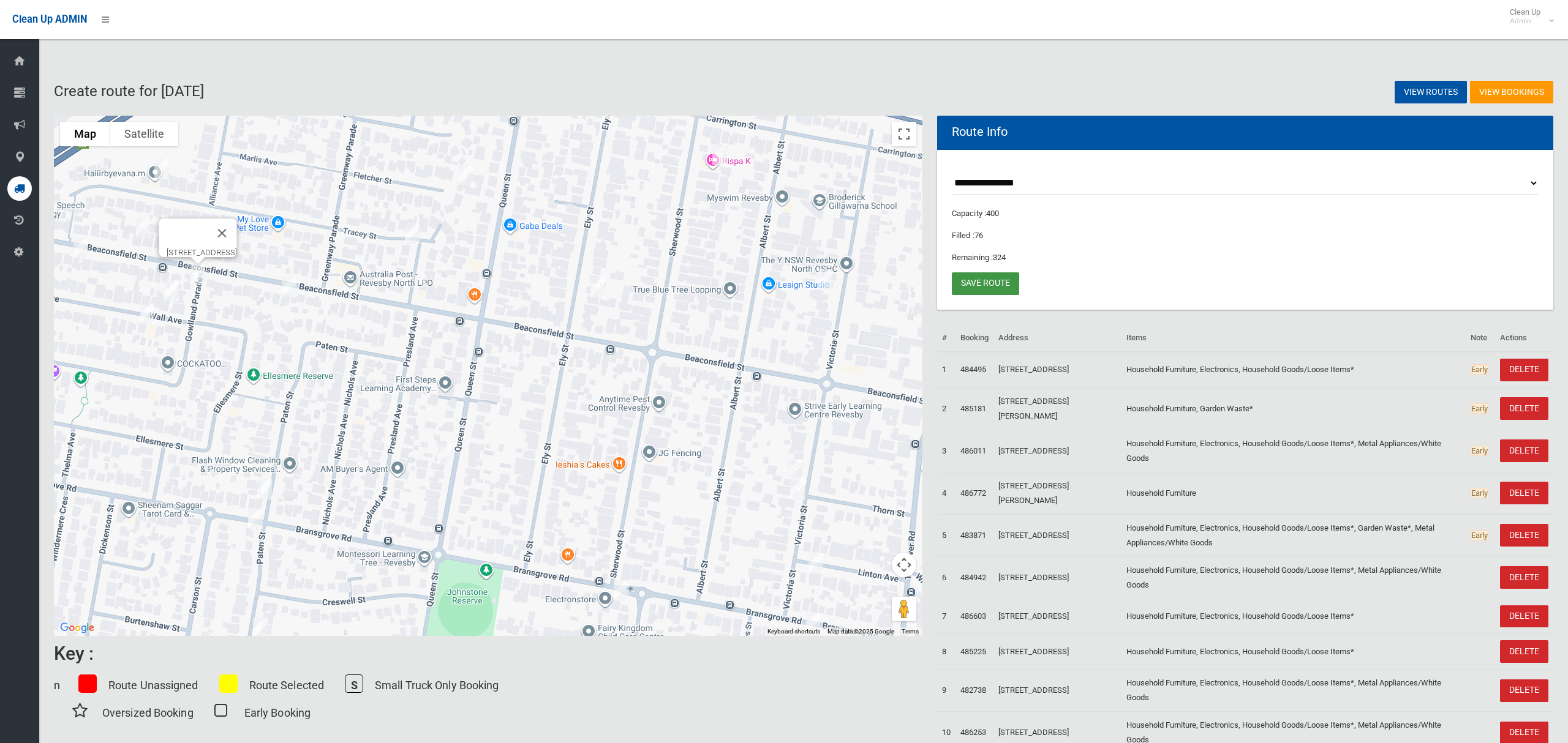
click at [990, 280] on link "Save route" at bounding box center [985, 284] width 67 height 23
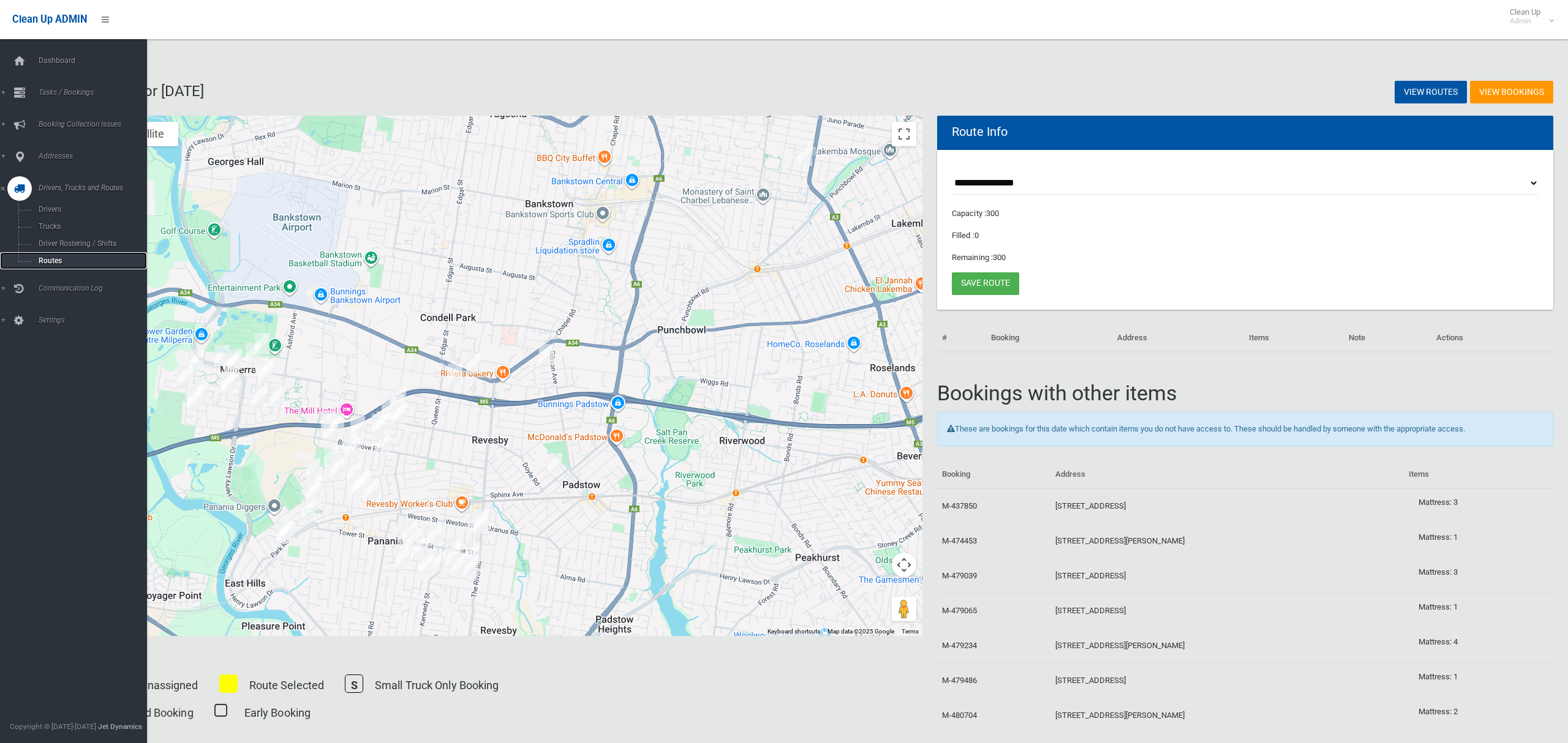
click at [58, 259] on span "Routes" at bounding box center [85, 260] width 102 height 9
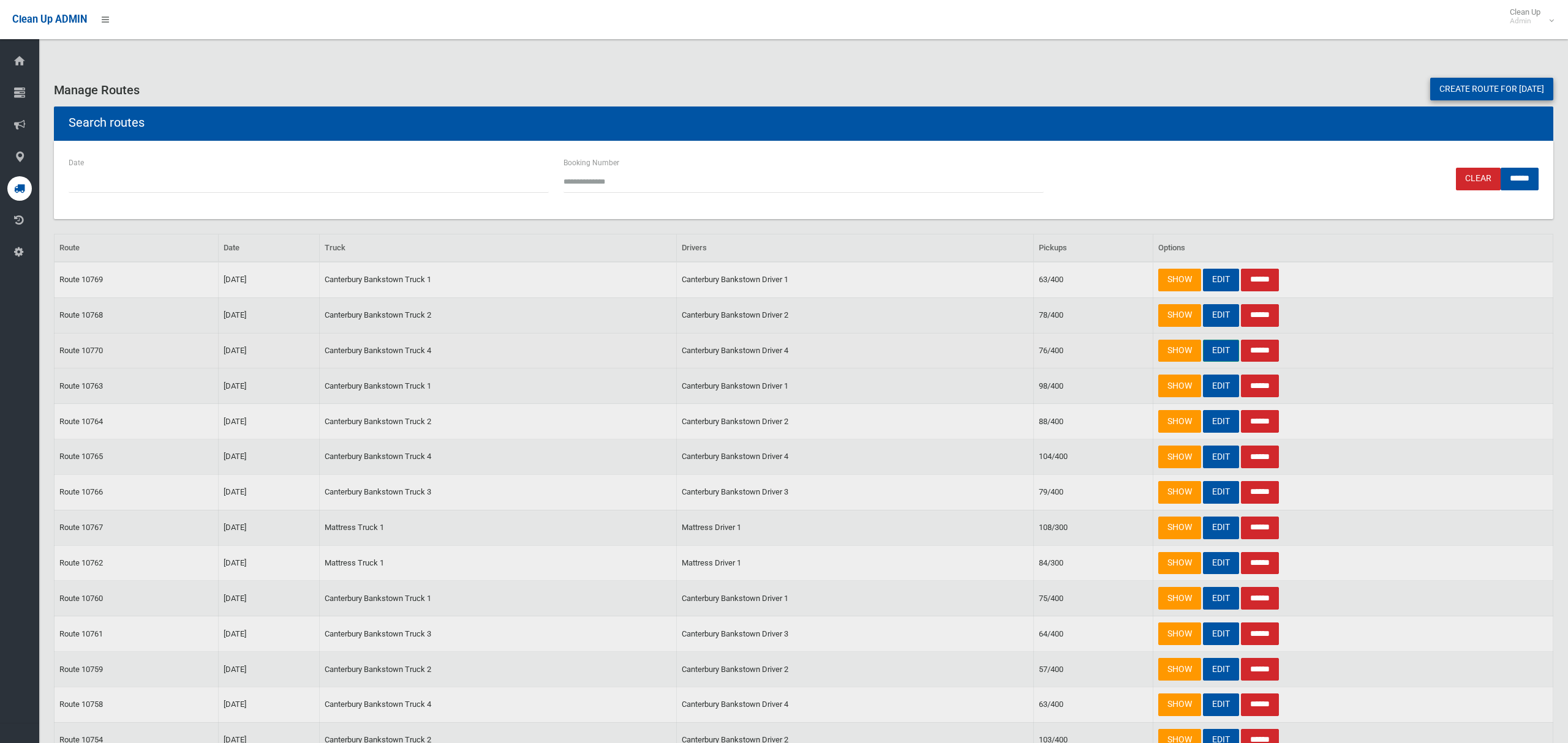
click at [1214, 354] on link "EDIT" at bounding box center [1221, 351] width 36 height 23
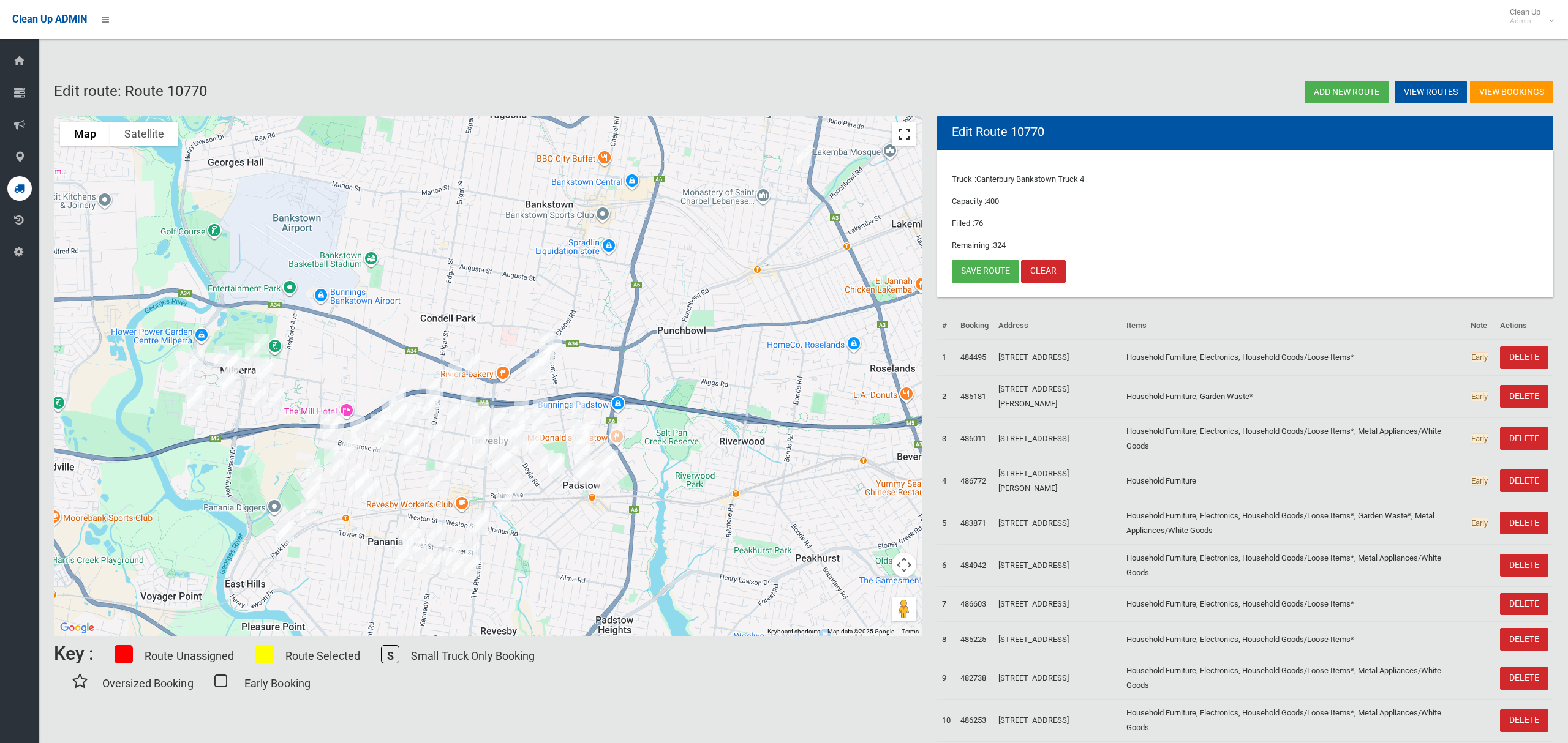
click at [905, 138] on button "Toggle fullscreen view" at bounding box center [904, 134] width 25 height 25
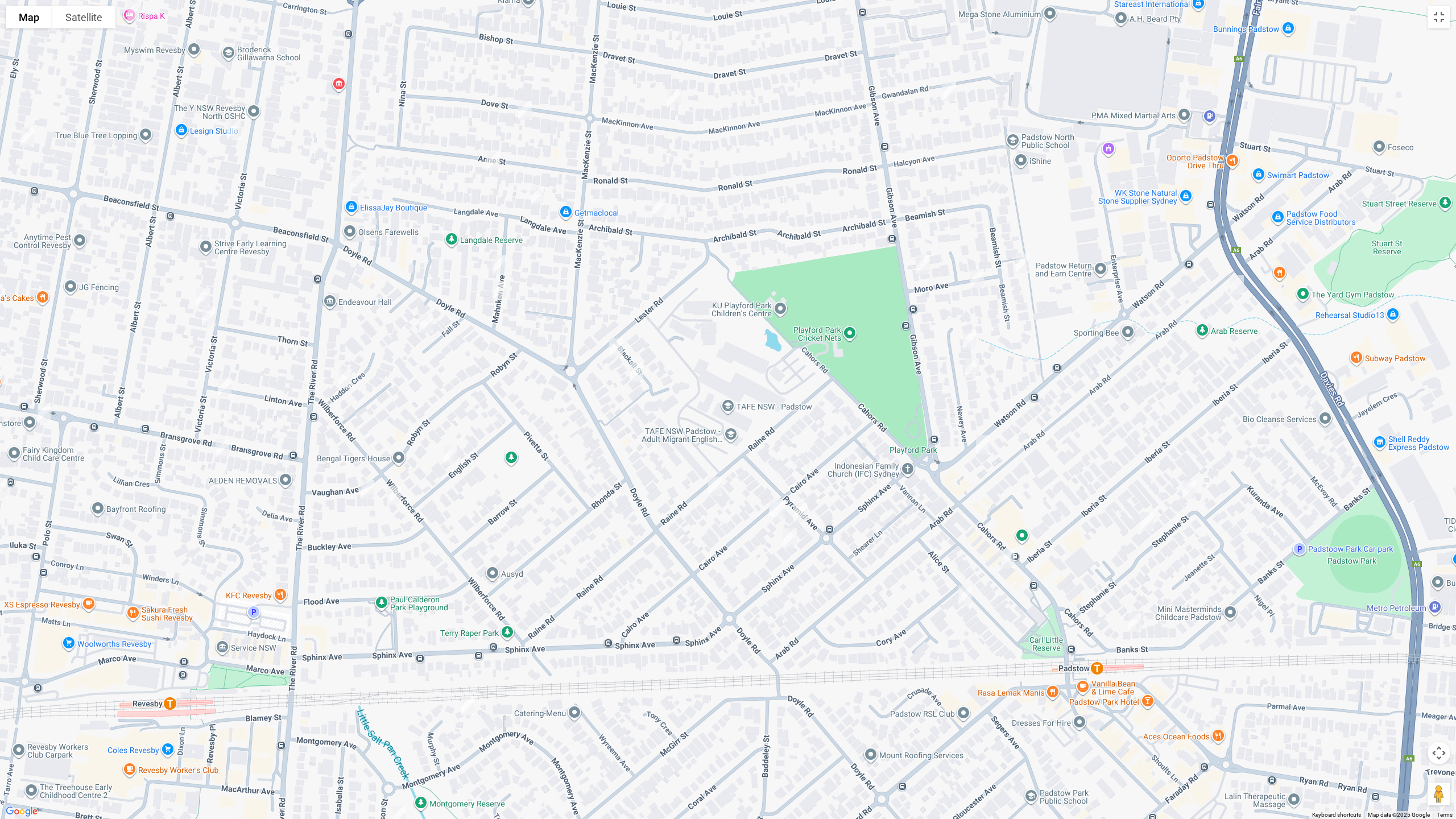
click at [777, 514] on img "17 Cairo Avenue, PADSTOW NSW 2211" at bounding box center [778, 512] width 23 height 28
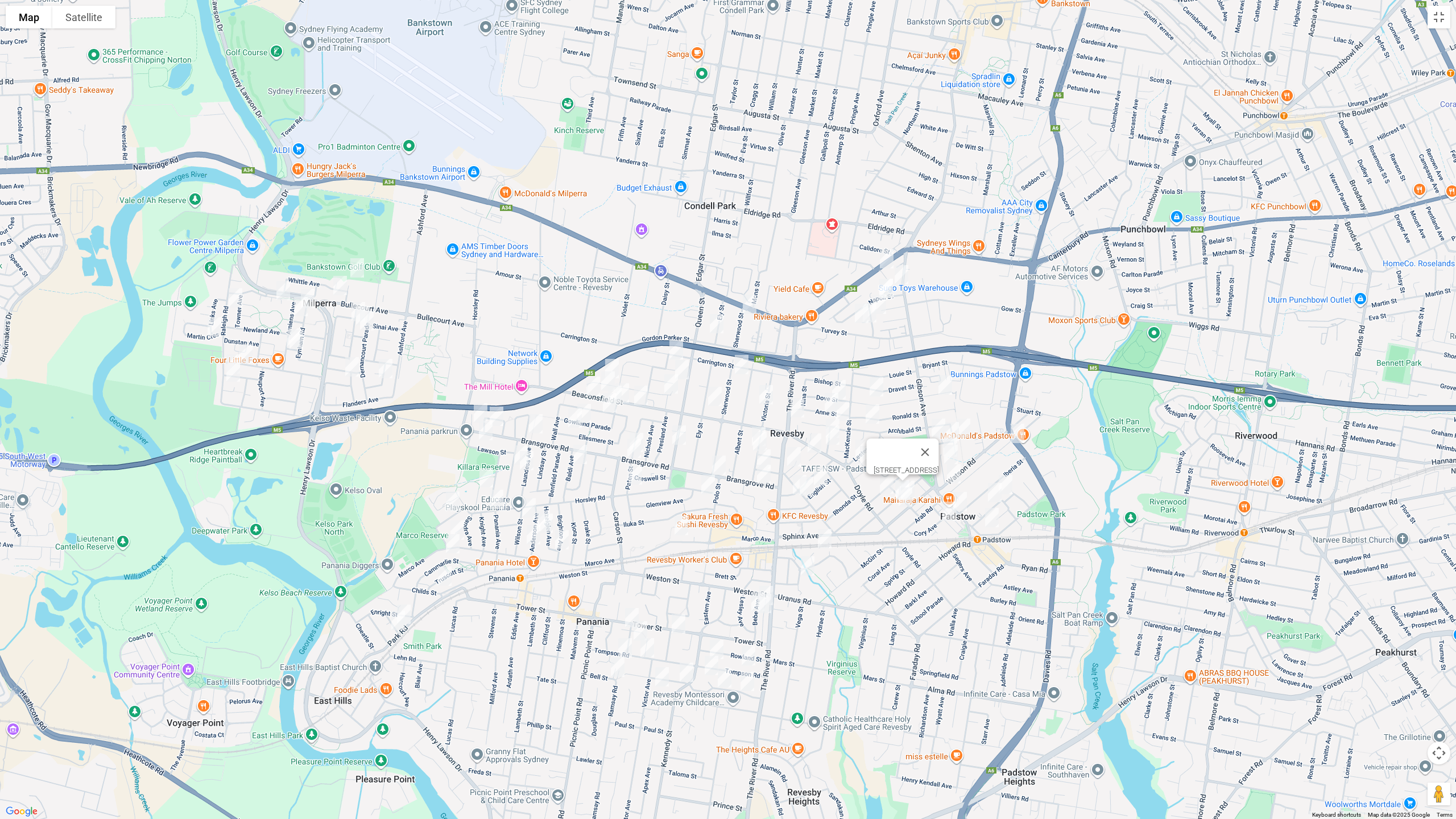
drag, startPoint x: 627, startPoint y: 388, endPoint x: 626, endPoint y: 398, distance: 10.0
click at [627, 389] on img "55 Gowlland Parade, REVESBY NSW 2212" at bounding box center [622, 393] width 23 height 28
click at [1436, 19] on button "Toggle fullscreen view" at bounding box center [1438, 17] width 23 height 23
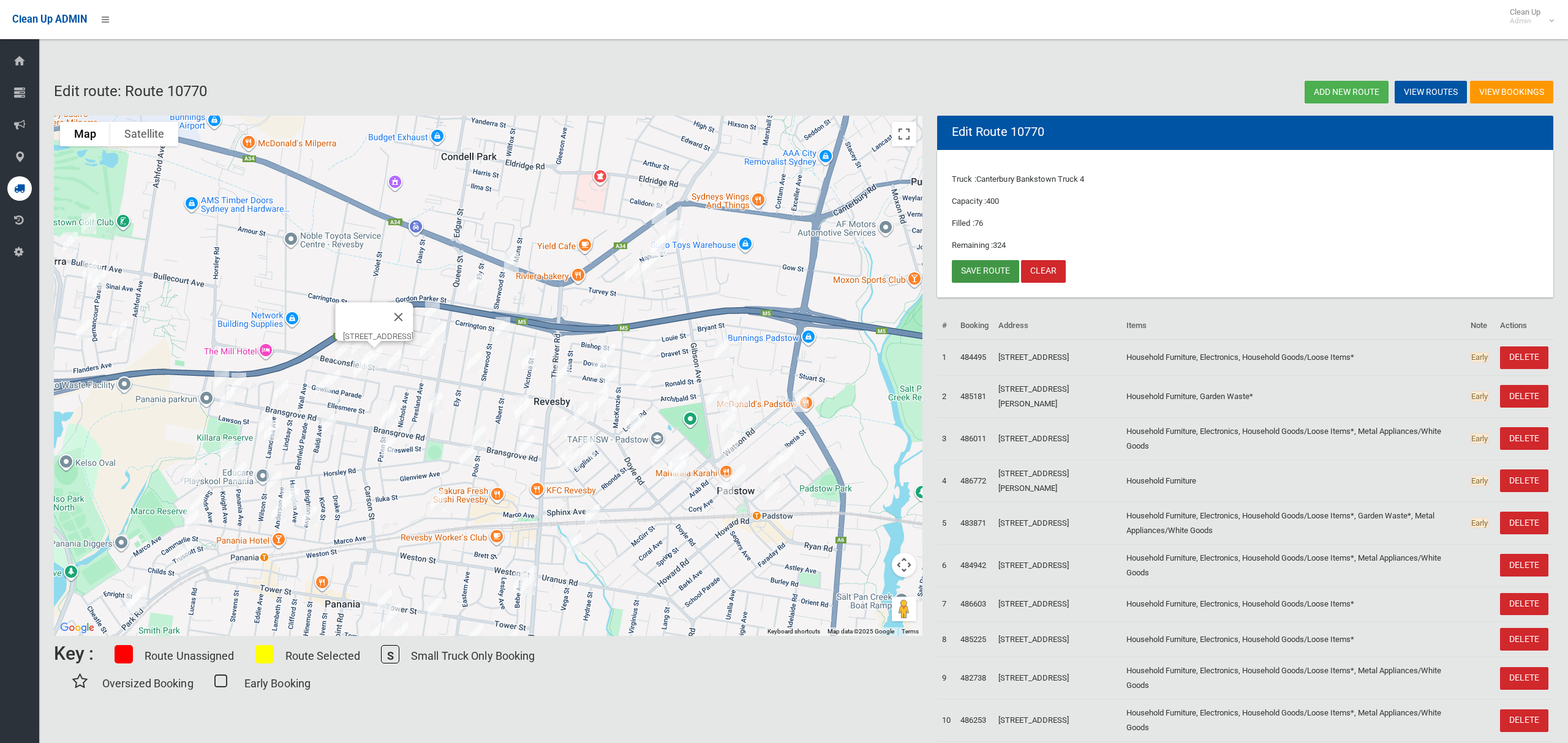
click at [986, 271] on link "Save route" at bounding box center [985, 271] width 67 height 23
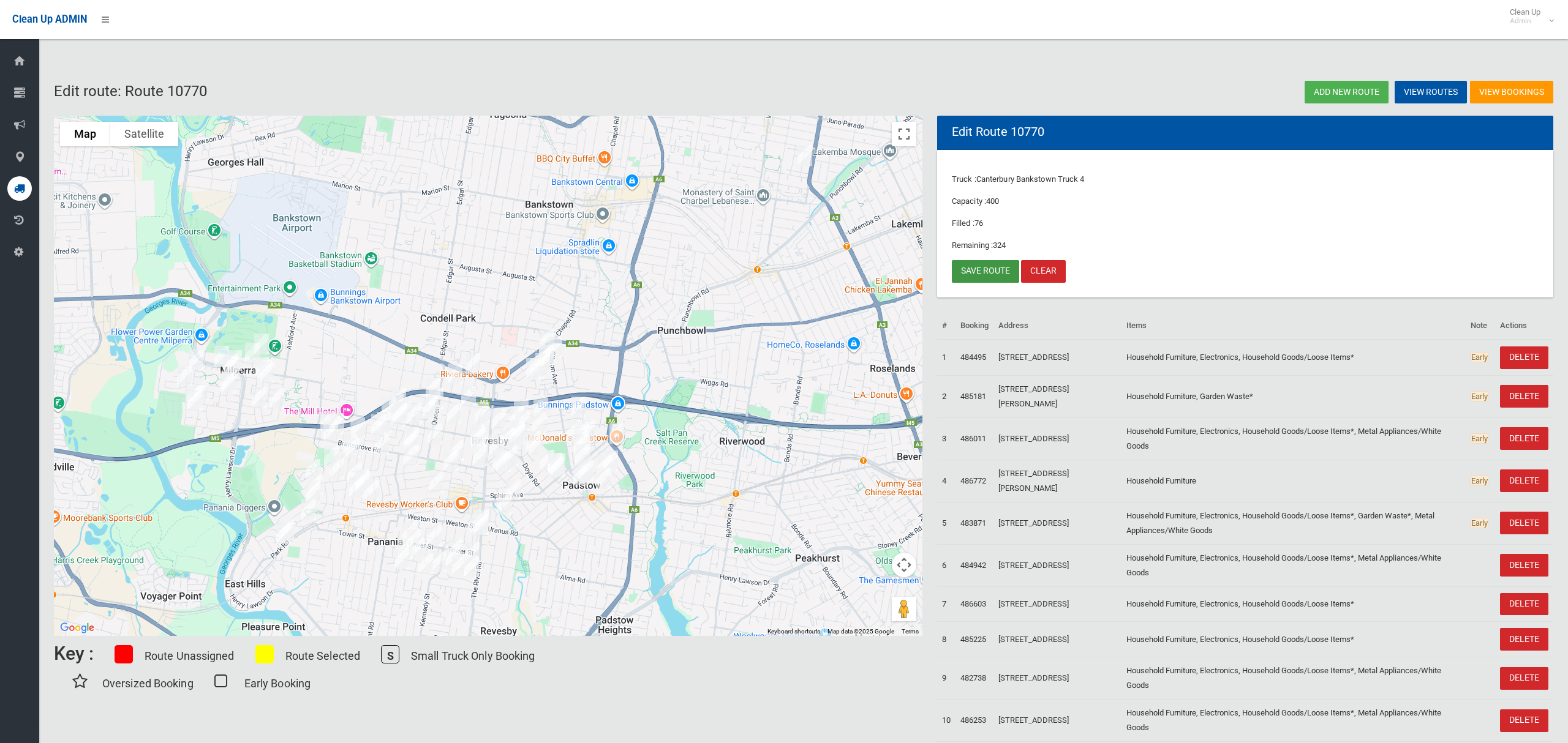
click at [980, 269] on link "Save route" at bounding box center [985, 271] width 67 height 23
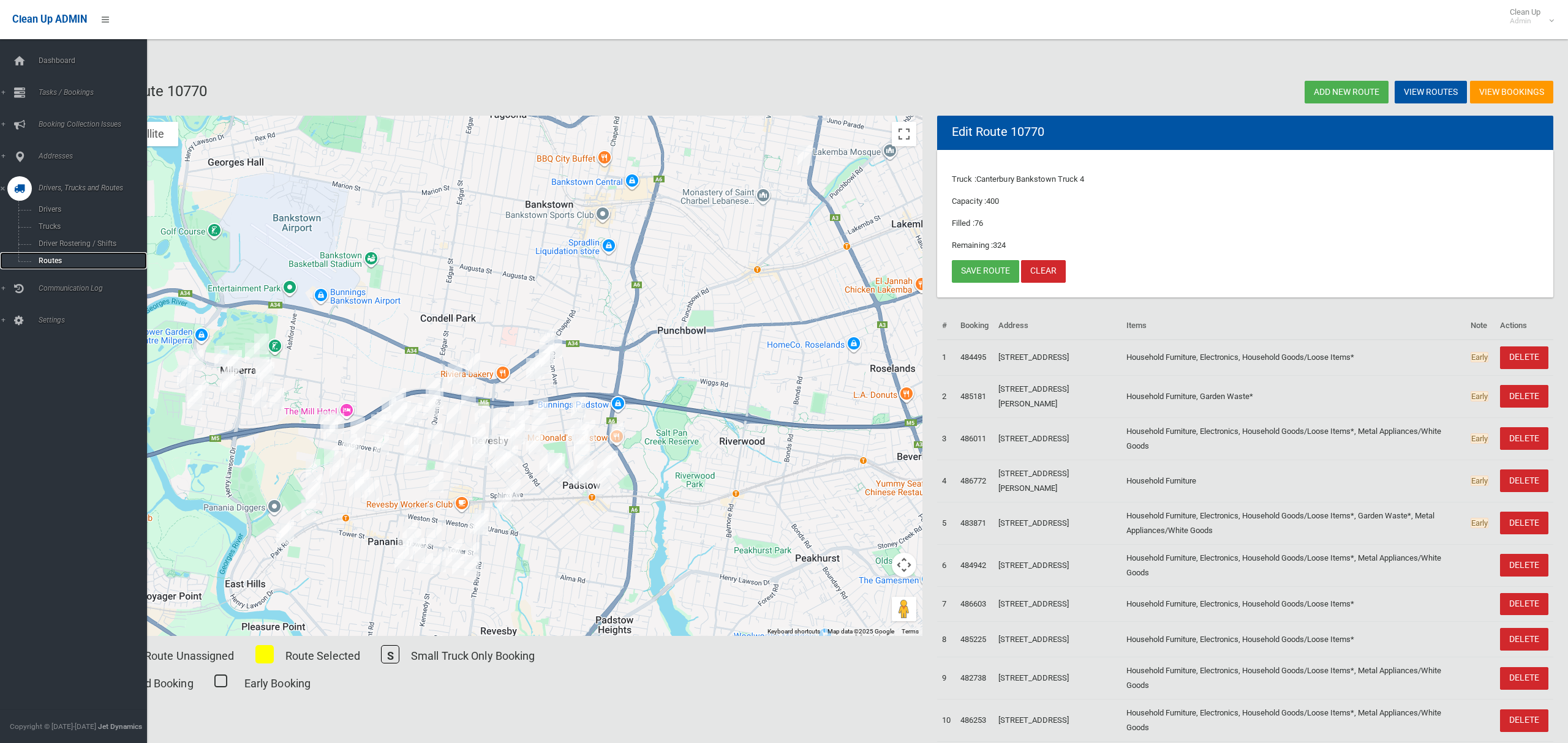
click at [49, 258] on span "Routes" at bounding box center [85, 260] width 102 height 9
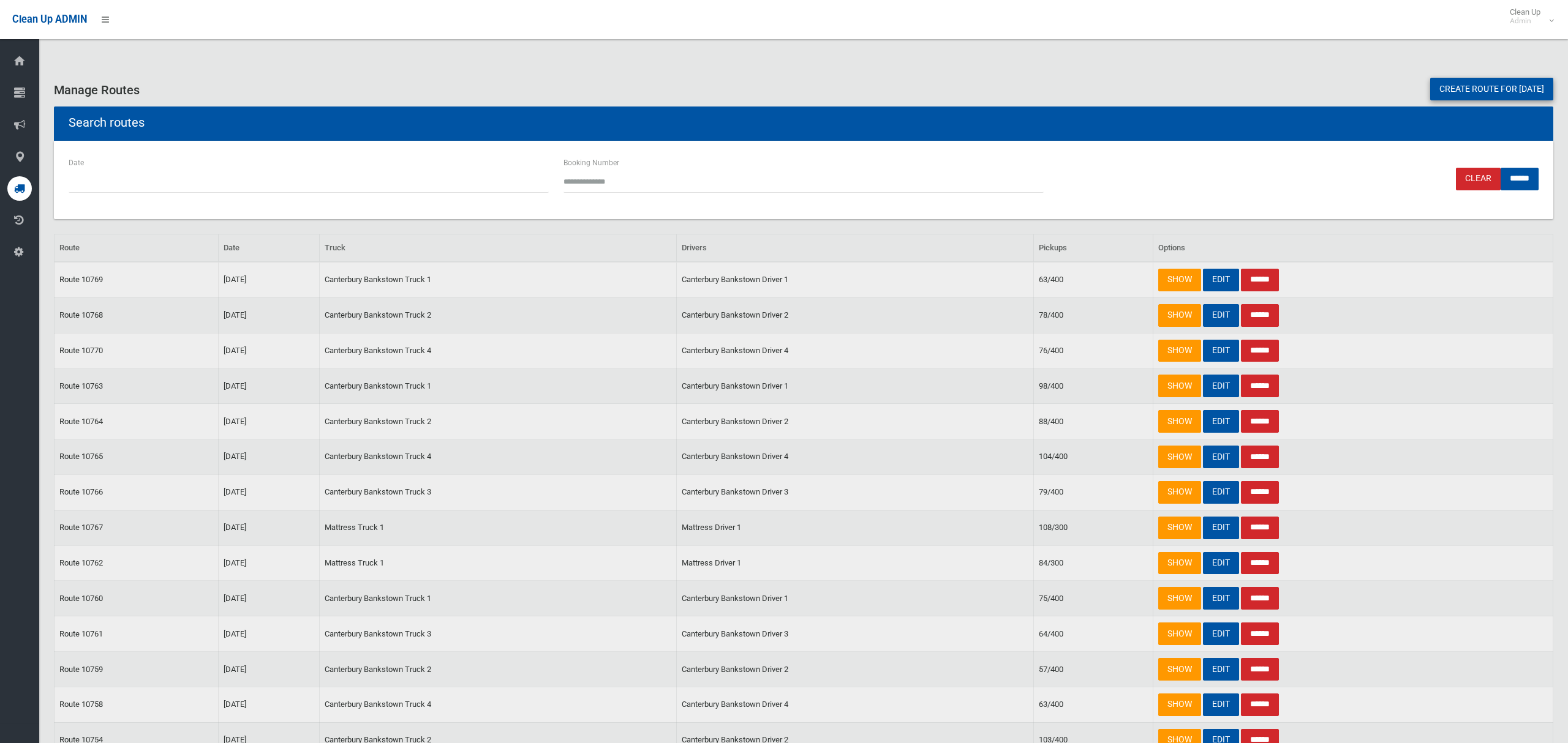
click at [1430, 91] on link "Create route for [DATE]" at bounding box center [1492, 89] width 123 height 23
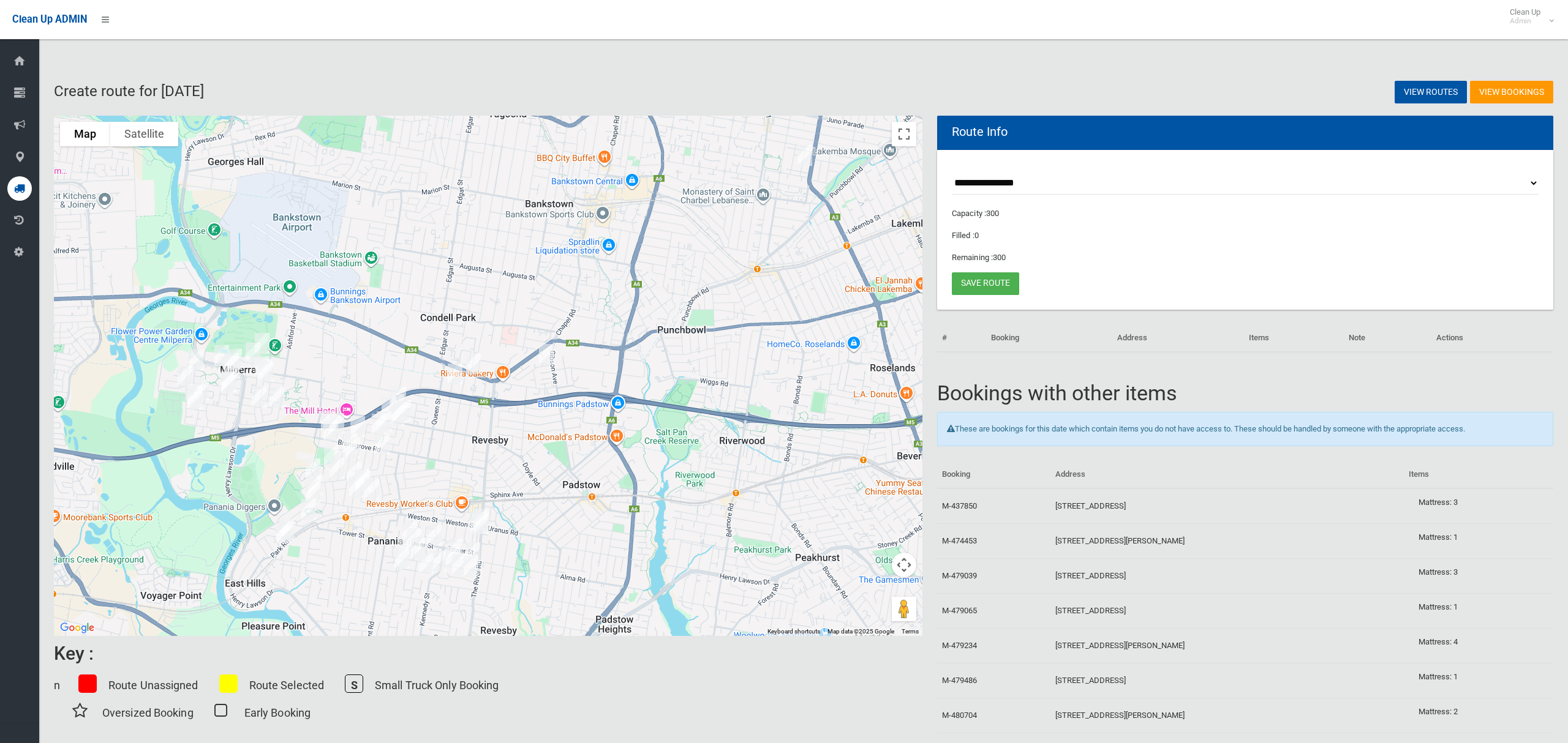
select select "*****"
click at [952, 172] on select "**********" at bounding box center [1245, 183] width 587 height 23
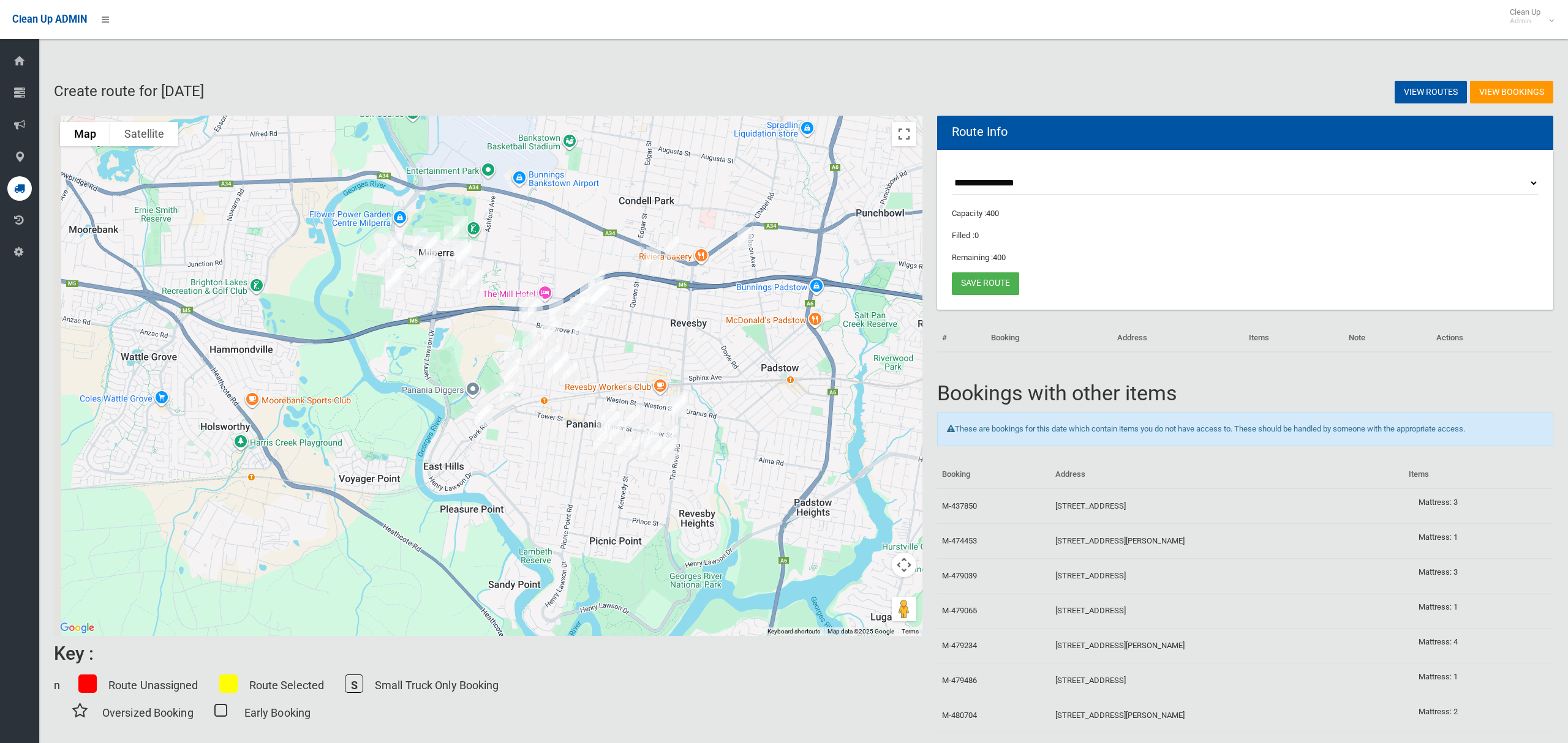
drag, startPoint x: 477, startPoint y: 327, endPoint x: 673, endPoint y: 211, distance: 227.8
click at [673, 211] on div at bounding box center [488, 376] width 868 height 520
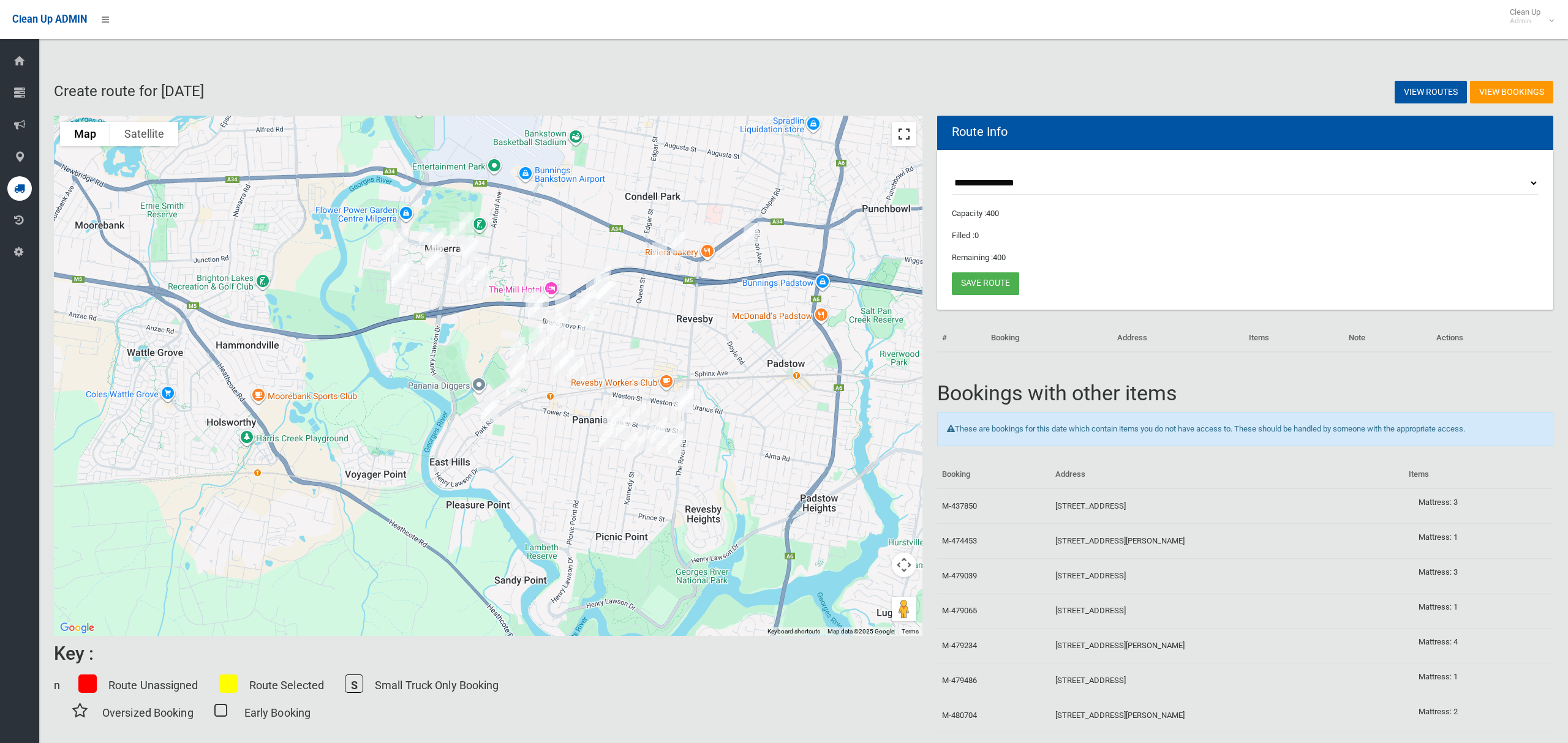
click at [906, 139] on button "Toggle fullscreen view" at bounding box center [904, 134] width 25 height 25
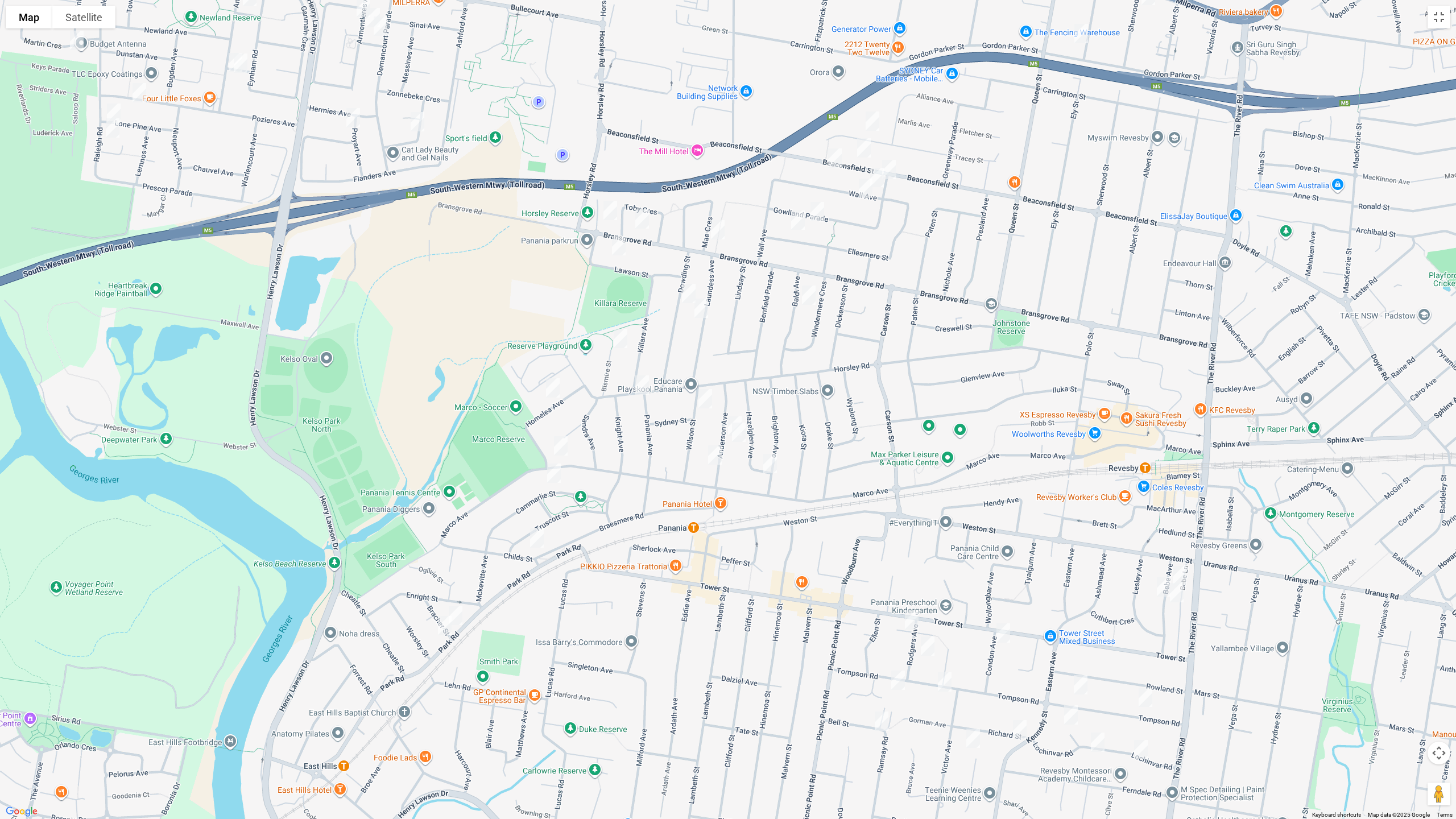
drag, startPoint x: 241, startPoint y: 128, endPoint x: 293, endPoint y: 405, distance: 281.8
click at [328, 73] on div at bounding box center [728, 409] width 1456 height 819
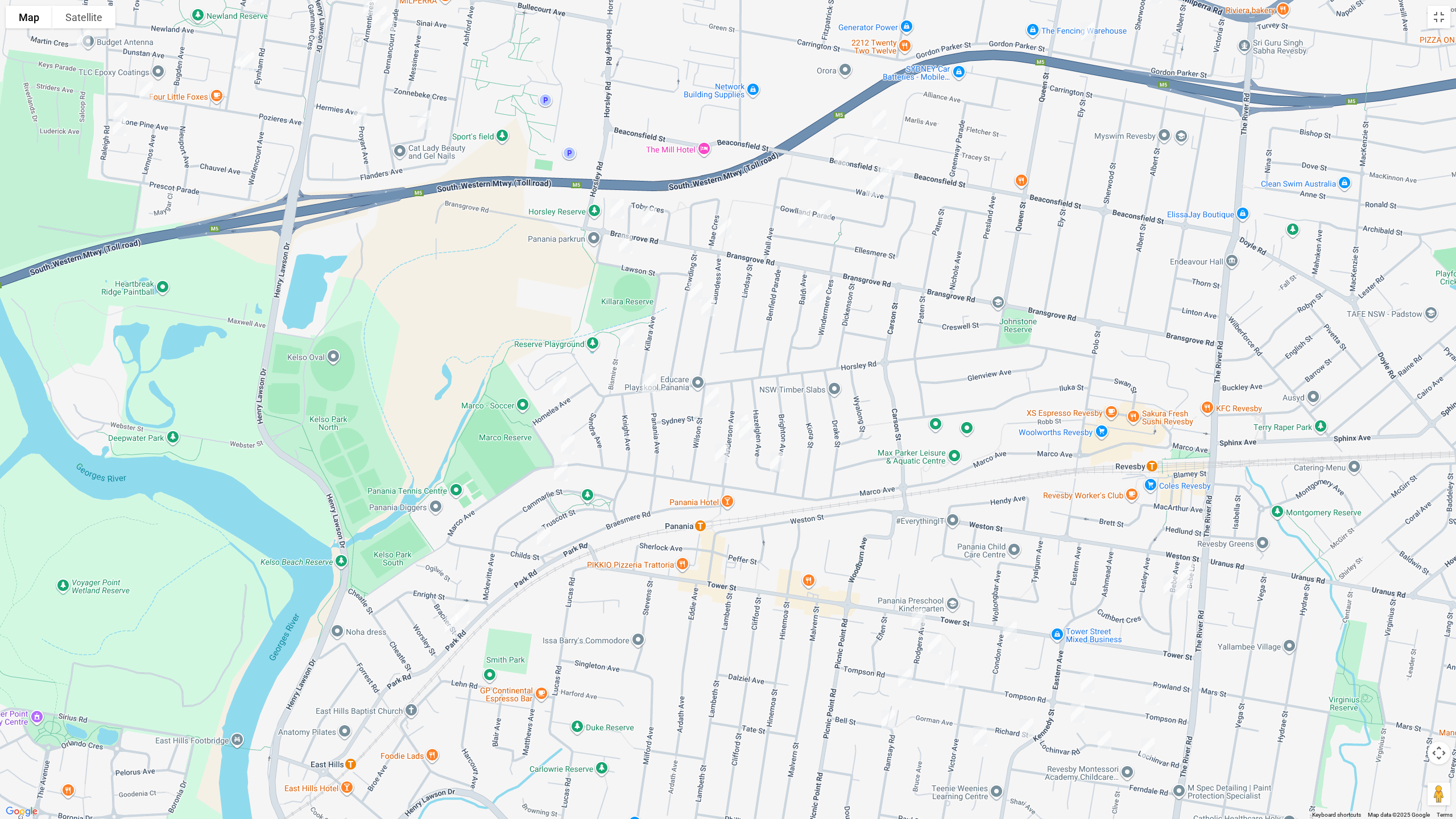
click at [449, 622] on img "34 Park Road, EAST HILLS NSW 2213" at bounding box center [451, 624] width 23 height 28
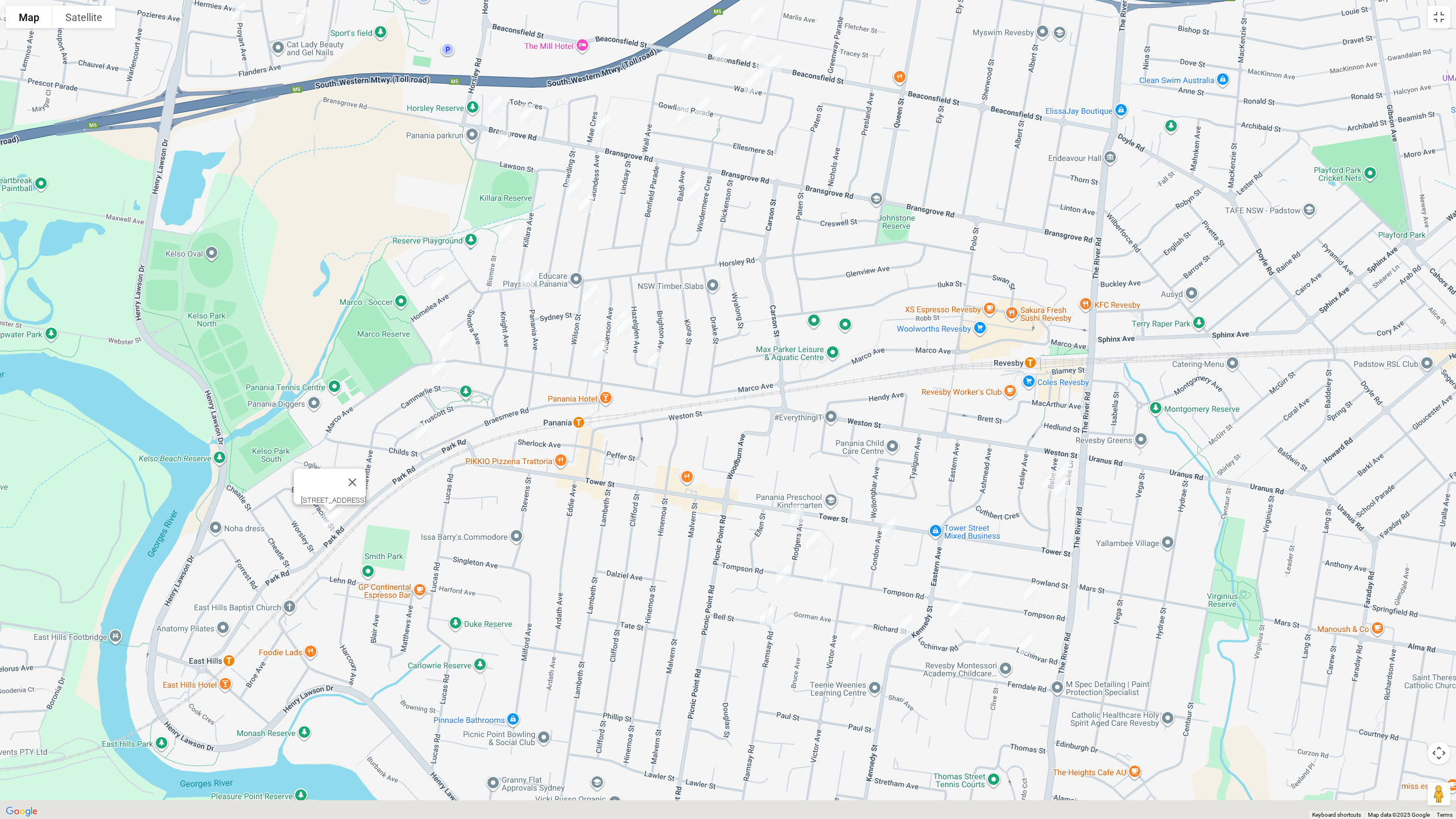
drag, startPoint x: 888, startPoint y: 495, endPoint x: 788, endPoint y: 436, distance: 116.1
click at [805, 408] on div "34 Park Road, EAST HILLS NSW 2213" at bounding box center [728, 409] width 1456 height 819
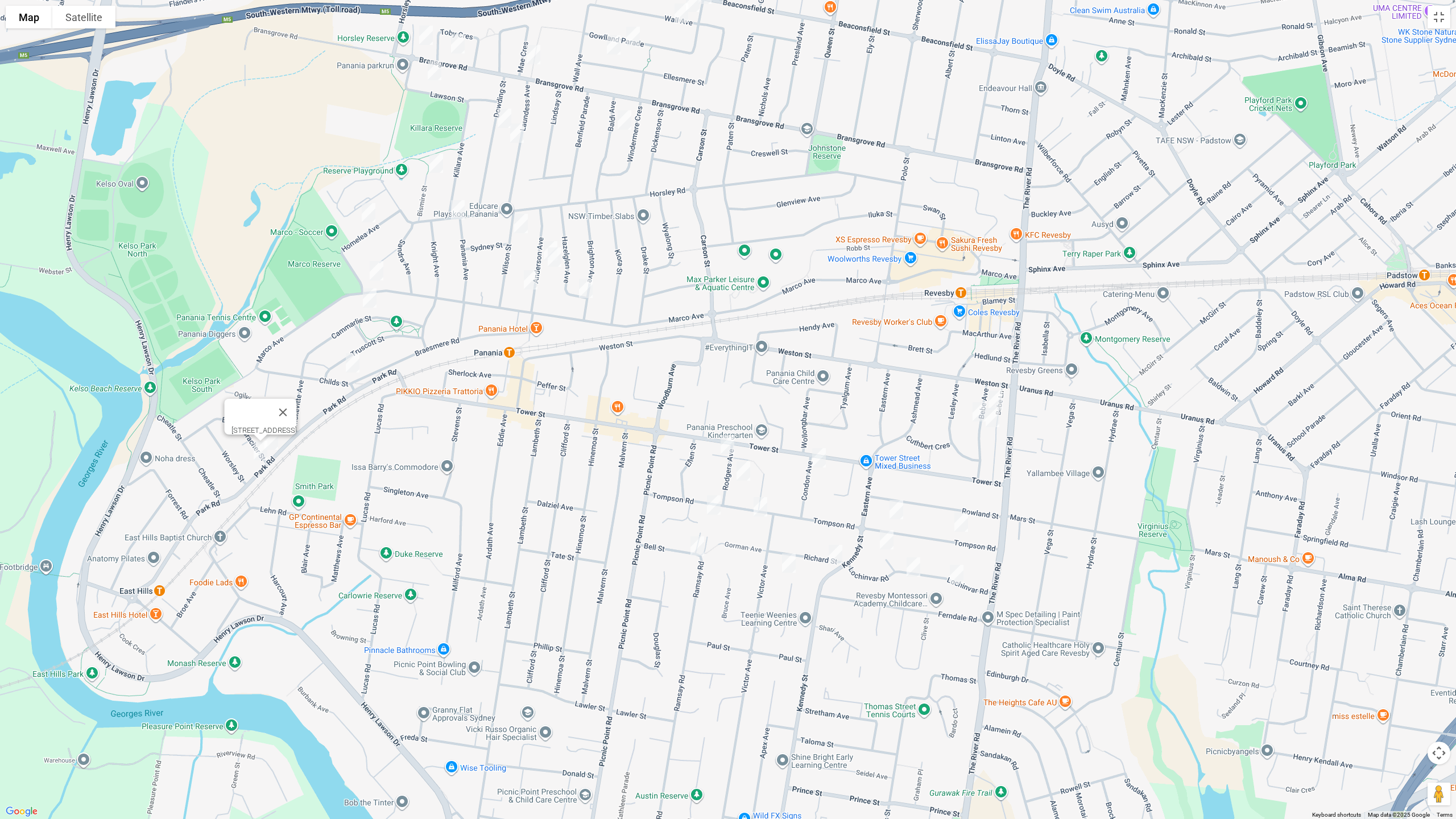
click at [729, 441] on img "2 Rodgers Avenue, PANANIA NSW 2213" at bounding box center [727, 444] width 23 height 28
click at [741, 467] on img "13 Rodgers Avenue, PANANIA NSW 2213" at bounding box center [743, 471] width 23 height 28
click at [709, 504] on img "115 Tompson Road, PANANIA NSW 2213" at bounding box center [714, 505] width 23 height 28
click at [698, 545] on img "1B Bell Street, PANANIA NSW 2213" at bounding box center [697, 546] width 23 height 28
click at [783, 557] on img "32 Garnsey Avenue, PANANIA NSW 2213" at bounding box center [789, 563] width 23 height 28
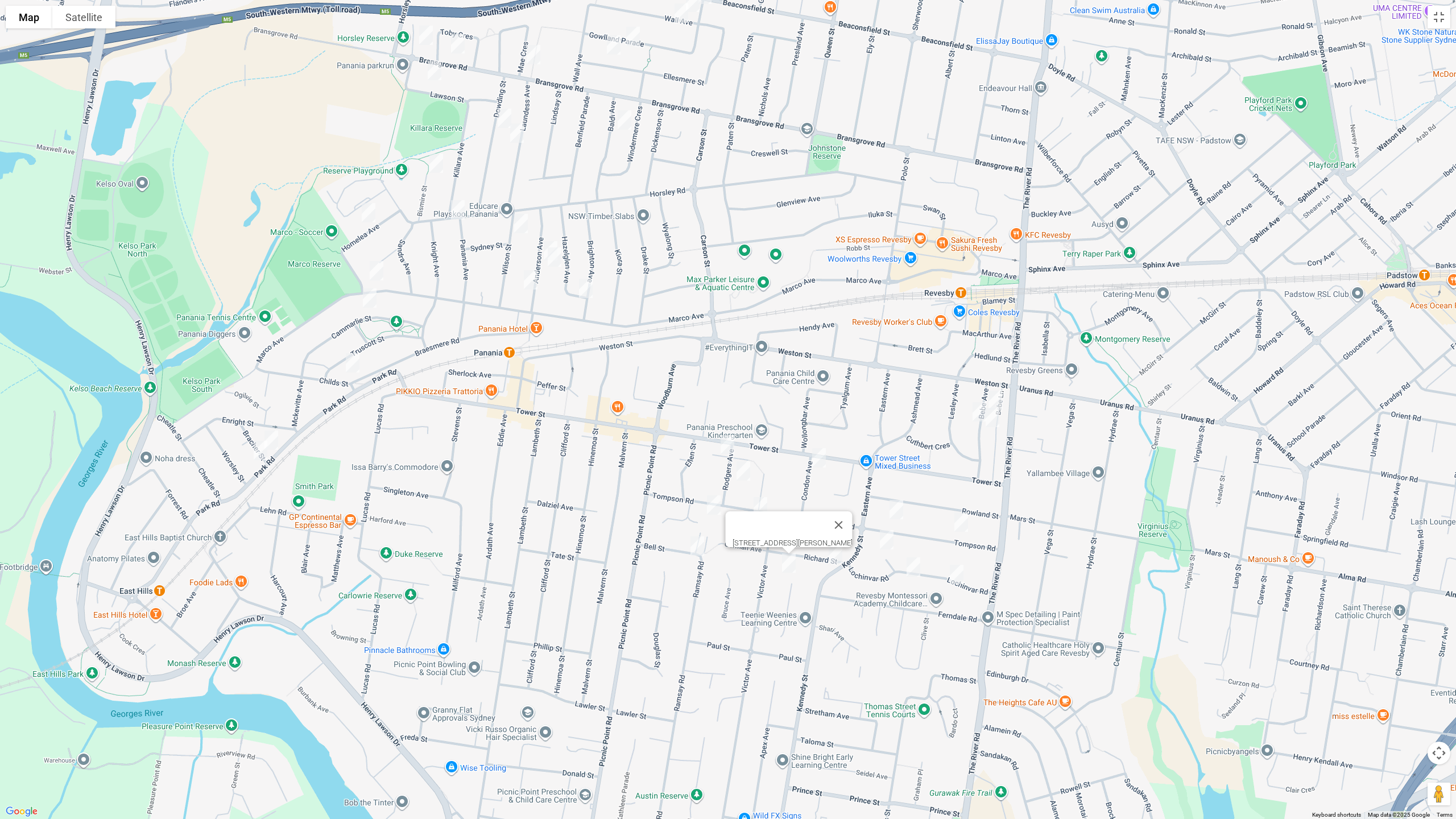
click at [834, 558] on img "30 Richard Street, PANANIA NSW 2213" at bounding box center [836, 555] width 23 height 28
drag, startPoint x: 753, startPoint y: 506, endPoint x: 745, endPoint y: 507, distance: 8.1
click at [753, 506] on img "95 Tompson Road, PANANIA NSW 2213" at bounding box center [761, 507] width 23 height 28
drag, startPoint x: 900, startPoint y: 512, endPoint x: 880, endPoint y: 538, distance: 32.8
click at [900, 511] on img "58 Tompson Road, REVESBY NSW 2212" at bounding box center [896, 510] width 23 height 28
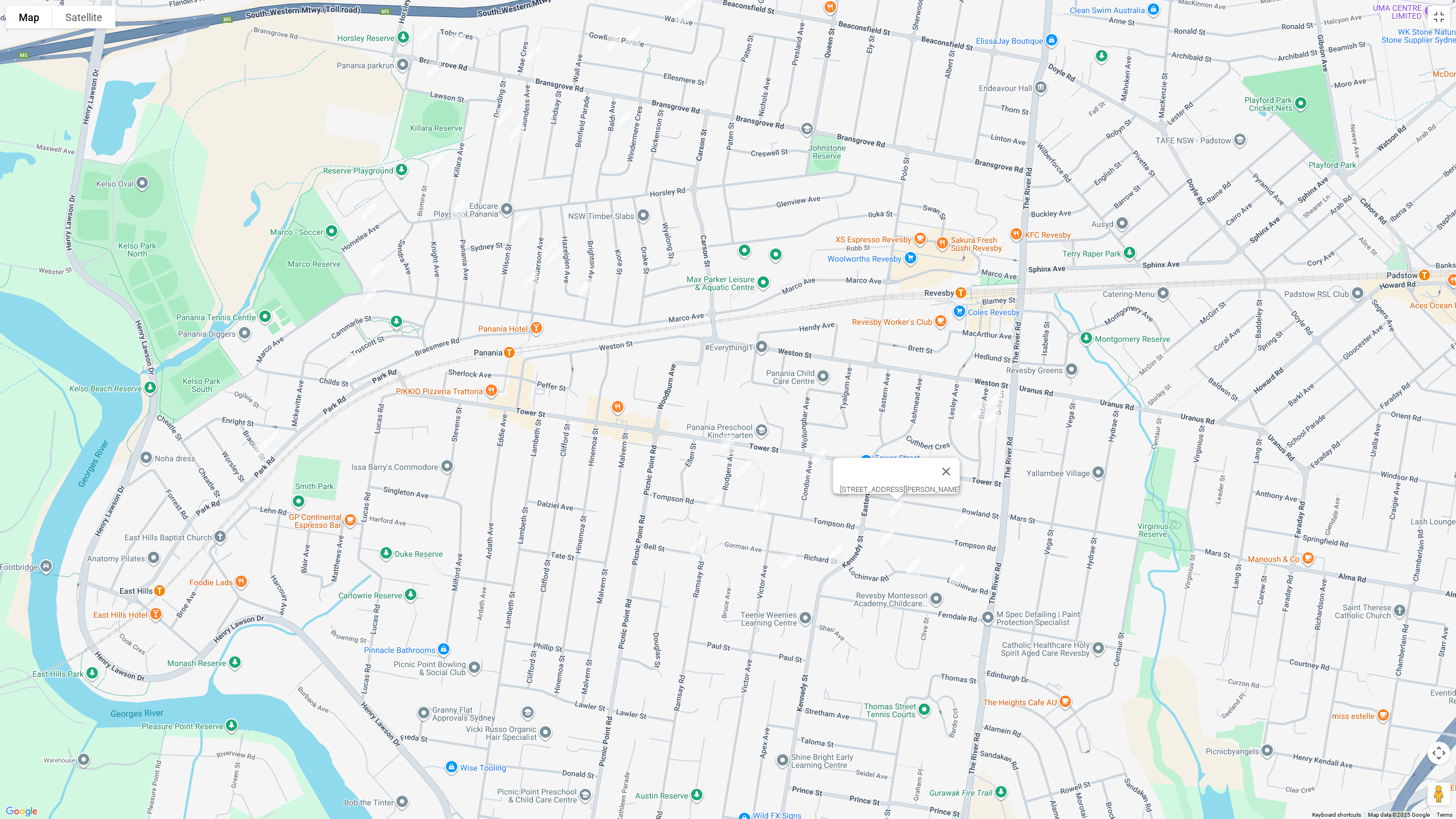
click at [888, 537] on img "10 Melinga Place, REVESBY NSW 2212" at bounding box center [887, 540] width 23 height 28
click at [912, 563] on img "29 Lochinvar Road, REVESBY NSW 2212" at bounding box center [913, 567] width 23 height 28
click at [818, 459] on img "2/1 Condon Avenue, PANANIA NSW 2213" at bounding box center [819, 458] width 23 height 28
click at [999, 396] on img "9 Bebe Avenue, REVESBY NSW 2212" at bounding box center [995, 400] width 23 height 28
drag, startPoint x: 975, startPoint y: 408, endPoint x: 996, endPoint y: 418, distance: 23.3
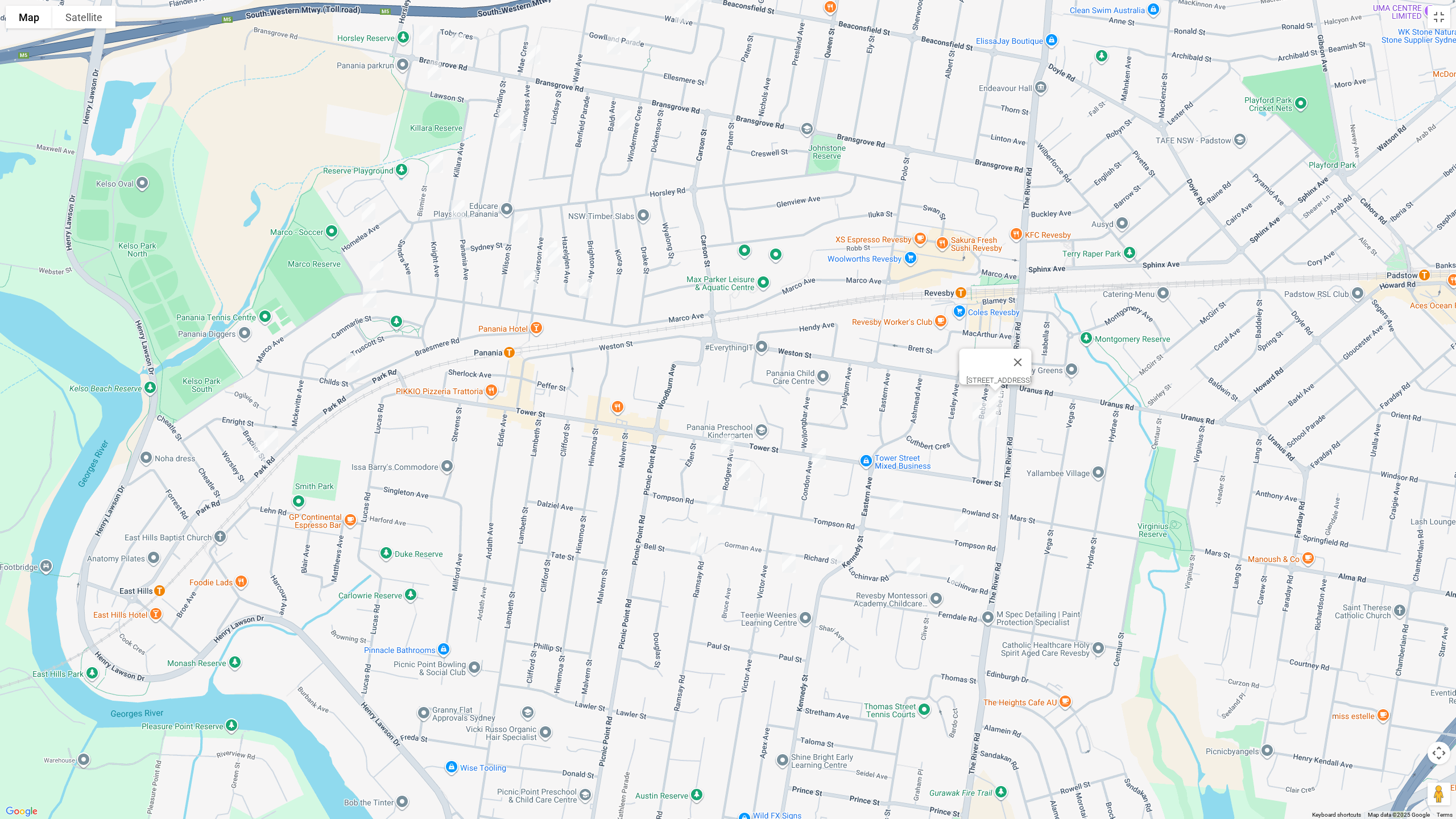
click at [975, 408] on img "18 Bebe Avenue, REVESBY NSW 2212" at bounding box center [979, 412] width 23 height 28
click at [996, 419] on img "19 Bebe Avenue, REVESBY NSW 2212" at bounding box center [992, 417] width 23 height 28
click at [962, 522] on img "22 Tompson Road, REVESBY NSW 2212" at bounding box center [961, 522] width 23 height 28
drag, startPoint x: 959, startPoint y: 577, endPoint x: 797, endPoint y: 457, distance: 201.6
click at [959, 577] on img "9 Lochinvar Road, REVESBY NSW 2212" at bounding box center [956, 575] width 23 height 28
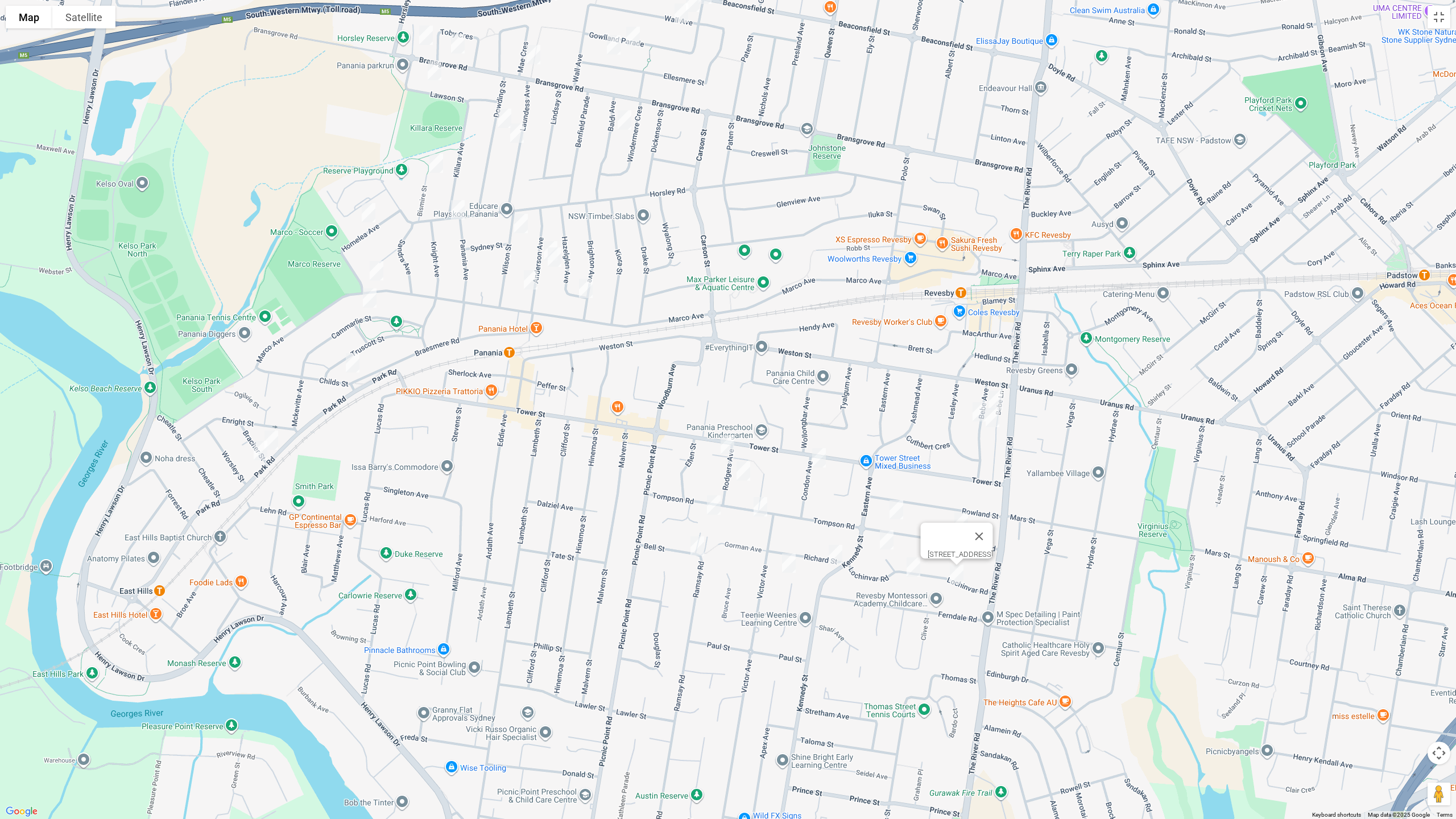
click at [546, 238] on img "19 Anderson Avenue, PANANIA NSW 2213" at bounding box center [551, 250] width 23 height 28
click at [555, 258] on img "21 Anderson Avenue, PANANIA NSW 2213" at bounding box center [554, 257] width 23 height 28
drag, startPoint x: 591, startPoint y: 287, endPoint x: 565, endPoint y: 287, distance: 26.0
click at [590, 287] on img "36 Brighton Avenue, PANANIA NSW 2213" at bounding box center [586, 288] width 23 height 28
click at [355, 361] on img "2 Childs Street, PANANIA NSW 2213" at bounding box center [353, 363] width 23 height 28
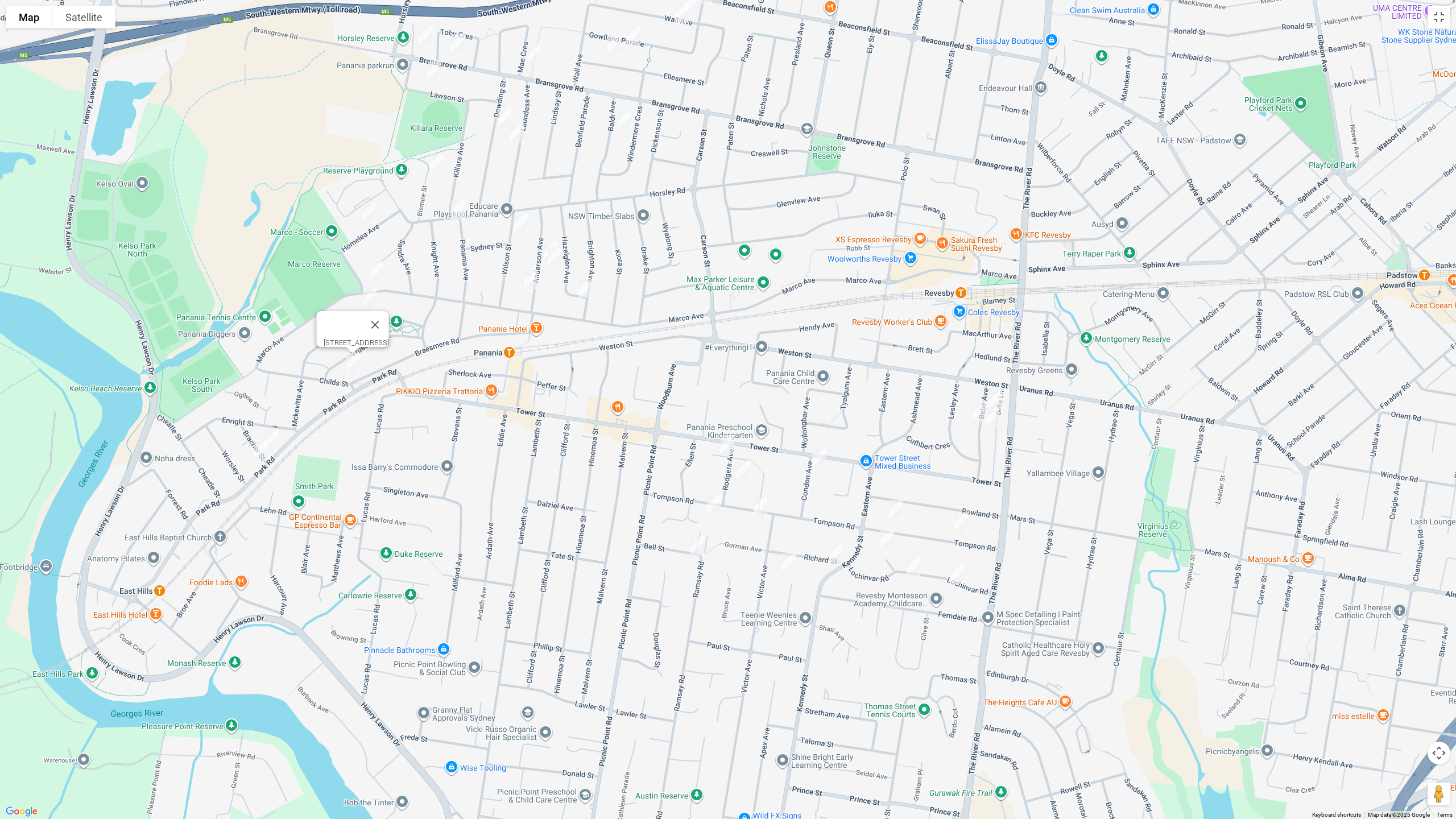
click at [275, 436] on img "3 Bracher Street, EAST HILLS NSW 2213" at bounding box center [271, 440] width 23 height 28
click at [368, 213] on img "12A Homelea Avenue, PANANIA NSW 2213" at bounding box center [368, 212] width 23 height 28
click at [374, 267] on img "240 Marco Avenue, PANANIA NSW 2213" at bounding box center [376, 271] width 23 height 28
click at [367, 297] on img "22A Cammarlie Street, PANANIA NSW 2213" at bounding box center [369, 298] width 23 height 28
click at [458, 214] on img "155B Horsley Road, PANANIA NSW 2213" at bounding box center [457, 210] width 23 height 28
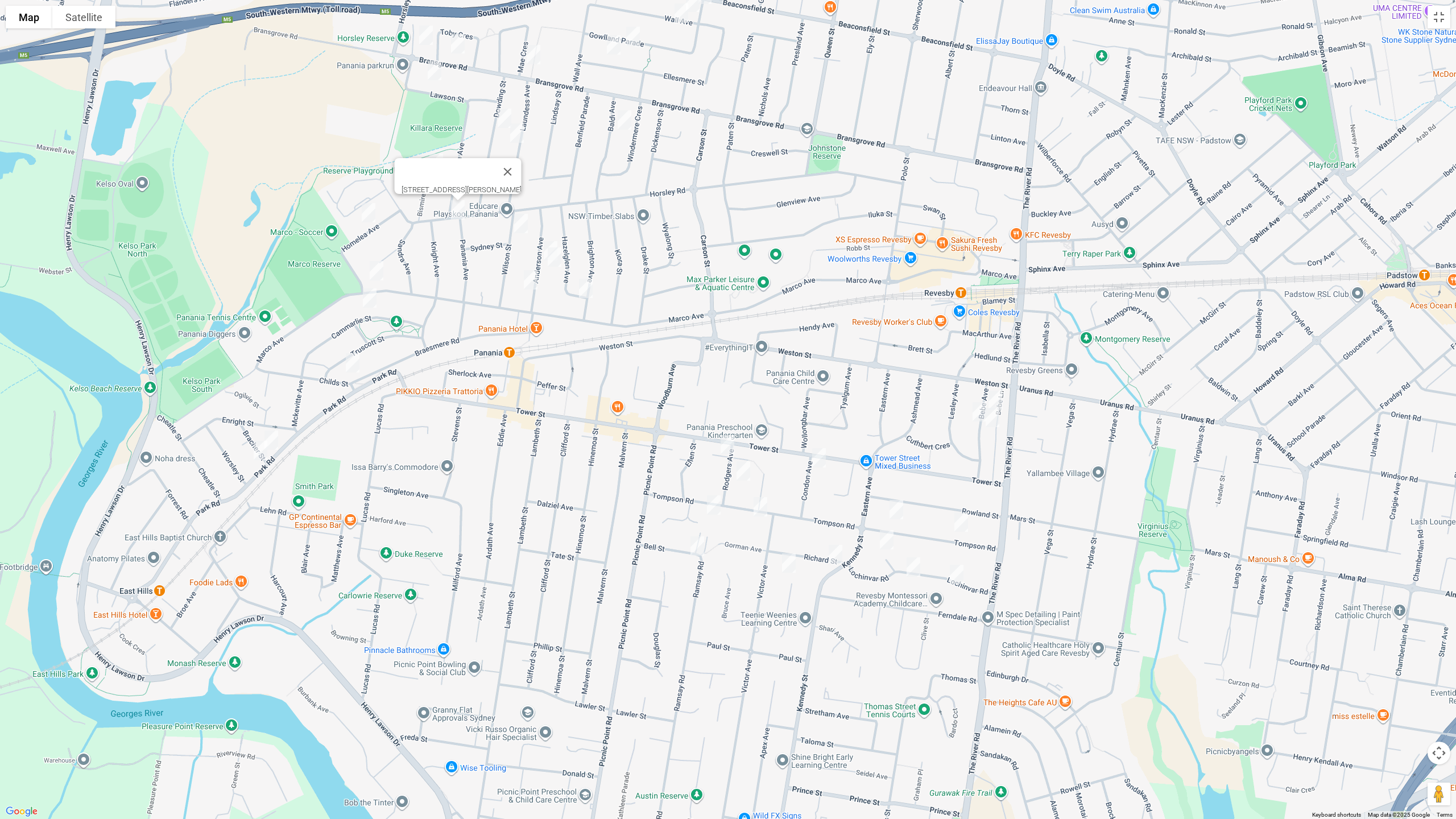
drag, startPoint x: 516, startPoint y: 226, endPoint x: 516, endPoint y: 234, distance: 8.0
click at [516, 225] on img "5 Wilson Street, PANANIA NSW 2213" at bounding box center [521, 223] width 23 height 28
click at [531, 278] on img "32 Anderson Avenue, PANANIA NSW 2213" at bounding box center [531, 279] width 23 height 28
click at [434, 163] on img "9 Bismire Street, PANANIA NSW 2213" at bounding box center [436, 163] width 23 height 28
click at [620, 123] on img "9 Baldi Avenue, PANANIA NSW 2213" at bounding box center [625, 120] width 23 height 28
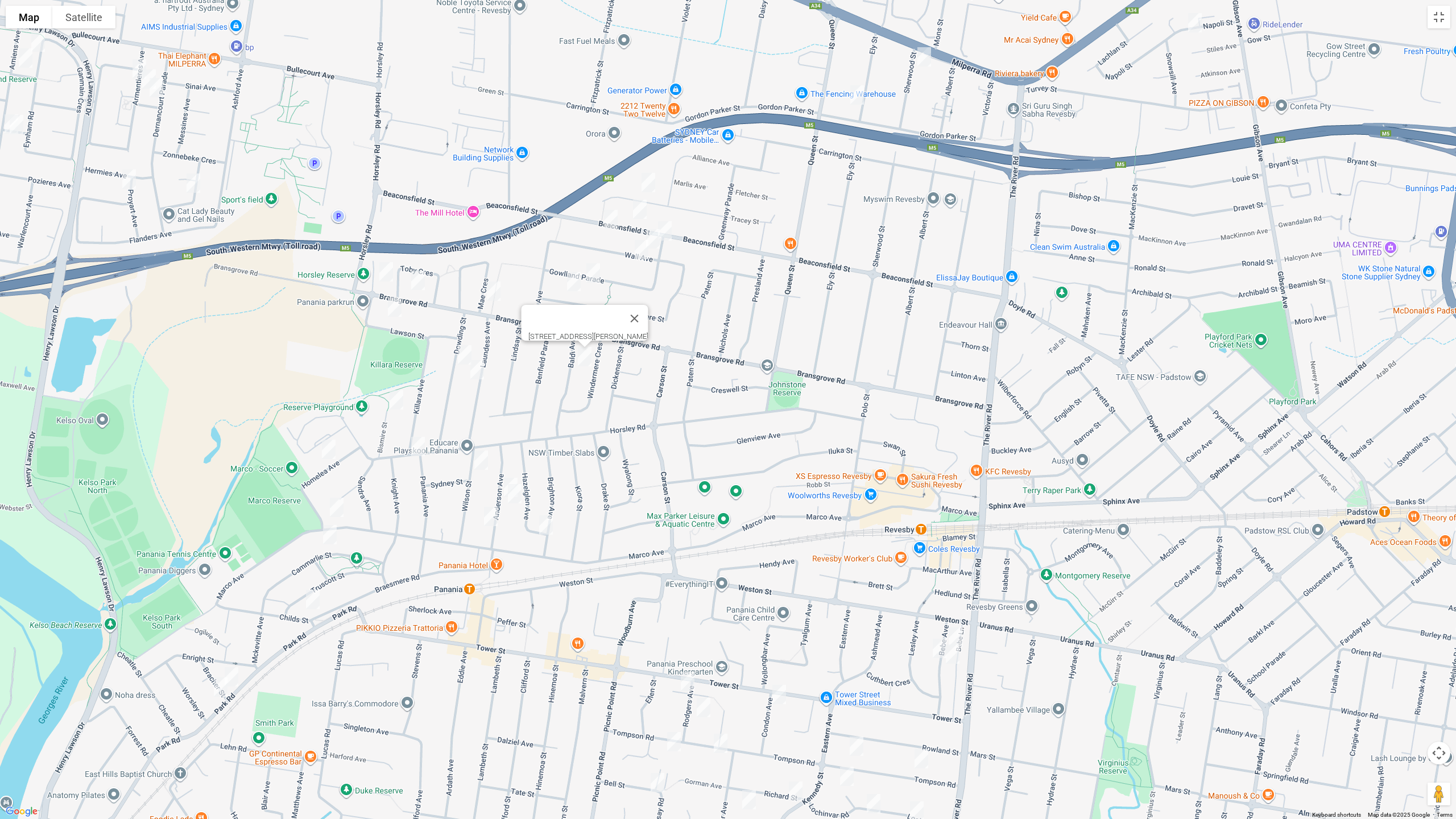
drag, startPoint x: 713, startPoint y: 160, endPoint x: 658, endPoint y: 318, distance: 167.3
click at [674, 401] on div "[STREET_ADDRESS][PERSON_NAME]" at bounding box center [728, 409] width 1456 height 819
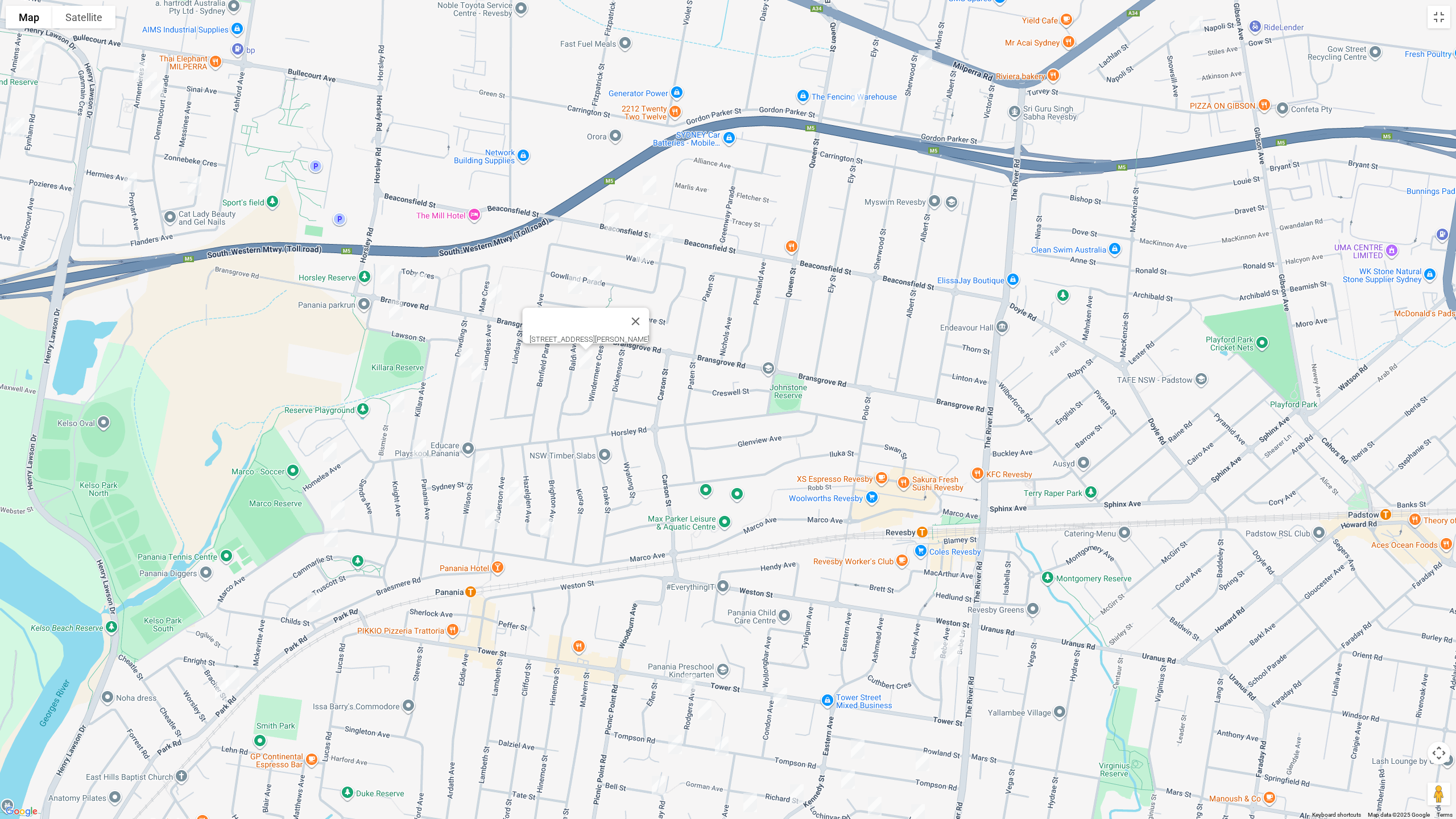
click at [651, 179] on img "2/56 Tracey Street, REVESBY NSW 2212" at bounding box center [650, 185] width 23 height 28
drag, startPoint x: 645, startPoint y: 211, endPoint x: 618, endPoint y: 216, distance: 27.5
click at [645, 211] on img "100 Beaconsfield Street, REVESBY NSW 2212" at bounding box center [641, 212] width 23 height 28
click at [613, 217] on img "145 Beaconsfield Street, REVESBY NSW 2212" at bounding box center [612, 222] width 23 height 28
click at [670, 234] on img "55 Gowlland Parade, REVESBY NSW 2212" at bounding box center [666, 234] width 23 height 28
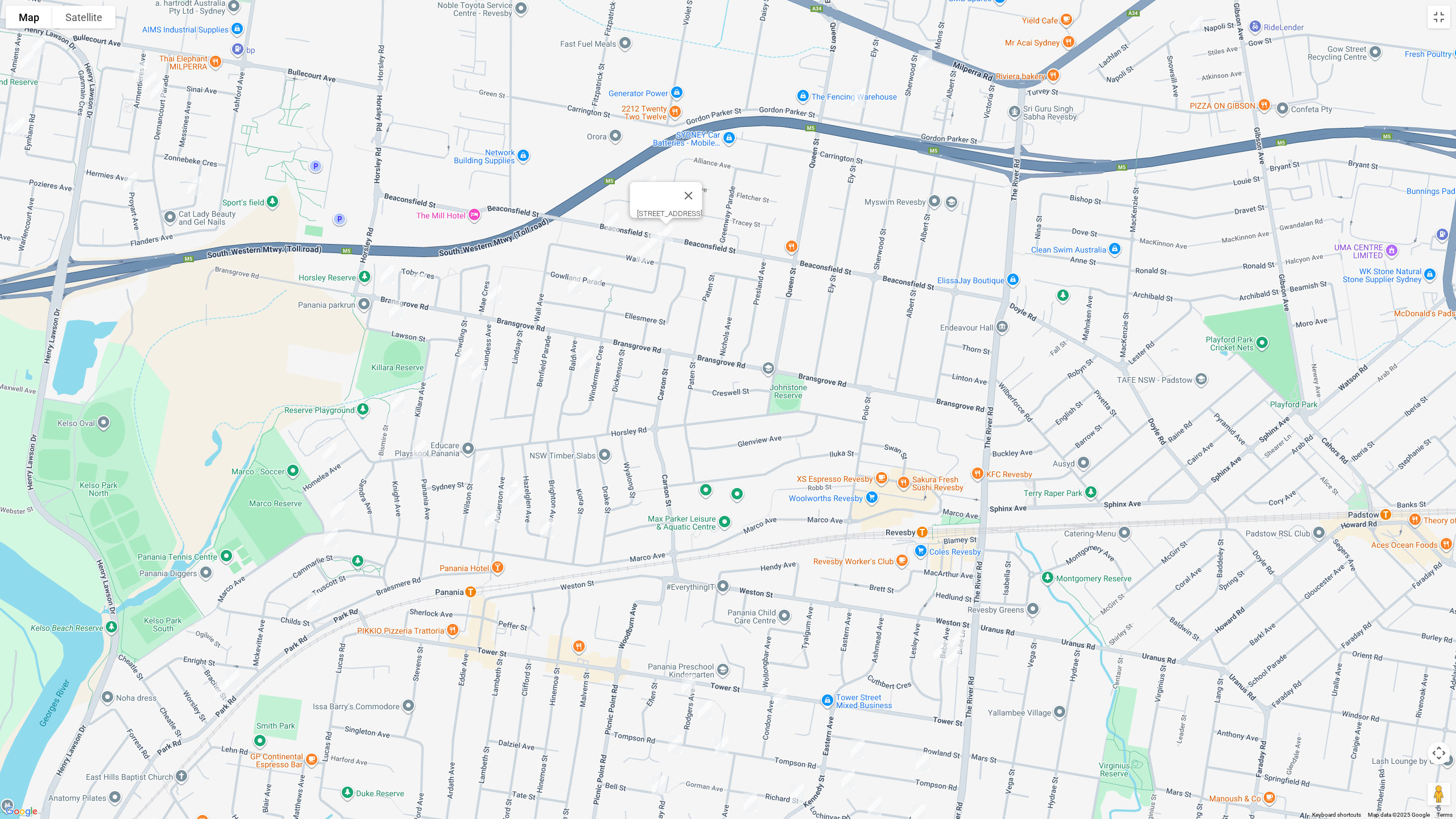
click at [657, 239] on img "77A Wall Avenue, PANANIA NSW 2213" at bounding box center [654, 242] width 23 height 28
click at [645, 257] on img "56 Wall Avenue, PANANIA NSW 2213" at bounding box center [643, 252] width 23 height 28
click at [595, 274] on img "16a Gowlland Parade, PANANIA NSW 2213" at bounding box center [594, 276] width 23 height 28
click at [573, 287] on img "7 Ellesmere Street, PANANIA NSW 2213" at bounding box center [575, 284] width 23 height 28
click at [499, 295] on img "44 Mae Crescent, PANANIA NSW 2213" at bounding box center [494, 294] width 23 height 28
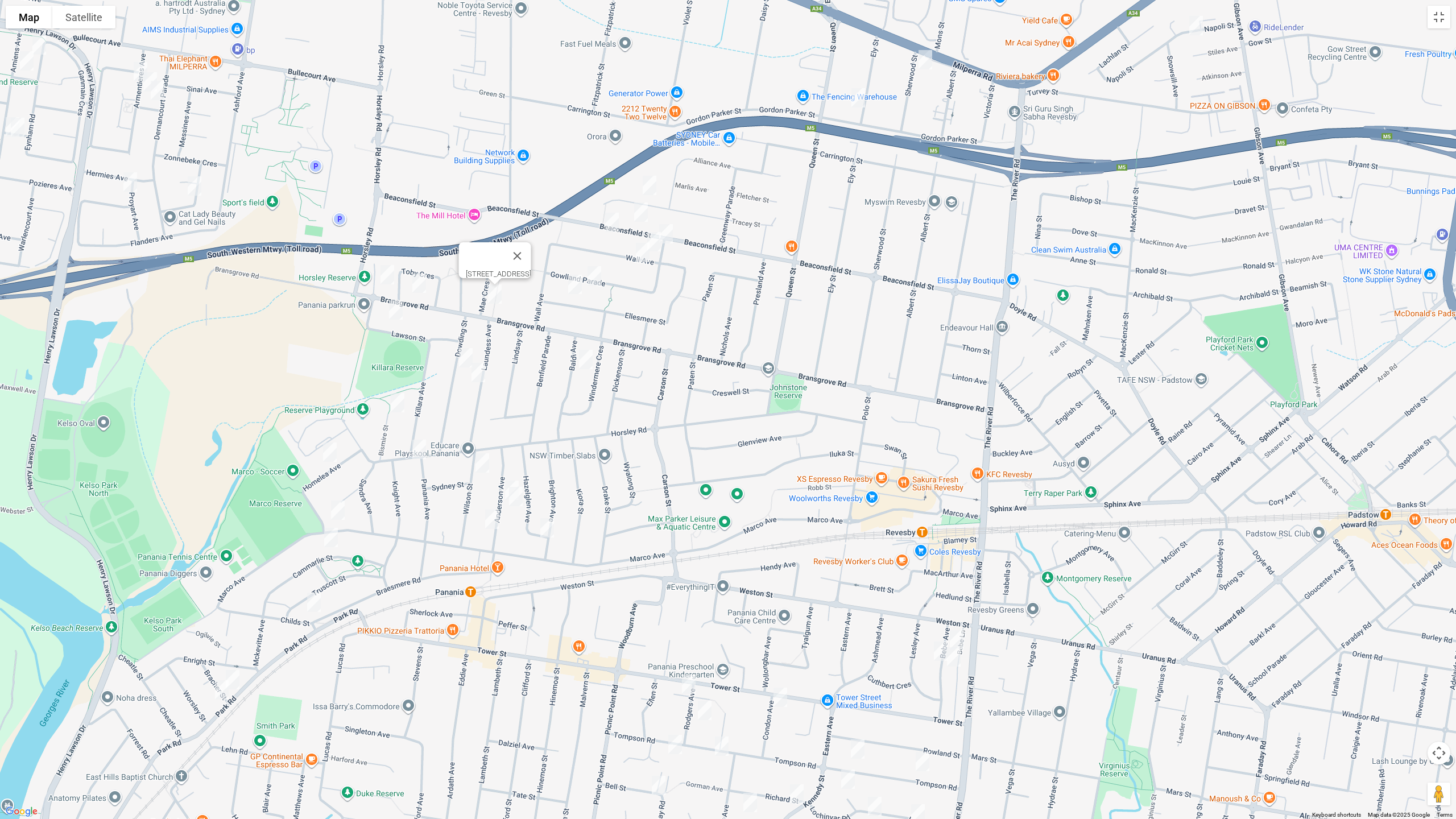
click at [460, 353] on img "20 Dowding Street, PANANIA NSW 2213" at bounding box center [466, 358] width 23 height 28
drag, startPoint x: 480, startPoint y: 373, endPoint x: 406, endPoint y: 279, distance: 119.6
click at [480, 373] on img "24A Laundess Avenue, PANANIA NSW 2213" at bounding box center [479, 372] width 23 height 28
click at [385, 269] on img "220A Horsley Road, PANANIA NSW 2213" at bounding box center [387, 274] width 23 height 28
click at [426, 281] on img "230 Bransgrove Road, PANANIA NSW 2213" at bounding box center [420, 283] width 23 height 28
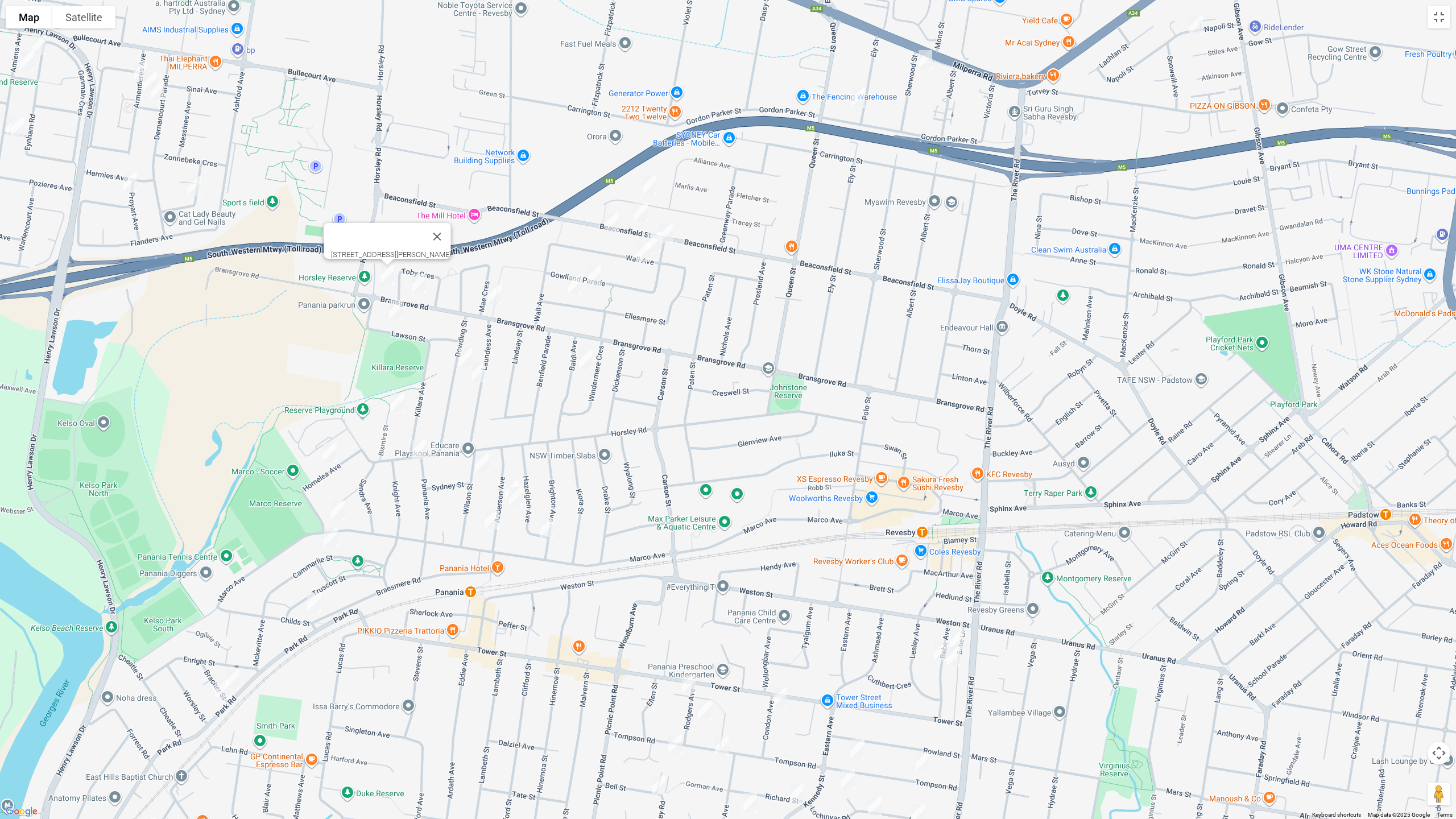
click at [403, 309] on img "22 Lawson Street, PANANIA NSW 2213" at bounding box center [396, 310] width 23 height 28
click at [422, 288] on img "230 Bransgrove Road, PANANIA NSW 2213" at bounding box center [420, 283] width 23 height 28
drag, startPoint x: 421, startPoint y: 282, endPoint x: 412, endPoint y: 288, distance: 10.8
click at [420, 283] on img "230 Bransgrove Road, PANANIA NSW 2213" at bounding box center [419, 282] width 23 height 28
click at [416, 283] on img "230 Bransgrove Road, PANANIA NSW 2213" at bounding box center [419, 282] width 23 height 28
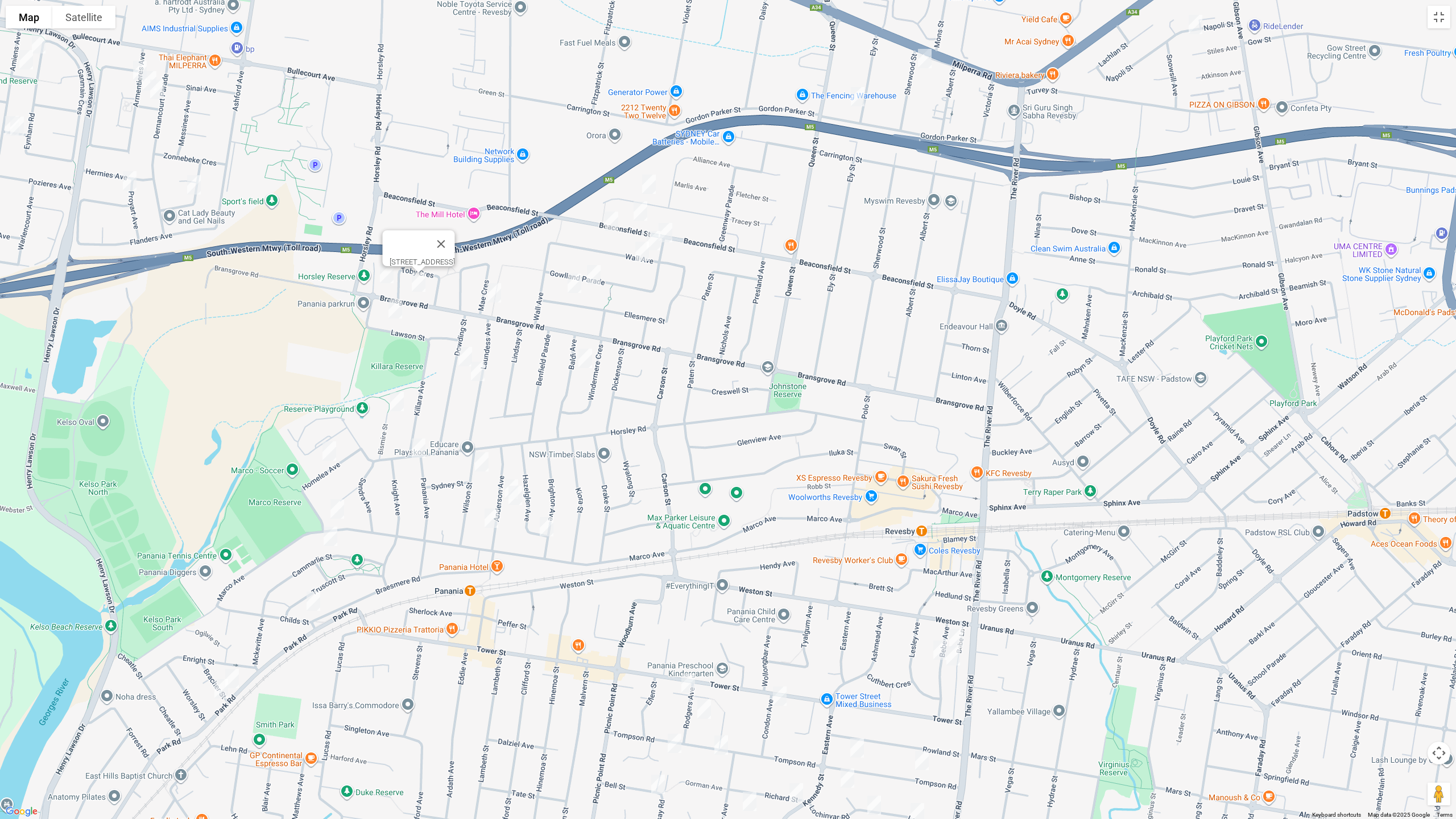
click at [393, 311] on img "22 Lawson Street, PANANIA NSW 2213" at bounding box center [396, 309] width 23 height 28
drag, startPoint x: 407, startPoint y: 155, endPoint x: 586, endPoint y: 240, distance: 198.2
click at [598, 253] on div "[STREET_ADDRESS][PERSON_NAME]" at bounding box center [728, 409] width 1456 height 819
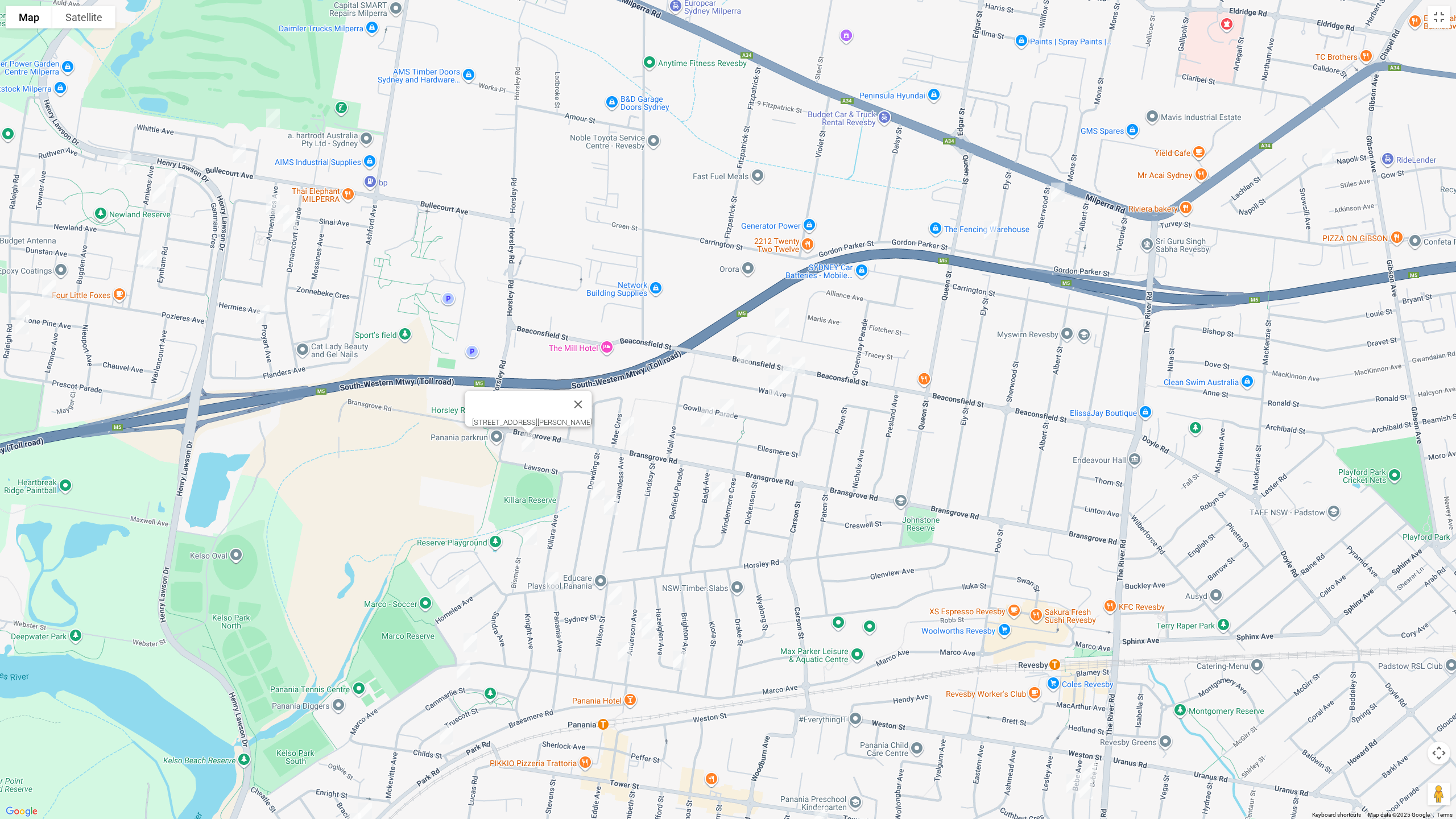
drag, startPoint x: 461, startPoint y: 104, endPoint x: 516, endPoint y: 285, distance: 189.2
click at [516, 285] on div "[STREET_ADDRESS][PERSON_NAME]" at bounding box center [728, 409] width 1456 height 819
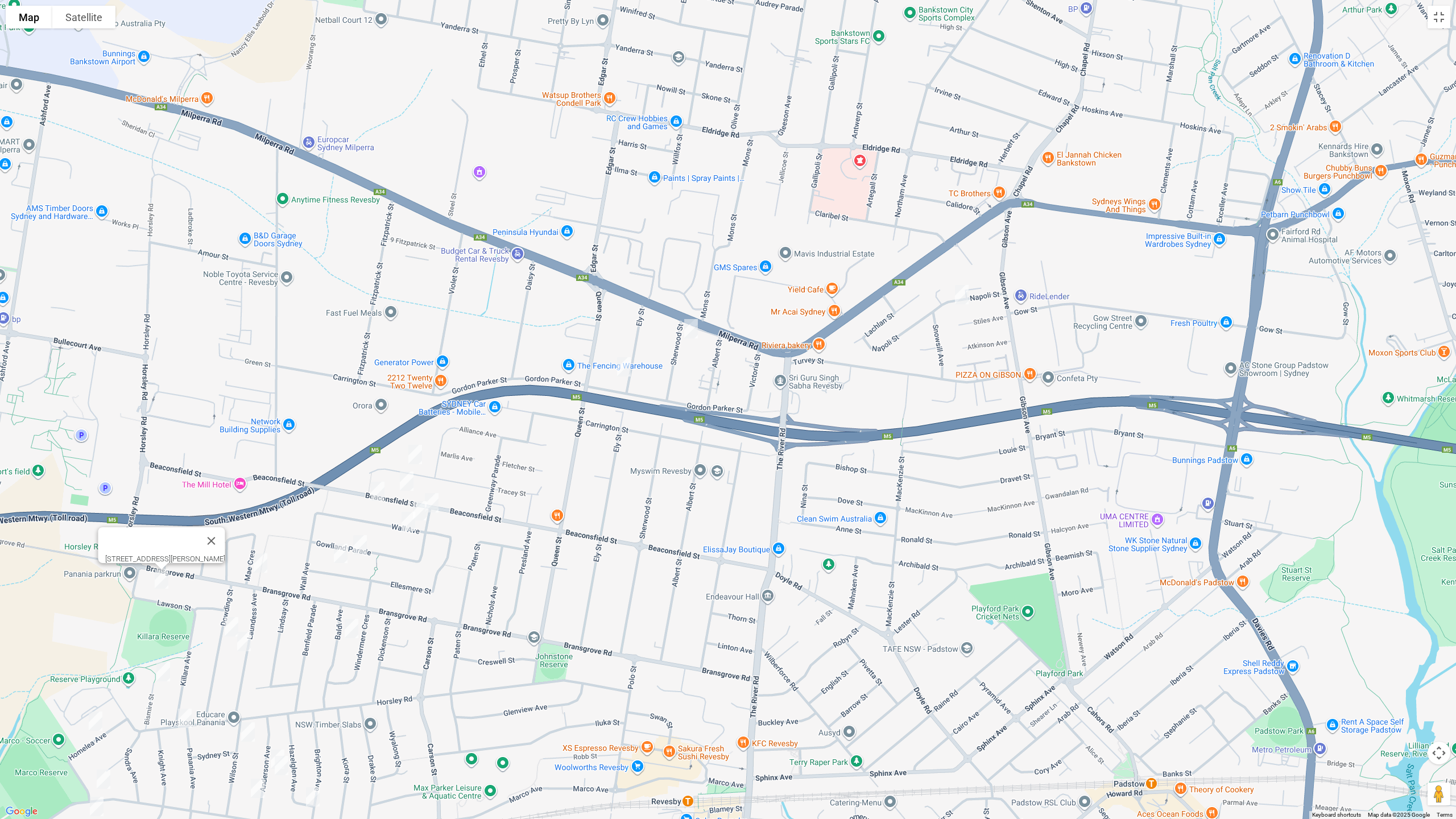
drag, startPoint x: 986, startPoint y: 366, endPoint x: 768, endPoint y: 371, distance: 218.1
click at [768, 371] on div "[STREET_ADDRESS][PERSON_NAME]" at bounding box center [728, 409] width 1456 height 819
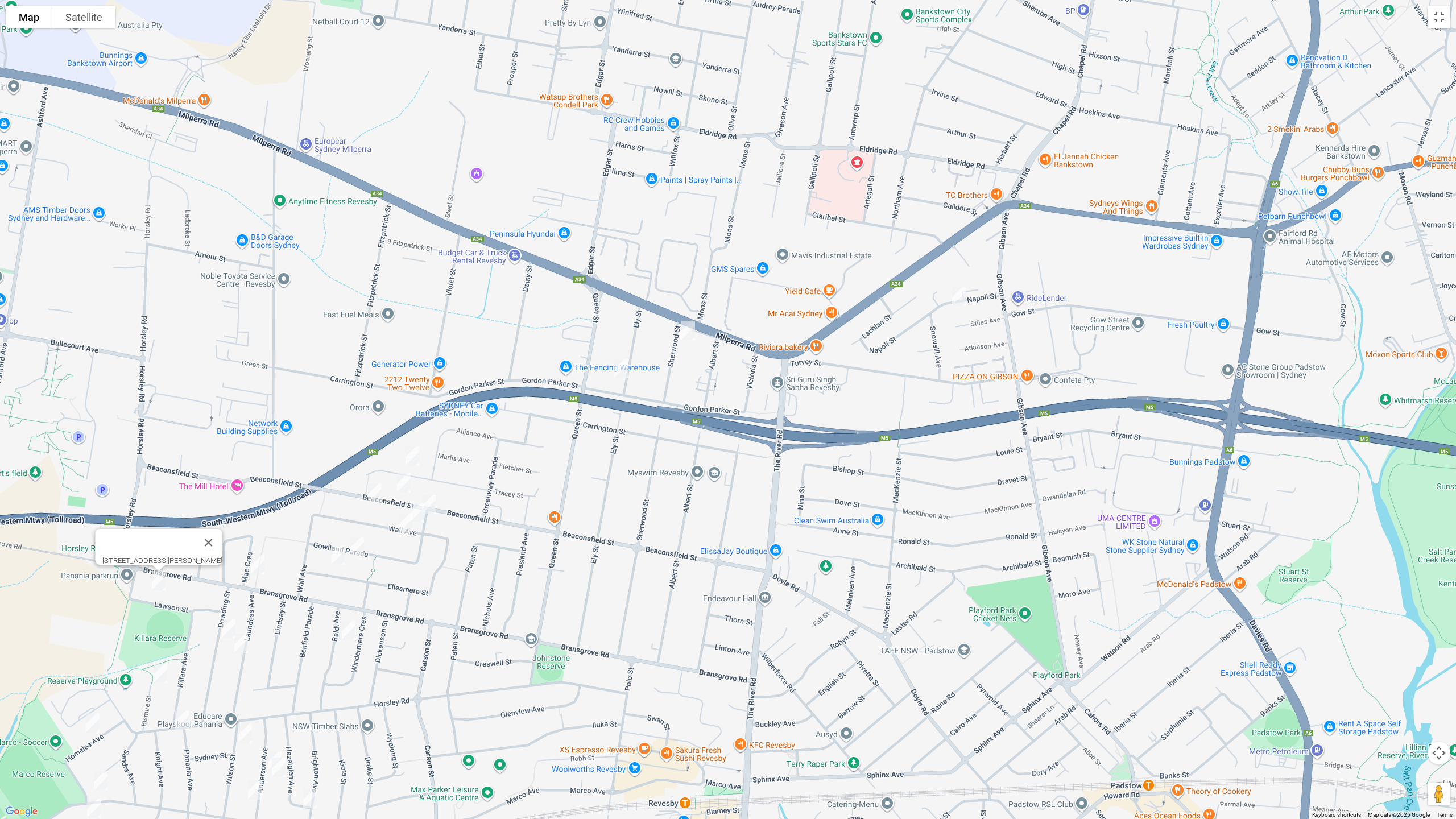
click at [684, 333] on img "1B Sherwood Street, REVESBY NSW 2212" at bounding box center [688, 331] width 23 height 28
click at [625, 369] on img "28A Ely Street, REVESBY NSW 2212" at bounding box center [621, 369] width 23 height 28
click at [619, 369] on img "28A Ely Street, REVESBY NSW 2212" at bounding box center [621, 369] width 23 height 28
drag, startPoint x: 324, startPoint y: 284, endPoint x: 420, endPoint y: 242, distance: 104.8
click at [591, 239] on div "[STREET_ADDRESS][PERSON_NAME]" at bounding box center [728, 409] width 1456 height 819
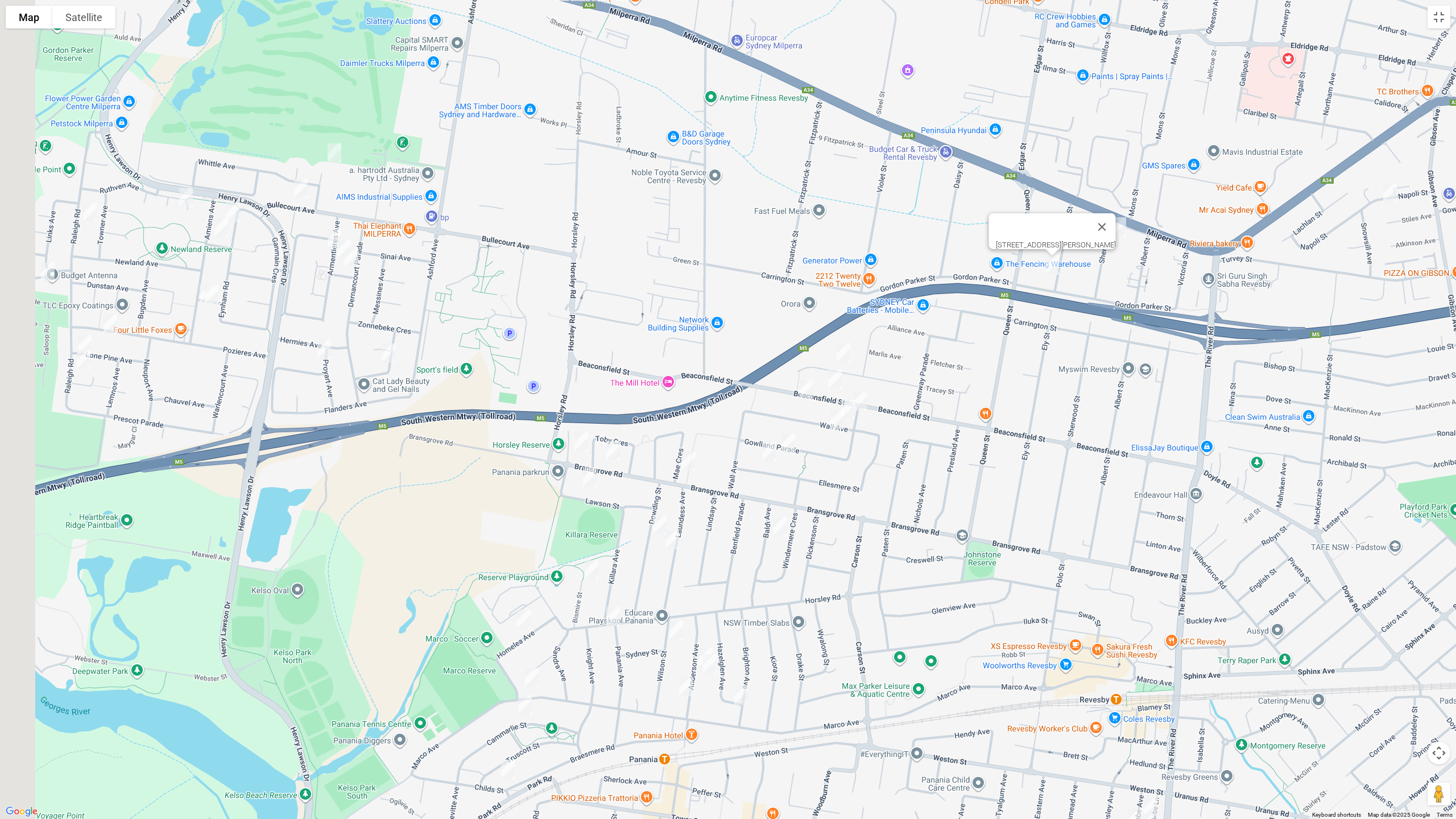
drag, startPoint x: 442, startPoint y: 242, endPoint x: 951, endPoint y: 160, distance: 515.6
click at [951, 160] on div "[STREET_ADDRESS][PERSON_NAME]" at bounding box center [728, 409] width 1456 height 819
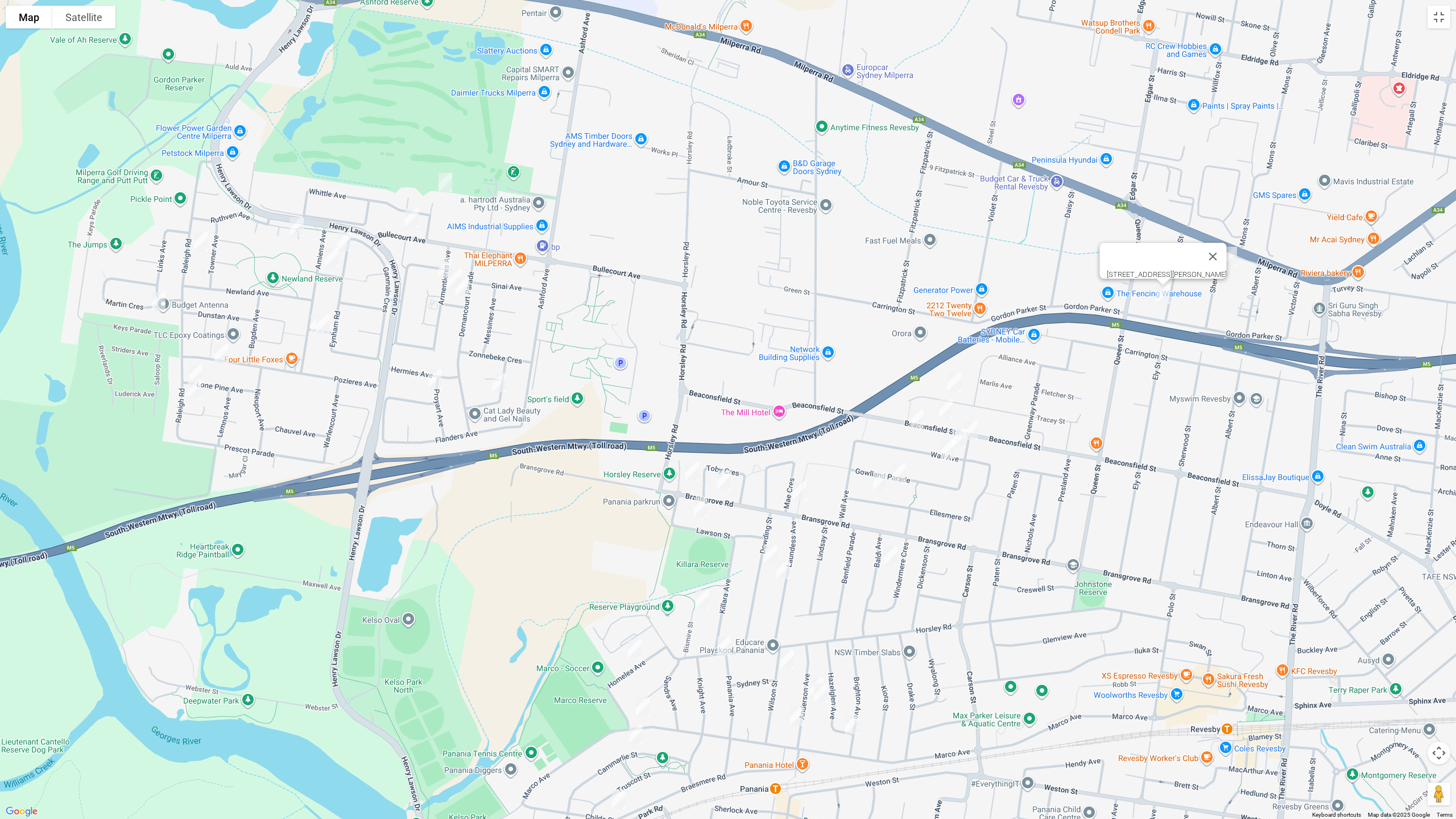
click at [442, 181] on img "18 Keysor Place, MILPERRA NSW 2214" at bounding box center [445, 182] width 23 height 28
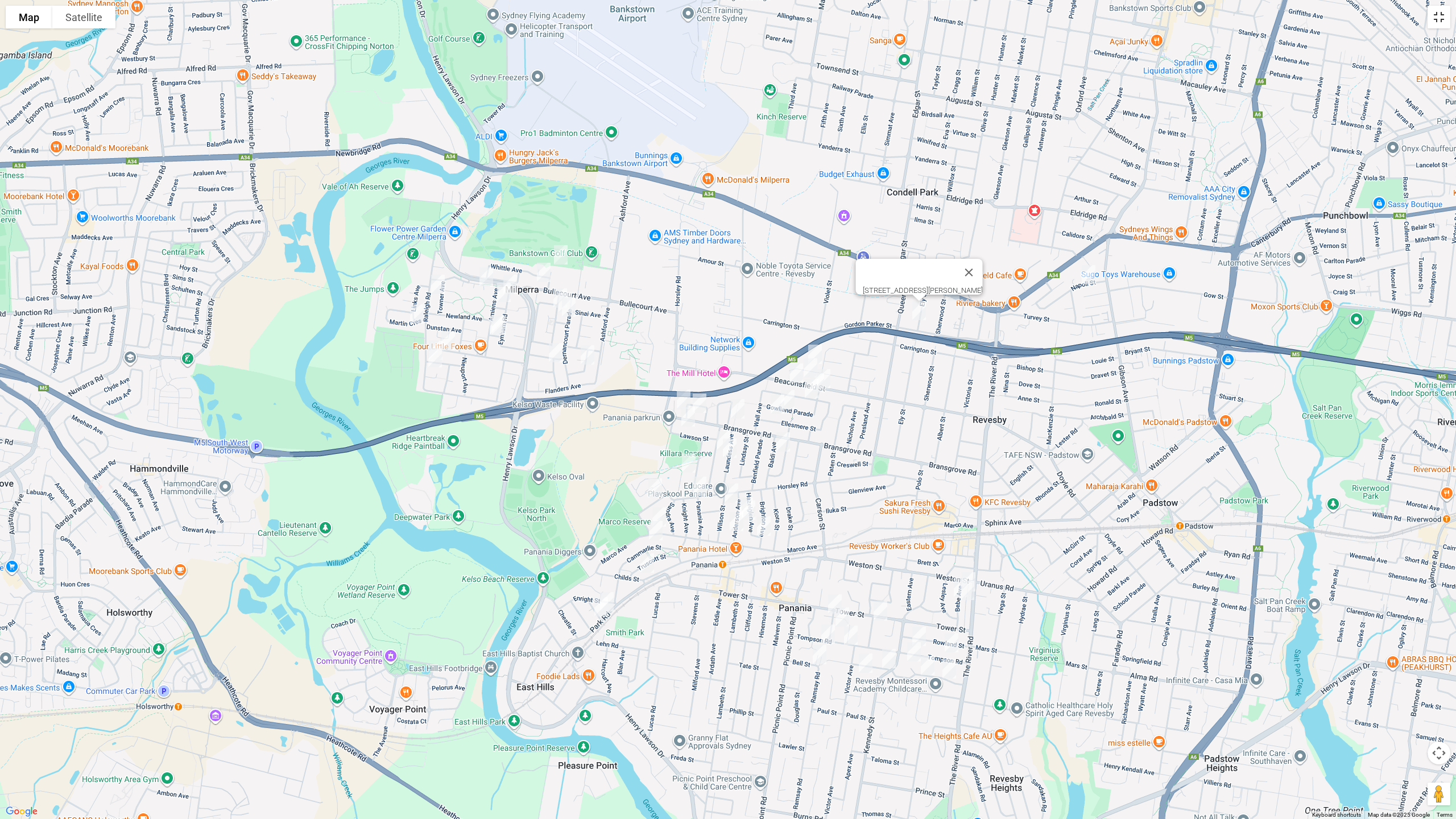
click at [1440, 25] on button "Toggle fullscreen view" at bounding box center [1438, 17] width 23 height 23
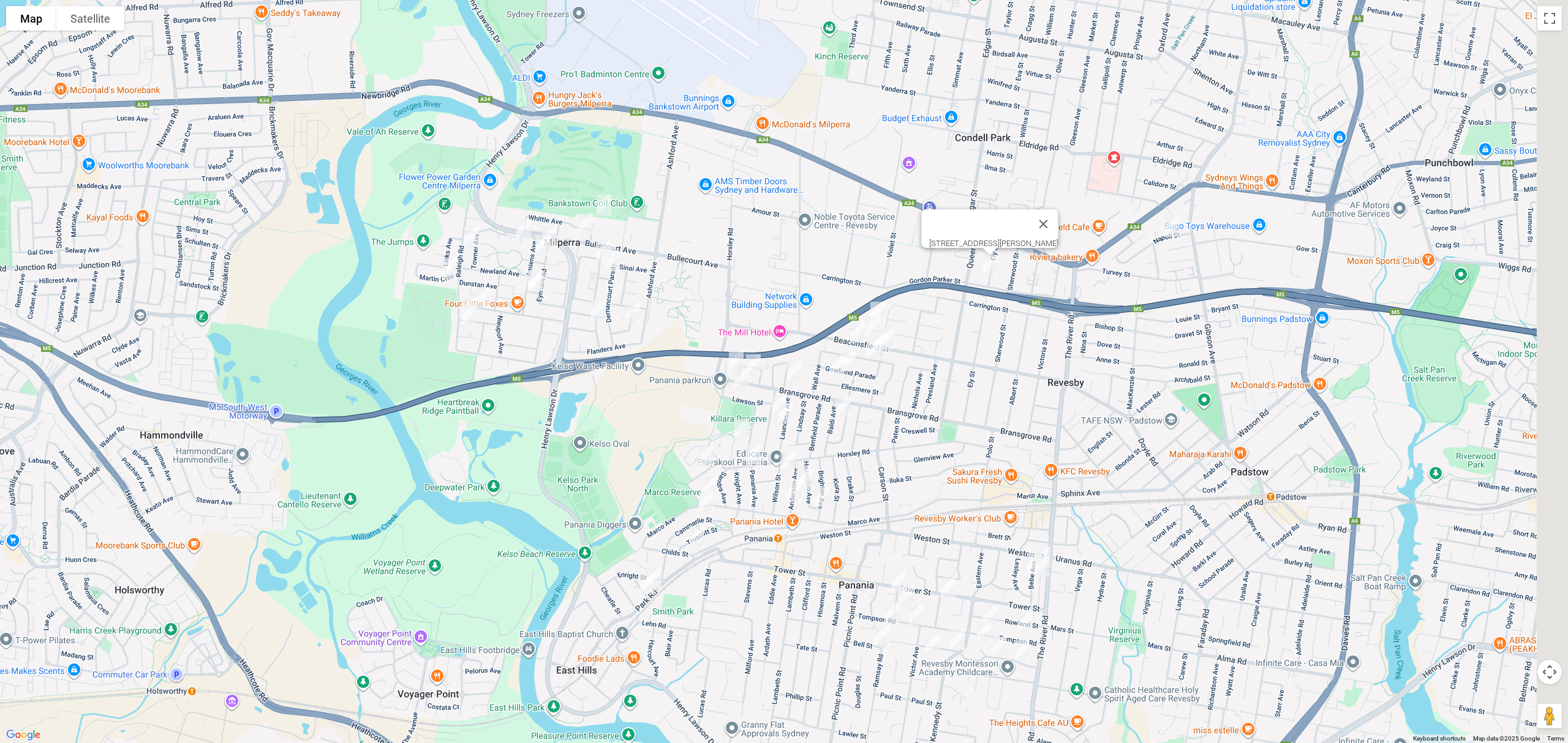
click at [44, 258] on span "Routes" at bounding box center [85, 260] width 102 height 9
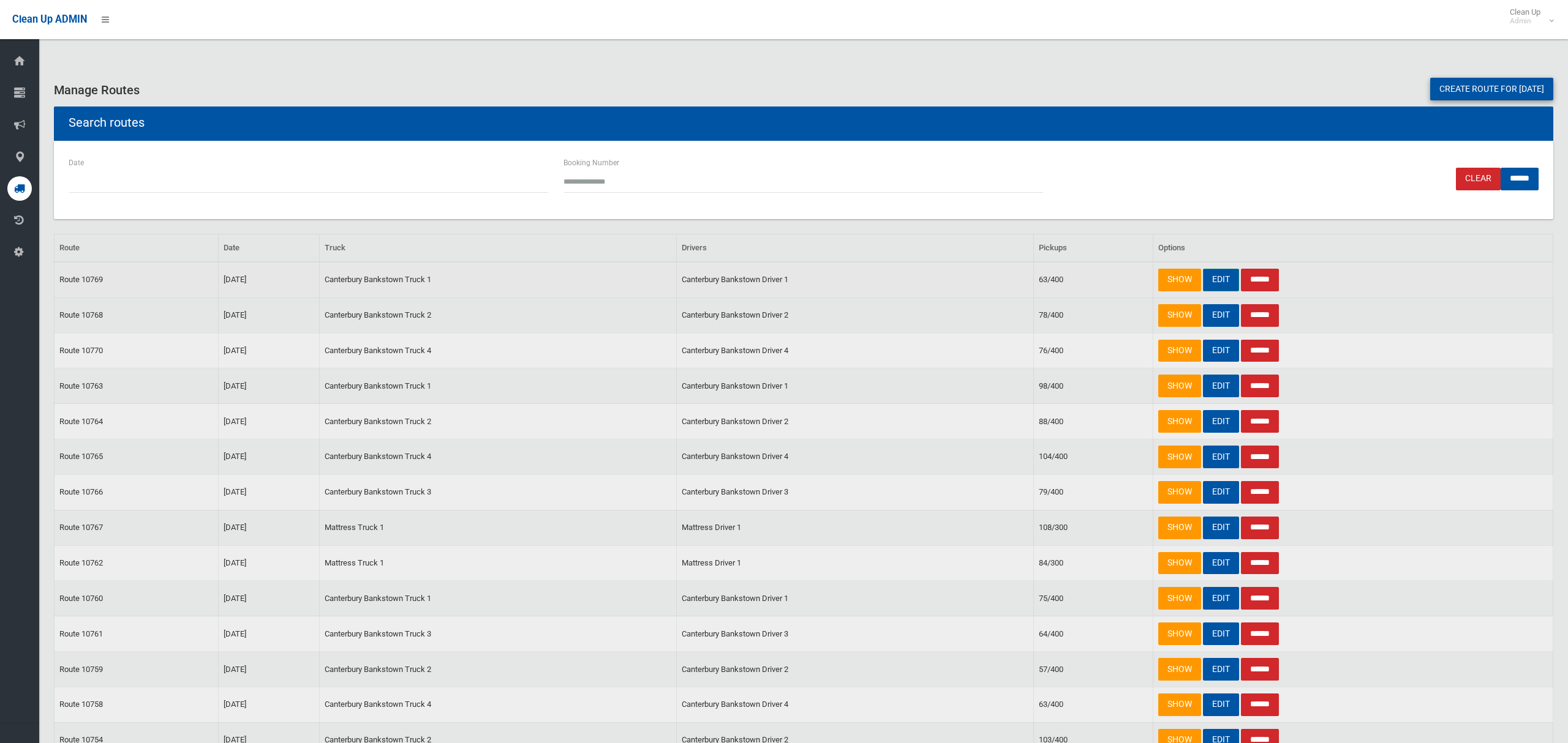
click at [1214, 278] on link "EDIT" at bounding box center [1221, 280] width 36 height 23
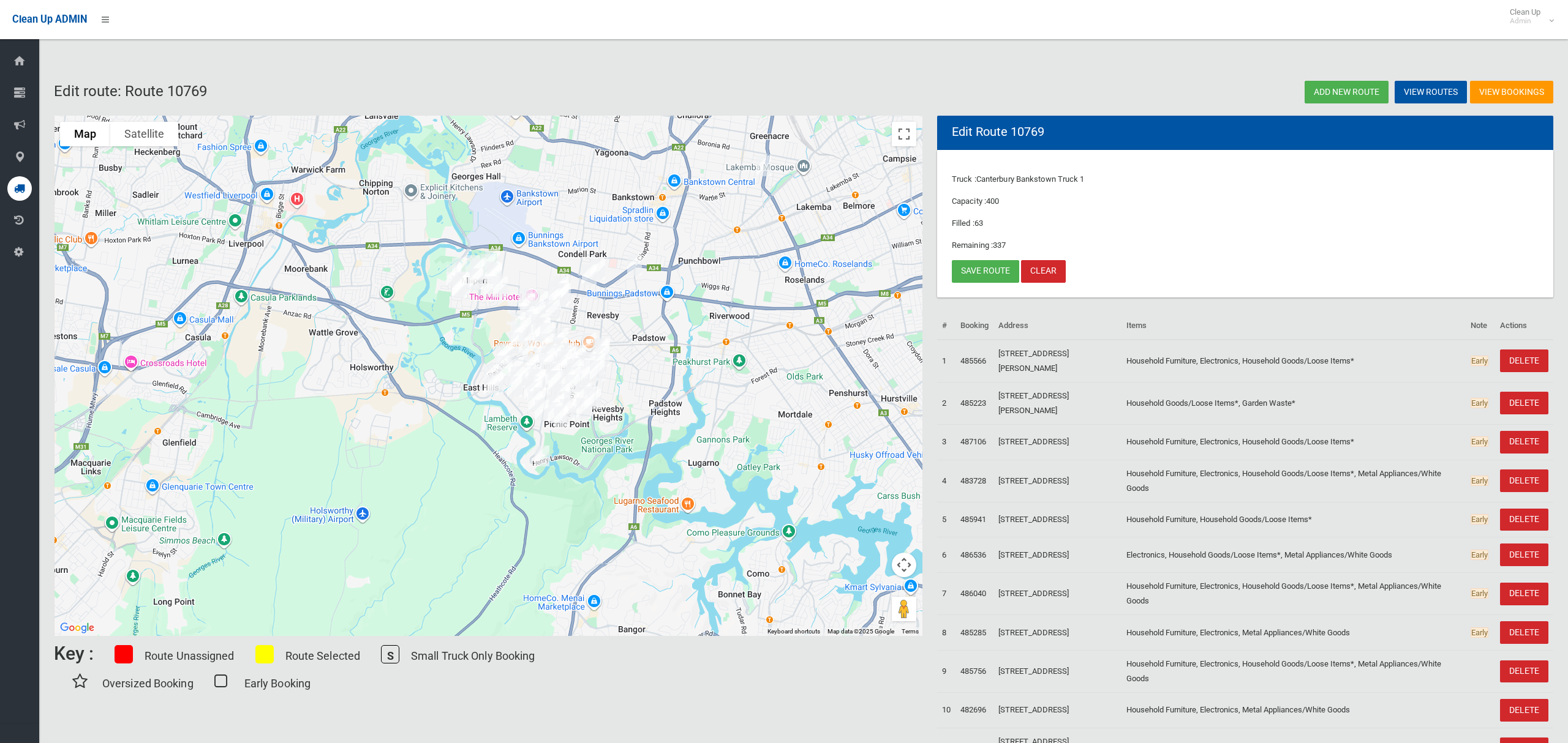
drag, startPoint x: 588, startPoint y: 428, endPoint x: 703, endPoint y: 378, distance: 125.4
click at [703, 378] on div at bounding box center [488, 376] width 868 height 520
drag, startPoint x: 897, startPoint y: 135, endPoint x: 900, endPoint y: 233, distance: 98.0
click at [898, 135] on button "Toggle fullscreen view" at bounding box center [904, 134] width 25 height 25
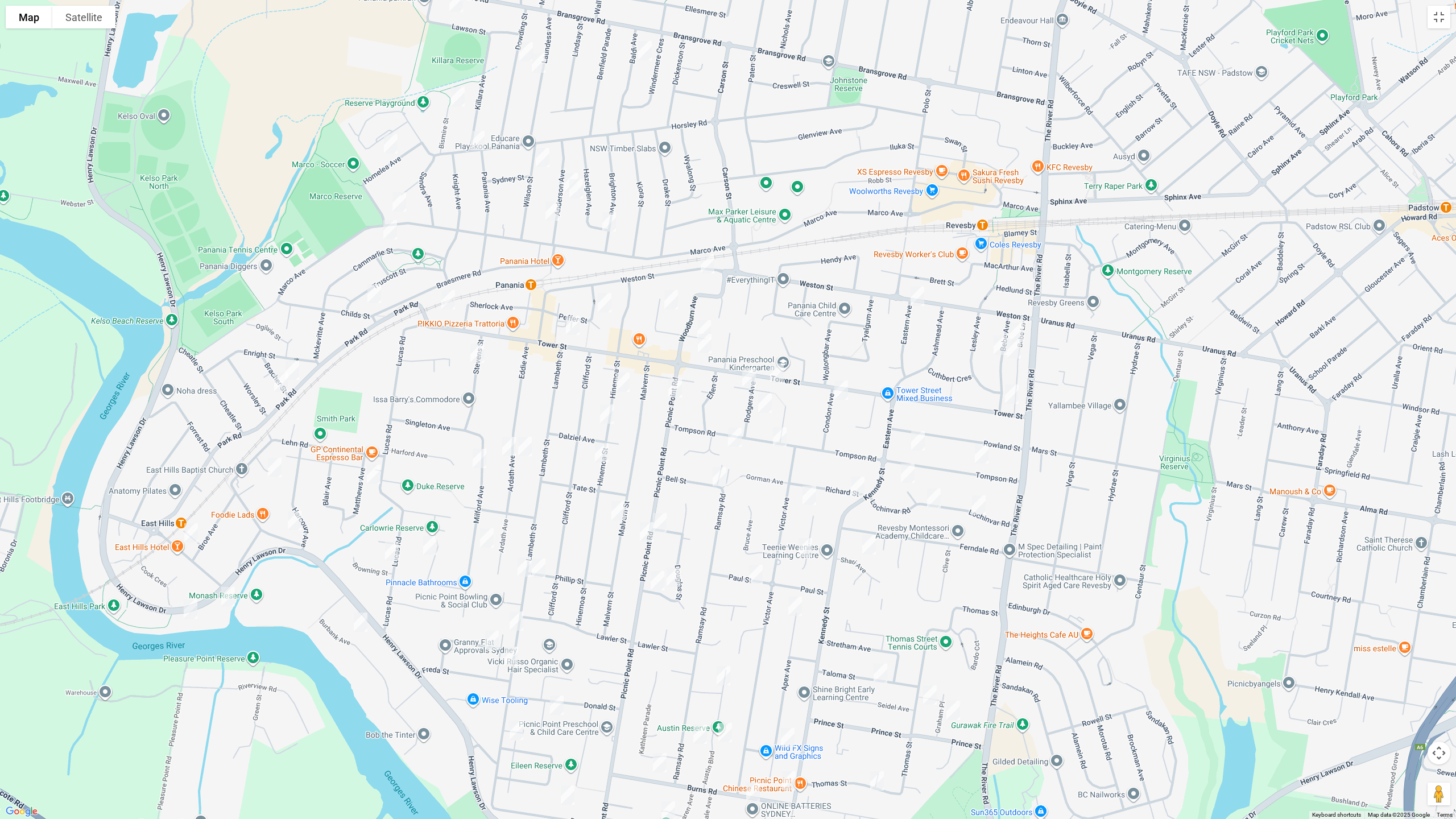
click at [708, 268] on img "143A Weston Street, PANANIA NSW 2213" at bounding box center [708, 264] width 23 height 28
click at [443, 305] on img "232 Tower Street, PANANIA NSW 2213" at bounding box center [449, 300] width 23 height 28
click at [604, 305] on img "13 Peffer Street, PANANIA NSW 2213" at bounding box center [605, 302] width 23 height 28
click at [666, 299] on img "45 Panorama Parade, PANANIA NSW 2213" at bounding box center [671, 300] width 23 height 28
click at [671, 299] on img "45 Panorama Parade, PANANIA NSW 2213" at bounding box center [671, 300] width 23 height 28
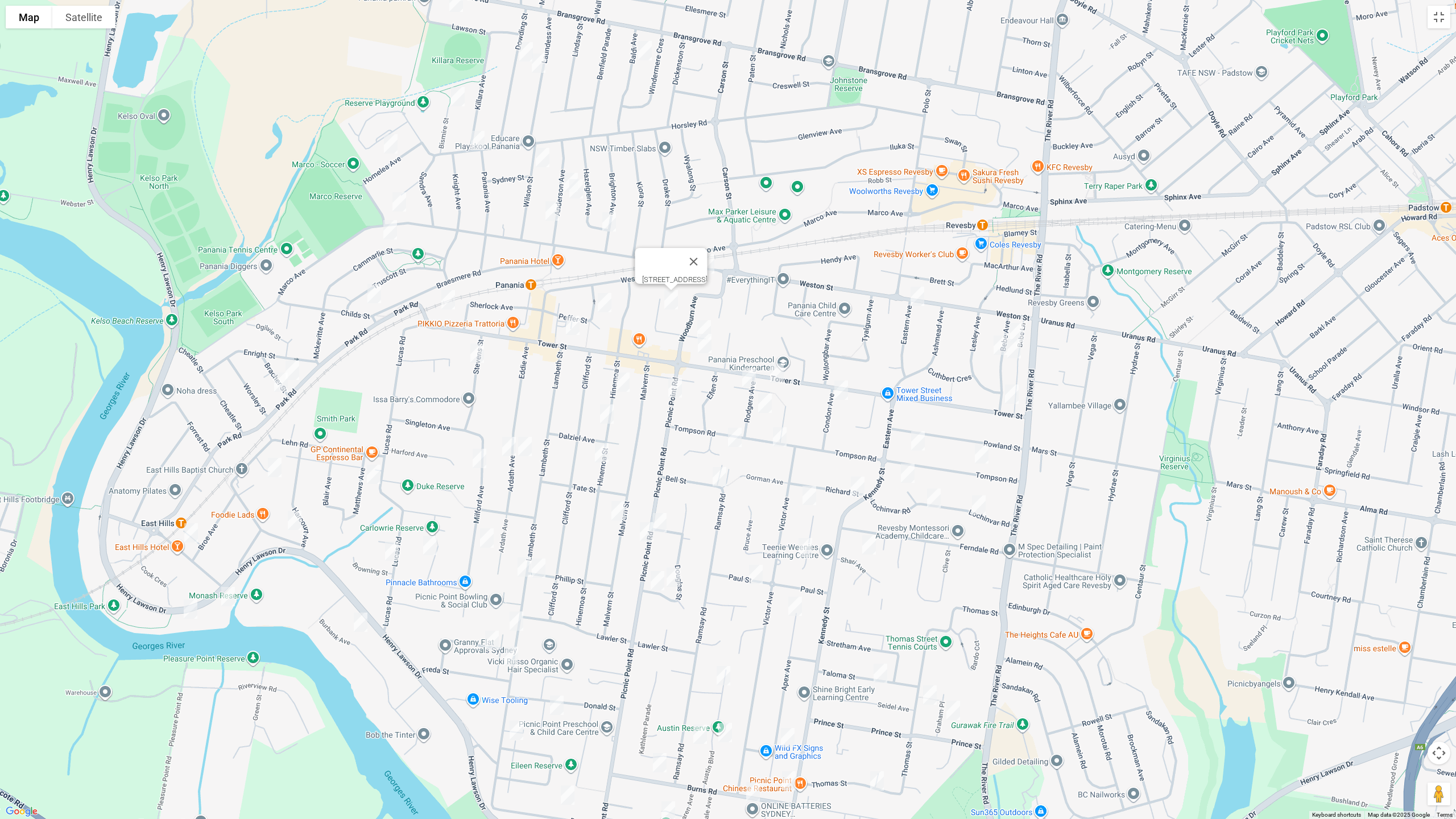
click at [704, 320] on img "8 Panorama Parade, PANANIA NSW 2213" at bounding box center [704, 330] width 23 height 28
click at [702, 345] on img "124 Tower Street, PANANIA NSW 2213" at bounding box center [704, 344] width 23 height 28
click at [569, 330] on img "174 Tower Street, PANANIA NSW 2213" at bounding box center [573, 325] width 23 height 28
click at [479, 361] on img "10 Stevens Street, PANANIA NSW 2213" at bounding box center [477, 354] width 23 height 28
click at [977, 506] on img "9 Lochinvar Road, REVESBY NSW 2212" at bounding box center [978, 505] width 23 height 28
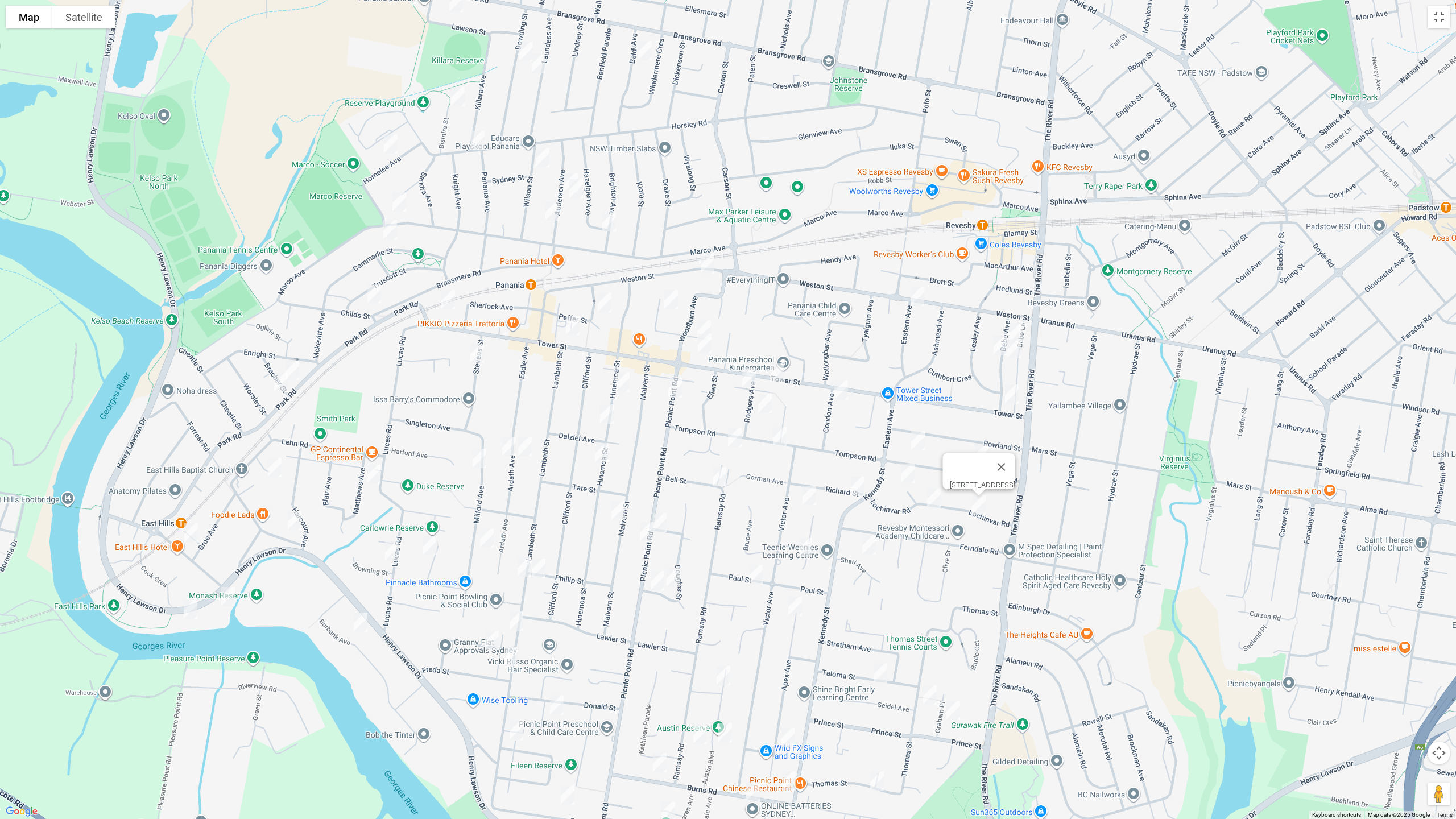
click at [915, 434] on img "58 Tompson Road, REVESBY NSW 2212" at bounding box center [917, 441] width 23 height 28
click at [984, 458] on img "22 Tompson Road, REVESBY NSW 2212" at bounding box center [982, 454] width 23 height 28
drag, startPoint x: 905, startPoint y: 473, endPoint x: 927, endPoint y: 488, distance: 26.6
click at [906, 473] on img "10 Melinga Place, REVESBY NSW 2212" at bounding box center [908, 473] width 23 height 28
click at [932, 496] on img "29 Lochinvar Road, REVESBY NSW 2212" at bounding box center [934, 498] width 23 height 28
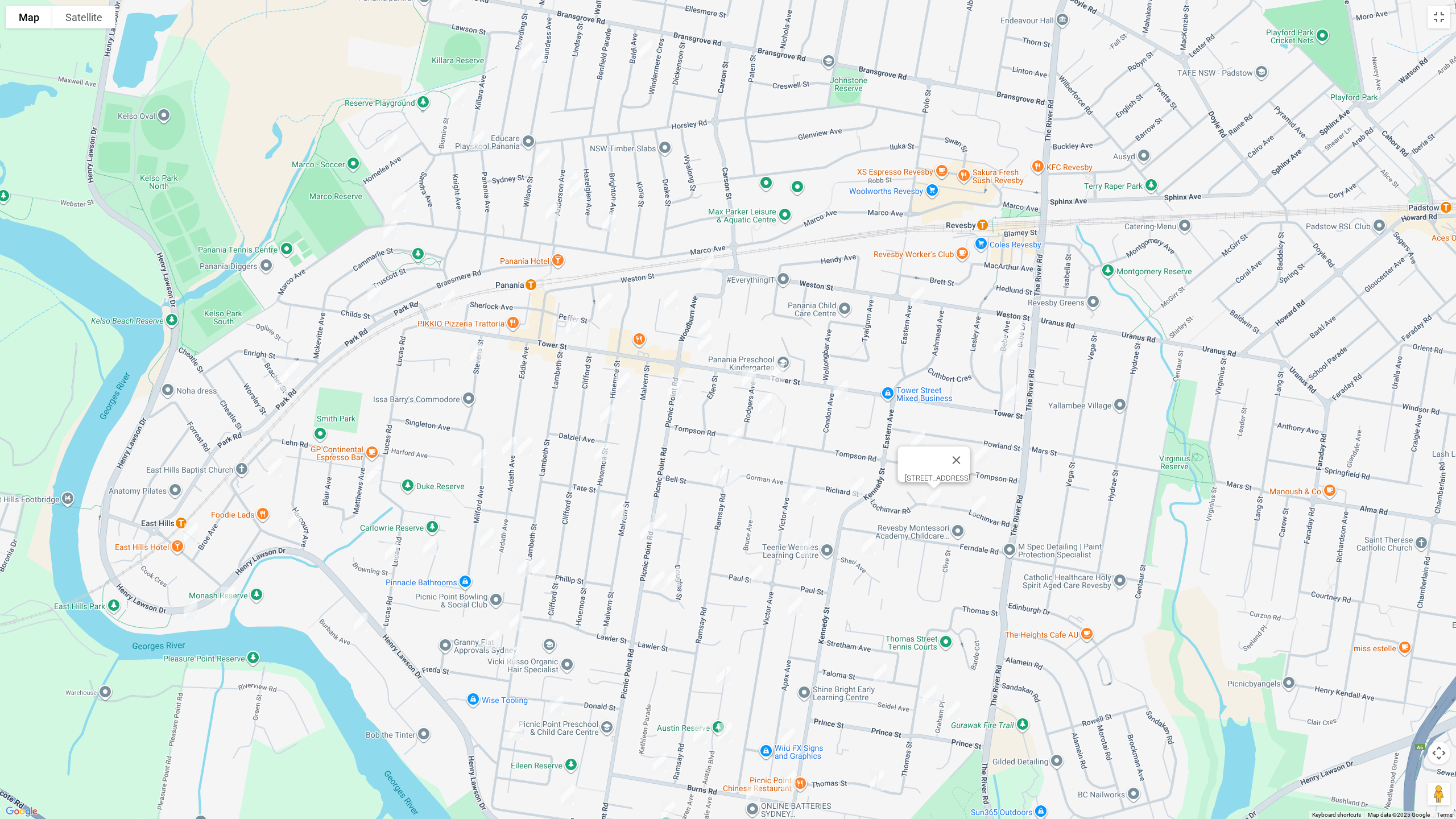
click at [856, 489] on img "30 Richard Street, PANANIA NSW 2213" at bounding box center [858, 487] width 23 height 28
click at [807, 495] on img "32 Garnsey Avenue, PANANIA NSW 2213" at bounding box center [809, 495] width 23 height 28
click at [719, 477] on img "1B Bell Street, PANANIA NSW 2213" at bounding box center [719, 477] width 23 height 28
click at [775, 368] on img "105 Tower Street, PANANIA NSW 2213" at bounding box center [776, 373] width 23 height 28
click at [731, 440] on img "115 Tompson Road, PANANIA NSW 2213" at bounding box center [735, 437] width 23 height 28
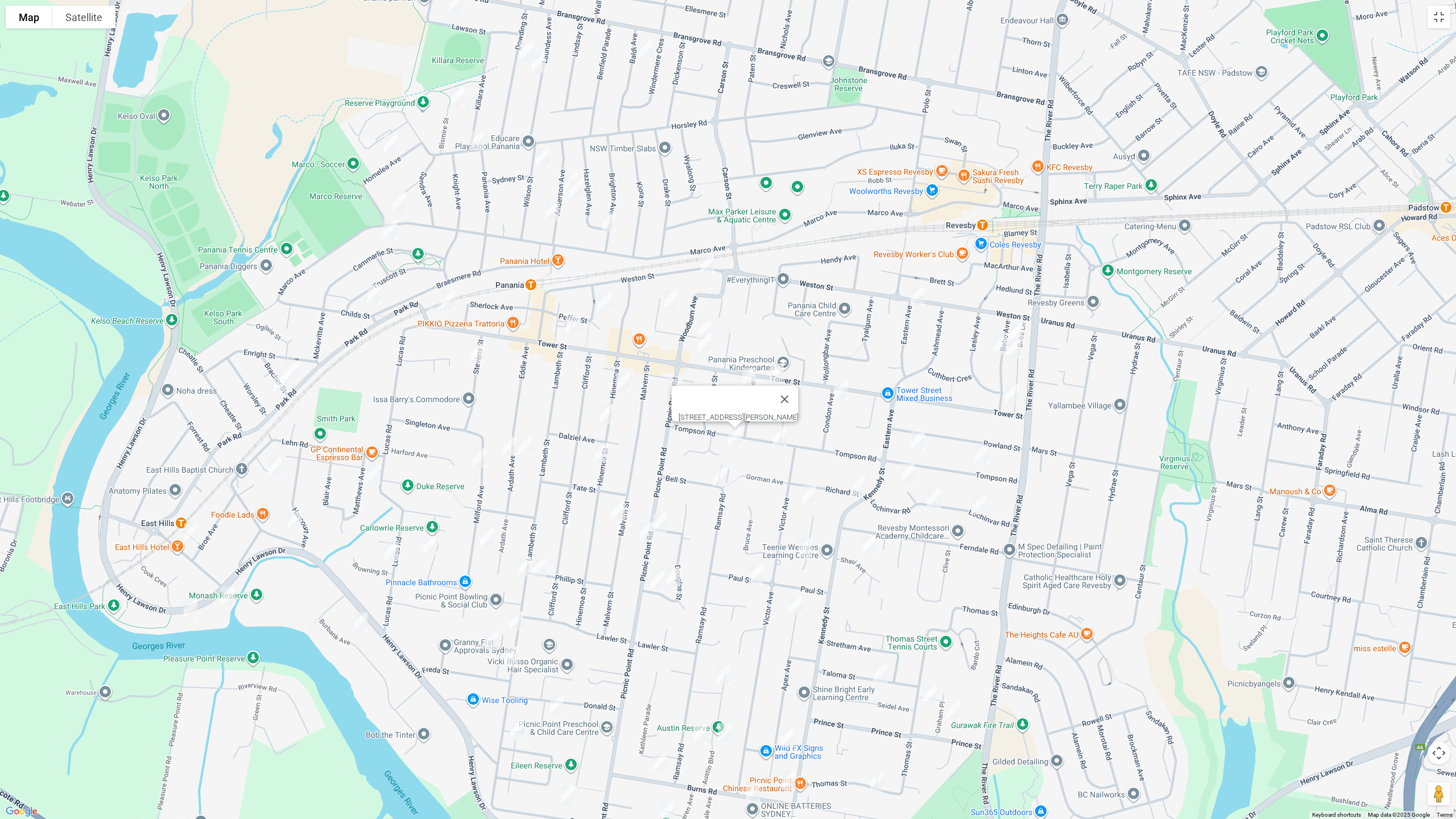
click at [921, 302] on img "45 Weston Street, REVESBY NSW 2212" at bounding box center [917, 296] width 23 height 28
click at [778, 438] on img "95 Tompson Road, PANANIA NSW 2213" at bounding box center [780, 436] width 23 height 28
click at [1438, 22] on button "Toggle fullscreen view" at bounding box center [1438, 17] width 23 height 23
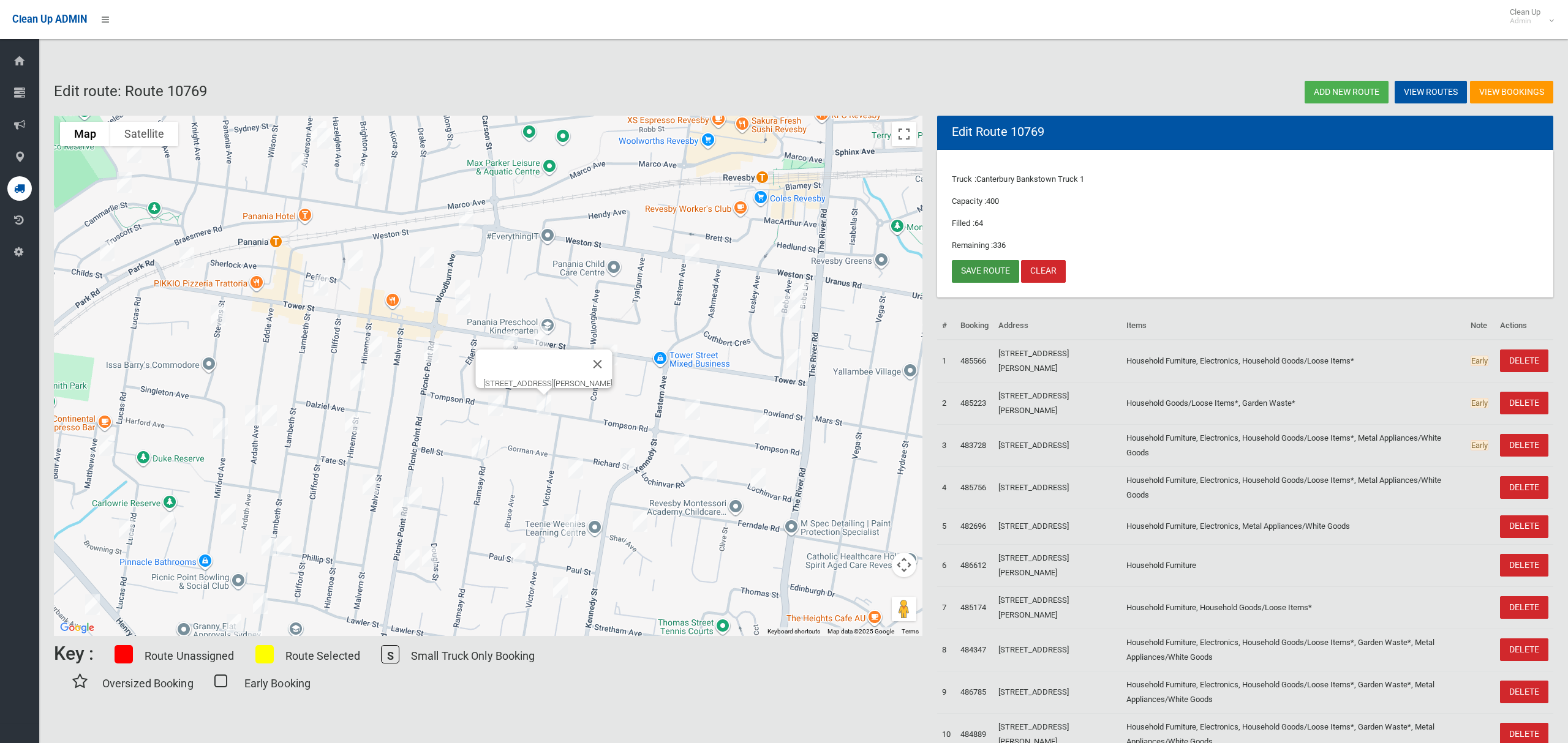
click at [992, 273] on link "Save route" at bounding box center [985, 271] width 67 height 23
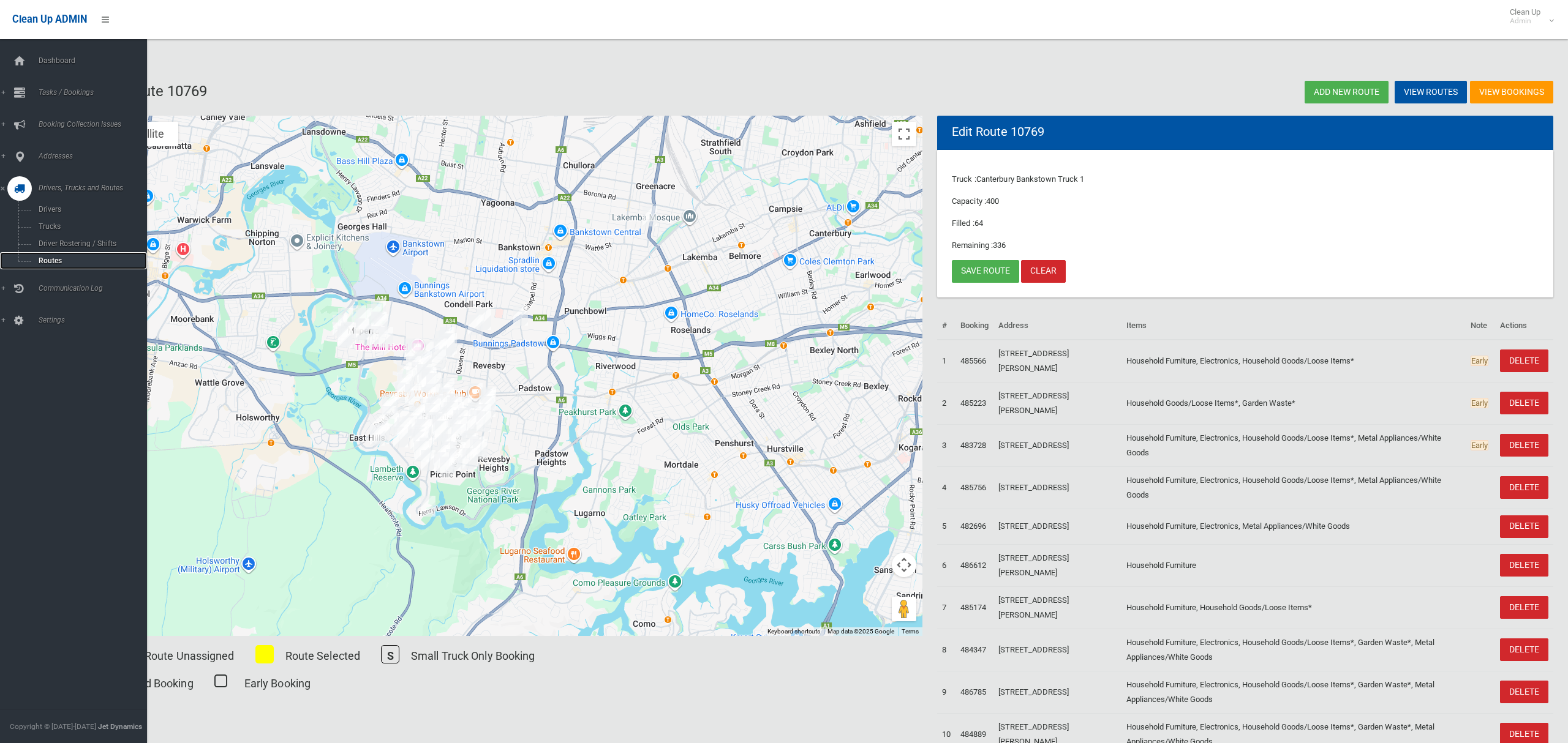
click at [54, 254] on link "Routes" at bounding box center [73, 261] width 147 height 17
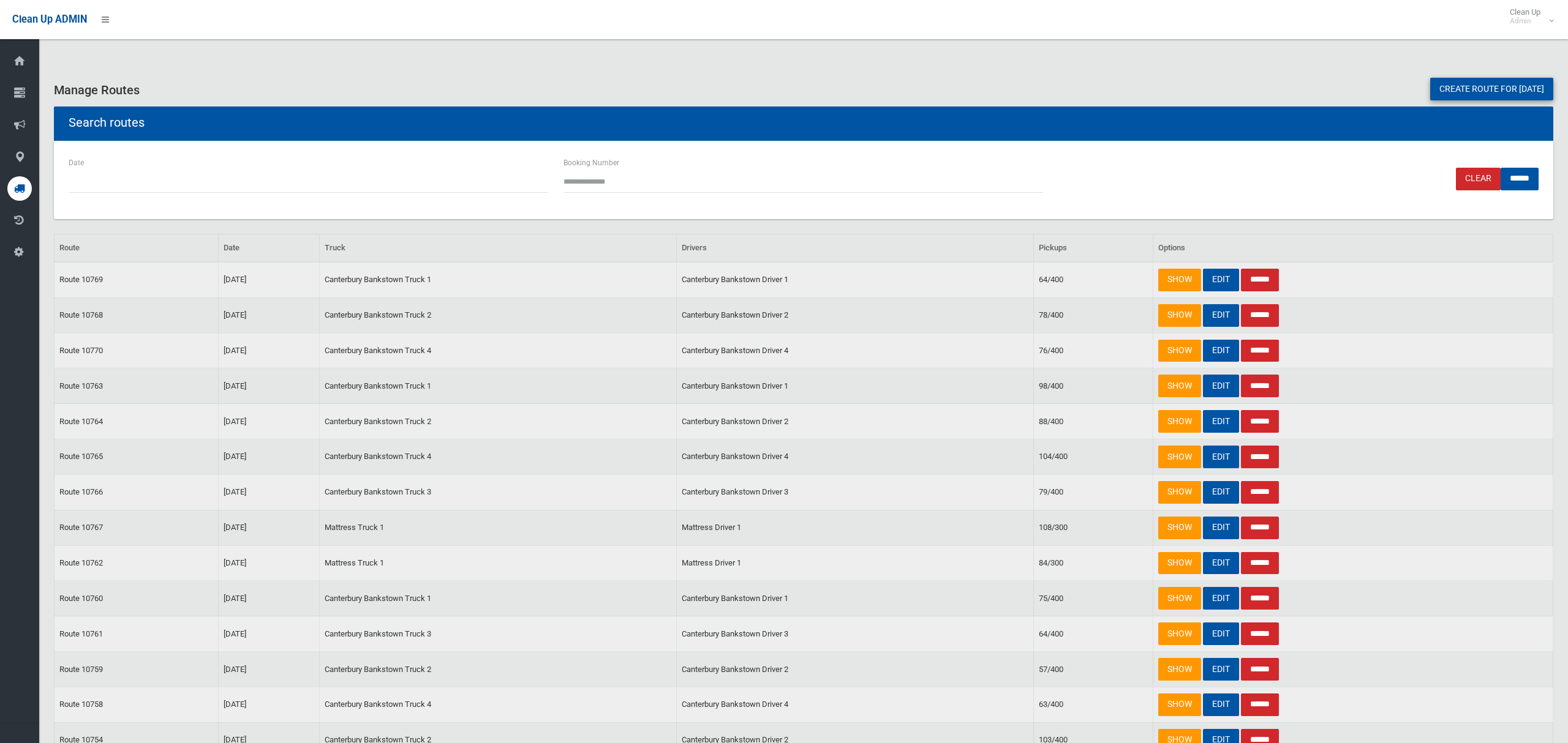
click at [1452, 89] on link "Create route for [DATE]" at bounding box center [1492, 89] width 123 height 23
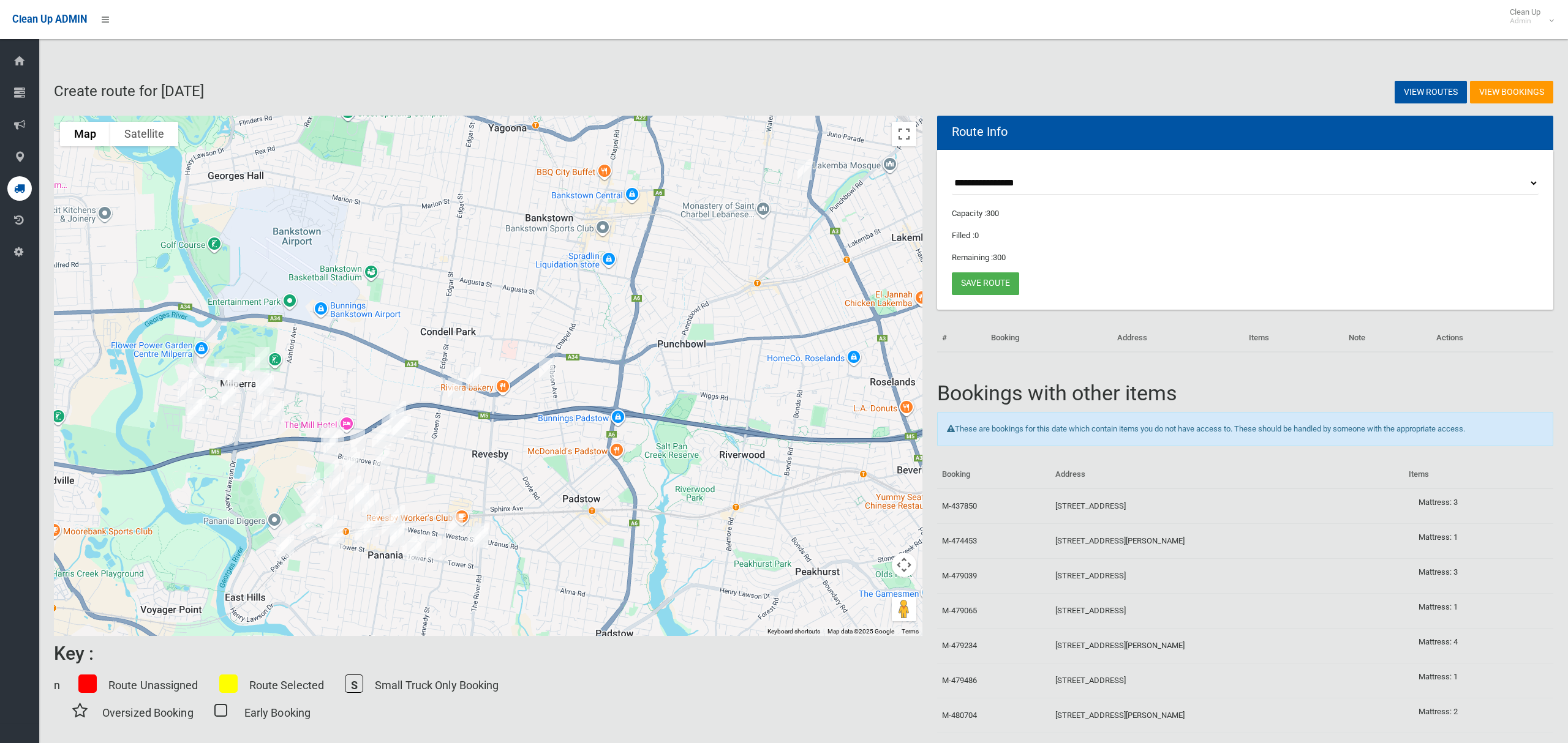
click at [1017, 186] on select "**********" at bounding box center [1245, 183] width 587 height 23
select select "*****"
click at [952, 172] on select "**********" at bounding box center [1245, 183] width 587 height 23
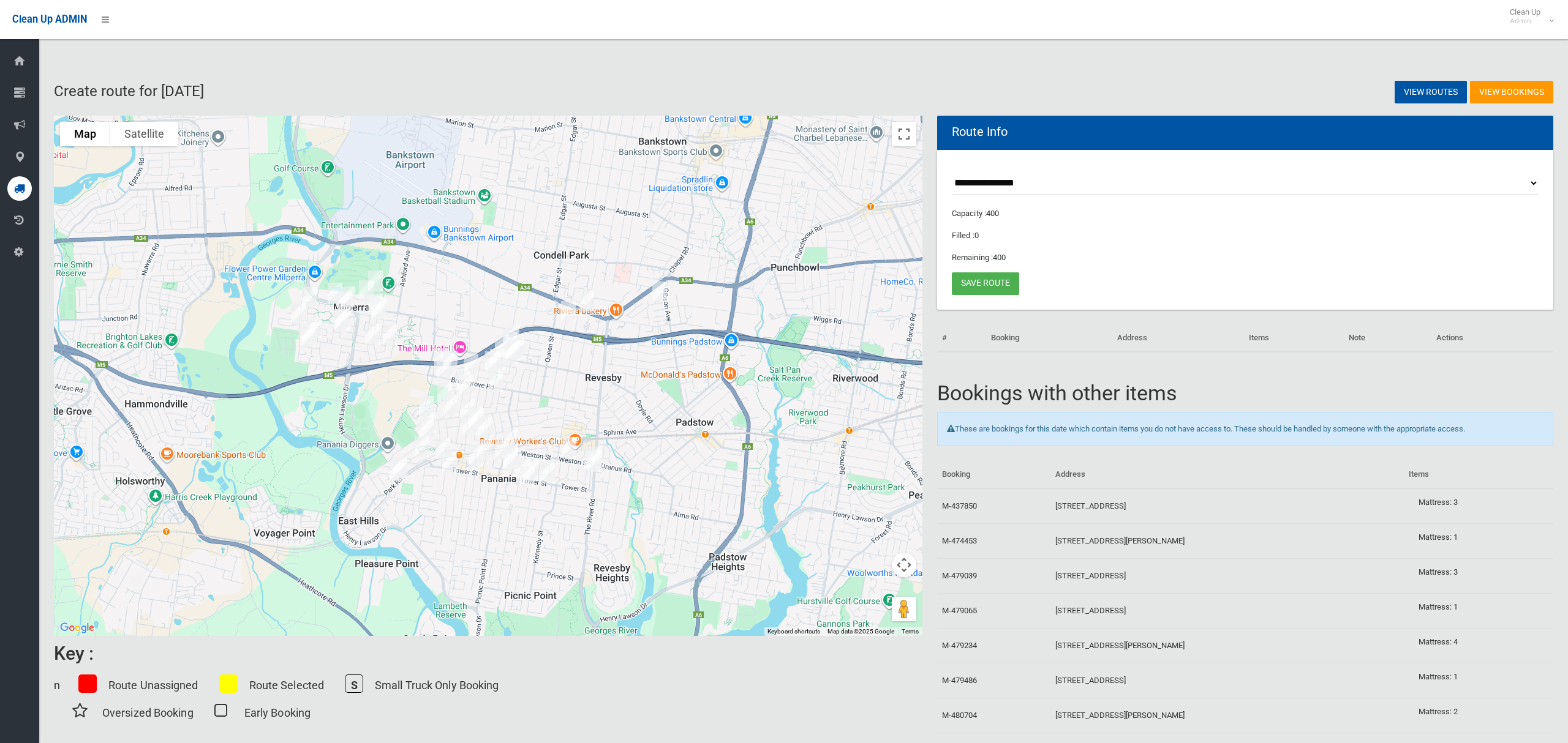
drag, startPoint x: 568, startPoint y: 433, endPoint x: 685, endPoint y: 356, distance: 140.1
click at [685, 356] on div at bounding box center [488, 376] width 868 height 520
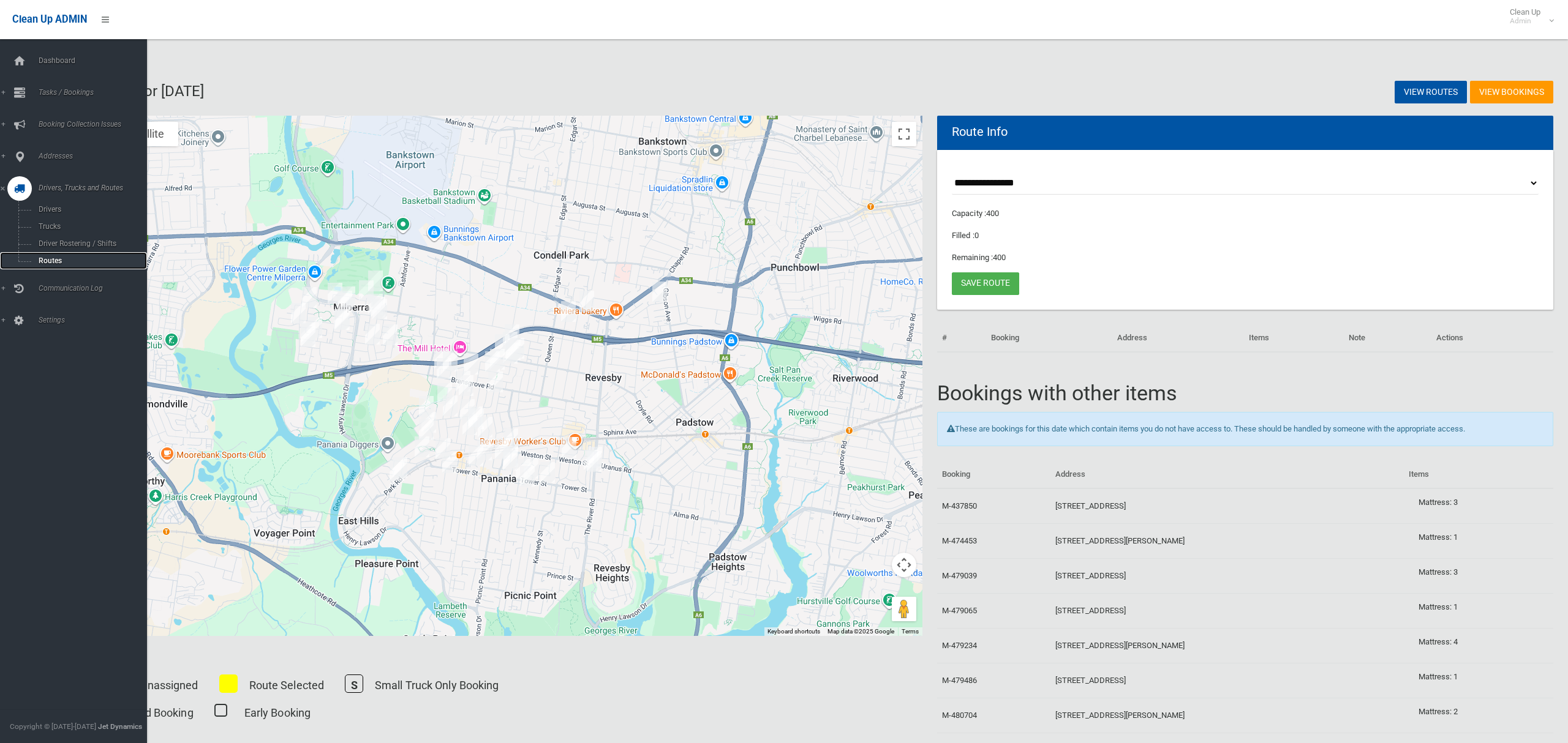
click at [49, 259] on span "Routes" at bounding box center [85, 260] width 102 height 9
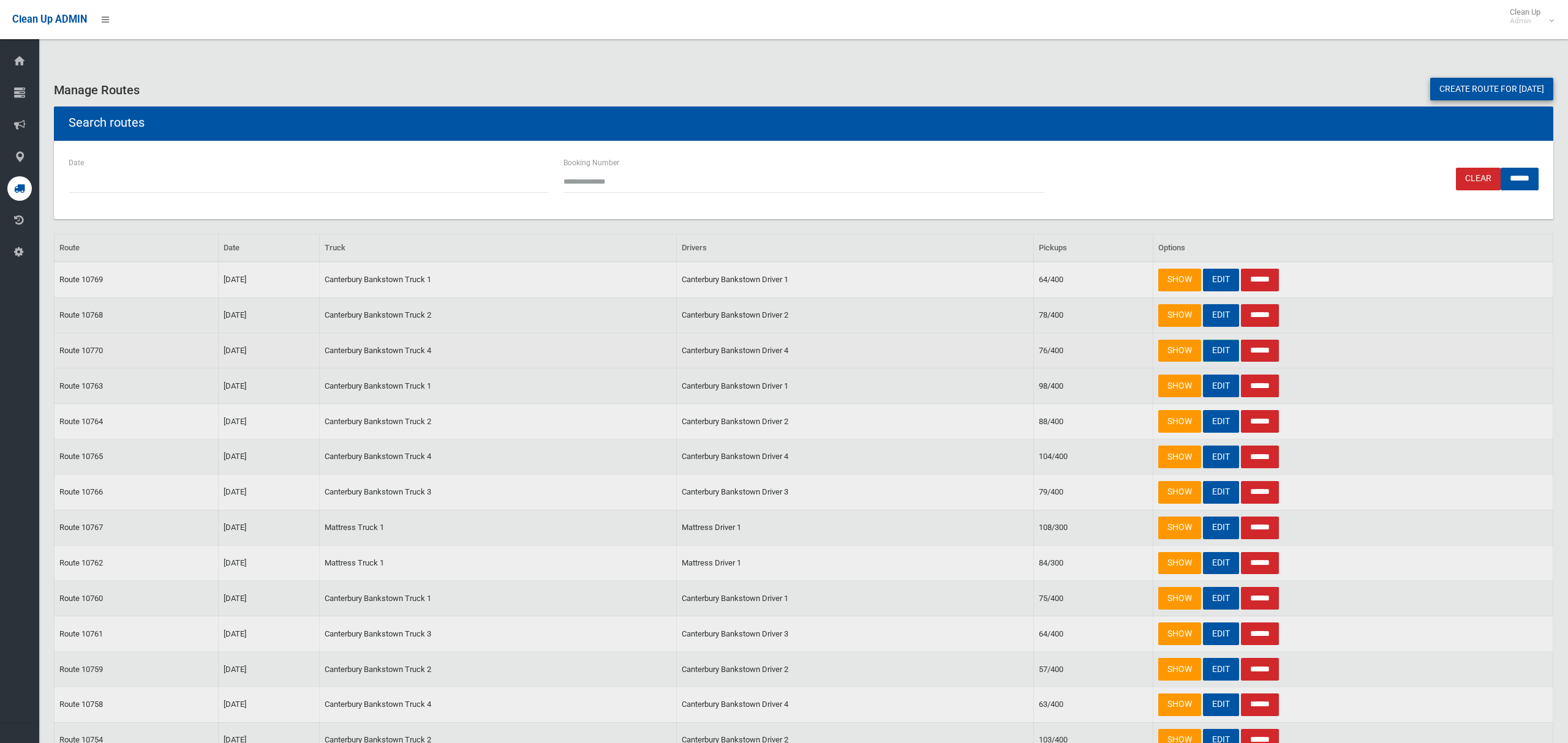
click at [1223, 353] on link "EDIT" at bounding box center [1221, 351] width 36 height 23
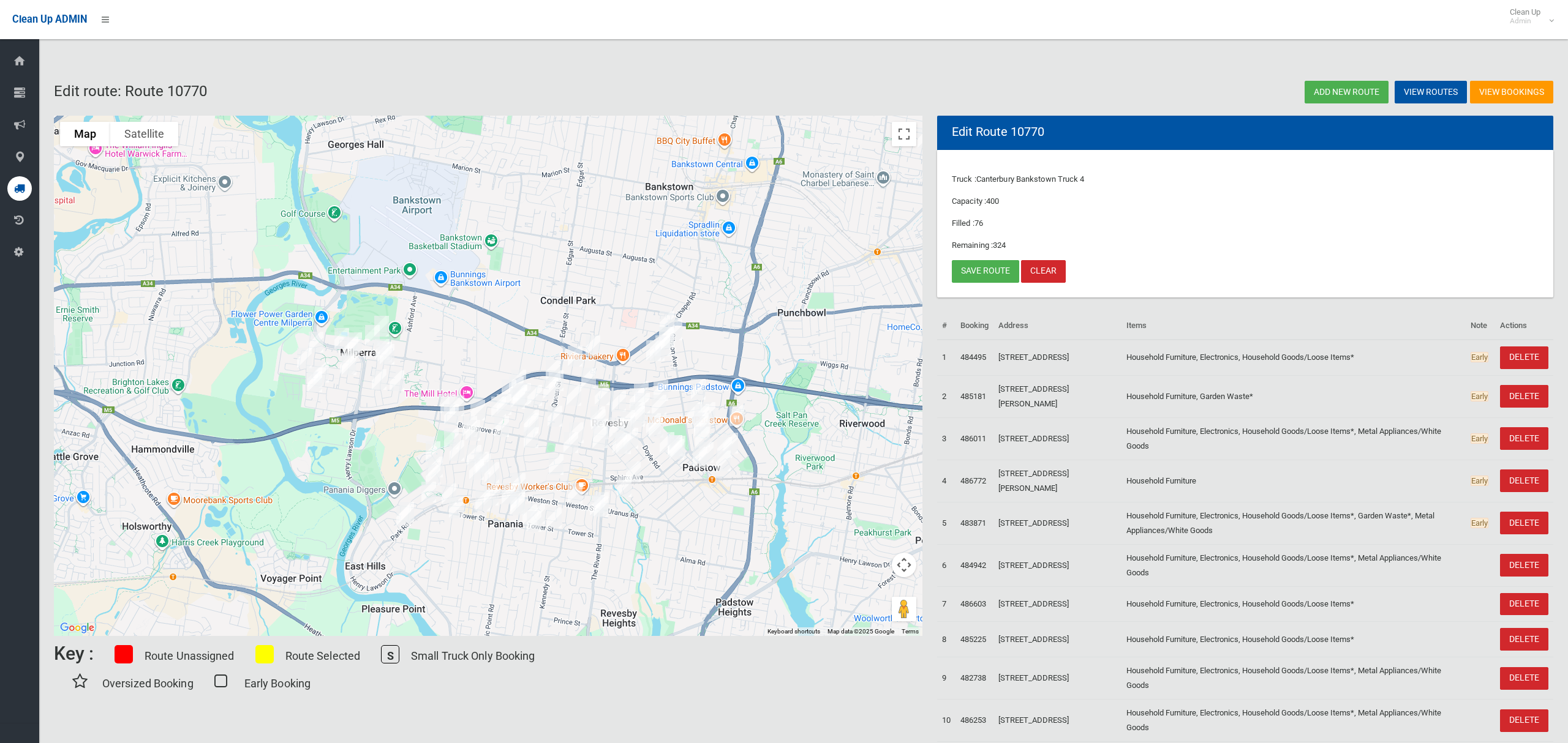
drag, startPoint x: 665, startPoint y: 360, endPoint x: 791, endPoint y: 324, distance: 131.0
click at [790, 325] on div at bounding box center [488, 376] width 868 height 520
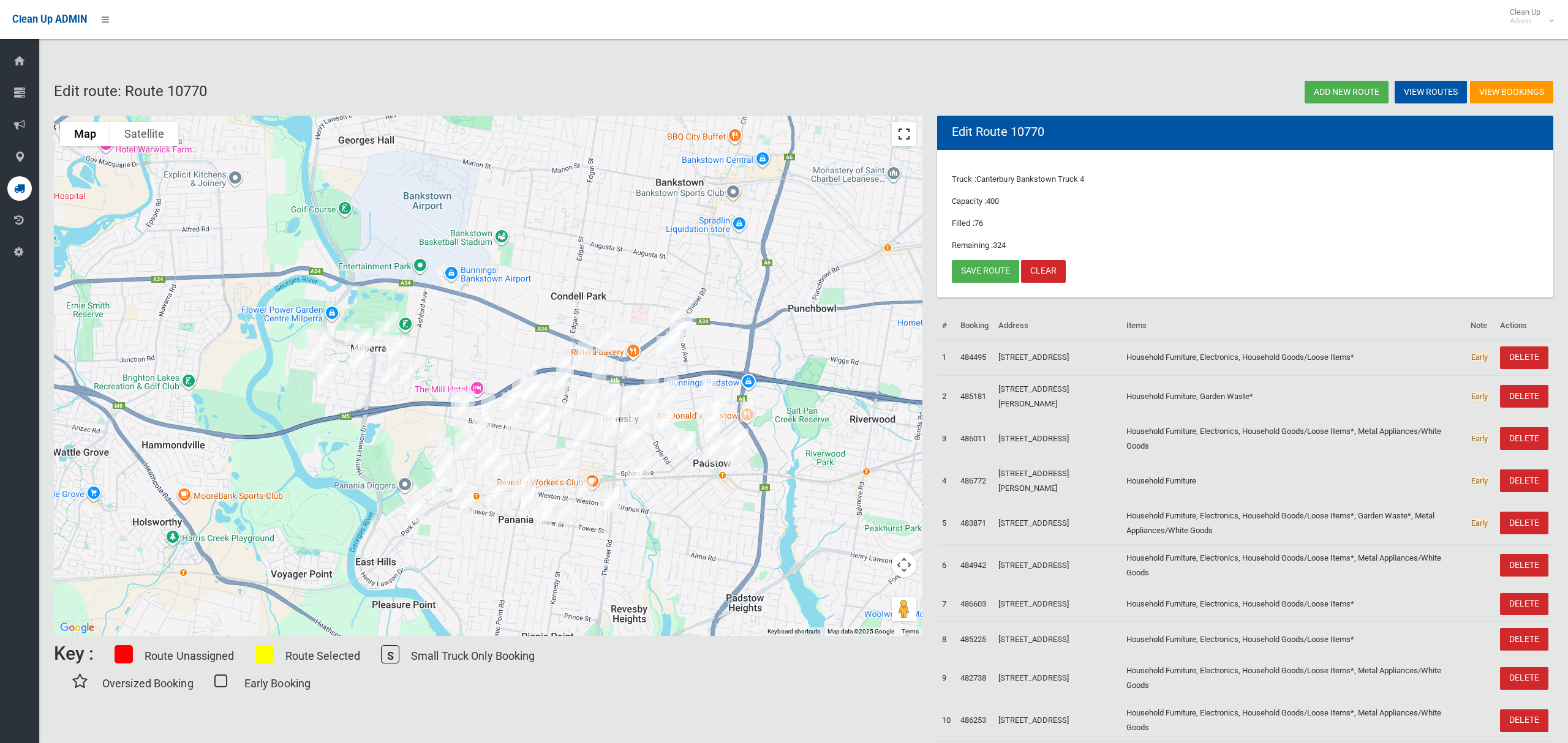
click at [903, 137] on button "Toggle fullscreen view" at bounding box center [904, 134] width 25 height 25
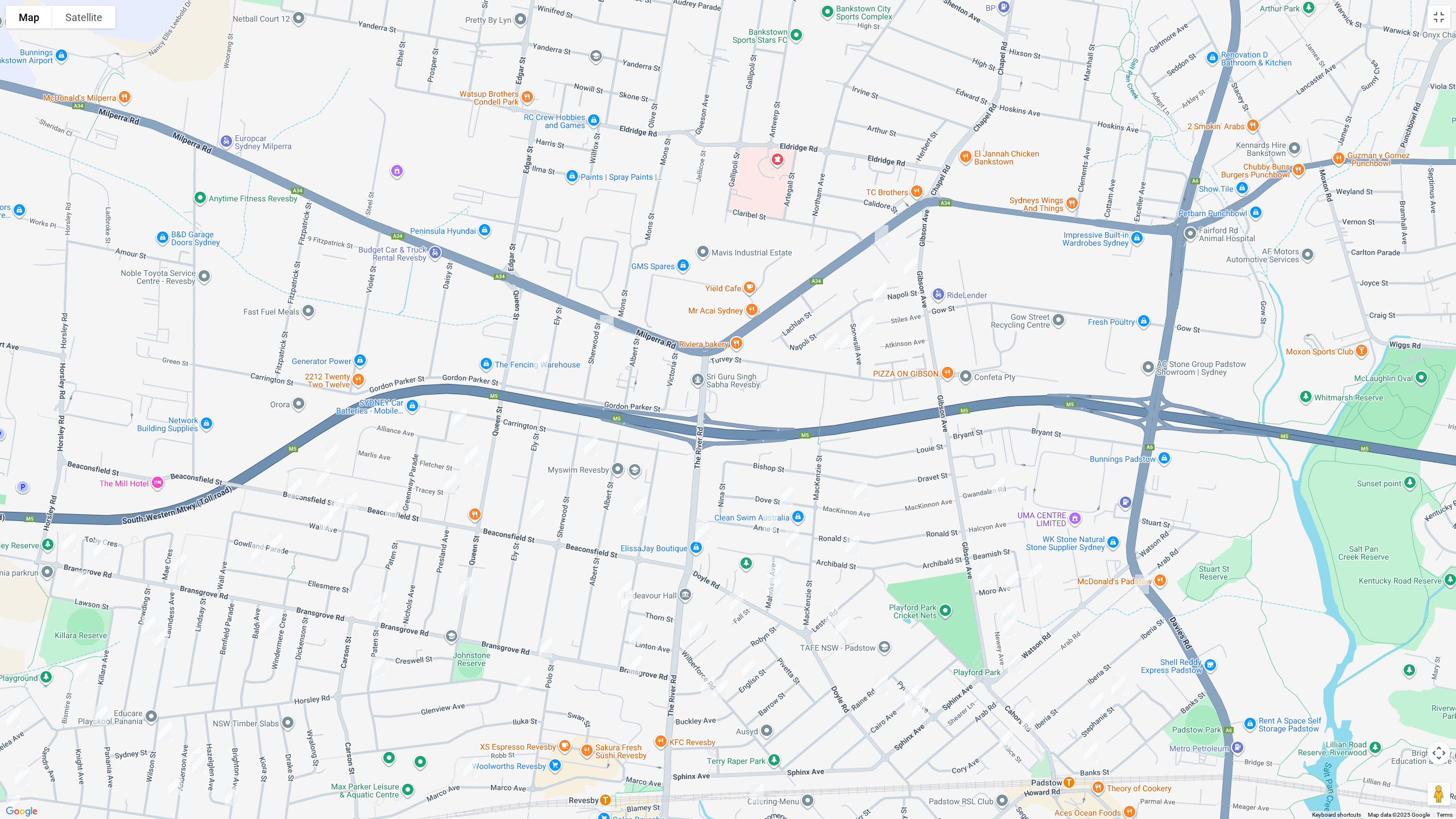
click at [393, 508] on img "101A Beaconsfield Street, REVESBY NSW 2212" at bounding box center [392, 510] width 23 height 28
click at [458, 421] on img "50 Greenway Parade, REVESBY NSW 2212" at bounding box center [460, 417] width 23 height 28
click at [605, 325] on img "1B Sherwood Street, REVESBY NSW 2212" at bounding box center [607, 324] width 23 height 28
click at [541, 365] on img "28A Ely Street, REVESBY NSW 2212" at bounding box center [541, 363] width 23 height 28
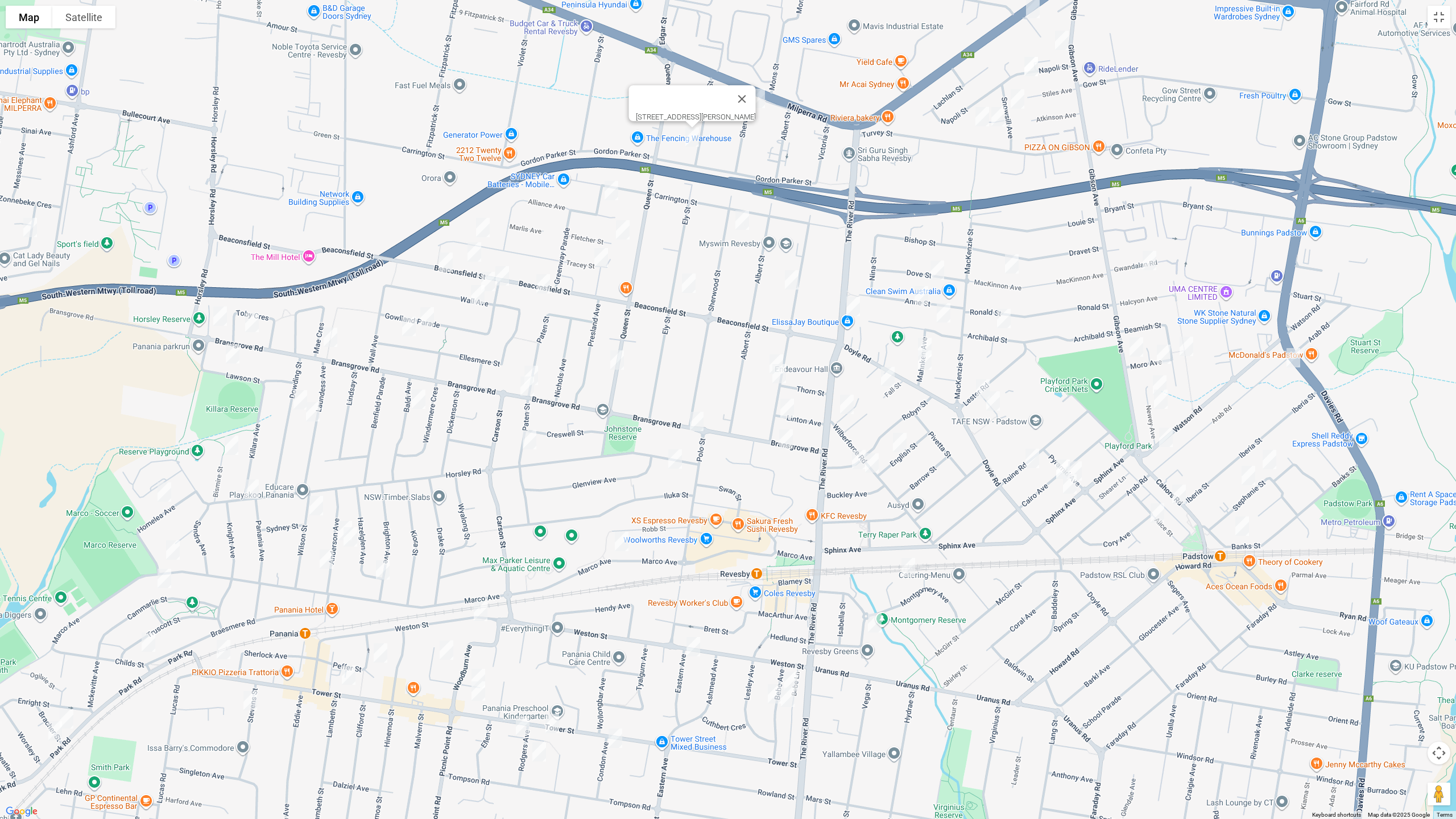
drag, startPoint x: 535, startPoint y: 435, endPoint x: 684, endPoint y: 210, distance: 269.9
click at [684, 210] on div "[STREET_ADDRESS][PERSON_NAME]" at bounding box center [728, 409] width 1456 height 819
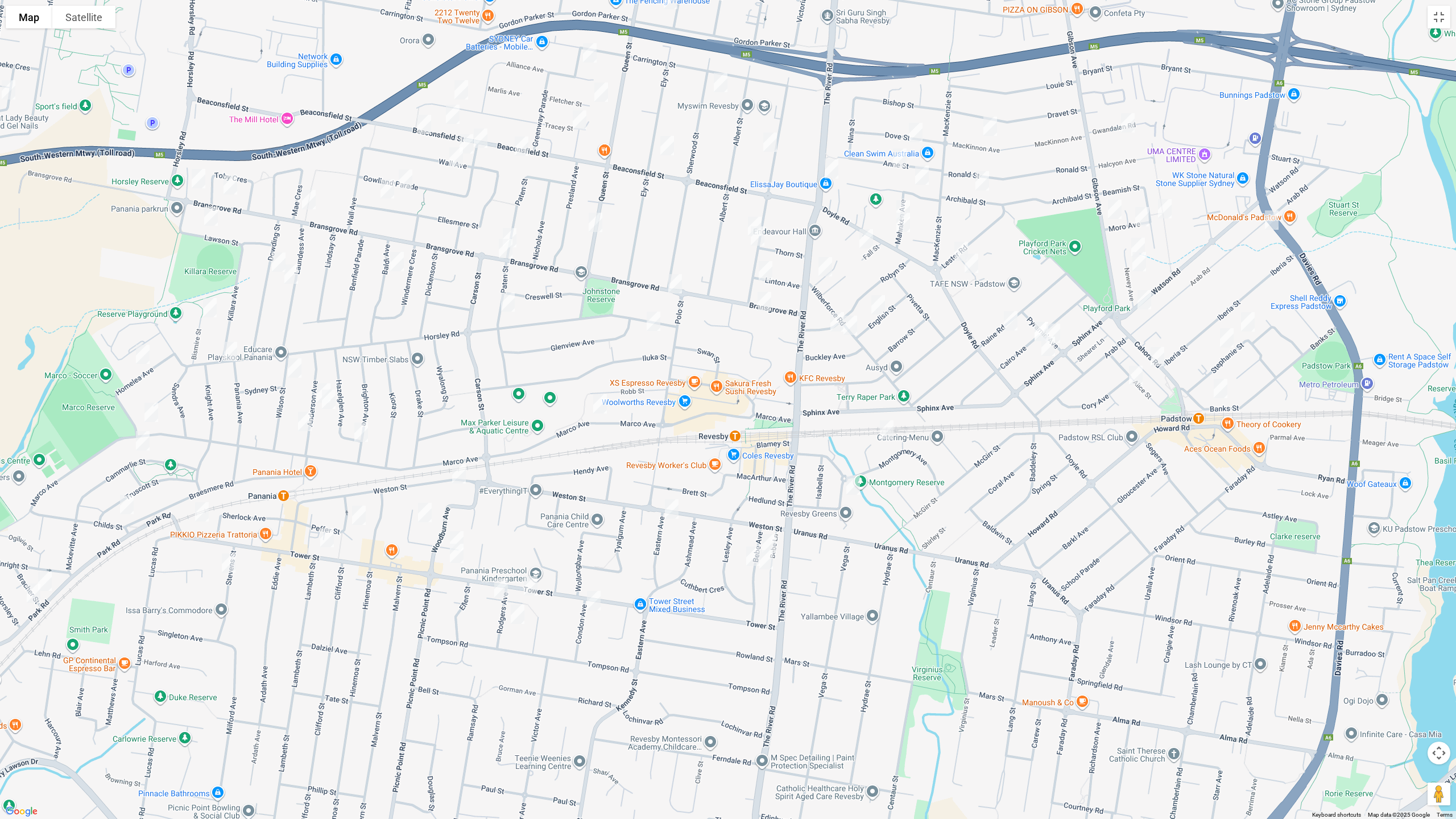
drag, startPoint x: 714, startPoint y: 467, endPoint x: 696, endPoint y: 397, distance: 72.3
click at [696, 397] on div "[STREET_ADDRESS][PERSON_NAME]" at bounding box center [728, 409] width 1456 height 819
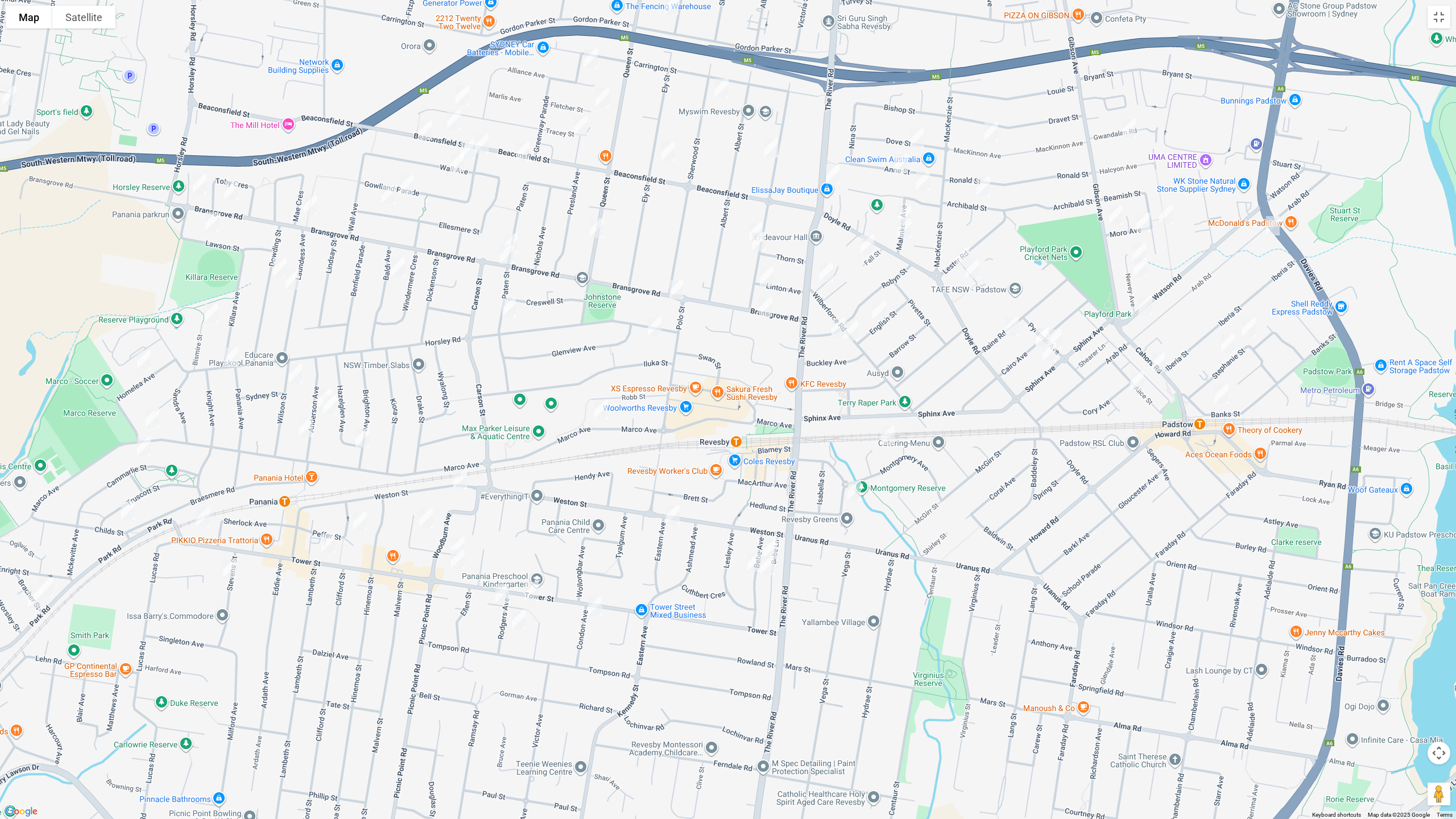
click at [514, 234] on img "128 Bransgrove Road, PANANIA NSW 2213" at bounding box center [510, 243] width 23 height 28
click at [506, 260] on img "35 Paten Street, REVESBY NSW 2212" at bounding box center [507, 254] width 23 height 28
click at [509, 305] on img "12 Paten Street, REVESBY NSW 2212" at bounding box center [509, 308] width 23 height 28
click at [600, 408] on img "104 Marco Avenue, REVESBY NSW 2212" at bounding box center [601, 409] width 23 height 28
click at [772, 541] on img "9 Bebe Avenue, REVESBY NSW 2212" at bounding box center [770, 549] width 23 height 28
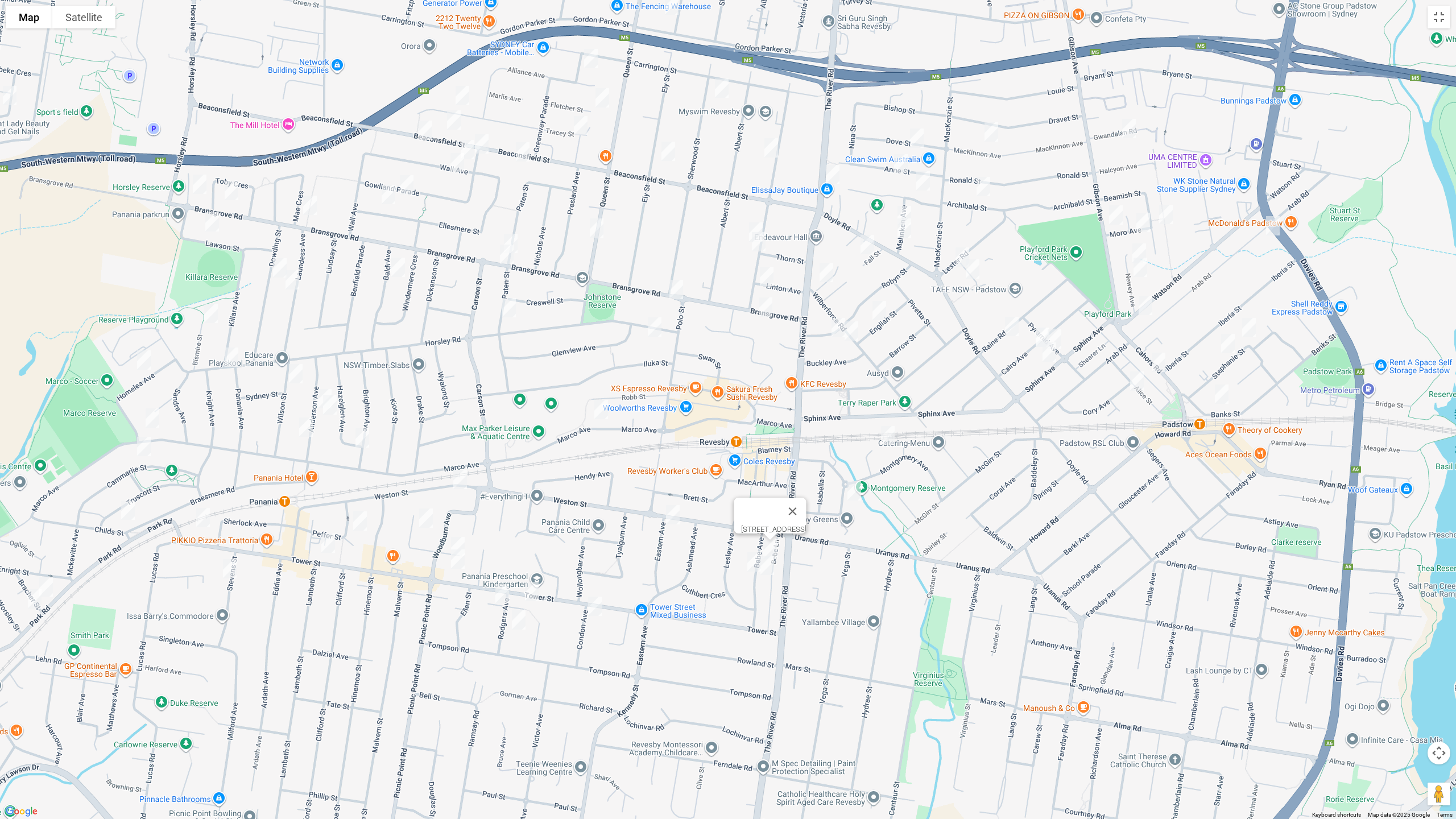
click at [767, 569] on img "19 Bebe Avenue, REVESBY NSW 2212" at bounding box center [767, 565] width 23 height 28
drag, startPoint x: 749, startPoint y: 566, endPoint x: 739, endPoint y: 567, distance: 10.0
click at [750, 565] on img "18 Bebe Avenue, REVESBY NSW 2212" at bounding box center [754, 562] width 23 height 28
click at [669, 518] on img "45 Weston Street, REVESBY NSW 2212" at bounding box center [672, 515] width 23 height 28
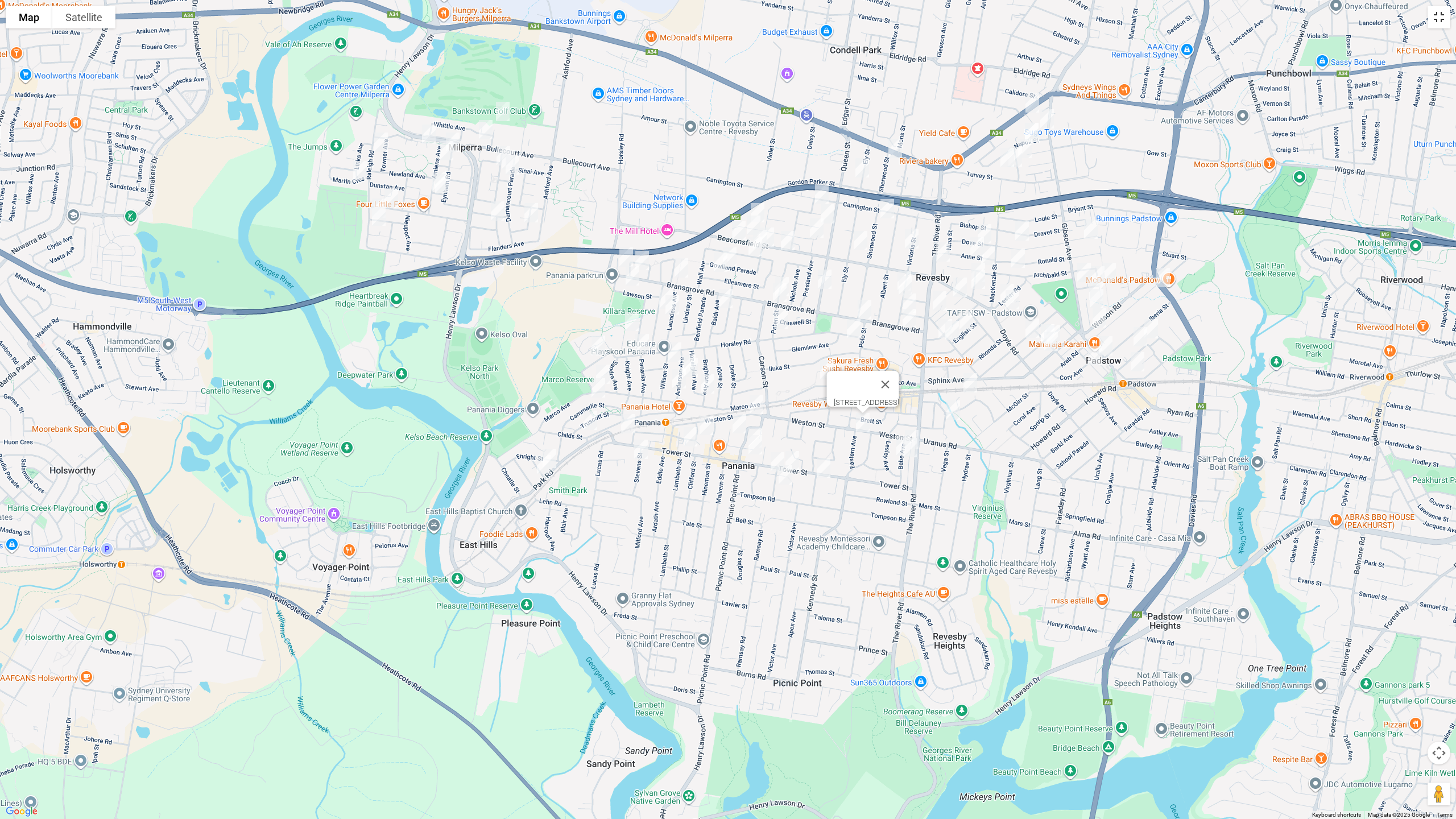
click at [1442, 16] on button "Toggle fullscreen view" at bounding box center [1438, 17] width 23 height 23
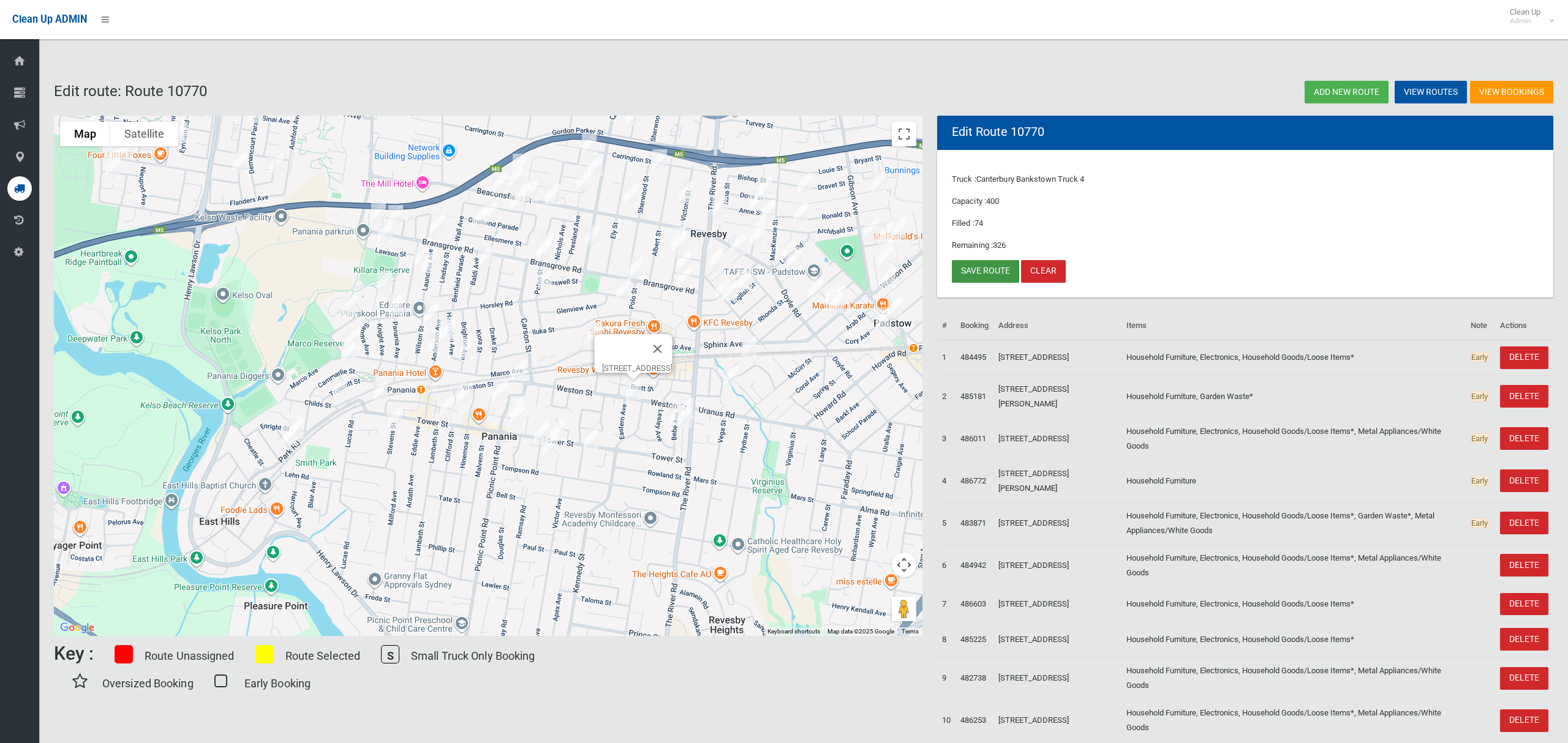
click at [983, 275] on link "Save route" at bounding box center [985, 271] width 67 height 23
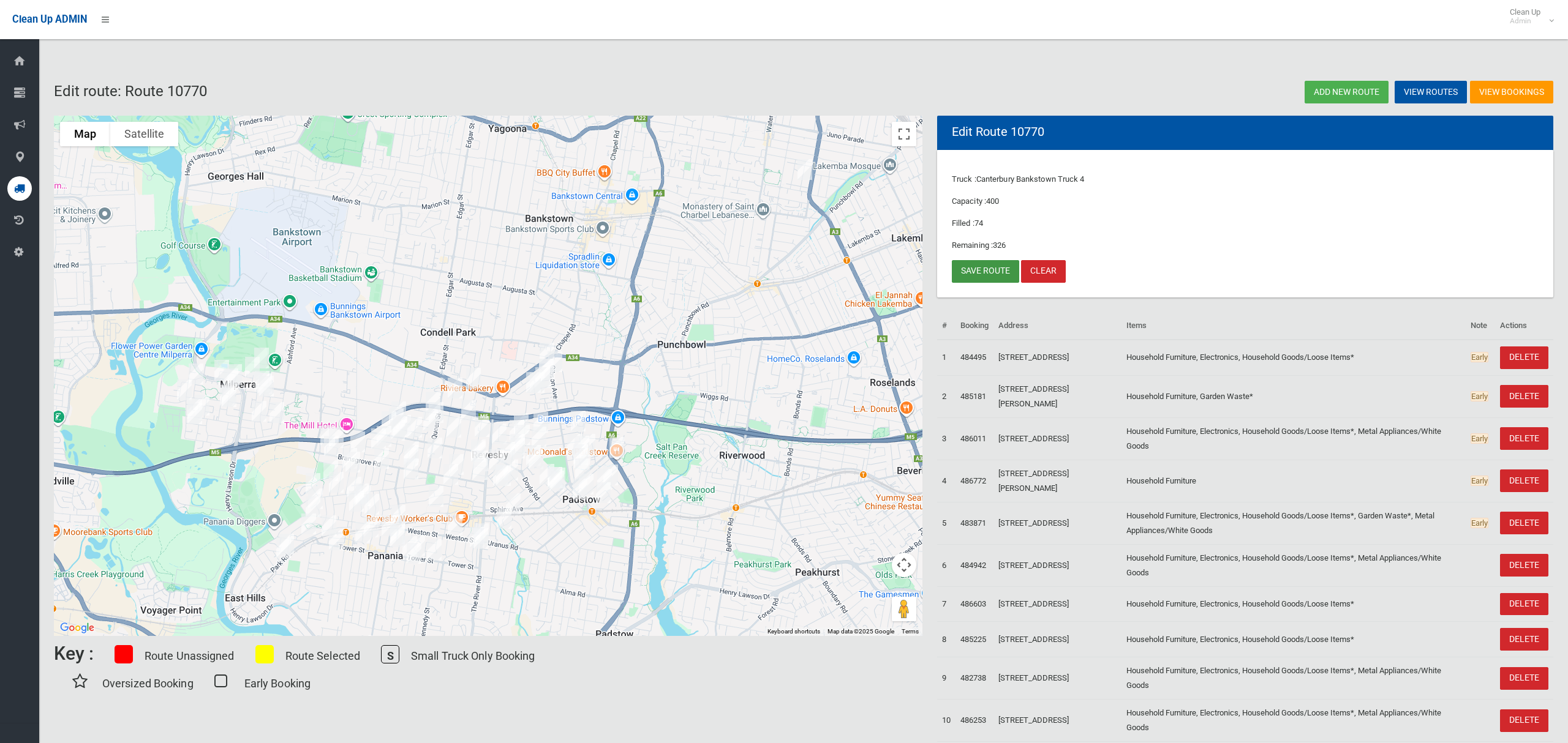
click at [989, 272] on link "Save route" at bounding box center [985, 271] width 67 height 23
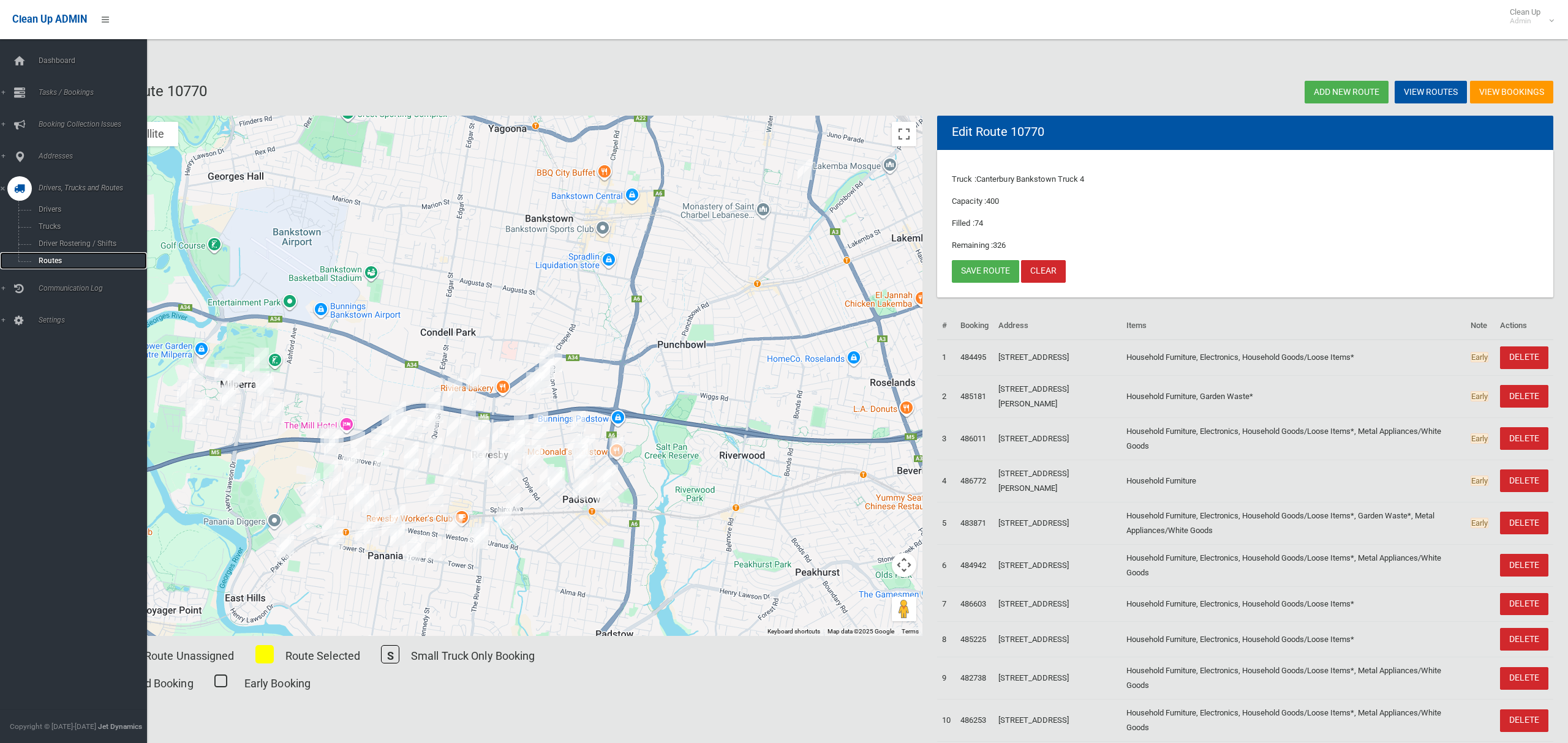
click at [51, 256] on span "Routes" at bounding box center [85, 260] width 102 height 9
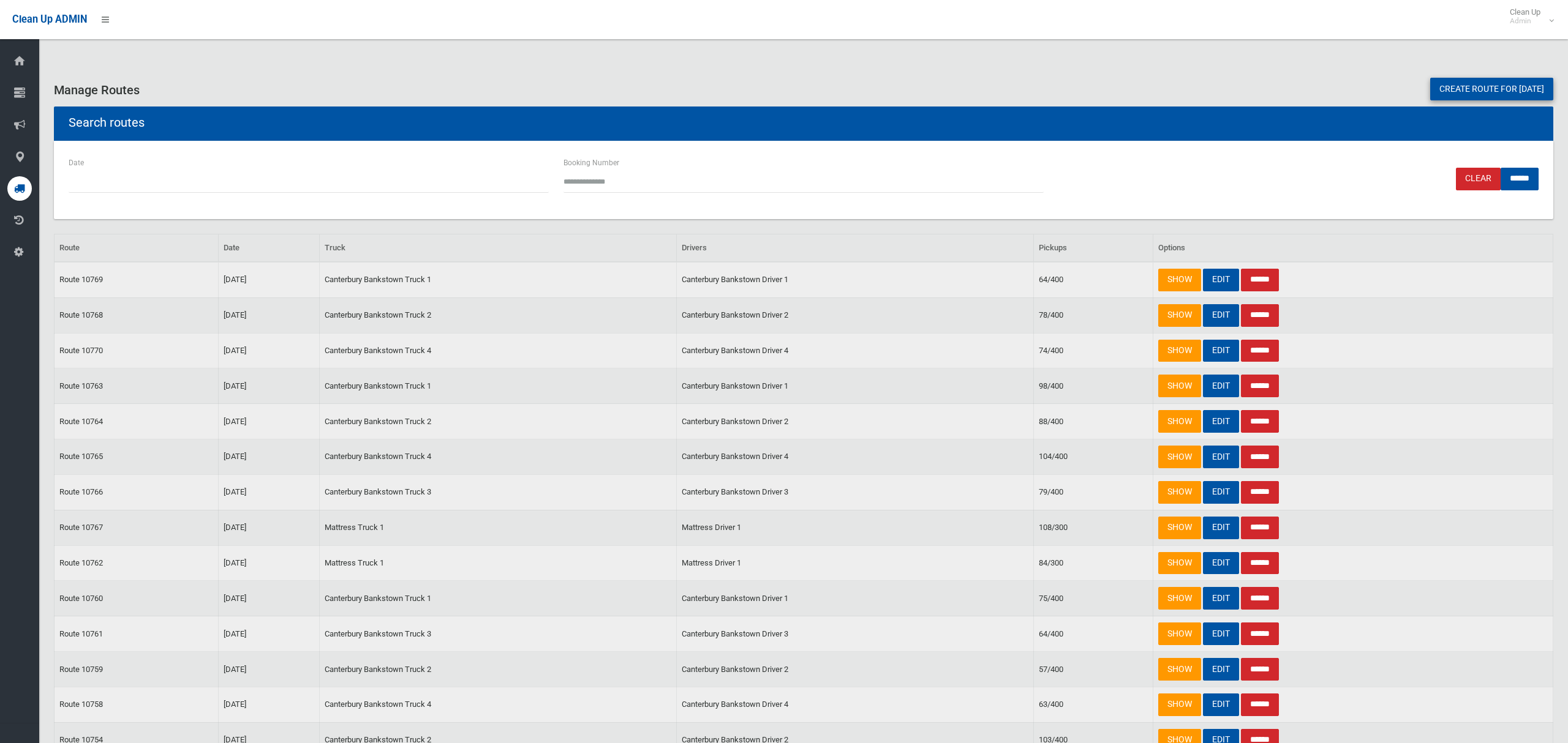
click at [1437, 90] on link "Create route for [DATE]" at bounding box center [1492, 89] width 123 height 23
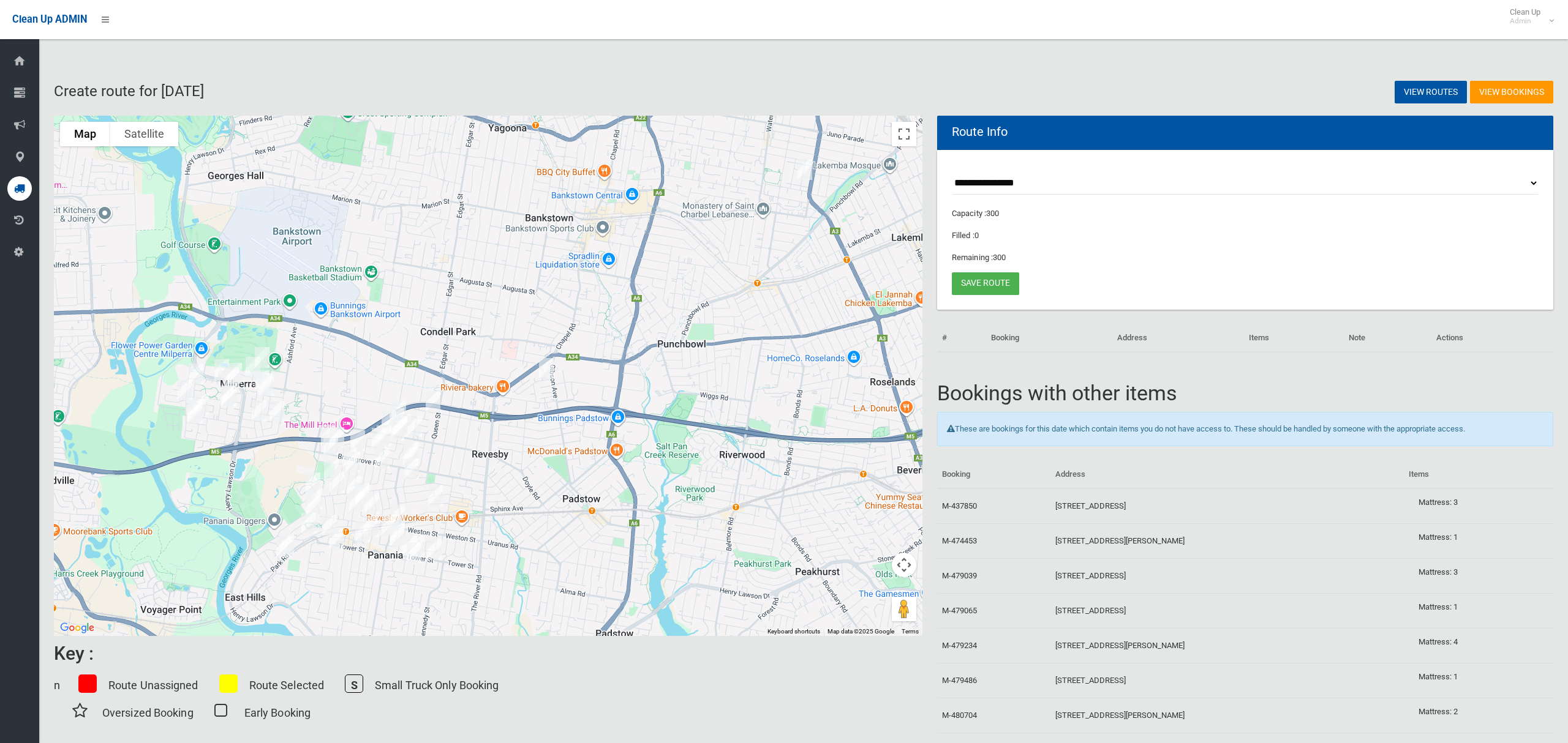
select select "*****"
click at [952, 172] on select "**********" at bounding box center [1245, 183] width 587 height 23
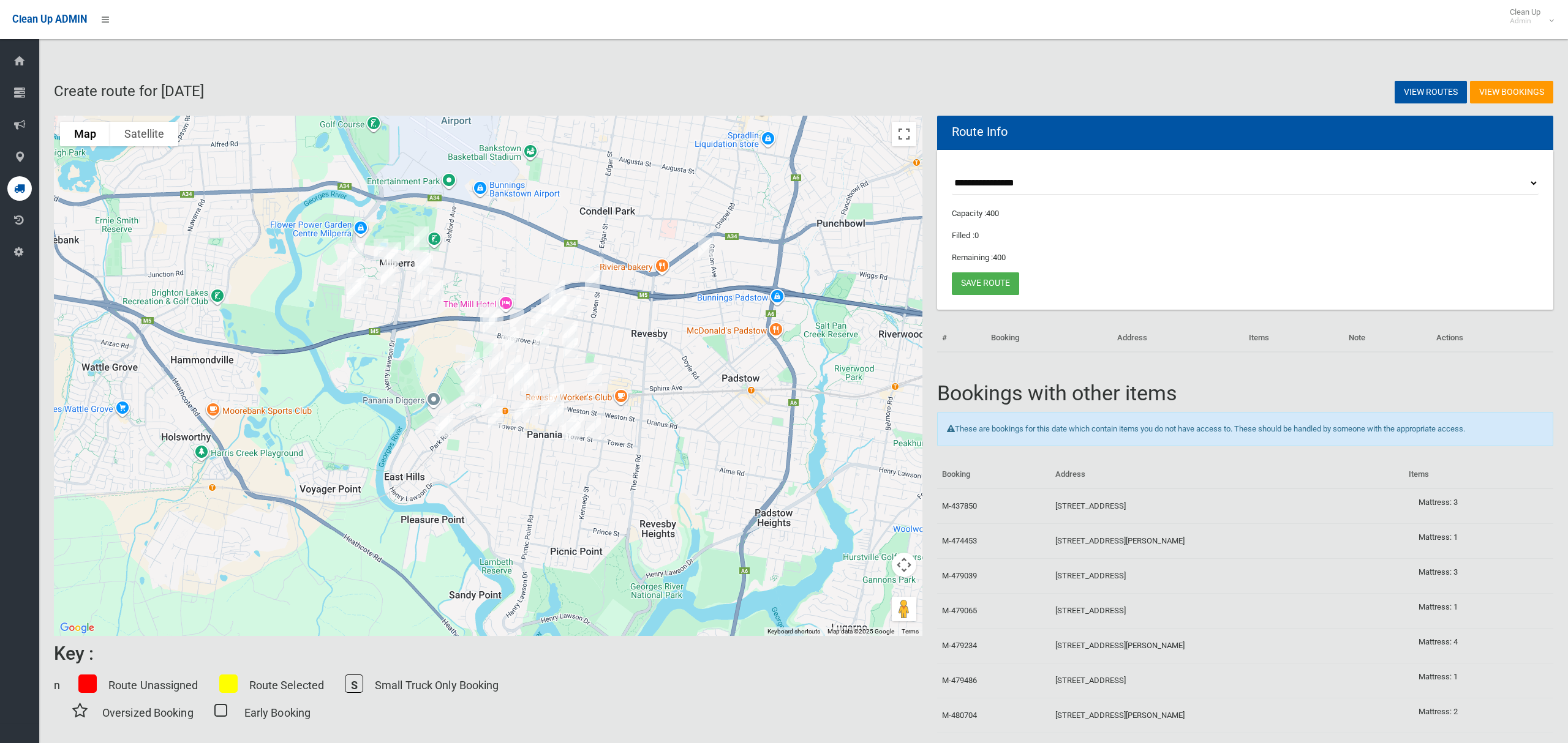
drag, startPoint x: 461, startPoint y: 355, endPoint x: 624, endPoint y: 233, distance: 203.6
click at [624, 233] on div at bounding box center [488, 376] width 868 height 520
click at [904, 133] on button "Toggle fullscreen view" at bounding box center [904, 134] width 25 height 25
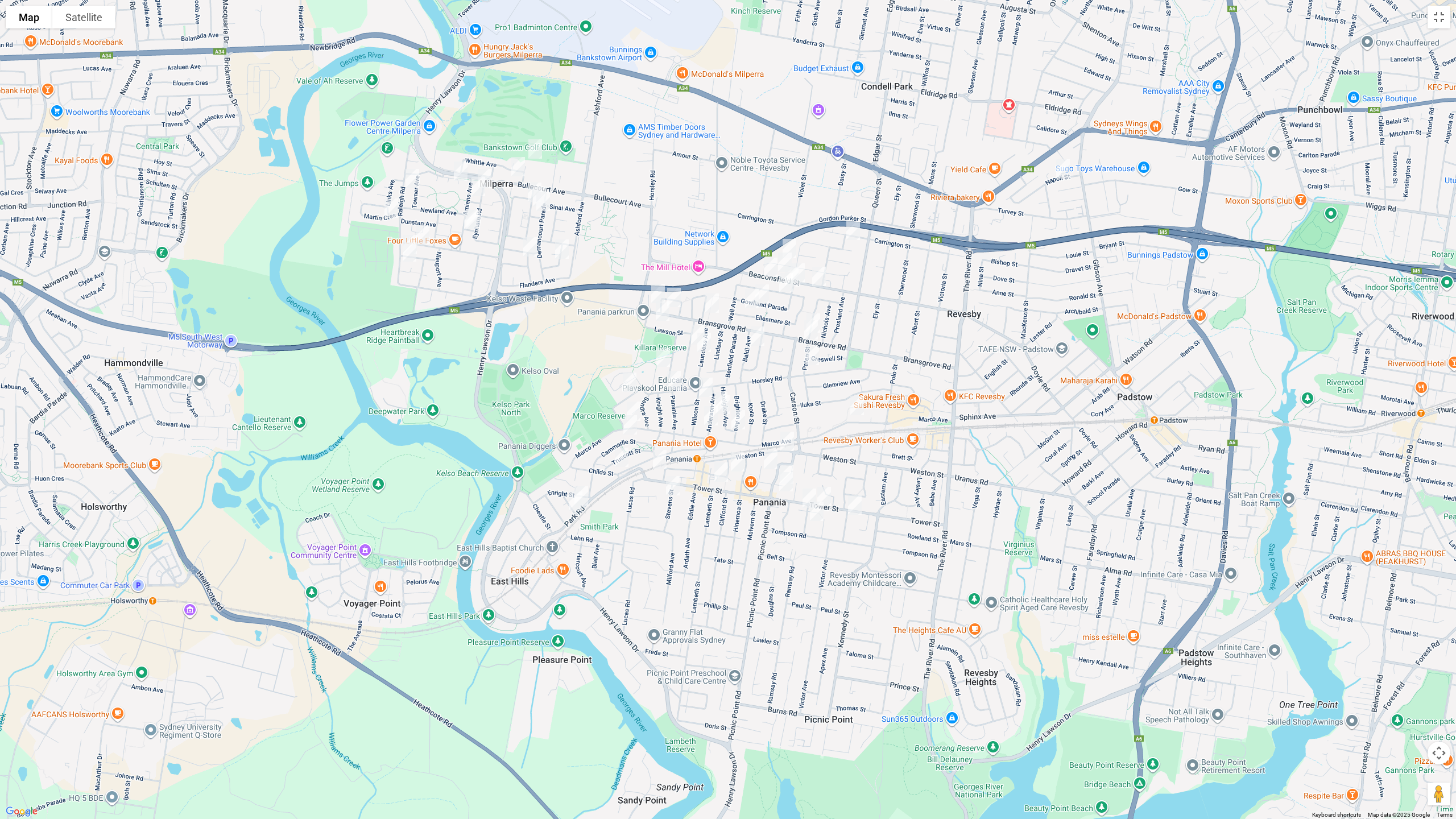
click at [785, 437] on img "143A Weston Street, PANANIA NSW 2213" at bounding box center [787, 442] width 23 height 28
click at [828, 494] on img "105 Tower Street, PANANIA NSW 2213" at bounding box center [824, 496] width 23 height 28
click at [722, 474] on img "174 Tower Street, PANANIA NSW 2213" at bounding box center [721, 472] width 23 height 28
click at [659, 466] on img "232 Tower Street, PANANIA NSW 2213" at bounding box center [660, 459] width 23 height 28
click at [575, 503] on img "34 Park Road, EAST HILLS NSW 2213" at bounding box center [576, 501] width 23 height 28
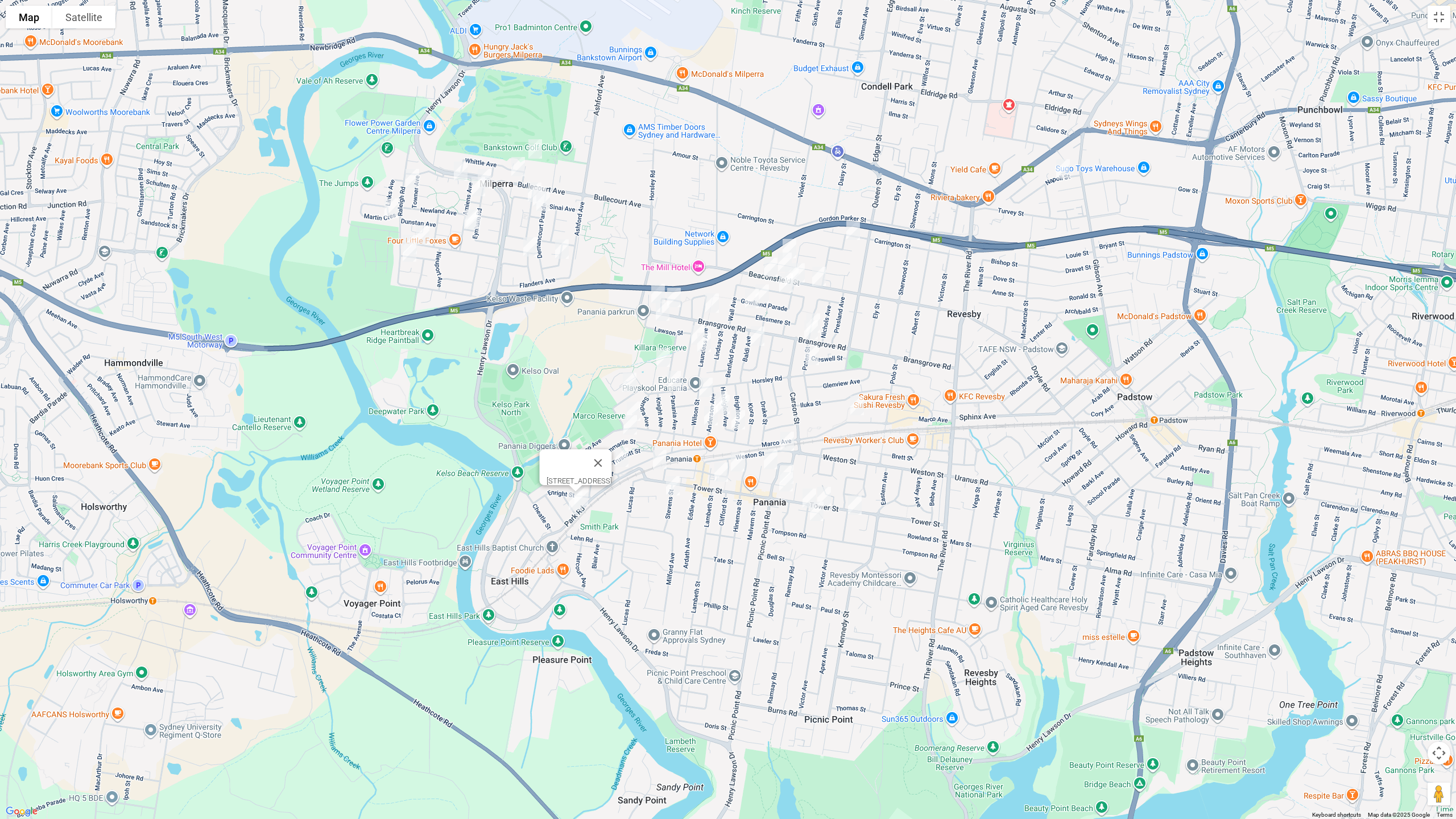
click at [412, 178] on img "60 Raleigh Road, MILPERRA NSW 2214" at bounding box center [412, 178] width 23 height 28
click at [389, 207] on img "57 Martin Crescent, MILPERRA NSW 2214" at bounding box center [391, 208] width 23 height 28
click at [427, 231] on img "46 Pozieres Avenue, MILPERRA NSW 2214" at bounding box center [422, 235] width 23 height 28
click at [406, 234] on img "18 Raleigh Road, MILPERRA NSW 2214" at bounding box center [410, 244] width 23 height 28
click at [405, 254] on img "12 Raleigh Road, MILPERRA NSW 2214" at bounding box center [410, 252] width 23 height 28
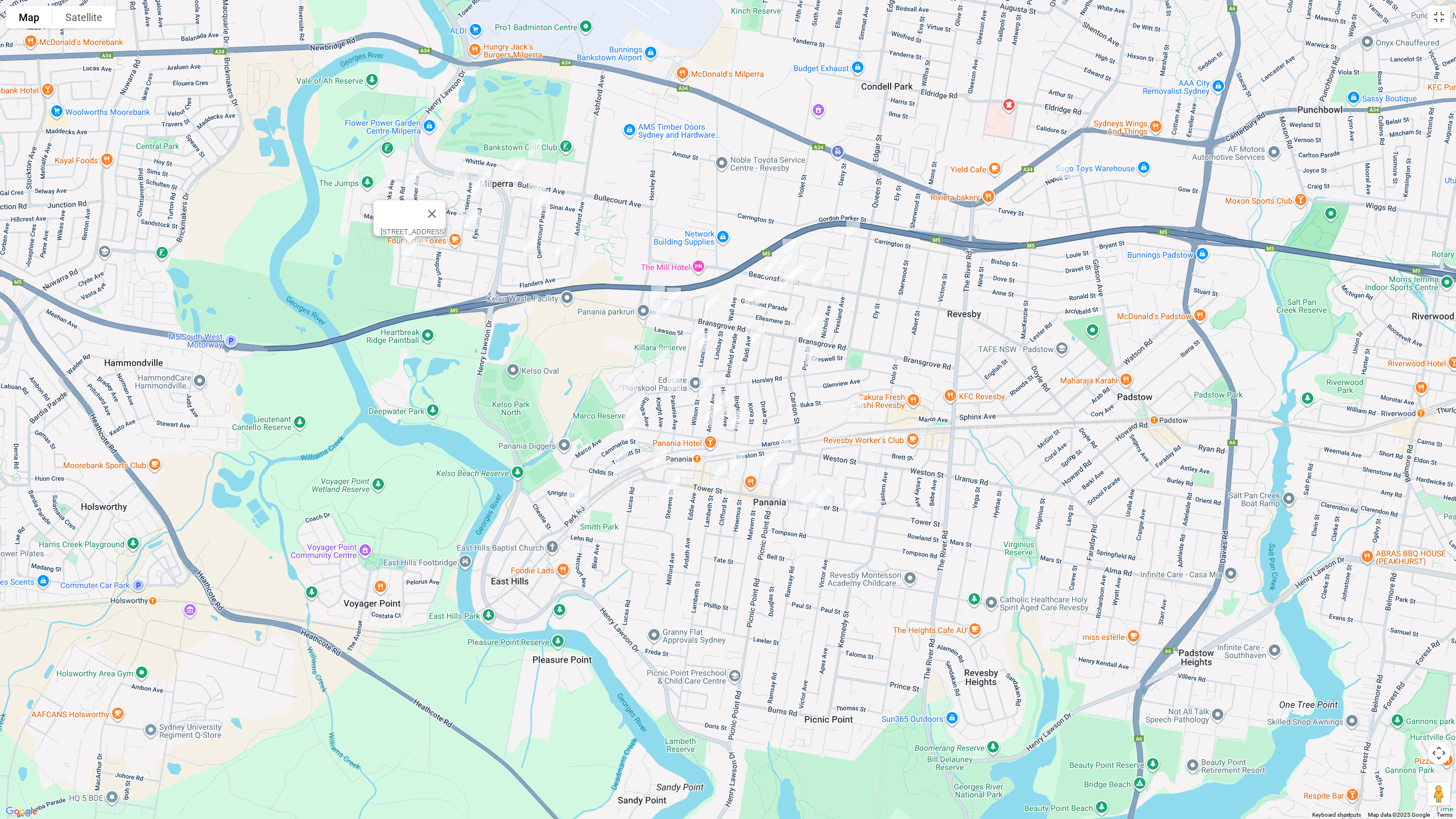
click at [459, 166] on img "34 Ruthven Avenue, MILPERRA NSW 2214" at bounding box center [461, 171] width 23 height 28
click at [516, 165] on img "59 Bullecourt Avenue, MILPERRA NSW 2214" at bounding box center [518, 167] width 23 height 28
click at [490, 171] on img "63 Eynham Road, MILPERRA NSW 2214" at bounding box center [485, 178] width 23 height 28
click at [479, 187] on img "13 Amiens Avenue, MILPERRA NSW 2214" at bounding box center [479, 186] width 23 height 28
click at [460, 219] on img "39 Amiens Avenue, MILPERRA NSW 2214" at bounding box center [471, 220] width 23 height 28
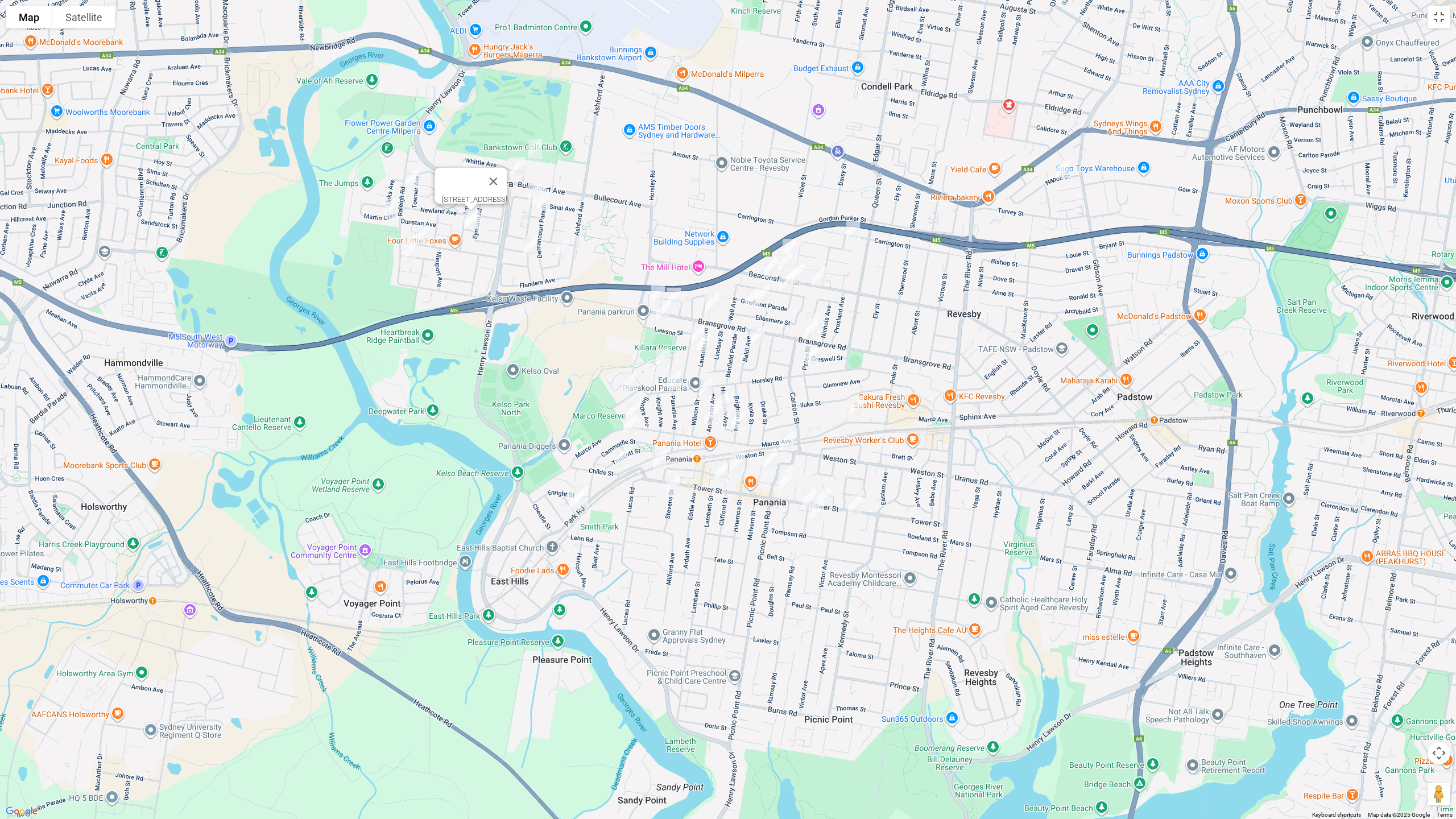
click at [475, 220] on img "4 Oakleigh Avenue, MILPERRA NSW 2214" at bounding box center [473, 220] width 23 height 28
click at [530, 246] on img "10 Proyart Avenue, MILPERRA NSW 2214" at bounding box center [530, 247] width 23 height 28
click at [561, 251] on img "13 Somme Crescent, MILPERRA NSW 2214" at bounding box center [562, 249] width 23 height 28
click at [561, 255] on img "13 Somme Crescent, MILPERRA NSW 2214" at bounding box center [562, 249] width 23 height 28
click at [534, 142] on img "18 Keysor Place, MILPERRA NSW 2214" at bounding box center [535, 149] width 23 height 28
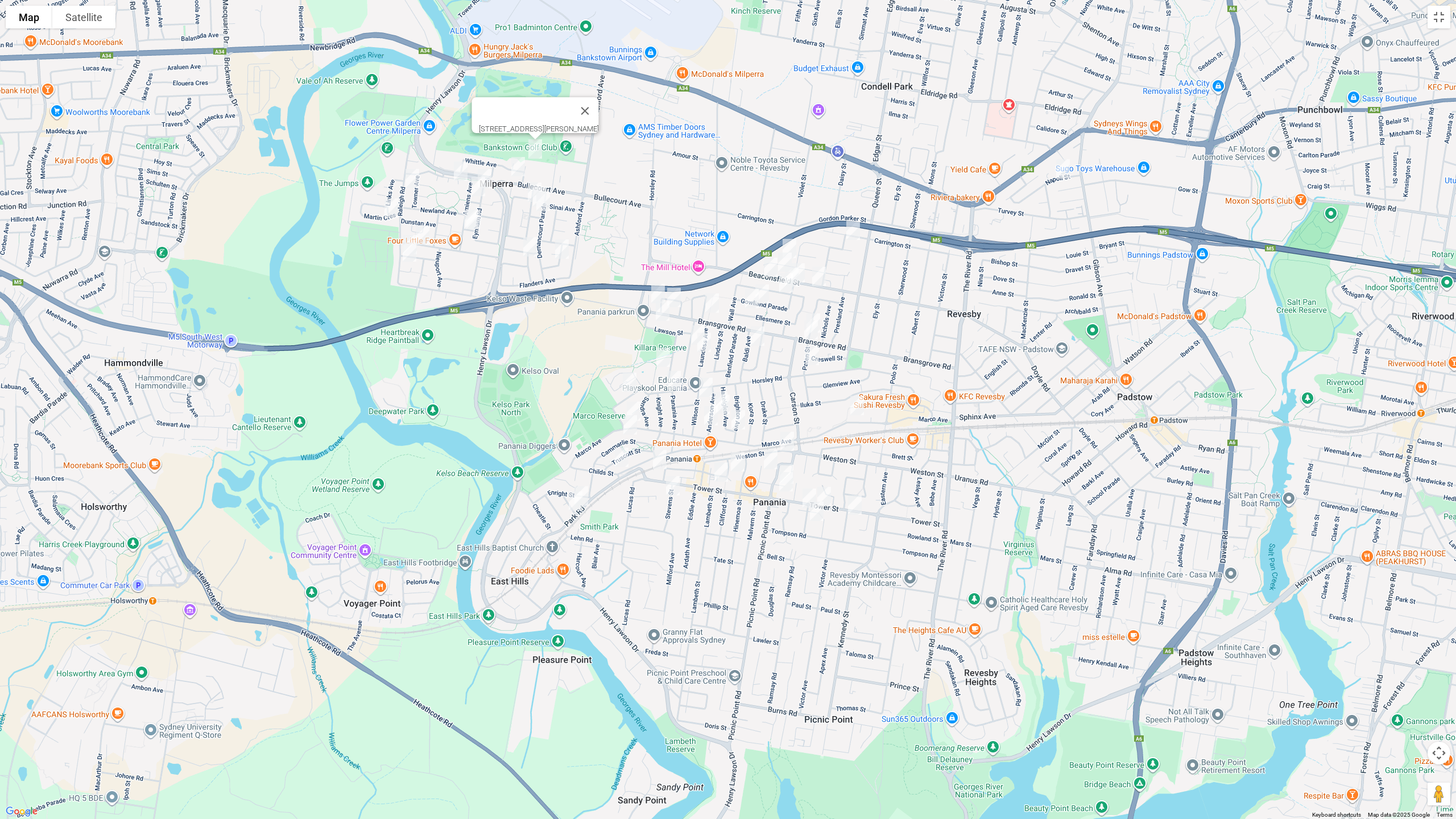
click at [524, 187] on img "11 Armentieres Avenue, MILPERRA NSW 2214" at bounding box center [535, 192] width 23 height 28
click at [539, 184] on img "20 Armentieres Avenue, MILPERRA NSW 2214" at bounding box center [539, 197] width 23 height 28
click at [544, 205] on img "5 Bapaume Place, MILPERRA NSW 2214" at bounding box center [543, 201] width 23 height 28
click at [853, 232] on img "50 Greenway Parade, REVESBY NSW 2212" at bounding box center [853, 230] width 23 height 28
click at [791, 244] on img "2/56 Tracey Street, REVESBY NSW 2212" at bounding box center [790, 249] width 23 height 28
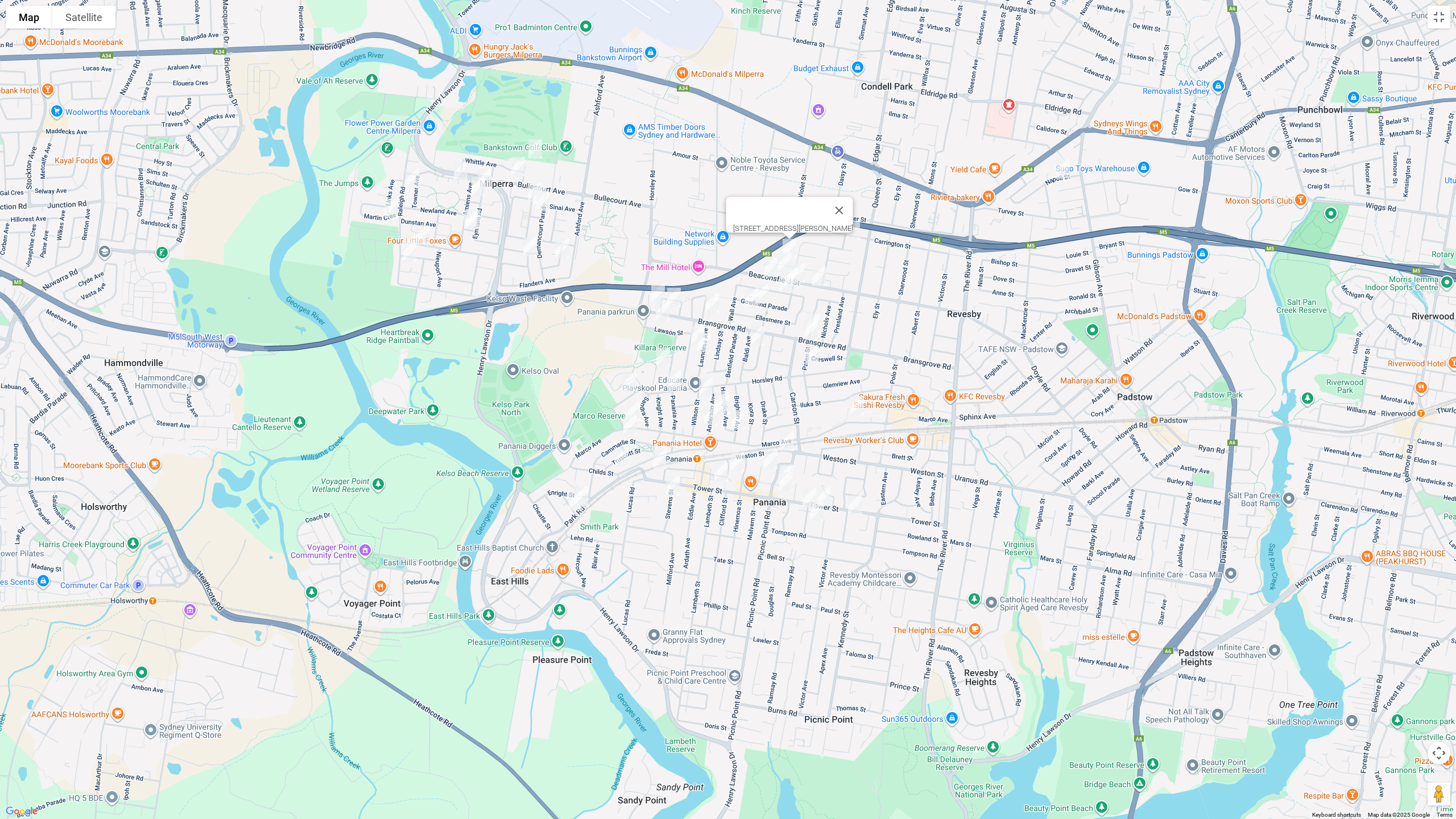
click at [784, 263] on img "77A Wall Avenue, PANANIA NSW 2213" at bounding box center [791, 277] width 23 height 28
click at [763, 272] on img "145 Beaconsfield Street, REVESBY NSW 2212" at bounding box center [770, 267] width 23 height 28
click at [673, 297] on img "22 Lawson Street, PANANIA NSW 2213" at bounding box center [663, 311] width 23 height 28
click at [677, 302] on img "230 Bransgrove Road, PANANIA NSW 2213" at bounding box center [674, 297] width 23 height 28
click at [712, 302] on img "44 Mae Crescent, PANANIA NSW 2213" at bounding box center [712, 303] width 23 height 28
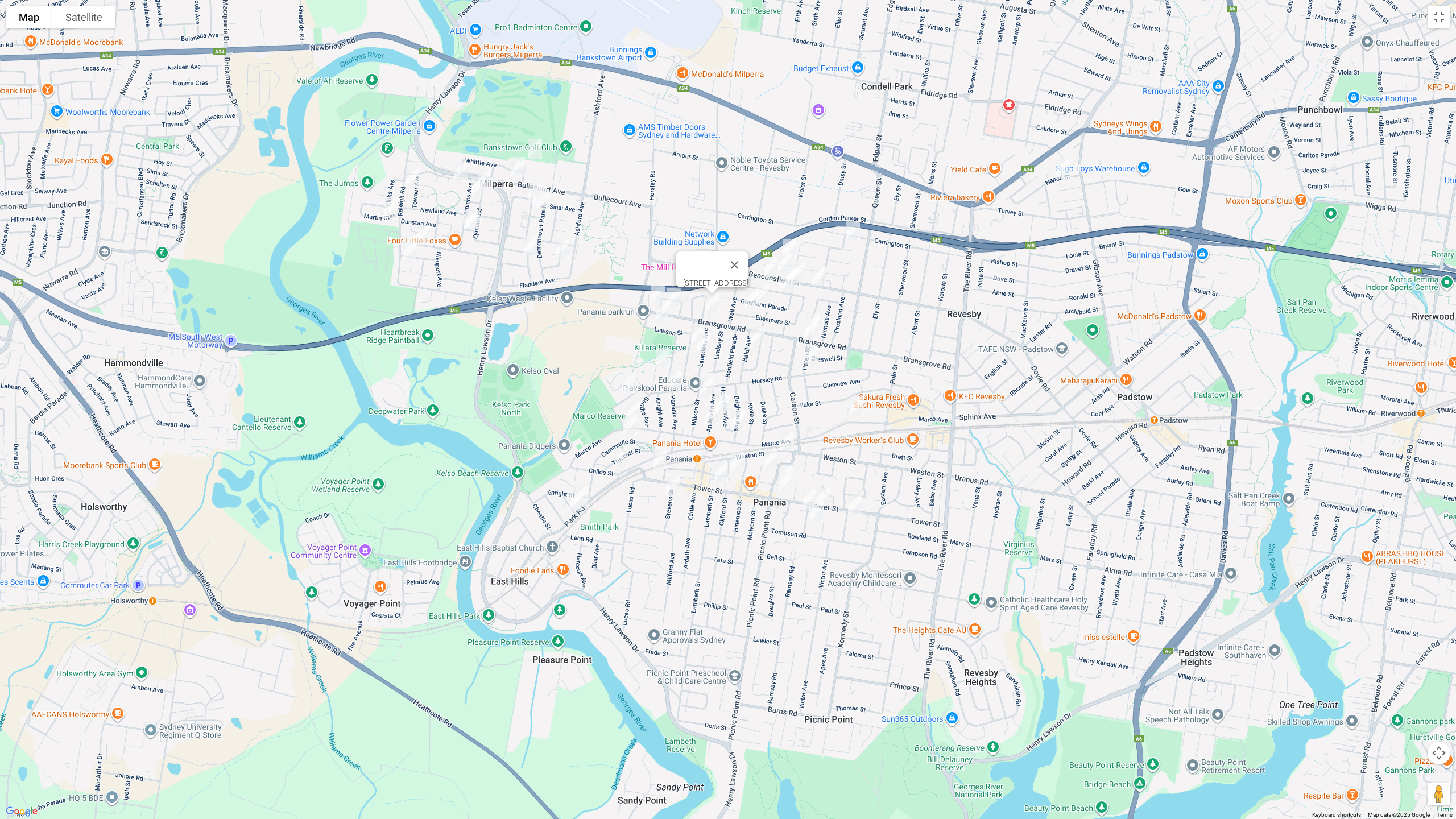
drag, startPoint x: 655, startPoint y: 293, endPoint x: 653, endPoint y: 309, distance: 16.1
click at [654, 293] on img "220A Horsley Road, PANANIA NSW 2213" at bounding box center [658, 294] width 23 height 28
click at [664, 352] on img "9 Bismire Street, PANANIA NSW 2213" at bounding box center [663, 357] width 23 height 28
click at [628, 376] on img "12A Homelea Avenue, PANANIA NSW 2213" at bounding box center [629, 382] width 23 height 28
click at [639, 405] on img "240 Marco Avenue, PANANIA NSW 2213" at bounding box center [634, 411] width 23 height 28
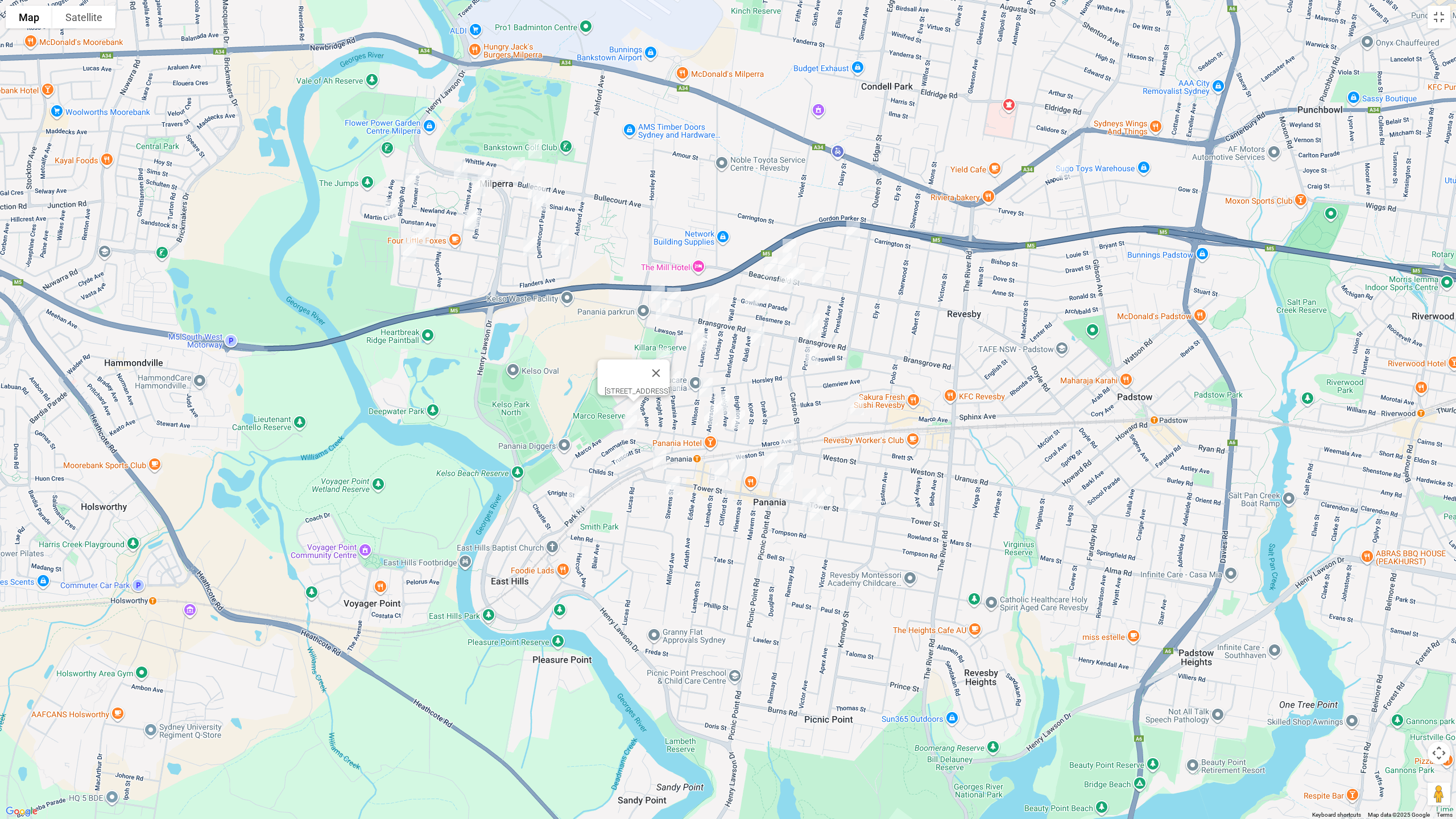
click at [631, 426] on img "22A Cammarlie Street, PANANIA NSW 2213" at bounding box center [630, 425] width 23 height 28
click at [620, 456] on img "2 Childs Street, PANANIA NSW 2213" at bounding box center [621, 458] width 23 height 28
click at [586, 485] on img "3 Bracher Street, EAST HILLS NSW 2213" at bounding box center [581, 495] width 23 height 28
click at [671, 490] on img "10 Stevens Street, PANANIA NSW 2213" at bounding box center [672, 486] width 23 height 28
click at [692, 324] on img "20 Dowding Street, PANANIA NSW 2213" at bounding box center [698, 335] width 23 height 28
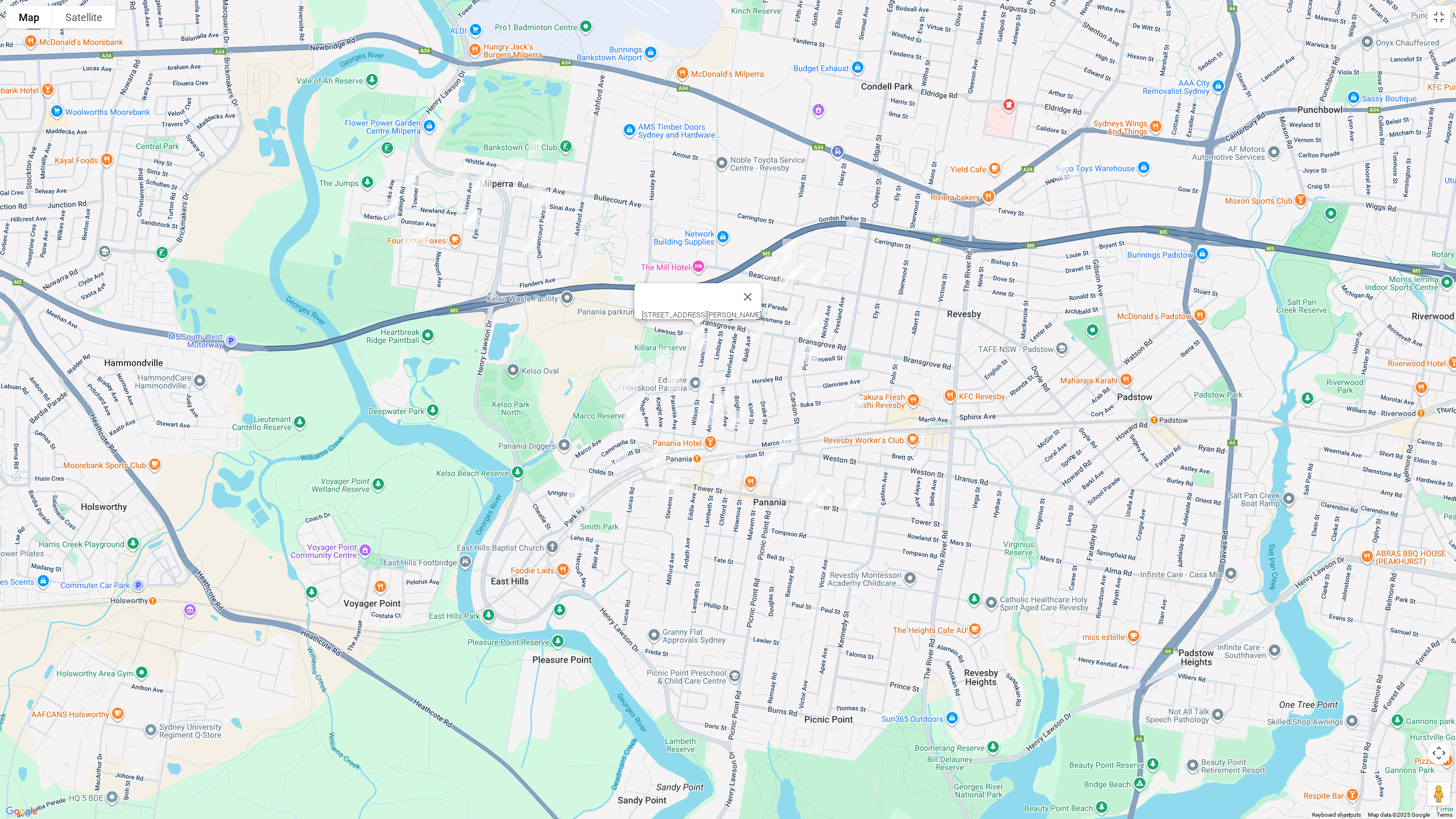
click at [706, 344] on img "24A Laundess Avenue, PANANIA NSW 2213" at bounding box center [704, 342] width 23 height 28
click at [670, 376] on img "155B Horsley Road, PANANIA NSW 2213" at bounding box center [674, 381] width 23 height 28
click at [703, 383] on img "5 Wilson Street, PANANIA NSW 2213" at bounding box center [706, 387] width 23 height 28
click at [768, 288] on img "16a Gowlland Parade, PANANIA NSW 2213" at bounding box center [762, 294] width 23 height 28
click at [751, 300] on img "7 Ellesmere Street, PANANIA NSW 2213" at bounding box center [752, 299] width 23 height 28
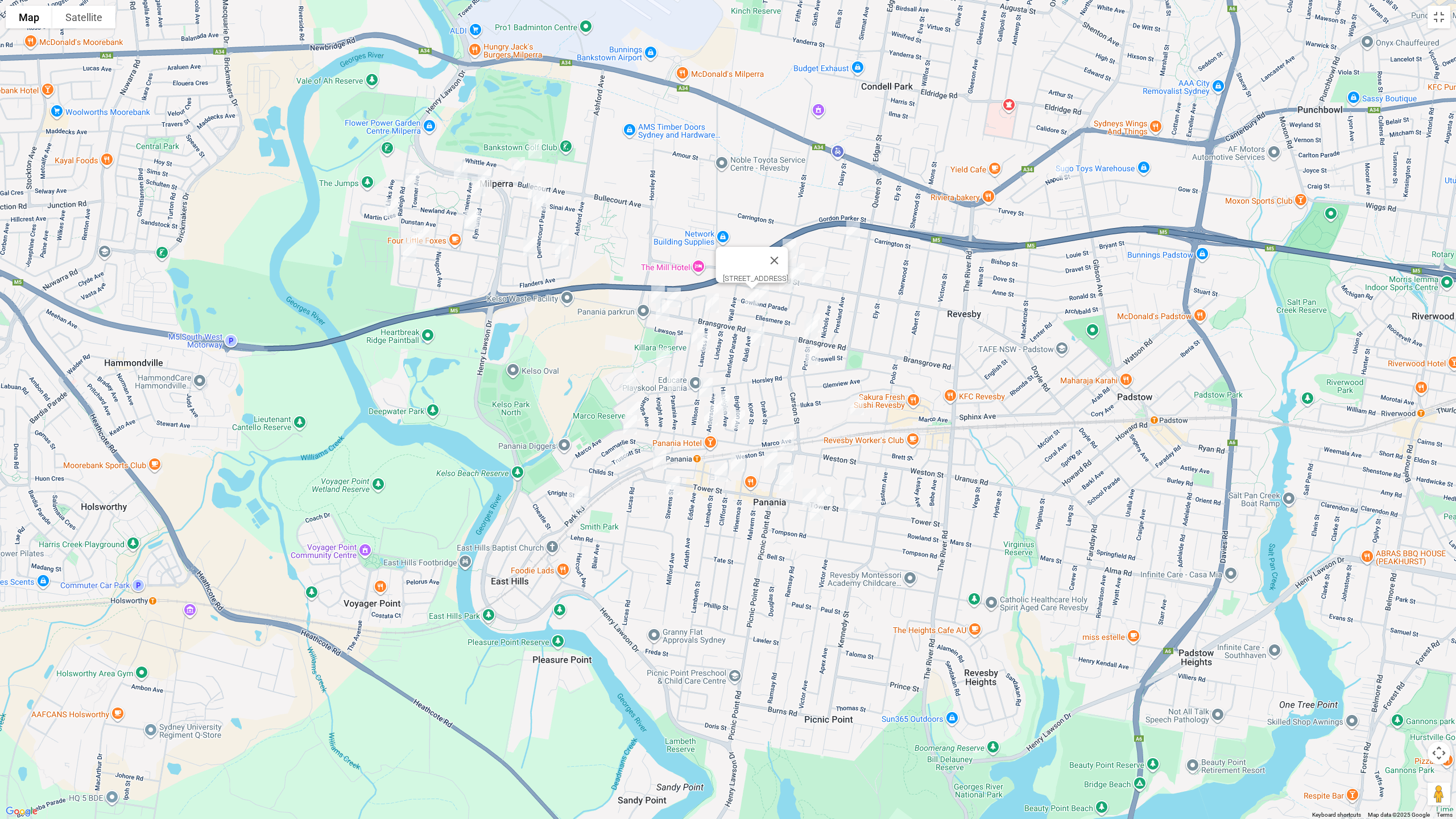
click at [757, 340] on img "9 Baldi Avenue, PANANIA NSW 2213" at bounding box center [757, 336] width 23 height 28
click at [782, 257] on img "100 Beaconsfield Street, REVESBY NSW 2212" at bounding box center [784, 262] width 23 height 28
click at [800, 259] on img "55 Gowlland Parade, REVESBY NSW 2212" at bounding box center [798, 273] width 23 height 28
click at [804, 262] on img "55 Gowlland Parade, REVESBY NSW 2212" at bounding box center [798, 273] width 23 height 28
click at [816, 274] on img "101A Beaconsfield Street, REVESBY NSW 2212" at bounding box center [819, 276] width 23 height 28
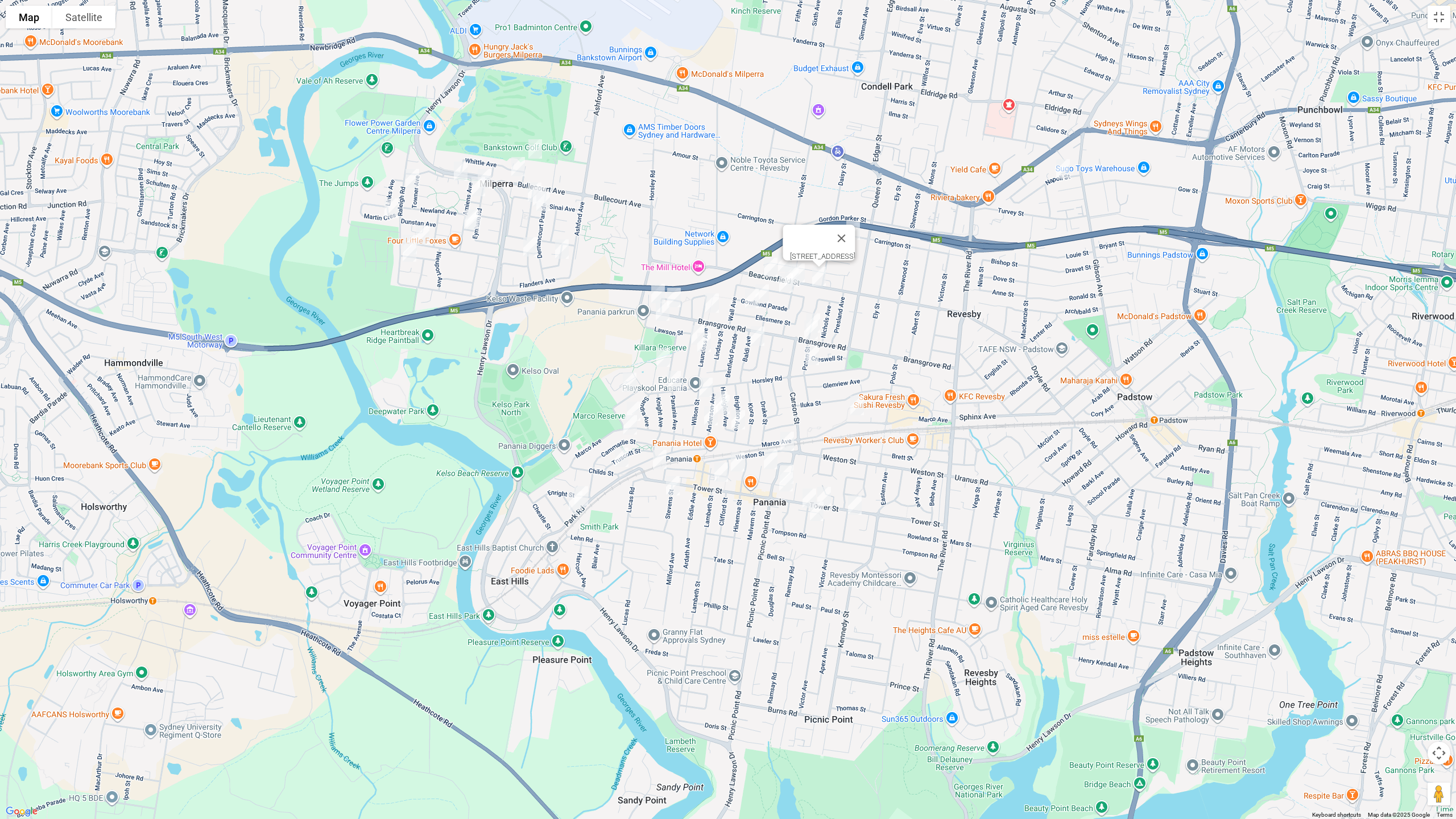
click at [781, 285] on img "56 Wall Avenue, PANANIA NSW 2213" at bounding box center [786, 283] width 23 height 28
click at [817, 309] on img "128 Bransgrove Road, PANANIA NSW 2213" at bounding box center [813, 323] width 23 height 28
click at [813, 326] on img "35 Paten Street, REVESBY NSW 2212" at bounding box center [811, 330] width 23 height 28
click at [808, 358] on img "12 Paten Street, REVESBY NSW 2212" at bounding box center [812, 355] width 23 height 28
click at [860, 407] on img "104 Marco Avenue, REVESBY NSW 2212" at bounding box center [857, 406] width 23 height 28
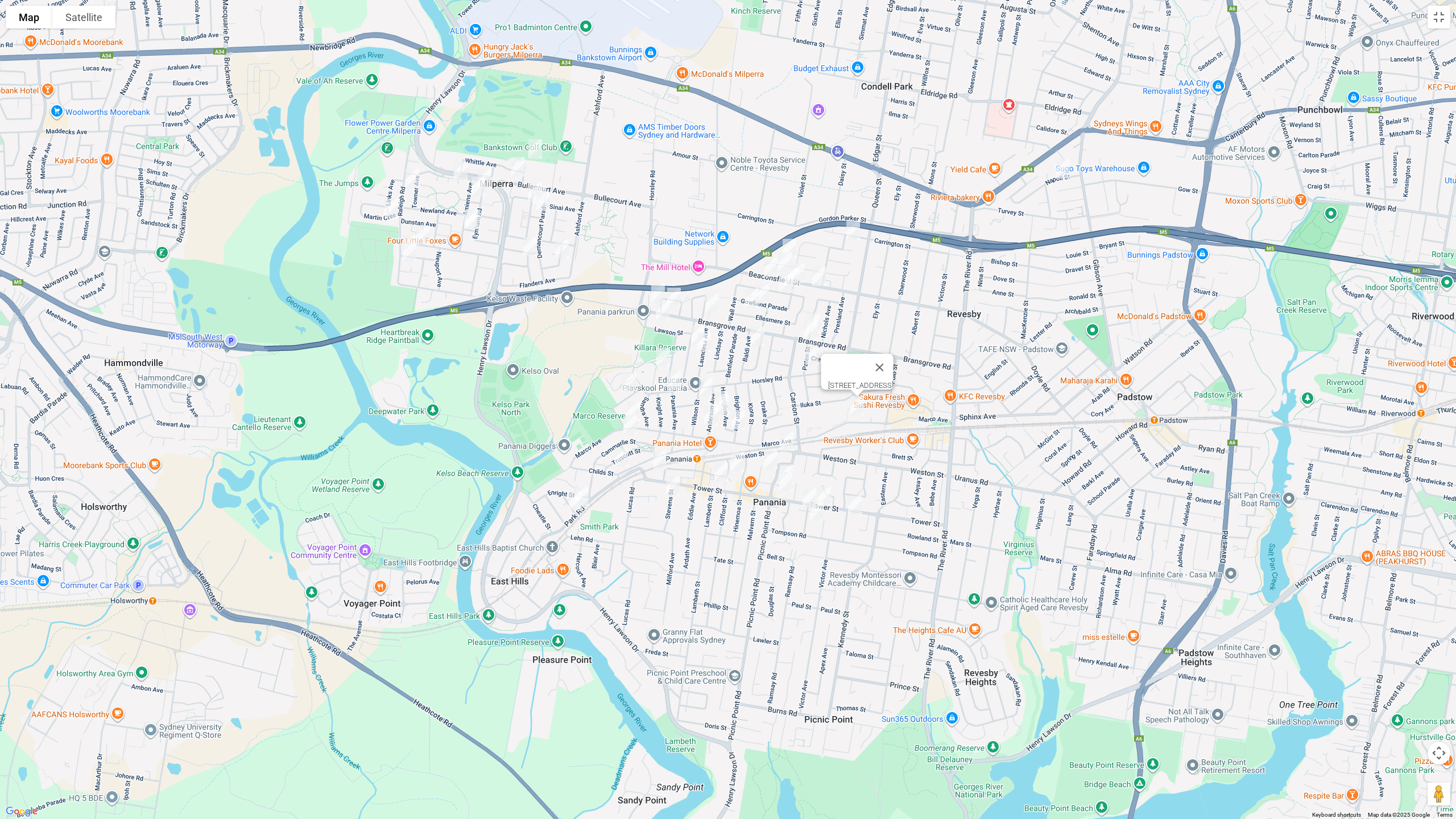
click at [720, 387] on img "19 Anderson Avenue, PANANIA NSW 2213" at bounding box center [721, 401] width 23 height 28
click at [725, 406] on img "21 Anderson Avenue, PANANIA NSW 2213" at bounding box center [723, 405] width 23 height 28
click at [738, 420] on img "36 Brighton Avenue, PANANIA NSW 2213" at bounding box center [739, 420] width 23 height 28
click at [712, 416] on img "32 Anderson Avenue, PANANIA NSW 2213" at bounding box center [711, 416] width 23 height 28
click at [739, 454] on img "13 Peffer Street, PANANIA NSW 2213" at bounding box center [738, 462] width 23 height 28
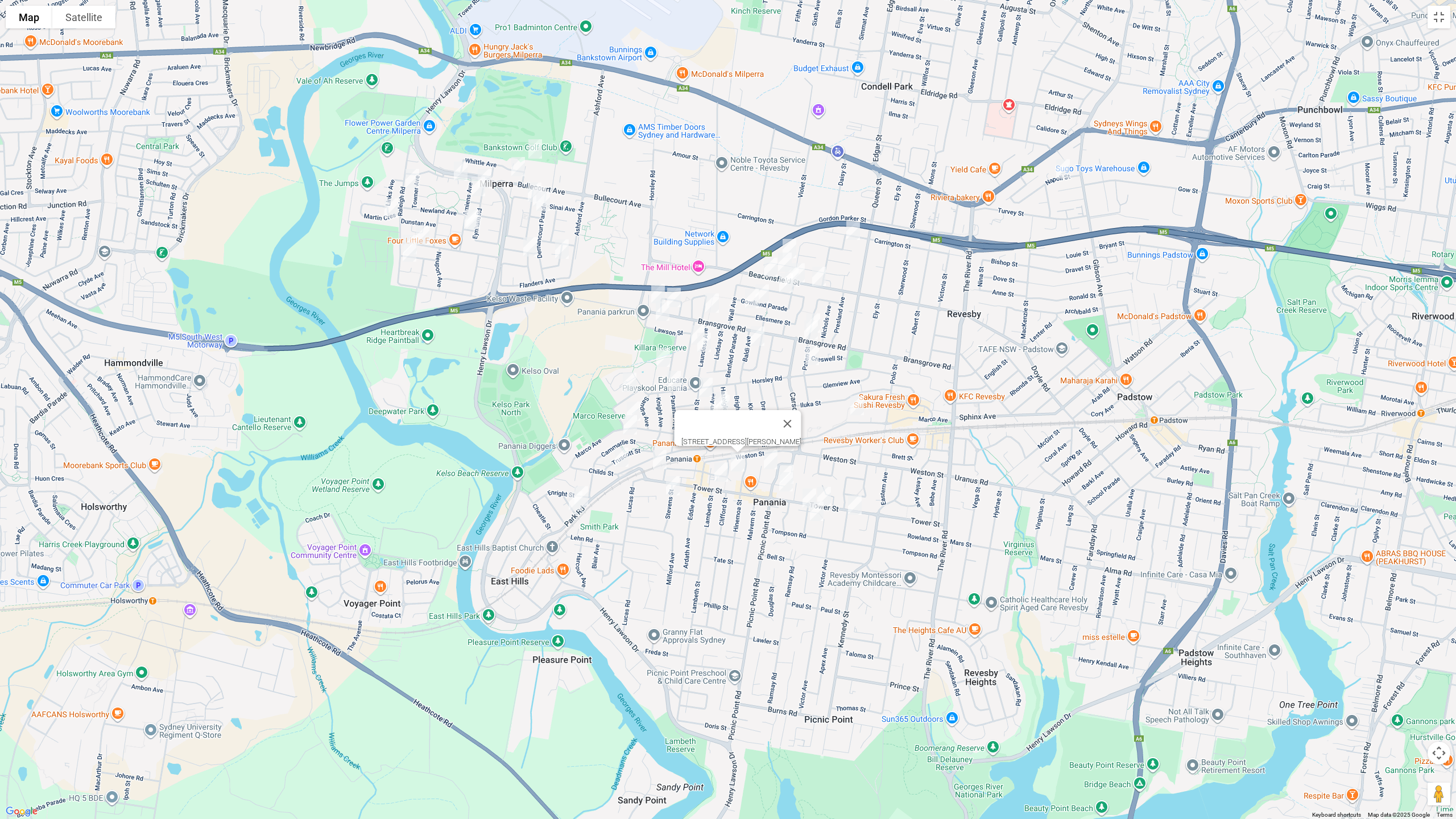
click at [769, 458] on img "45 Panorama Parade, PANANIA NSW 2213" at bounding box center [770, 459] width 23 height 28
click at [790, 460] on img "8 Panorama Parade, PANANIA NSW 2213" at bounding box center [786, 474] width 23 height 28
click at [787, 483] on img "124 Tower Street, PANANIA NSW 2213" at bounding box center [786, 481] width 23 height 28
click at [805, 493] on img "2 Rodgers Avenue, PANANIA NSW 2213" at bounding box center [809, 498] width 23 height 28
click at [815, 516] on img "13 Rodgers Avenue, PANANIA NSW 2213" at bounding box center [817, 511] width 23 height 28
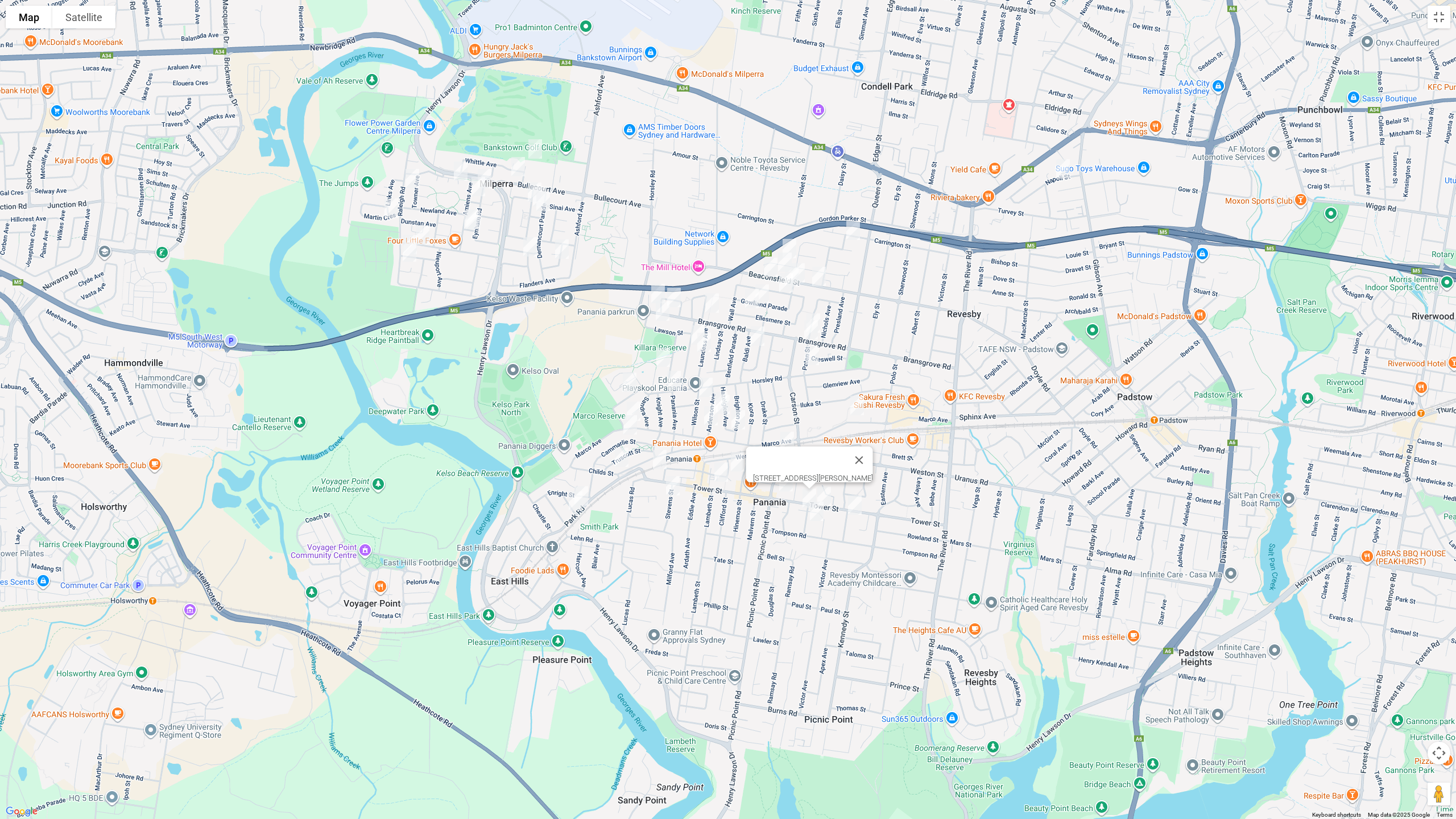
click at [820, 516] on img "13 Rodgers Avenue, PANANIA NSW 2213" at bounding box center [817, 511] width 23 height 28
click at [853, 509] on img "2/1 Condon Avenue, PANANIA NSW 2213" at bounding box center [855, 505] width 23 height 28
click at [1443, 22] on button "Toggle fullscreen view" at bounding box center [1438, 17] width 23 height 23
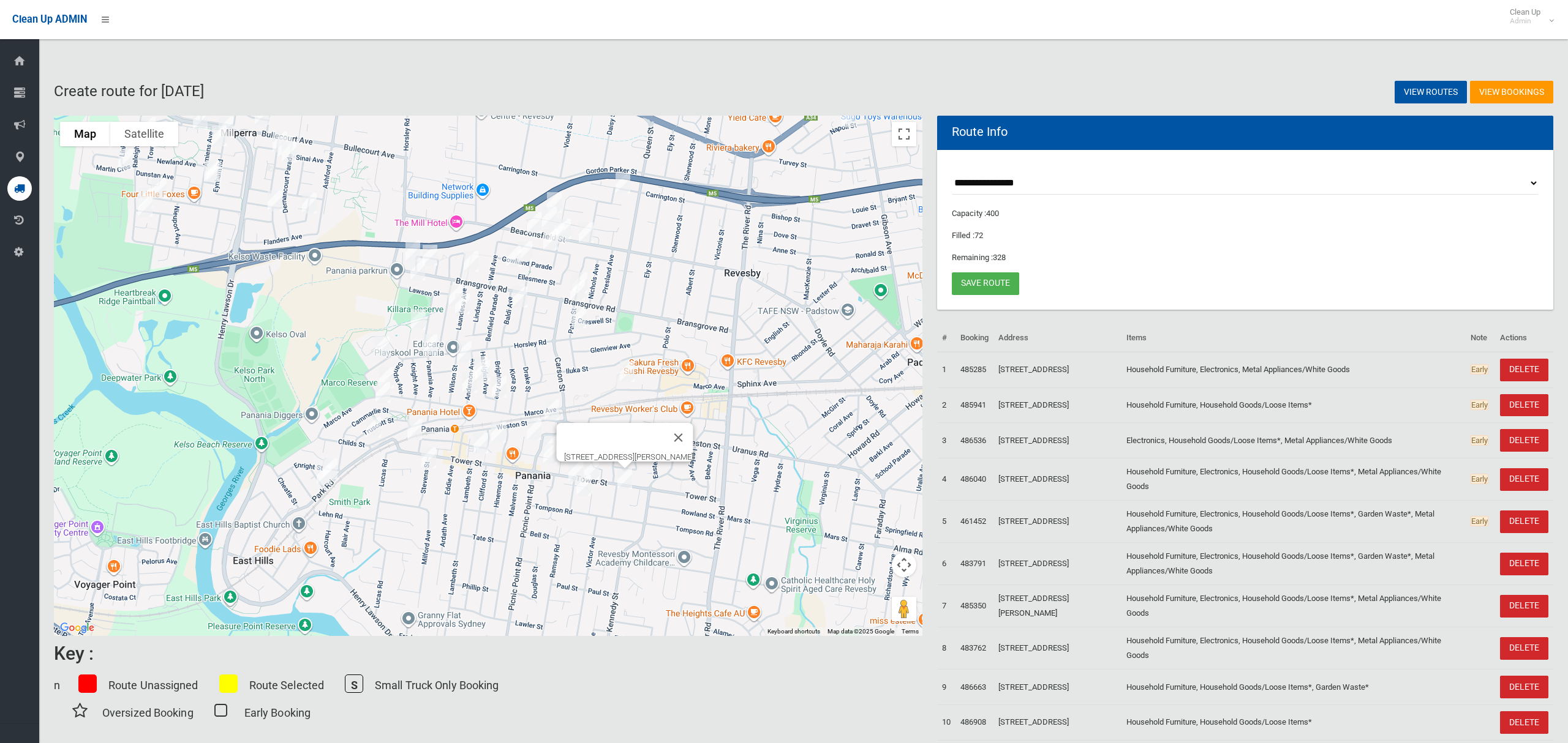
drag, startPoint x: 665, startPoint y: 296, endPoint x: 736, endPoint y: 374, distance: 105.5
click at [736, 374] on div "[STREET_ADDRESS][PERSON_NAME]" at bounding box center [488, 376] width 868 height 520
click at [693, 431] on button "Close" at bounding box center [678, 437] width 29 height 29
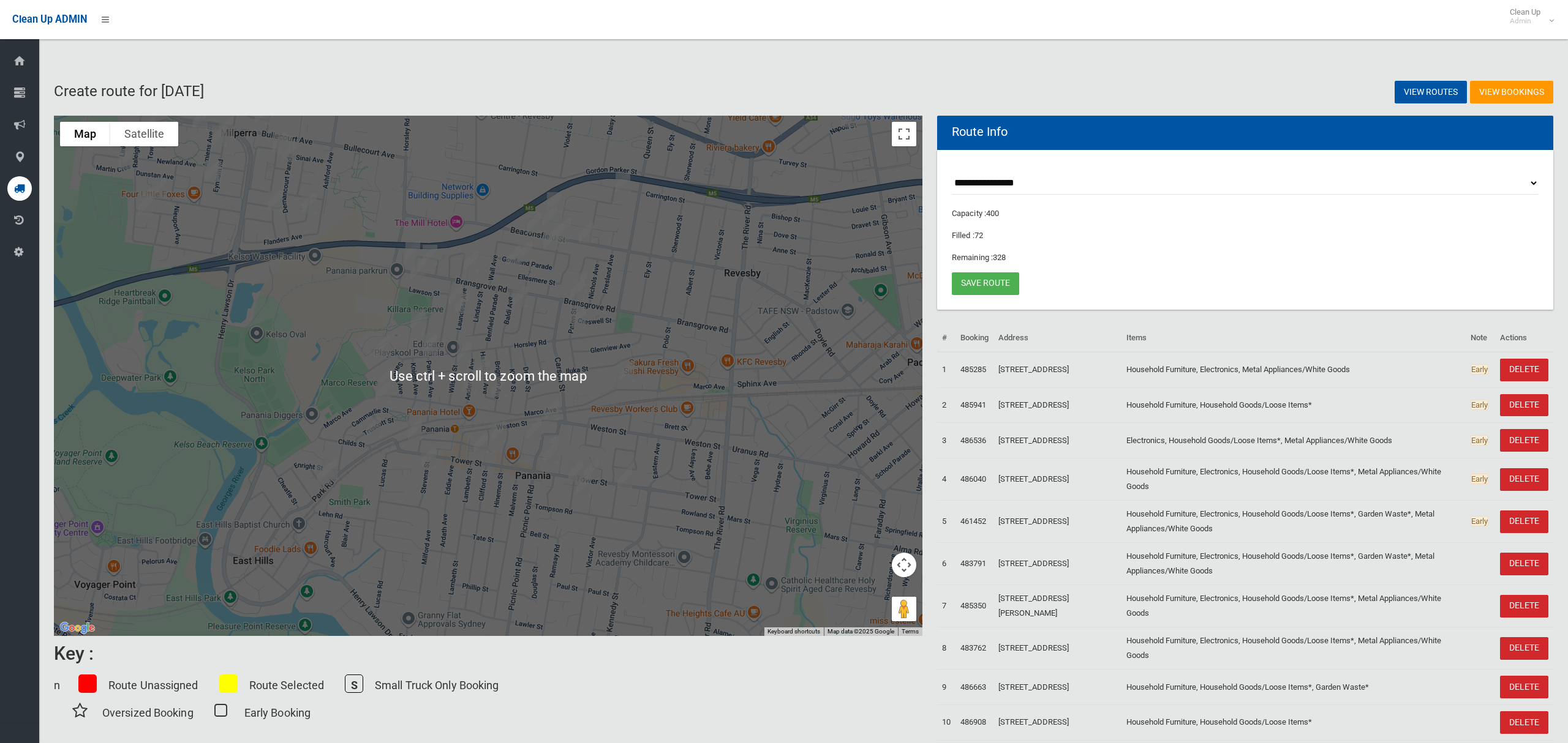
click at [879, 75] on div "View Bookings View Routes" at bounding box center [1181, 92] width 756 height 47
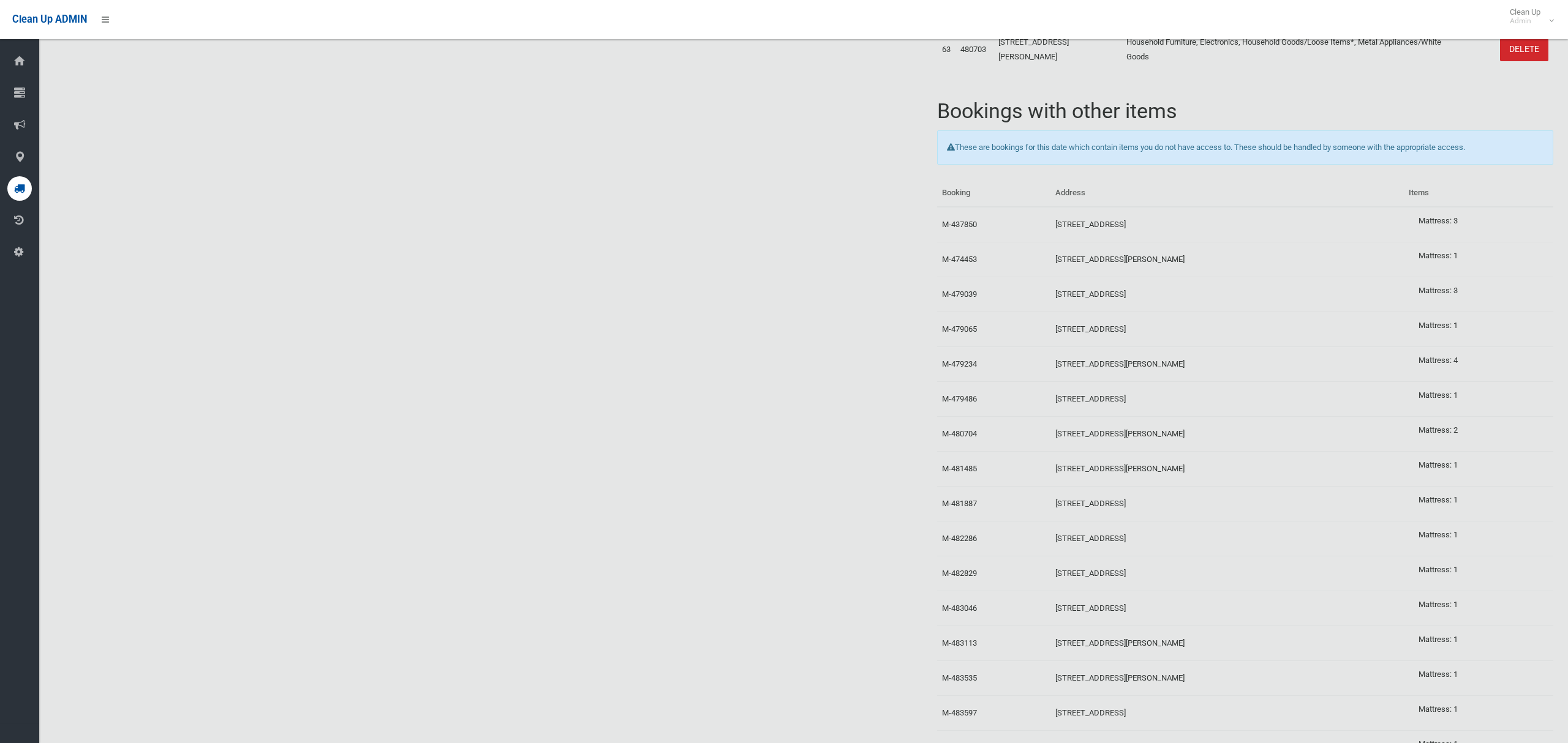
scroll to position [2336, 0]
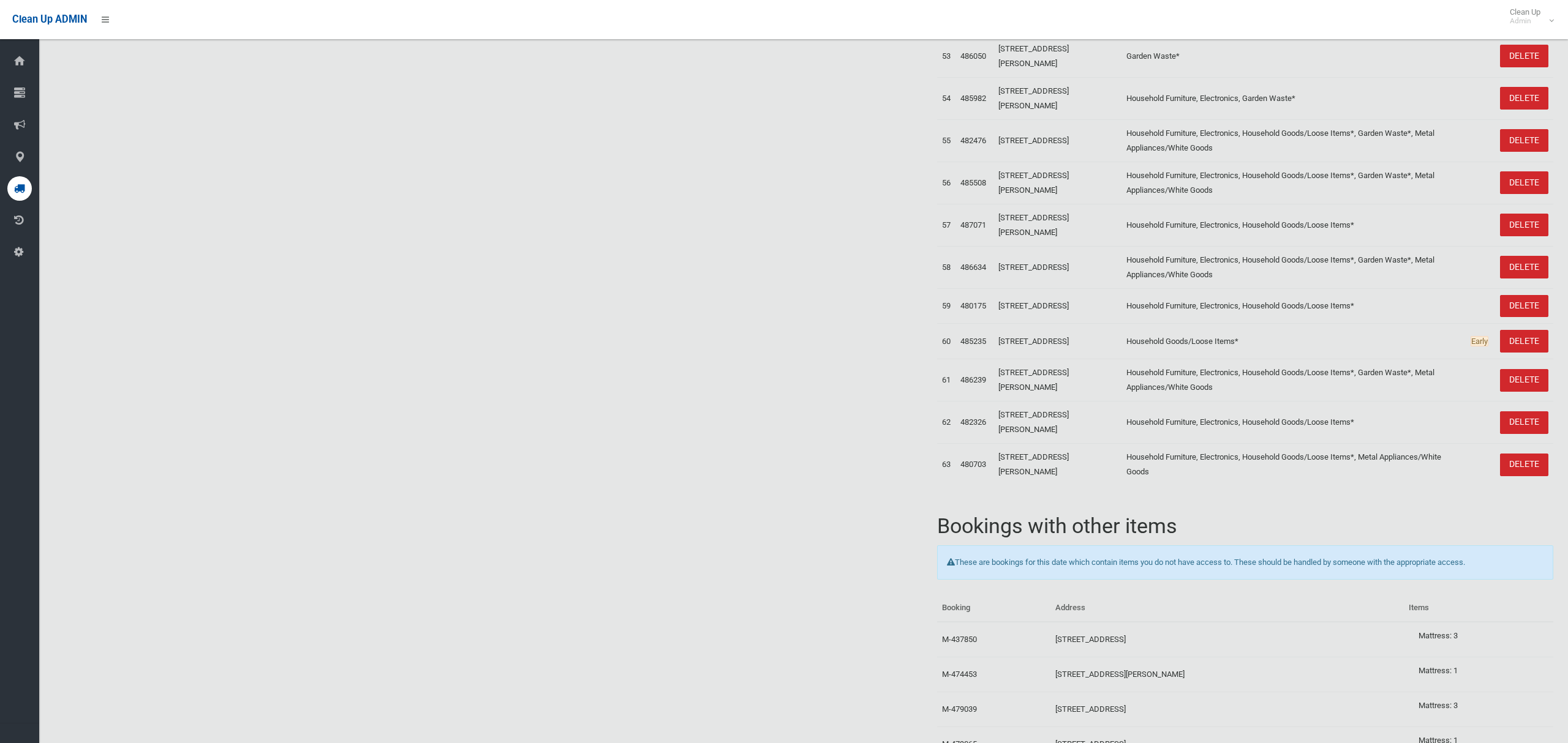
drag, startPoint x: 1018, startPoint y: 638, endPoint x: 1025, endPoint y: 635, distance: 7.6
click at [1025, 486] on td "[STREET_ADDRESS][PERSON_NAME]" at bounding box center [1057, 465] width 128 height 43
click at [1236, 486] on td "Household Furniture, Electronics, Household Goods/Loose Items*, Metal Appliance…" at bounding box center [1293, 465] width 345 height 43
drag, startPoint x: 1179, startPoint y: 627, endPoint x: 1235, endPoint y: 638, distance: 57.1
click at [1235, 486] on td "Household Furniture, Electronics, Household Goods/Loose Items*, Metal Appliance…" at bounding box center [1293, 465] width 345 height 43
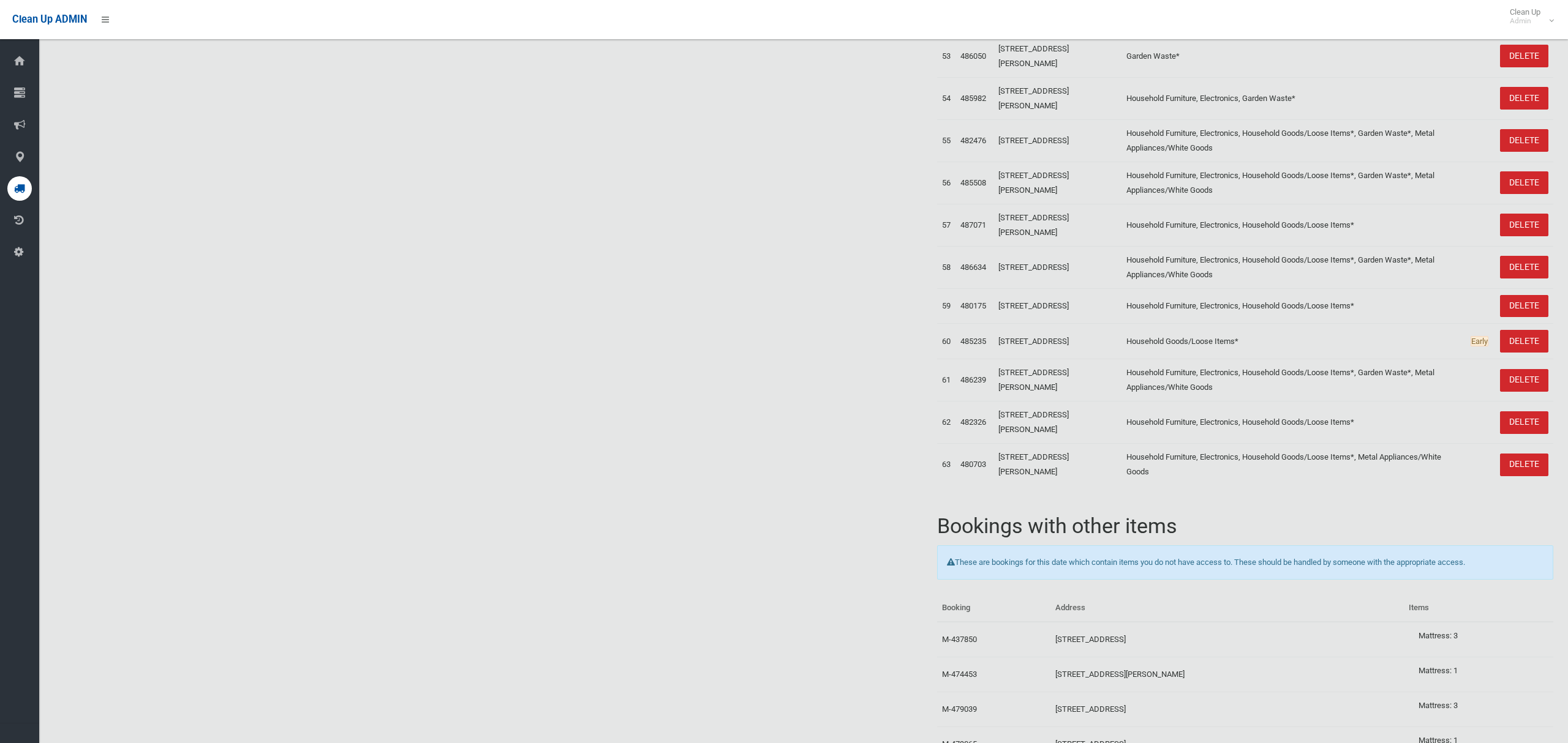
drag, startPoint x: 1232, startPoint y: 638, endPoint x: 1252, endPoint y: 640, distance: 20.1
click at [1239, 486] on td "Household Furniture, Electronics, Household Goods/Loose Items*, Metal Appliance…" at bounding box center [1293, 465] width 345 height 43
drag, startPoint x: 1233, startPoint y: 636, endPoint x: 1245, endPoint y: 645, distance: 15.0
click at [1245, 486] on td "Household Furniture, Electronics, Household Goods/Loose Items*, Metal Appliance…" at bounding box center [1293, 465] width 345 height 43
click at [1237, 486] on td "Household Furniture, Electronics, Household Goods/Loose Items*, Metal Appliance…" at bounding box center [1293, 465] width 345 height 43
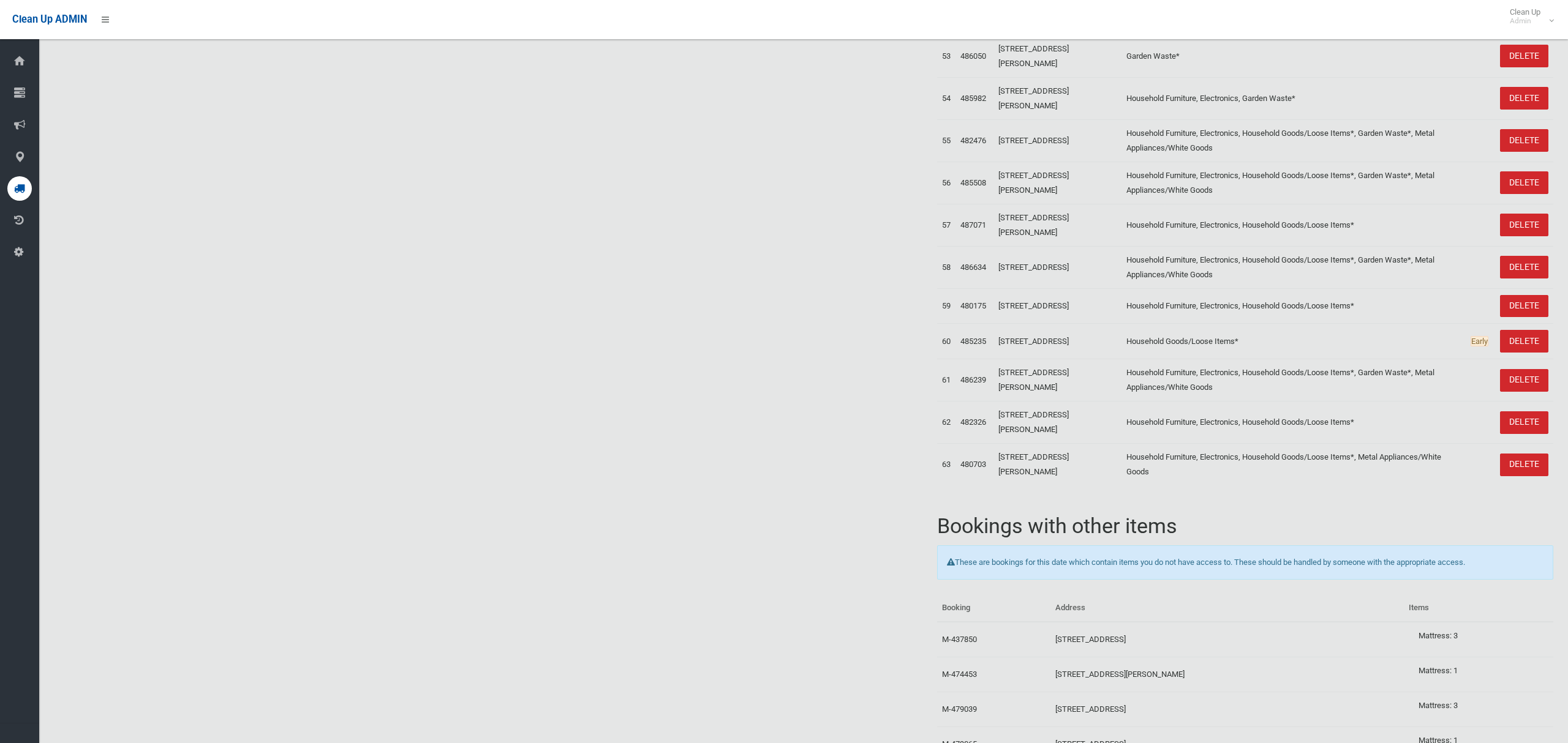
click at [1235, 486] on td "Household Furniture, Electronics, Household Goods/Loose Items*, Metal Appliance…" at bounding box center [1293, 465] width 345 height 43
drag, startPoint x: 1232, startPoint y: 636, endPoint x: 1241, endPoint y: 638, distance: 9.2
click at [1240, 486] on td "Household Furniture, Electronics, Household Goods/Loose Items*, Metal Appliance…" at bounding box center [1293, 465] width 345 height 43
drag, startPoint x: 1199, startPoint y: 625, endPoint x: 1353, endPoint y: 651, distance: 156.2
click at [1353, 486] on td "Household Furniture, Electronics, Household Goods/Loose Items*, Metal Appliance…" at bounding box center [1293, 465] width 345 height 43
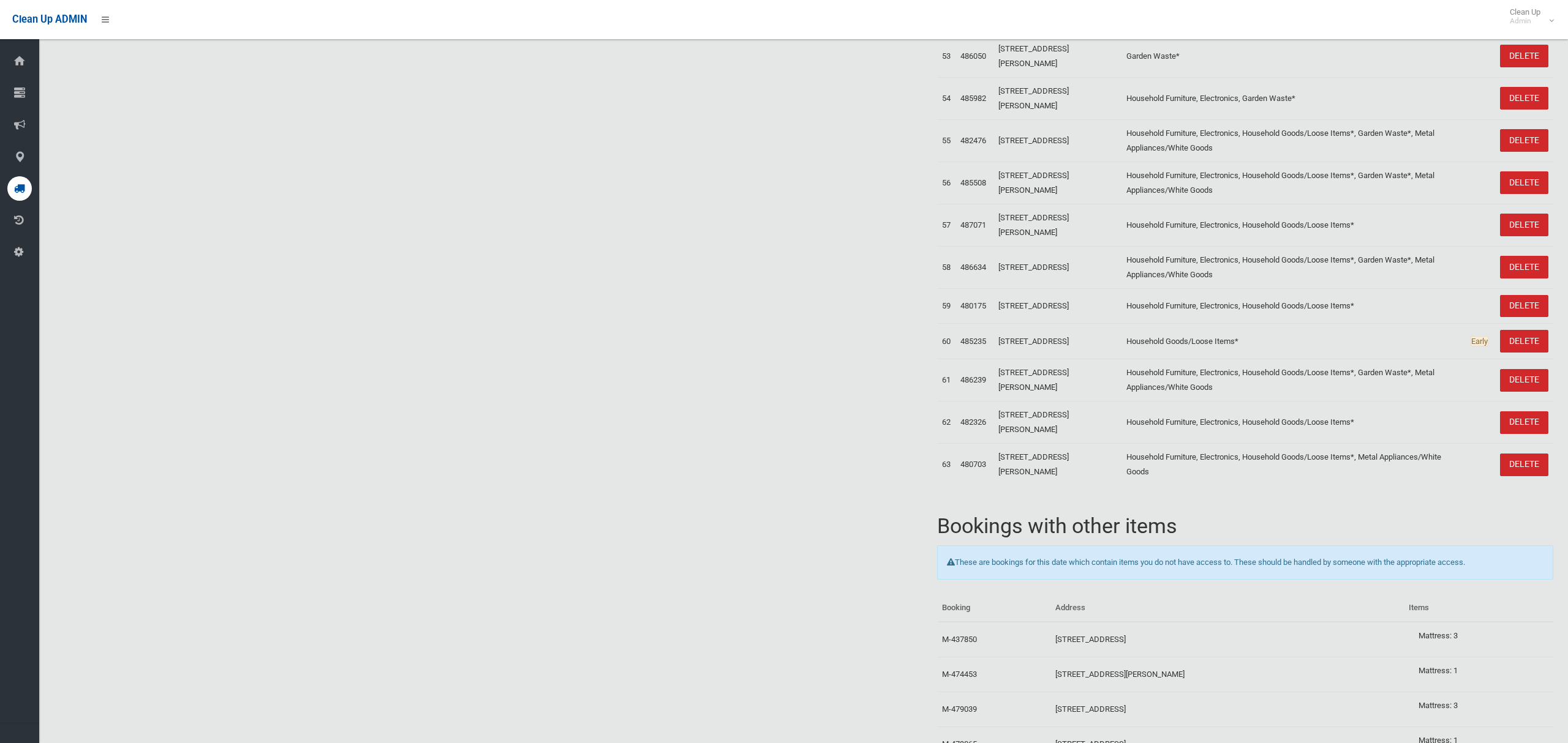
click at [1236, 486] on td "Household Furniture, Electronics, Household Goods/Loose Items*, Metal Appliance…" at bounding box center [1293, 465] width 345 height 43
drag, startPoint x: 1231, startPoint y: 638, endPoint x: 1254, endPoint y: 635, distance: 23.2
click at [1262, 486] on td "Household Furniture, Electronics, Household Goods/Loose Items*, Metal Appliance…" at bounding box center [1293, 465] width 345 height 43
click at [1249, 486] on td "Household Furniture, Electronics, Household Goods/Loose Items*, Metal Appliance…" at bounding box center [1293, 465] width 345 height 43
